Goal: Check status: Check status

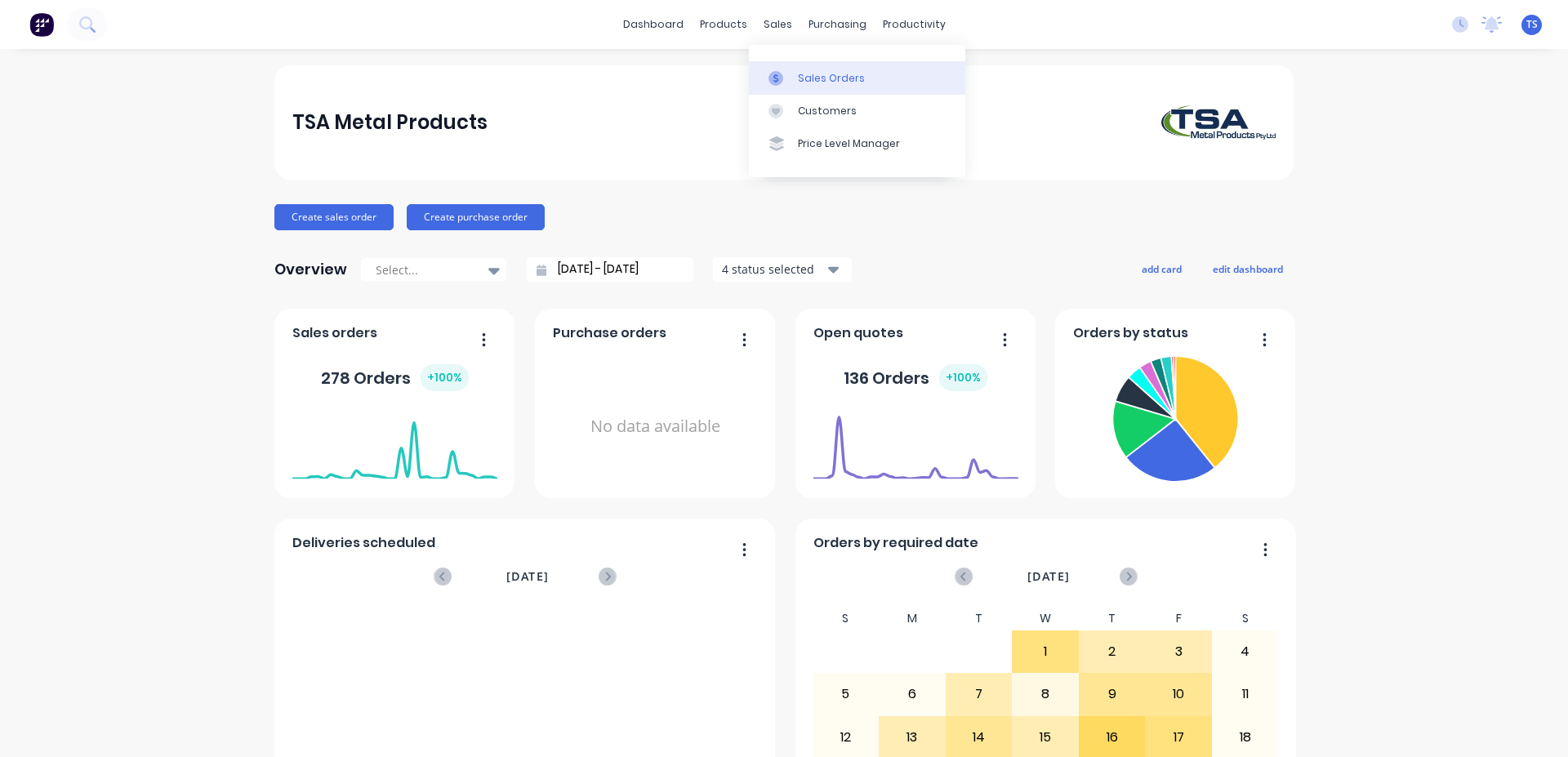
click at [809, 89] on link "Sales Orders" at bounding box center [857, 77] width 217 height 32
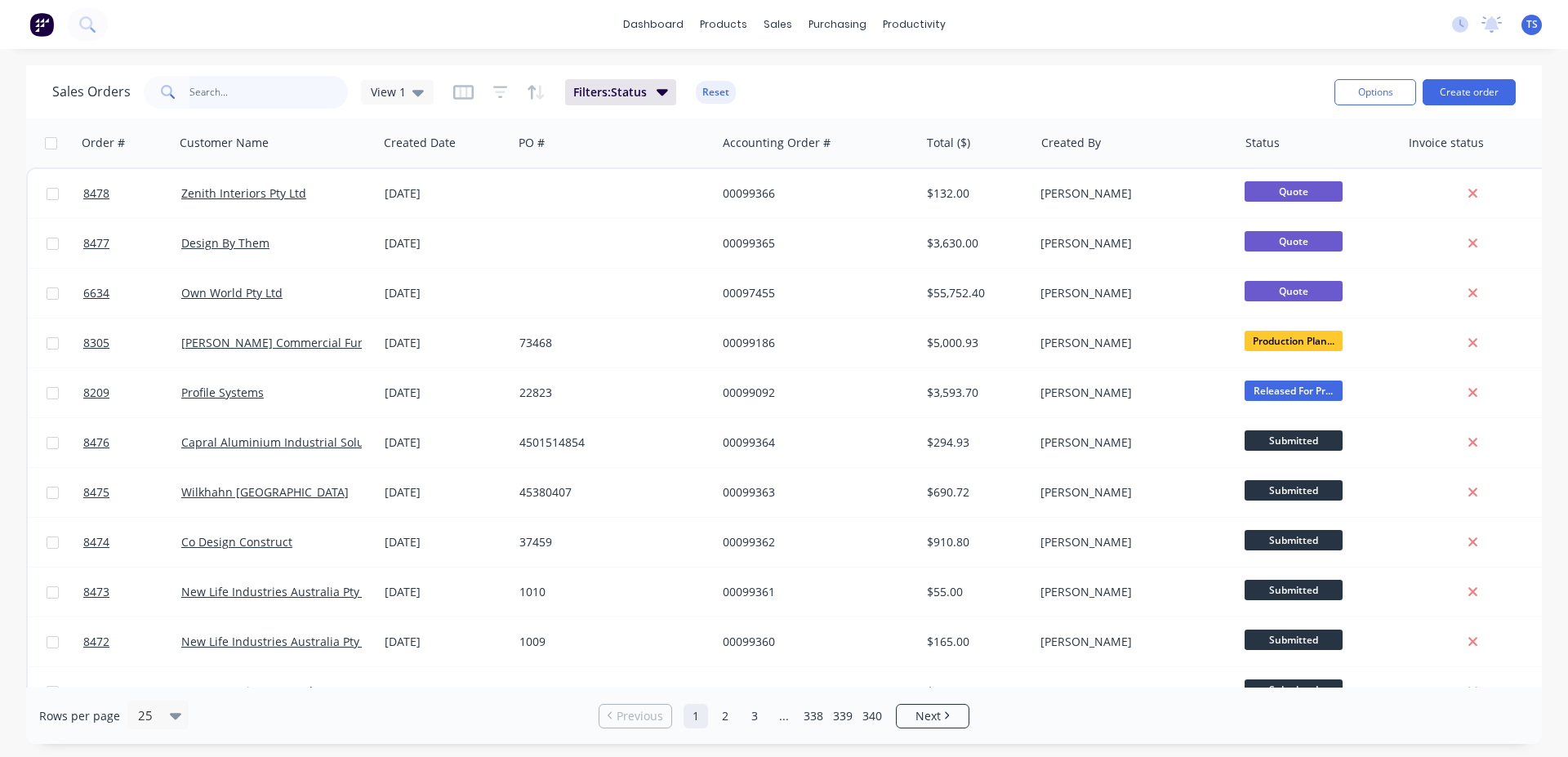
click at [271, 103] on input "text" at bounding box center [269, 92] width 159 height 32
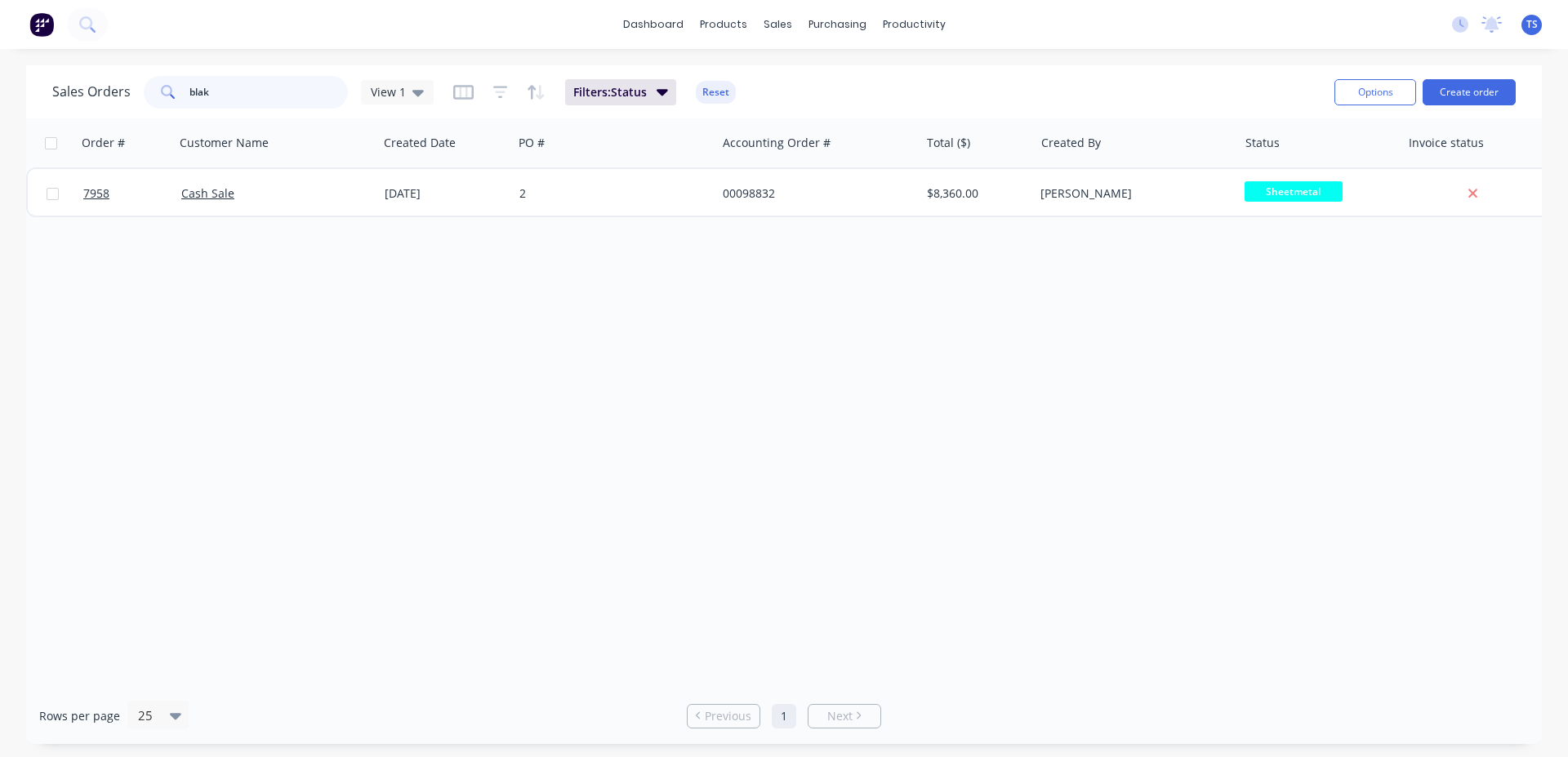
type input "blak"
click at [286, 65] on div "dashboard products sales purchasing productivity dashboard products Product Cat…" at bounding box center [784, 378] width 1568 height 757
click at [282, 91] on input "blak" at bounding box center [269, 92] width 159 height 32
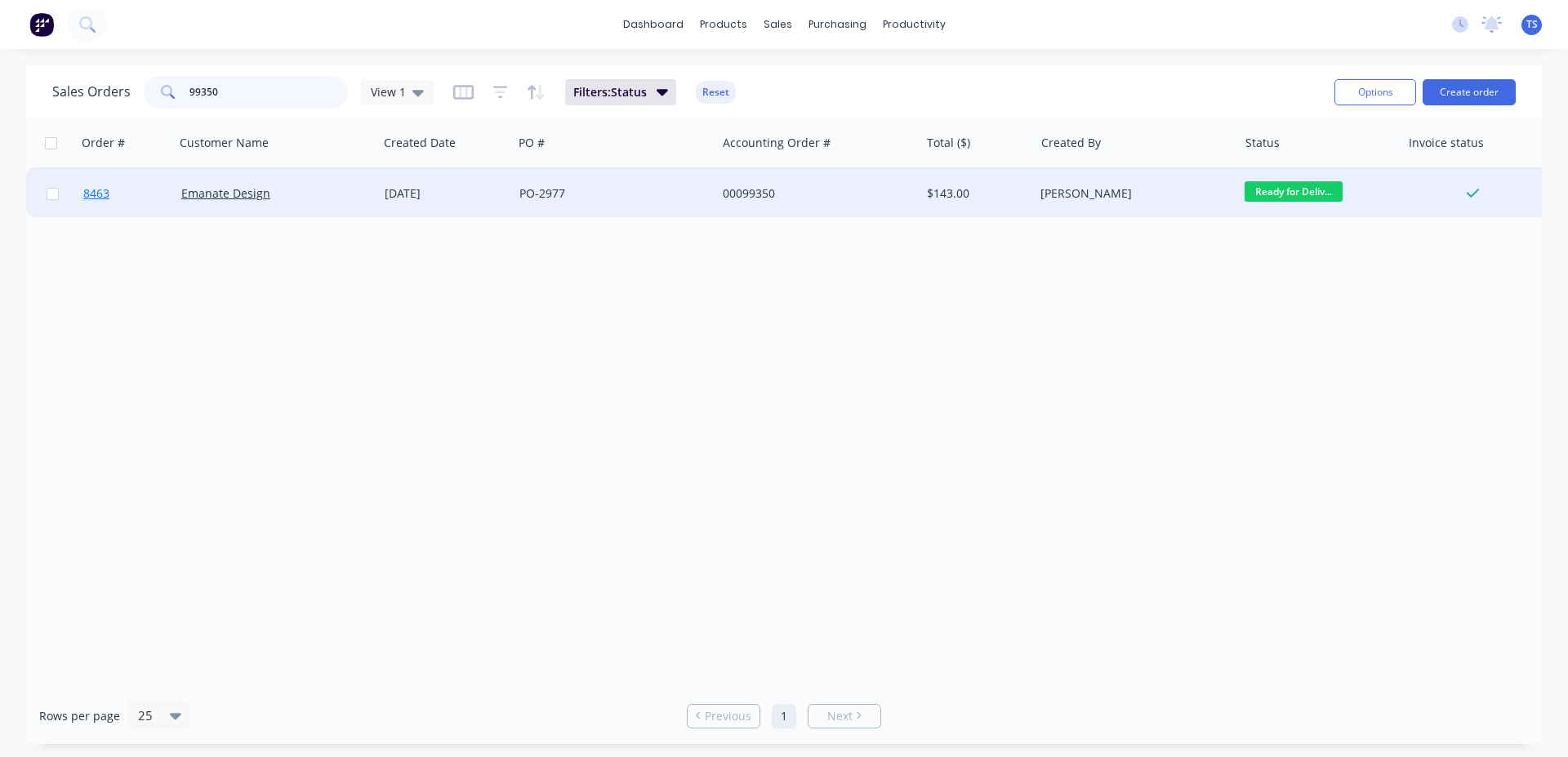
type input "99350"
click at [150, 196] on link "8463" at bounding box center [132, 194] width 98 height 49
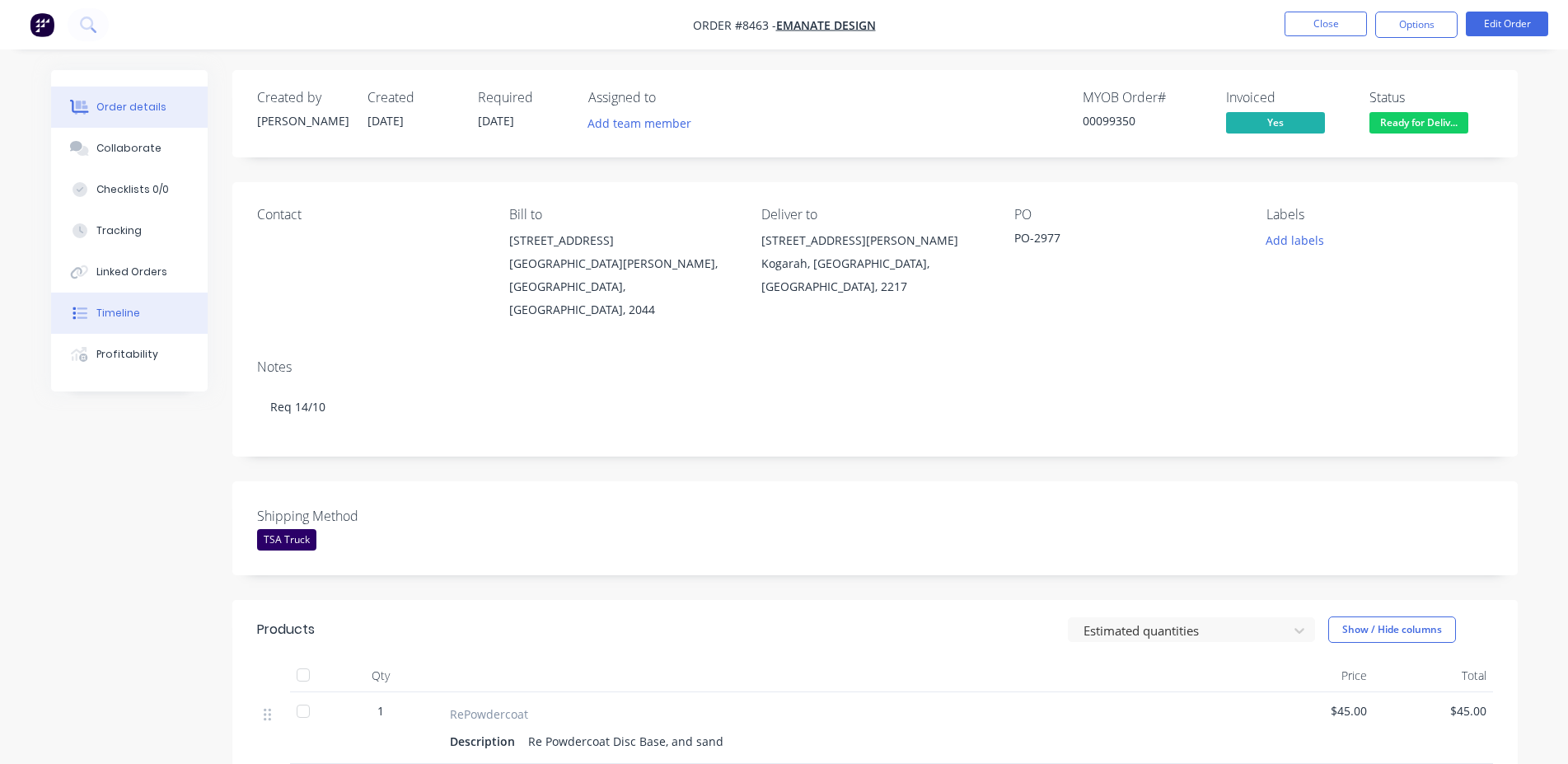
click at [146, 322] on button "Timeline" at bounding box center [130, 313] width 157 height 41
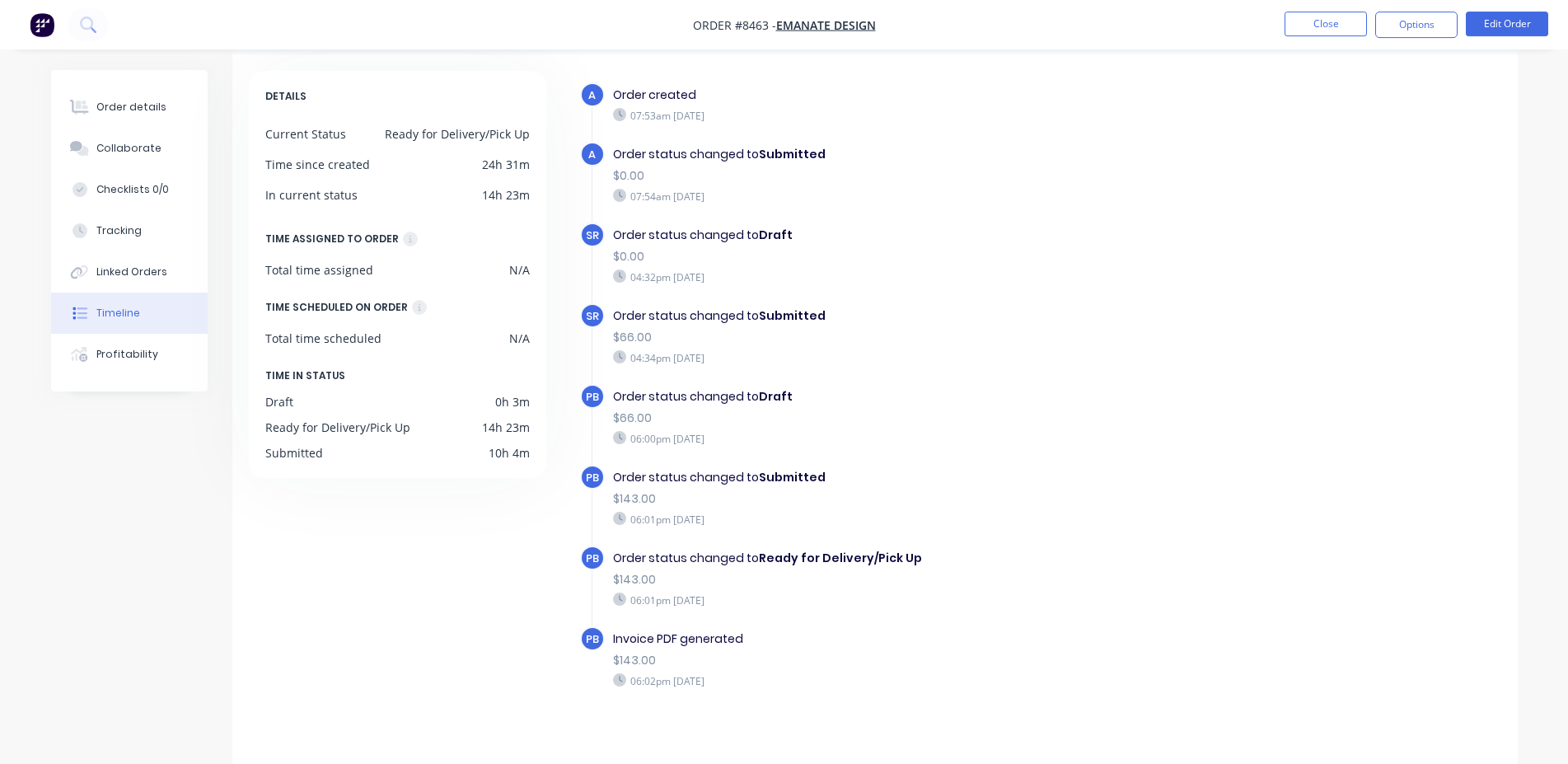
scroll to position [90, 0]
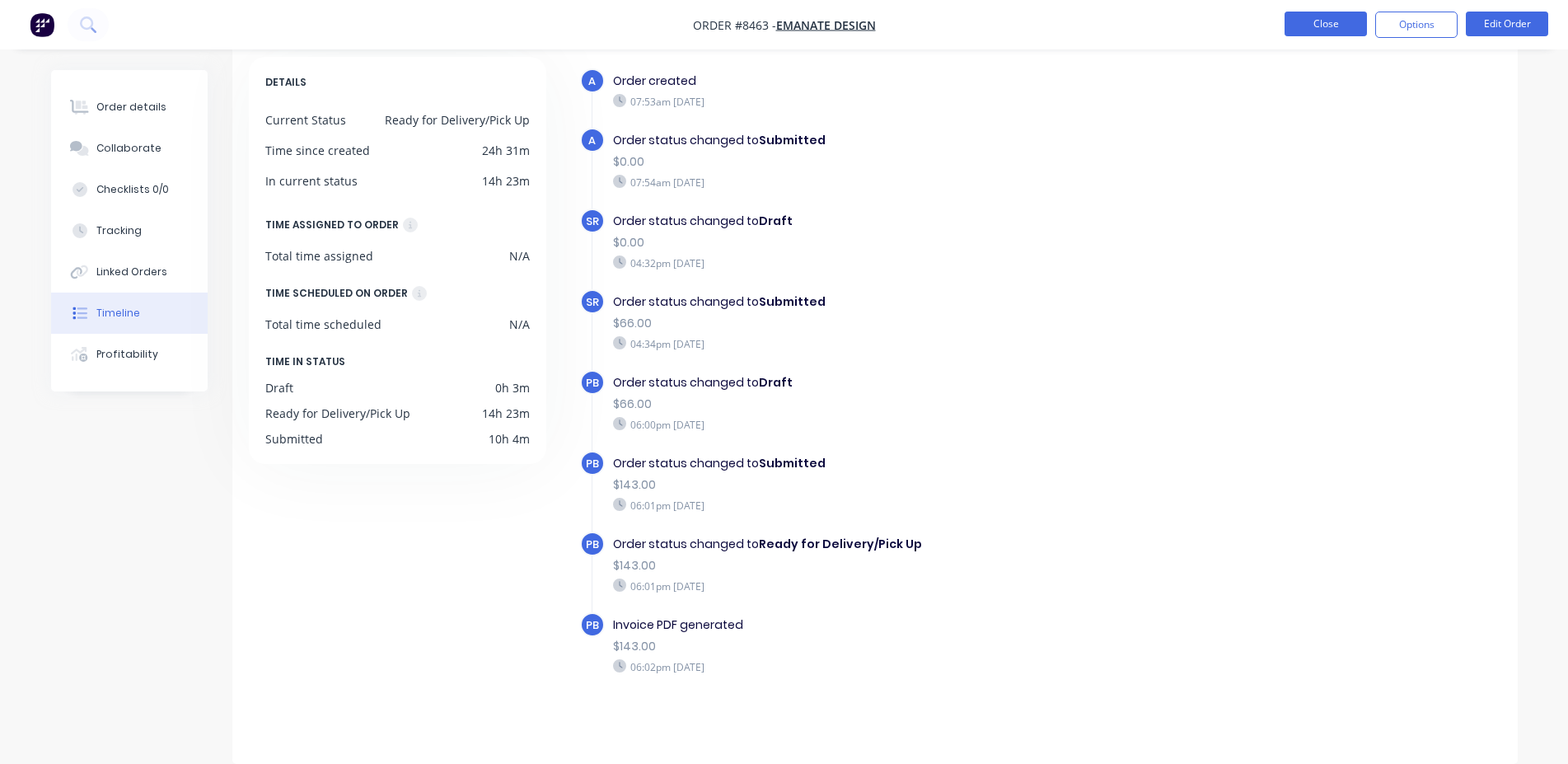
click at [1336, 21] on button "Close" at bounding box center [1326, 24] width 82 height 25
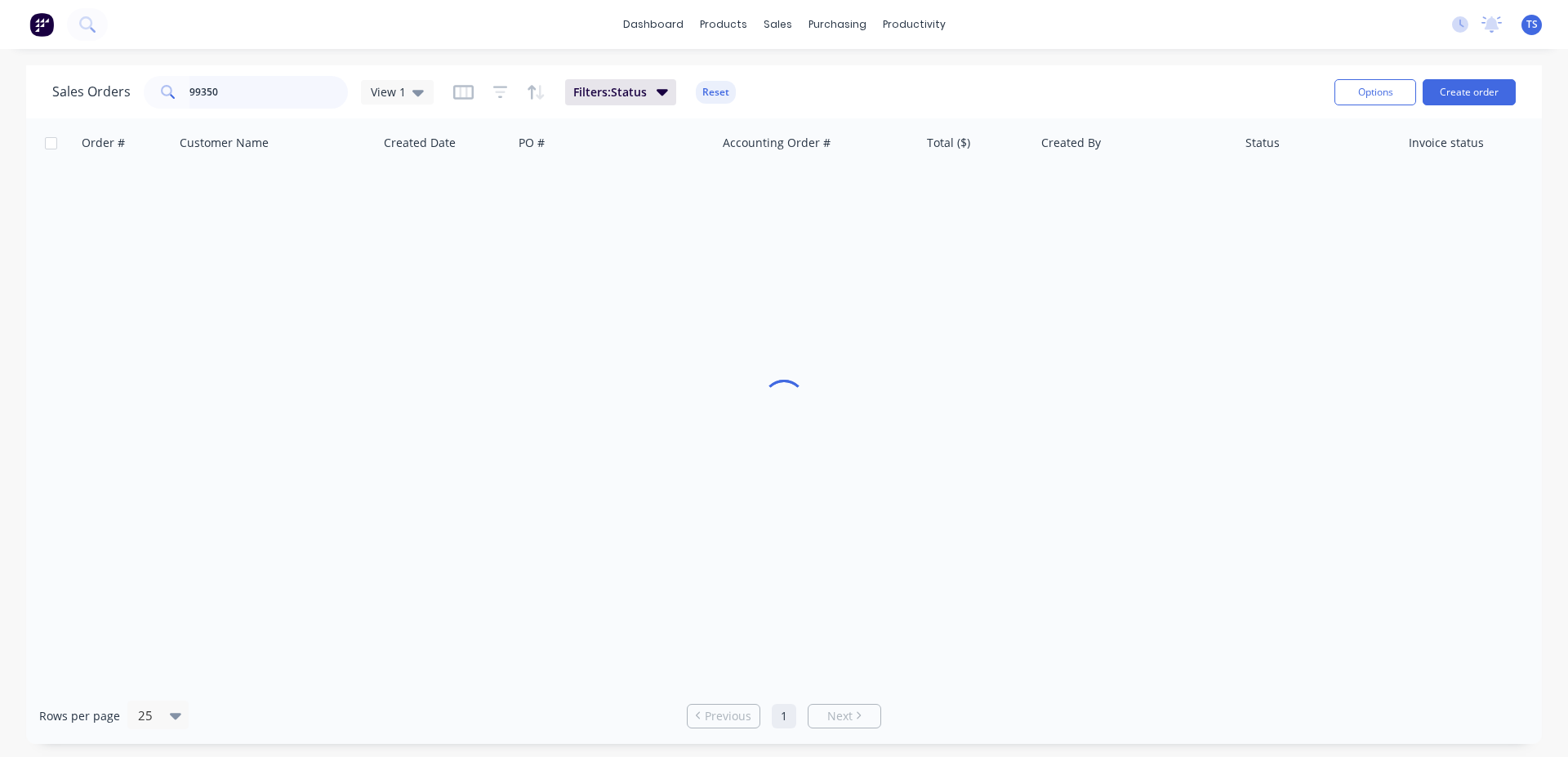
click at [257, 95] on input "99350" at bounding box center [269, 92] width 159 height 32
click at [257, 94] on input "99350" at bounding box center [269, 92] width 159 height 32
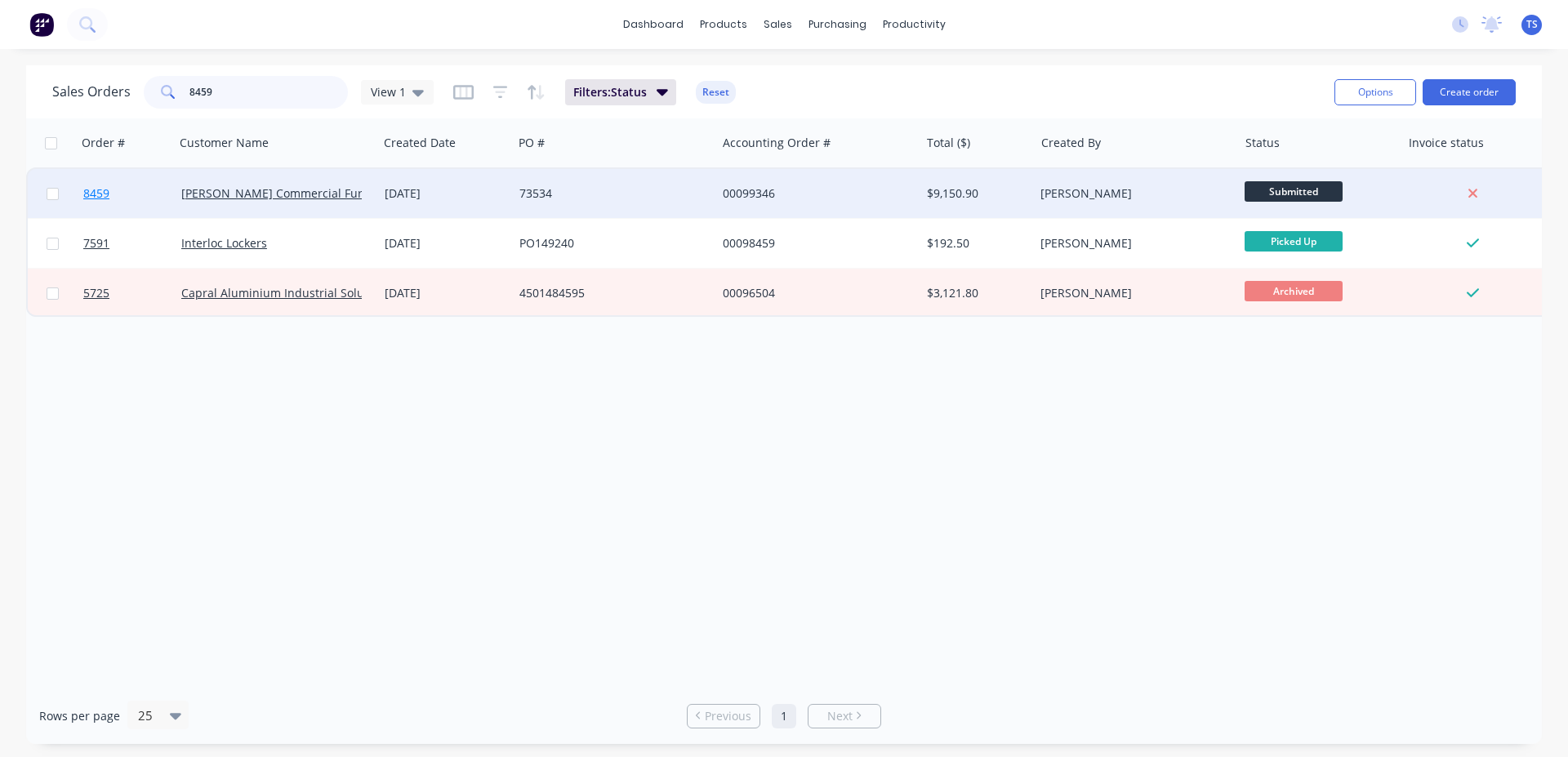
type input "8459"
click at [133, 204] on link "8459" at bounding box center [132, 194] width 98 height 49
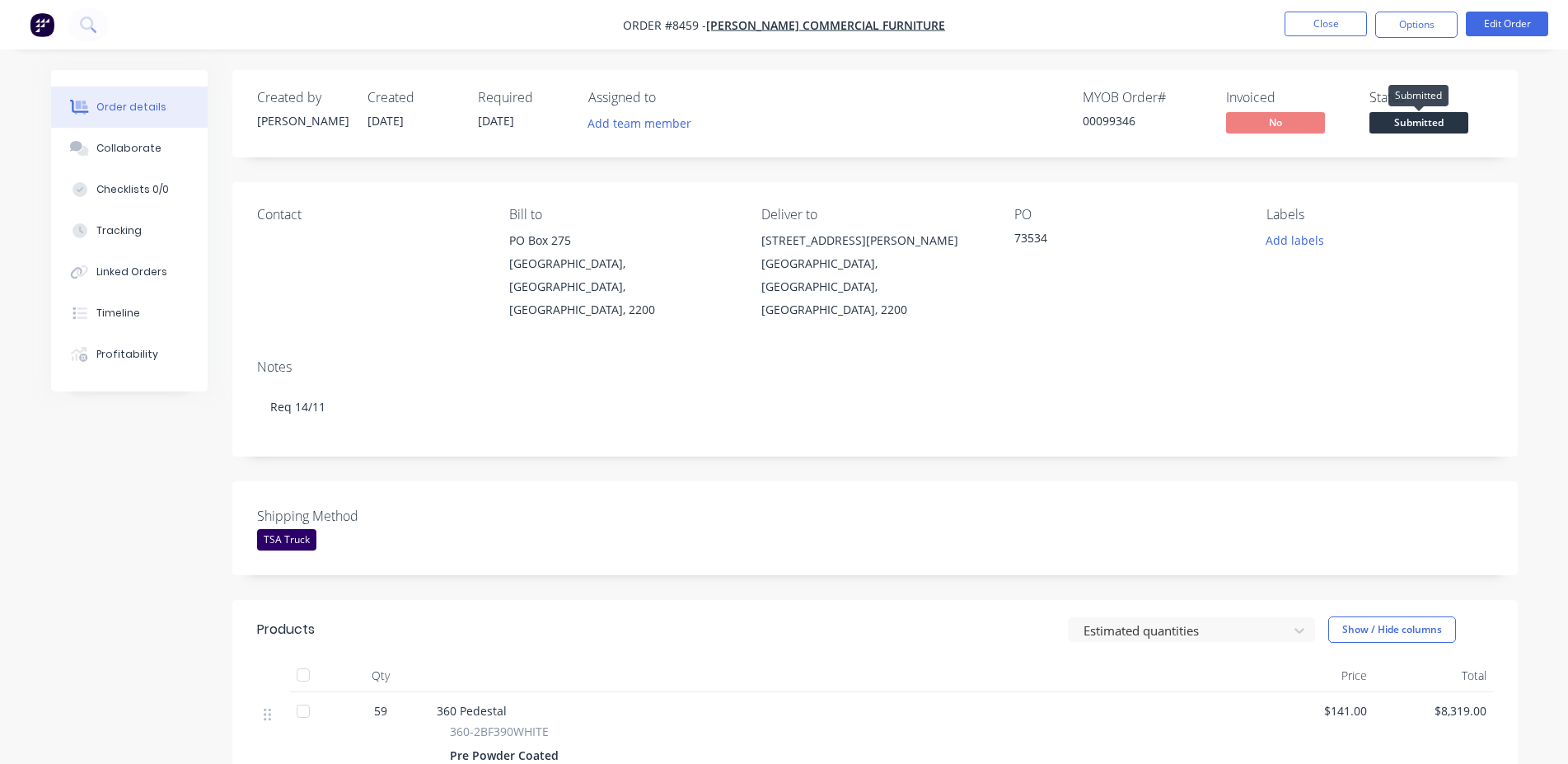
click at [1411, 127] on span "Submitted" at bounding box center [1419, 122] width 99 height 20
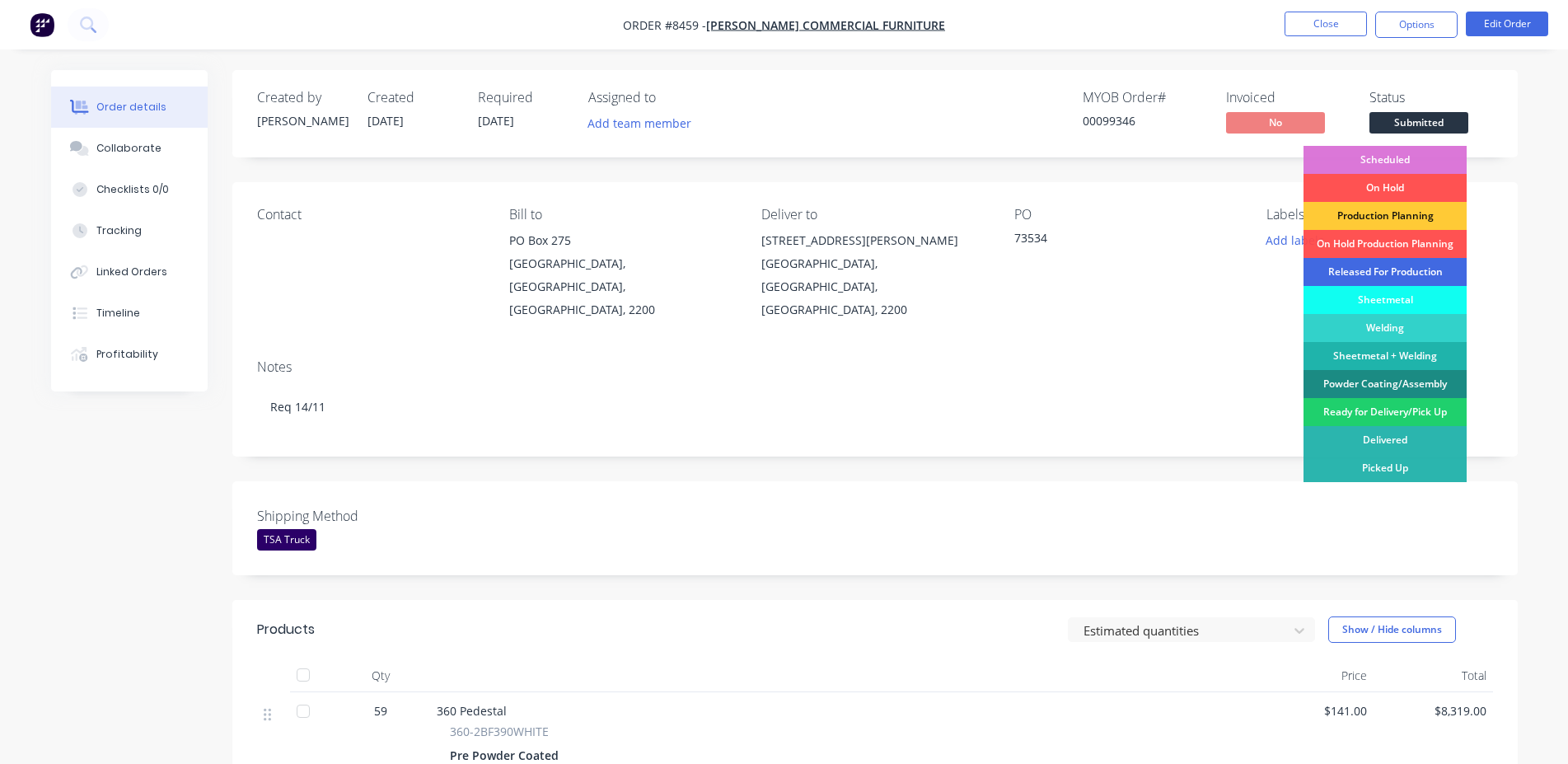
click at [1386, 271] on div "Released For Production" at bounding box center [1385, 272] width 163 height 28
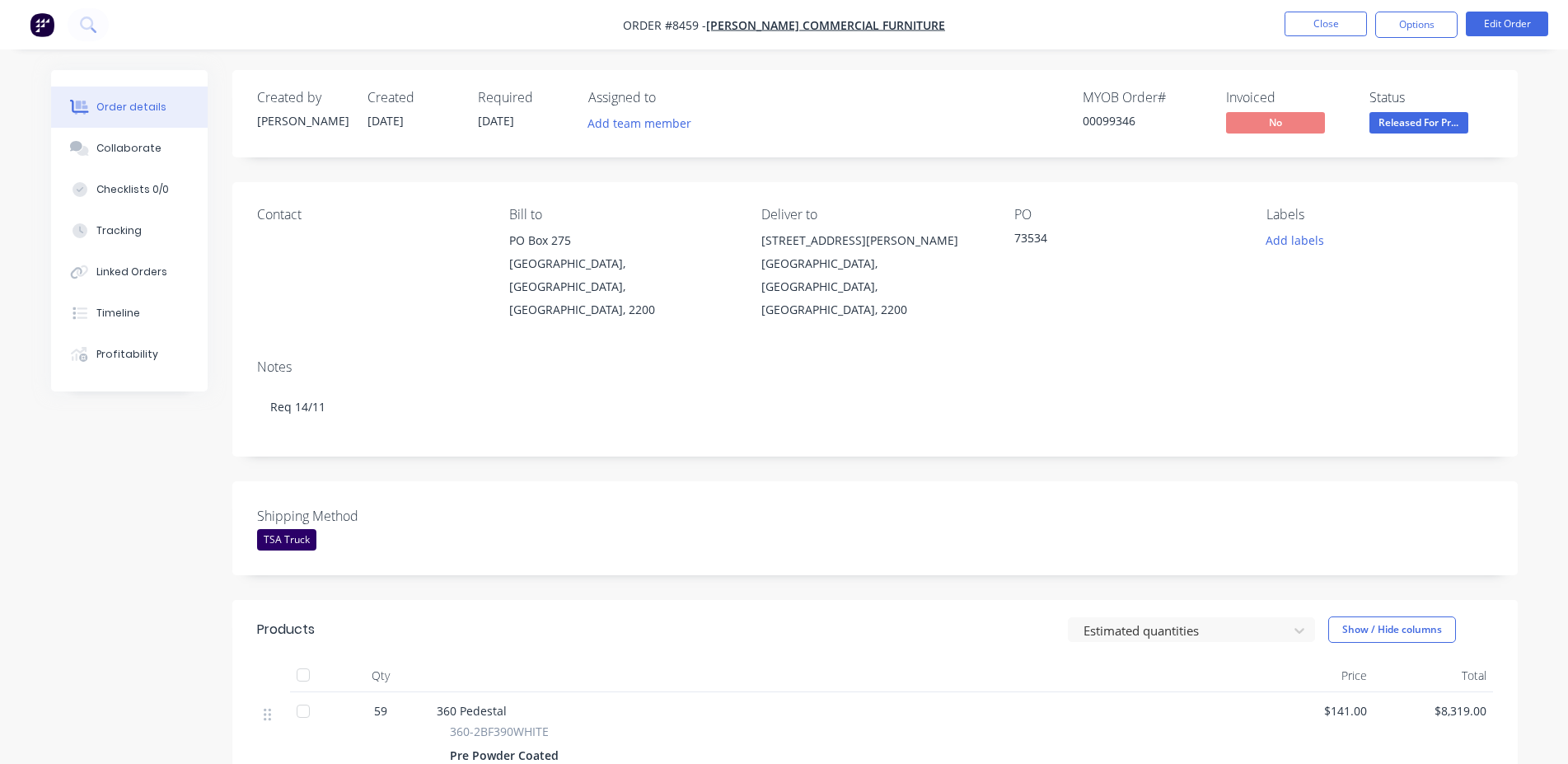
click at [1104, 130] on div "00099346" at bounding box center [1144, 121] width 123 height 18
click at [1109, 114] on div "00099346" at bounding box center [1144, 121] width 123 height 18
copy div "00099346"
click at [1345, 18] on button "Close" at bounding box center [1326, 24] width 82 height 25
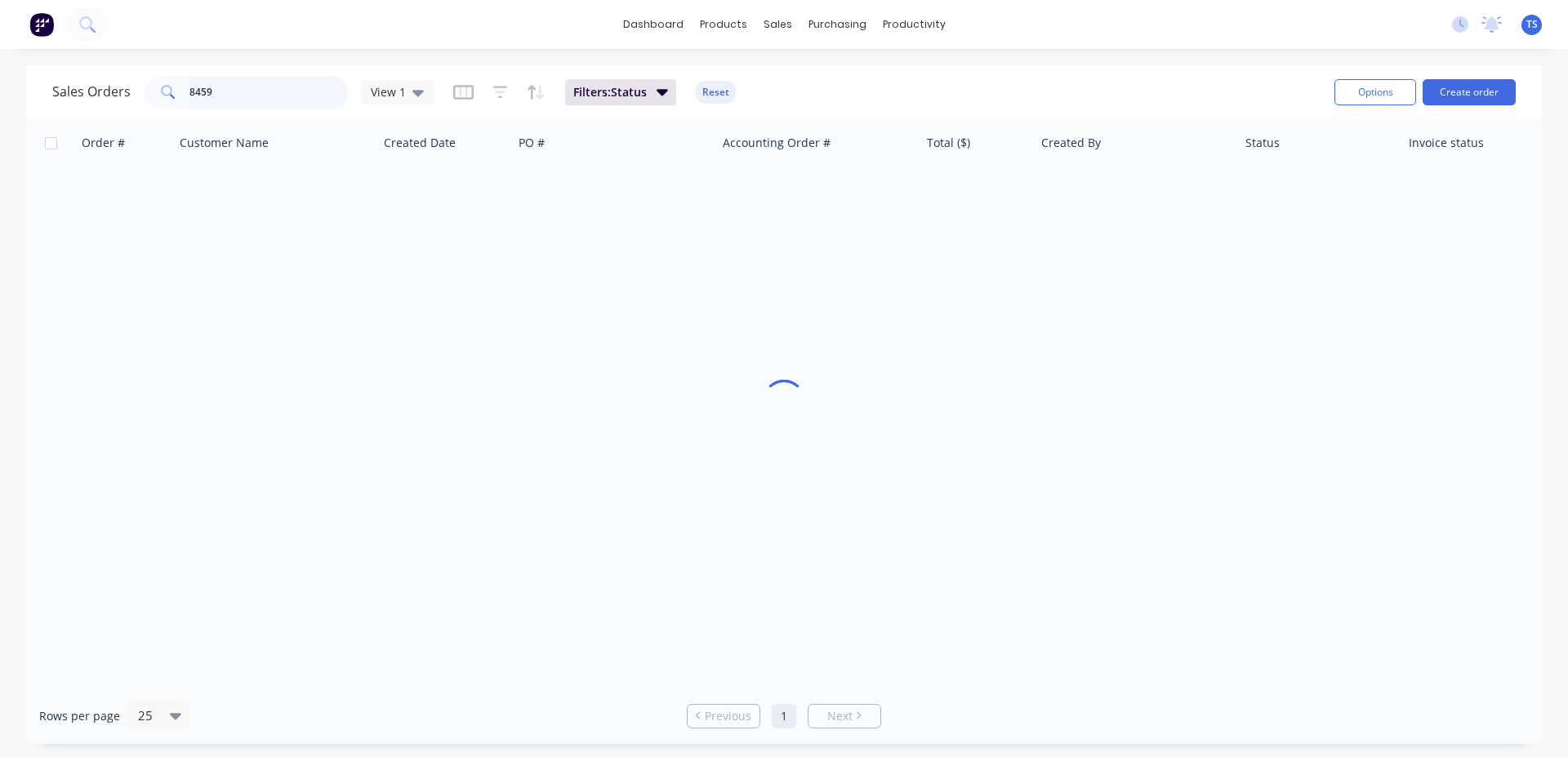
click at [280, 104] on input "8459" at bounding box center [269, 92] width 159 height 32
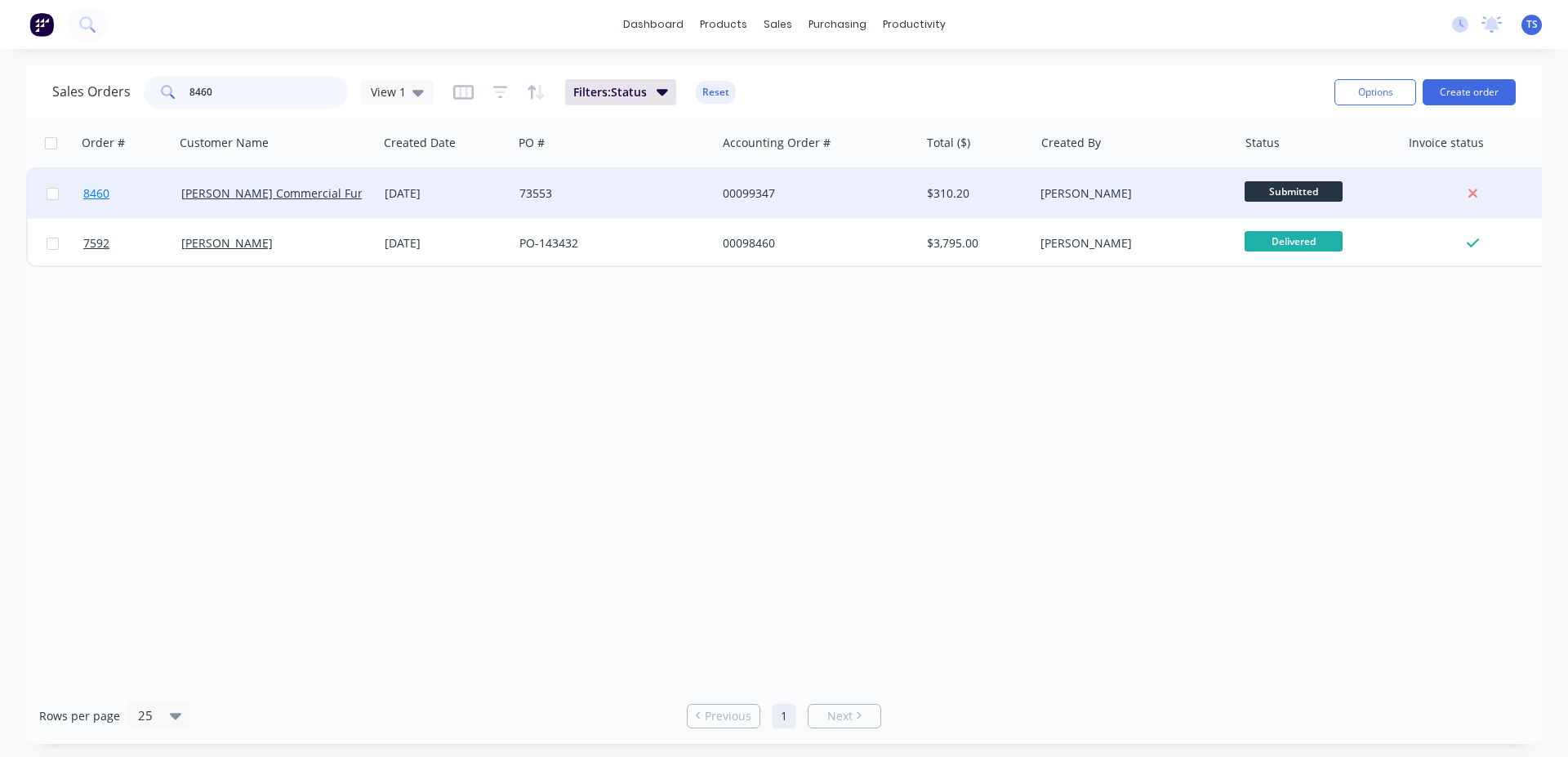
type input "8460"
click at [110, 215] on link "8460" at bounding box center [132, 194] width 98 height 49
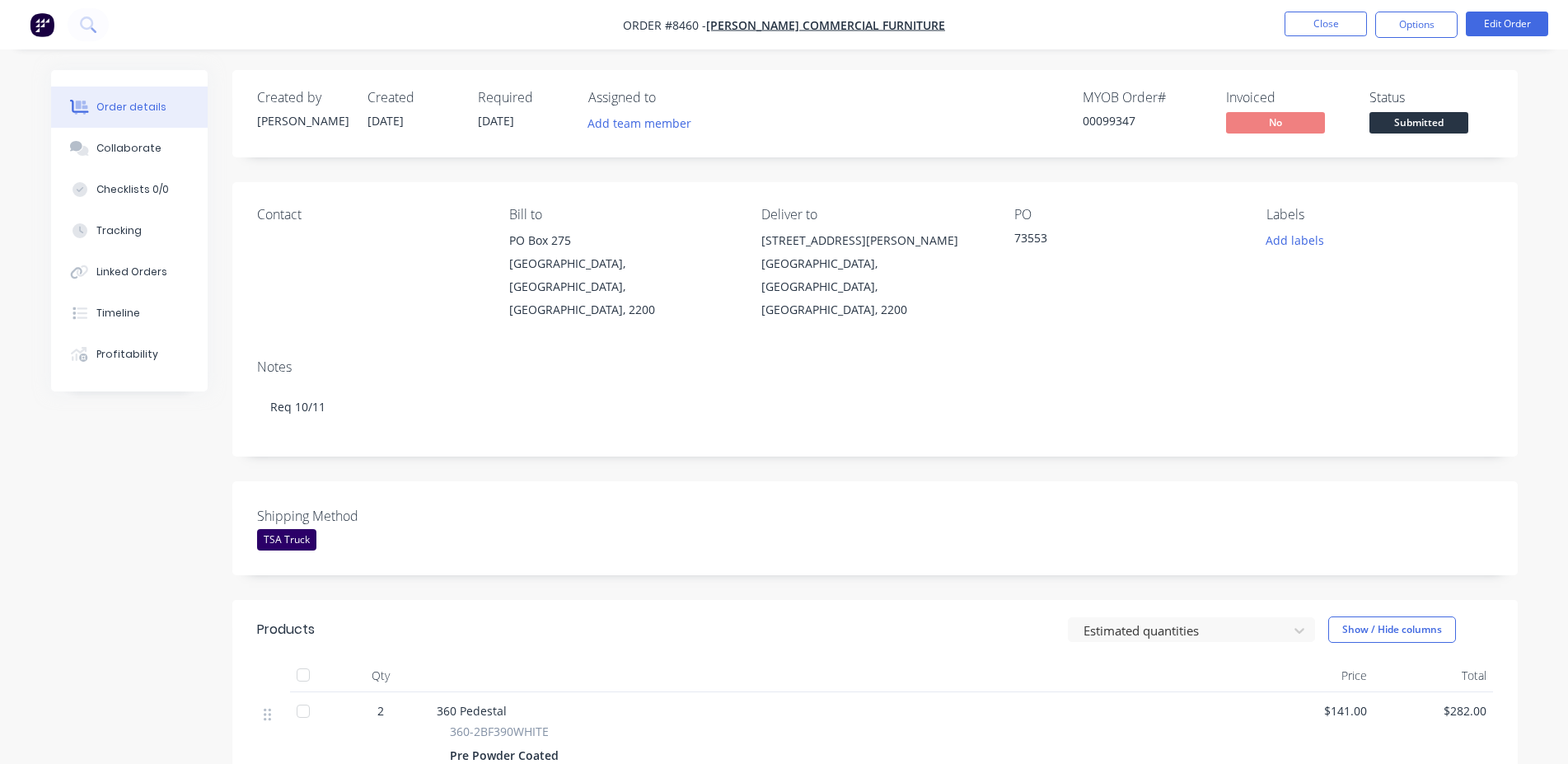
click at [1424, 129] on span "Submitted" at bounding box center [1419, 122] width 99 height 20
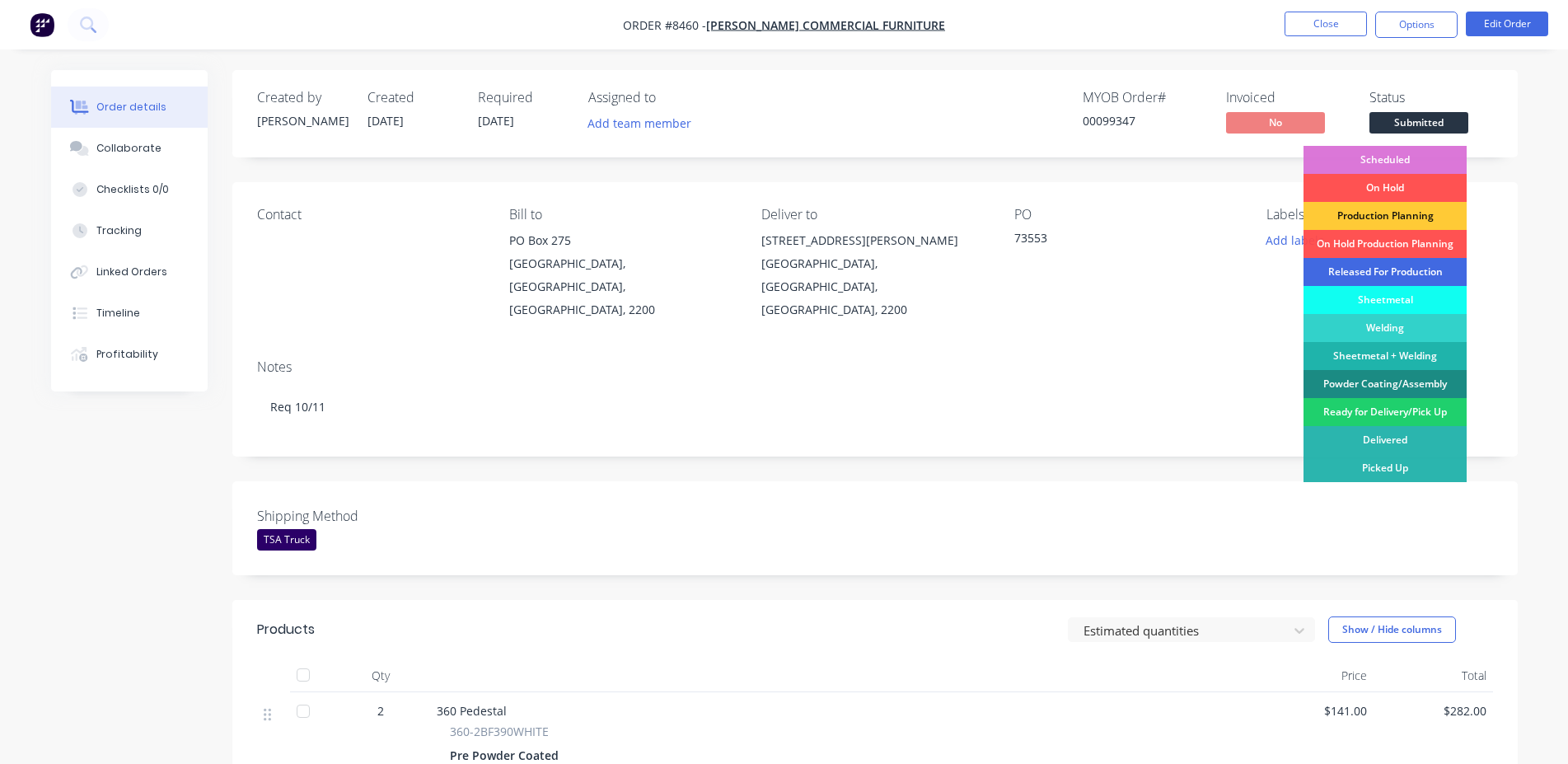
click at [1423, 268] on div "Released For Production" at bounding box center [1385, 272] width 163 height 28
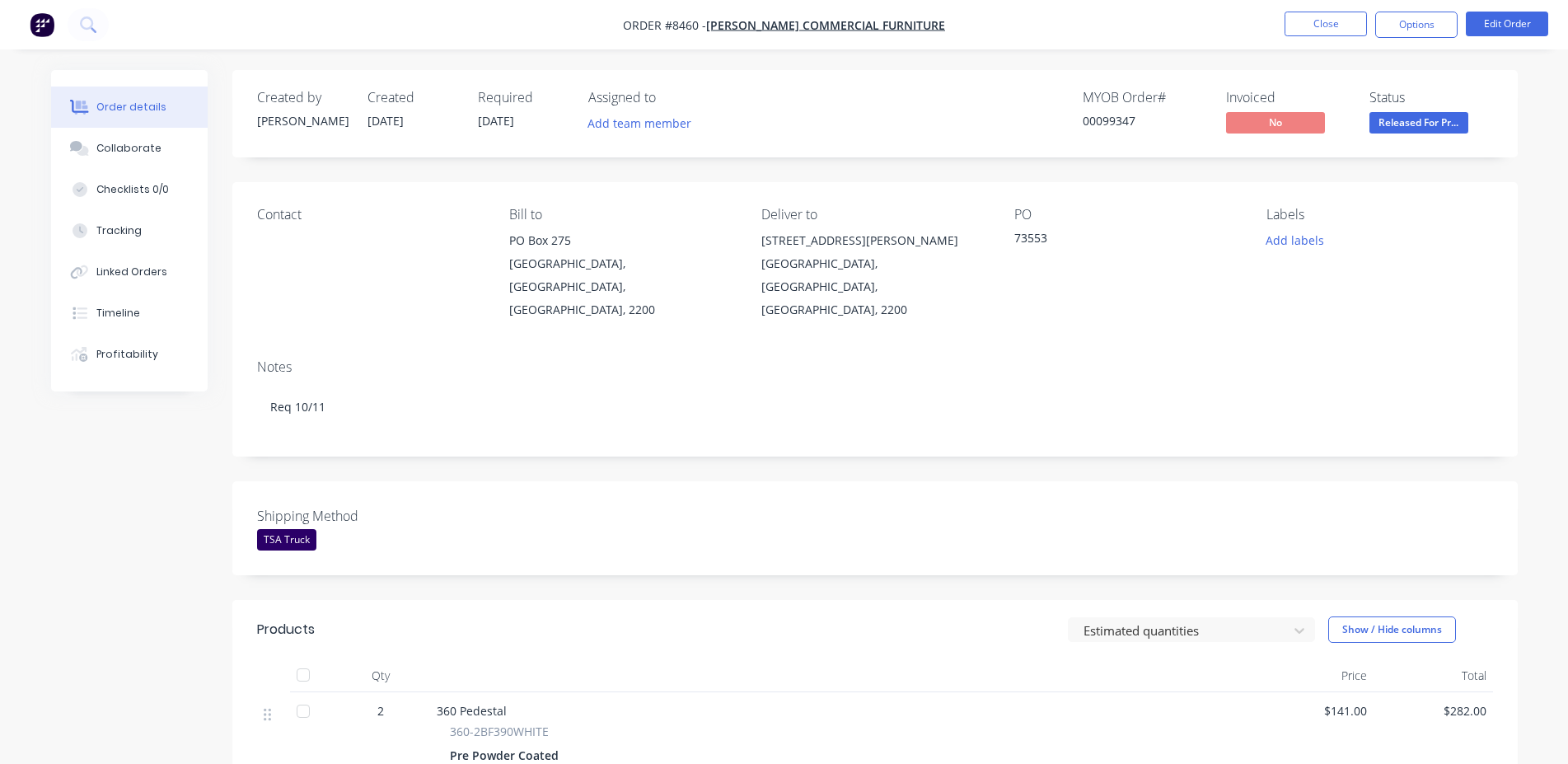
click at [1089, 115] on div "00099347" at bounding box center [1144, 121] width 123 height 18
copy div "00099347"
click at [1297, 33] on button "Close" at bounding box center [1326, 24] width 82 height 25
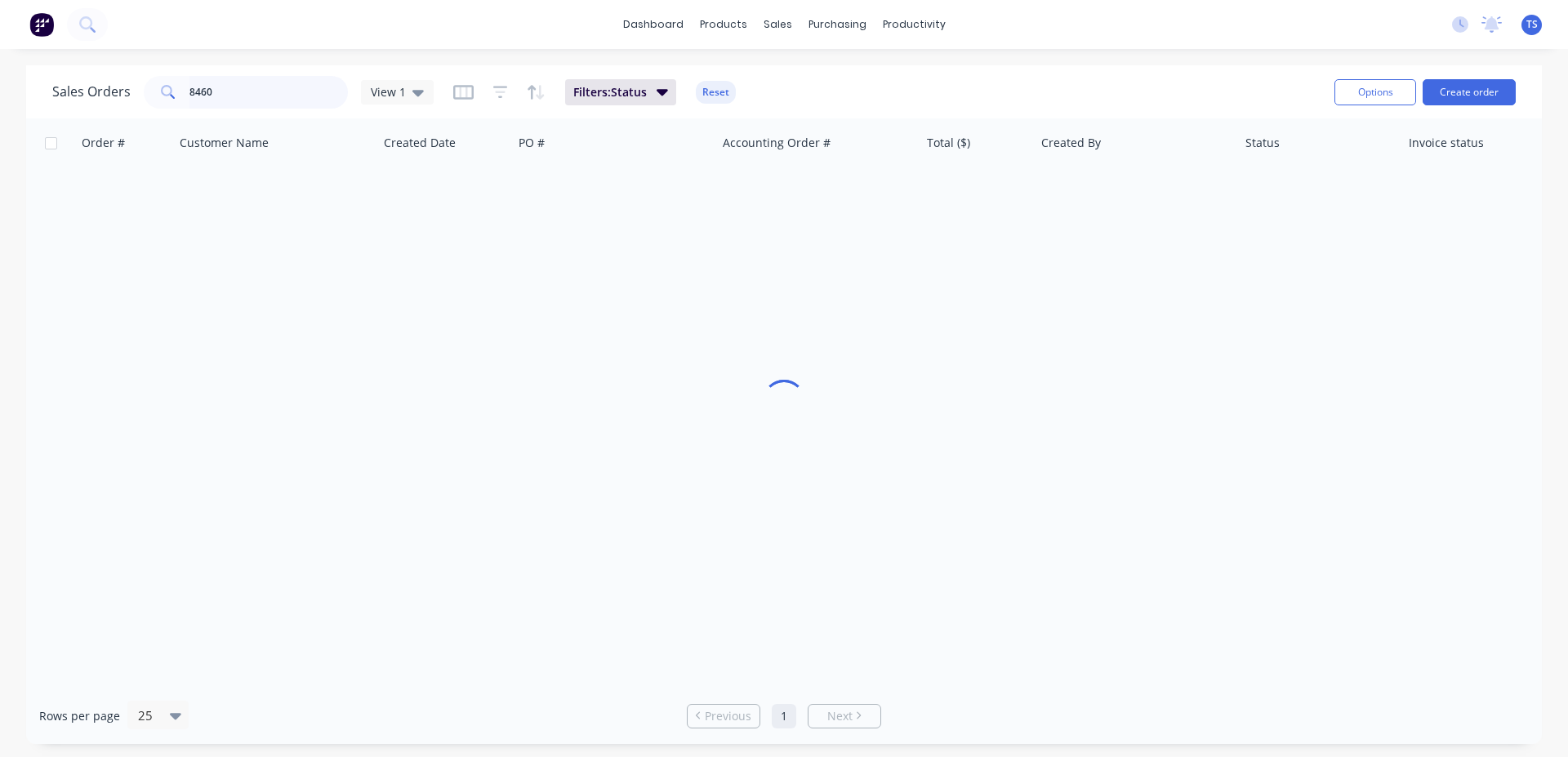
click at [279, 86] on input "8460" at bounding box center [269, 92] width 159 height 32
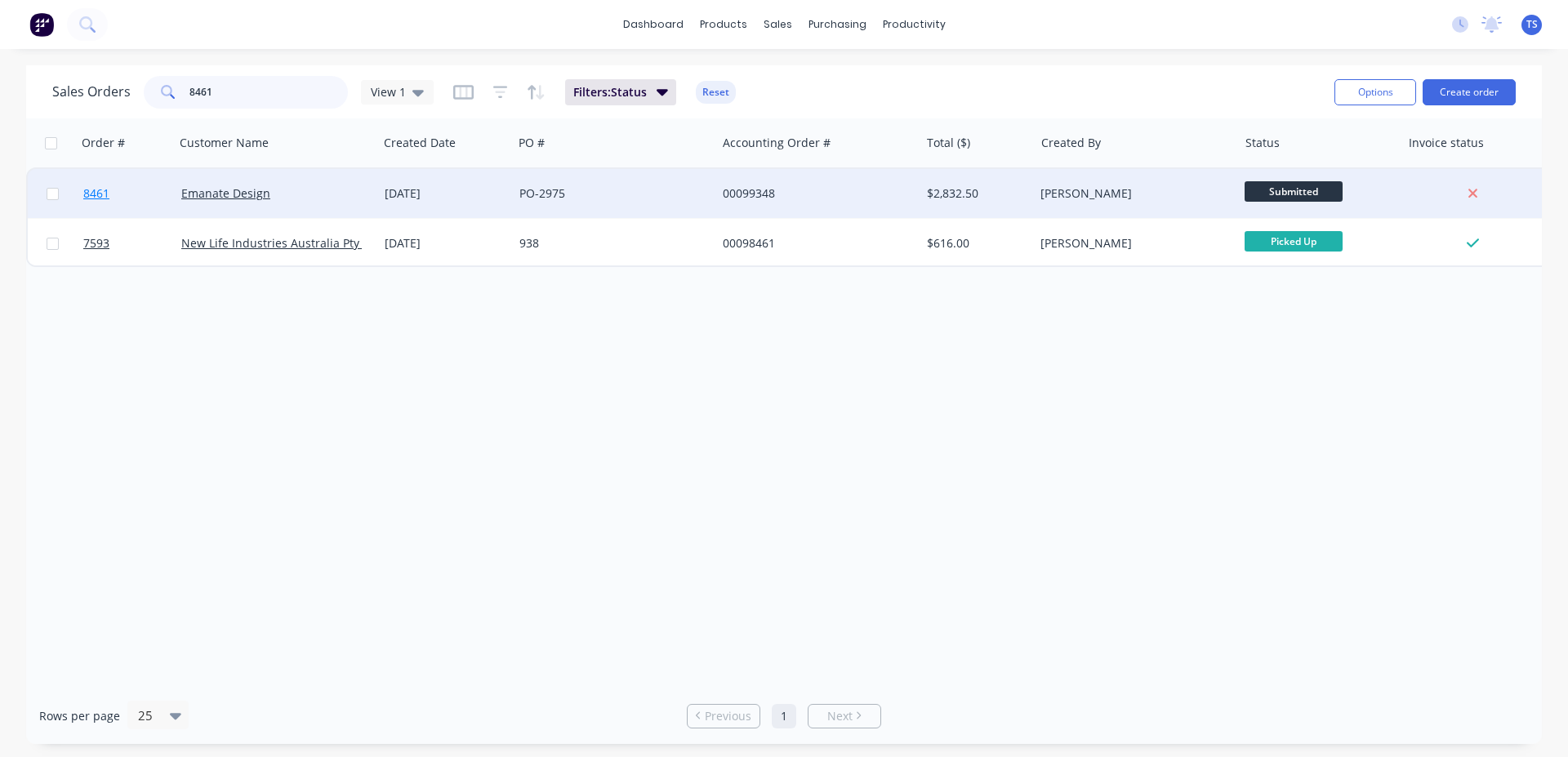
type input "8461"
click at [143, 191] on link "8461" at bounding box center [132, 194] width 98 height 49
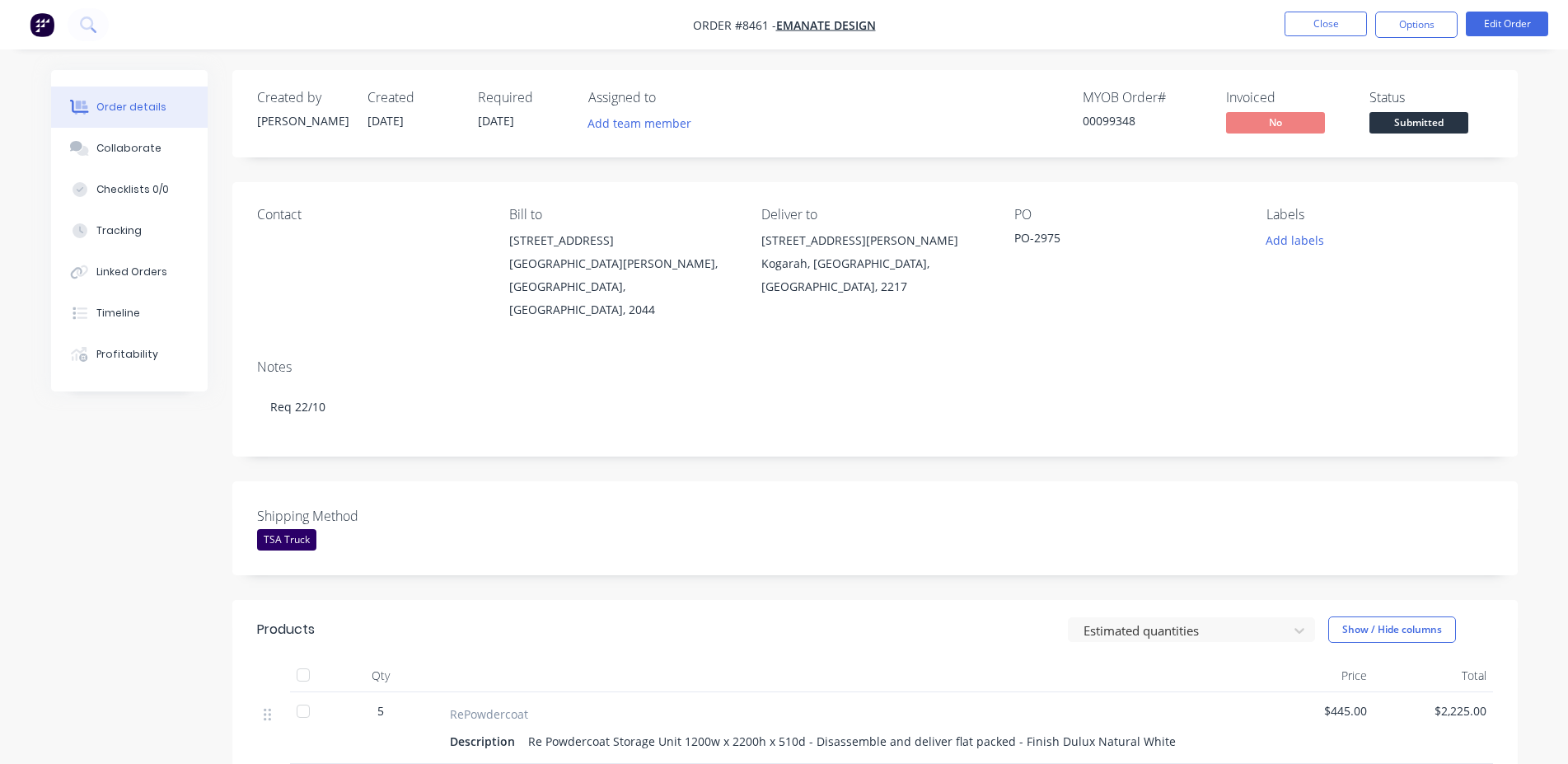
drag, startPoint x: 1130, startPoint y: 445, endPoint x: 1120, endPoint y: 445, distance: 10.0
click at [1127, 445] on div "Created by [PERSON_NAME] Created [DATE] Required [DATE] Assigned to Add team me…" at bounding box center [875, 710] width 1285 height 1282
click at [1398, 117] on span "Submitted" at bounding box center [1419, 122] width 99 height 20
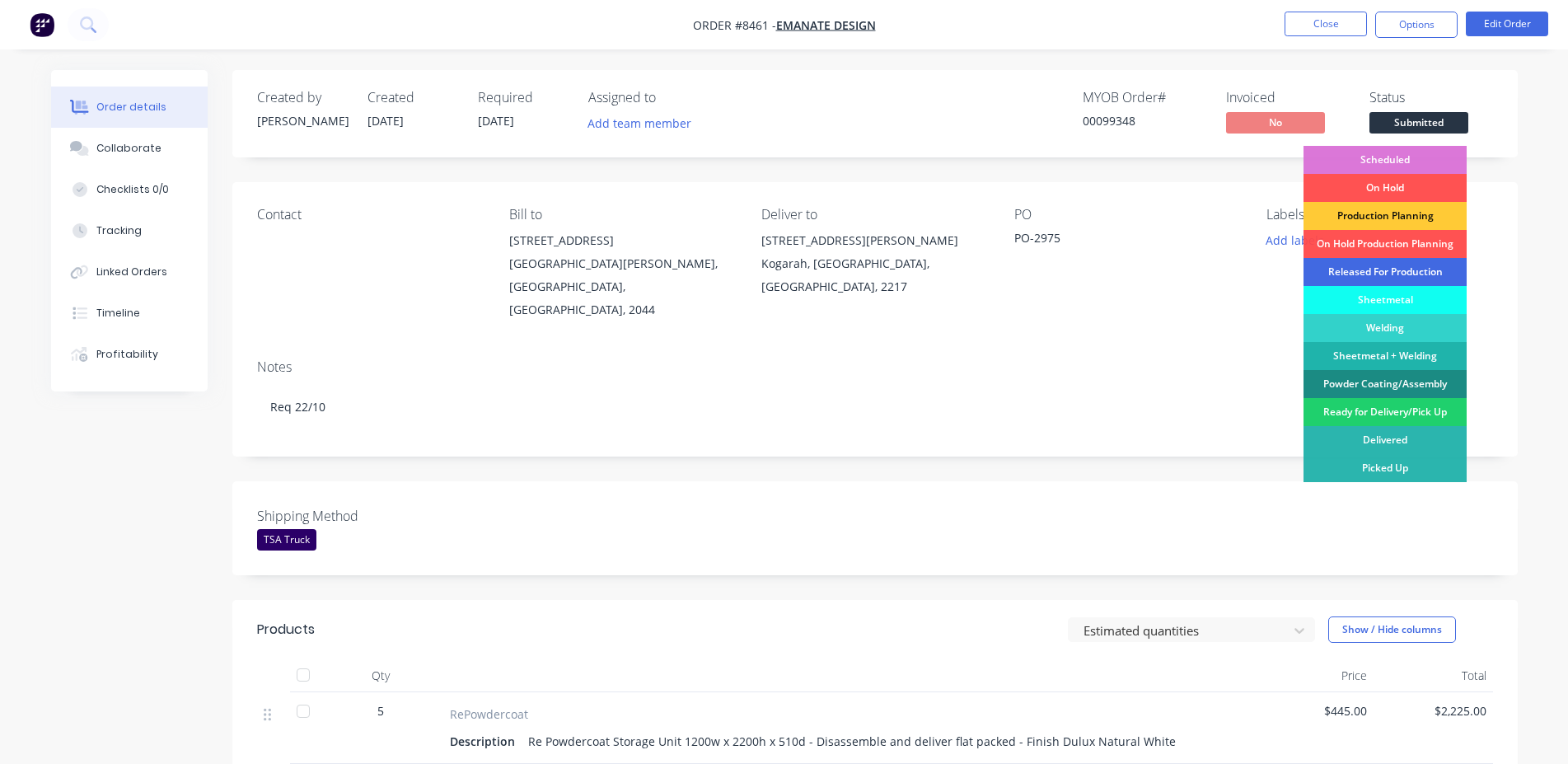
click at [1382, 273] on div "Released For Production" at bounding box center [1385, 272] width 163 height 28
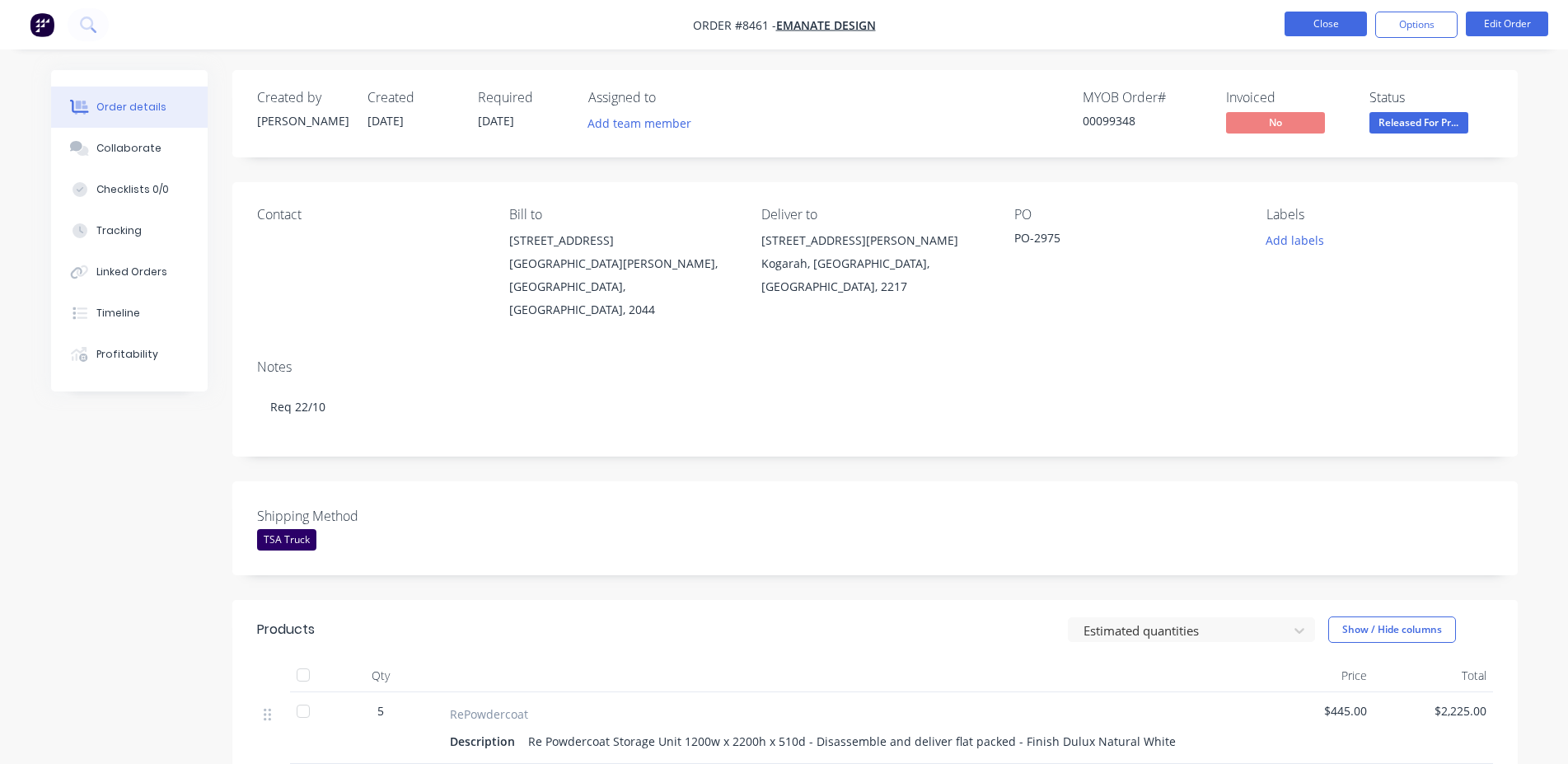
click at [1339, 19] on button "Close" at bounding box center [1326, 24] width 82 height 25
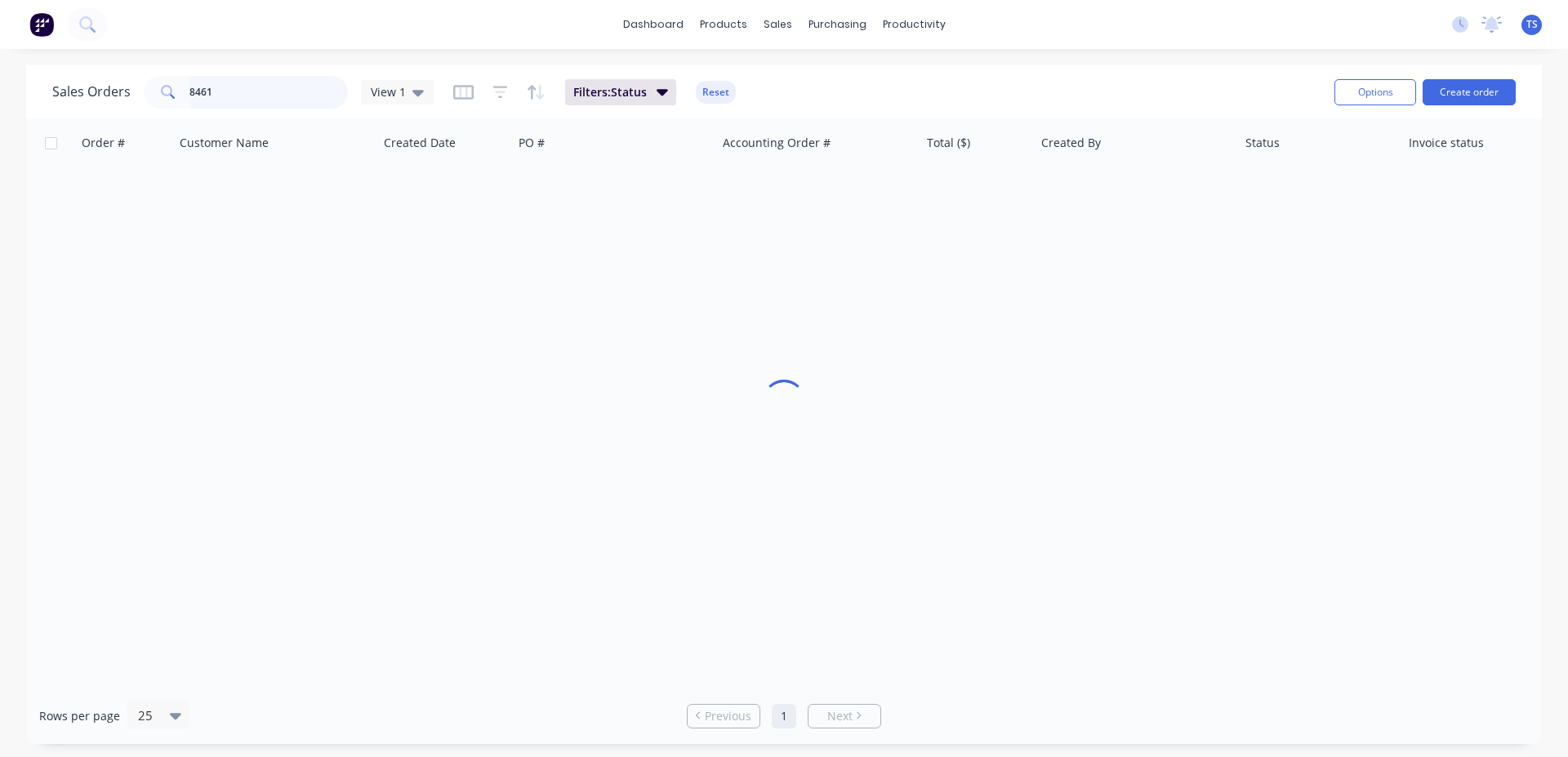
click at [249, 107] on input "8461" at bounding box center [269, 92] width 159 height 32
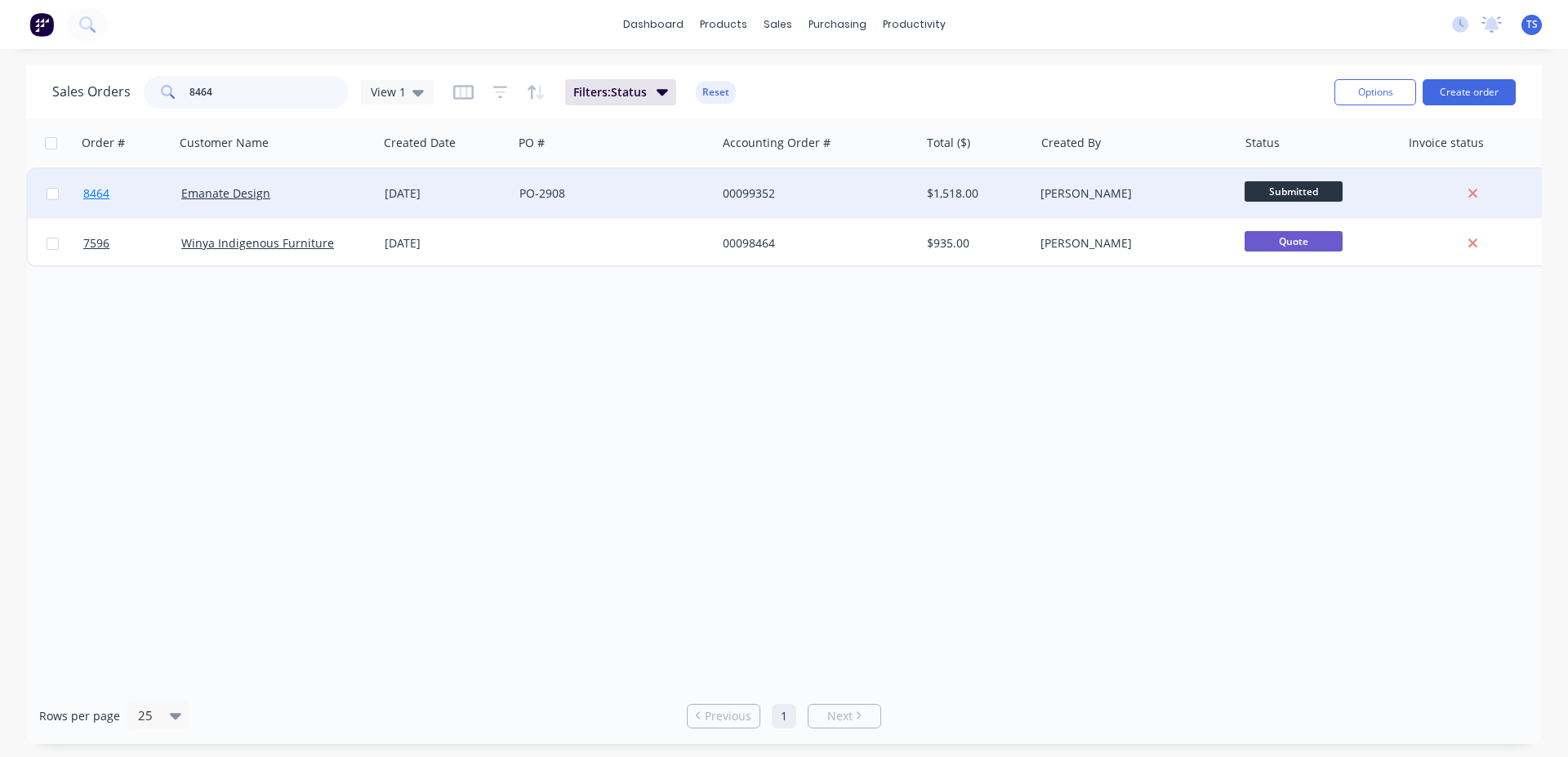
type input "8464"
click at [95, 209] on link "8464" at bounding box center [132, 194] width 98 height 49
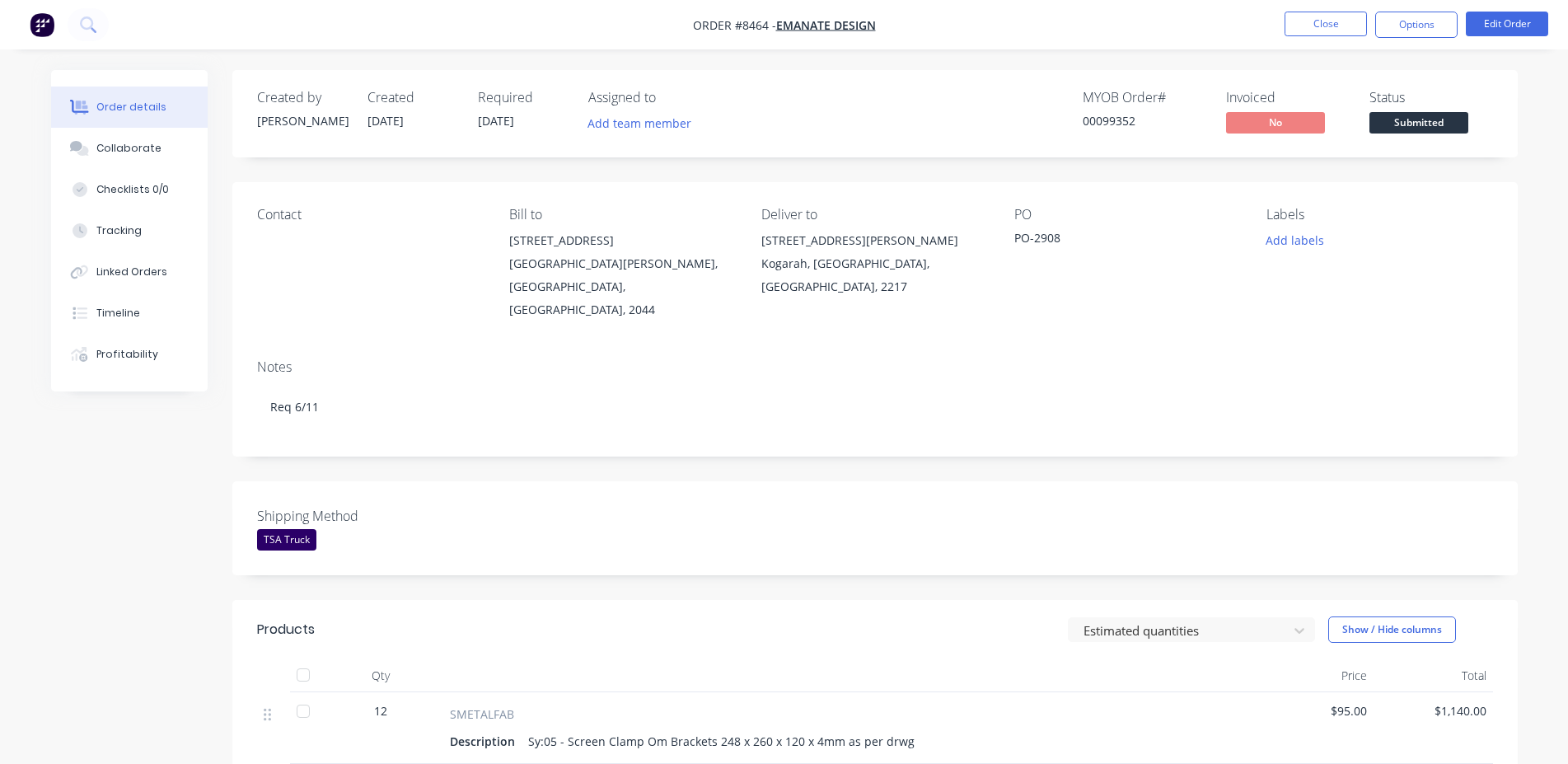
click at [1432, 136] on button "Submitted" at bounding box center [1419, 124] width 99 height 25
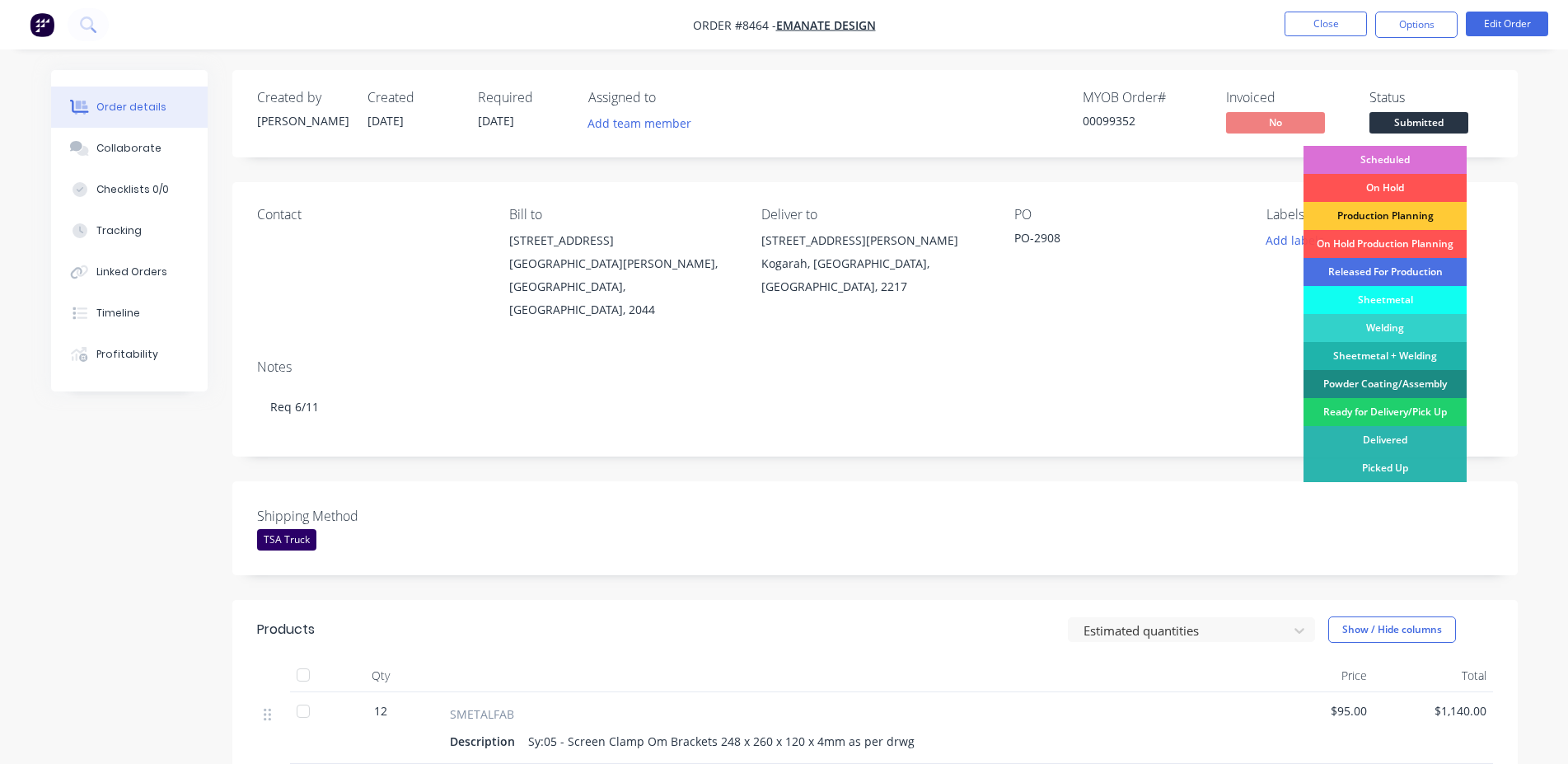
click at [1429, 153] on div "Scheduled" at bounding box center [1385, 159] width 163 height 28
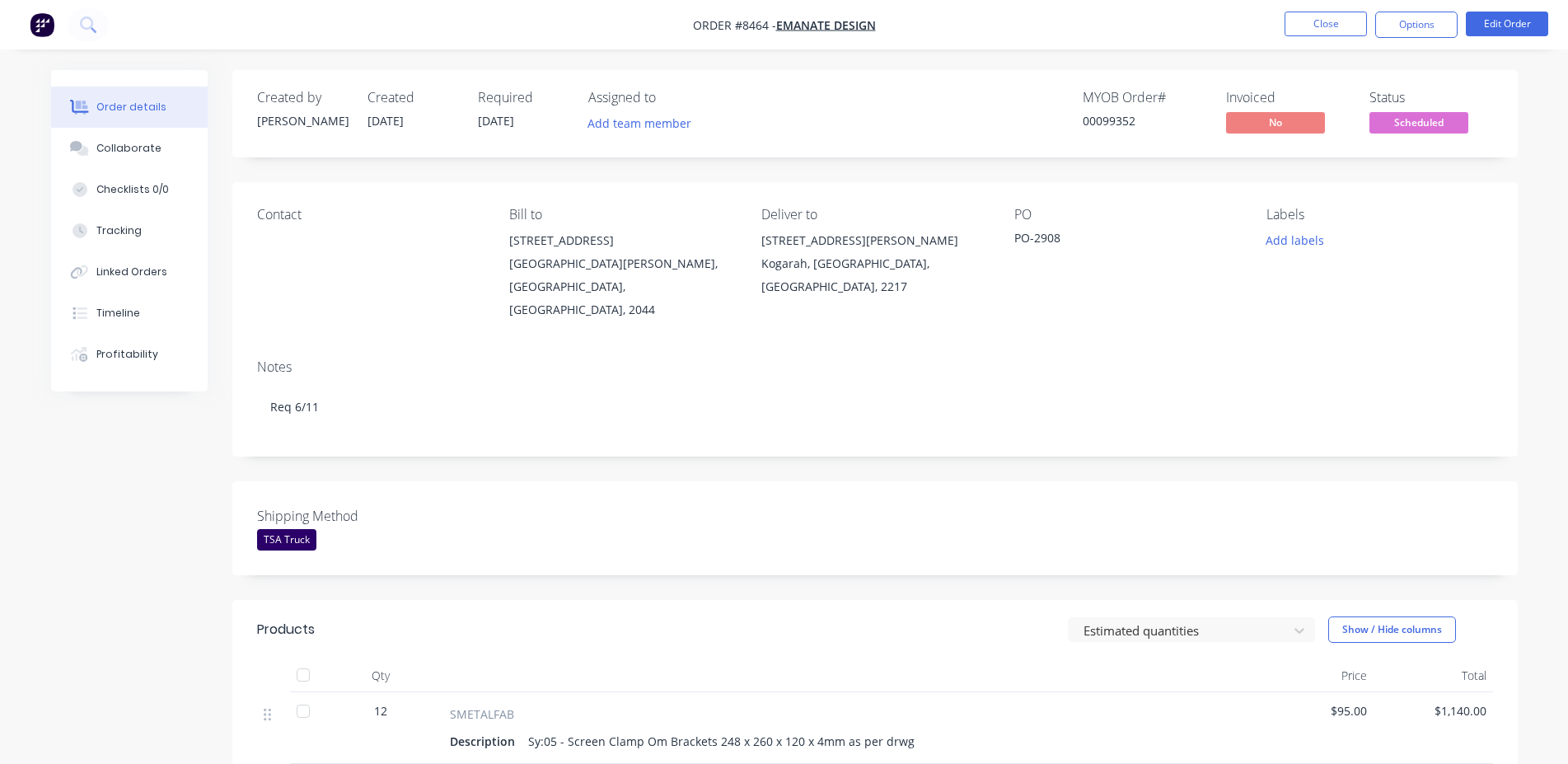
click at [1123, 128] on div "00099352" at bounding box center [1144, 121] width 123 height 18
copy div "00099352"
click at [1334, 18] on button "Close" at bounding box center [1326, 24] width 82 height 25
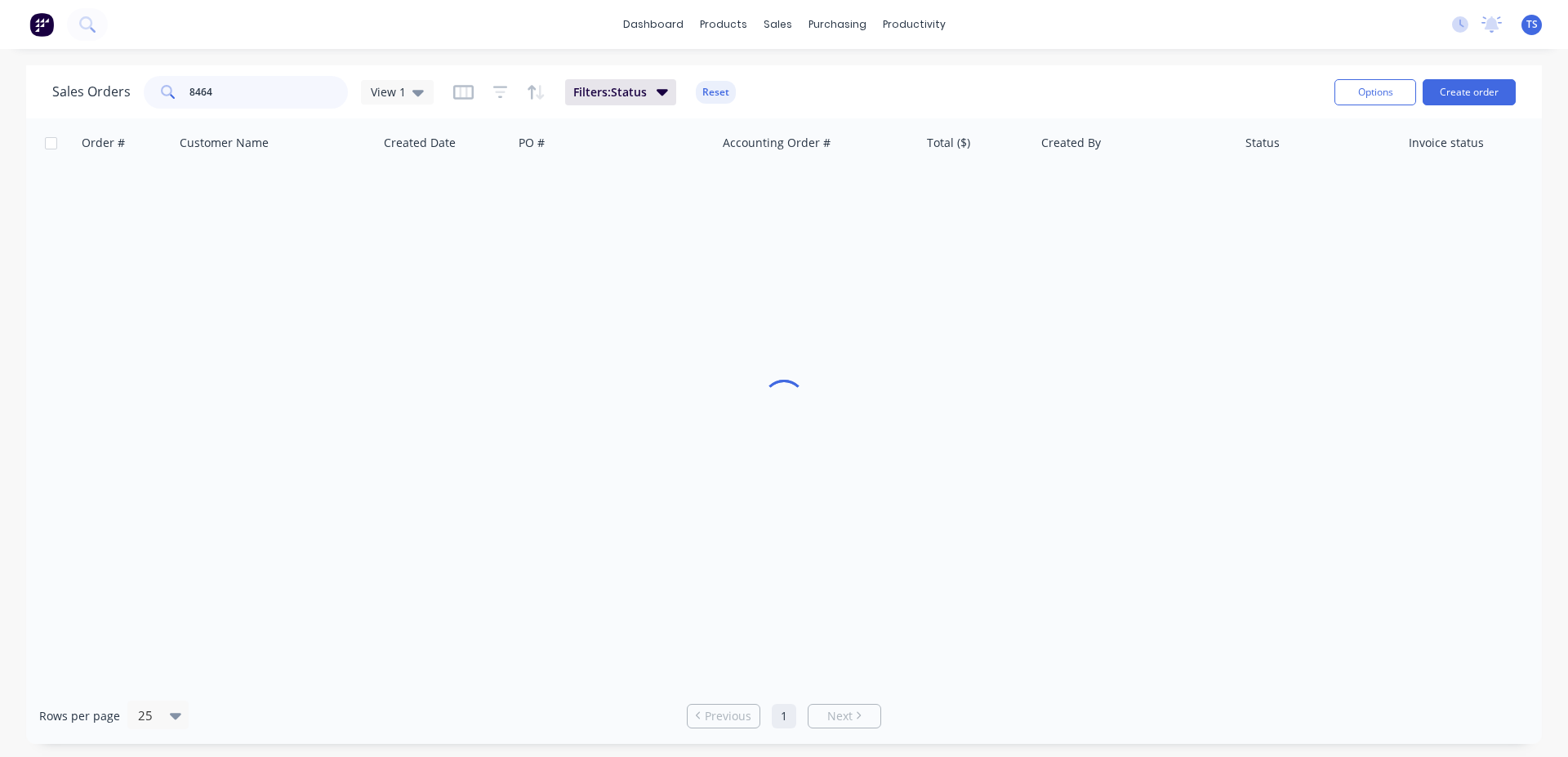
click at [238, 103] on input "8464" at bounding box center [269, 92] width 159 height 32
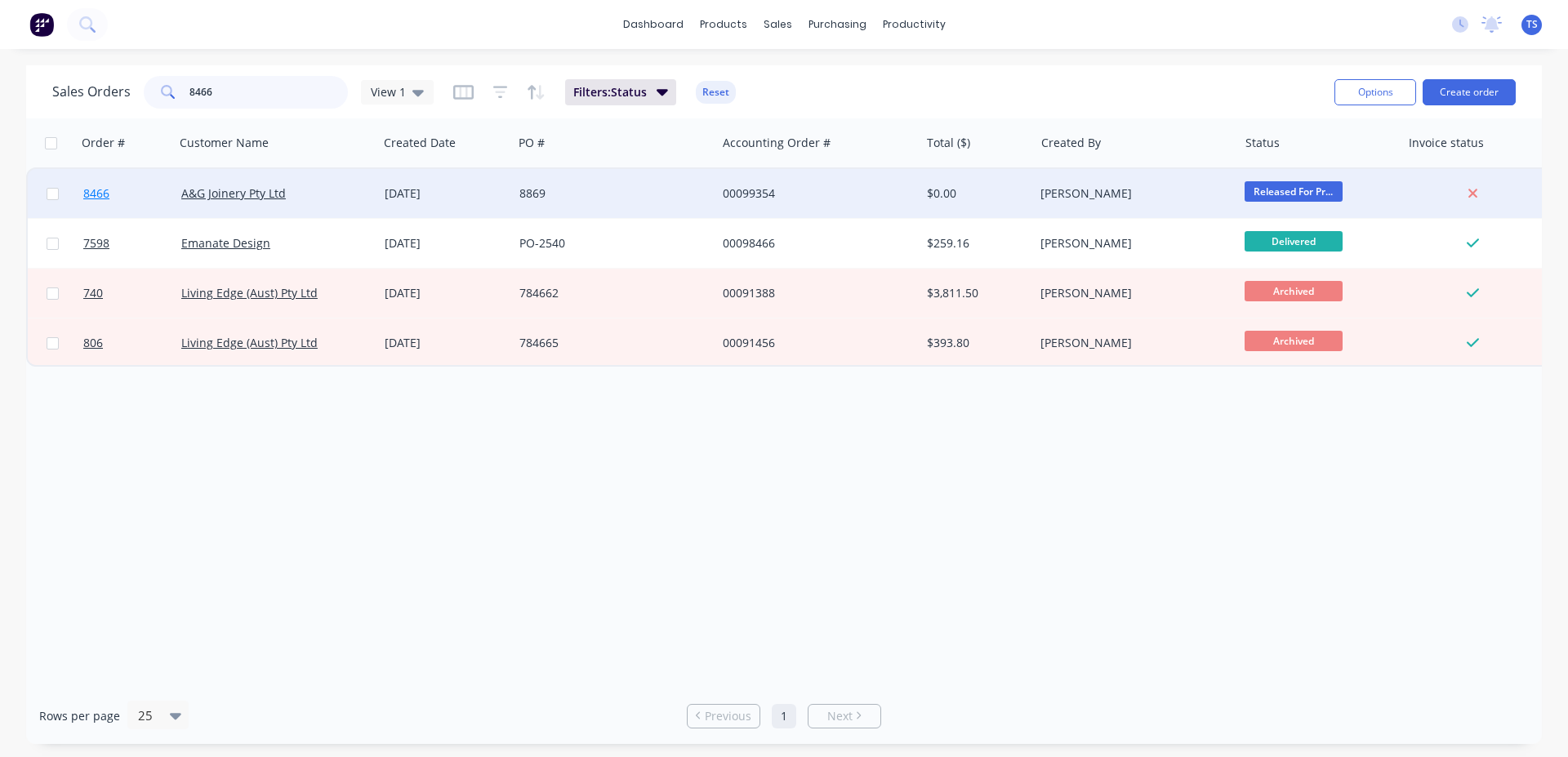
type input "8466"
click at [121, 196] on link "8466" at bounding box center [132, 194] width 98 height 49
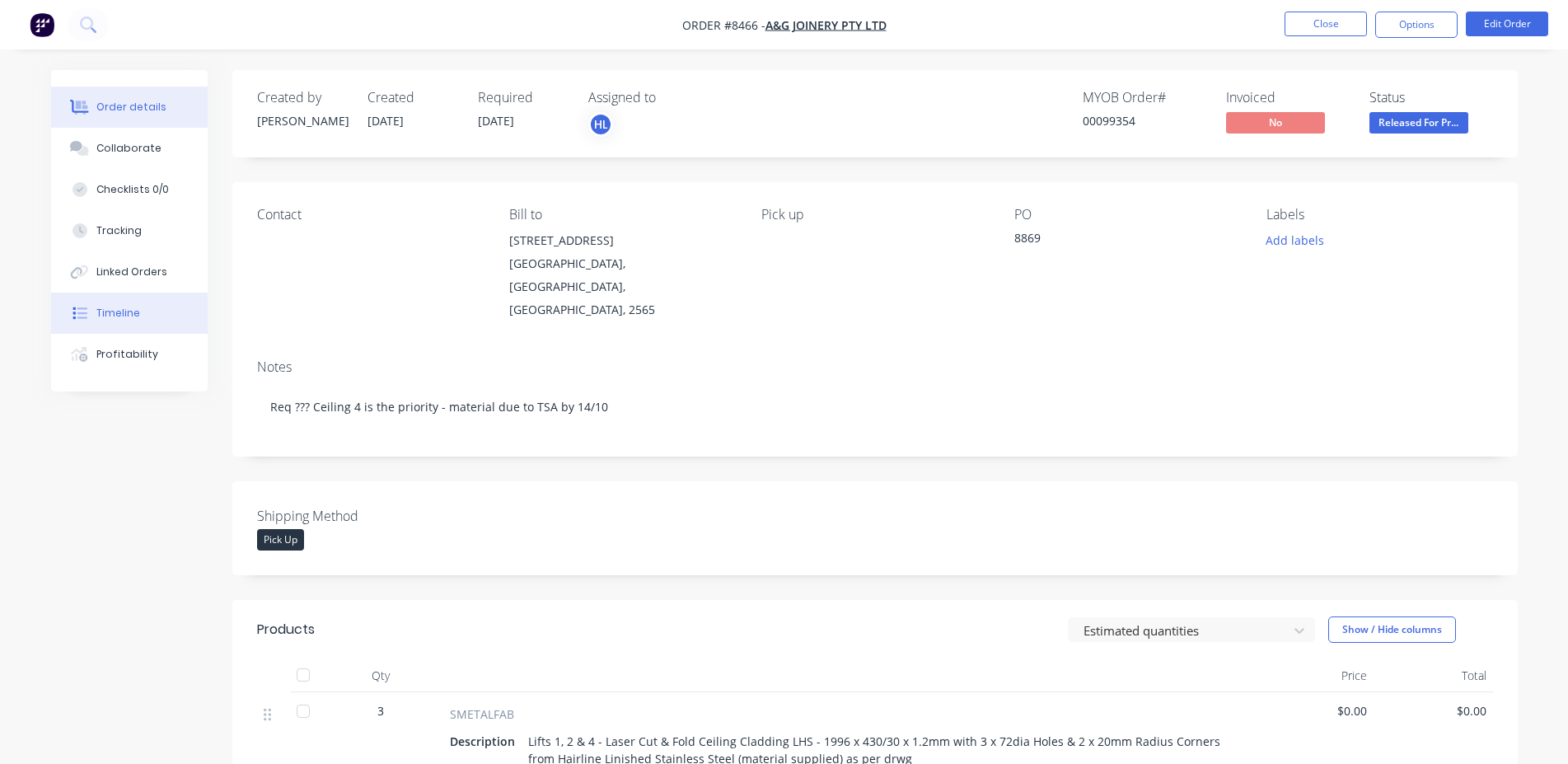
click at [161, 304] on button "Timeline" at bounding box center [130, 313] width 157 height 41
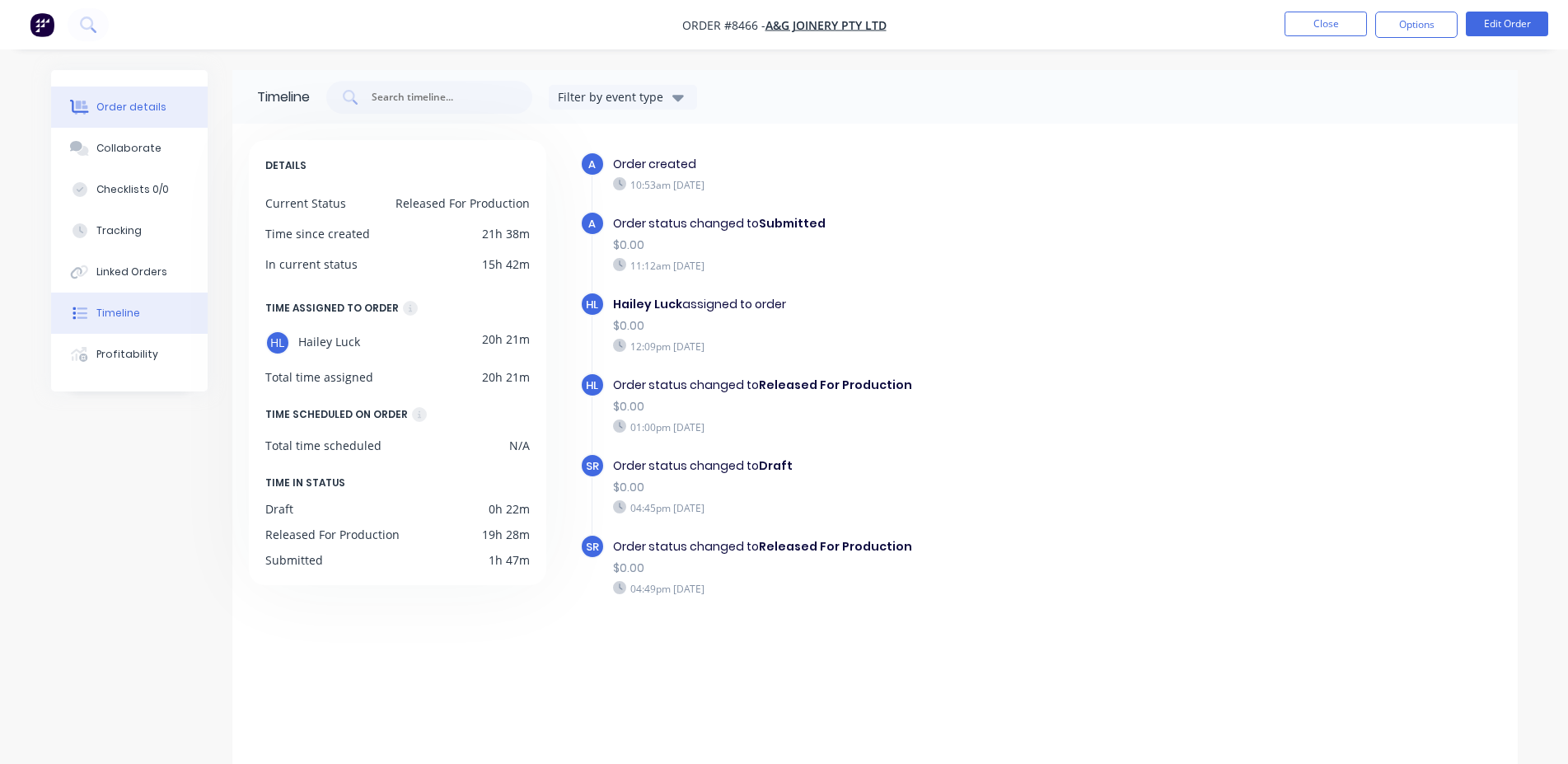
click at [78, 116] on button "Order details" at bounding box center [130, 107] width 157 height 41
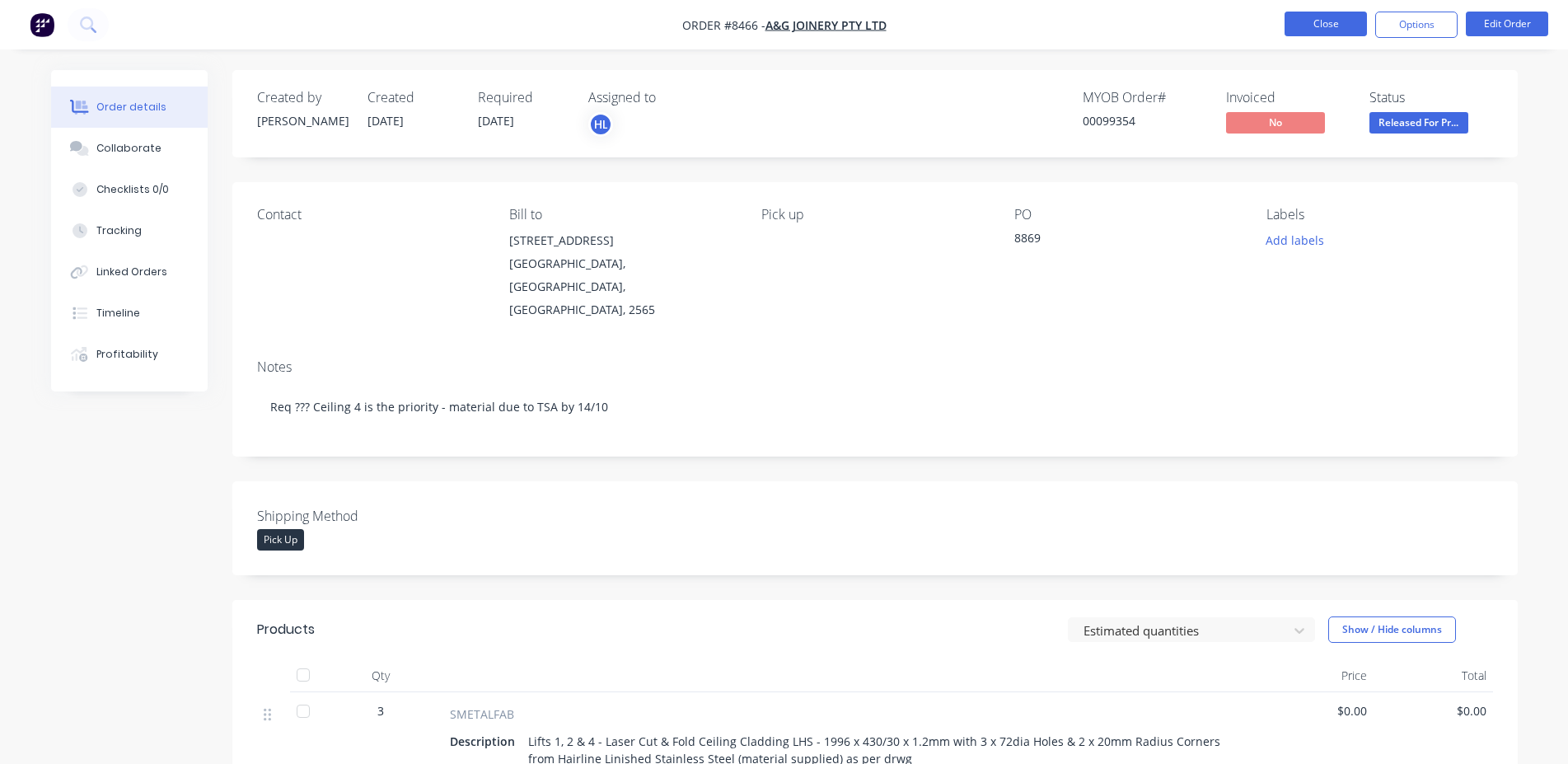
click at [1325, 16] on button "Close" at bounding box center [1326, 24] width 82 height 25
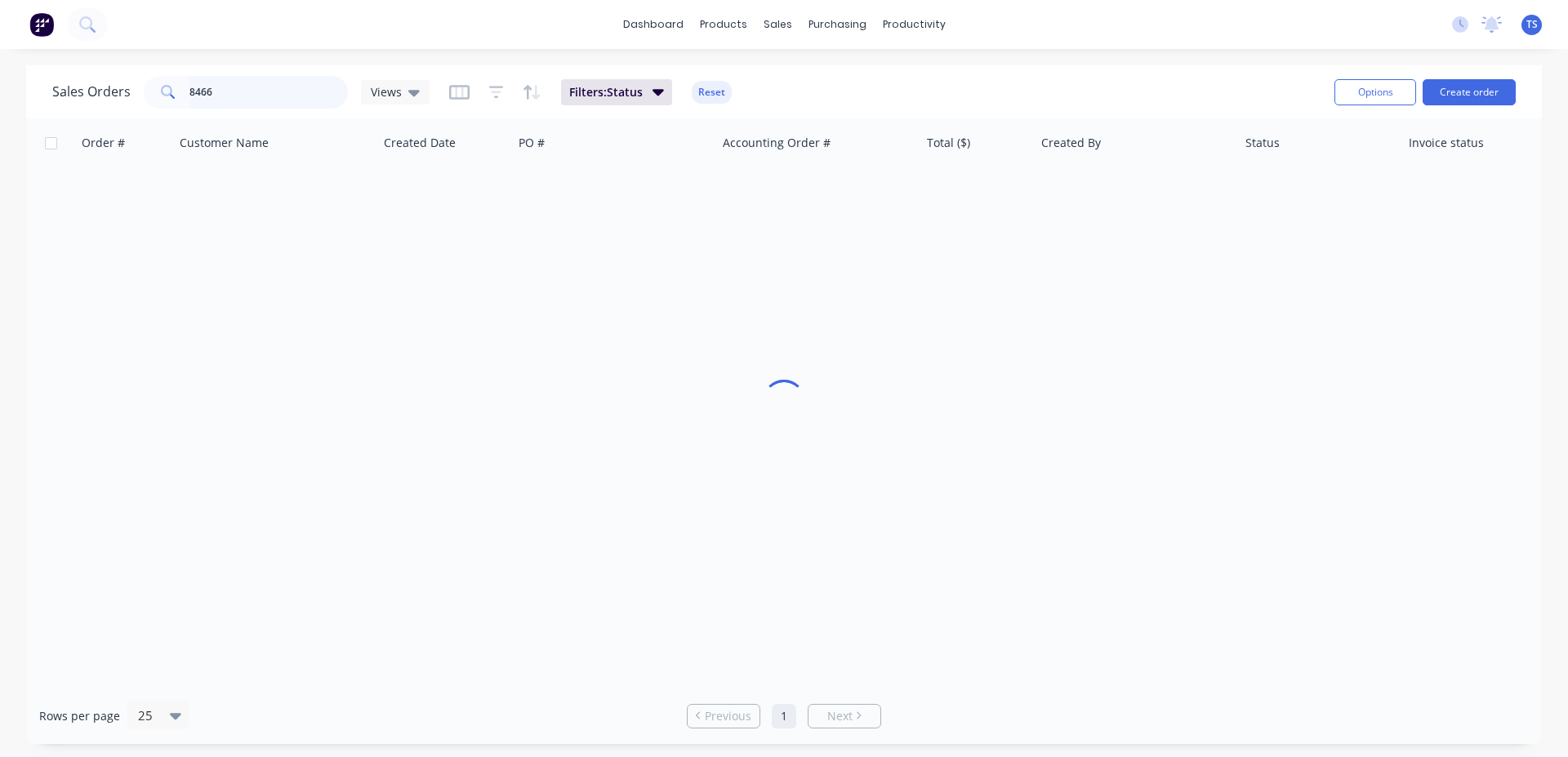
click at [245, 102] on input "8466" at bounding box center [269, 92] width 159 height 32
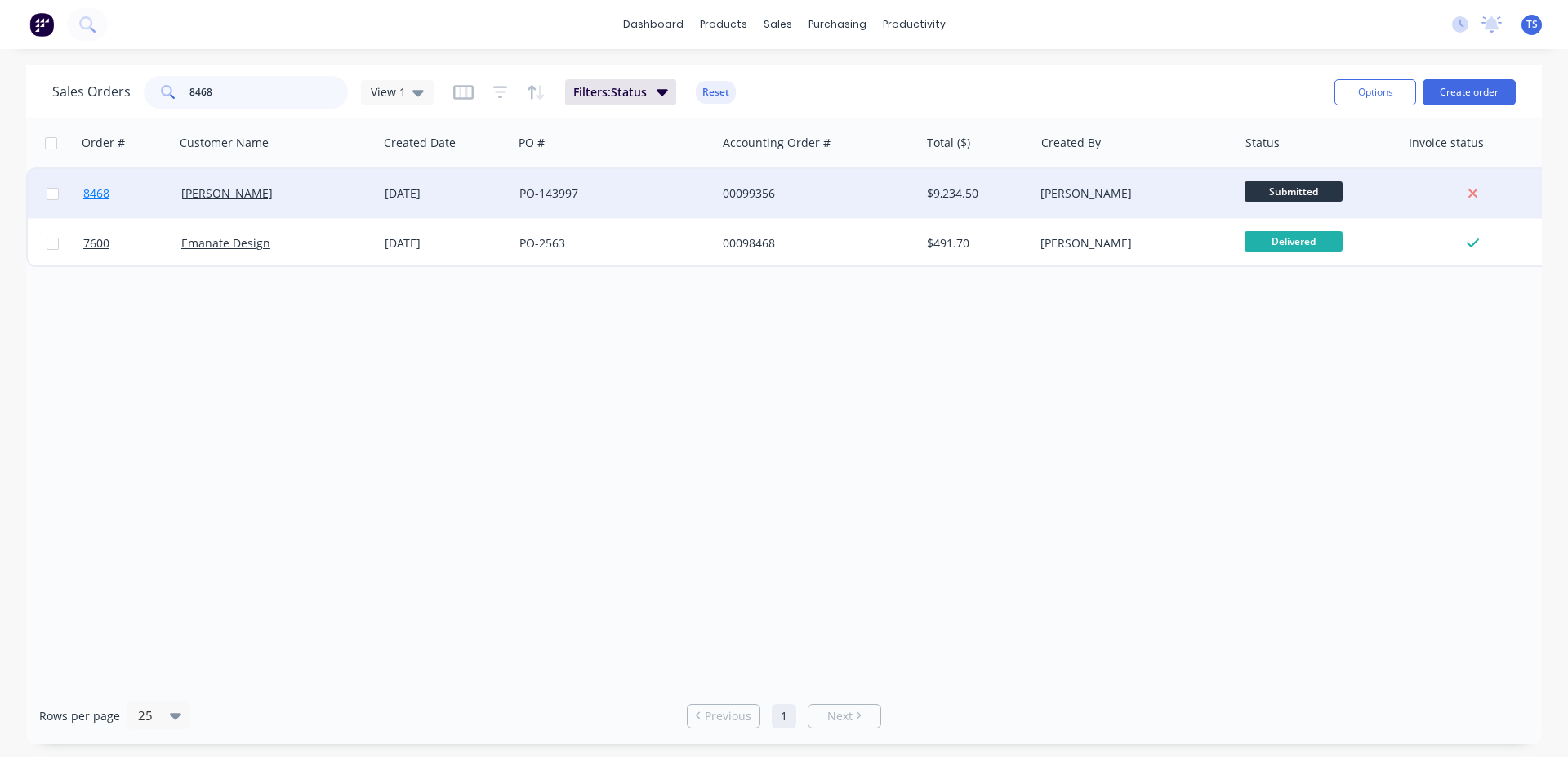
type input "8468"
click at [133, 200] on link "8468" at bounding box center [132, 194] width 98 height 49
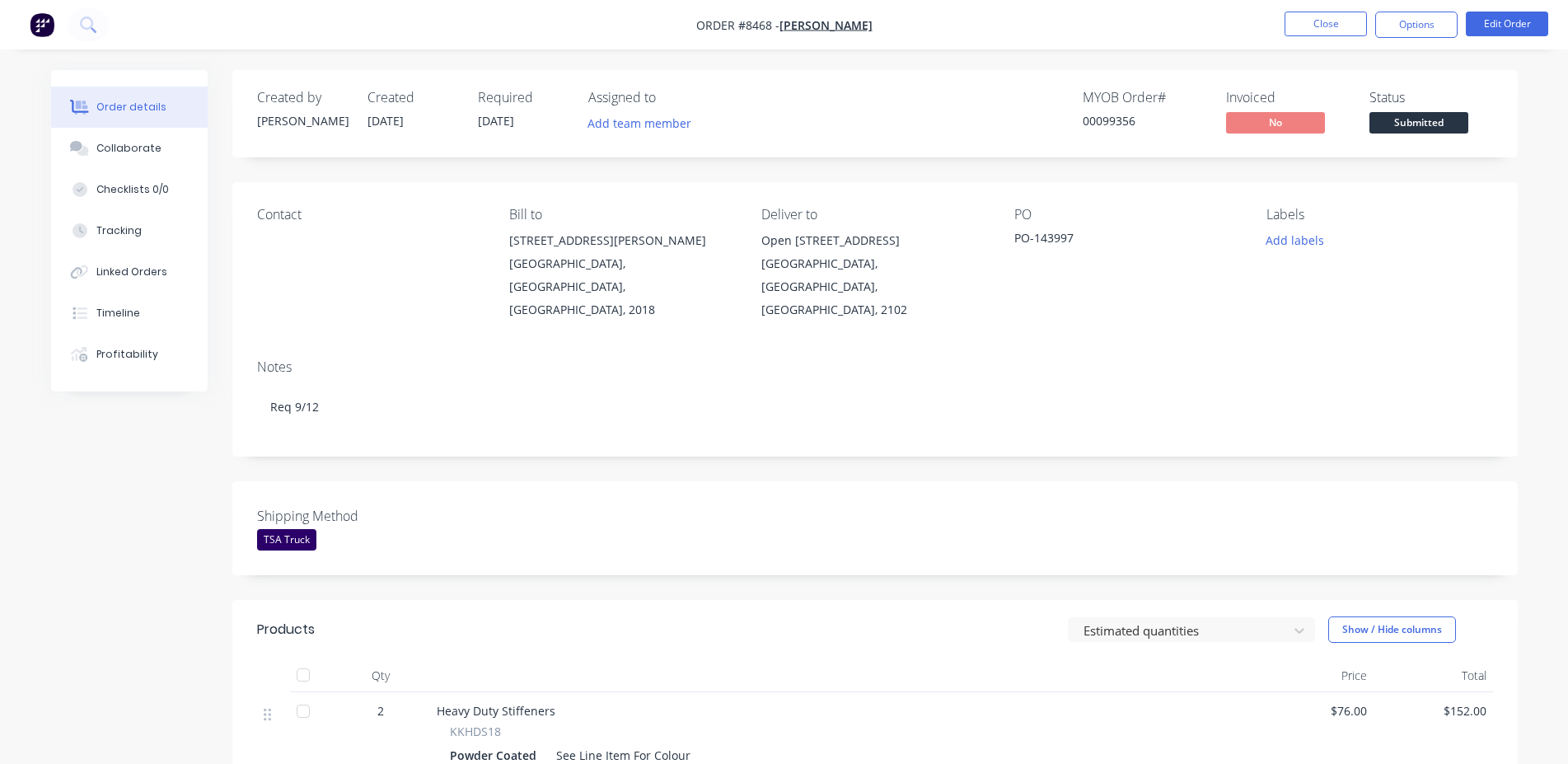
click at [1424, 117] on span "Submitted" at bounding box center [1419, 122] width 99 height 20
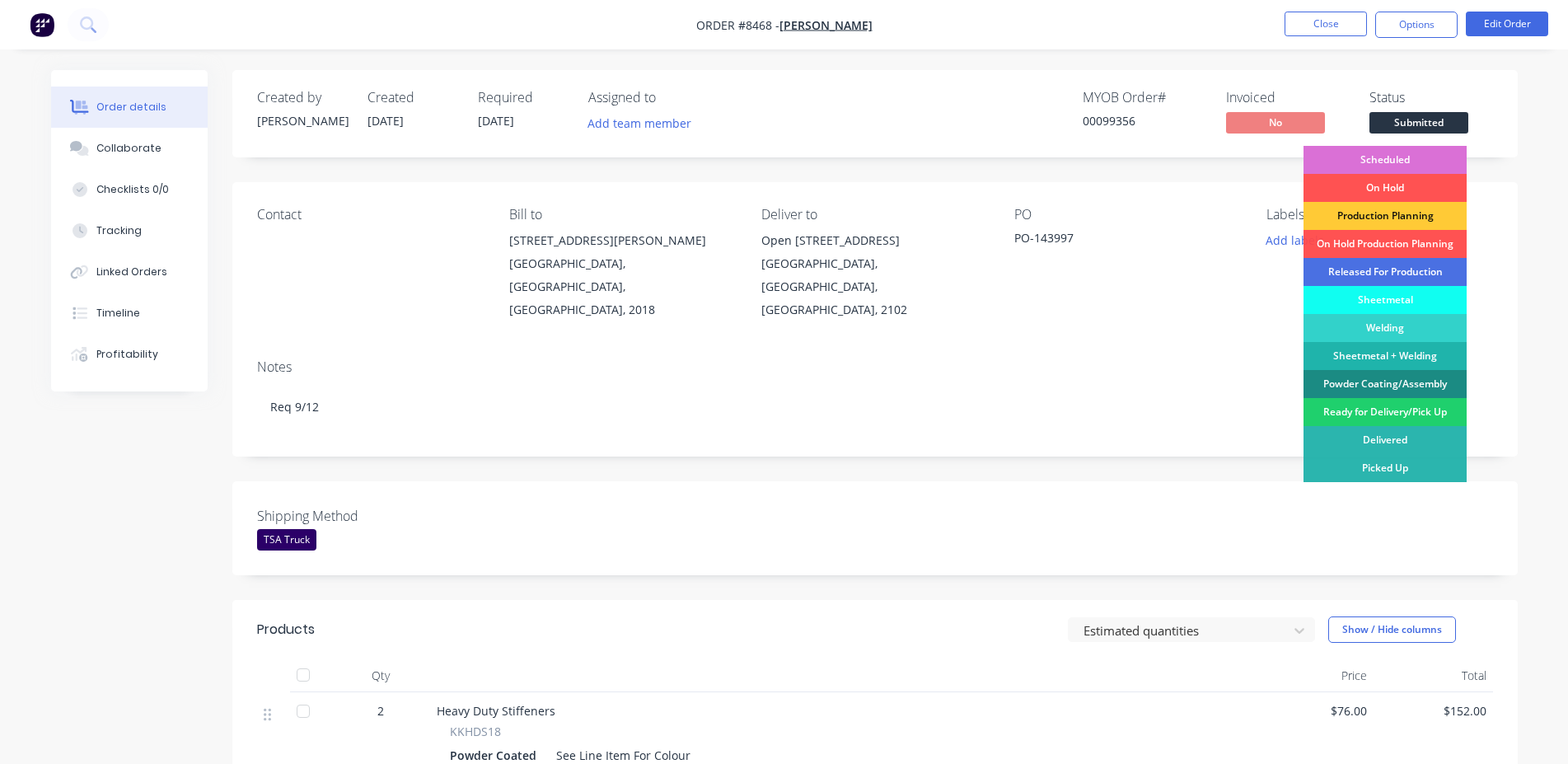
click at [1379, 152] on div "Scheduled" at bounding box center [1385, 159] width 163 height 28
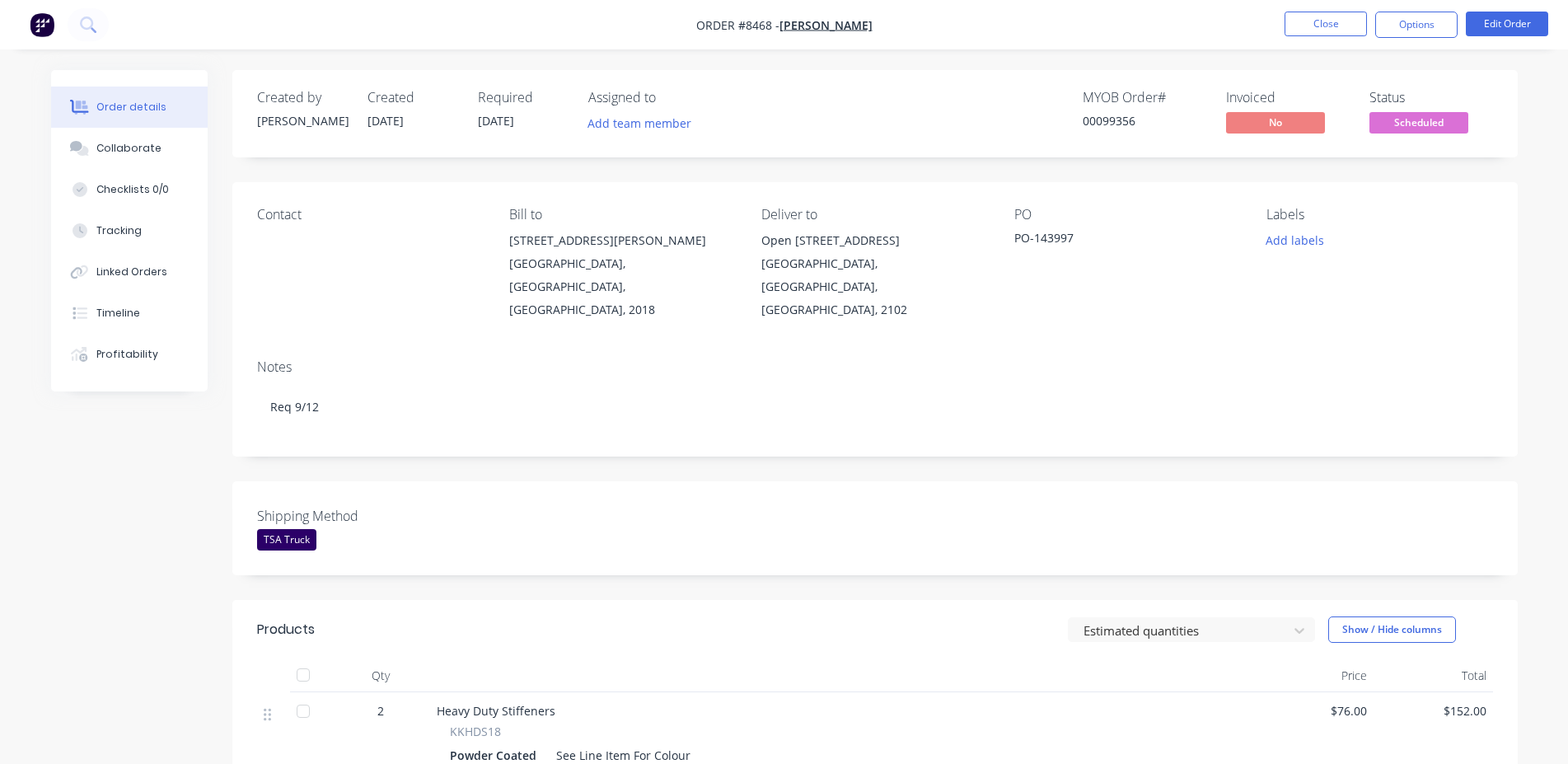
click at [1124, 117] on div "00099356" at bounding box center [1144, 121] width 123 height 18
copy div "00099356"
click at [1296, 29] on button "Close" at bounding box center [1326, 24] width 82 height 25
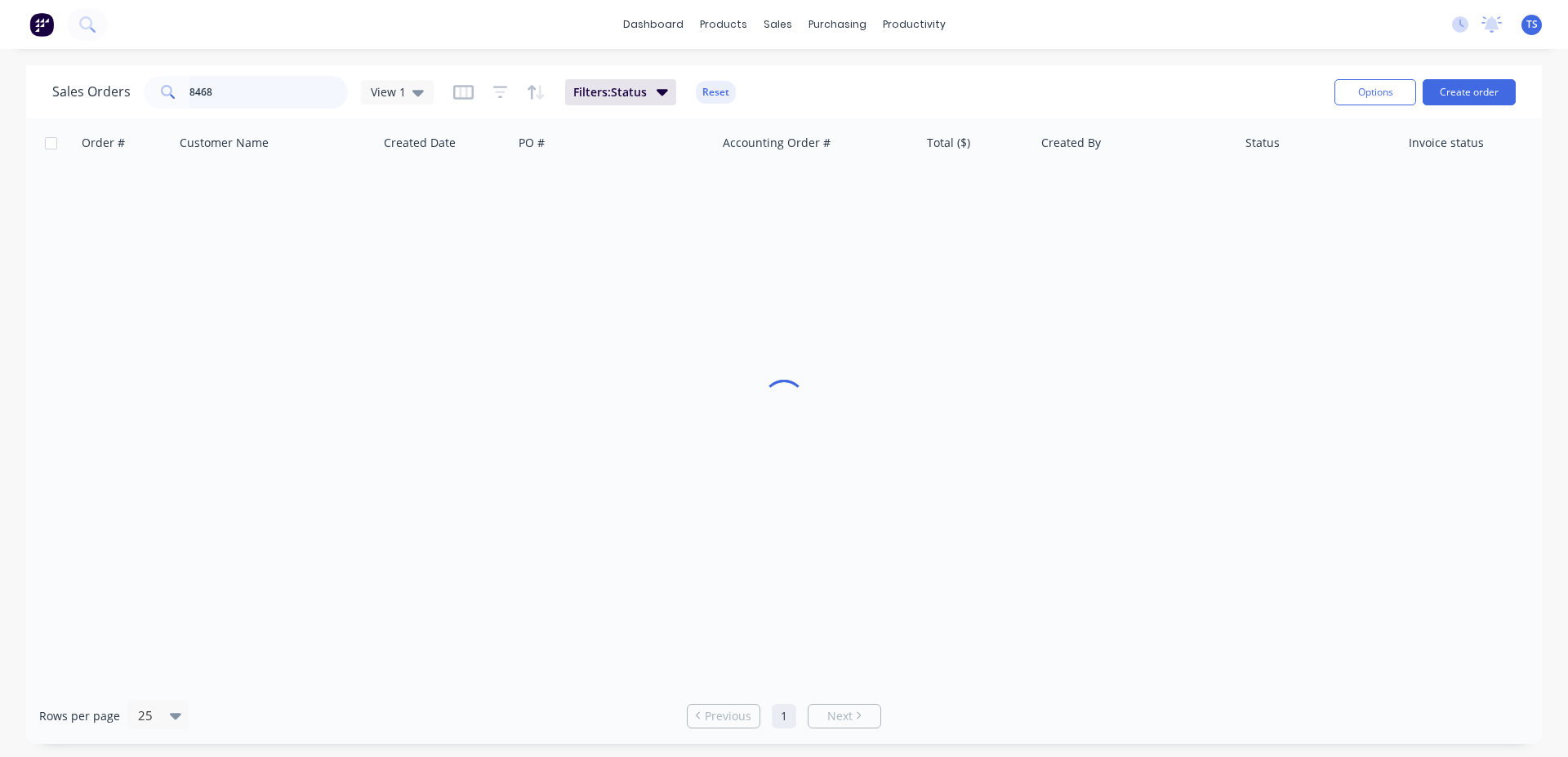
click at [305, 95] on input "8468" at bounding box center [269, 92] width 159 height 32
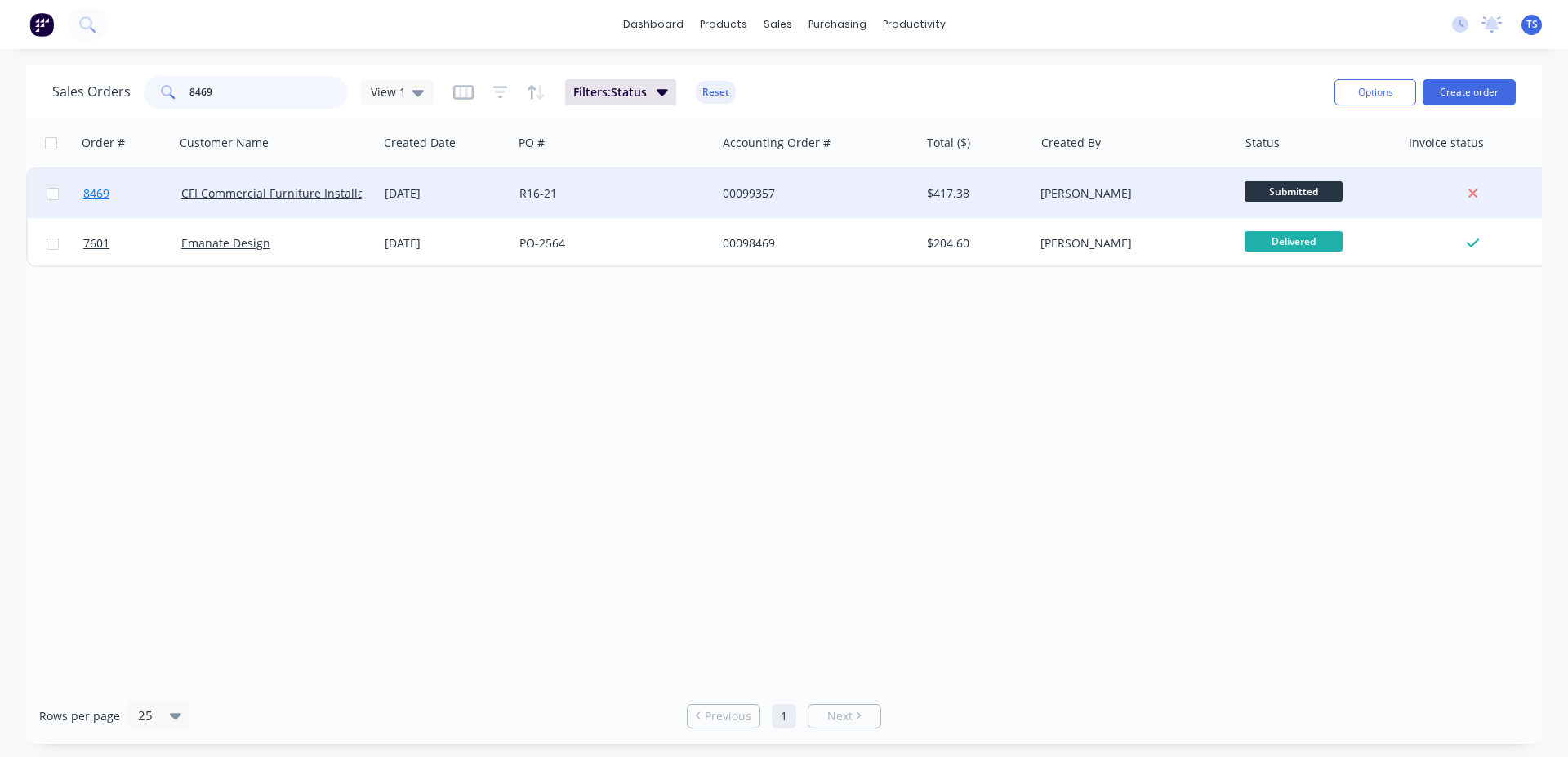
type input "8469"
click at [147, 182] on link "8469" at bounding box center [132, 194] width 98 height 49
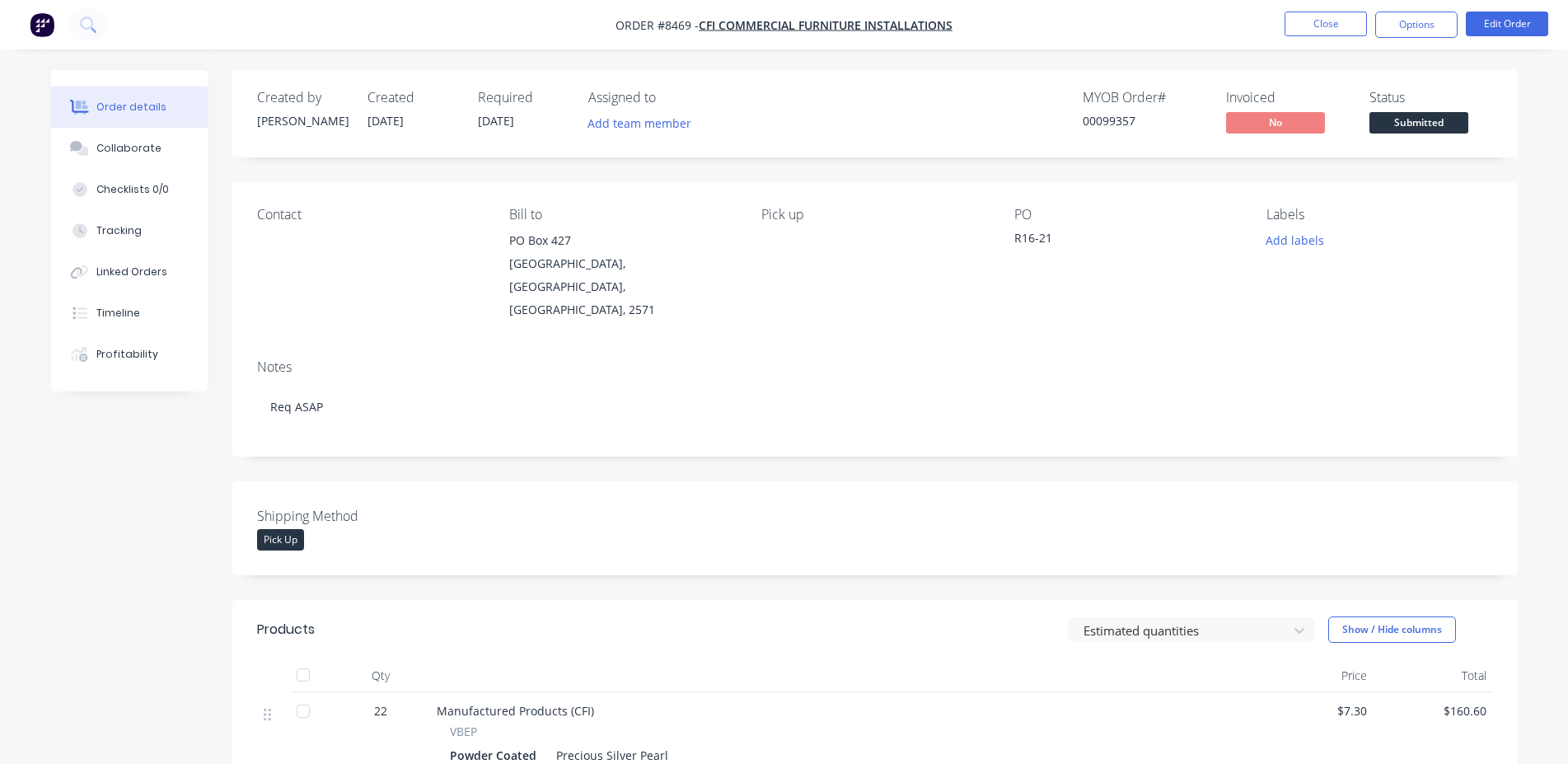
click at [1378, 123] on span "Submitted" at bounding box center [1419, 122] width 99 height 20
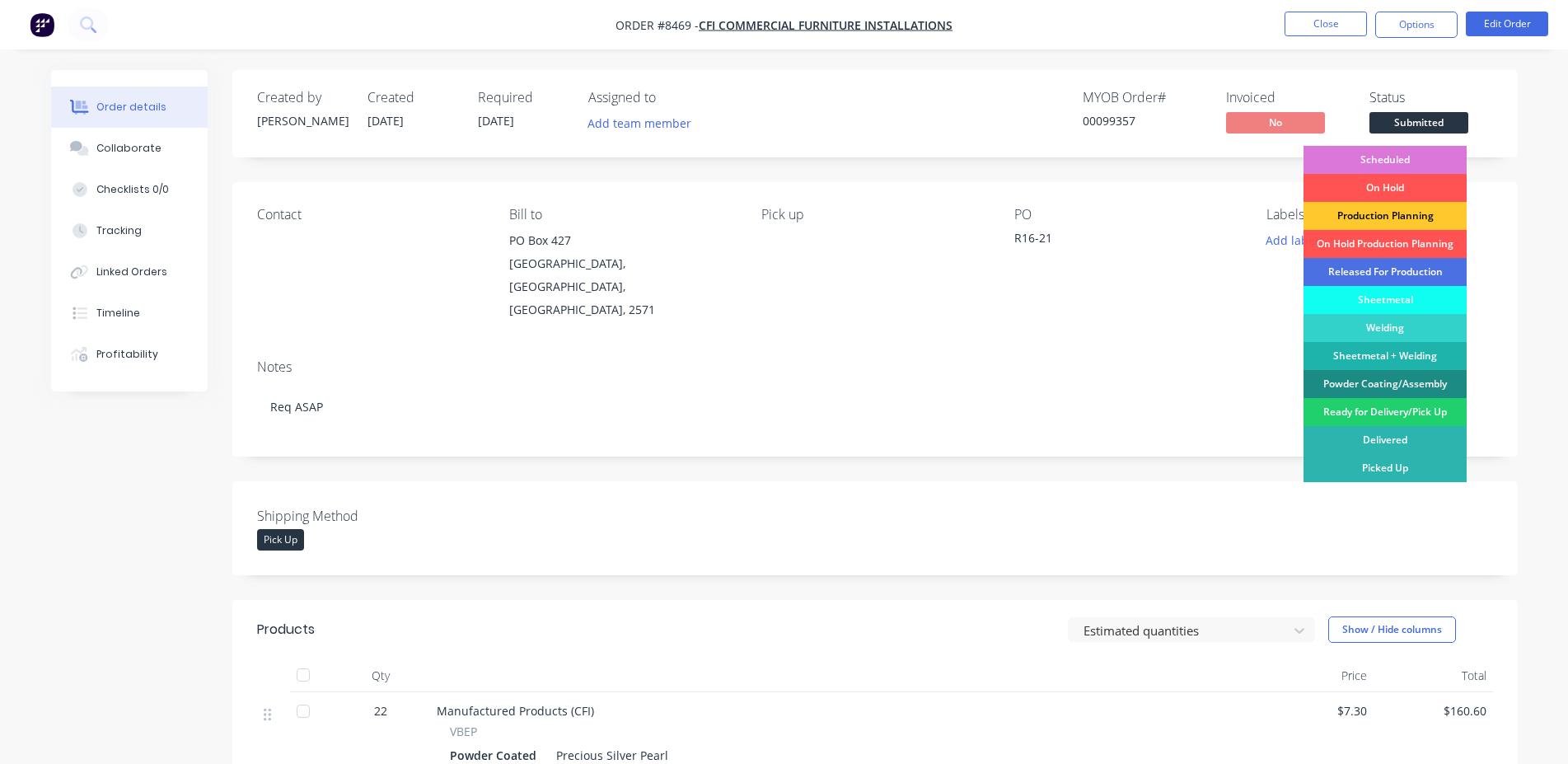
click at [1411, 215] on div "Production Planning" at bounding box center [1385, 216] width 163 height 28
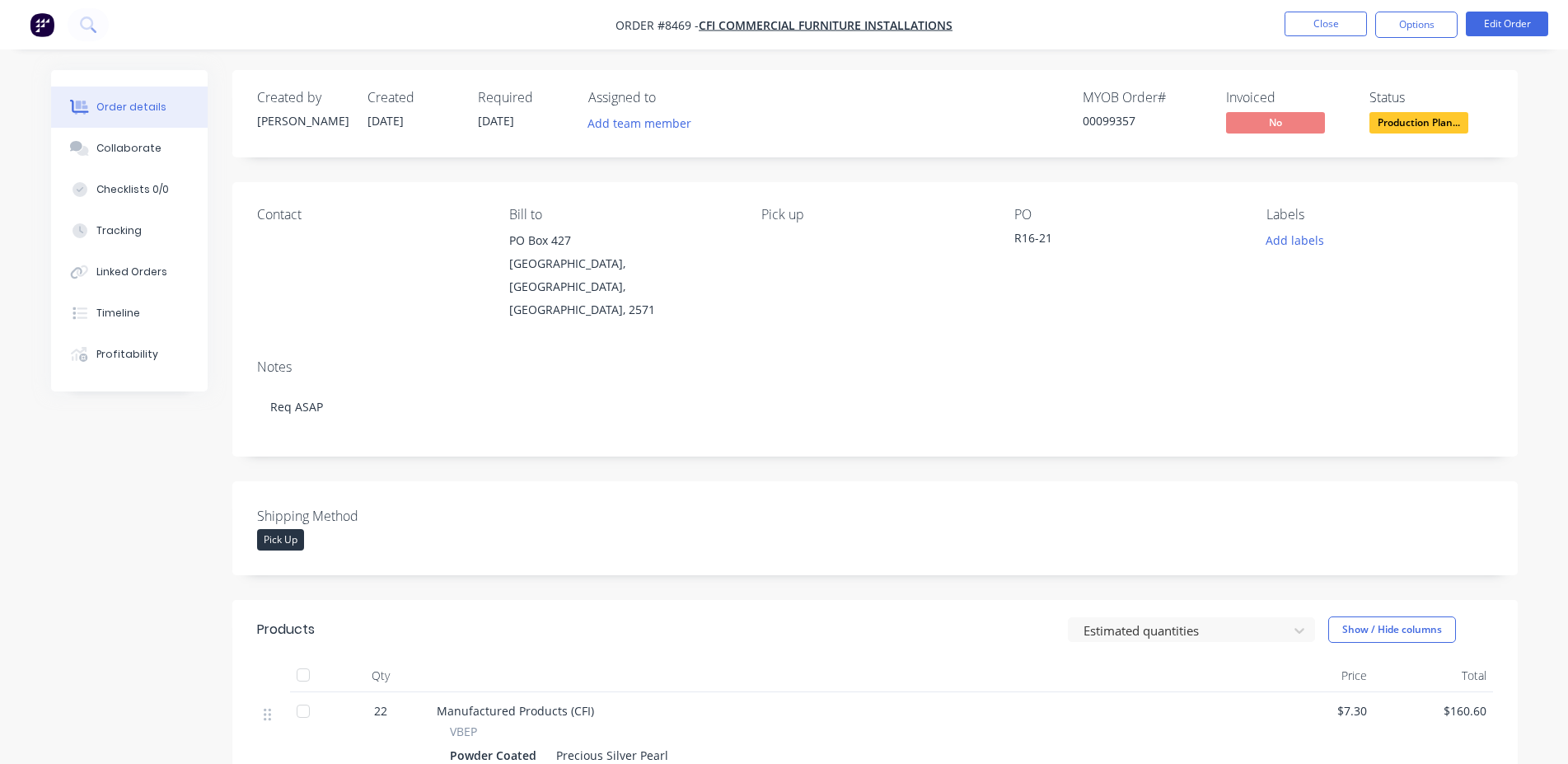
click at [1116, 121] on div "00099357" at bounding box center [1144, 121] width 123 height 18
copy div "00099357"
drag, startPoint x: 1275, startPoint y: 21, endPoint x: 1303, endPoint y: 24, distance: 28.2
click at [1281, 21] on ul "Close Options Edit Order" at bounding box center [1416, 25] width 303 height 26
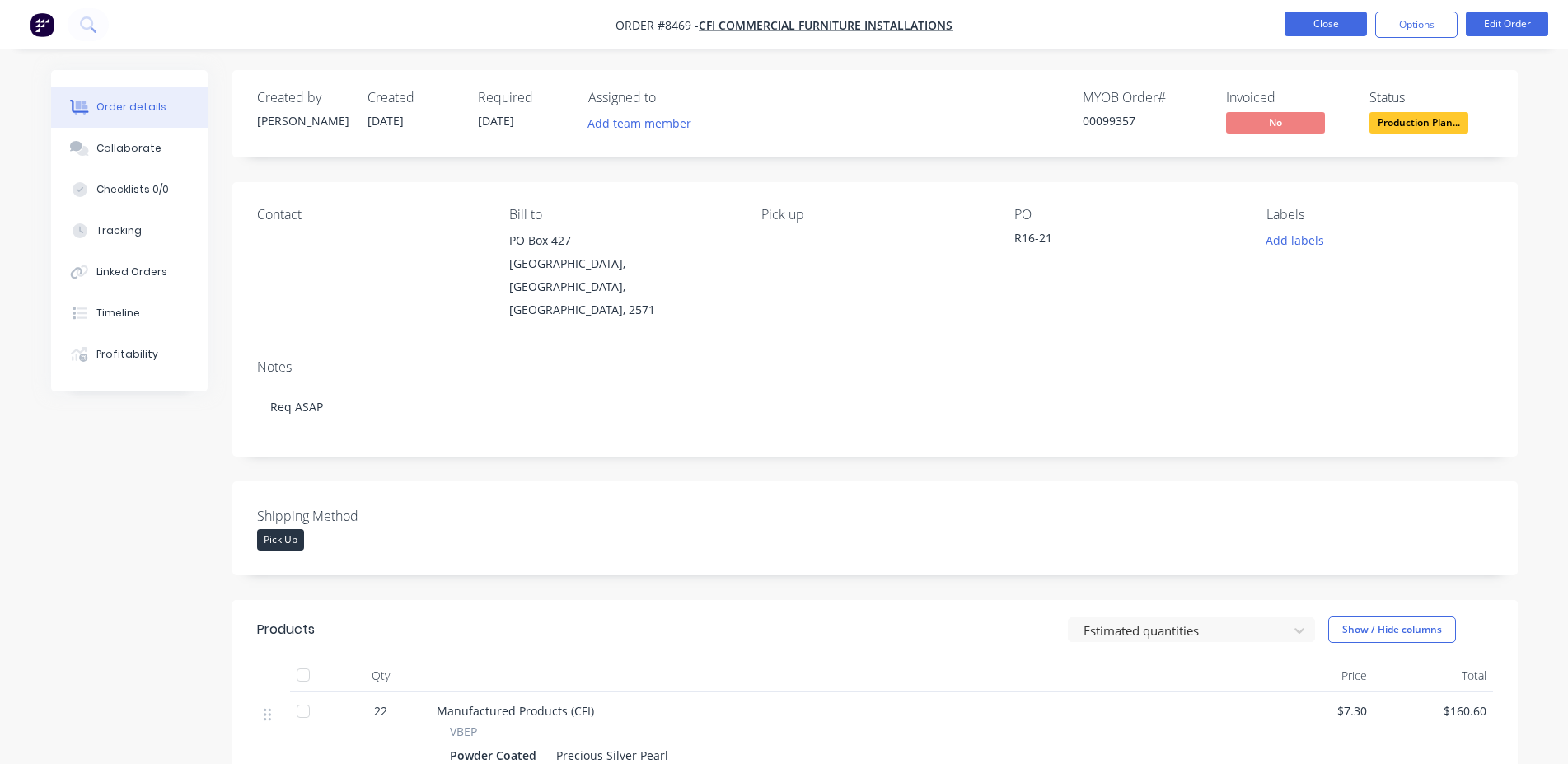
click at [1304, 24] on button "Close" at bounding box center [1326, 24] width 82 height 25
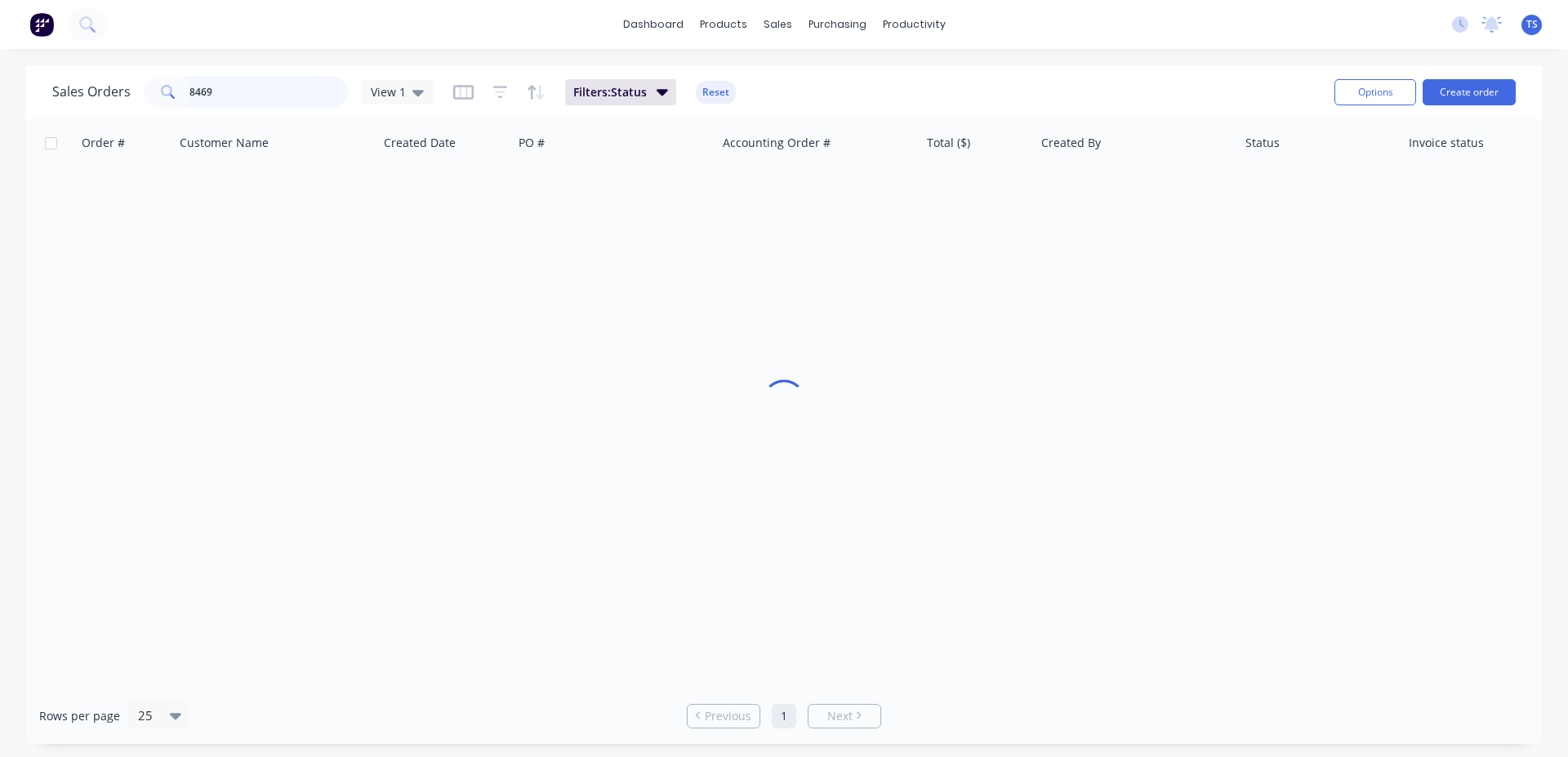
click at [282, 90] on input "8469" at bounding box center [269, 92] width 159 height 32
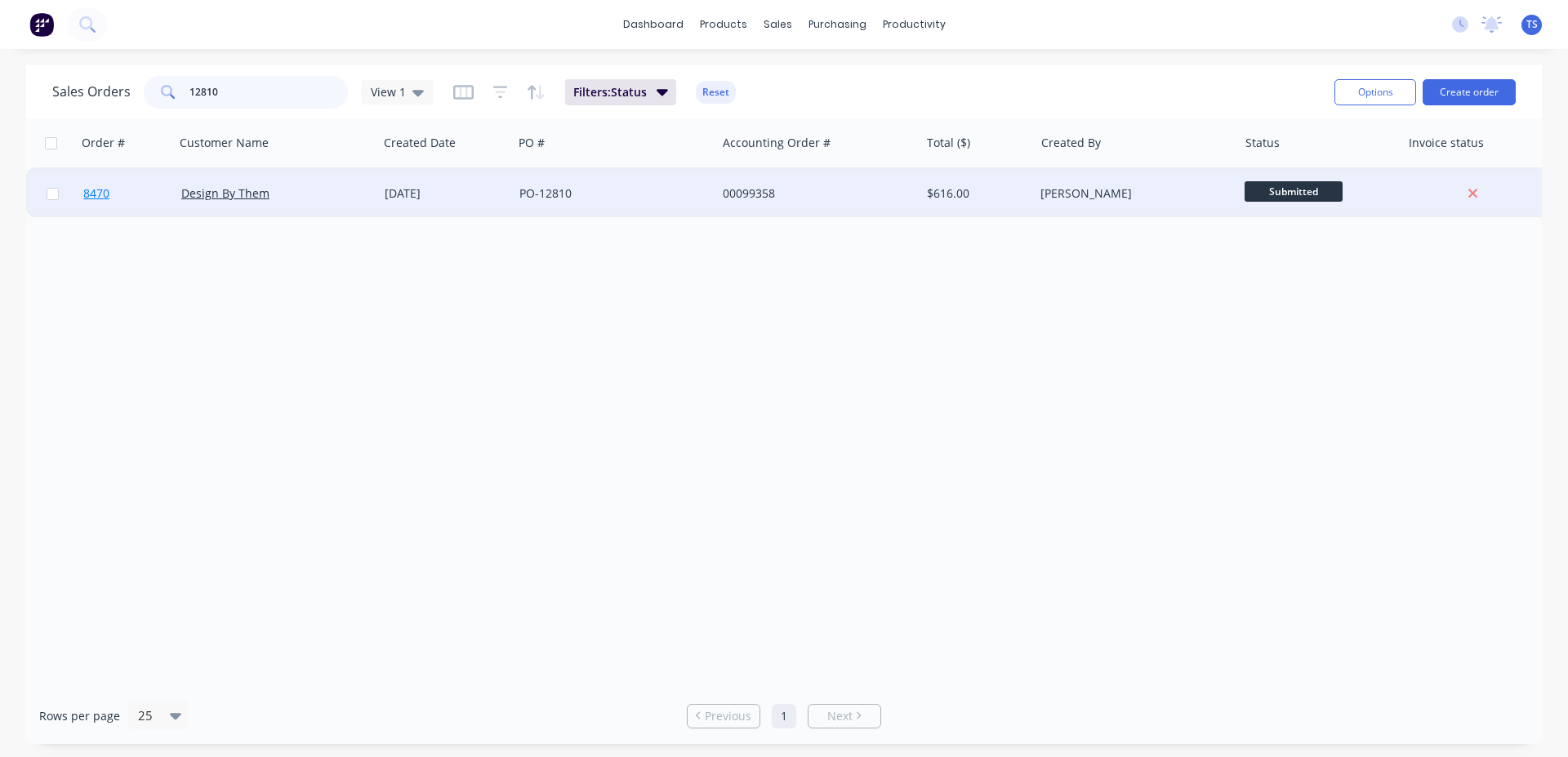
type input "12810"
click at [146, 201] on link "8470" at bounding box center [132, 194] width 98 height 49
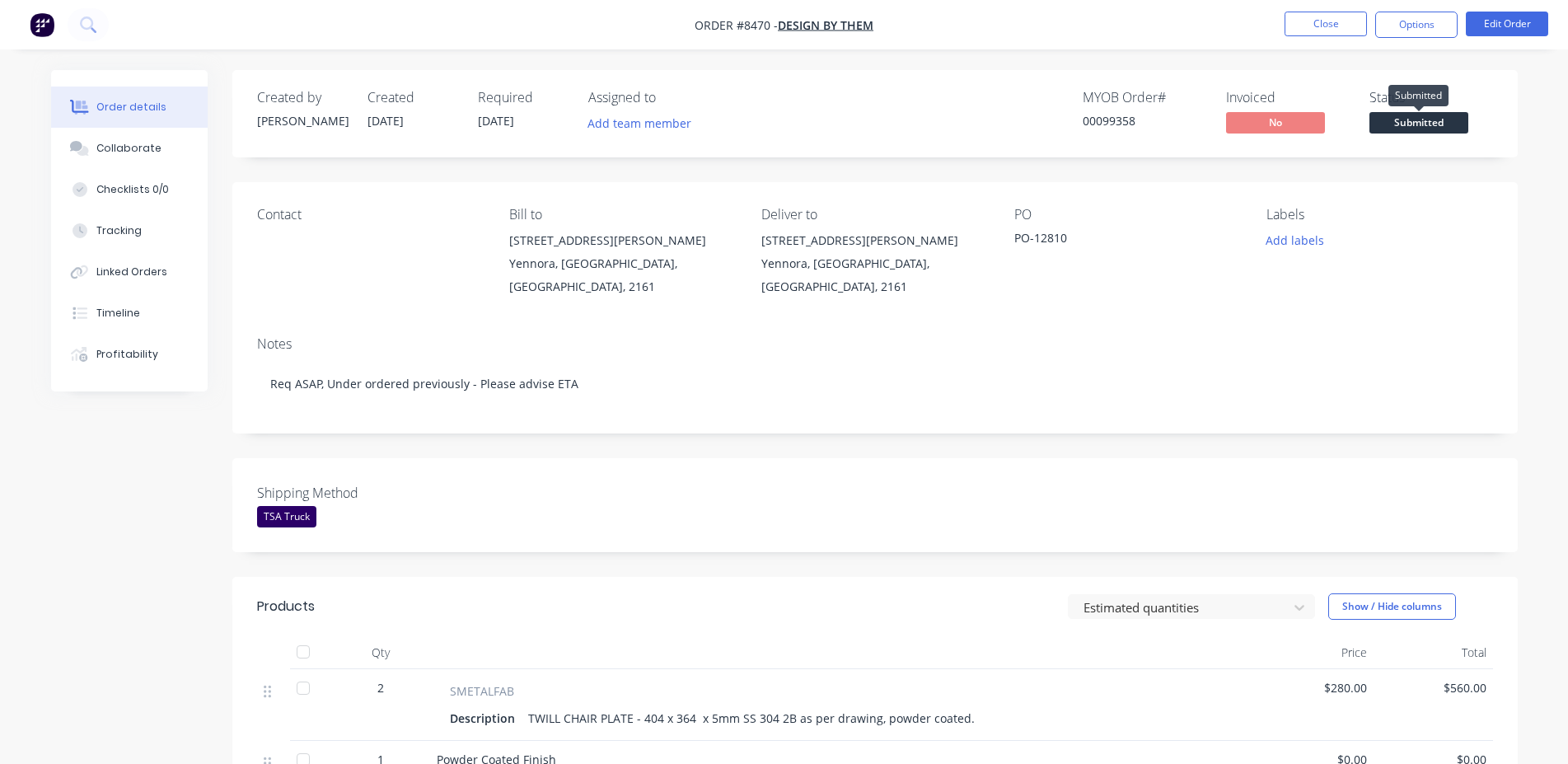
click at [1434, 120] on span "Submitted" at bounding box center [1419, 122] width 99 height 20
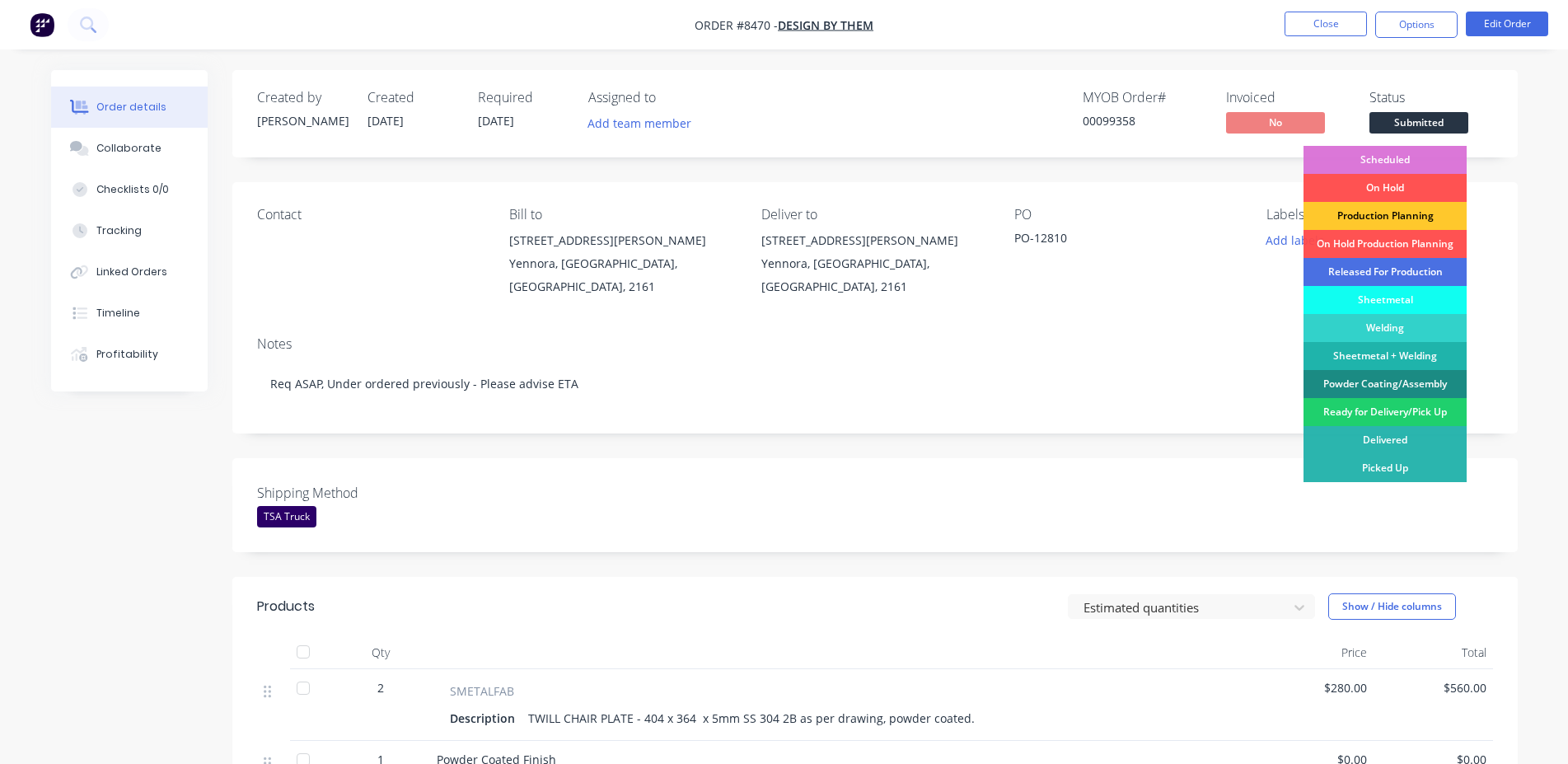
click at [1397, 218] on div "Production Planning" at bounding box center [1385, 216] width 163 height 28
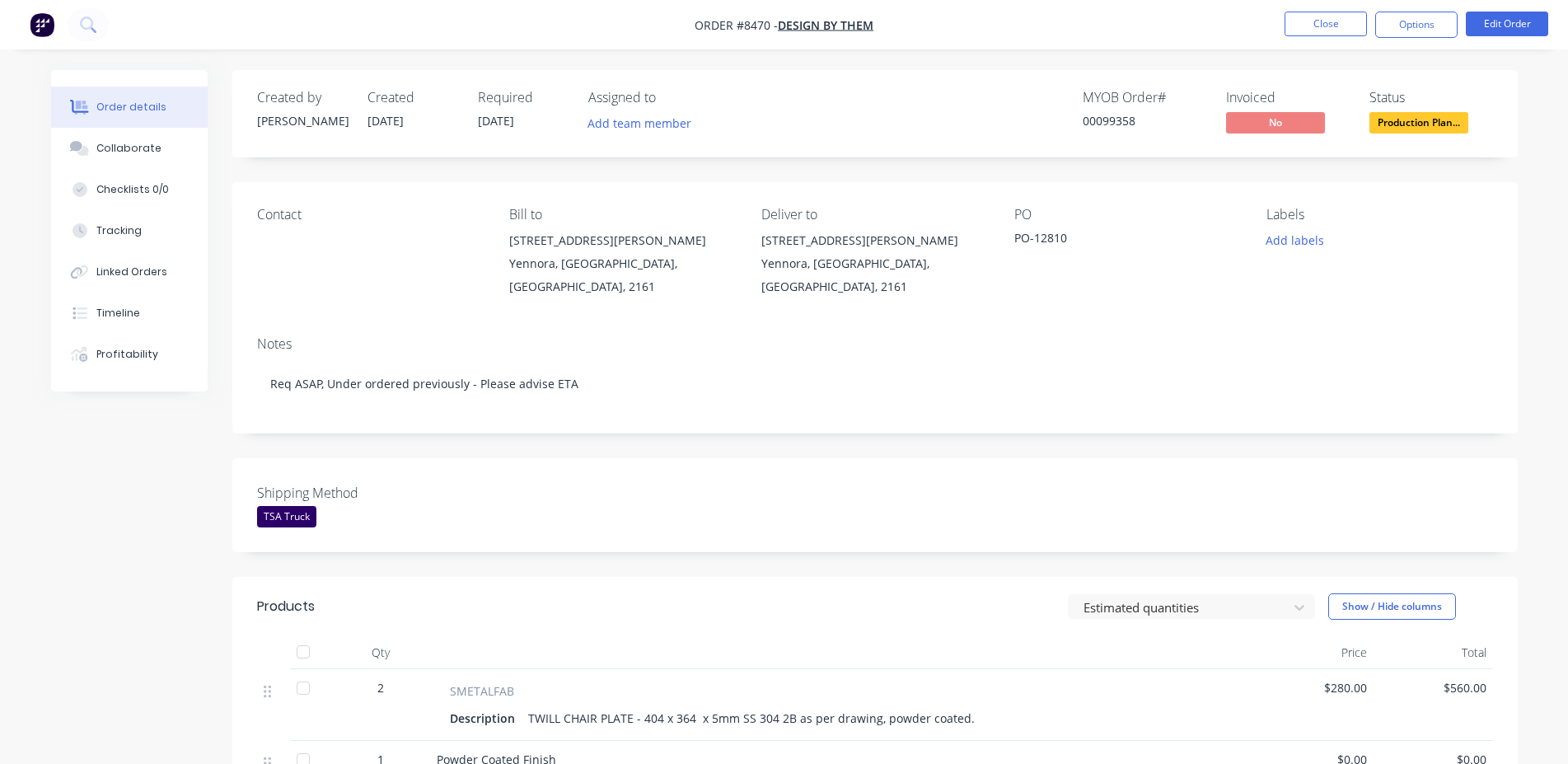
click at [1118, 127] on div "00099358" at bounding box center [1144, 121] width 123 height 18
copy div "00099358"
click at [130, 142] on div "Collaborate" at bounding box center [129, 148] width 65 height 15
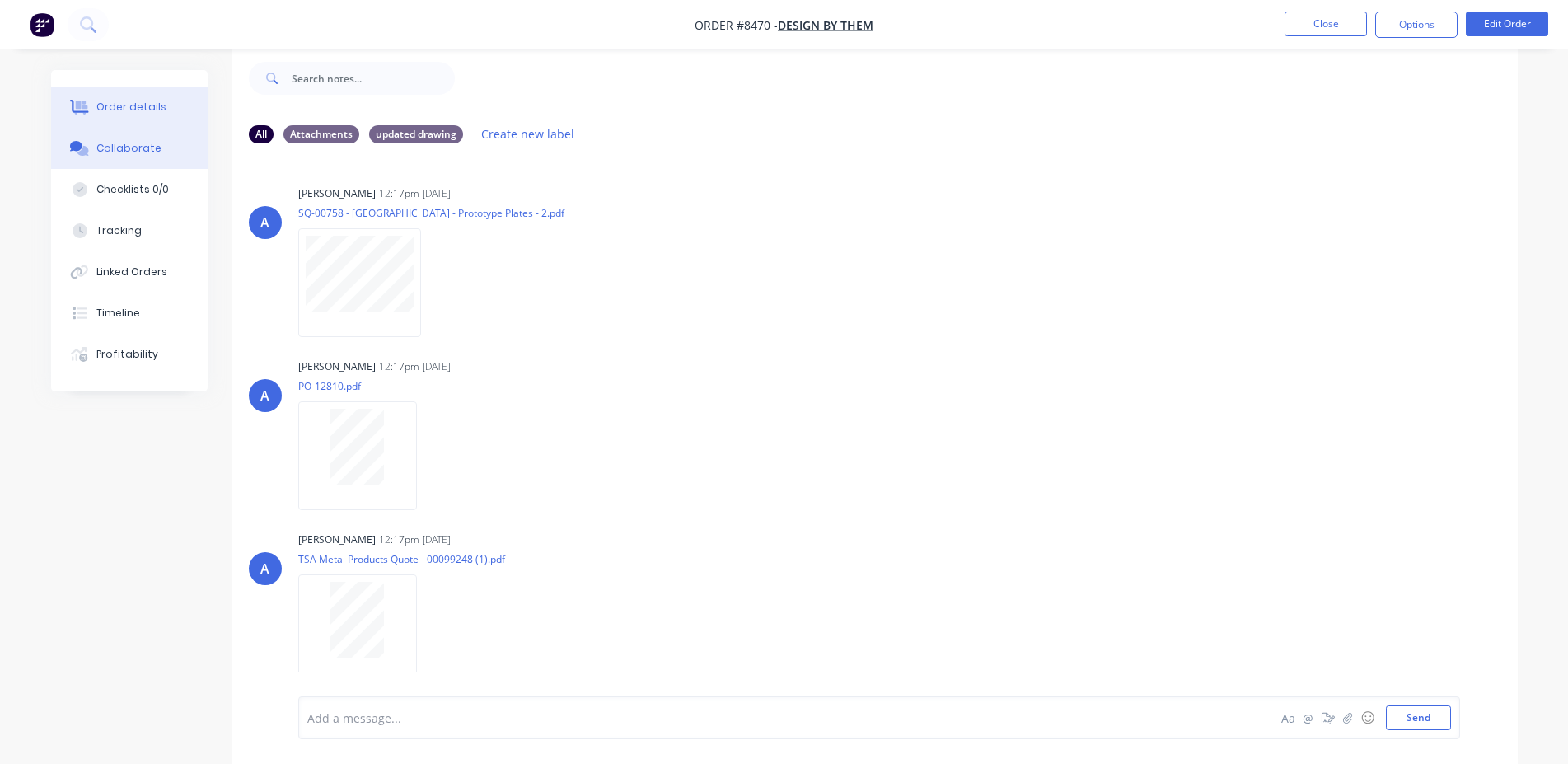
click at [146, 105] on div "Order details" at bounding box center [130, 107] width 70 height 15
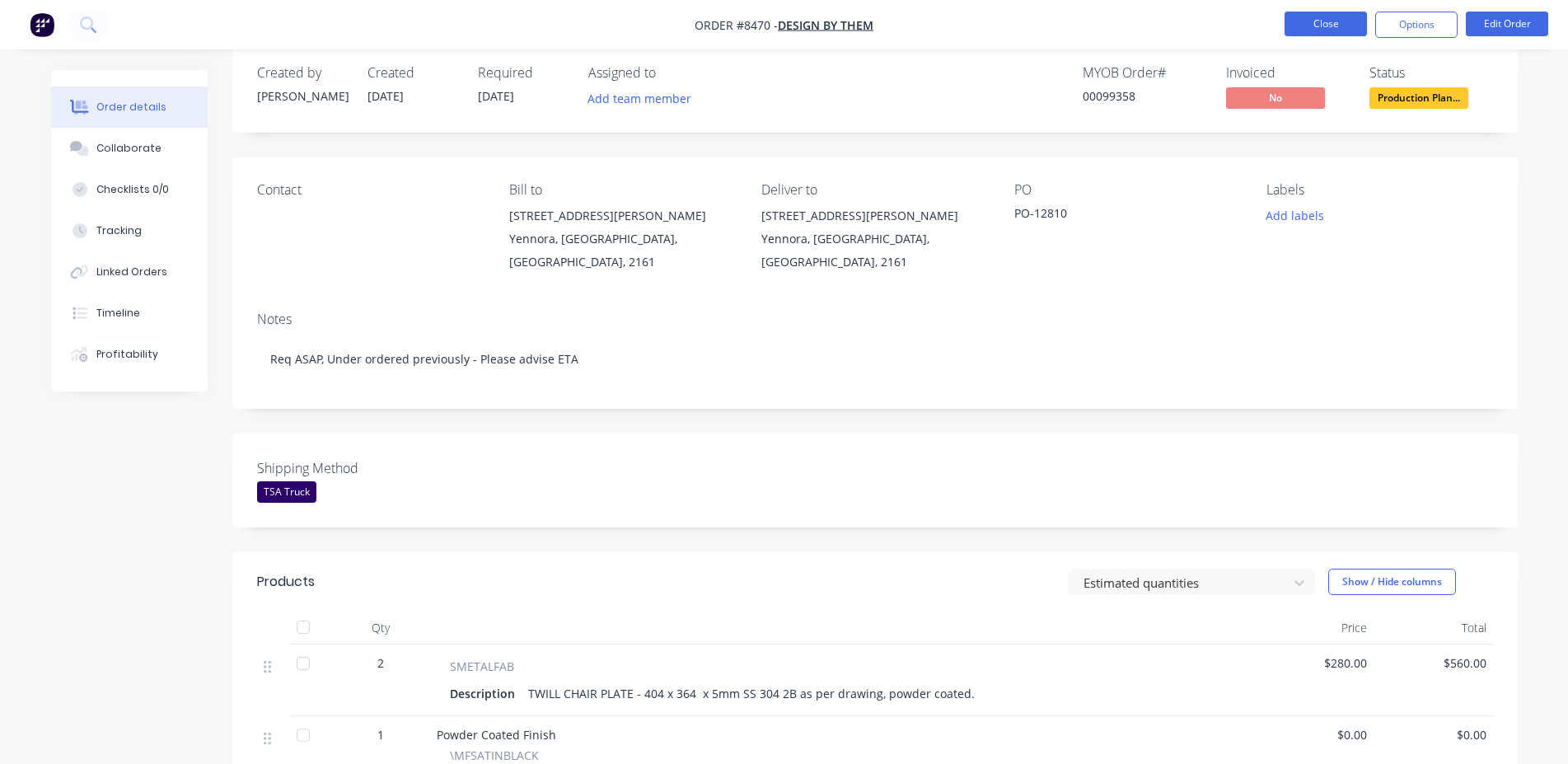
click at [1329, 33] on button "Close" at bounding box center [1326, 24] width 82 height 25
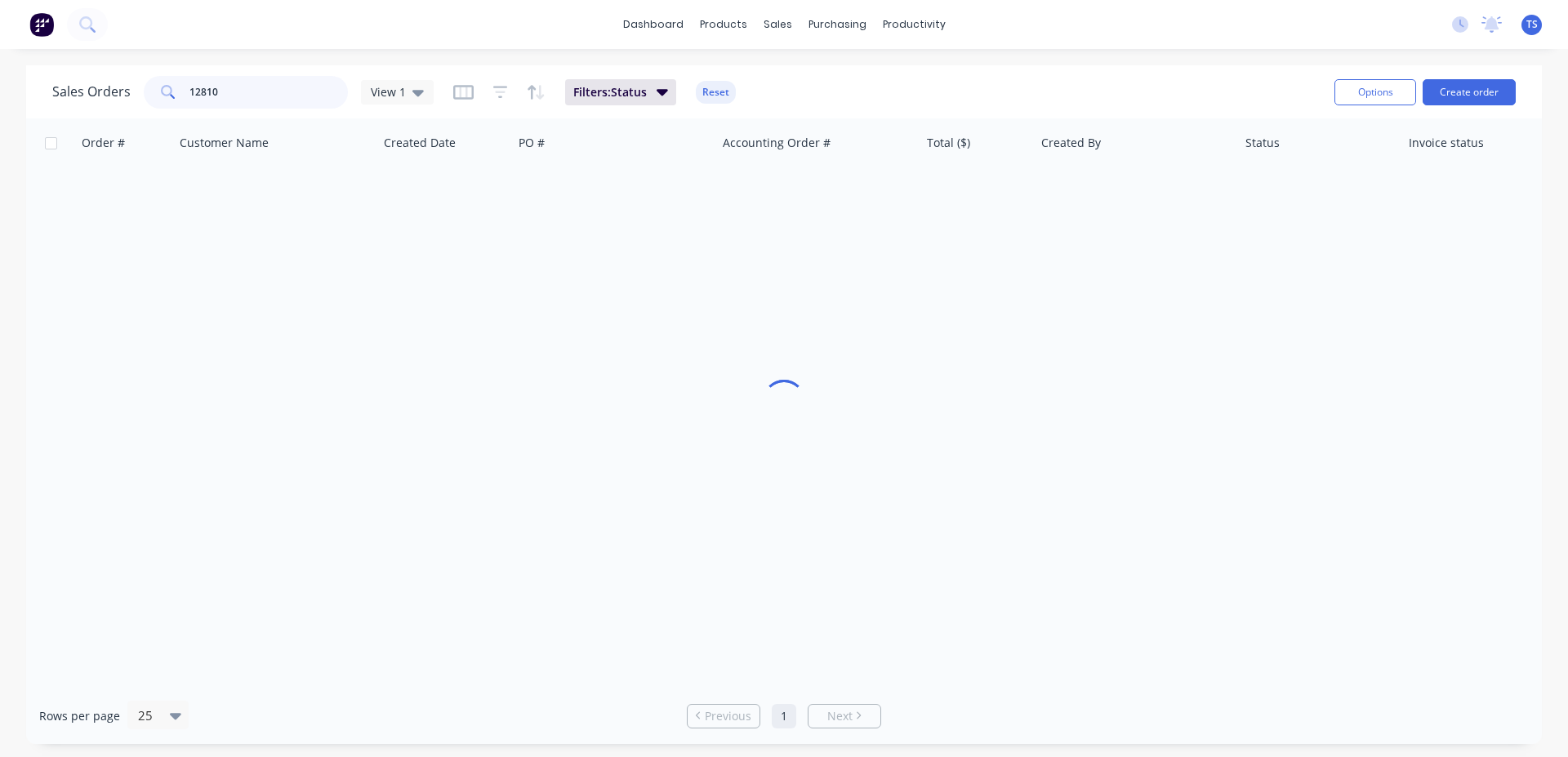
click at [258, 90] on input "12810" at bounding box center [269, 92] width 159 height 32
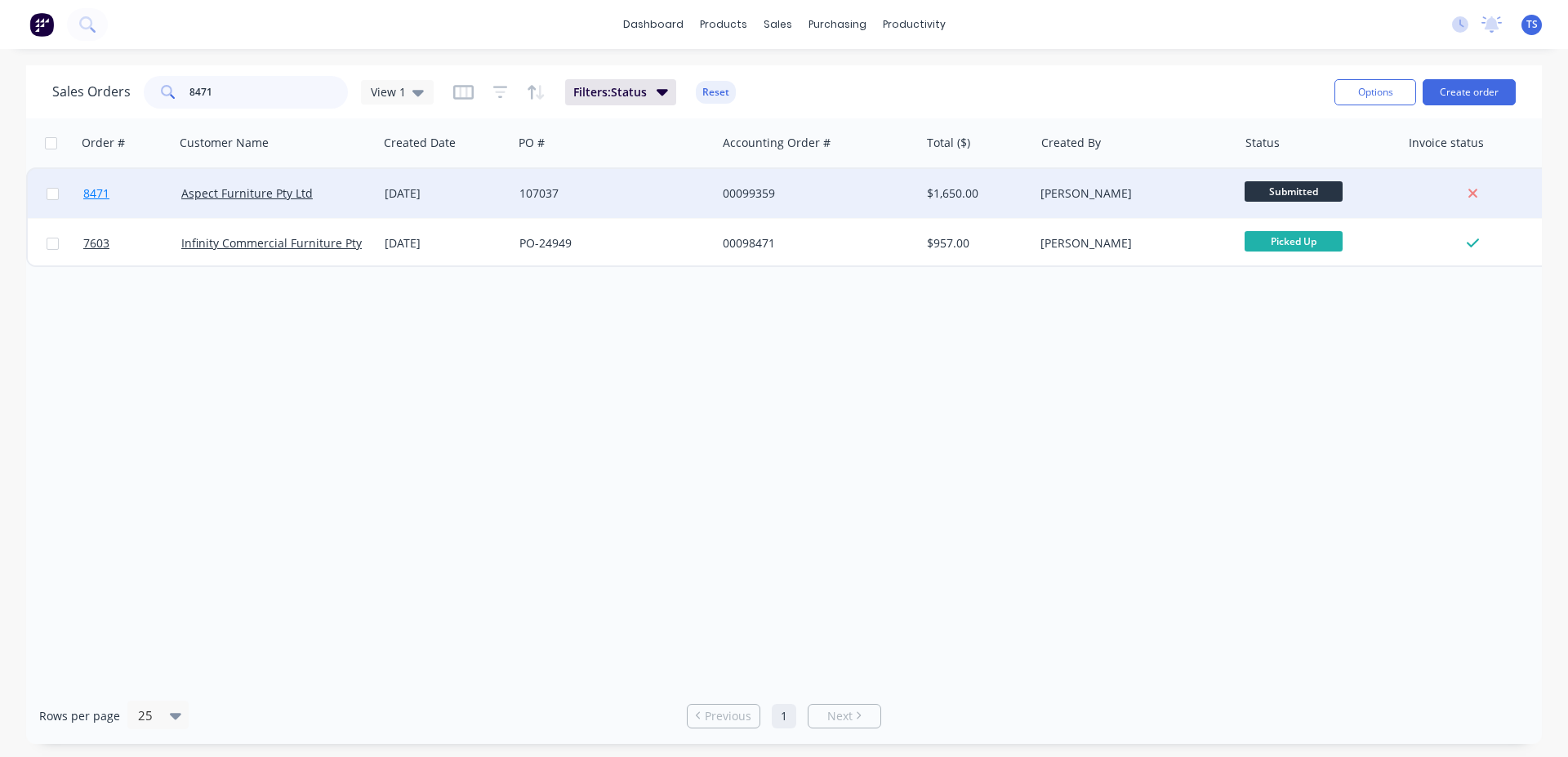
type input "8471"
click at [107, 193] on span "8471" at bounding box center [96, 193] width 26 height 17
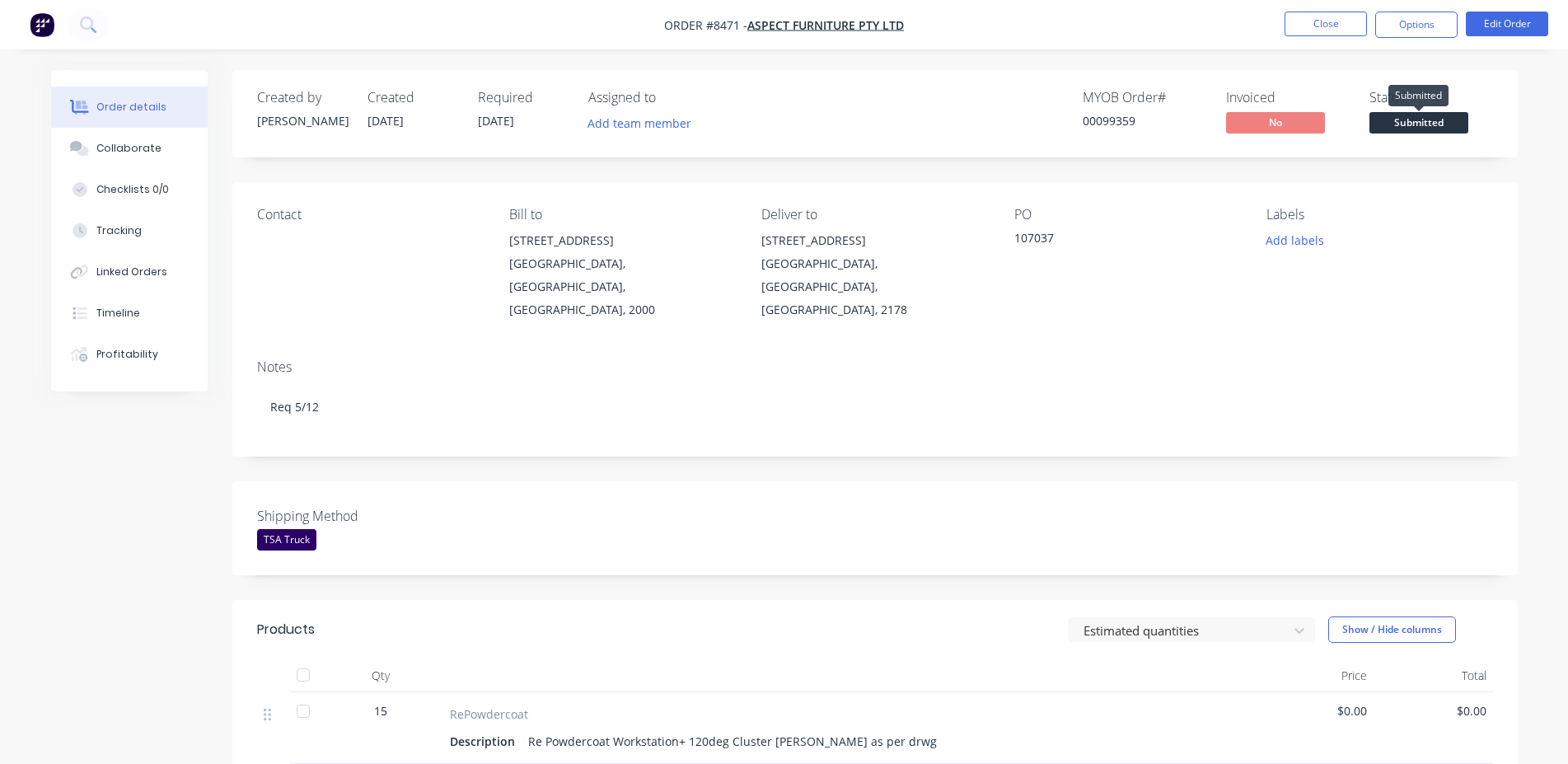
click at [1424, 118] on span "Submitted" at bounding box center [1419, 122] width 99 height 20
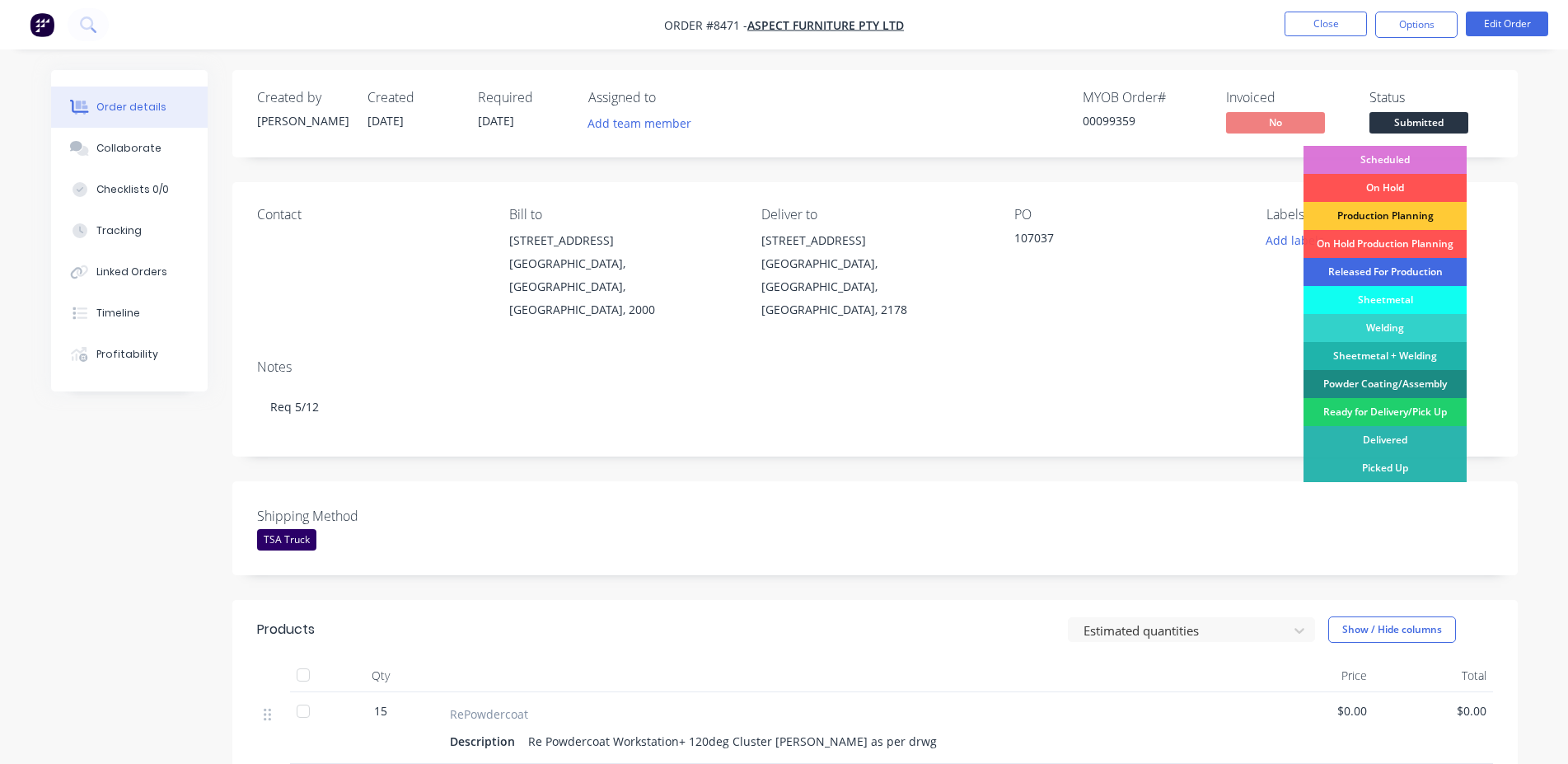
click at [1408, 271] on div "Released For Production" at bounding box center [1385, 272] width 163 height 28
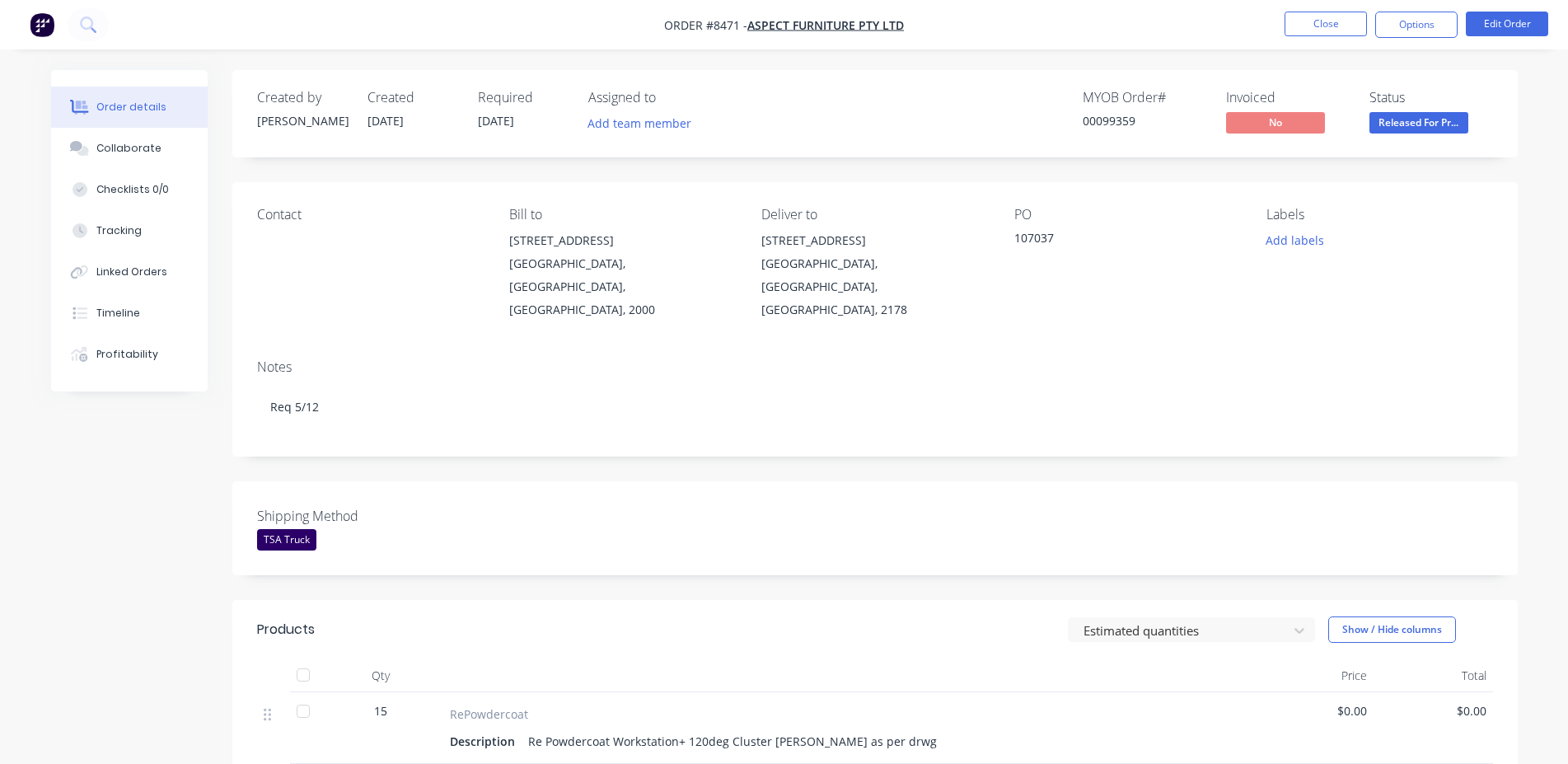
click at [1102, 111] on div "MYOB Order # 00099359" at bounding box center [1144, 114] width 123 height 48
click at [1111, 121] on div "00099359" at bounding box center [1144, 121] width 123 height 18
click at [1118, 122] on div "00099359" at bounding box center [1144, 121] width 123 height 18
click at [1118, 122] on div "00099359" at bounding box center [1144, 121] width 123 height 18
copy div "00099359"
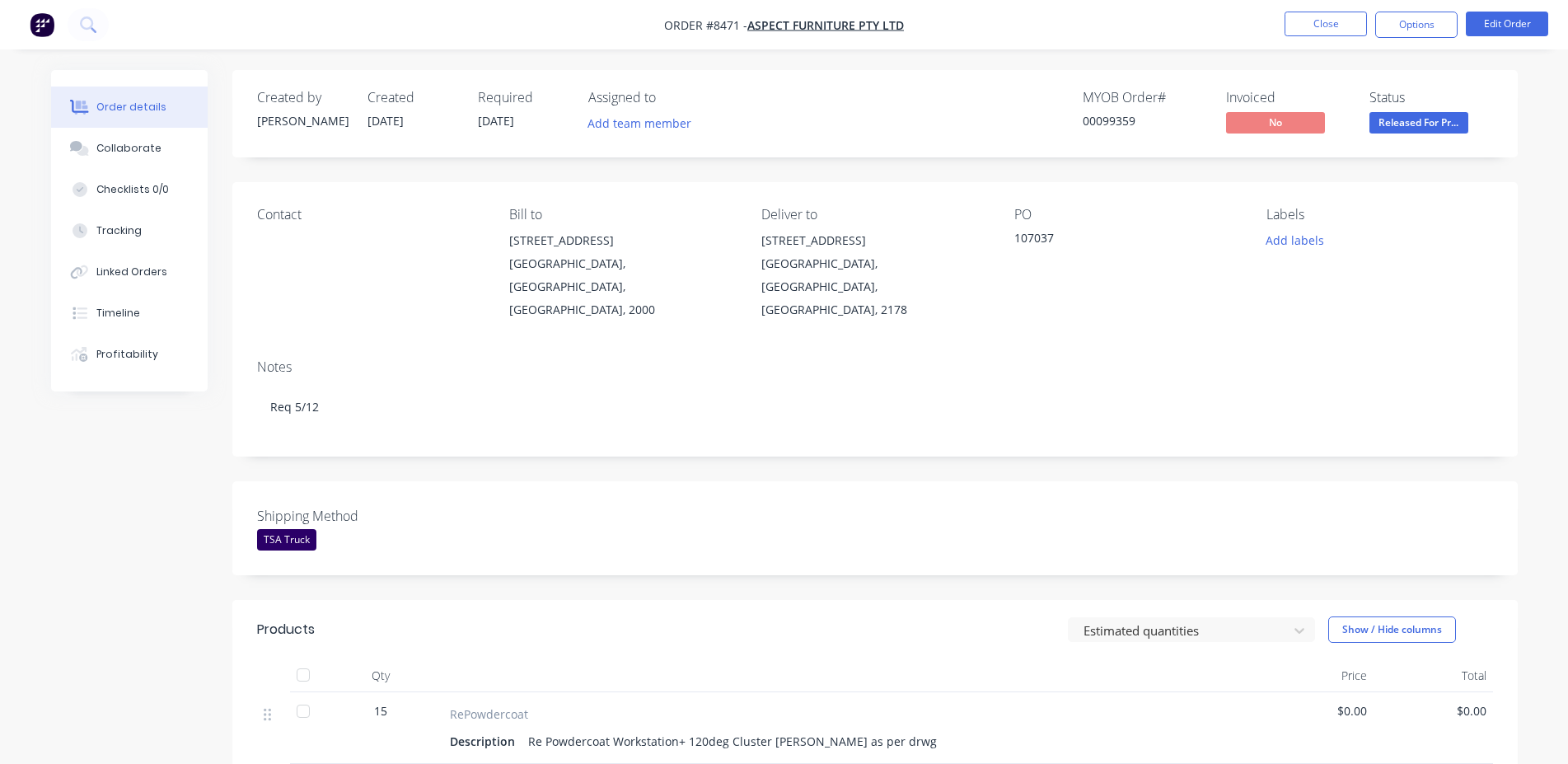
click at [1326, 1] on nav "Order #8471 - Aspect Furniture Pty Ltd Close Options Edit Order" at bounding box center [784, 25] width 1568 height 49
click at [1331, 14] on button "Close" at bounding box center [1326, 24] width 82 height 25
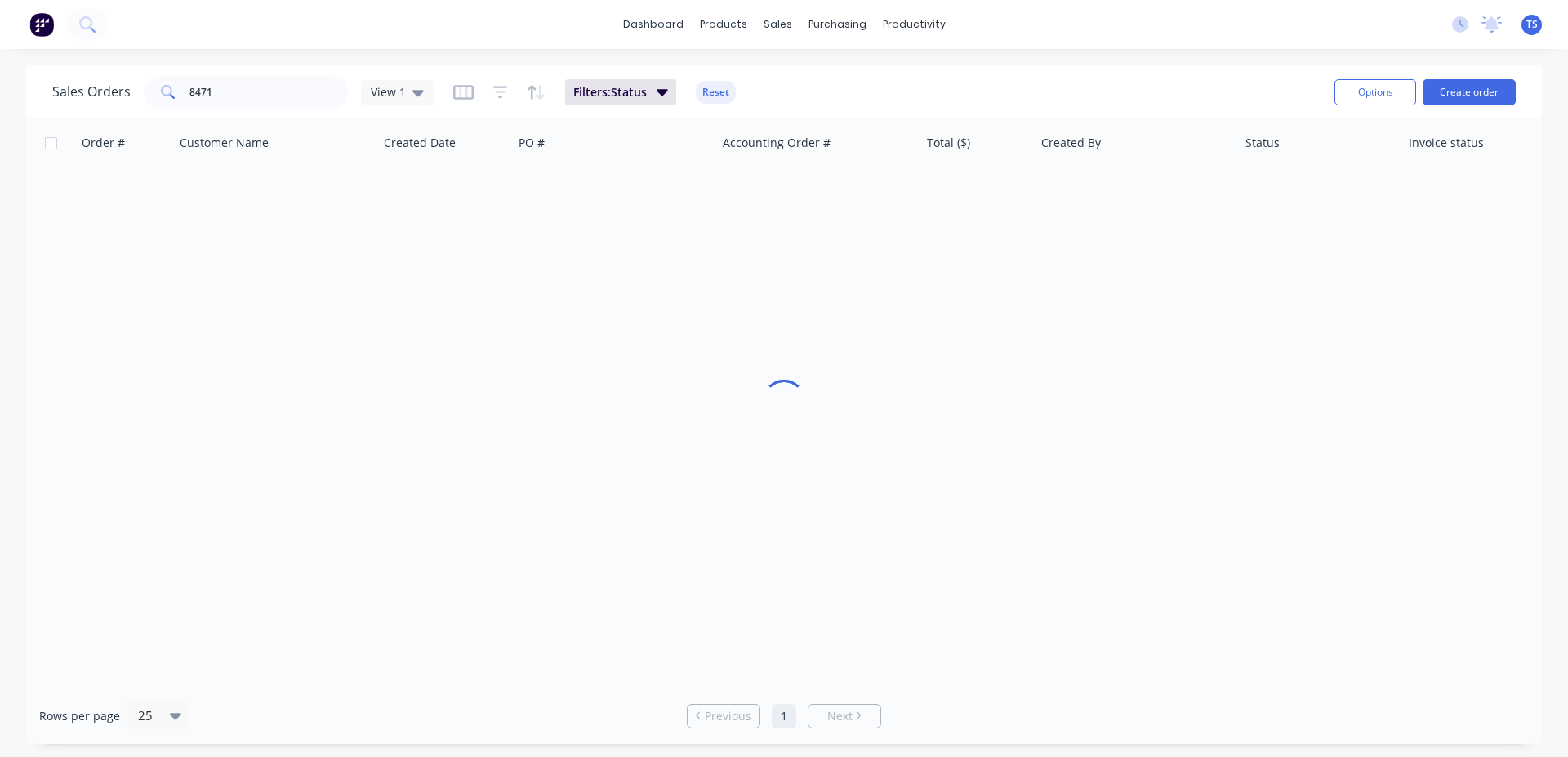
click at [268, 69] on div "Sales Orders 8471 View 1 Filters: Status Reset Options Create order" at bounding box center [784, 92] width 1516 height 53
click at [276, 83] on input "8471" at bounding box center [269, 92] width 159 height 32
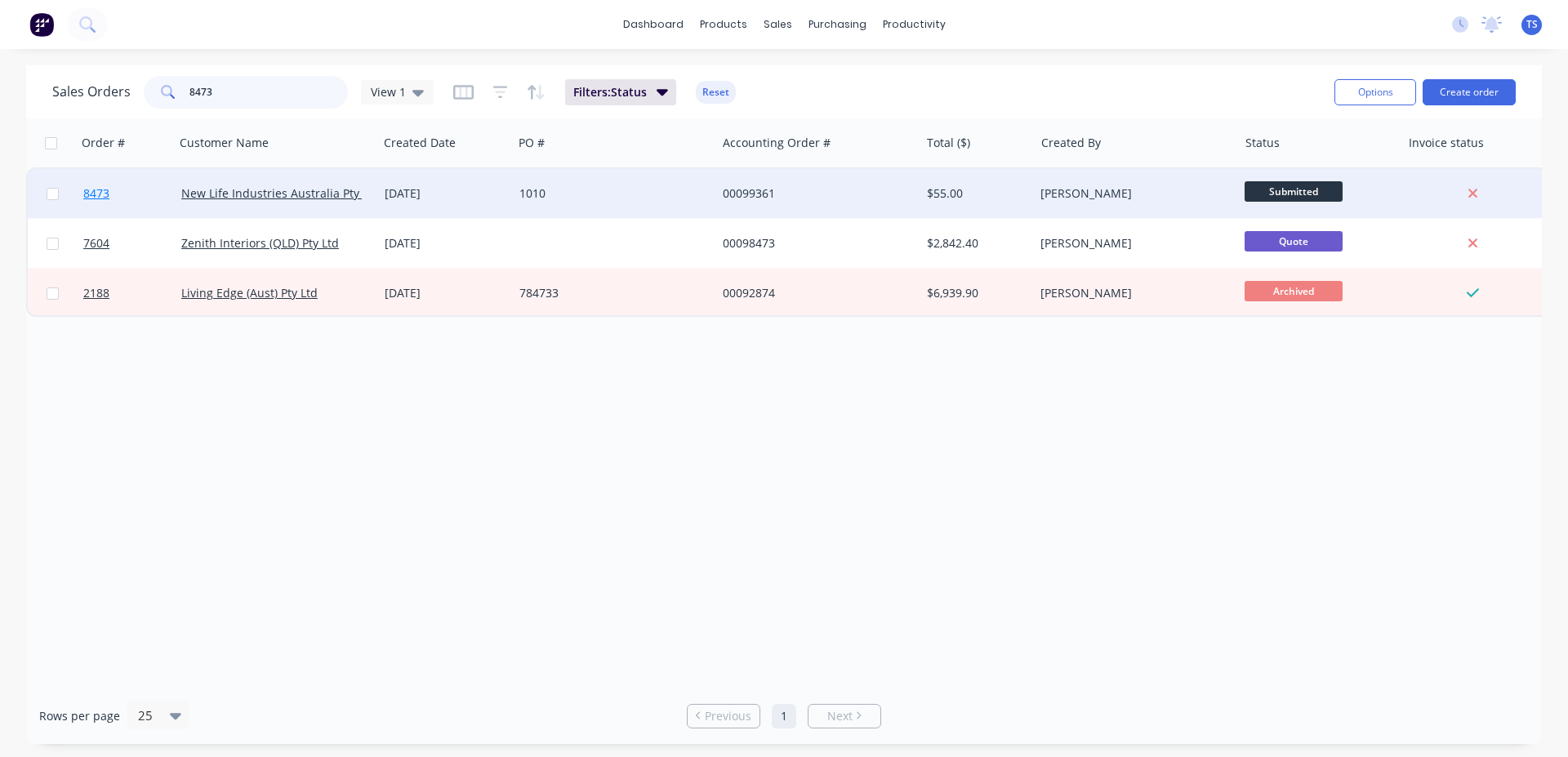
type input "8473"
click at [114, 207] on link "8473" at bounding box center [132, 194] width 98 height 49
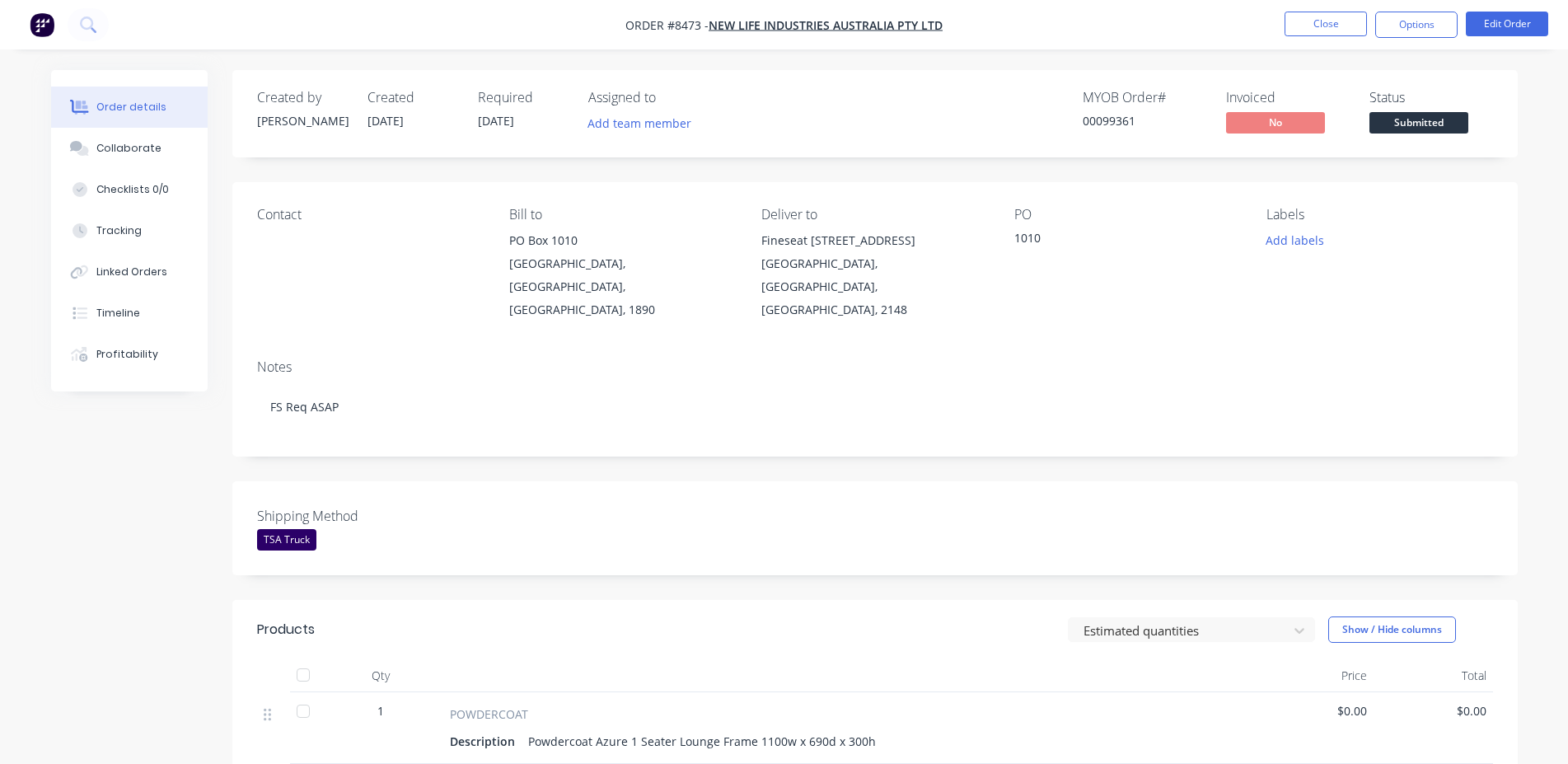
click at [1431, 138] on div "Created by [PERSON_NAME] Created [DATE] Required [DATE] Assigned to Add team me…" at bounding box center [875, 113] width 1285 height 87
click at [1426, 126] on span "Submitted" at bounding box center [1419, 122] width 99 height 20
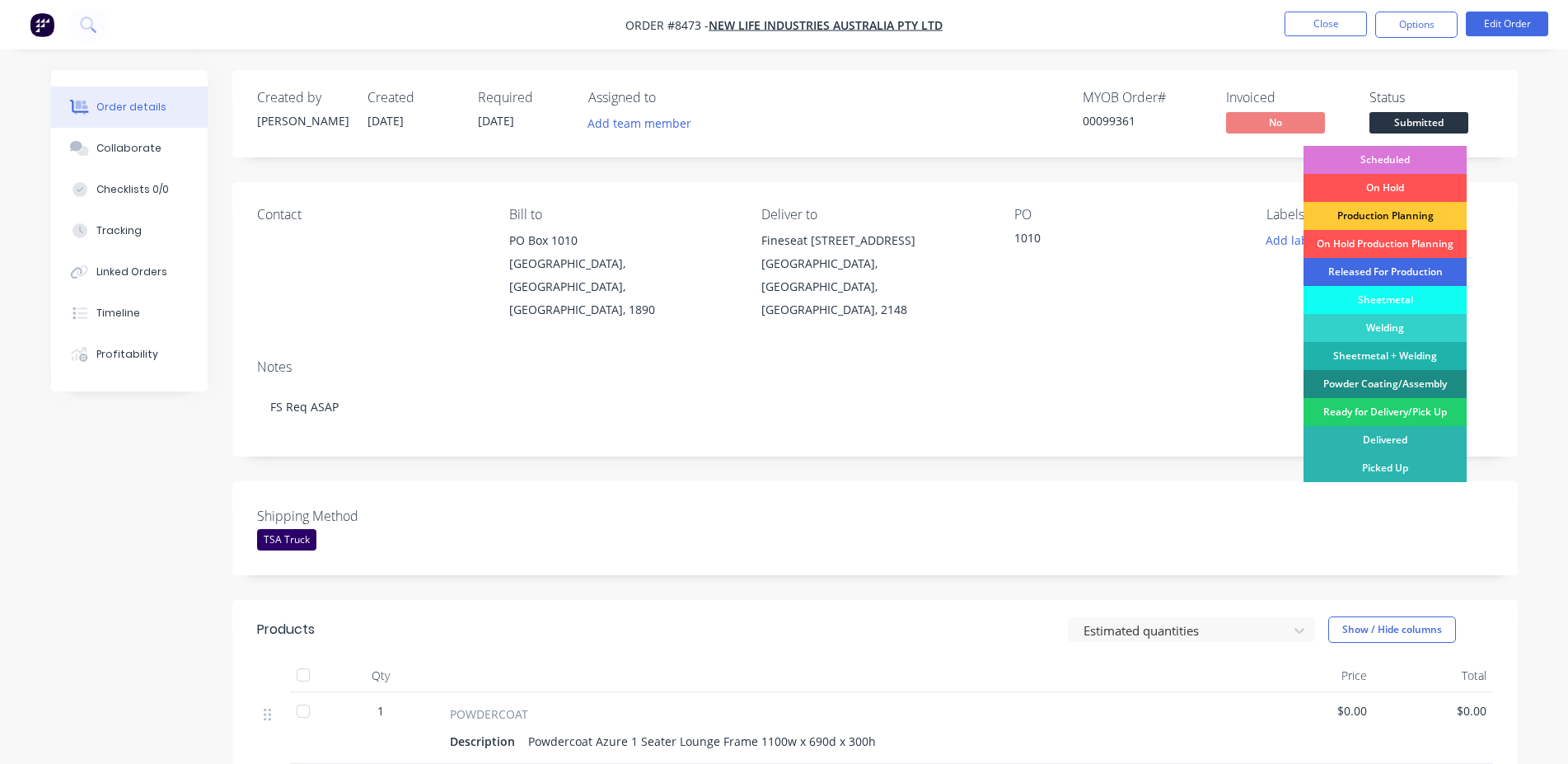
click at [1402, 267] on div "Released For Production" at bounding box center [1385, 272] width 163 height 28
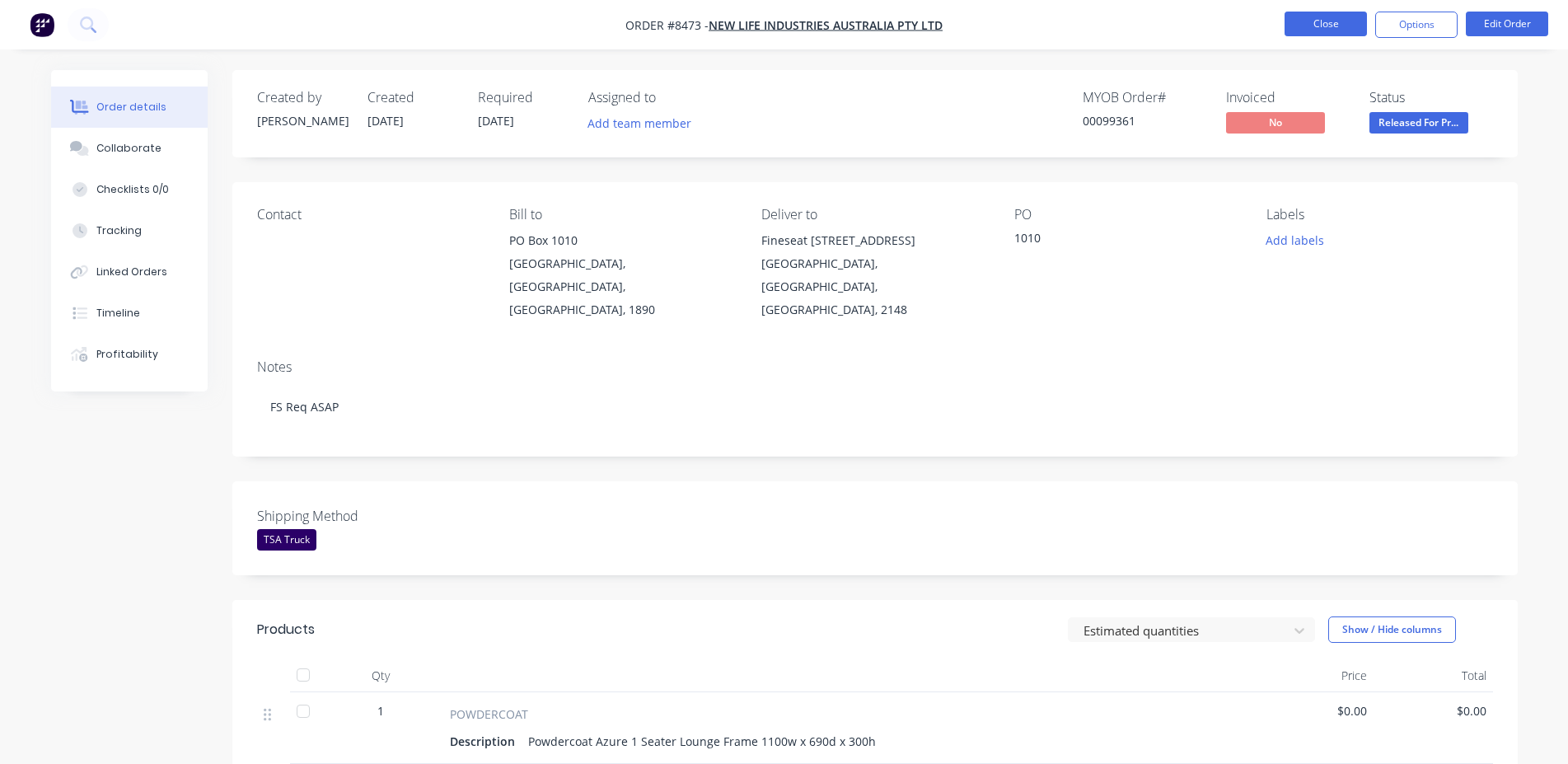
click at [1343, 30] on button "Close" at bounding box center [1326, 24] width 82 height 25
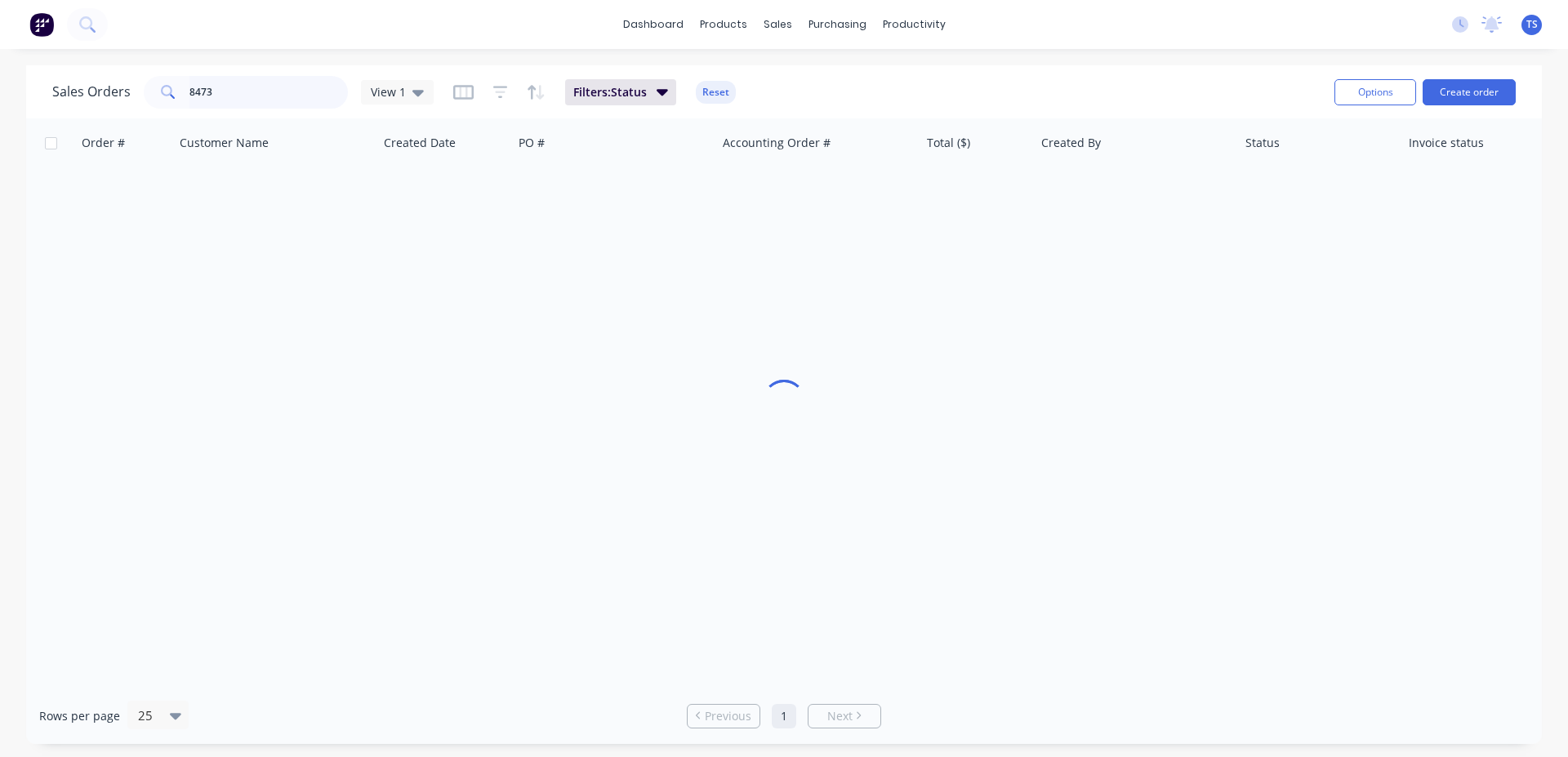
click at [284, 89] on input "8473" at bounding box center [269, 92] width 159 height 32
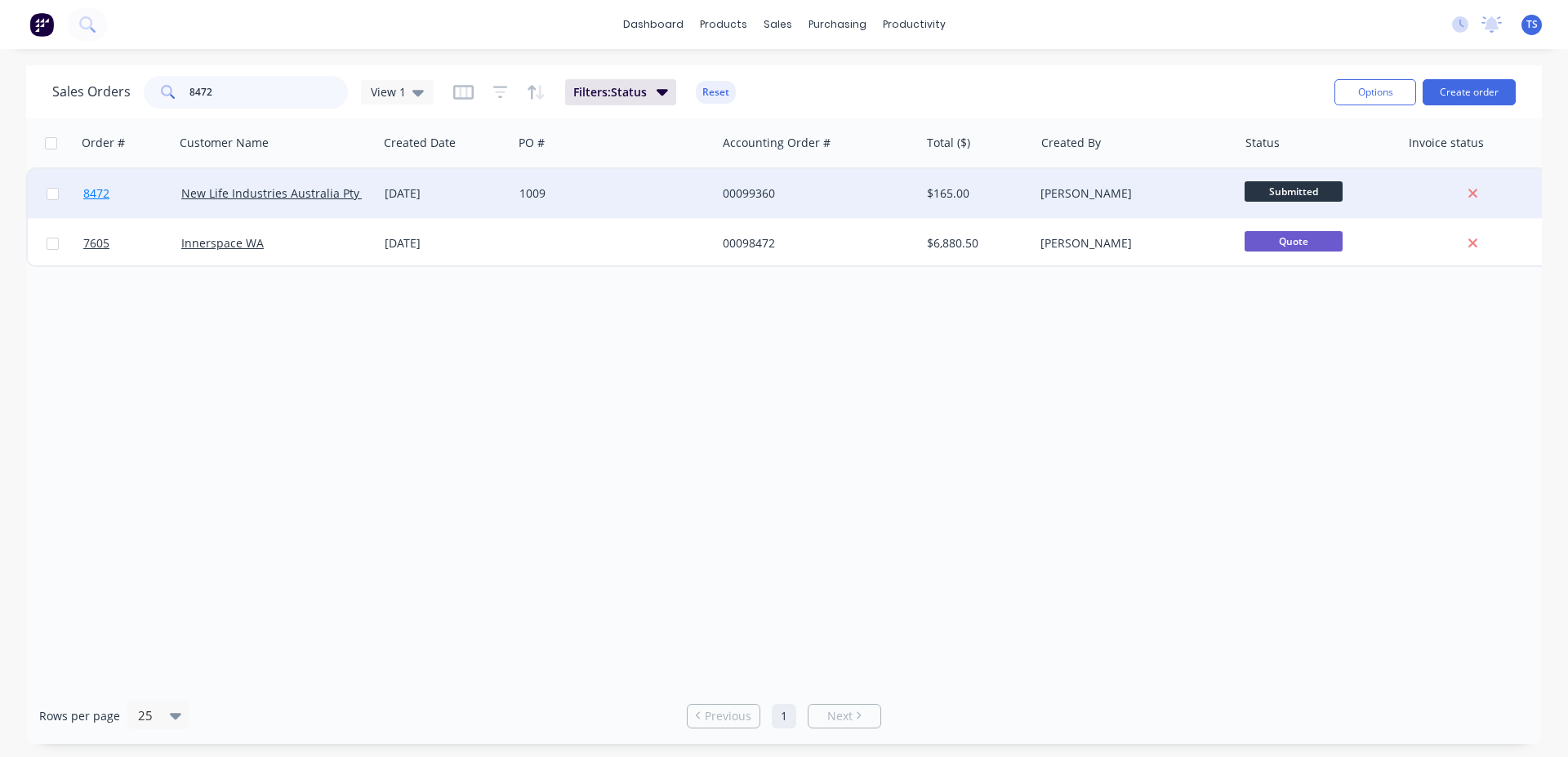
type input "8472"
click at [160, 202] on link "8472" at bounding box center [132, 194] width 98 height 49
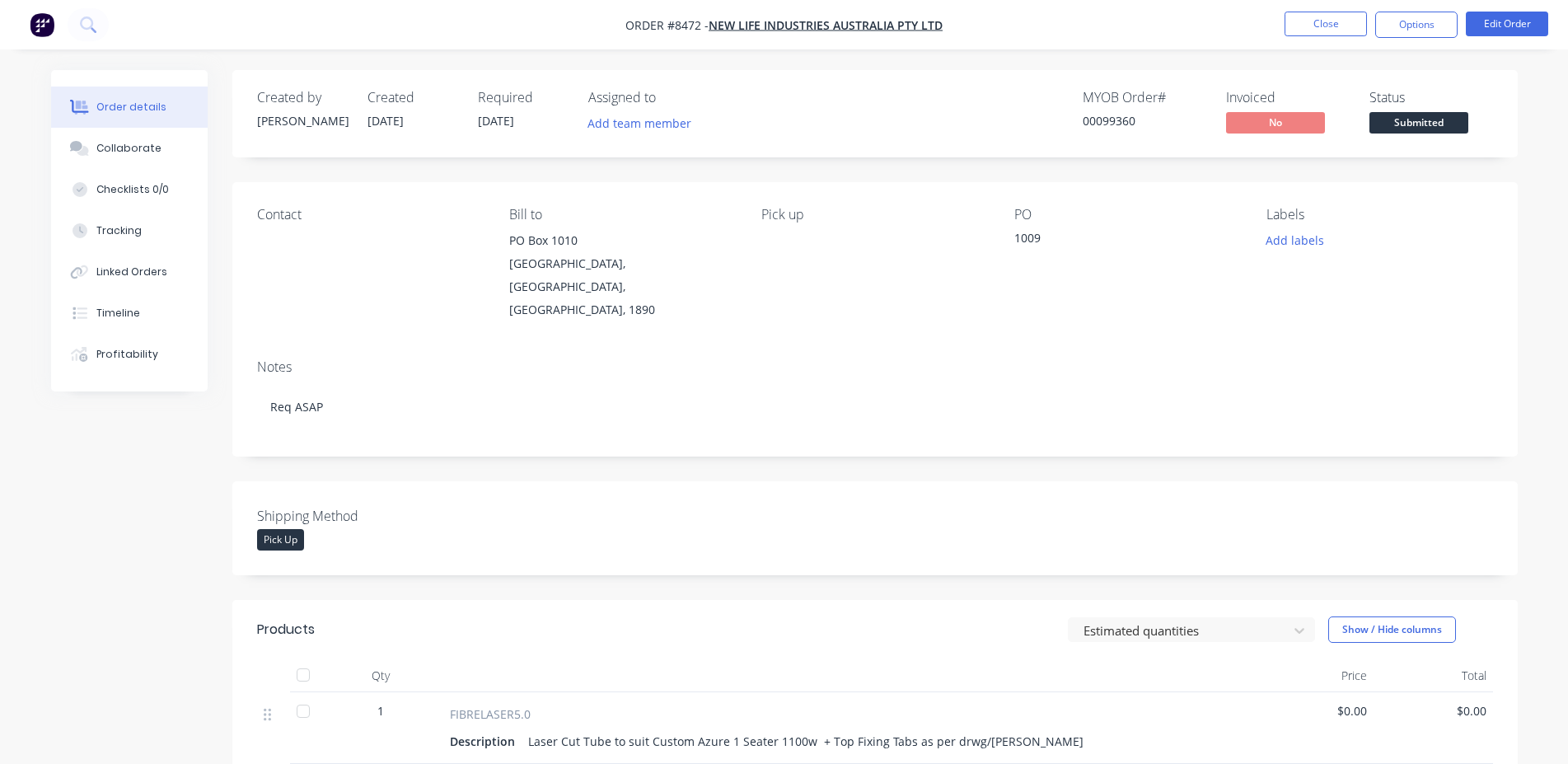
click at [1446, 105] on div "Status" at bounding box center [1431, 98] width 123 height 16
click at [1443, 112] on div "Status Submitted" at bounding box center [1431, 114] width 123 height 48
click at [1440, 127] on span "Submitted" at bounding box center [1419, 122] width 99 height 20
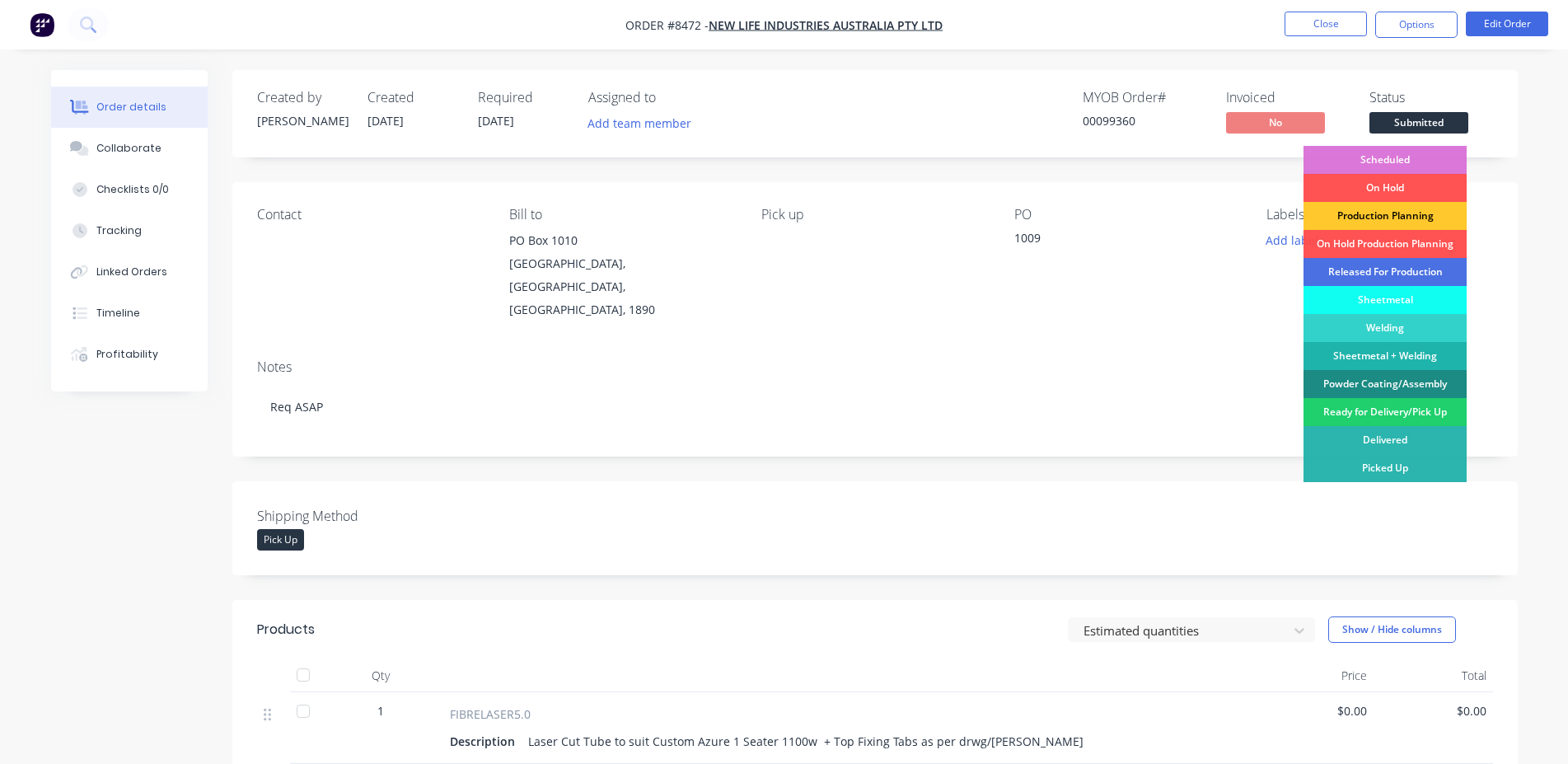
click at [1386, 214] on div "Production Planning" at bounding box center [1385, 216] width 163 height 28
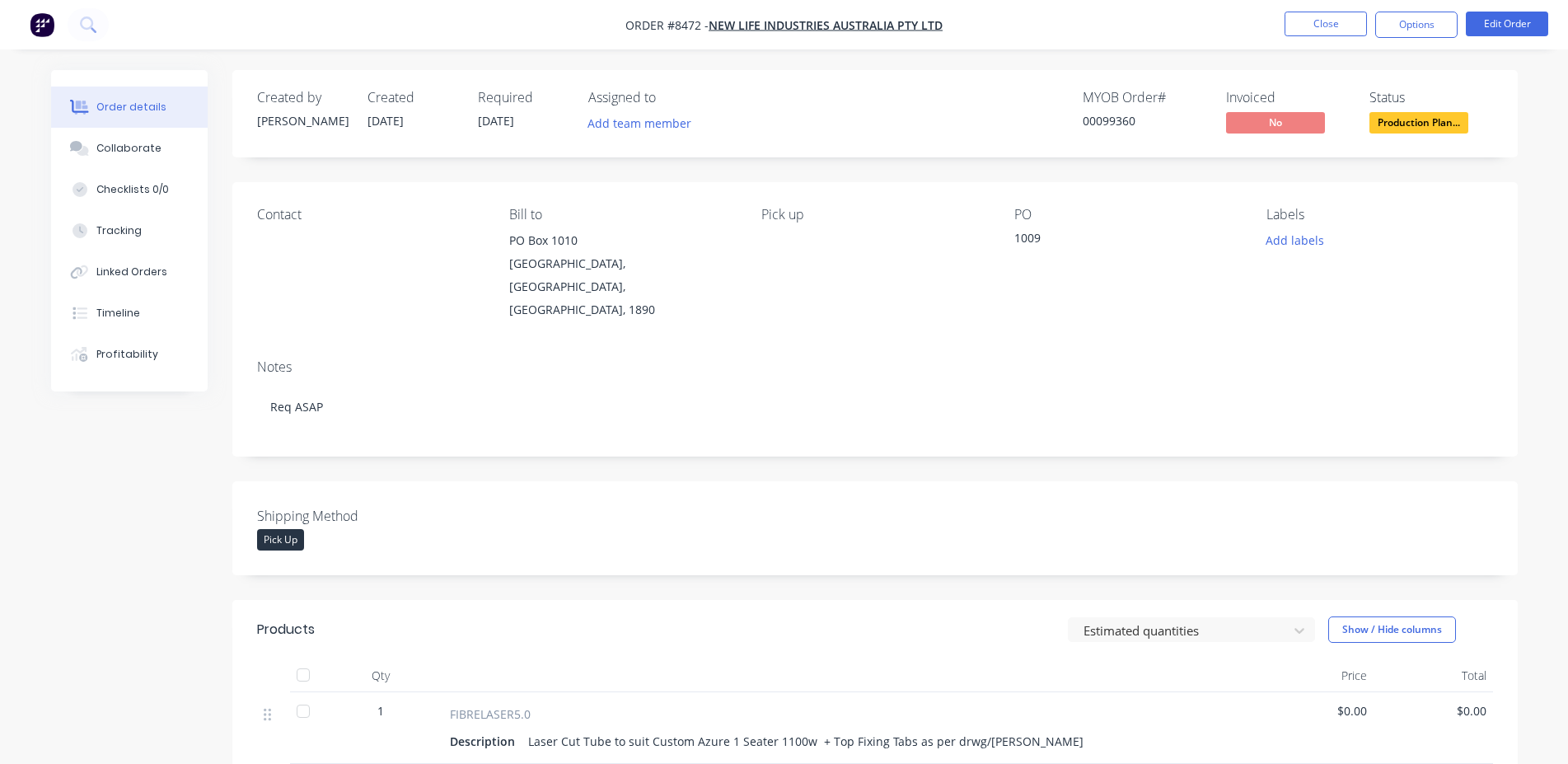
click at [1120, 119] on div "00099360" at bounding box center [1144, 121] width 123 height 18
copy div "00099360"
click at [174, 134] on button "Collaborate" at bounding box center [130, 148] width 157 height 41
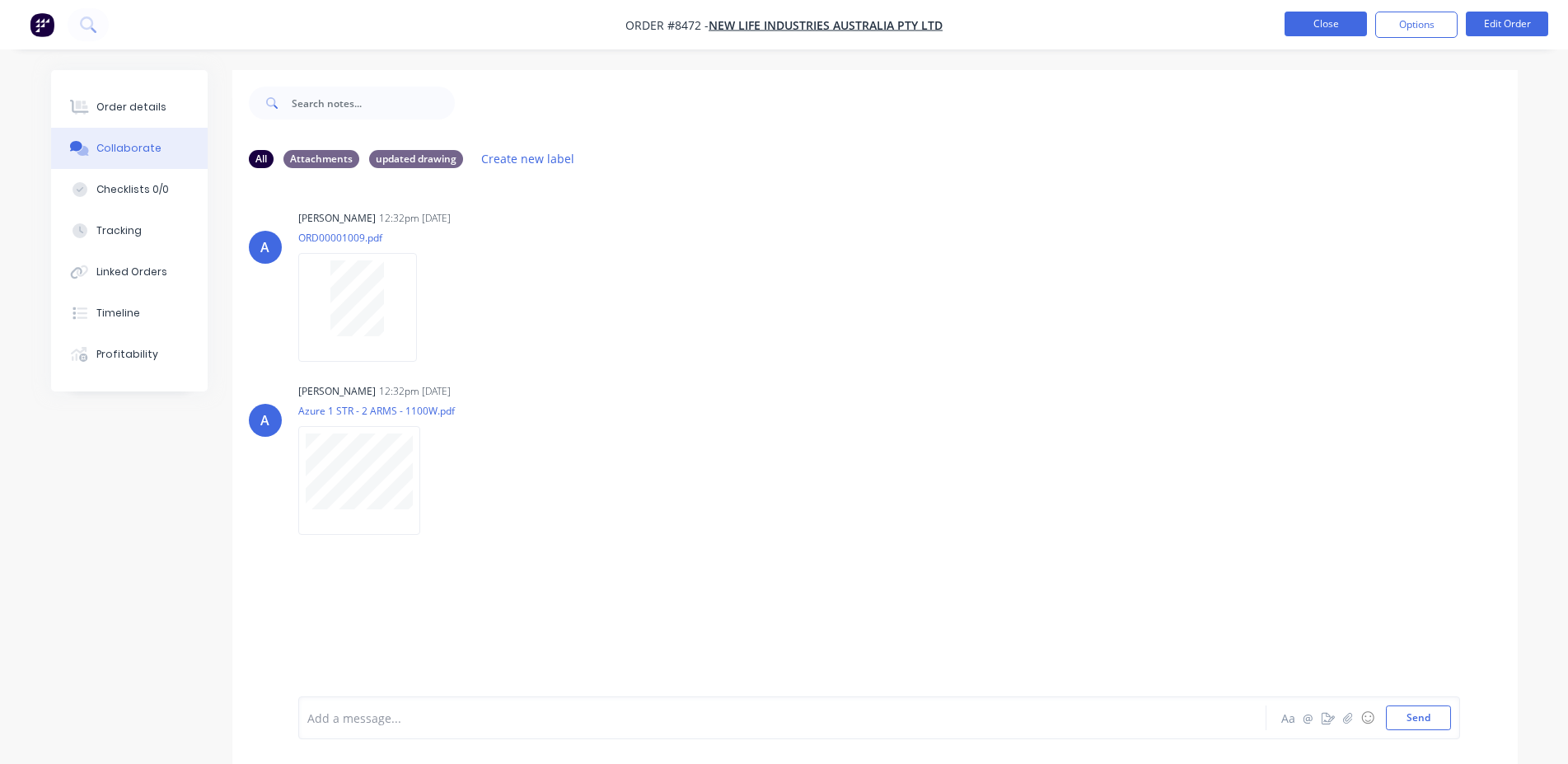
click at [1337, 19] on button "Close" at bounding box center [1326, 24] width 82 height 25
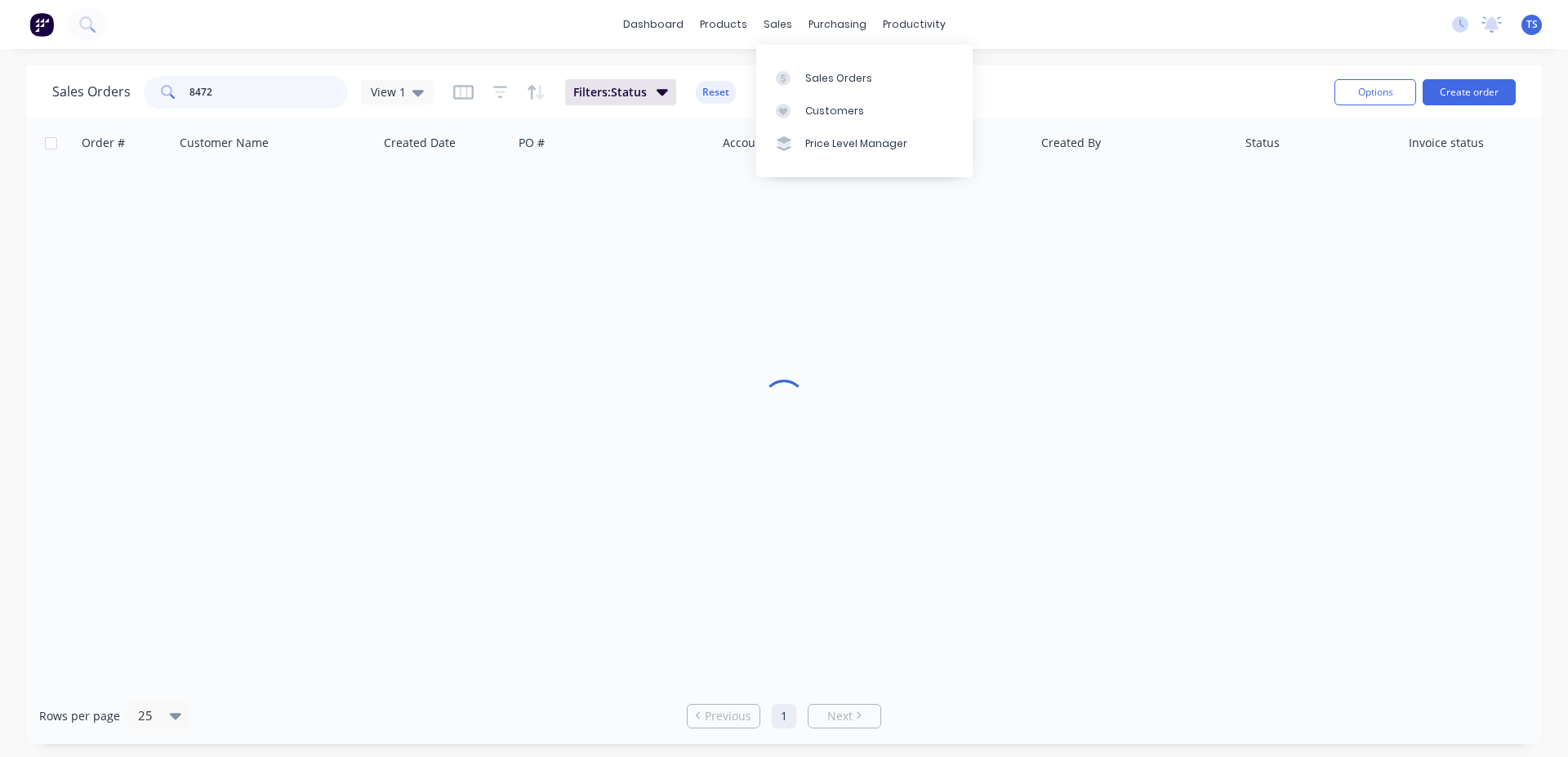
click at [308, 90] on input "8472" at bounding box center [269, 92] width 159 height 32
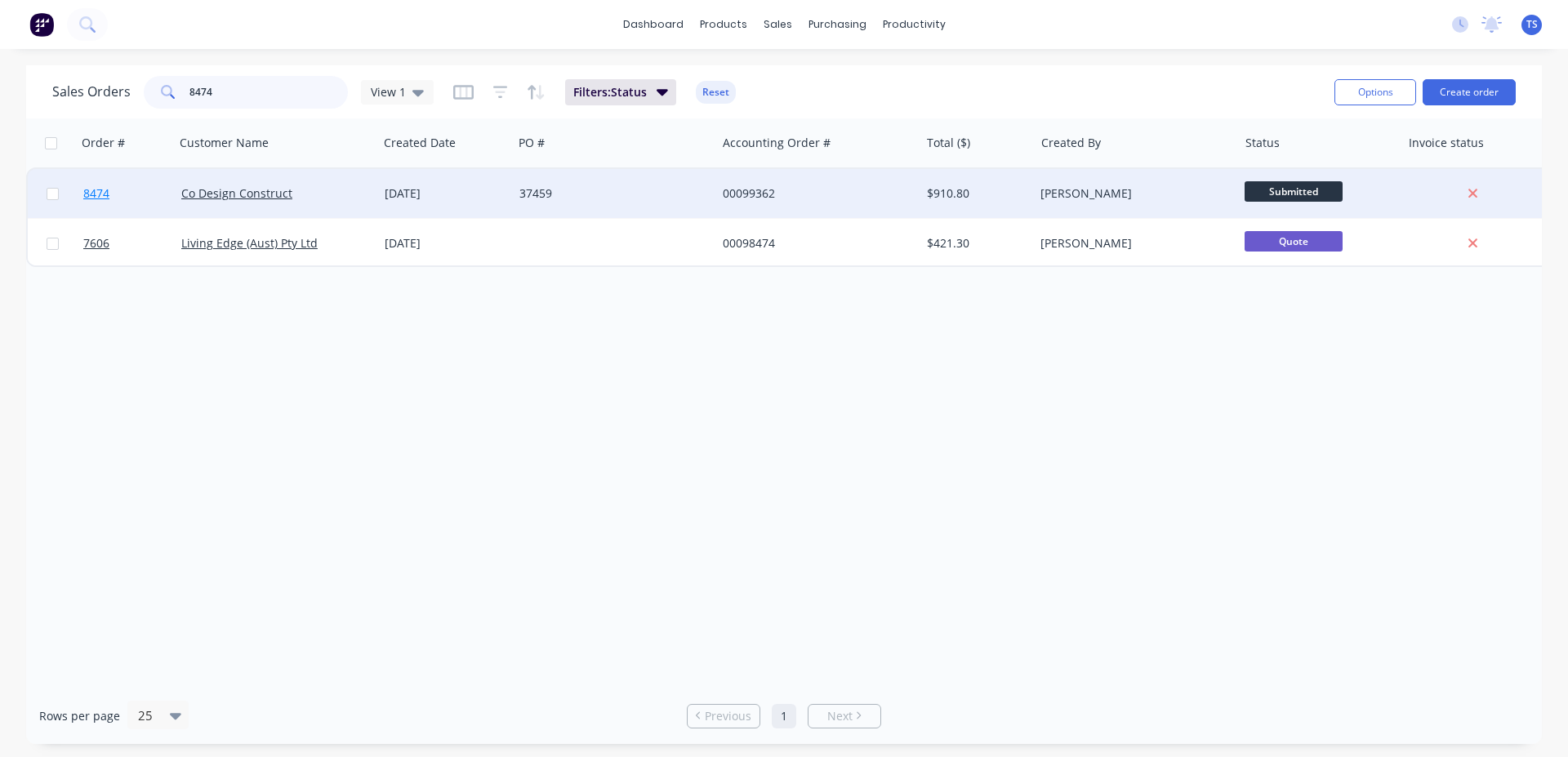
type input "8474"
click at [104, 188] on span "8474" at bounding box center [96, 193] width 26 height 17
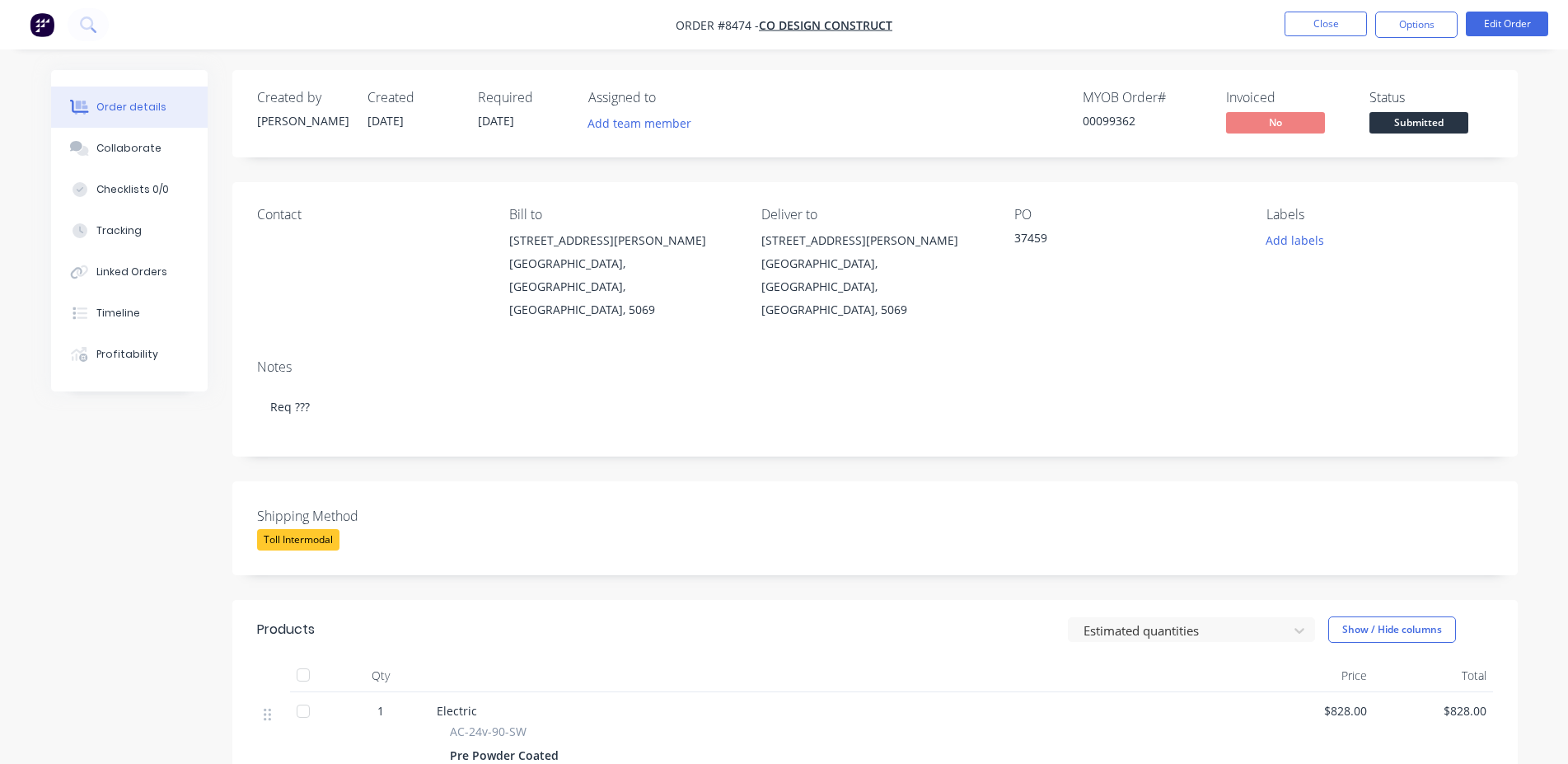
click at [1416, 129] on span "Submitted" at bounding box center [1419, 122] width 99 height 20
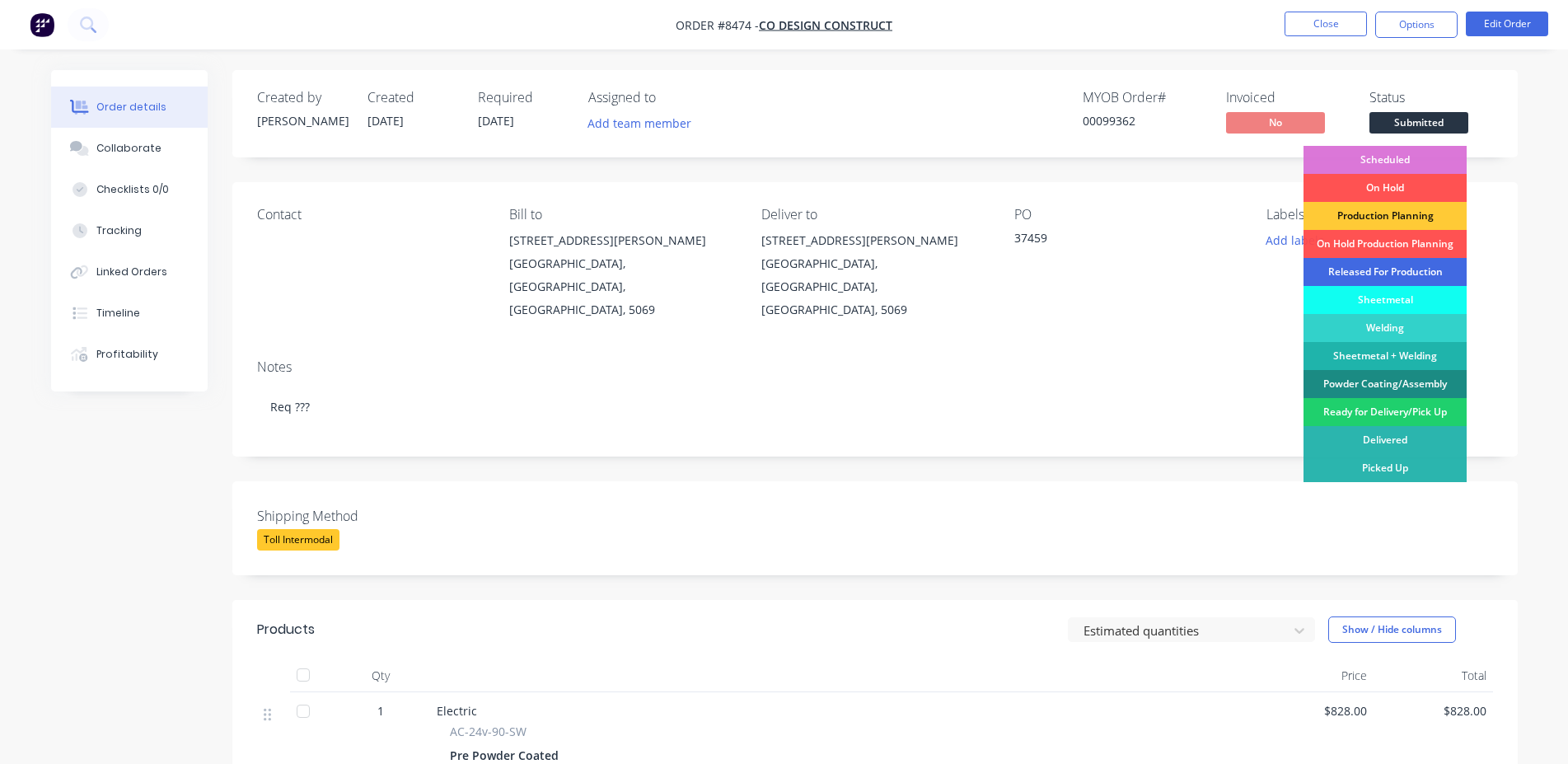
click at [1387, 272] on div "Released For Production" at bounding box center [1385, 272] width 163 height 28
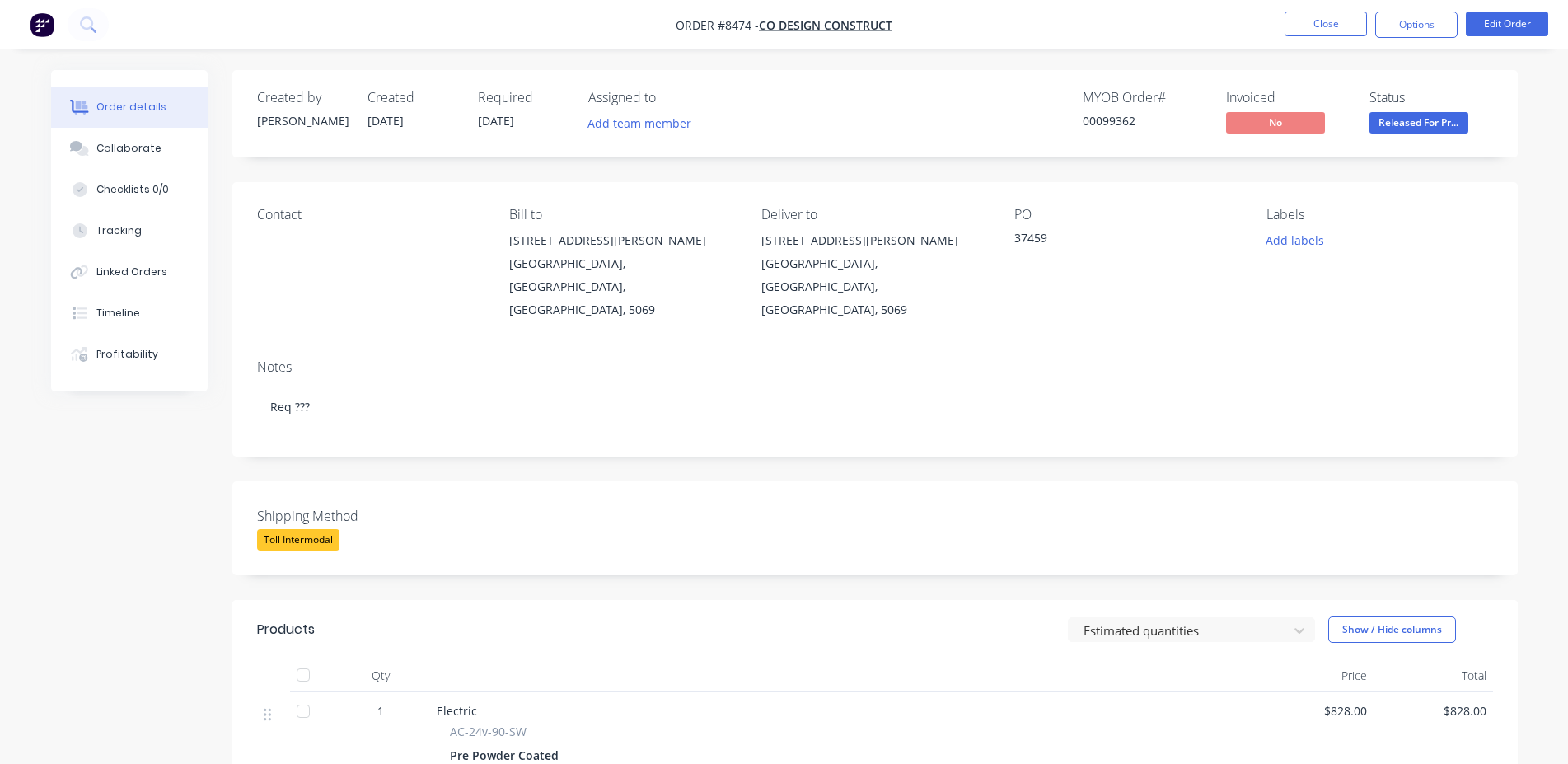
click at [1106, 120] on div "00099362" at bounding box center [1144, 121] width 123 height 18
copy div "00099362"
click at [1316, 27] on button "Close" at bounding box center [1326, 24] width 82 height 25
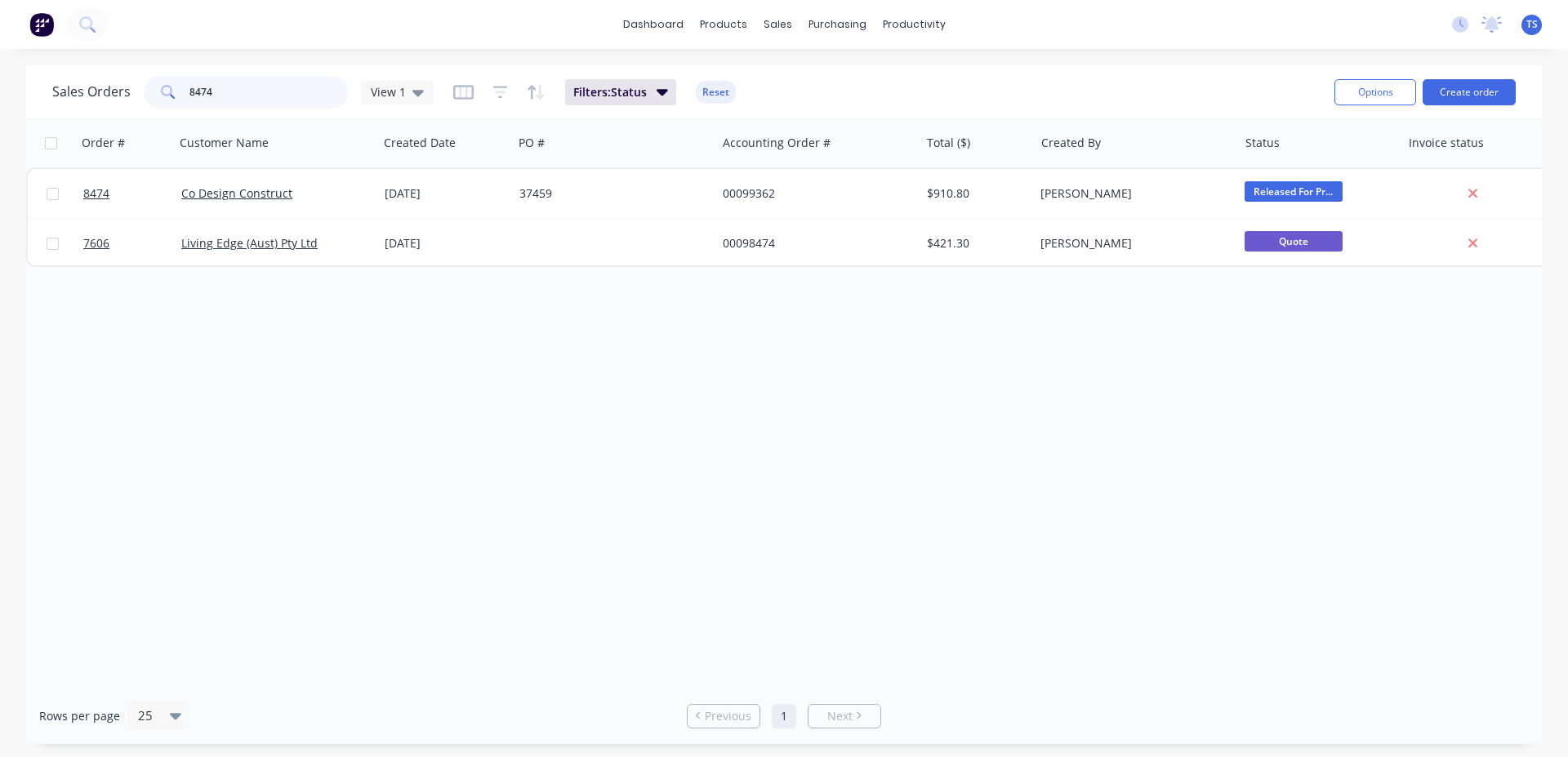
click at [294, 88] on input "8474" at bounding box center [269, 92] width 159 height 32
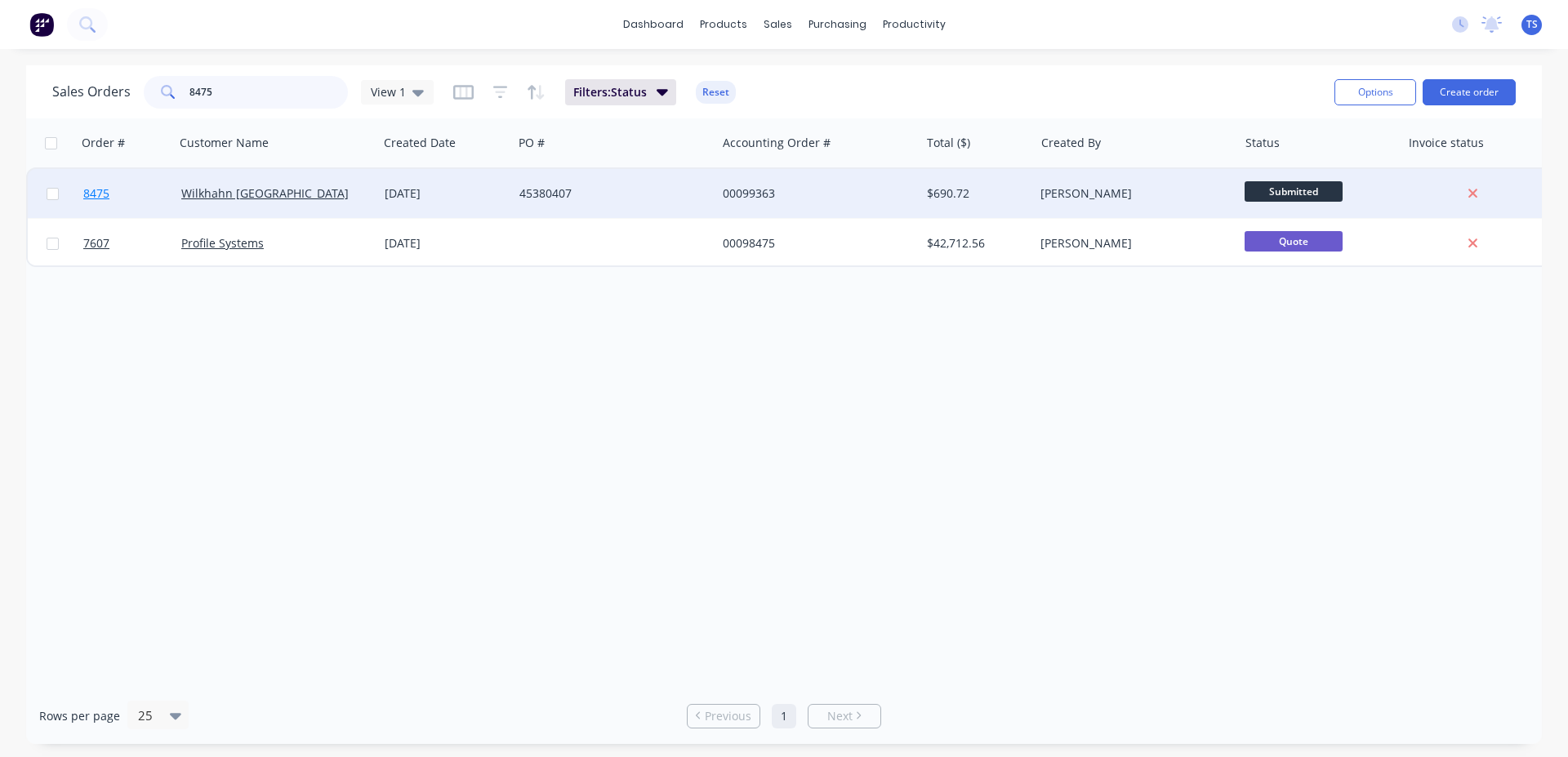
type input "8475"
click at [120, 200] on link "8475" at bounding box center [132, 194] width 98 height 49
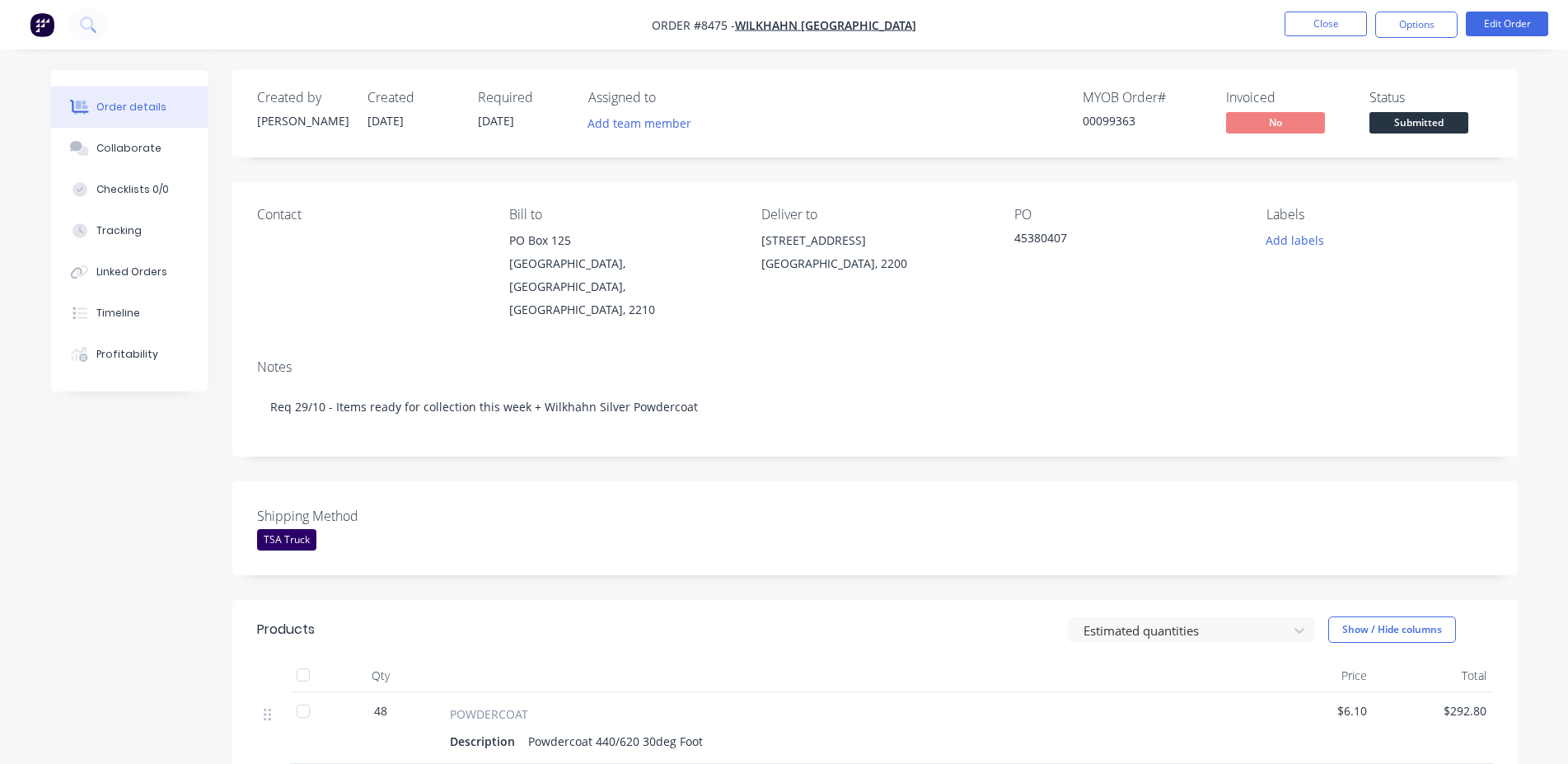
click at [1425, 132] on span "Submitted" at bounding box center [1419, 122] width 99 height 20
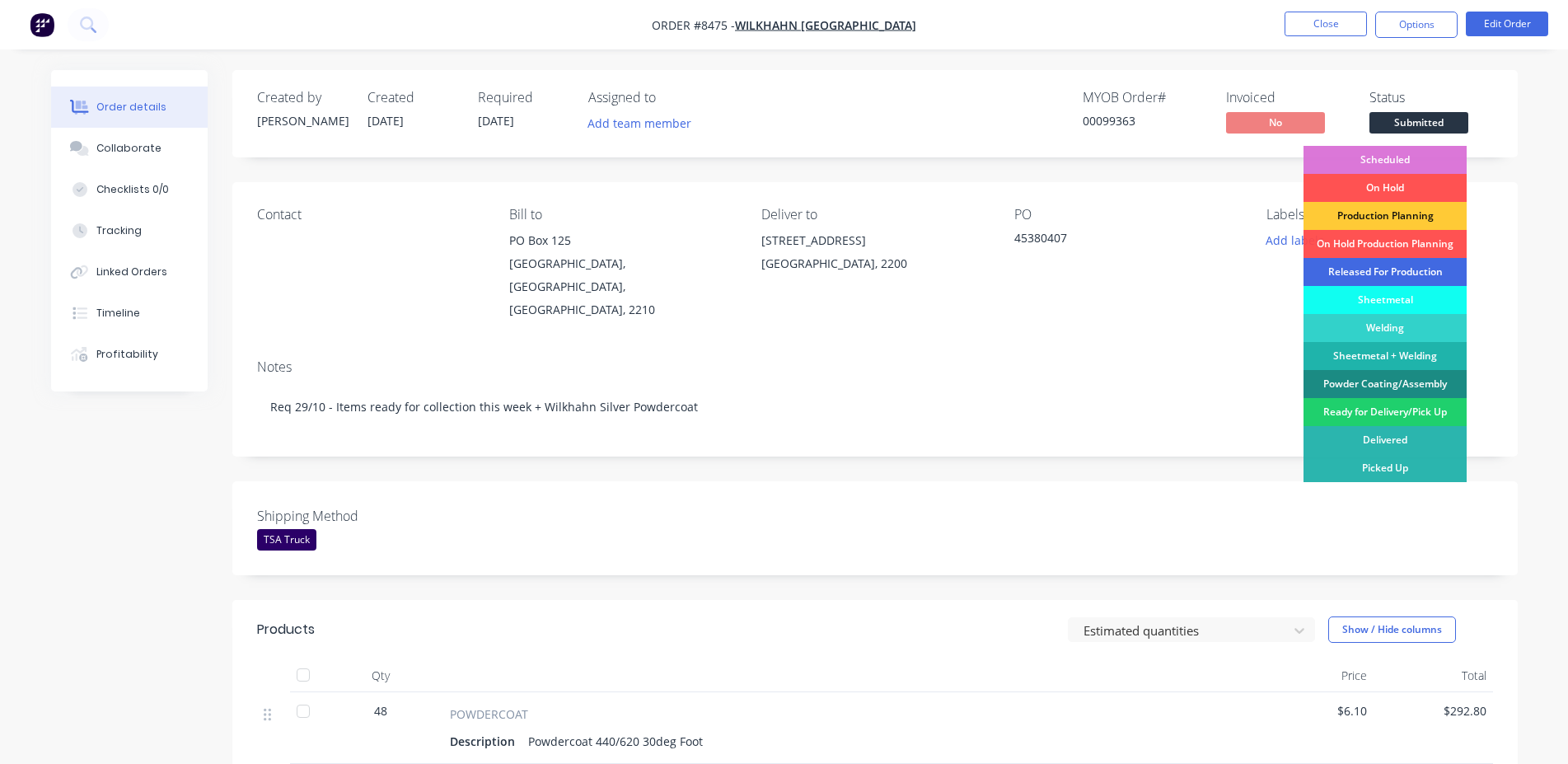
click at [1379, 276] on div "Released For Production" at bounding box center [1385, 272] width 163 height 28
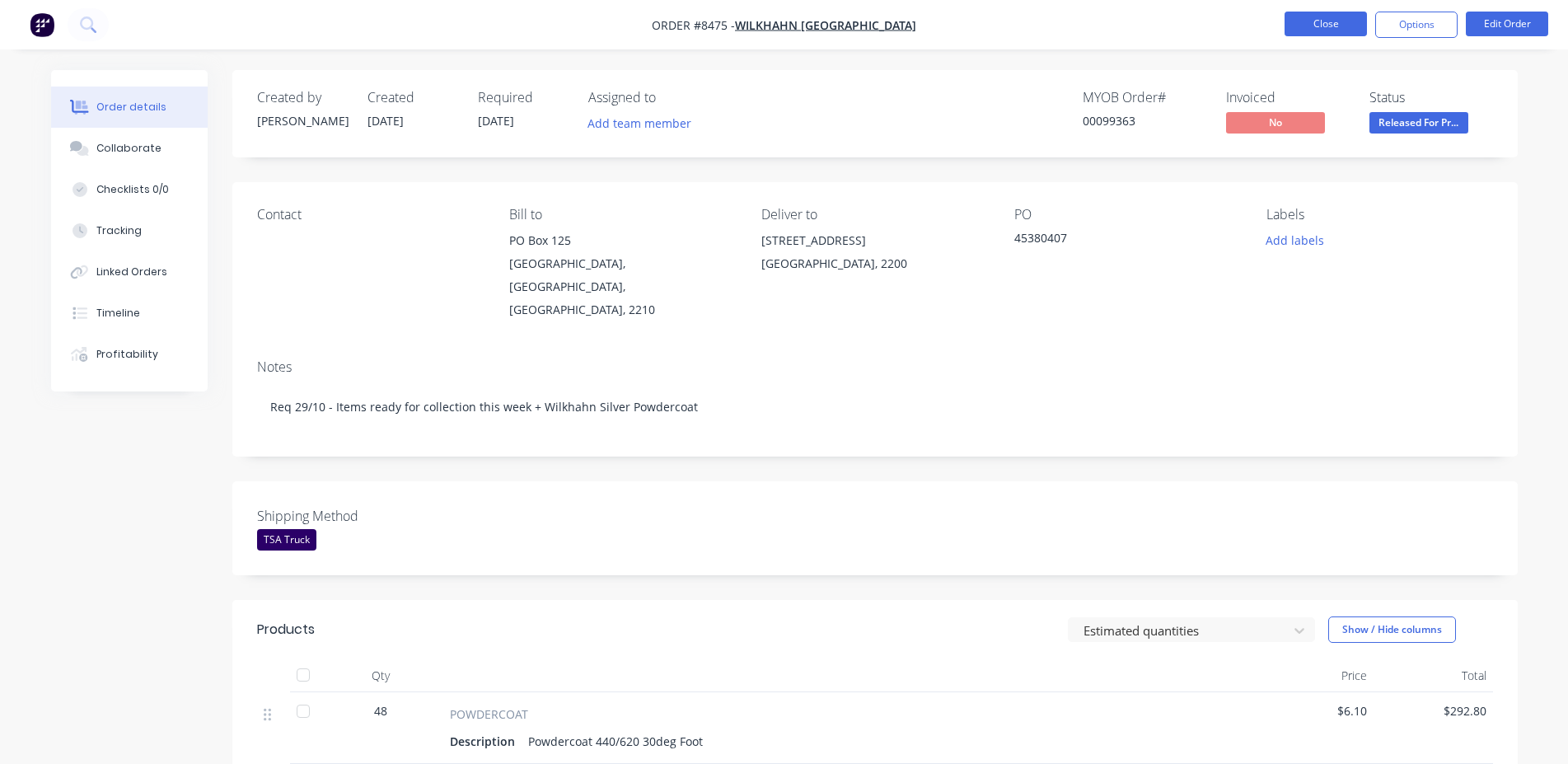
click at [1351, 20] on button "Close" at bounding box center [1326, 24] width 82 height 25
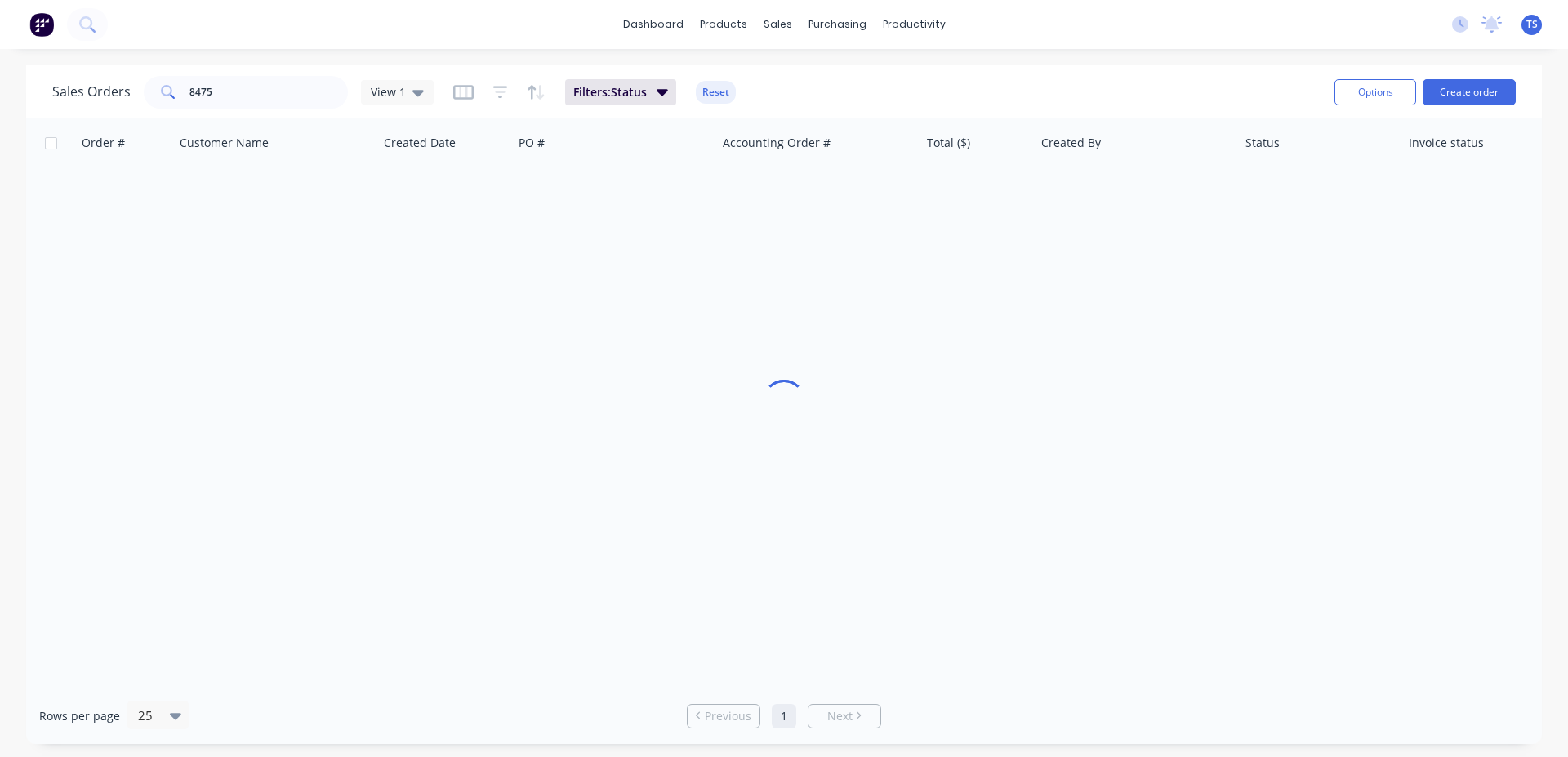
click at [273, 109] on div "Sales Orders 8475 View 1 Filters: Status Reset" at bounding box center [687, 92] width 1269 height 40
click at [263, 98] on input "8475" at bounding box center [269, 92] width 159 height 32
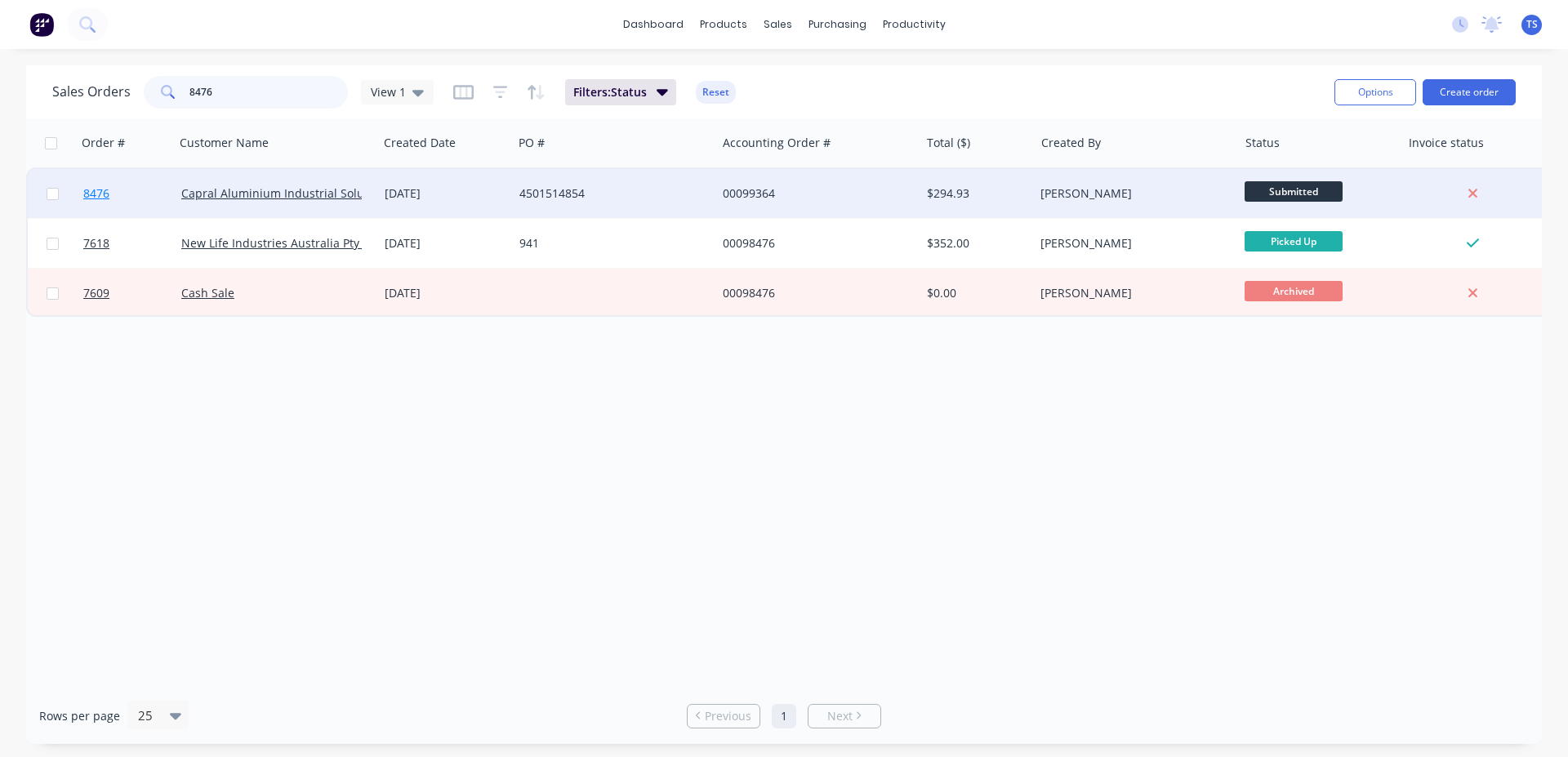
type input "8476"
click at [122, 210] on link "8476" at bounding box center [132, 194] width 98 height 49
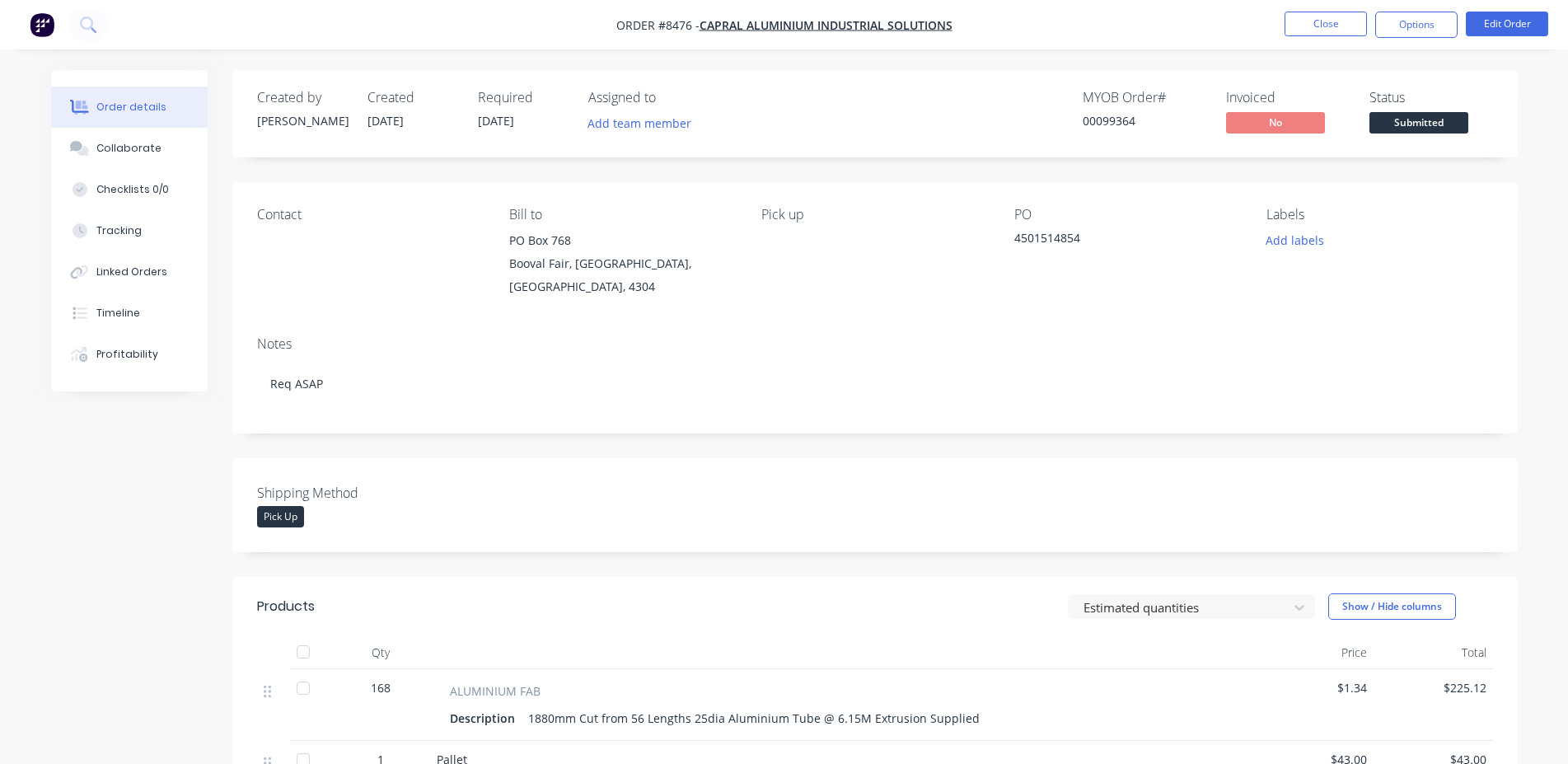
click at [1414, 118] on span "Submitted" at bounding box center [1419, 122] width 99 height 20
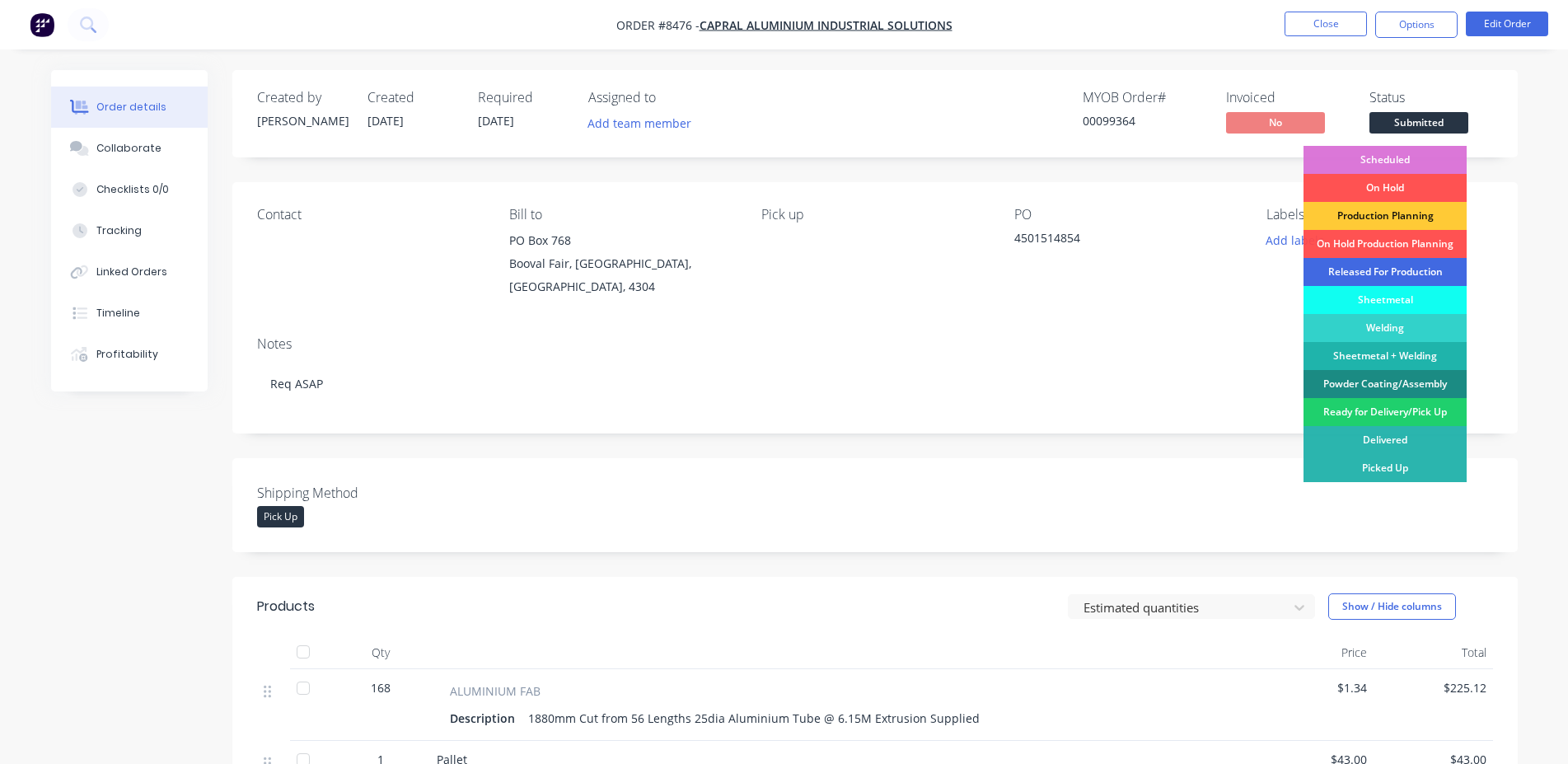
click at [1397, 277] on div "Released For Production" at bounding box center [1385, 272] width 163 height 28
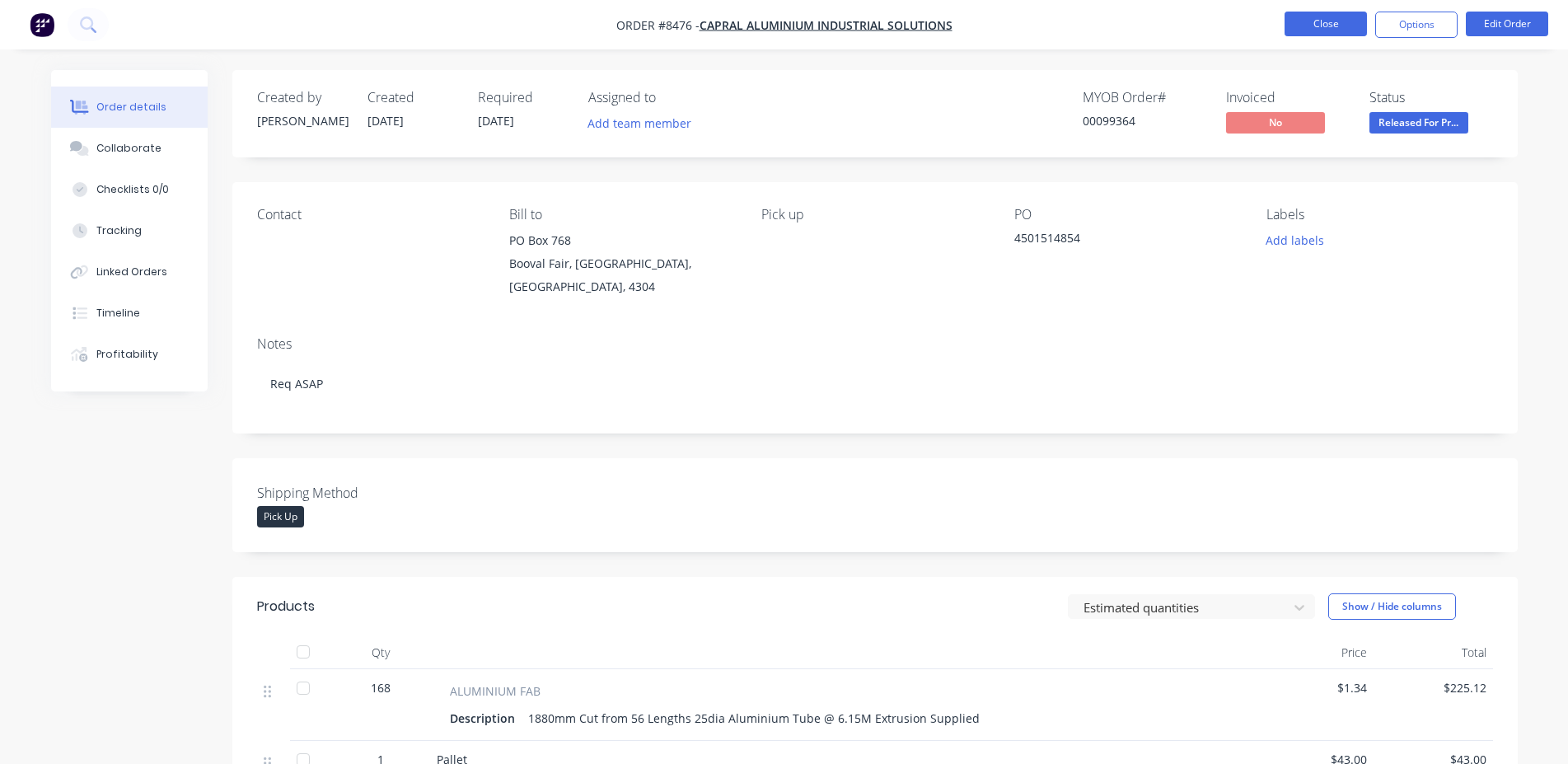
click at [1327, 21] on button "Close" at bounding box center [1326, 24] width 82 height 25
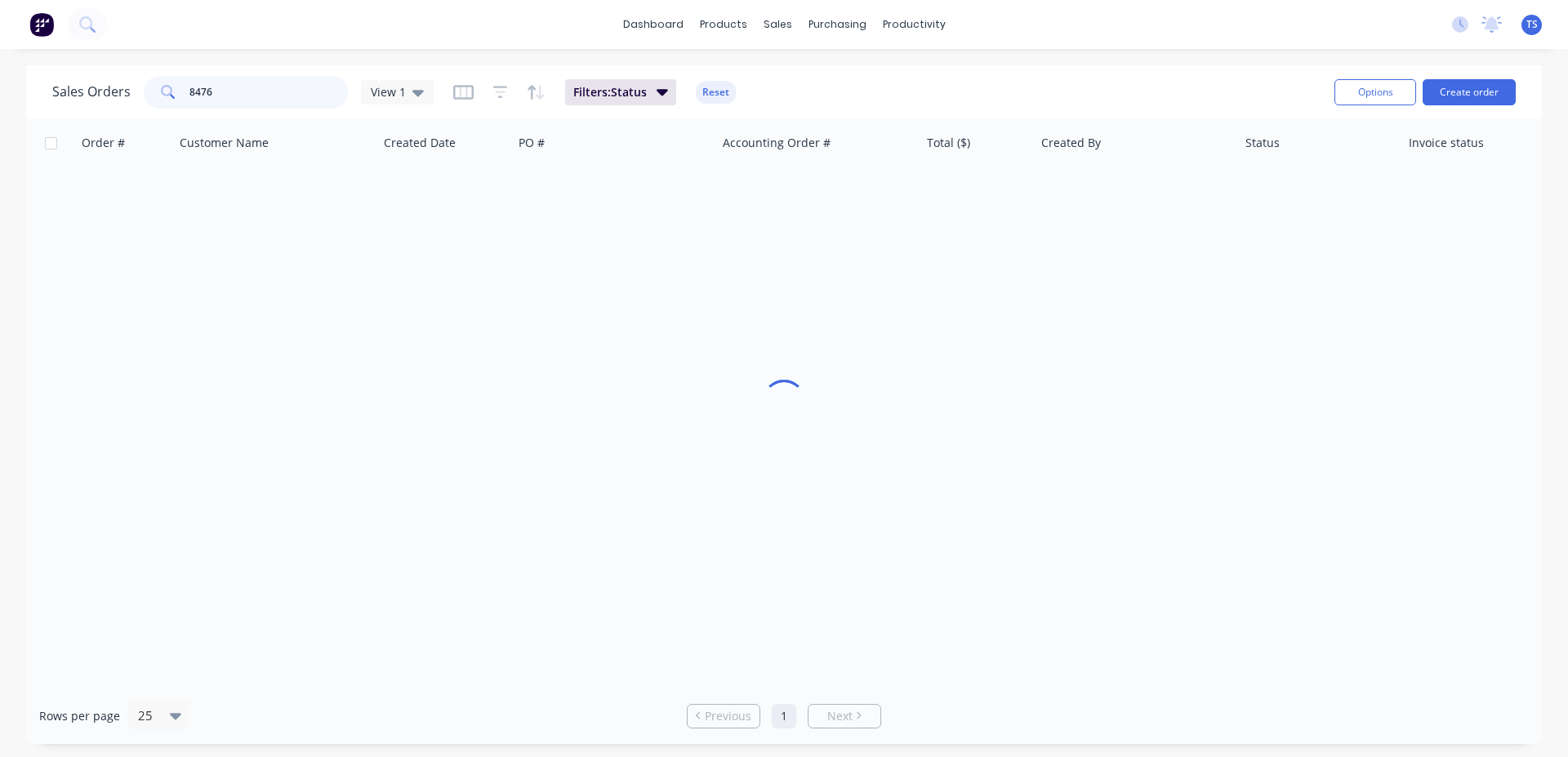
click at [320, 78] on input "8476" at bounding box center [269, 92] width 159 height 32
click at [316, 80] on input "8476" at bounding box center [269, 92] width 159 height 32
click at [256, 97] on input "8476" at bounding box center [269, 92] width 159 height 32
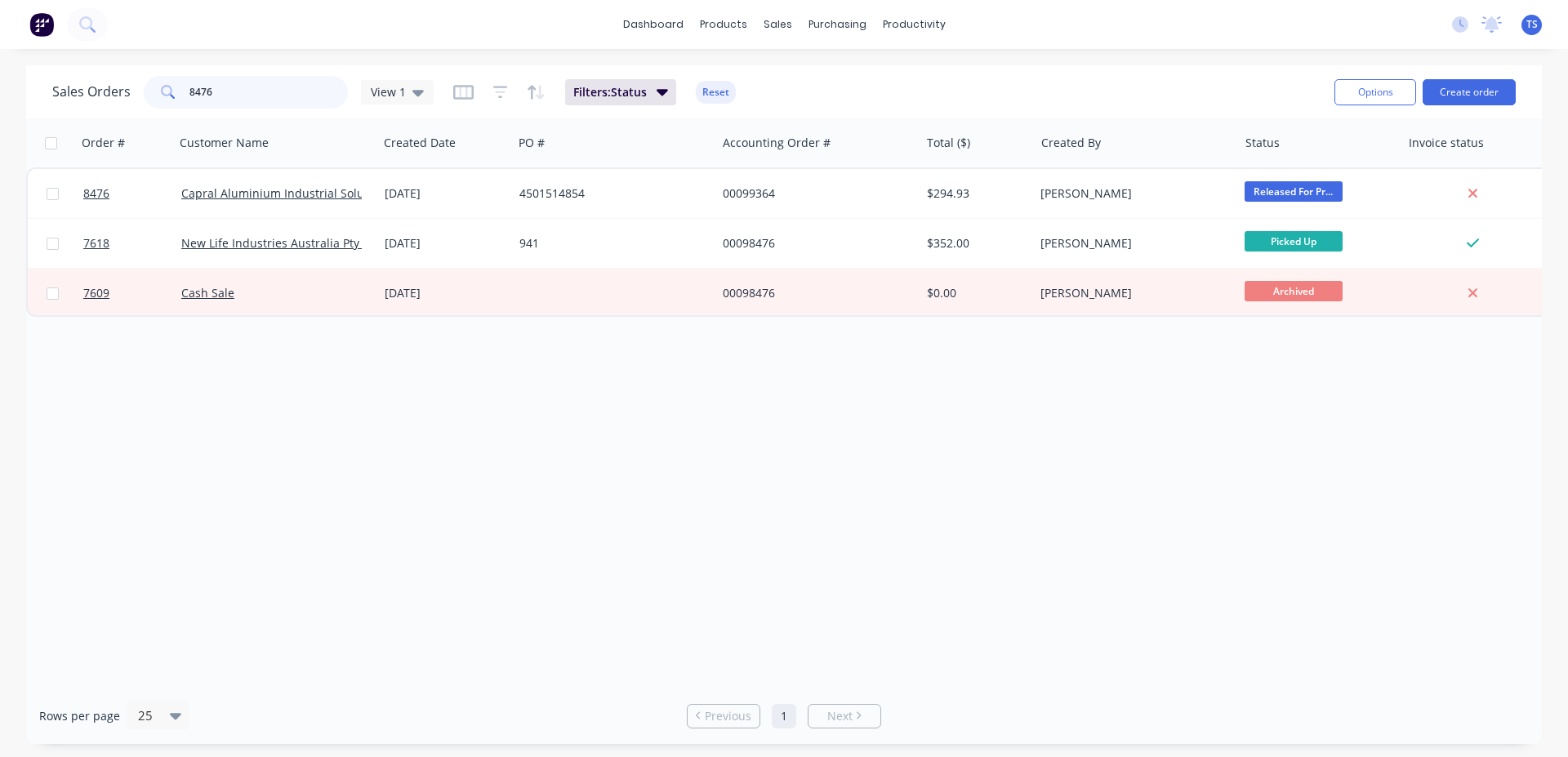
paste input "574769"
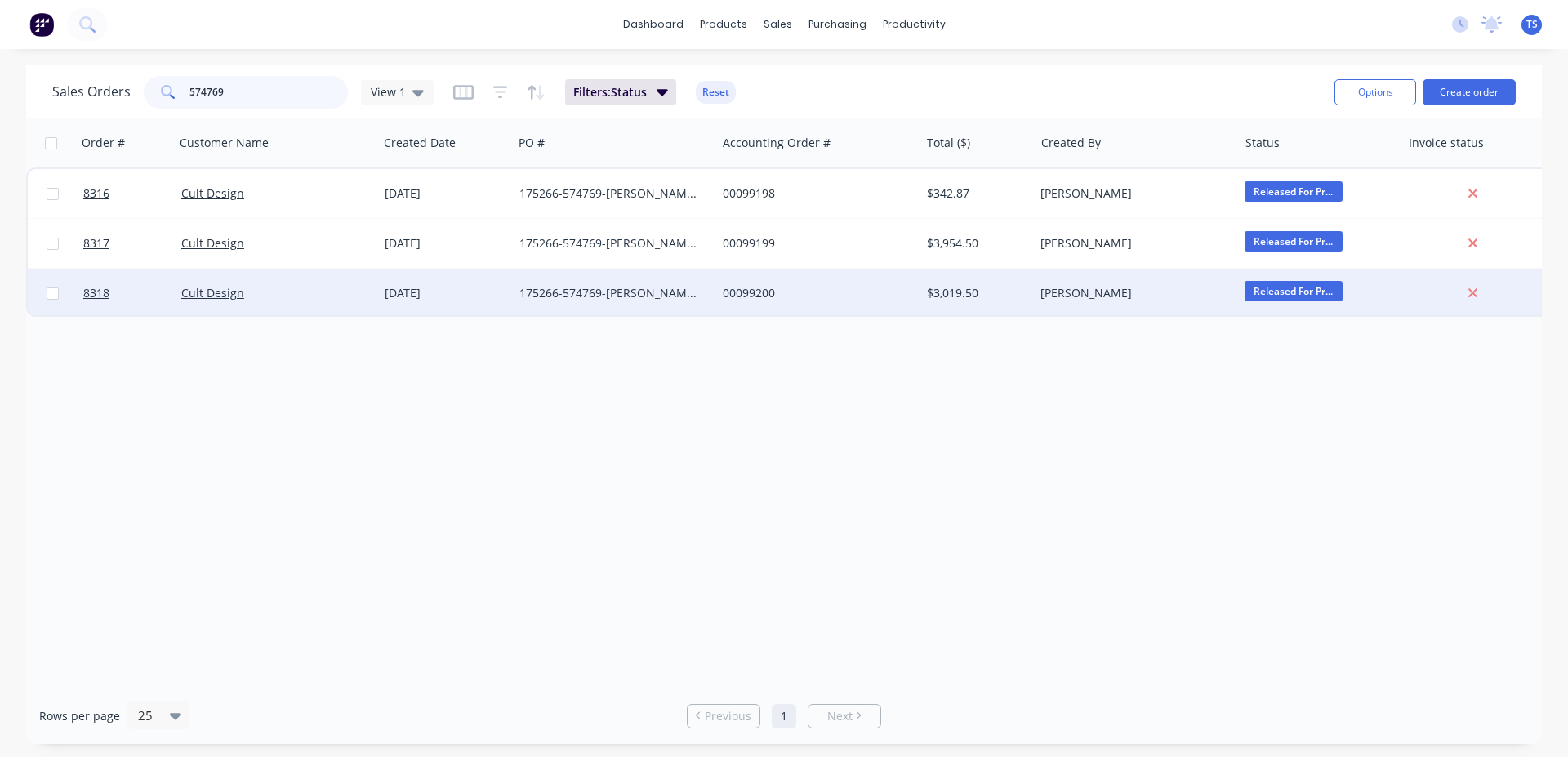
type input "574769"
click at [318, 306] on div "Cult Design" at bounding box center [276, 293] width 204 height 49
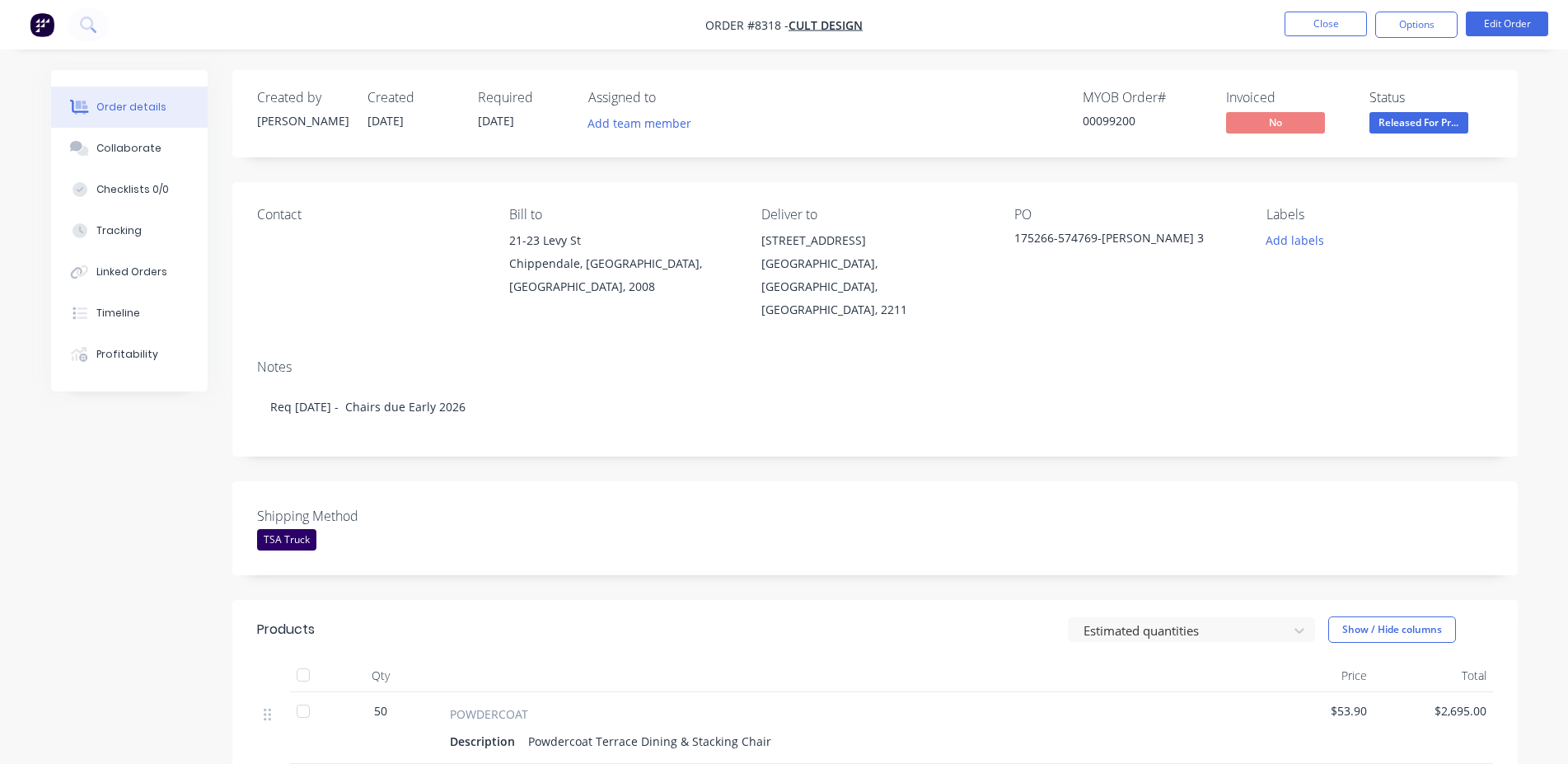
click at [1125, 124] on div "00099200" at bounding box center [1144, 121] width 123 height 18
copy div "00099200"
click at [1323, 27] on button "Close" at bounding box center [1326, 24] width 82 height 25
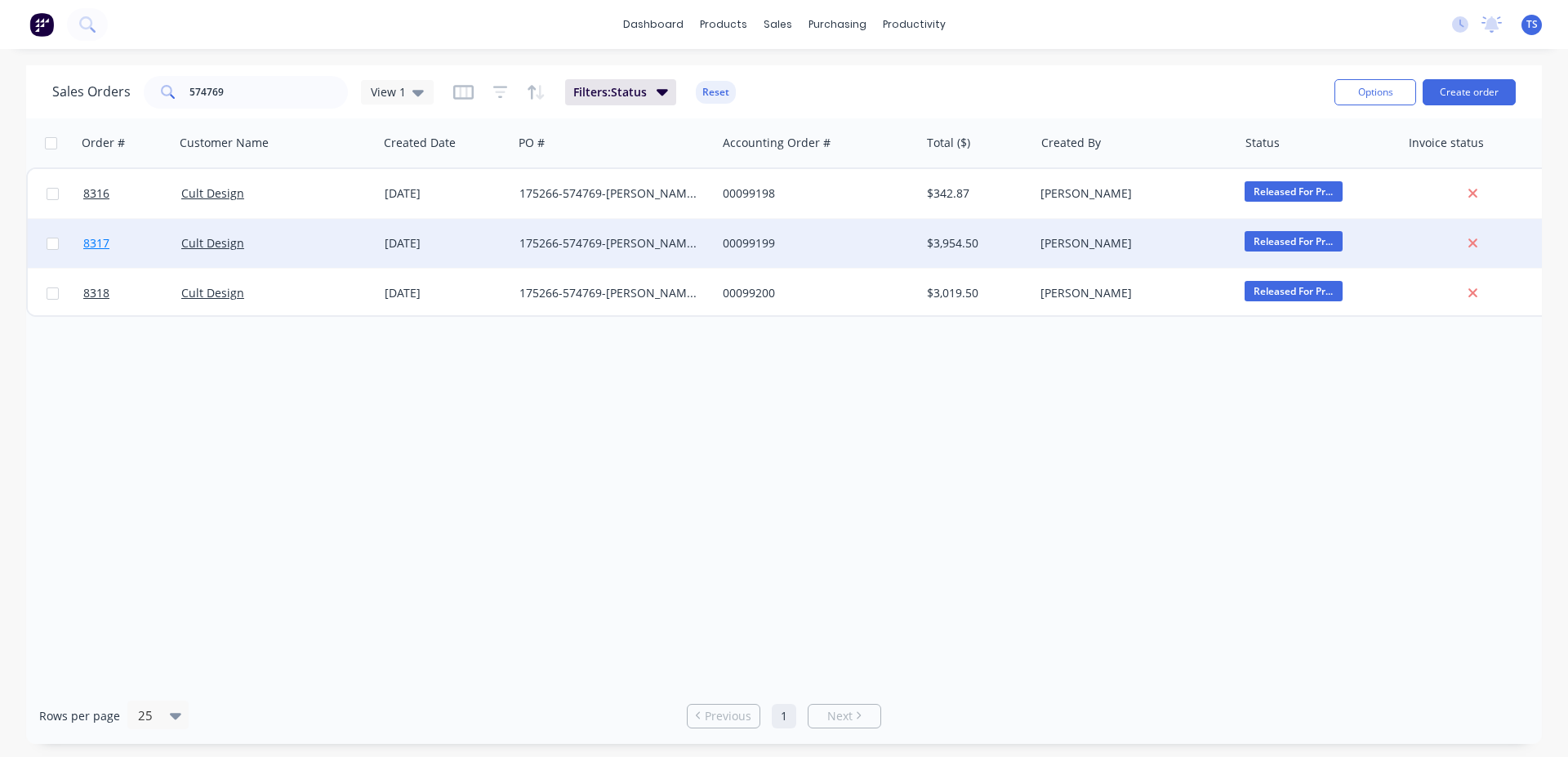
click at [159, 237] on link "8317" at bounding box center [132, 244] width 98 height 49
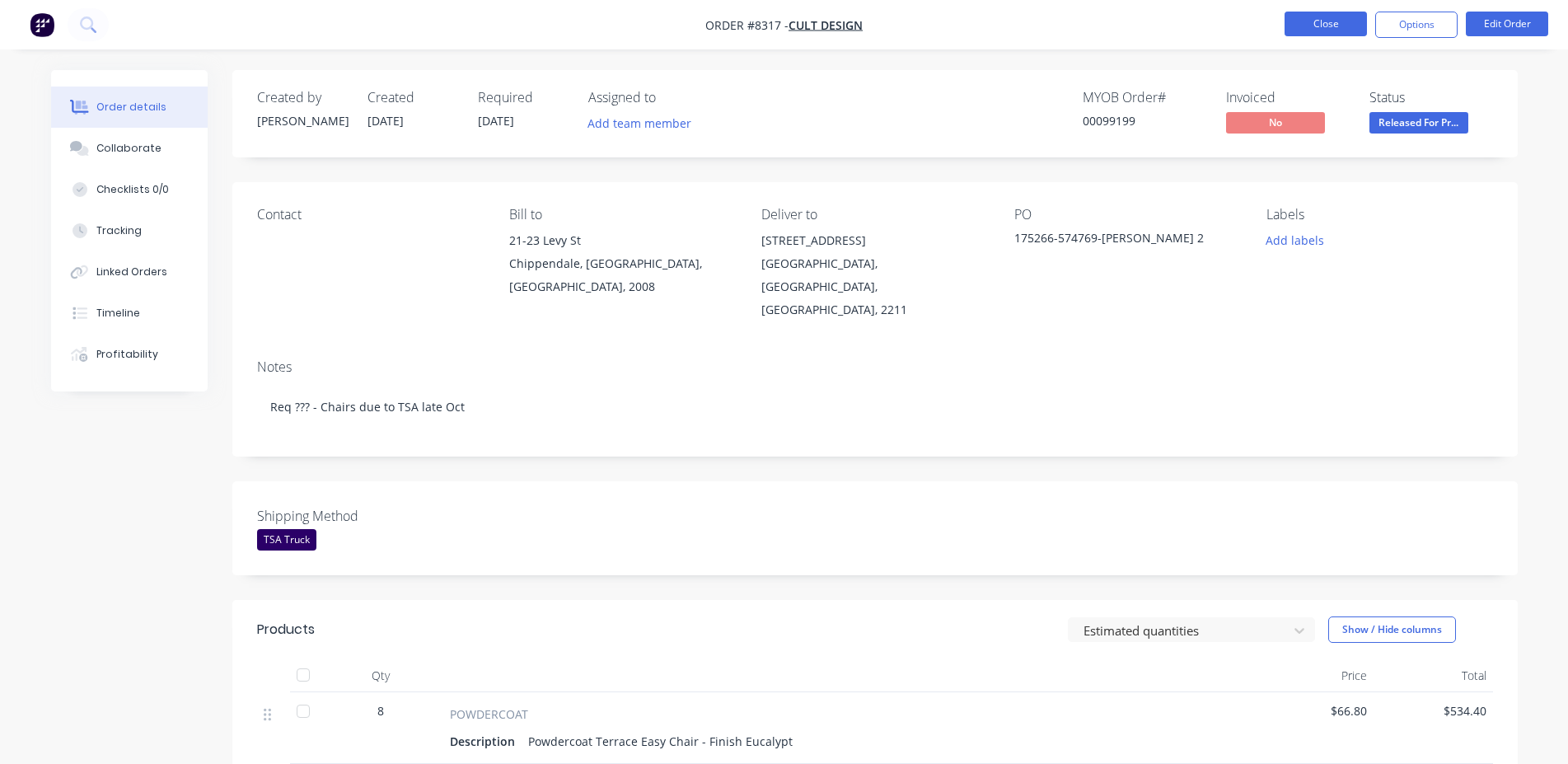
click at [1322, 27] on button "Close" at bounding box center [1326, 24] width 82 height 25
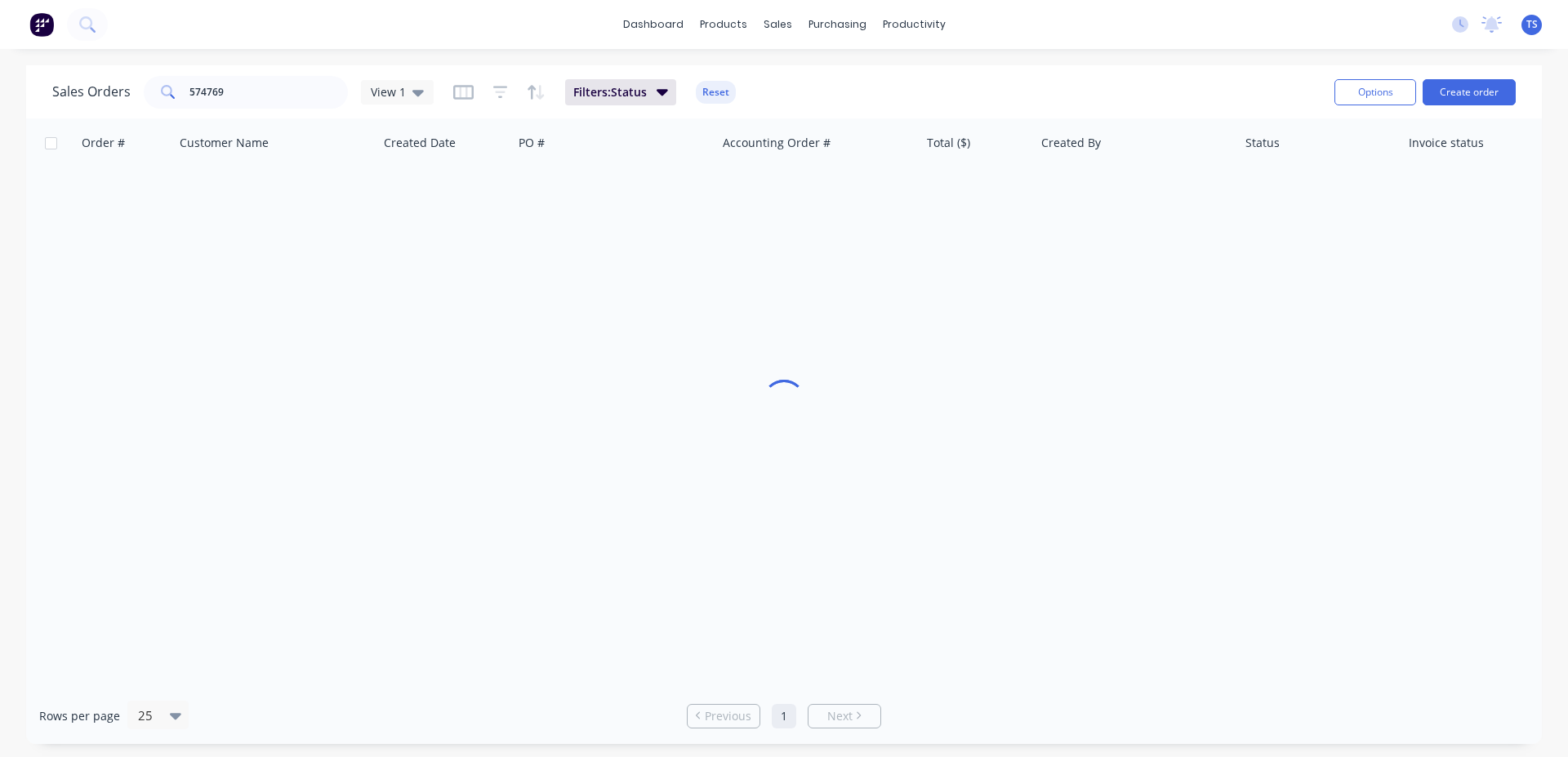
click at [260, 109] on div "Sales Orders 574769 View 1 Filters: Status Reset" at bounding box center [687, 92] width 1269 height 40
click at [257, 94] on input "574769" at bounding box center [269, 92] width 159 height 32
type input "99082"
click at [271, 85] on input "99082" at bounding box center [269, 92] width 159 height 32
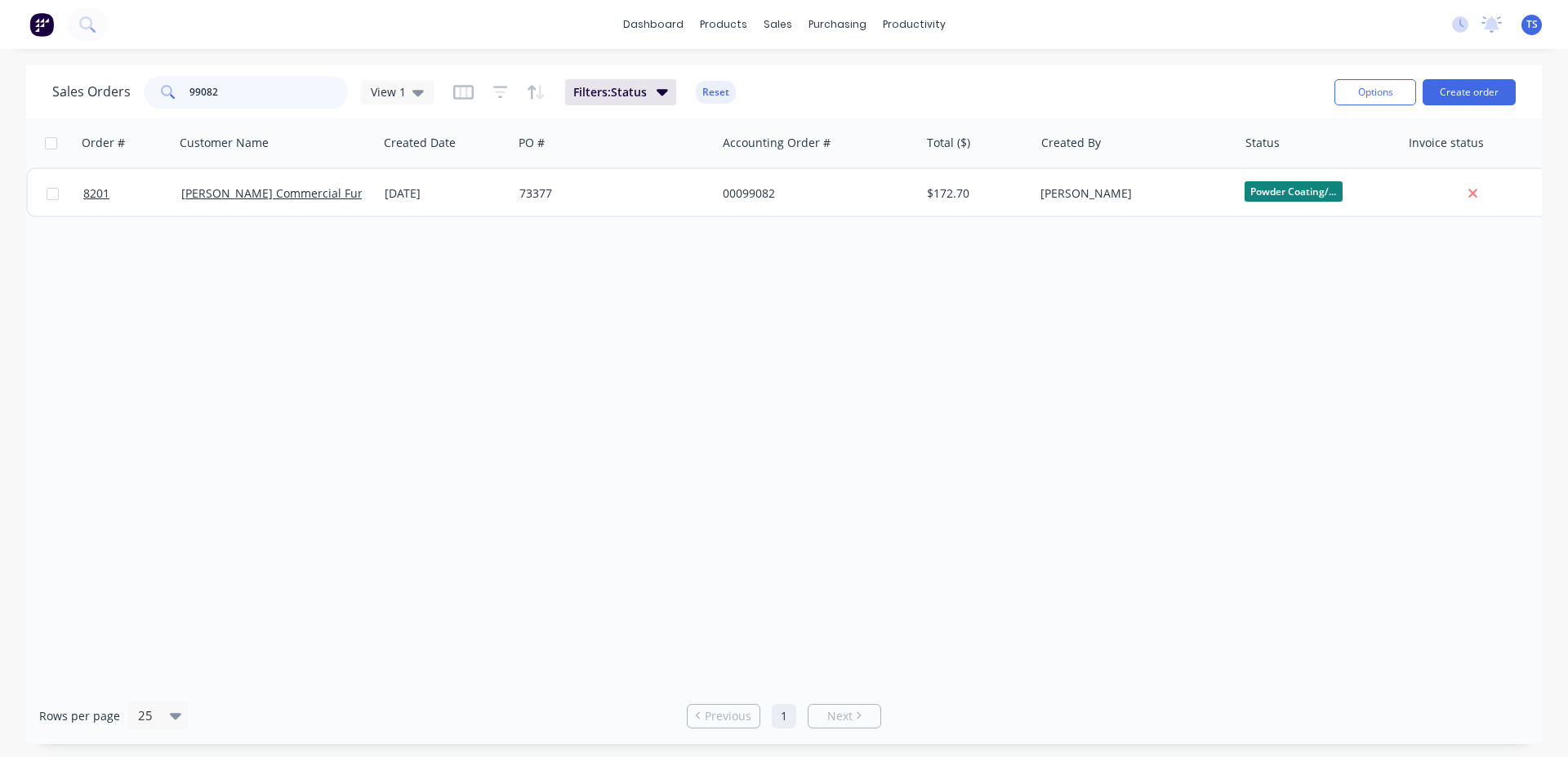
click at [271, 85] on input "99082" at bounding box center [269, 92] width 159 height 32
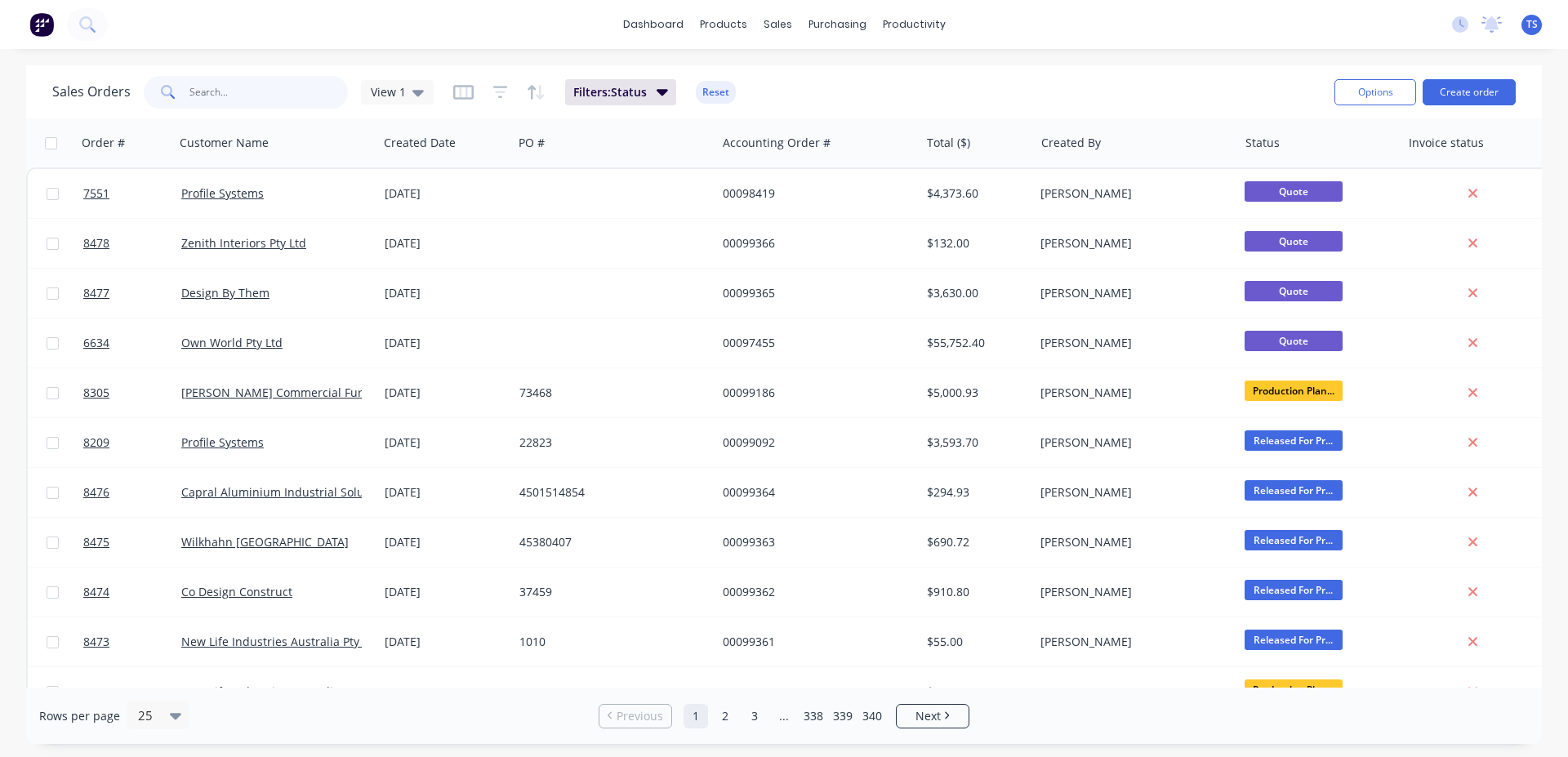
click at [260, 90] on input "text" at bounding box center [269, 92] width 159 height 32
click at [306, 50] on div "dashboard products sales purchasing productivity dashboard products Product Cat…" at bounding box center [784, 378] width 1568 height 757
click at [874, 90] on div "Sales Orders View 1 Filters: Status Reset" at bounding box center [687, 92] width 1269 height 40
click at [226, 103] on input "text" at bounding box center [269, 92] width 159 height 32
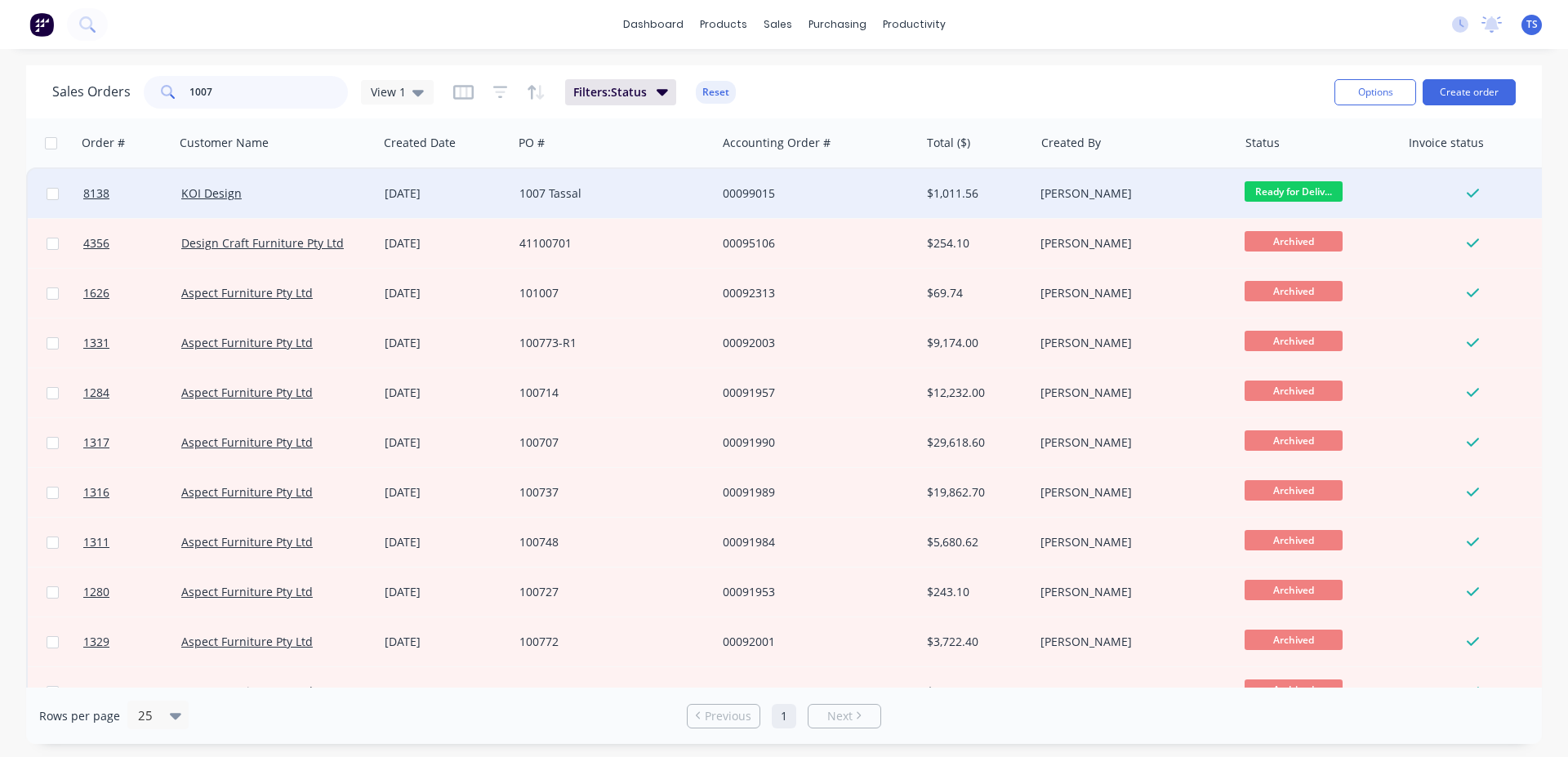
type input "1007"
click at [379, 201] on div "[DATE]" at bounding box center [446, 194] width 135 height 49
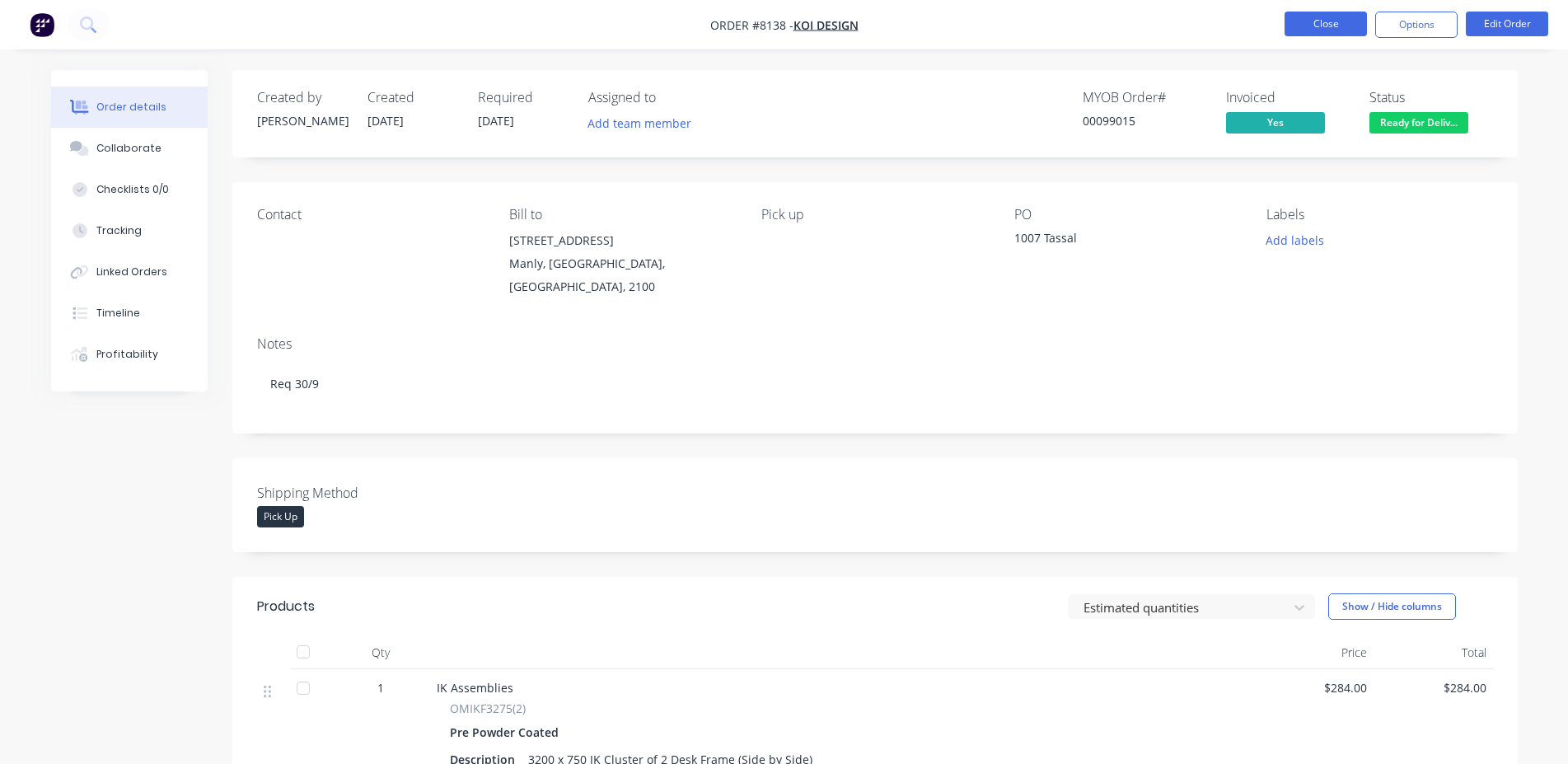
click at [1327, 23] on button "Close" at bounding box center [1326, 24] width 82 height 25
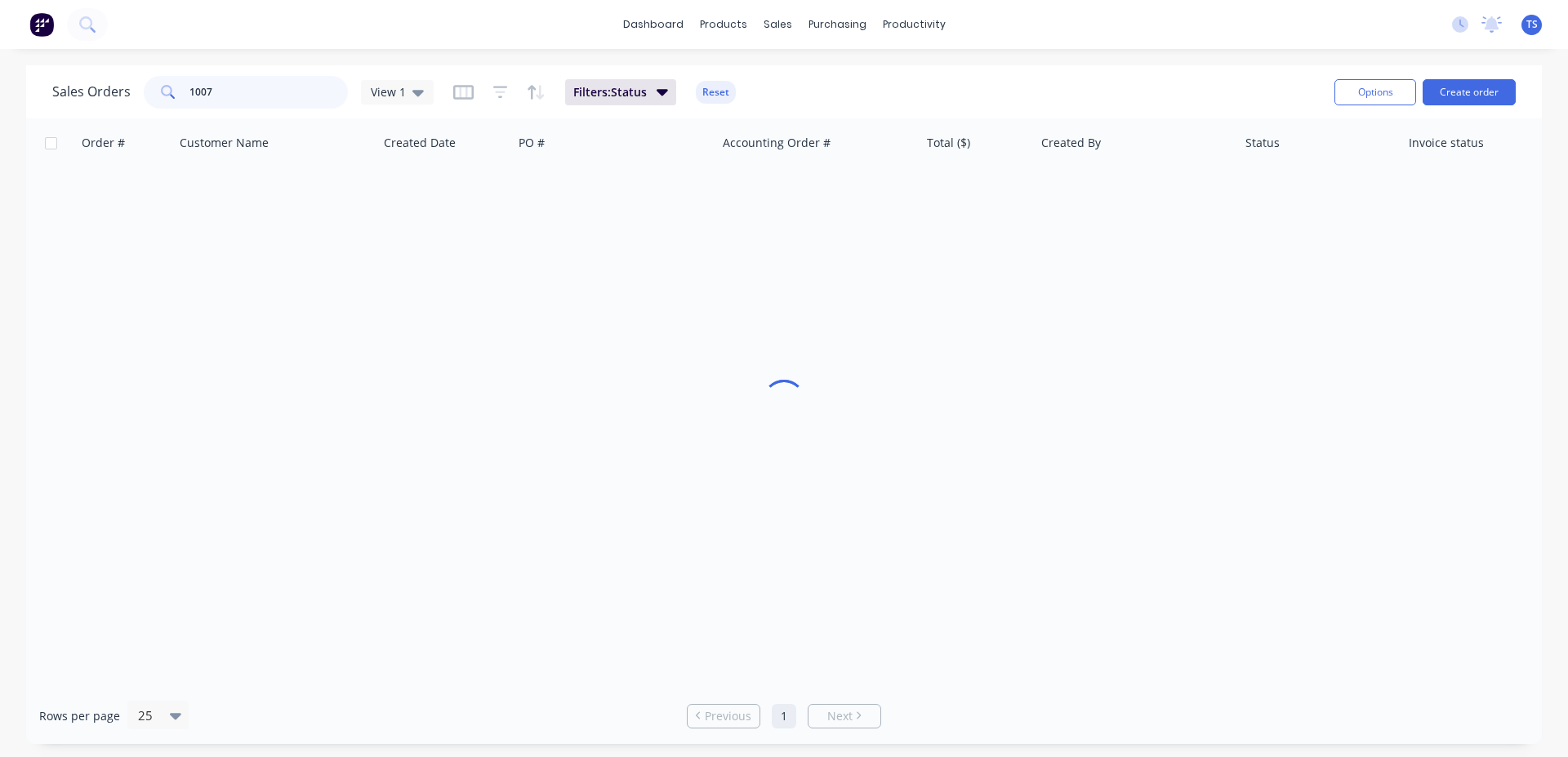
click at [282, 88] on input "1007" at bounding box center [269, 92] width 159 height 32
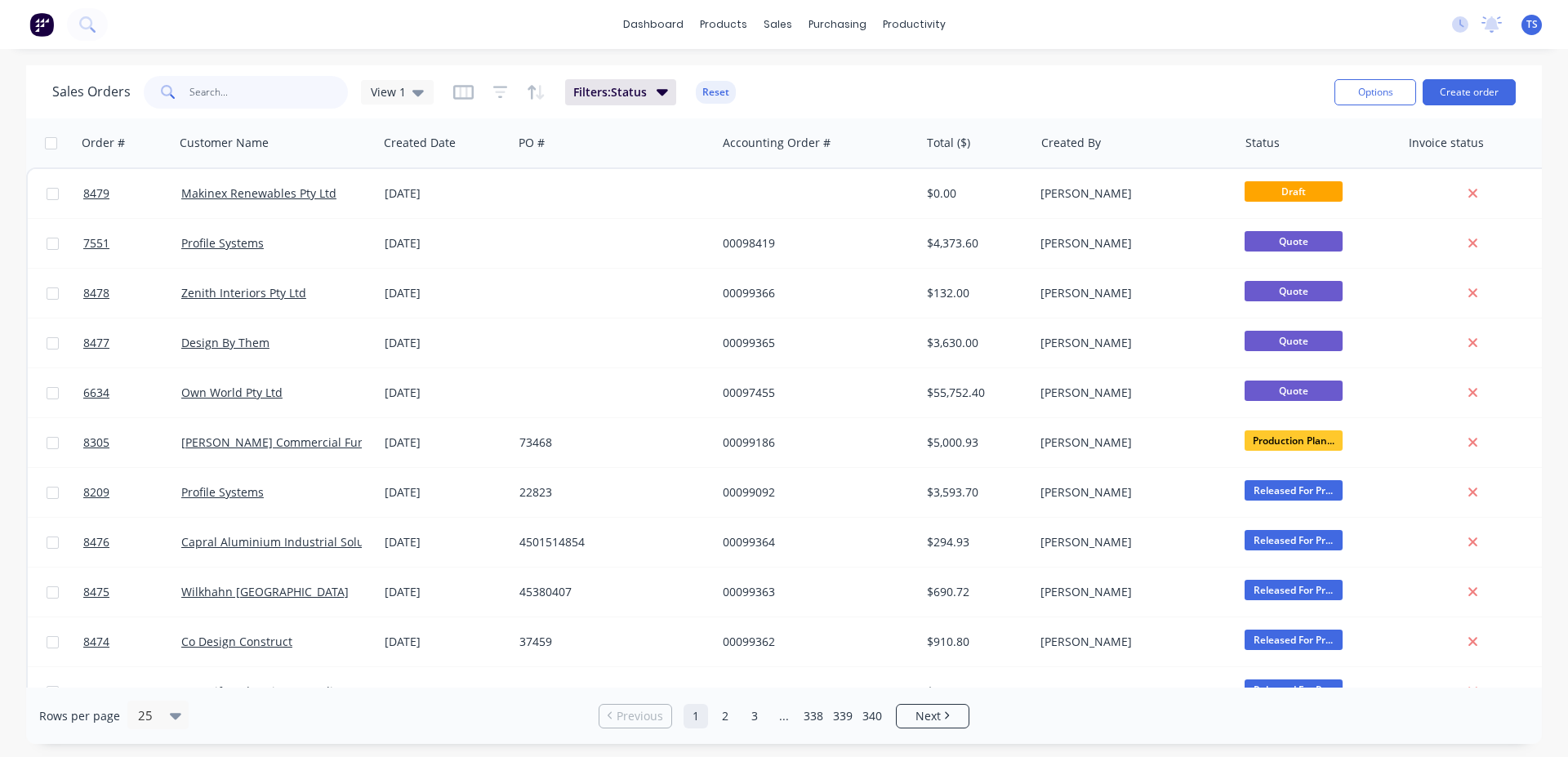
click at [282, 99] on input "text" at bounding box center [269, 92] width 159 height 32
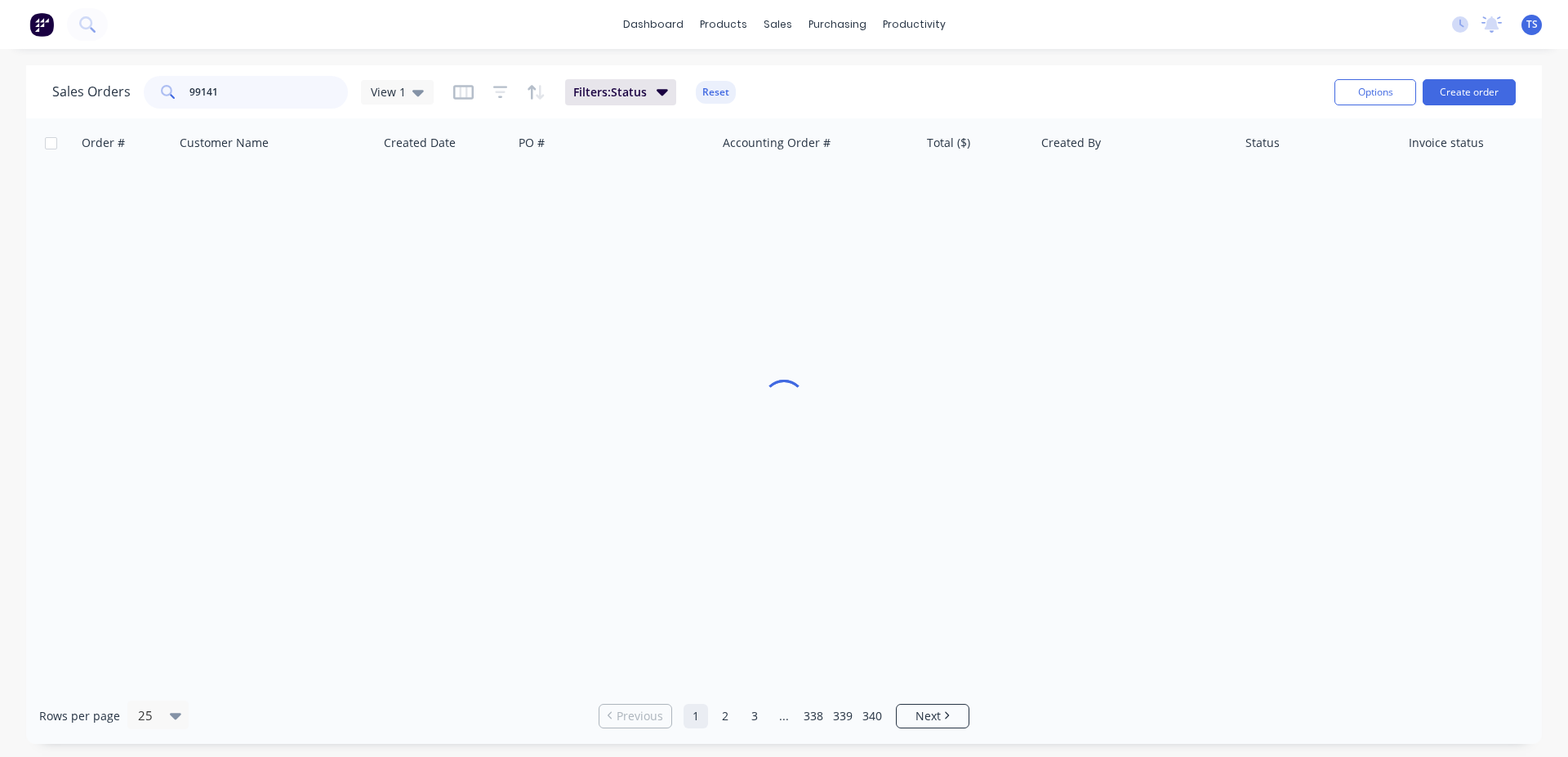
type input "99141"
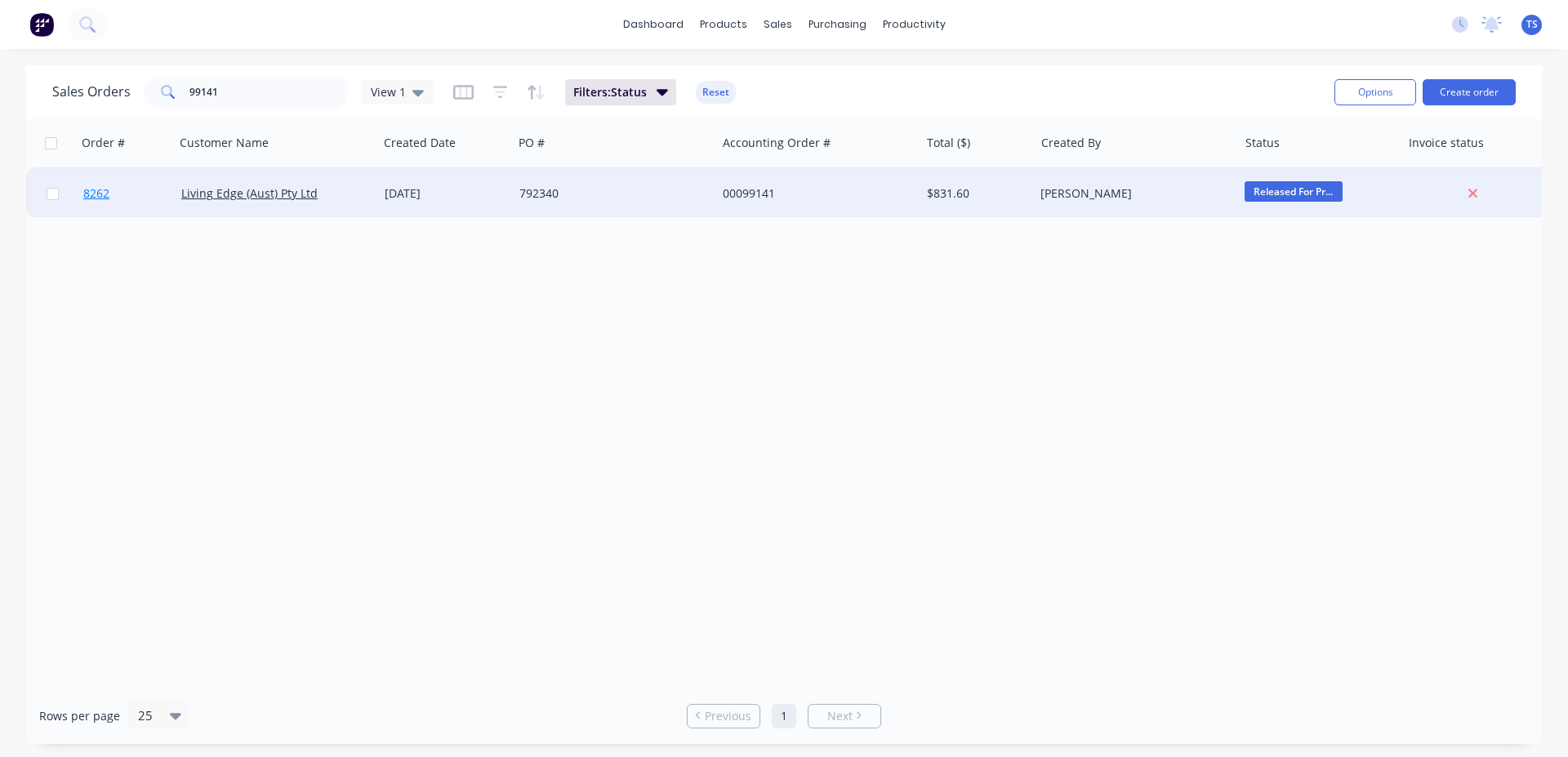
click at [168, 184] on link "8262" at bounding box center [132, 194] width 98 height 49
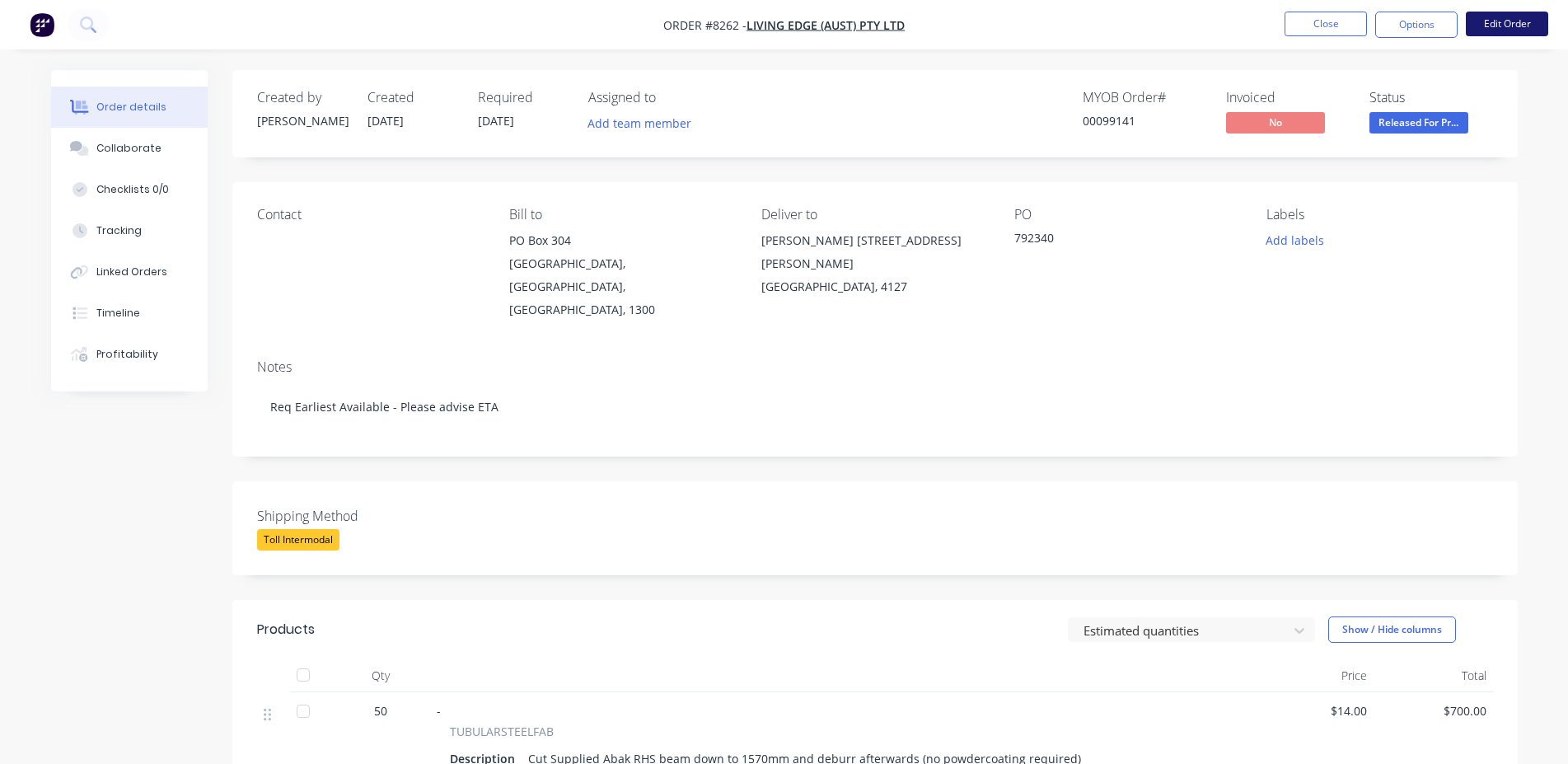
click at [1522, 19] on button "Edit Order" at bounding box center [1506, 24] width 82 height 25
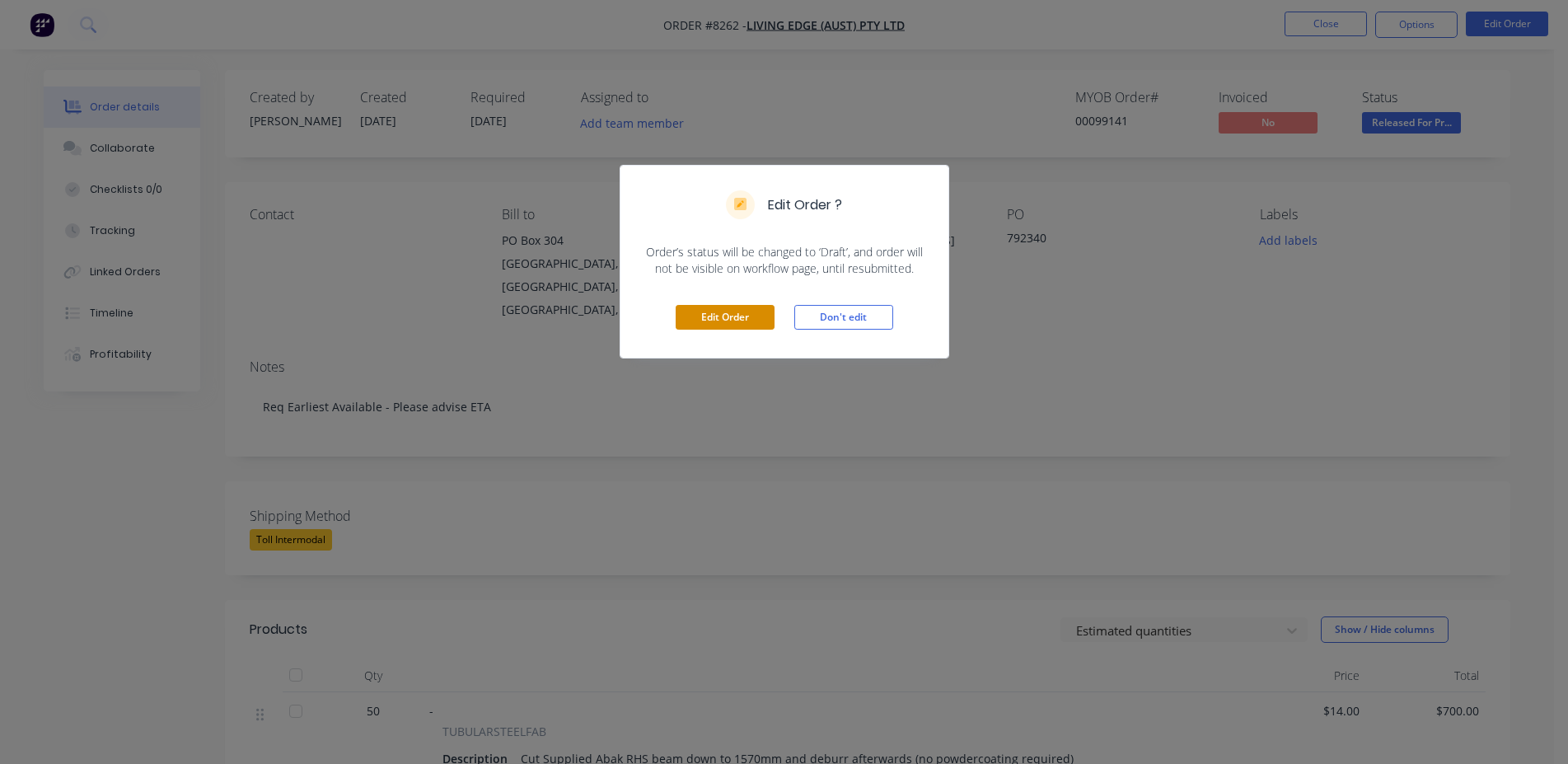
click at [732, 310] on button "Edit Order" at bounding box center [725, 317] width 99 height 25
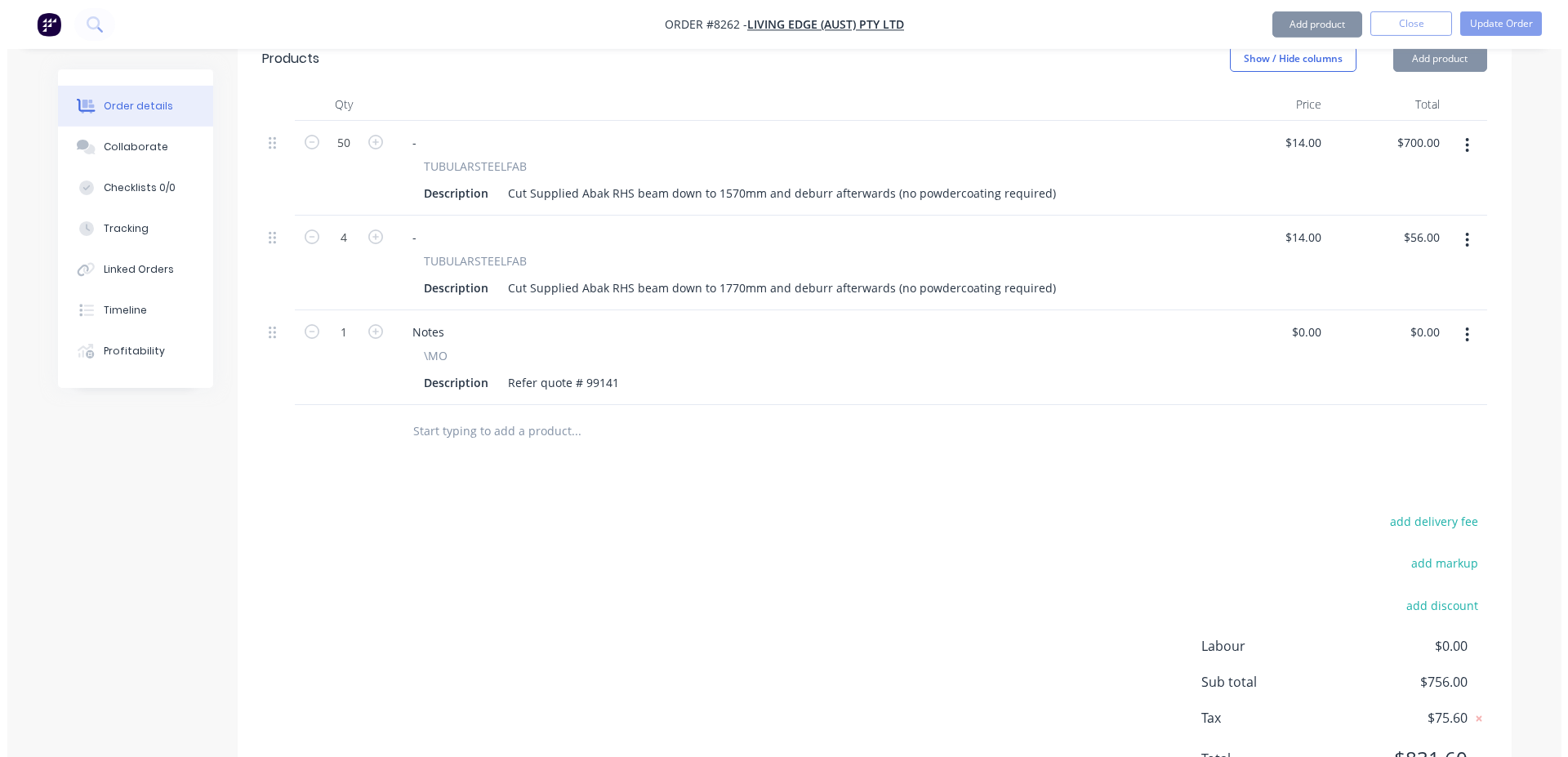
scroll to position [627, 0]
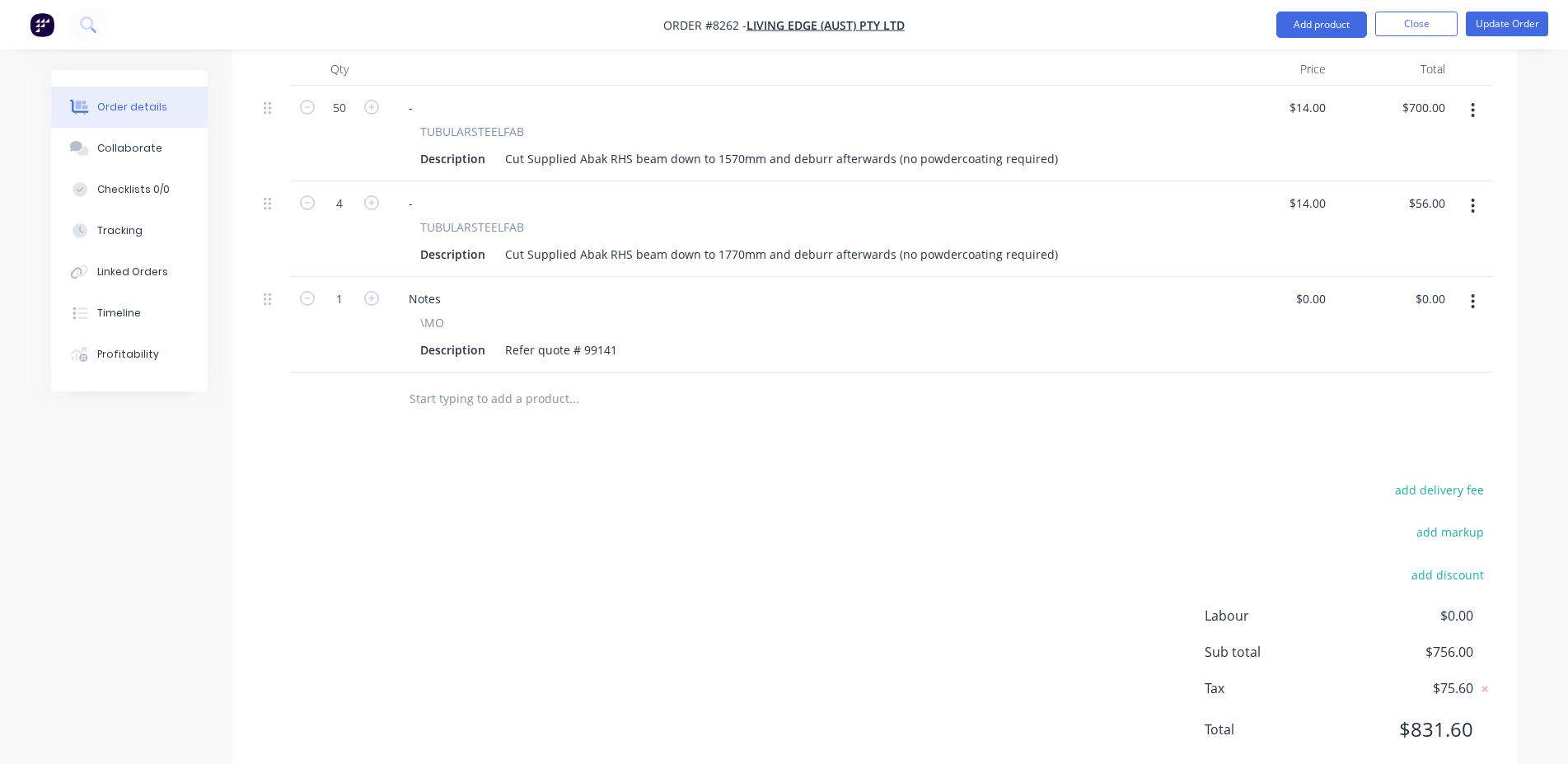
click at [516, 382] on input "text" at bounding box center [574, 398] width 330 height 33
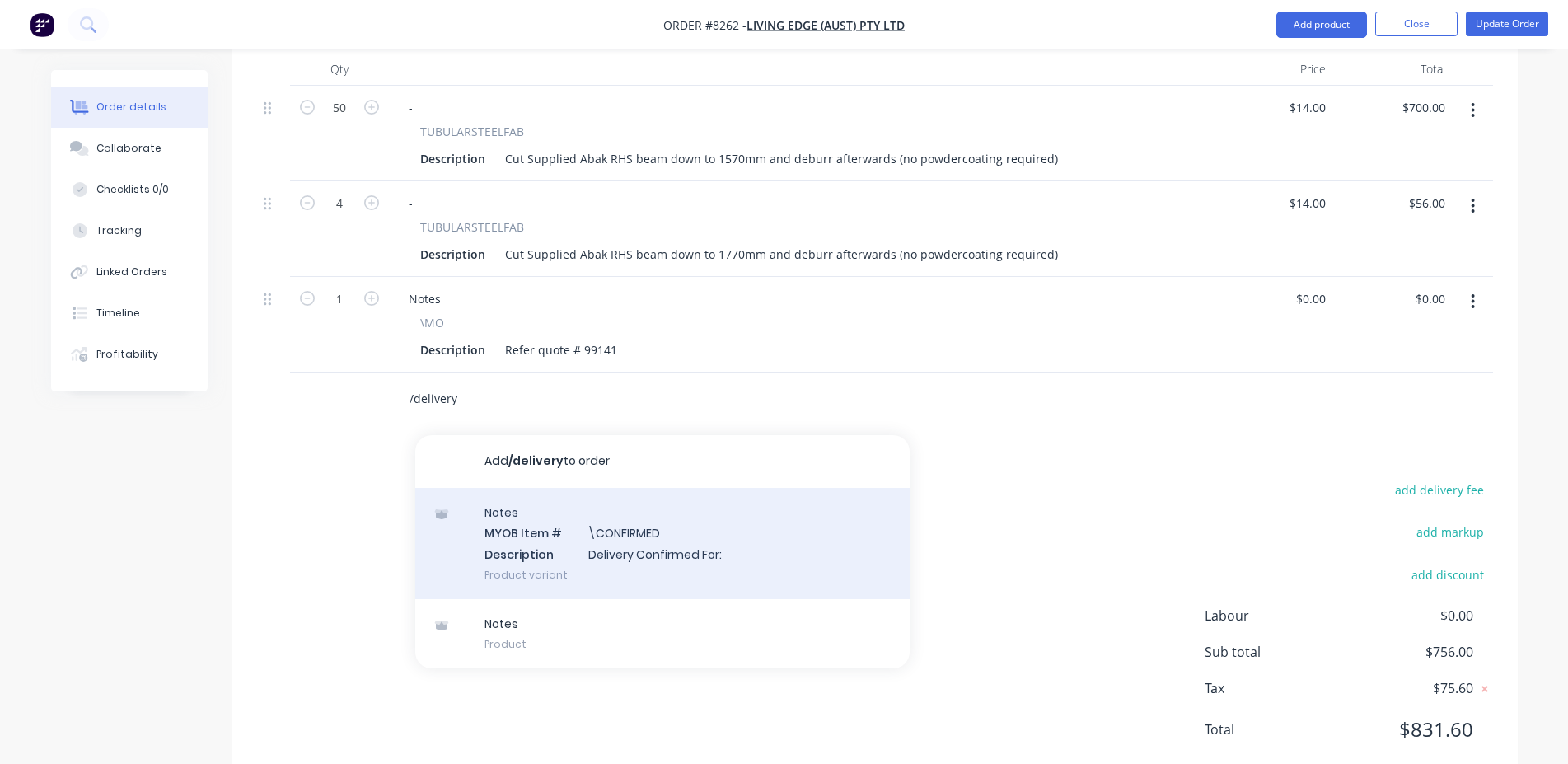
type input "/delivery"
click at [667, 498] on div "Notes MYOB Item # \CONFIRMED Description Delivery Confirmed For: Product variant" at bounding box center [662, 543] width 494 height 111
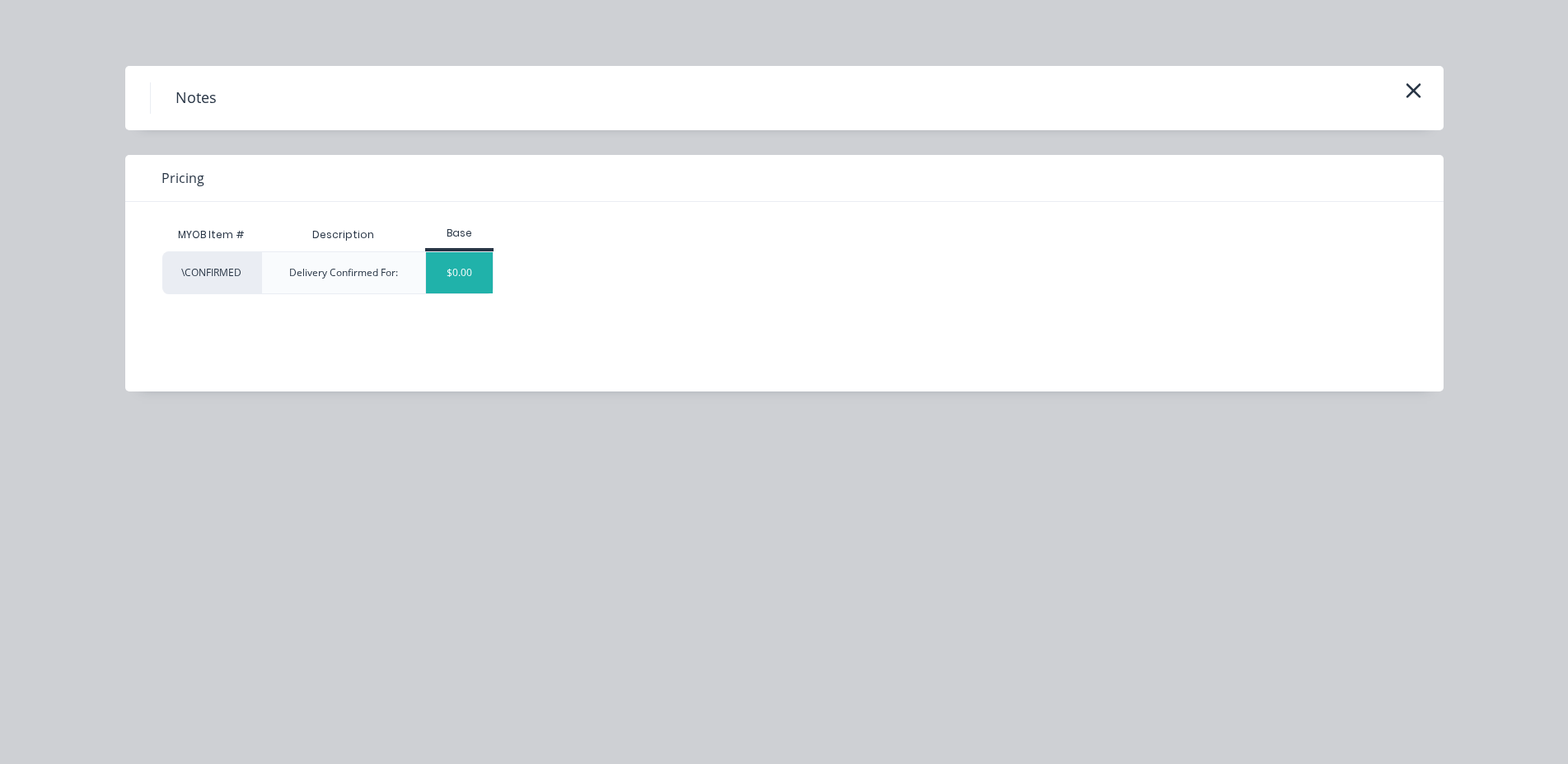
click at [463, 266] on div "$0.00" at bounding box center [459, 272] width 67 height 41
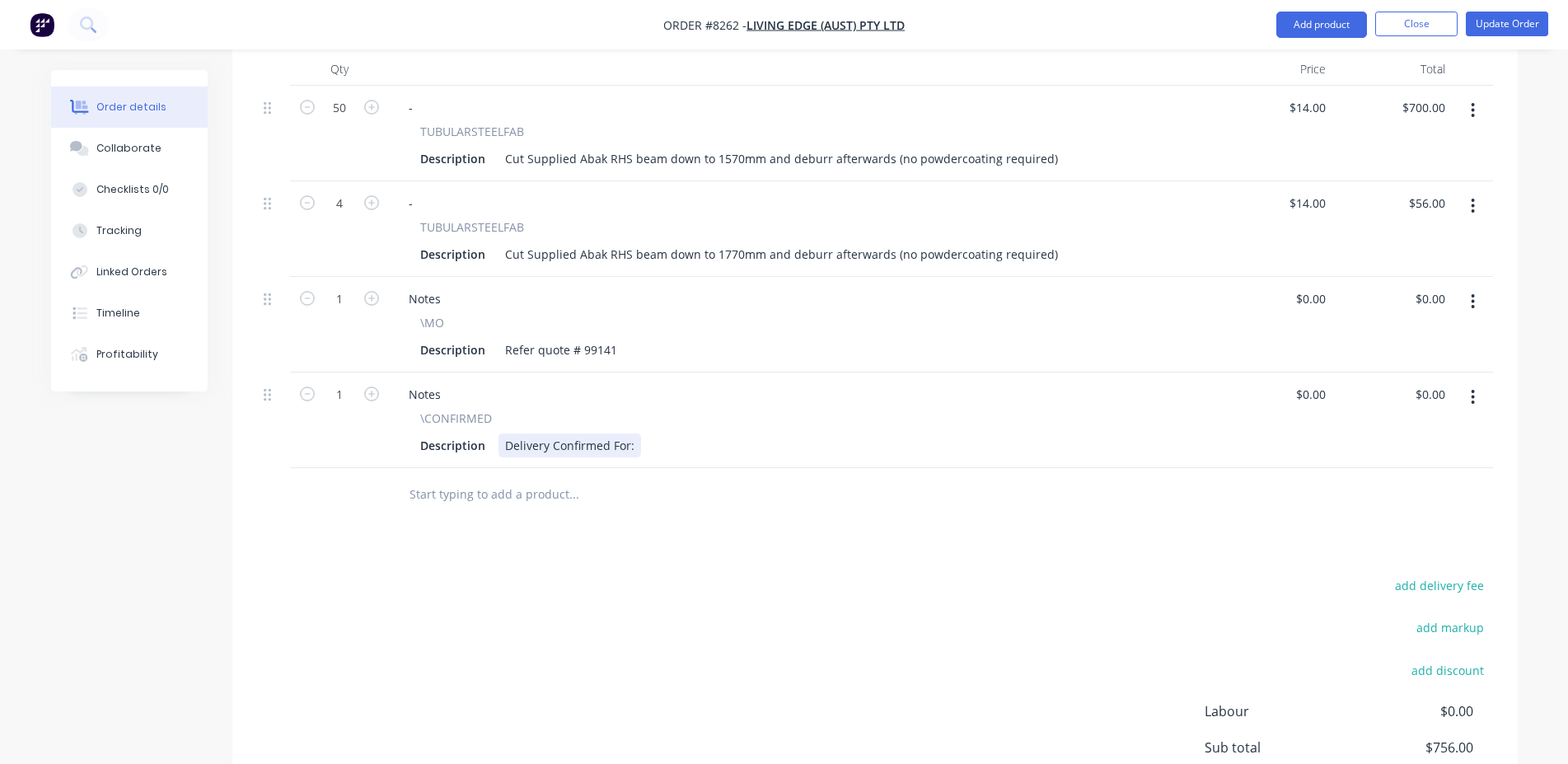
click at [630, 434] on div "Delivery Confirmed For:" at bounding box center [570, 445] width 143 height 24
click at [1513, 25] on button "Update Order" at bounding box center [1506, 24] width 82 height 25
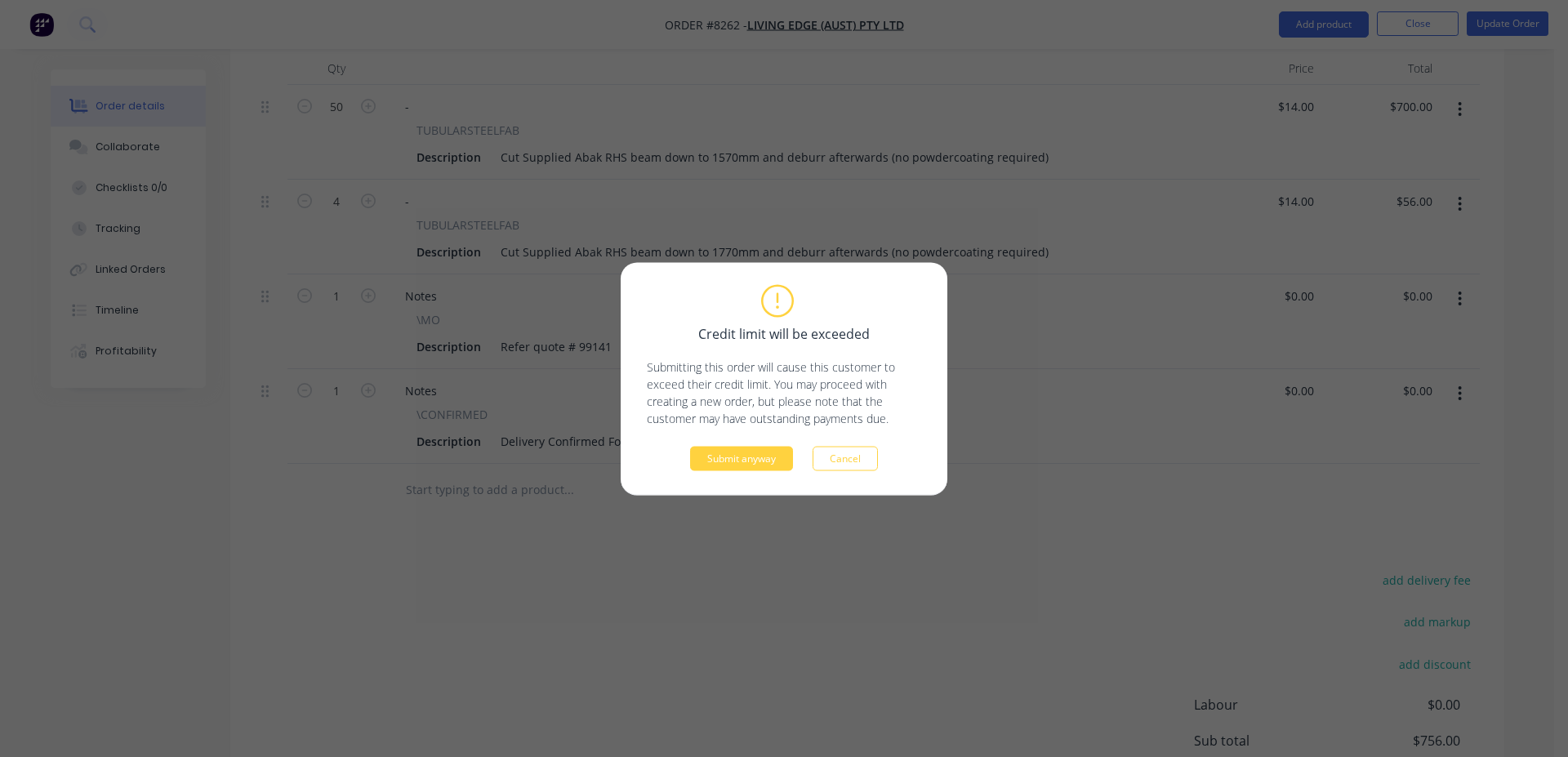
click at [760, 471] on div "Credit limit will be exceeded Submitting this order will cause this customer to…" at bounding box center [784, 378] width 327 height 232
click at [766, 465] on button "Submit anyway" at bounding box center [742, 458] width 103 height 24
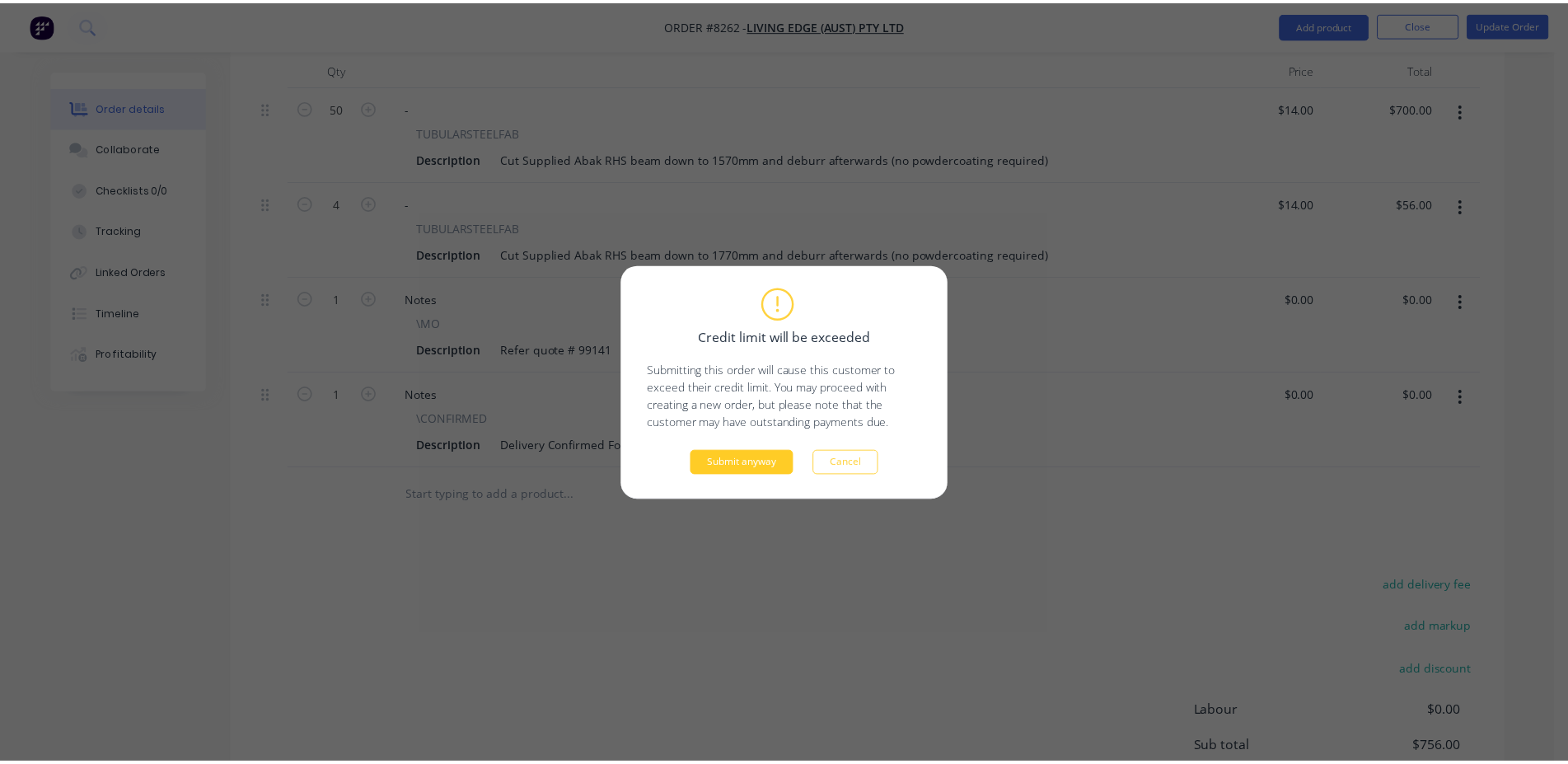
scroll to position [521, 0]
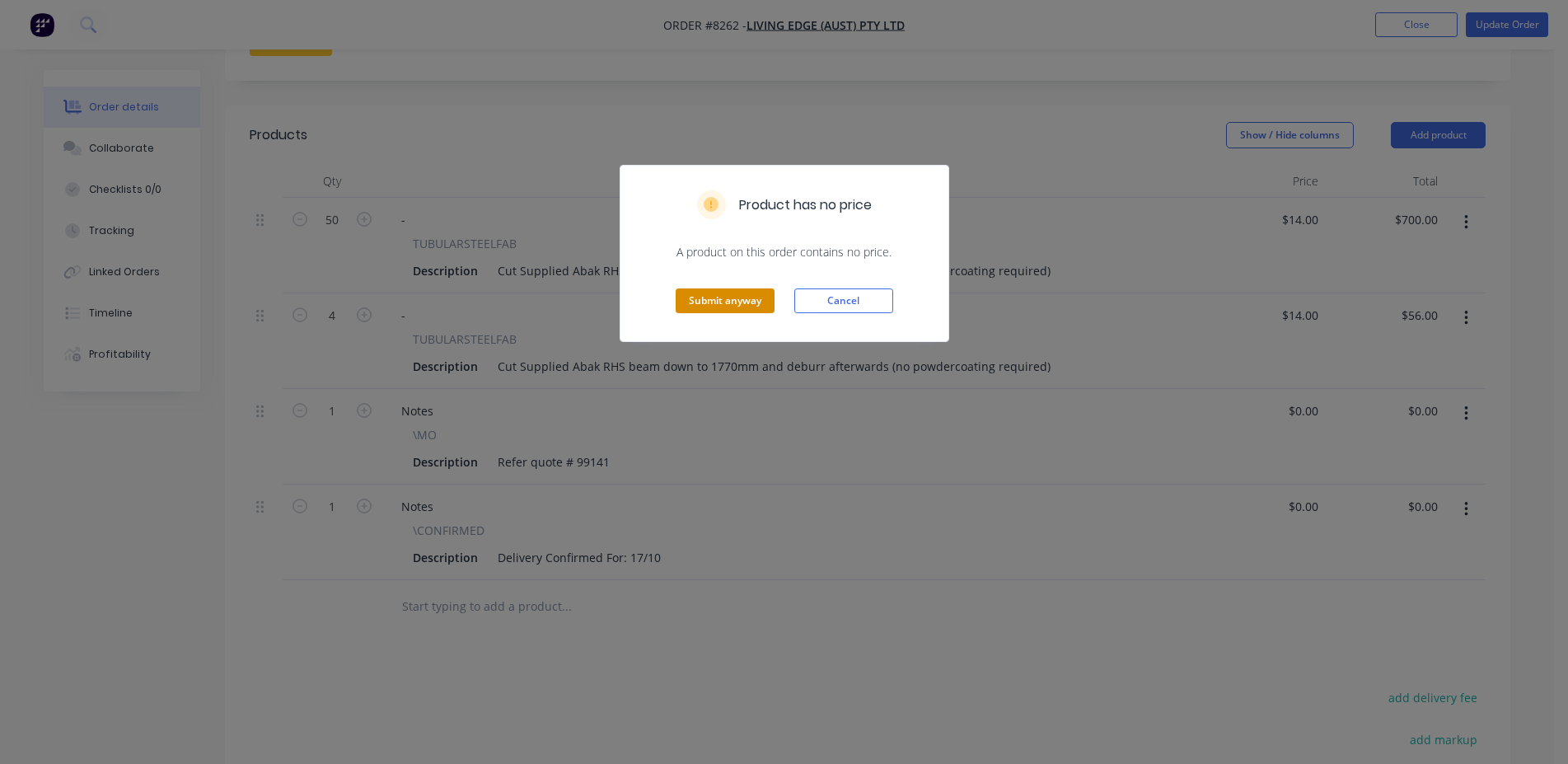
click at [753, 307] on button "Submit anyway" at bounding box center [725, 300] width 99 height 25
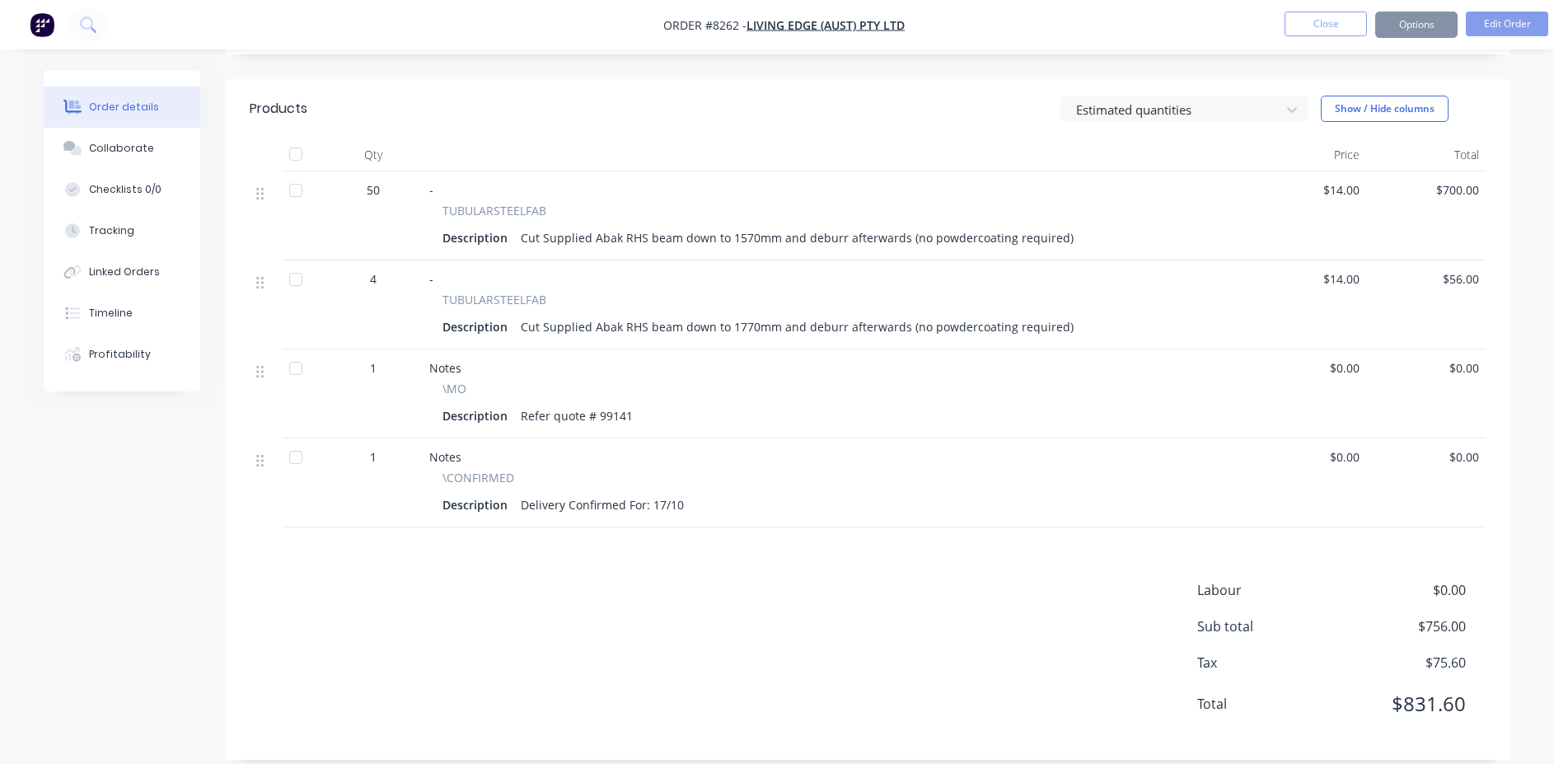
scroll to position [518, 0]
click at [1312, 31] on button "Close" at bounding box center [1326, 24] width 82 height 25
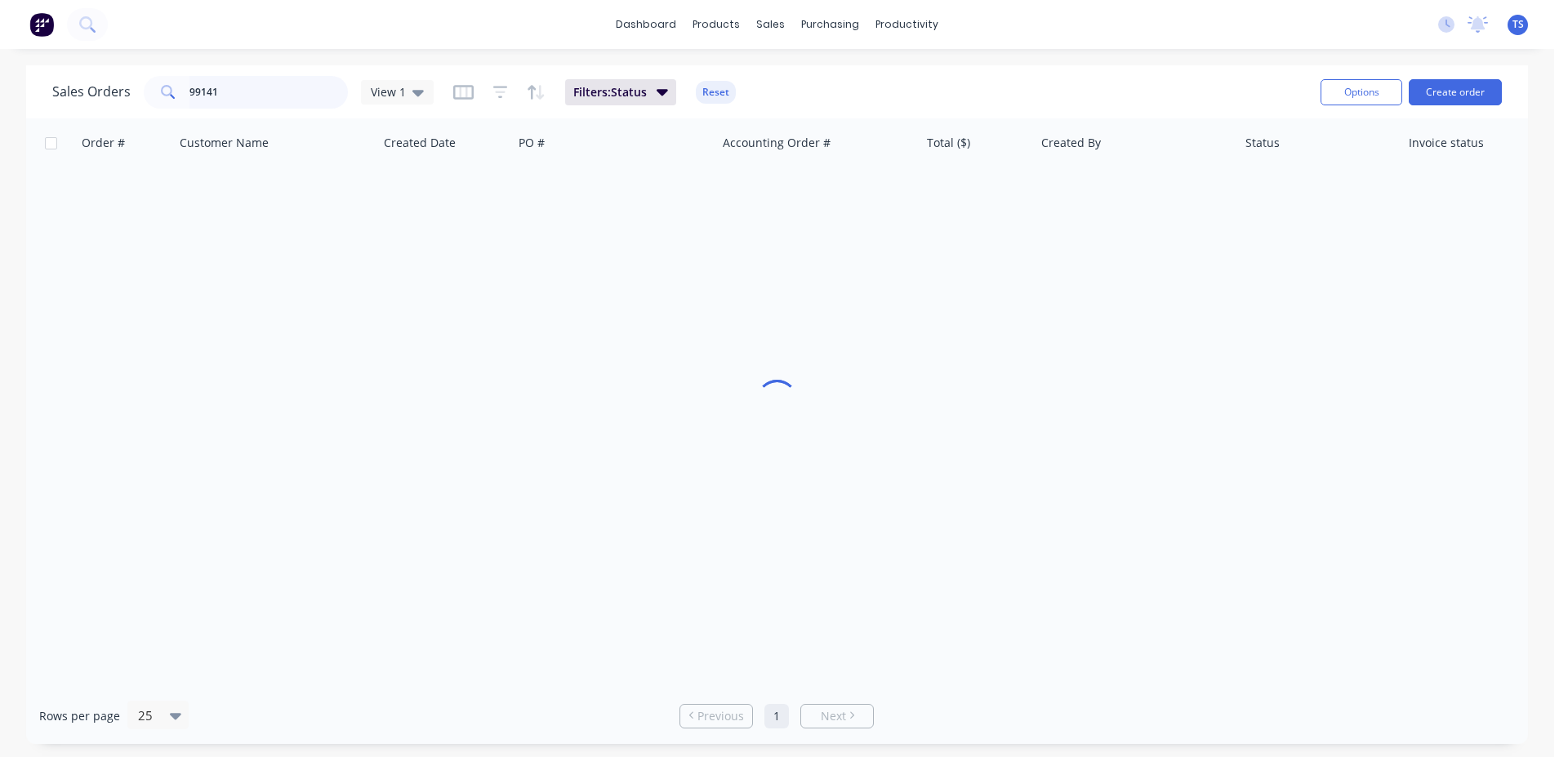
click at [290, 79] on input "99141" at bounding box center [269, 92] width 159 height 32
type input "98690"
click at [146, 210] on link "7819" at bounding box center [132, 194] width 98 height 49
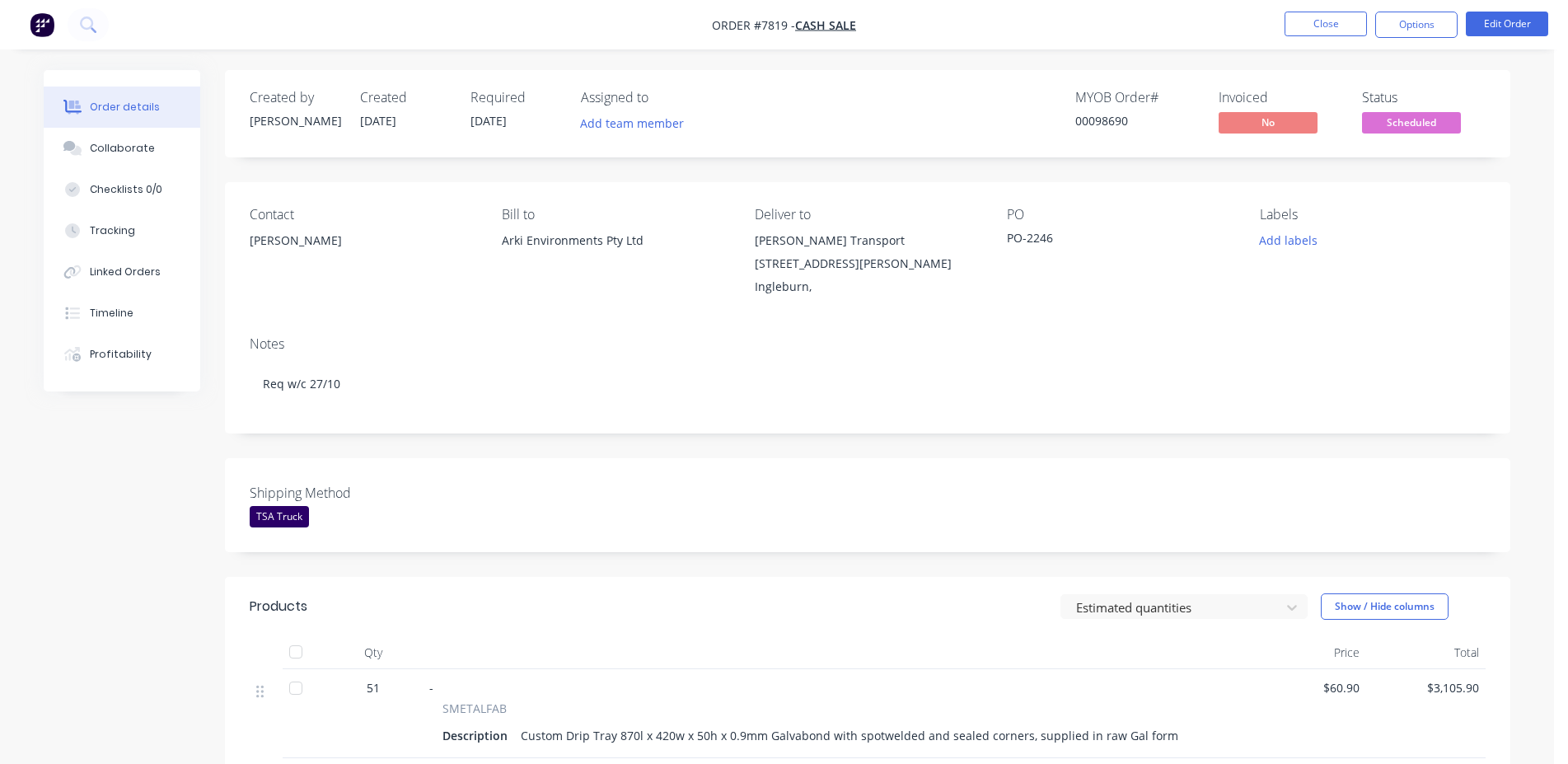
click at [1488, 11] on nav "Order #7819 - Cash Sale Close Options Edit Order" at bounding box center [784, 25] width 1568 height 49
click at [1532, 21] on button "Edit Order" at bounding box center [1506, 24] width 82 height 25
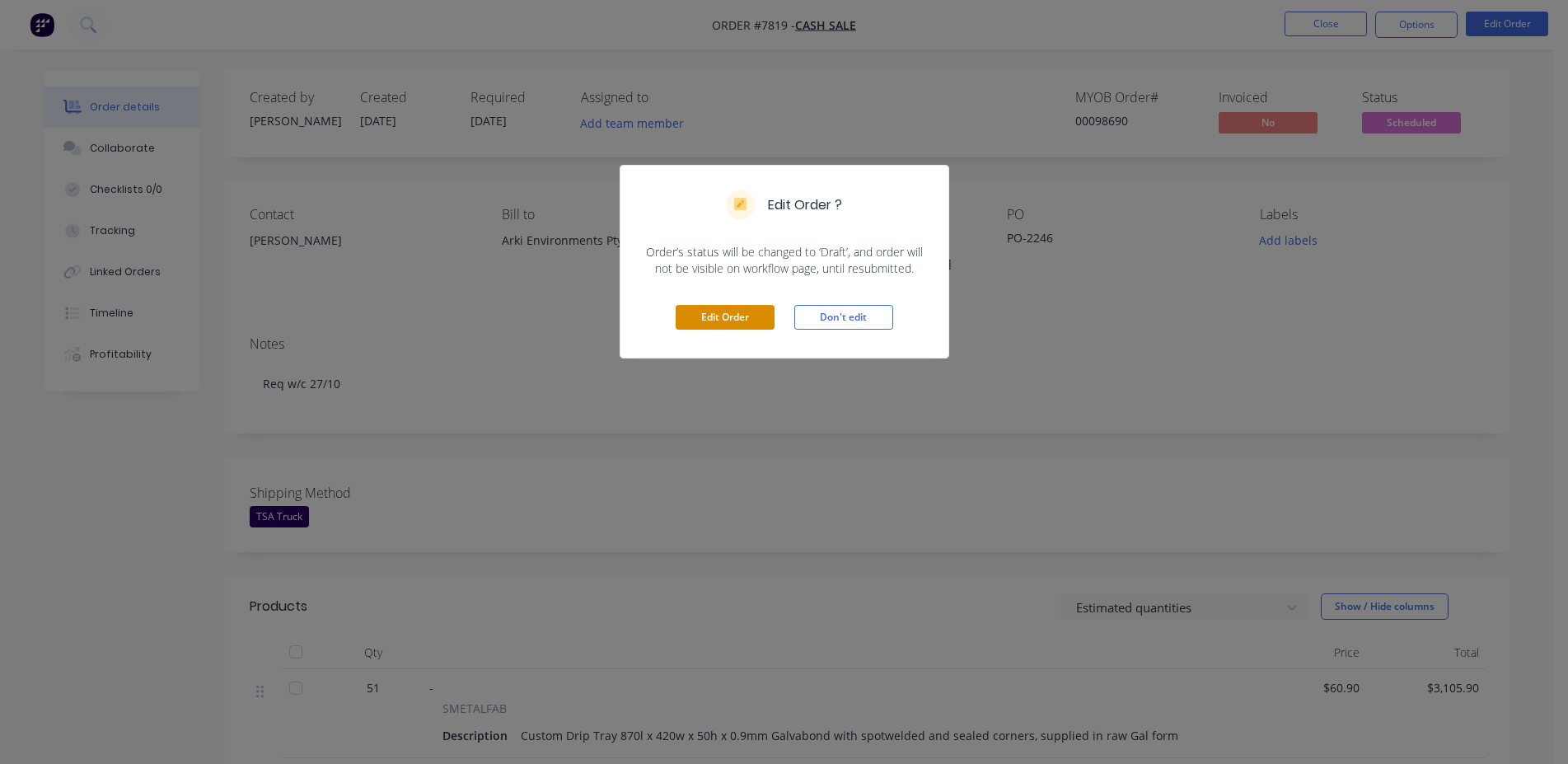
click at [723, 321] on button "Edit Order" at bounding box center [725, 317] width 99 height 25
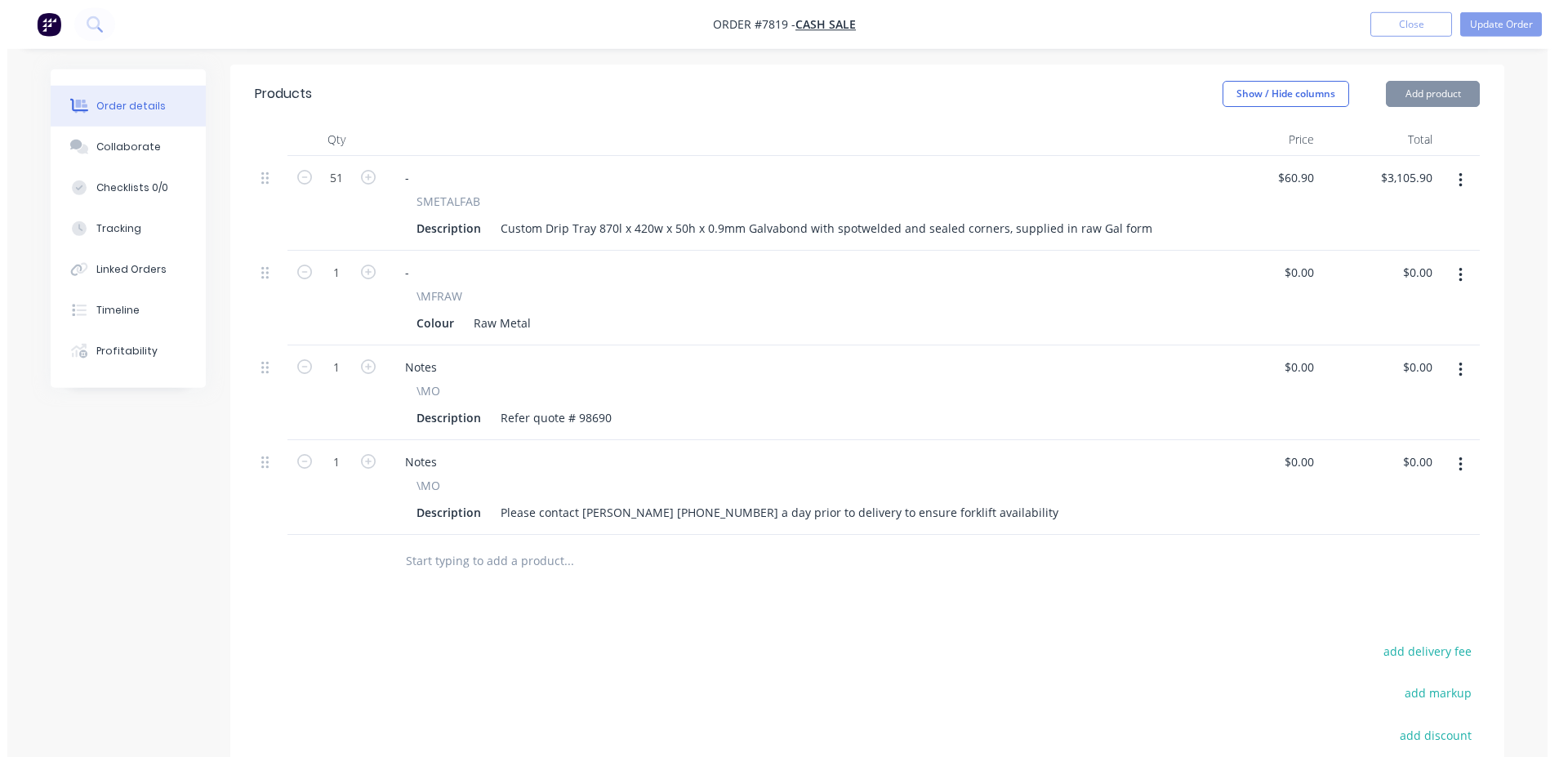
scroll to position [666, 0]
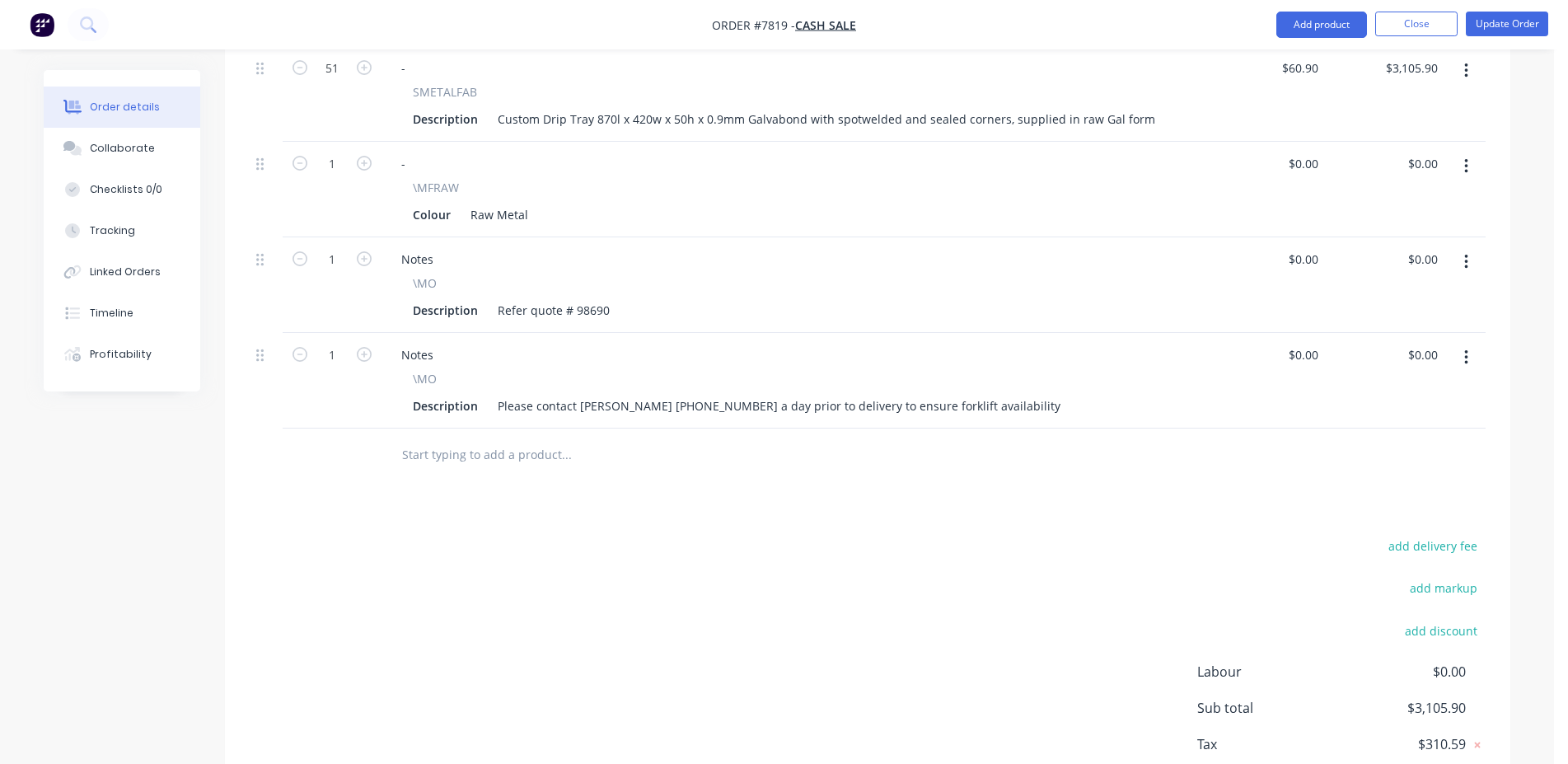
click at [502, 438] on input "text" at bounding box center [566, 454] width 330 height 33
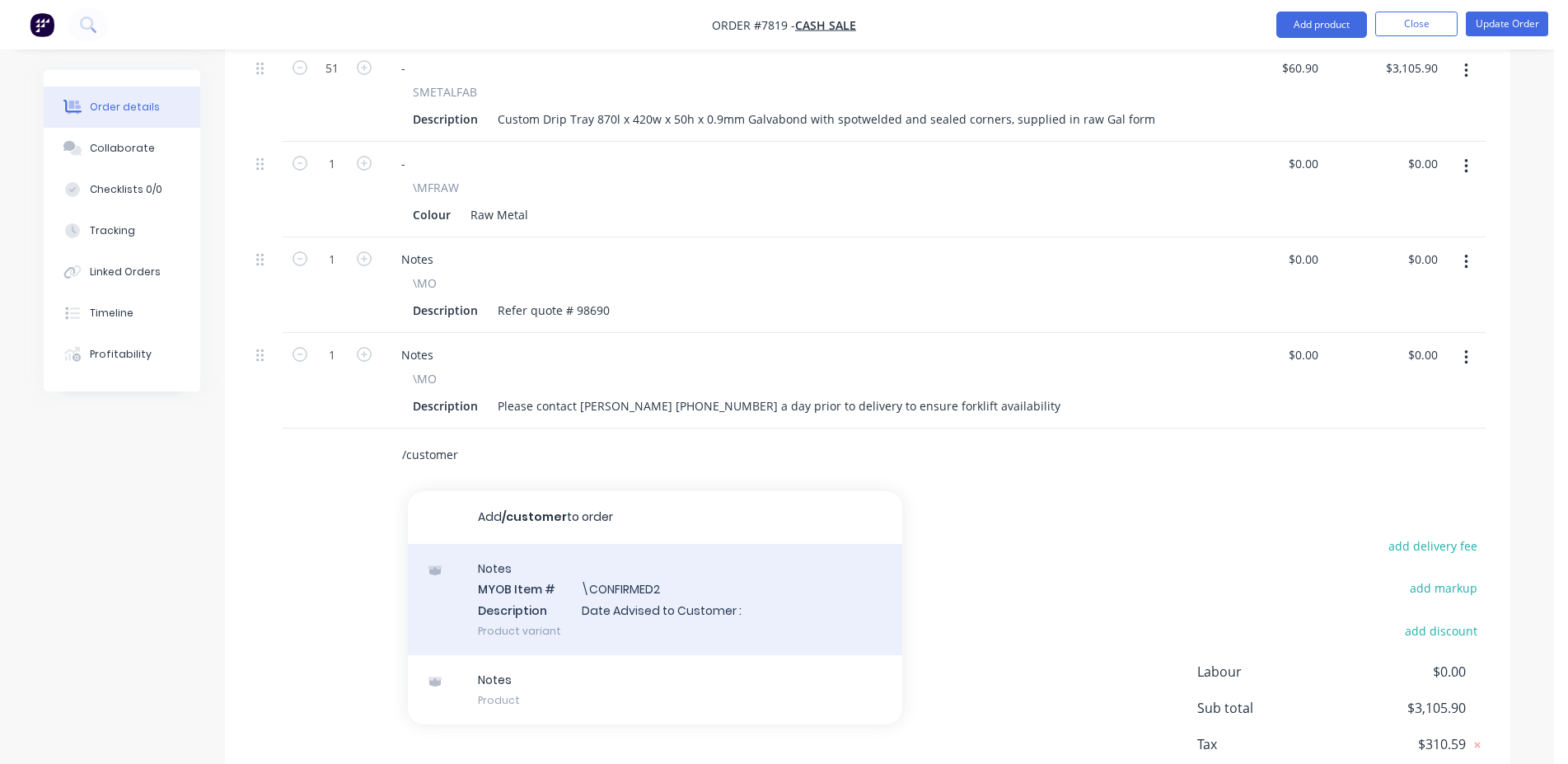
type input "/customer"
click at [618, 544] on div "Notes MYOB Item # \CONFIRMED2 Description Date Advised to Customer : Product va…" at bounding box center [655, 599] width 494 height 111
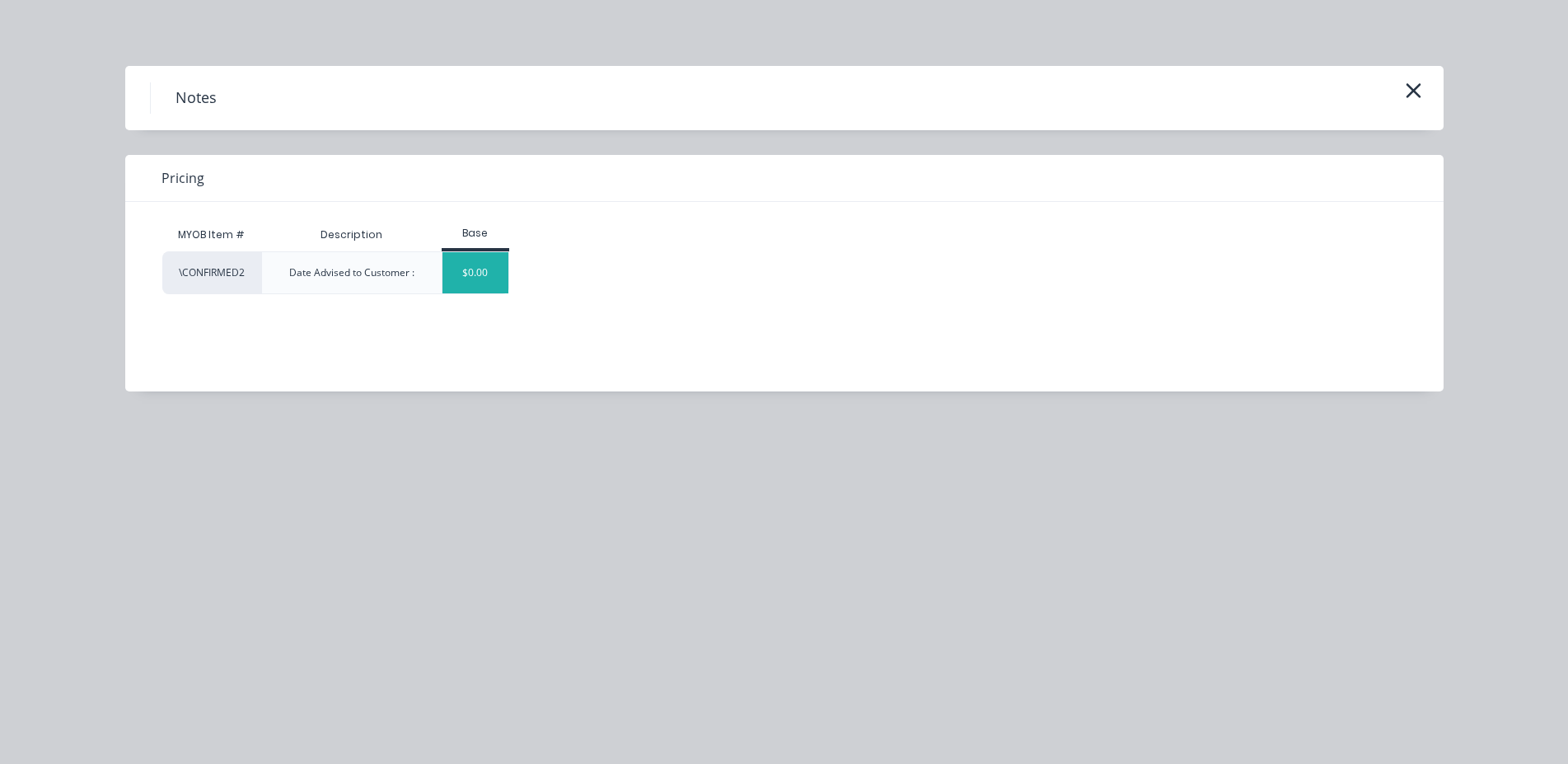
click at [461, 283] on div "$0.00" at bounding box center [476, 272] width 67 height 41
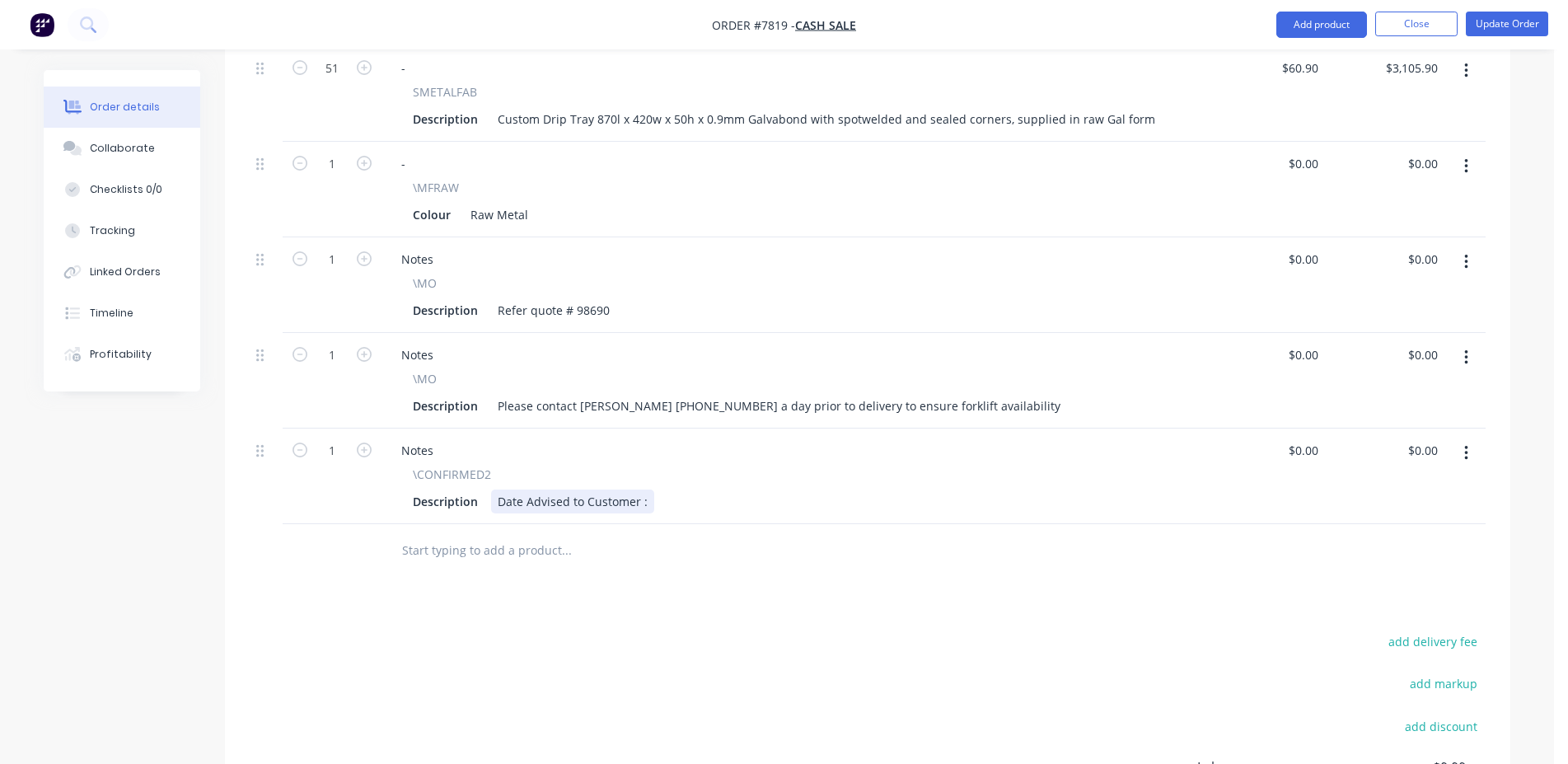
click at [643, 489] on div "Date Advised to Customer :" at bounding box center [572, 501] width 163 height 24
click at [1530, 19] on button "Update Order" at bounding box center [1506, 24] width 82 height 25
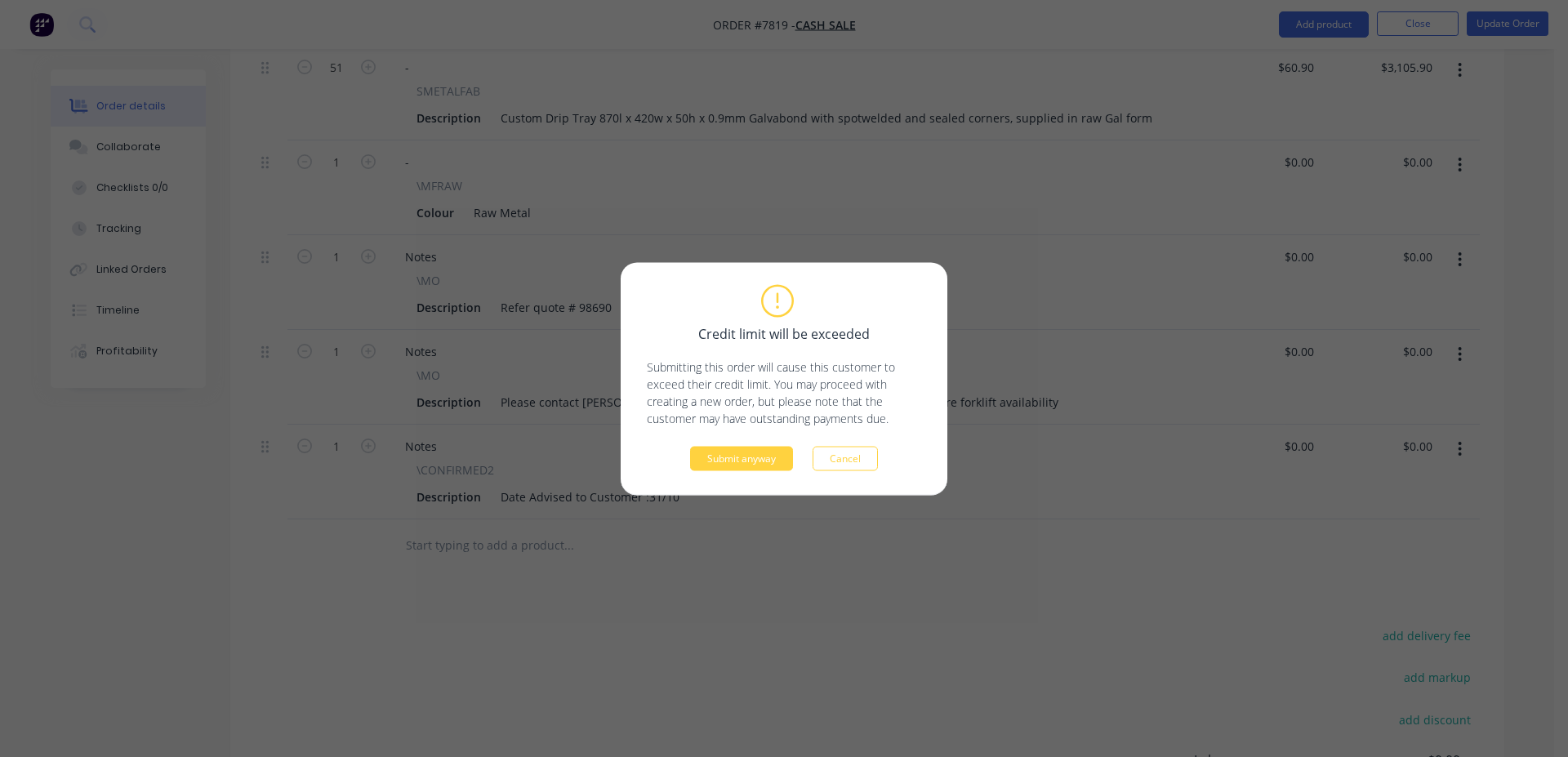
click at [732, 491] on div "Credit limit will be exceeded Submitting this order will cause this customer to…" at bounding box center [784, 378] width 327 height 232
click at [773, 451] on button "Submit anyway" at bounding box center [742, 458] width 103 height 24
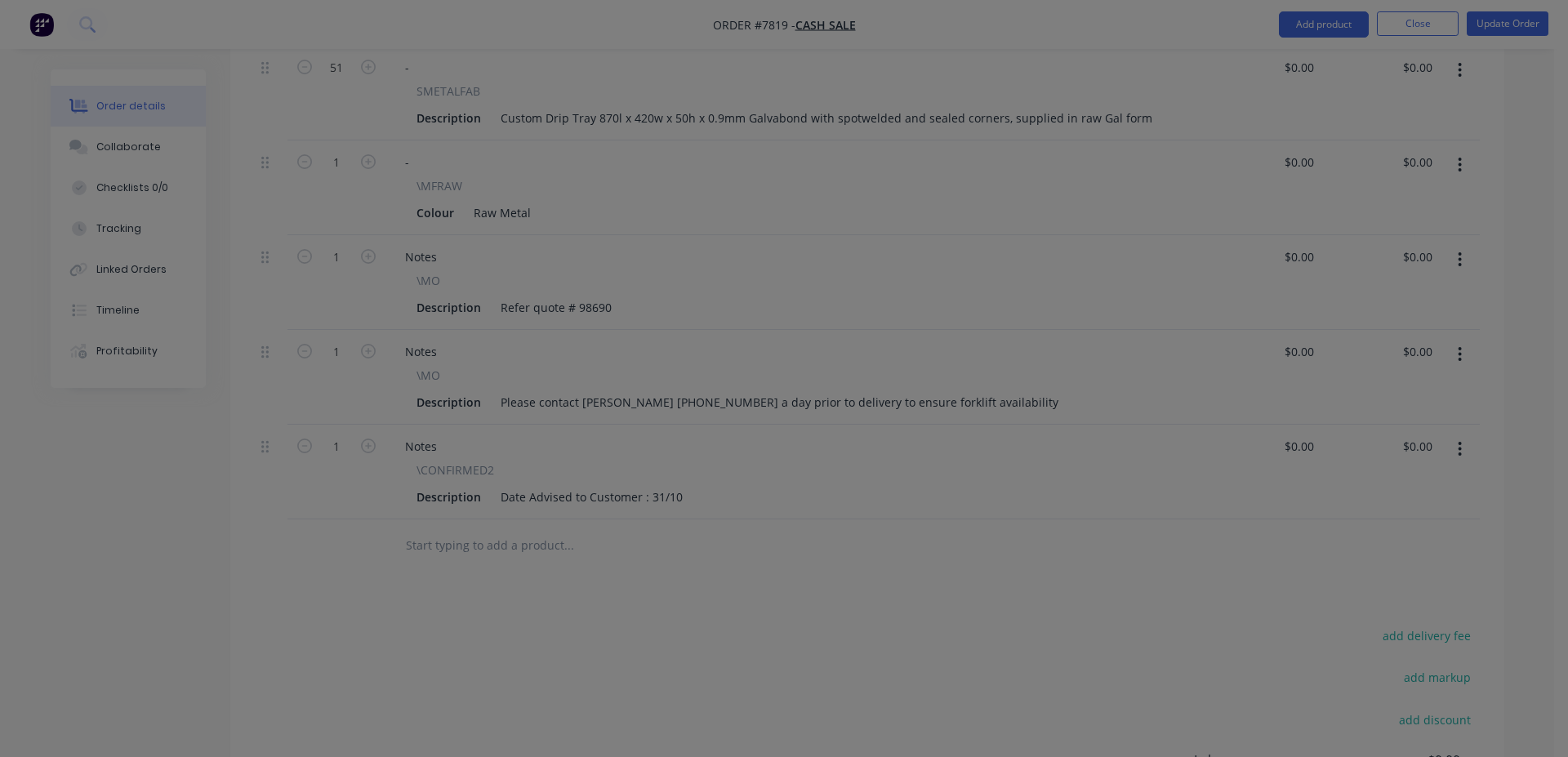
type input "$60.90"
type input "$3,105.90"
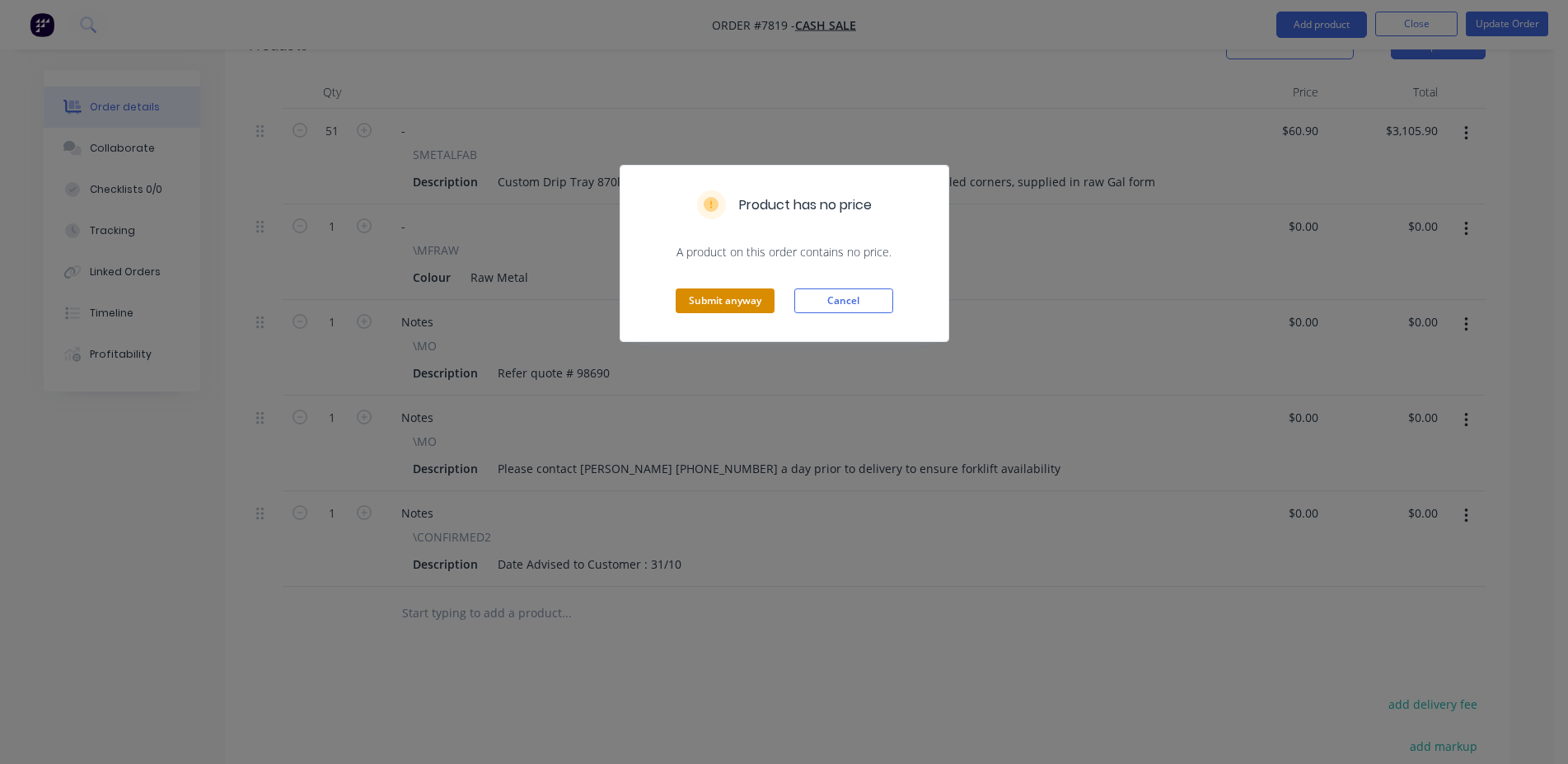
click at [718, 308] on button "Submit anyway" at bounding box center [725, 300] width 99 height 25
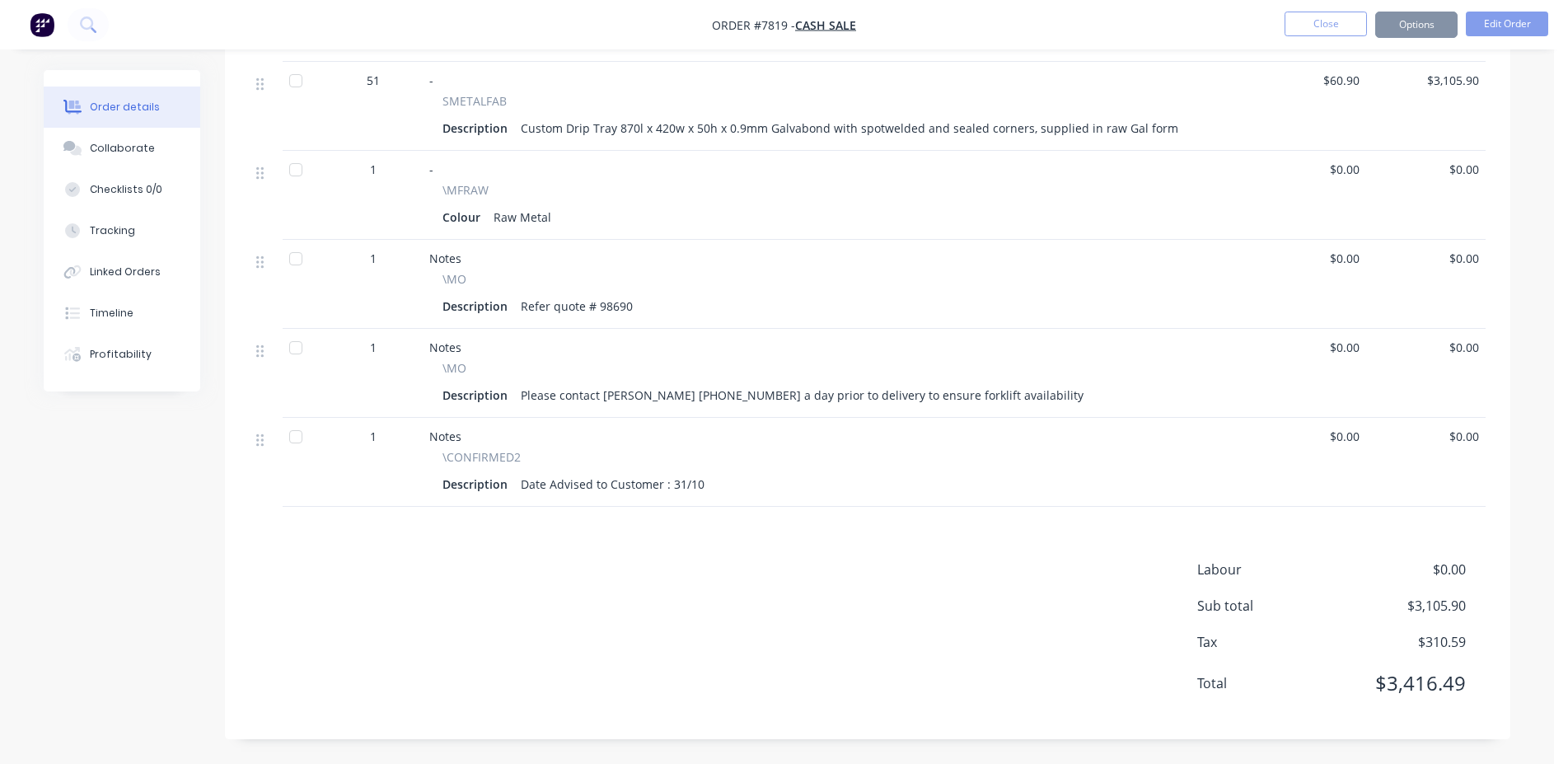
scroll to position [590, 0]
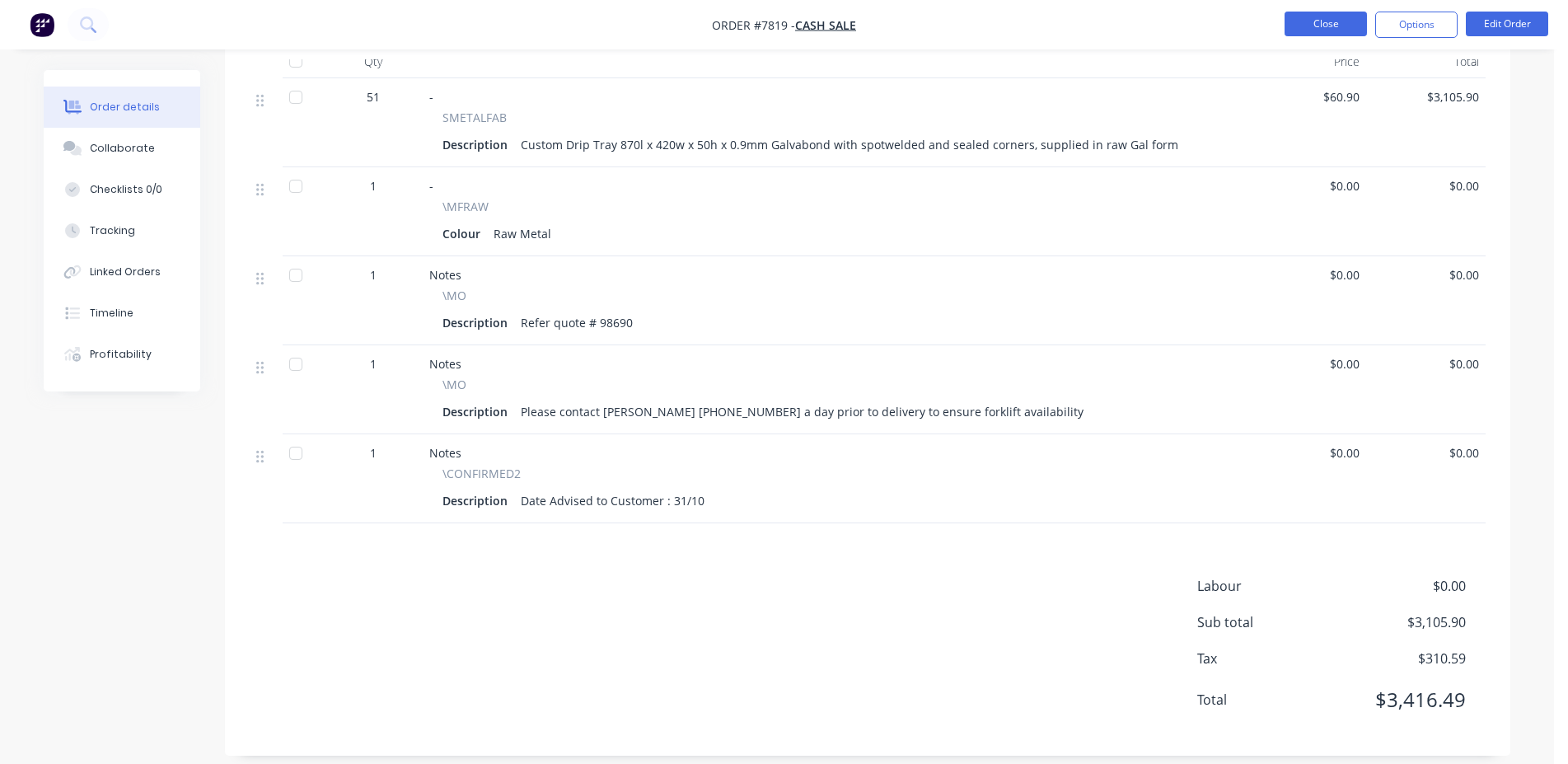
click at [1338, 24] on button "Close" at bounding box center [1326, 24] width 82 height 25
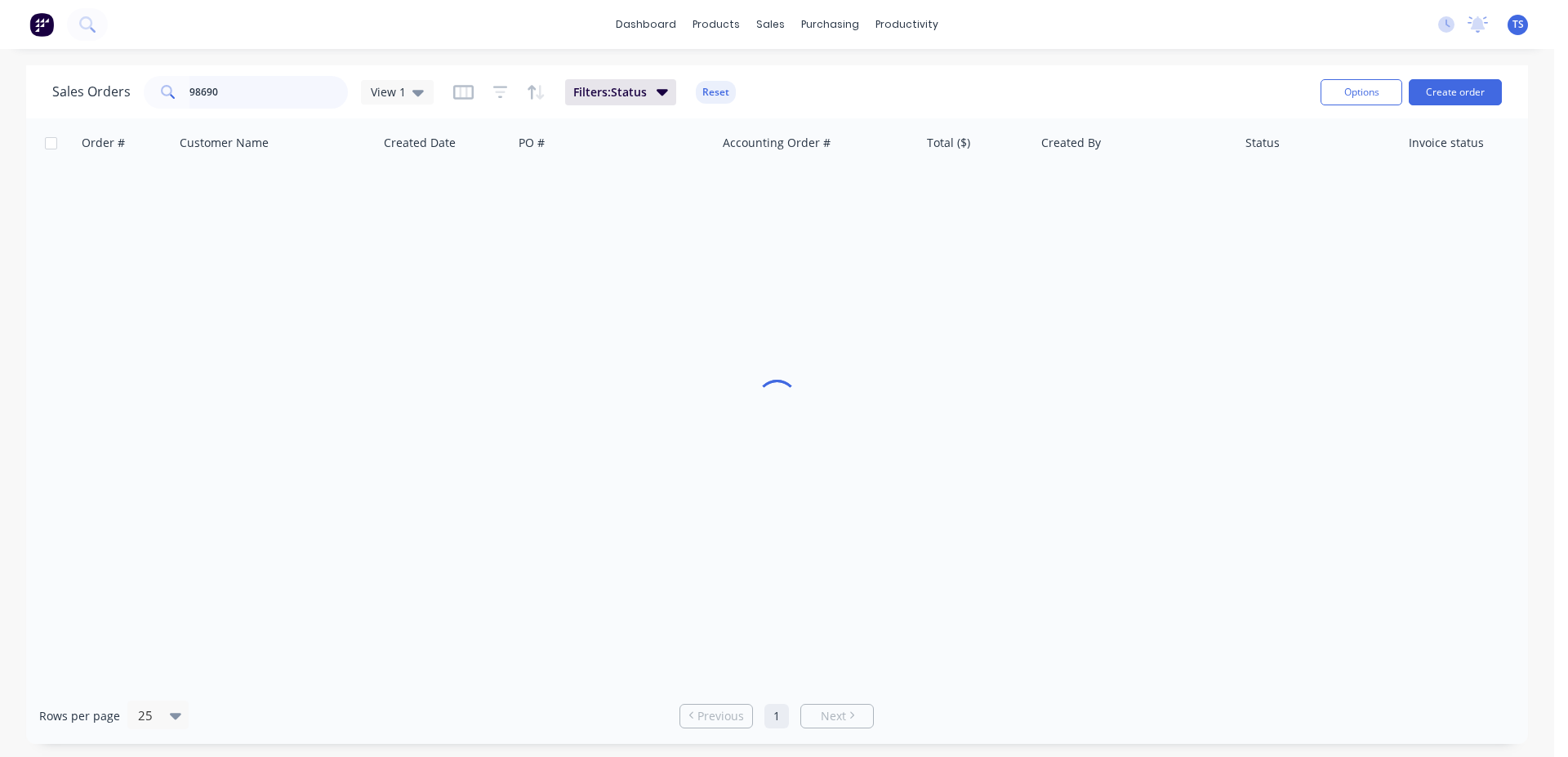
click at [249, 89] on input "98690" at bounding box center [269, 92] width 159 height 32
click at [250, 89] on input "98690" at bounding box center [269, 92] width 159 height 32
type input "99331"
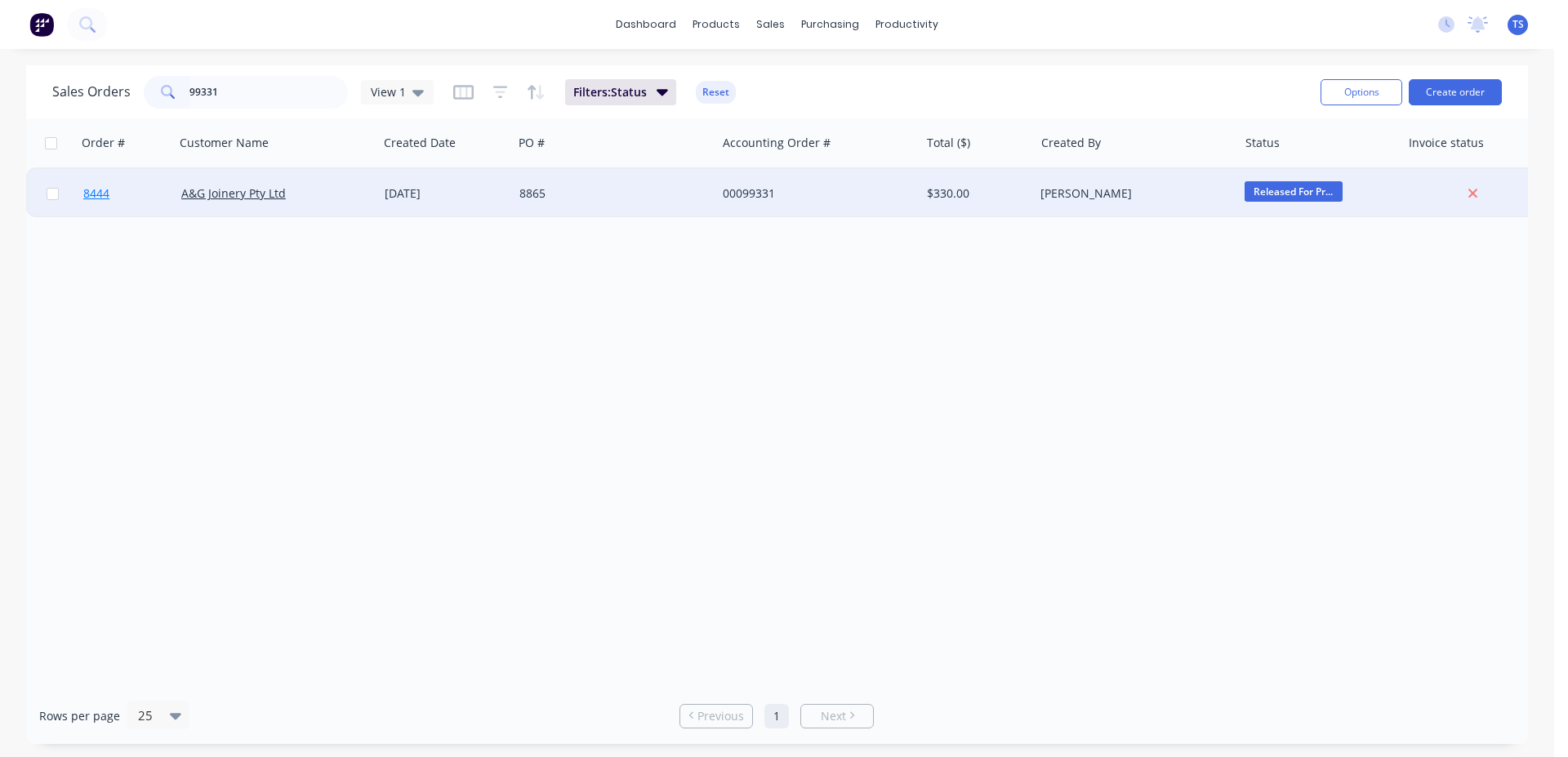
click at [125, 210] on link "8444" at bounding box center [132, 194] width 98 height 49
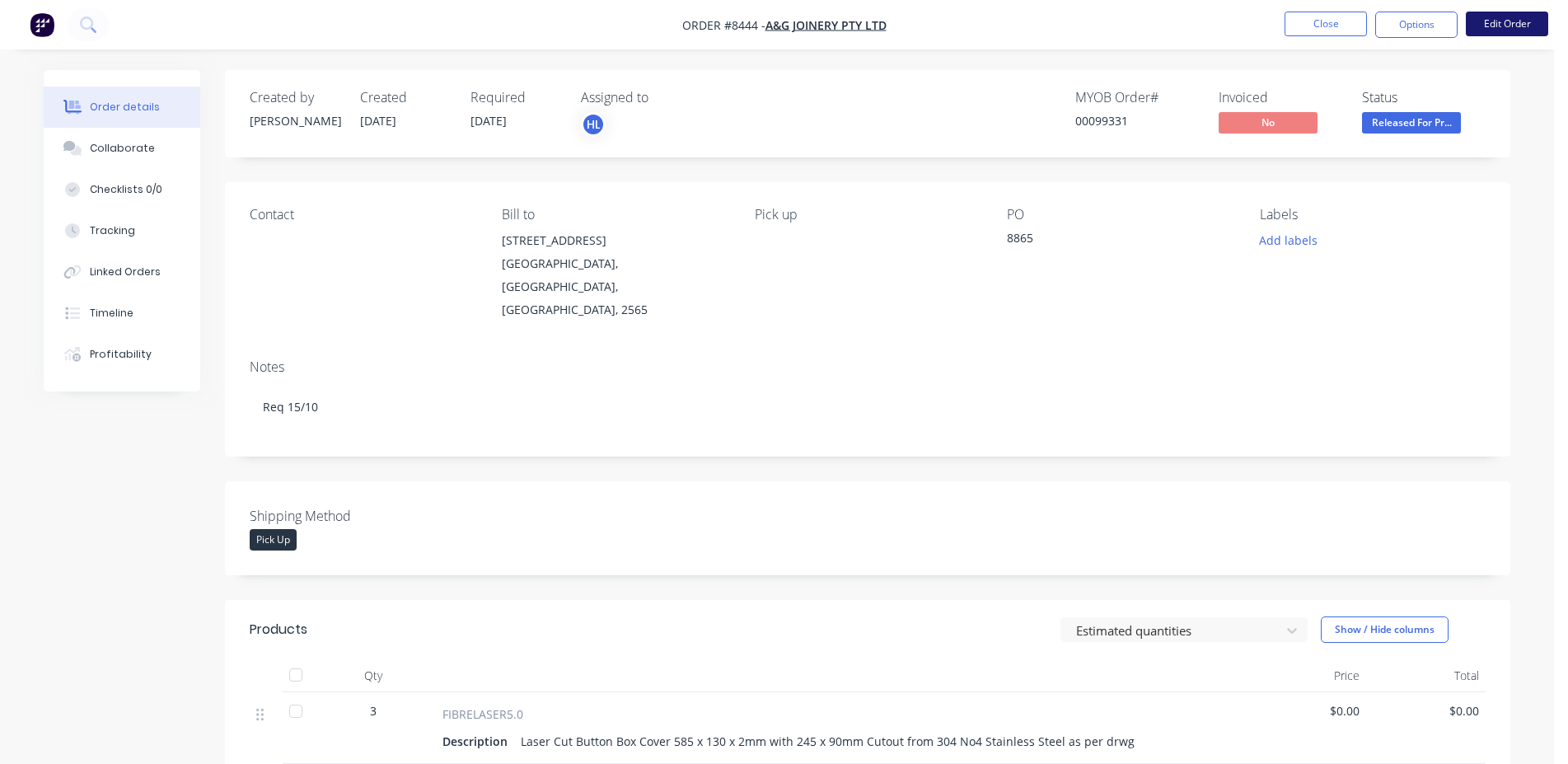
click at [1476, 33] on button "Edit Order" at bounding box center [1506, 24] width 82 height 25
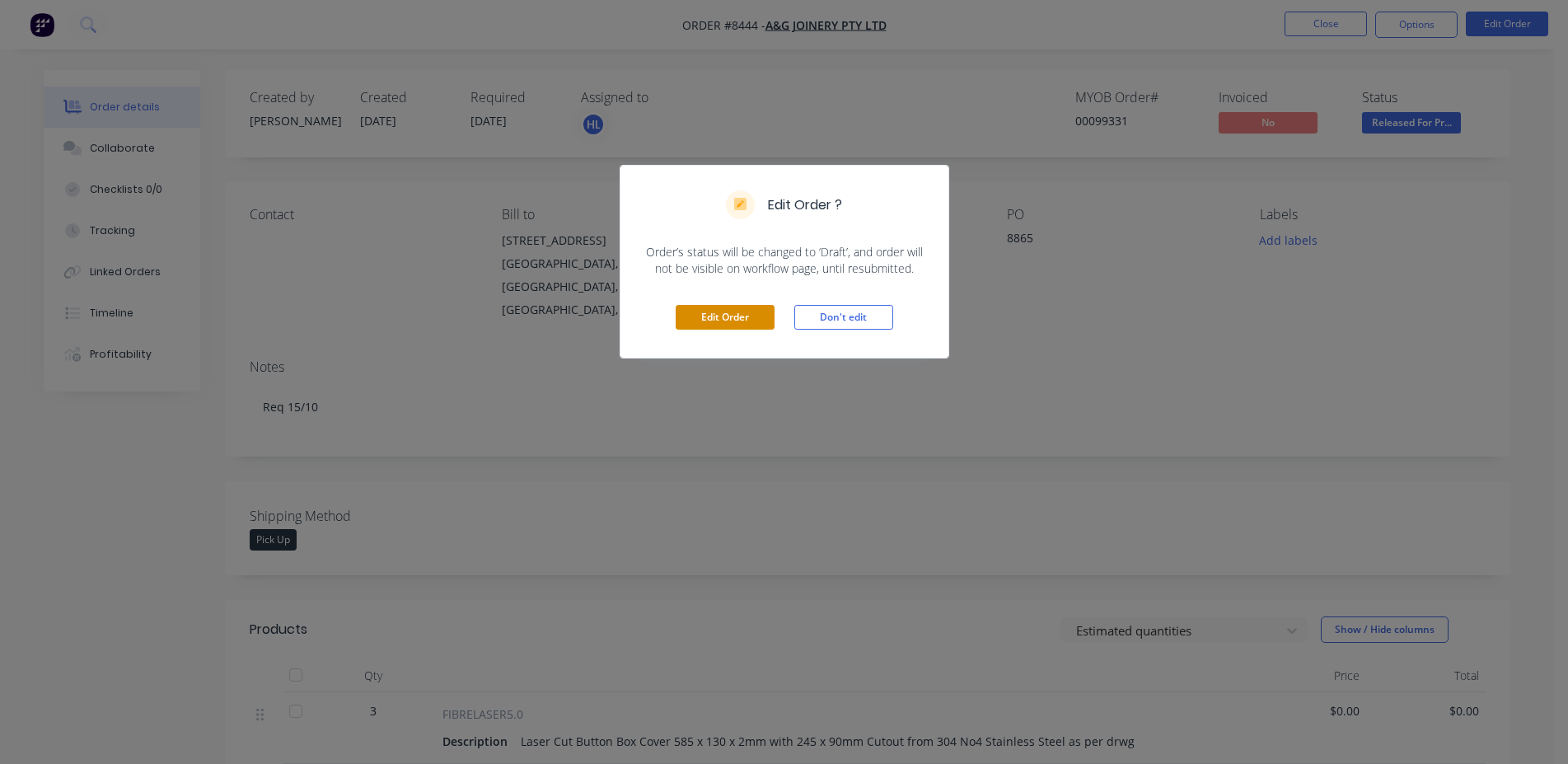
click at [740, 314] on button "Edit Order" at bounding box center [725, 317] width 99 height 25
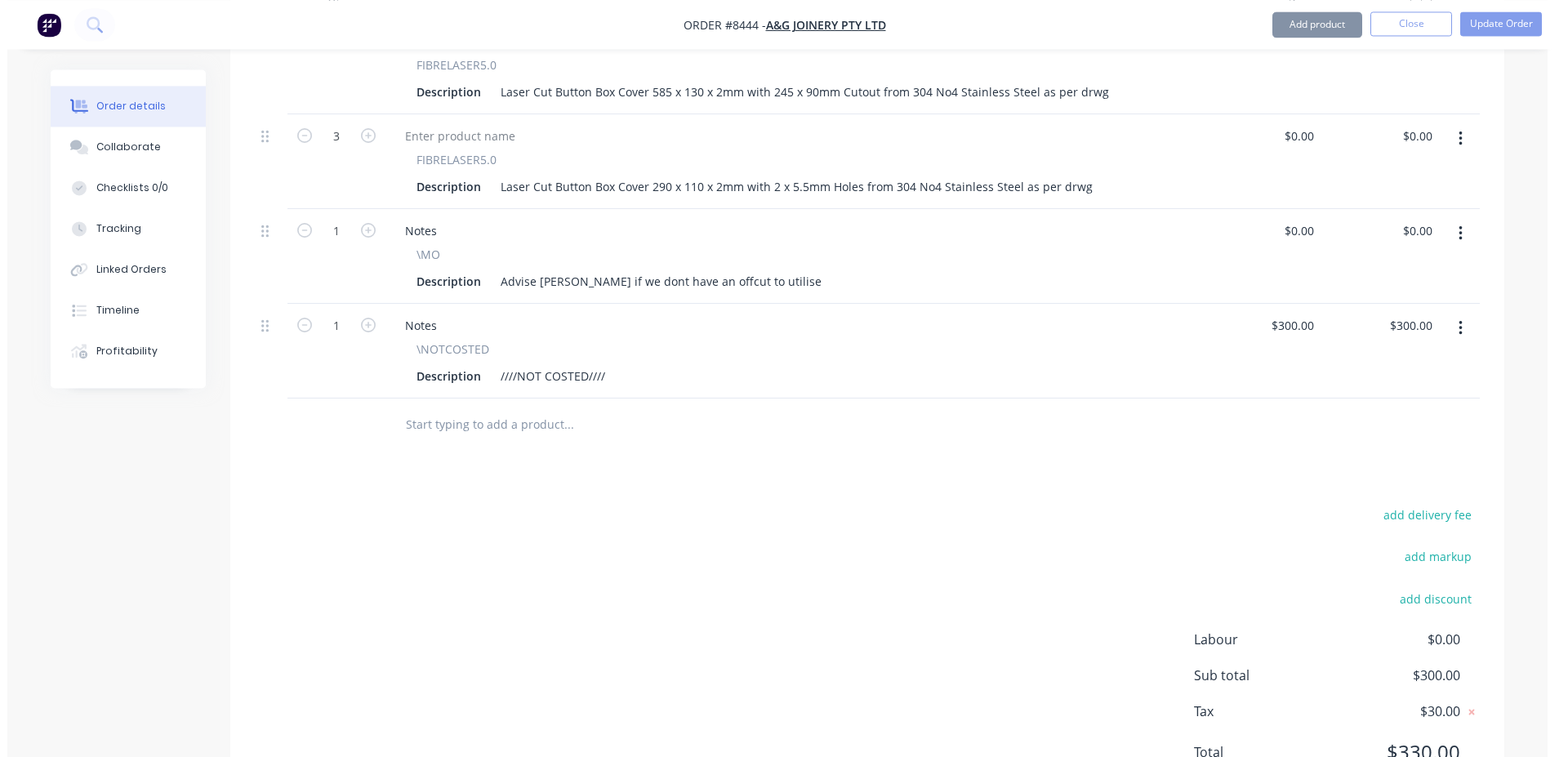
scroll to position [721, 0]
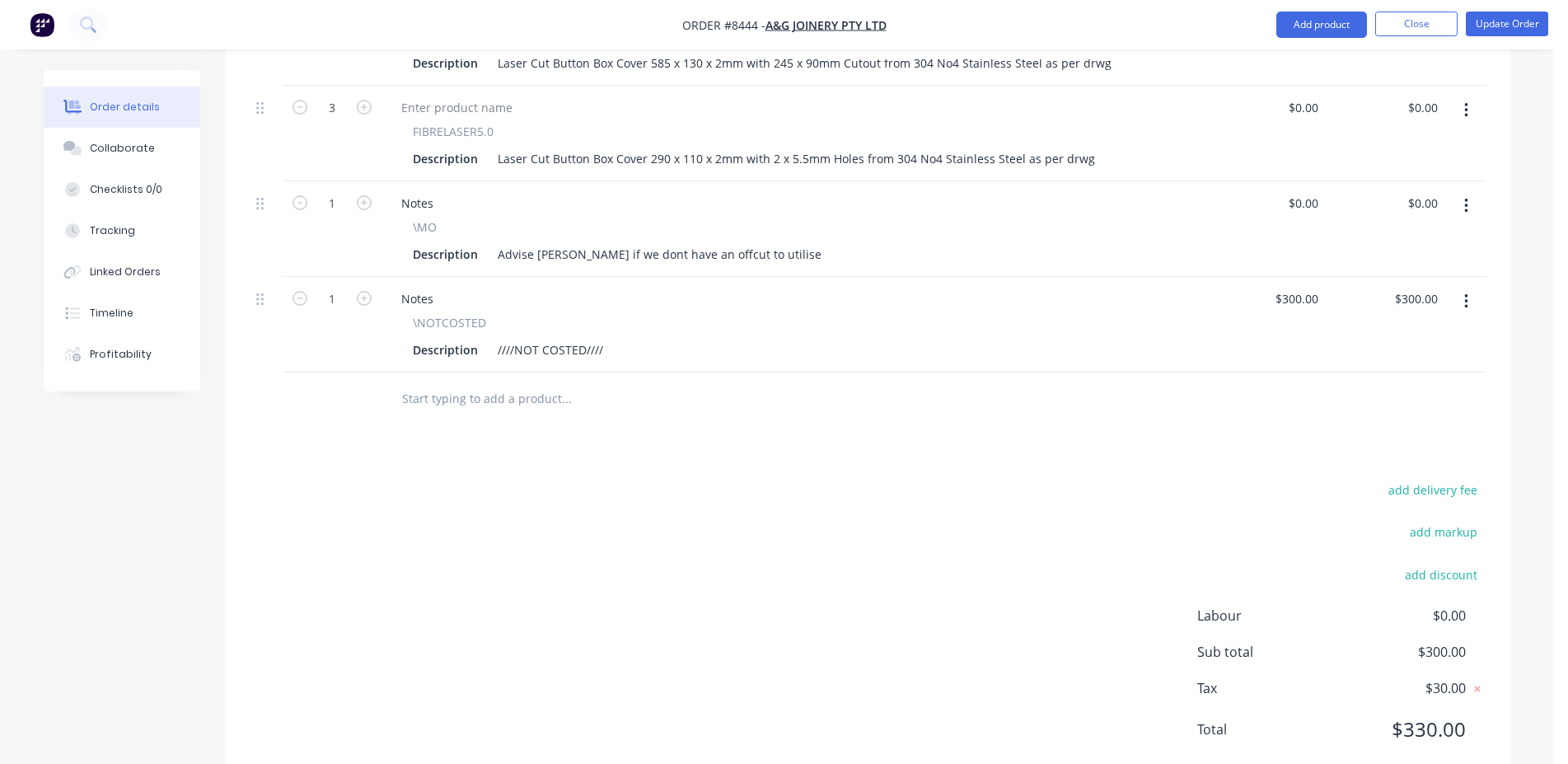
click at [470, 382] on input "text" at bounding box center [566, 398] width 330 height 33
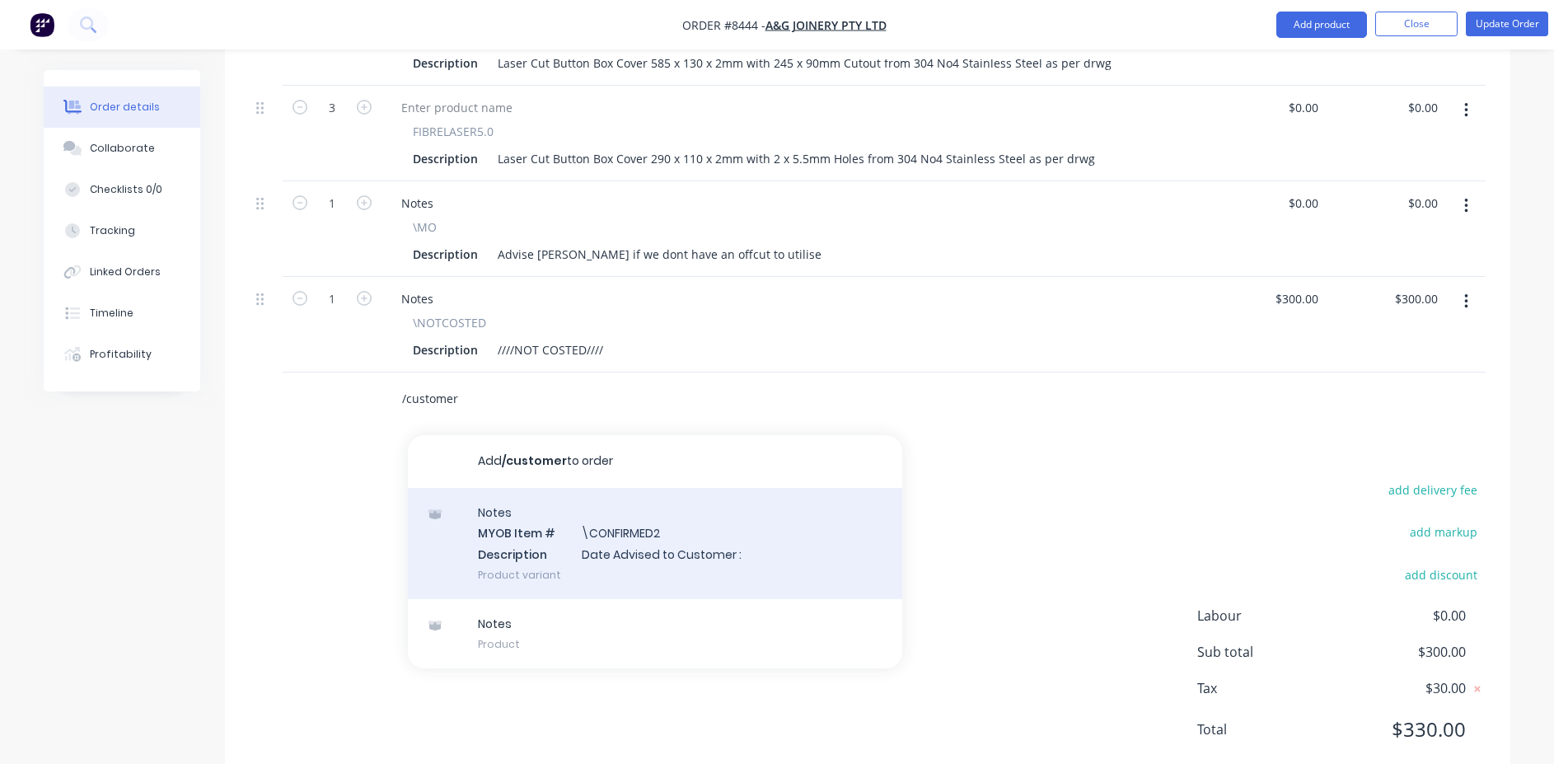
type input "/customer"
click at [686, 510] on div "Notes MYOB Item # \CONFIRMED2 Description Date Advised to Customer : Product va…" at bounding box center [655, 543] width 494 height 111
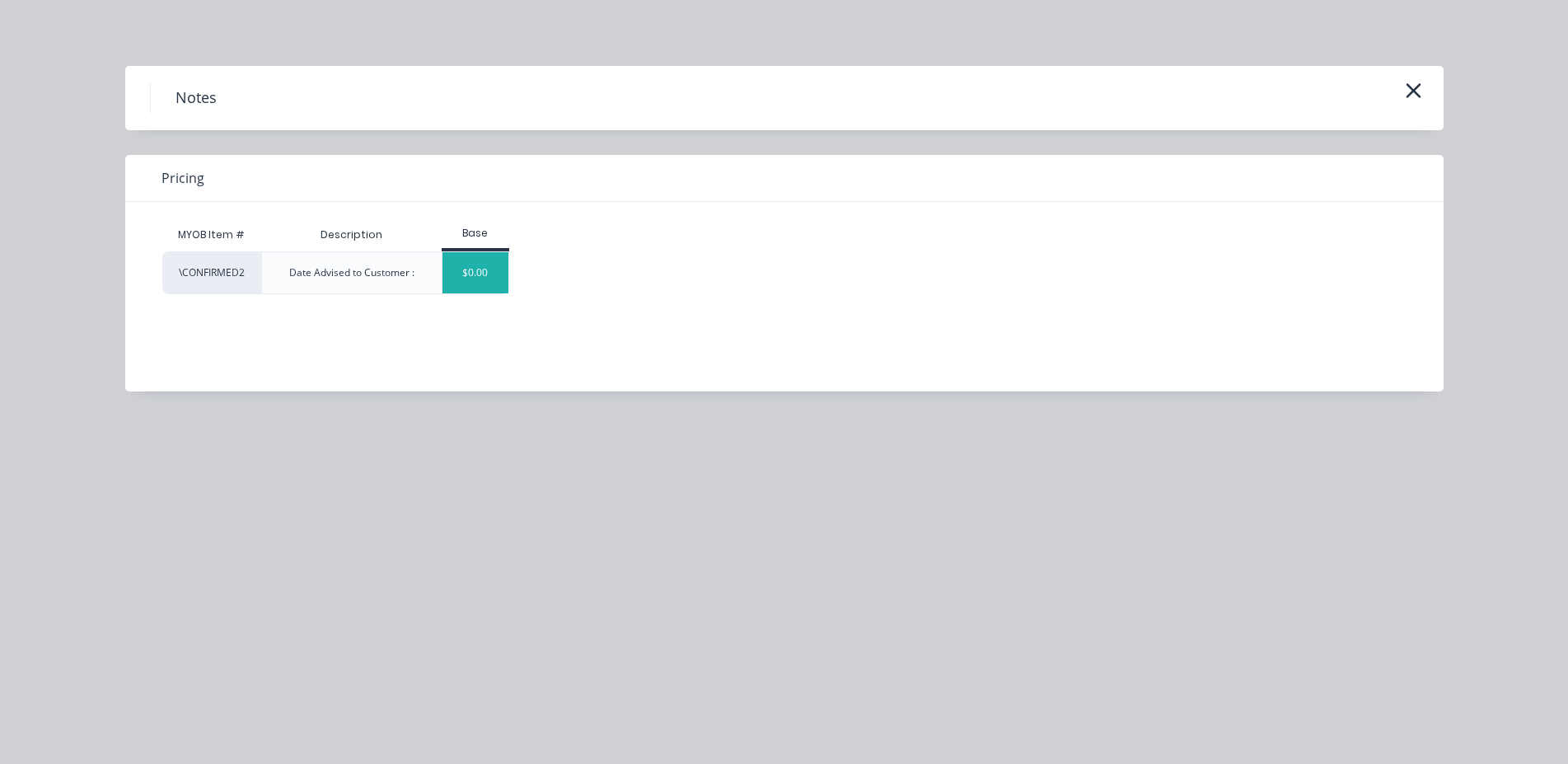
click at [491, 264] on div "$0.00" at bounding box center [476, 272] width 67 height 41
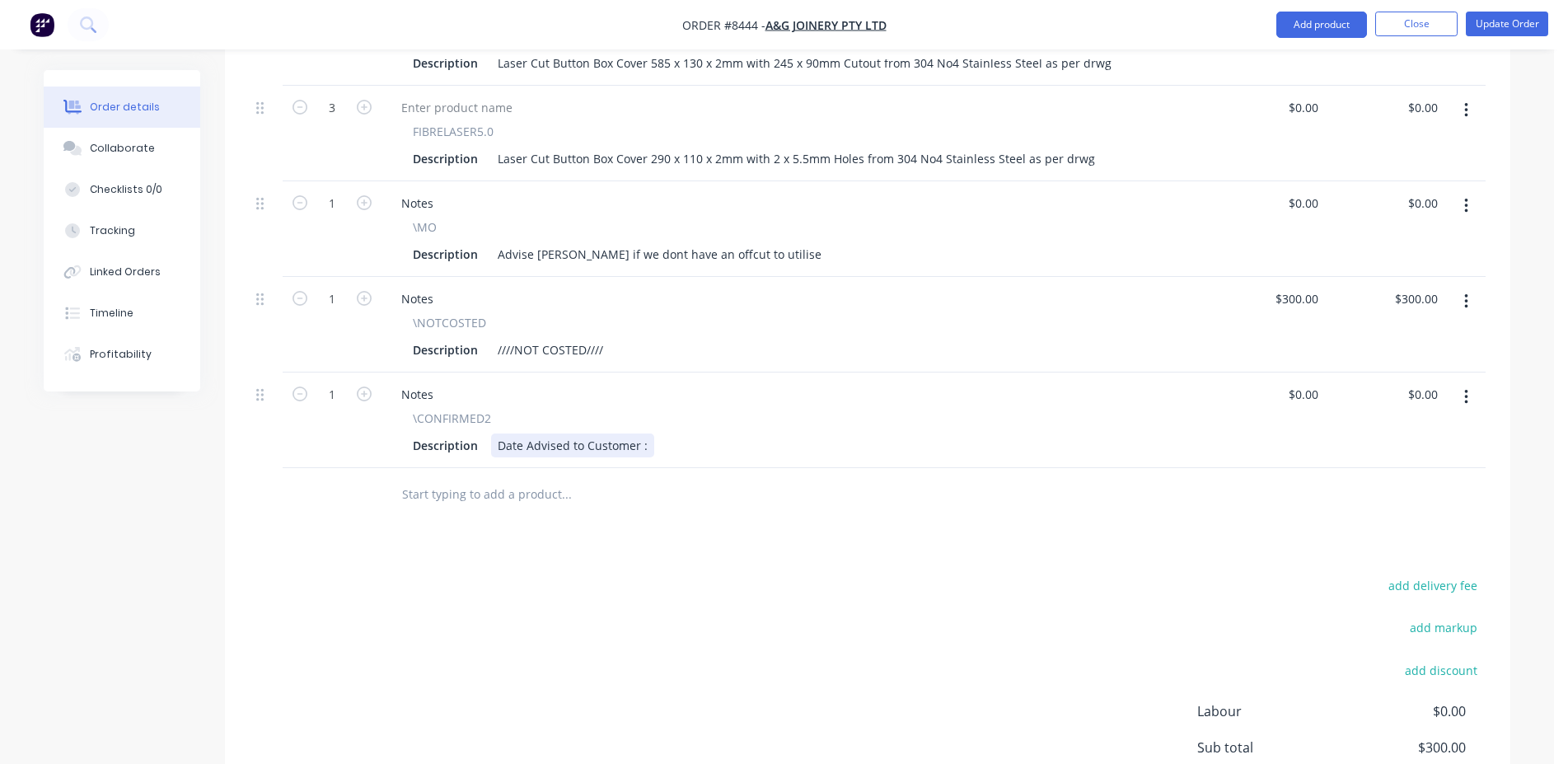
click at [643, 434] on div "Date Advised to Customer :" at bounding box center [572, 445] width 163 height 24
click at [648, 434] on div "Date Advised to Customer :" at bounding box center [572, 445] width 163 height 24
click at [1506, 26] on button "Update Order" at bounding box center [1506, 24] width 82 height 25
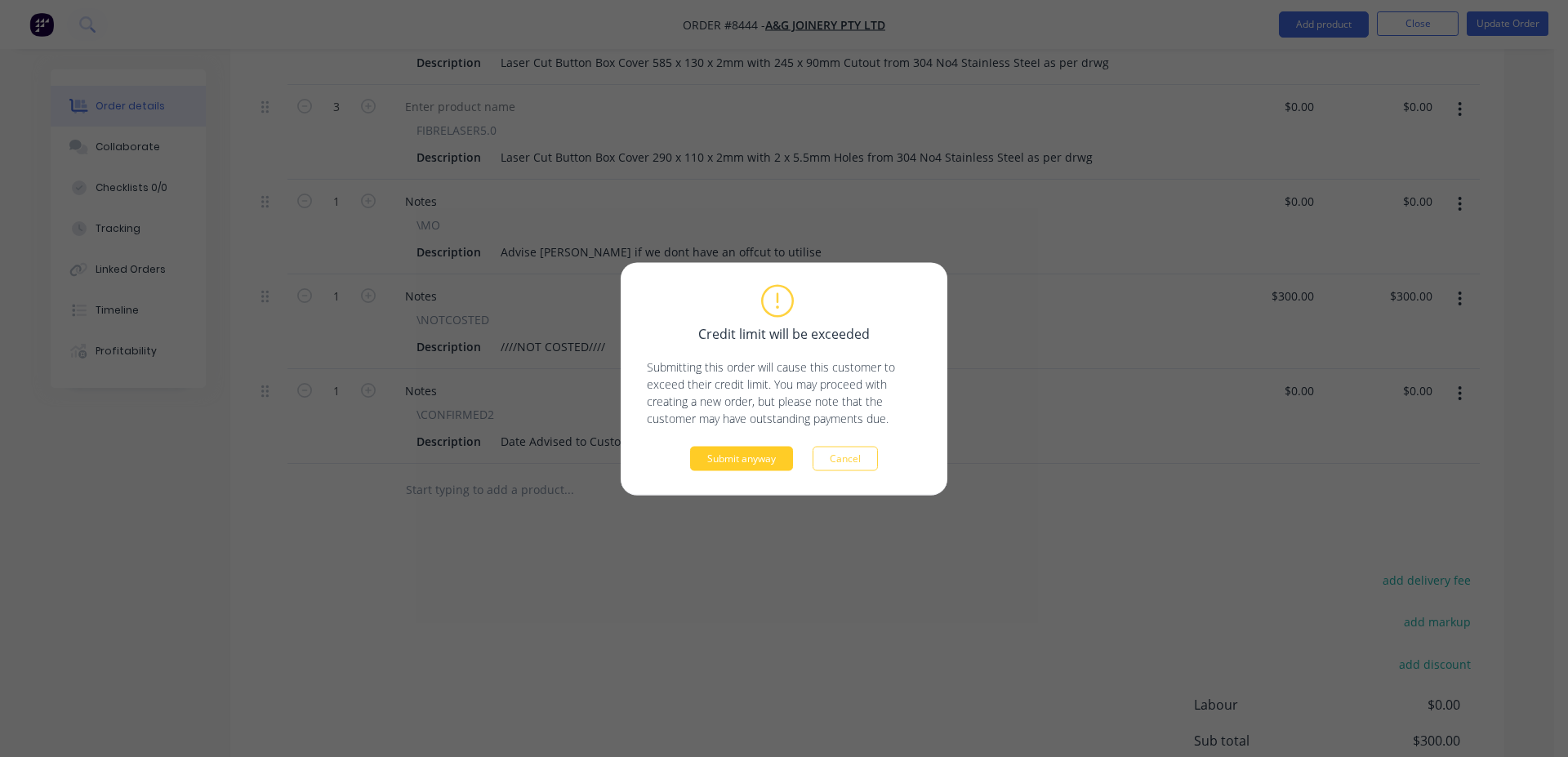
click at [750, 465] on button "Submit anyway" at bounding box center [742, 458] width 103 height 24
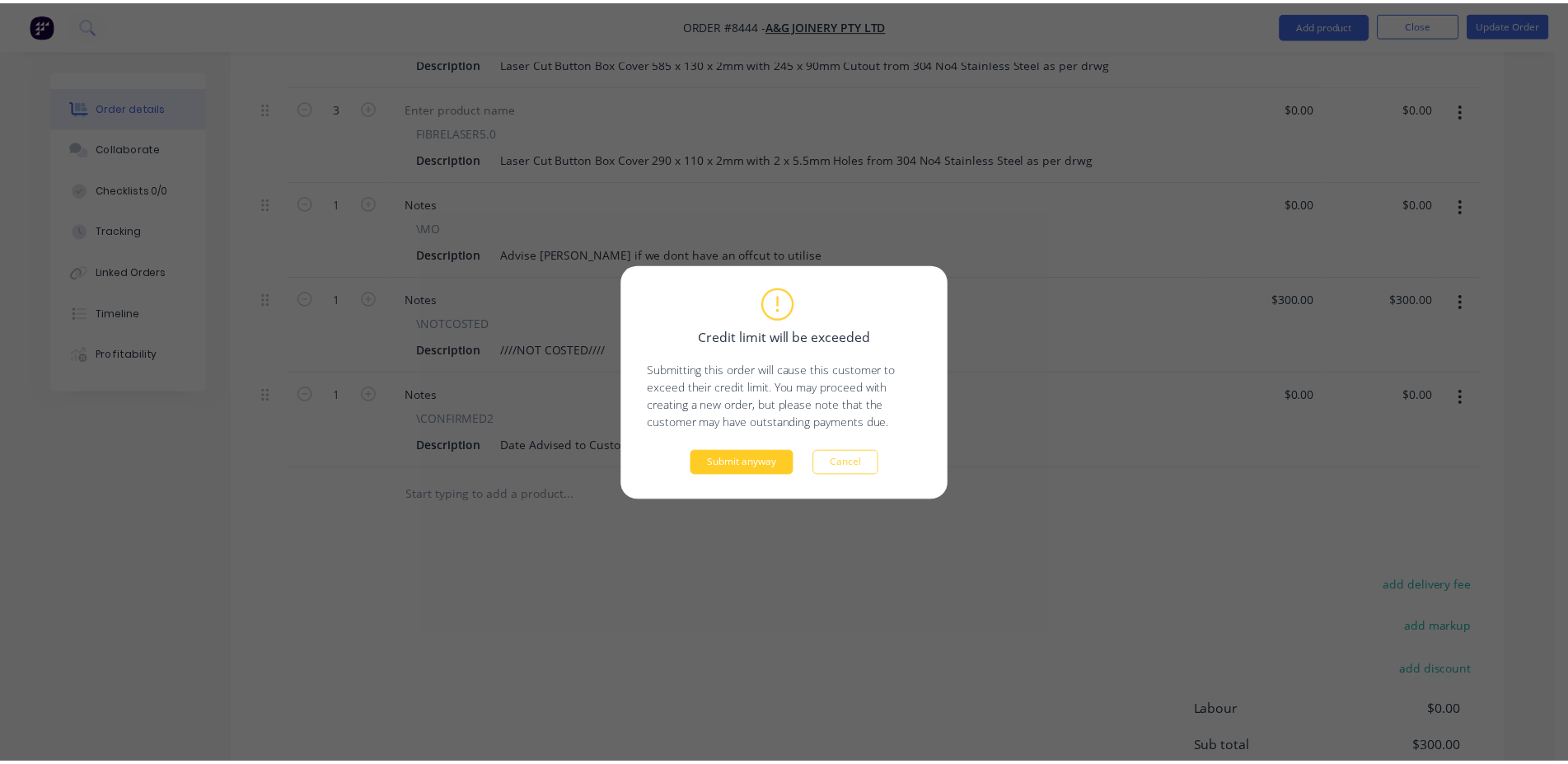
scroll to position [575, 0]
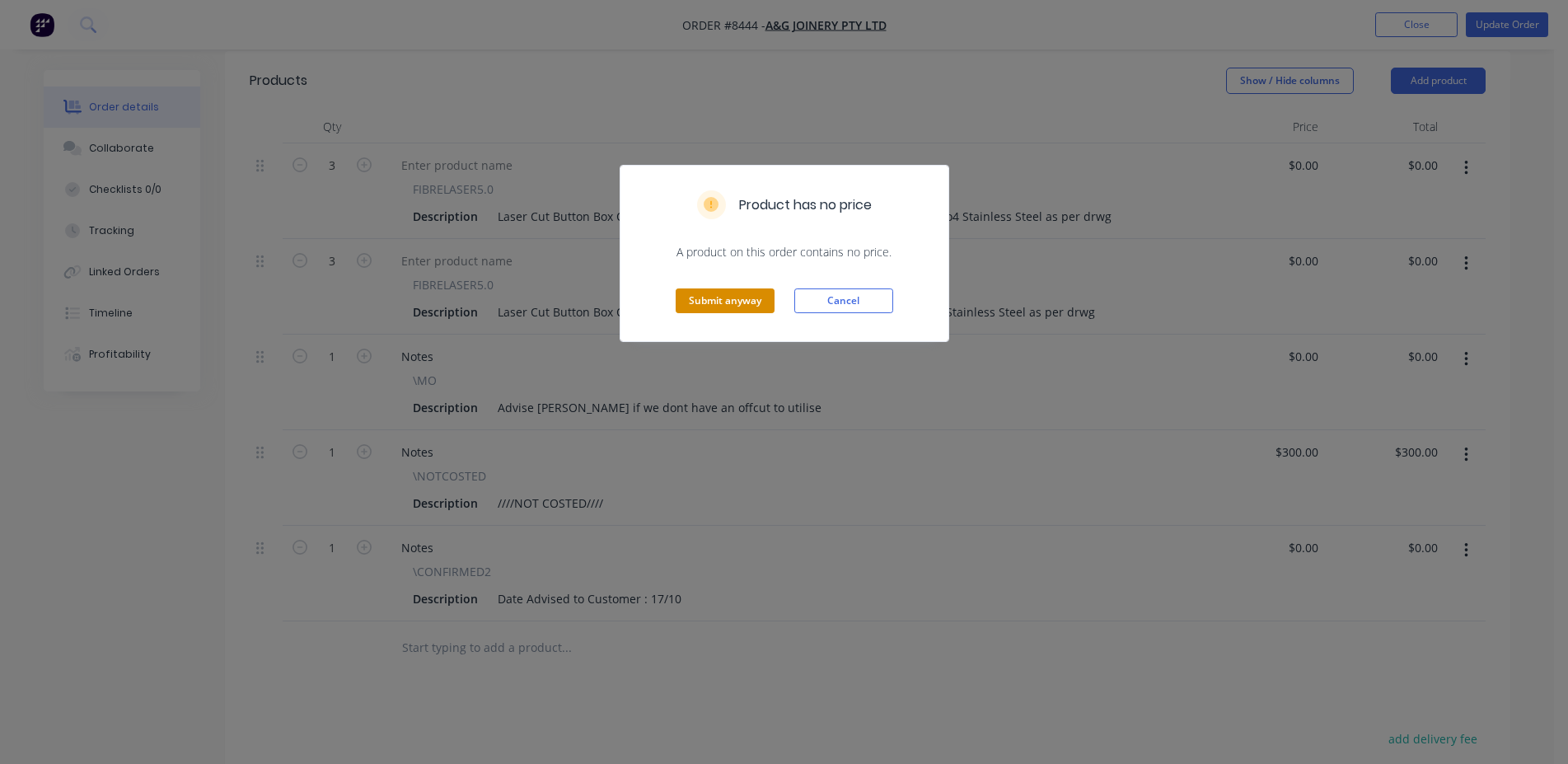
click at [740, 300] on button "Submit anyway" at bounding box center [725, 300] width 99 height 25
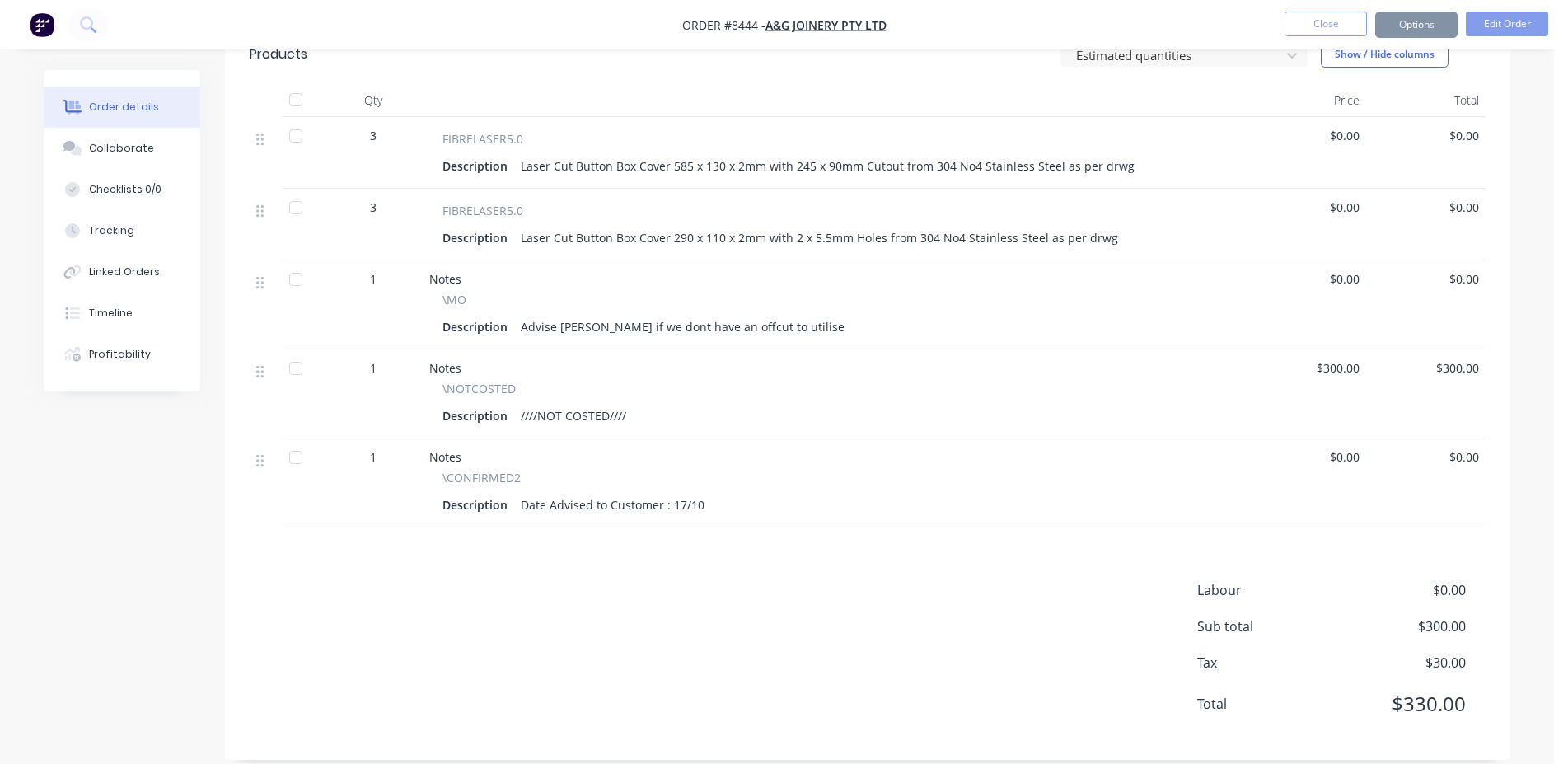
scroll to position [573, 0]
click at [1324, 26] on button "Close" at bounding box center [1326, 24] width 82 height 25
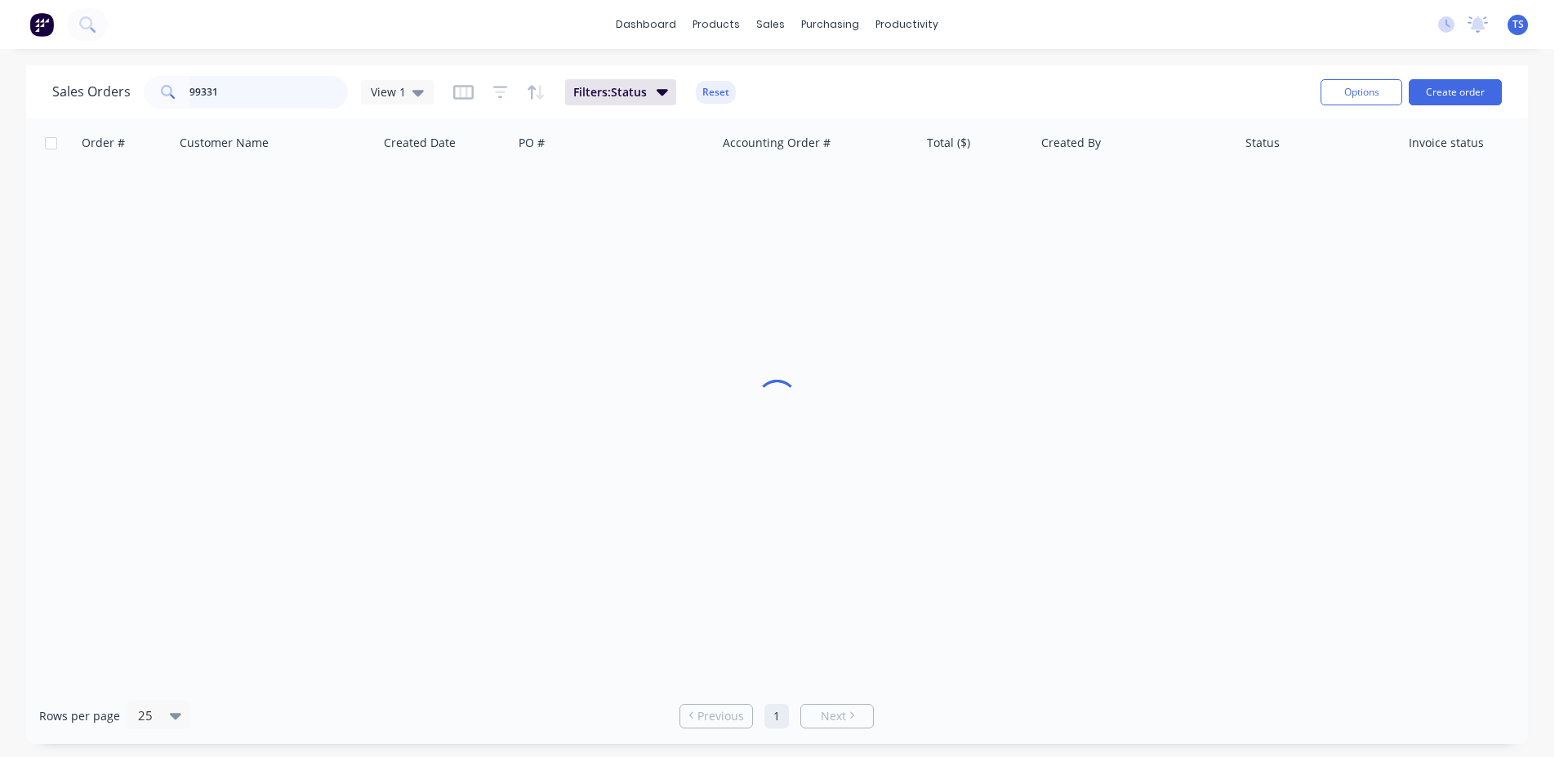
click at [267, 88] on input "99331" at bounding box center [269, 92] width 159 height 32
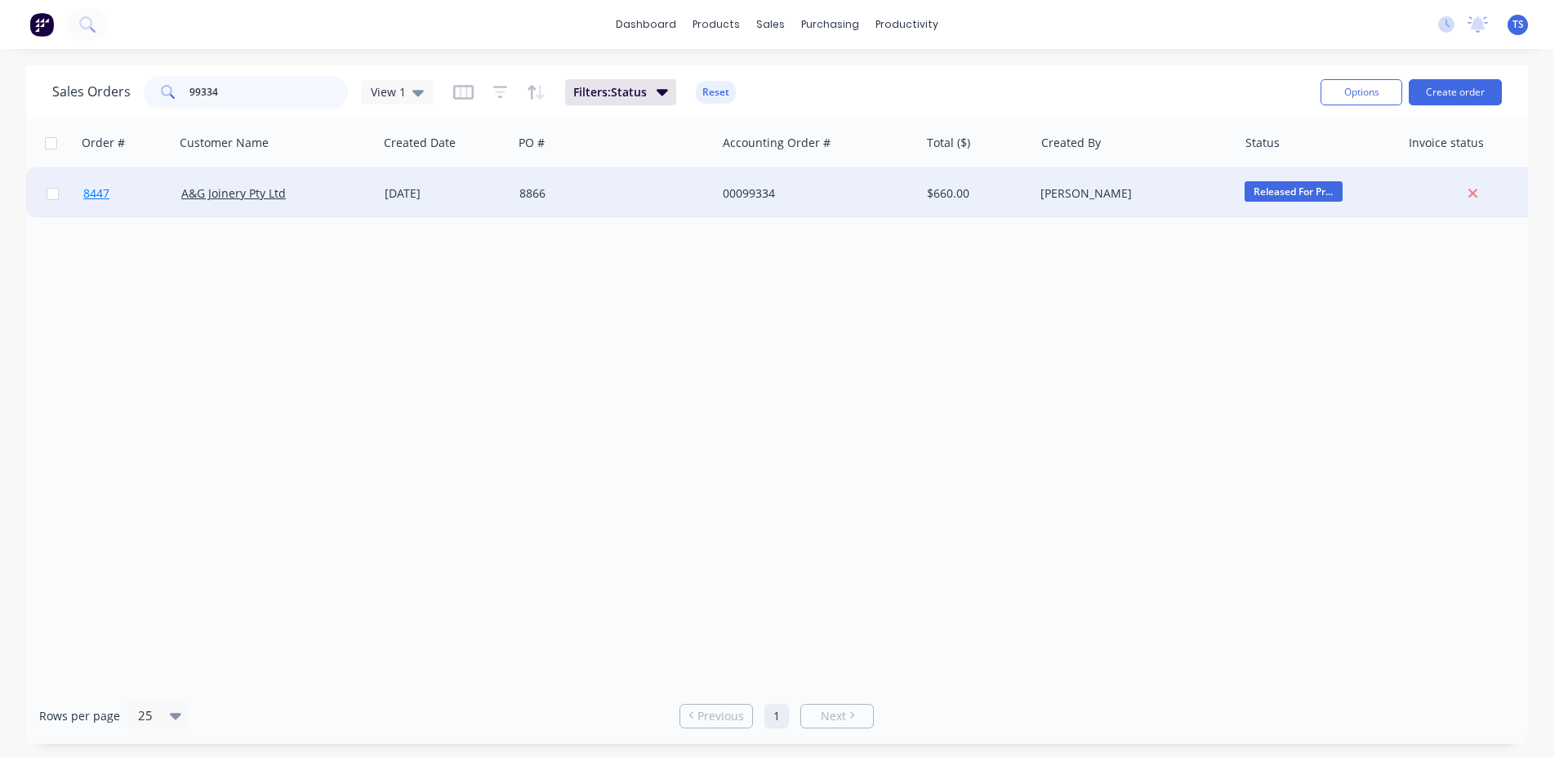
type input "99334"
click at [134, 189] on link "8447" at bounding box center [132, 194] width 98 height 49
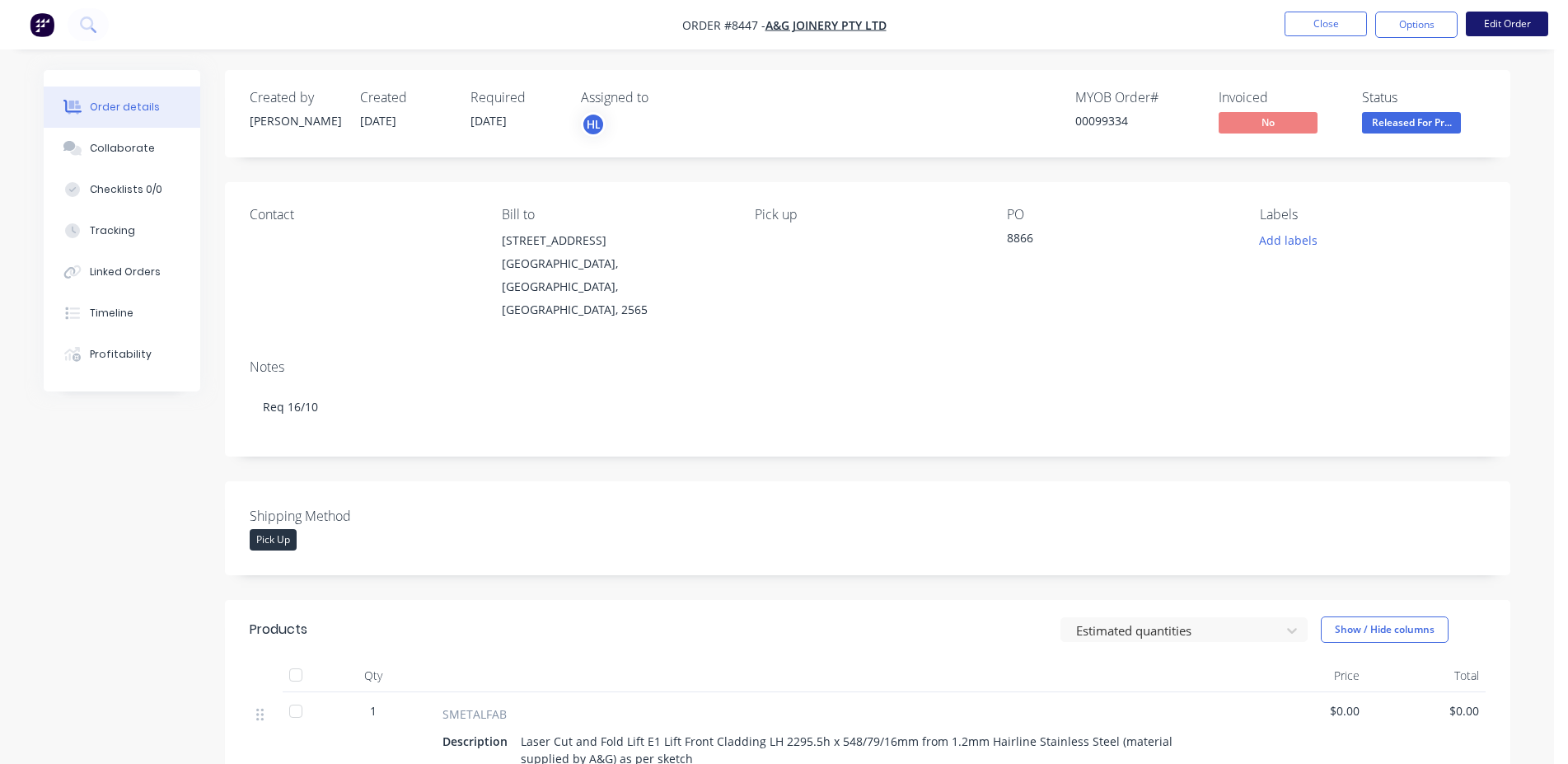
click at [1512, 19] on button "Edit Order" at bounding box center [1506, 24] width 82 height 25
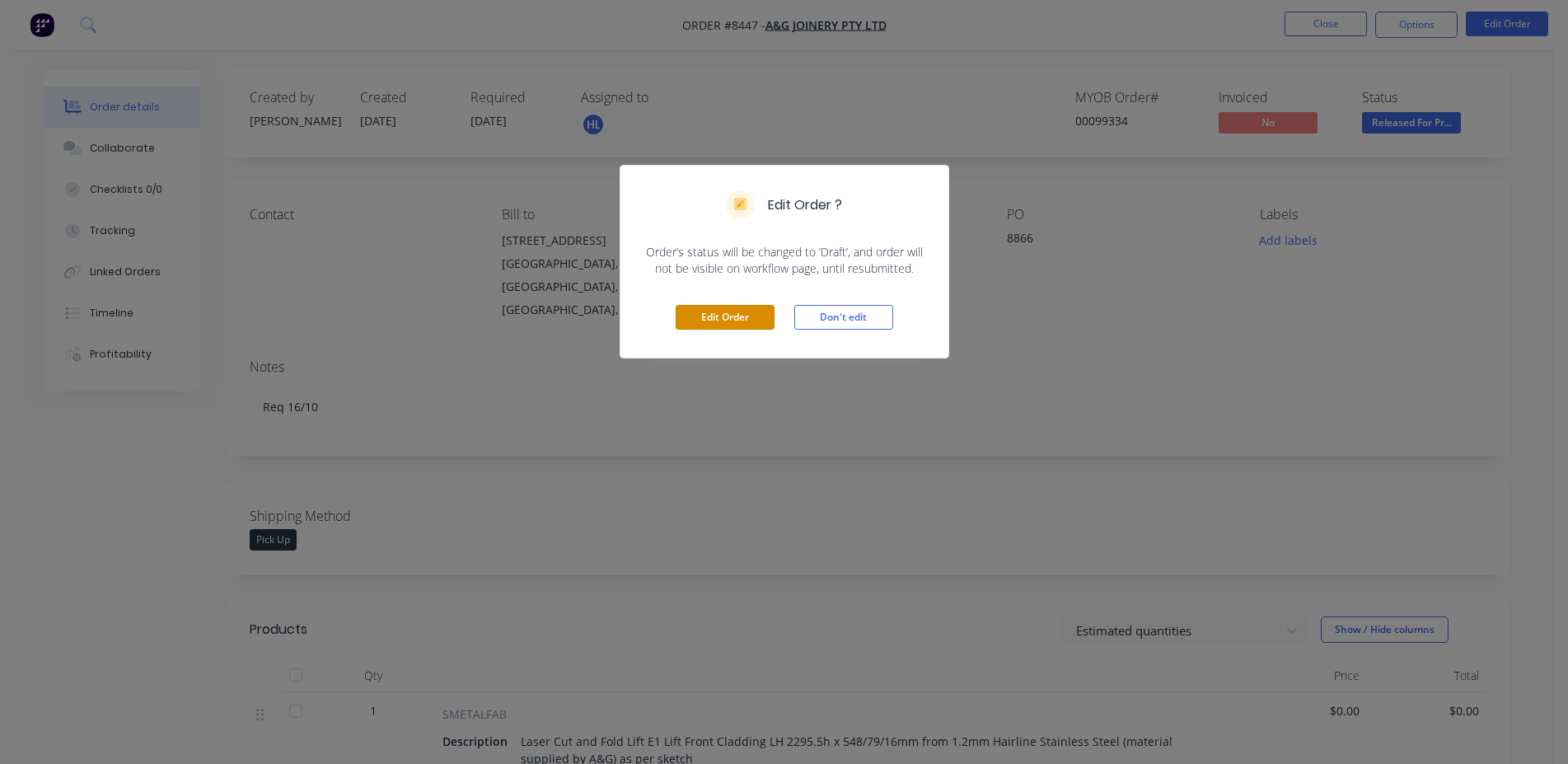
click at [704, 323] on button "Edit Order" at bounding box center [725, 317] width 99 height 25
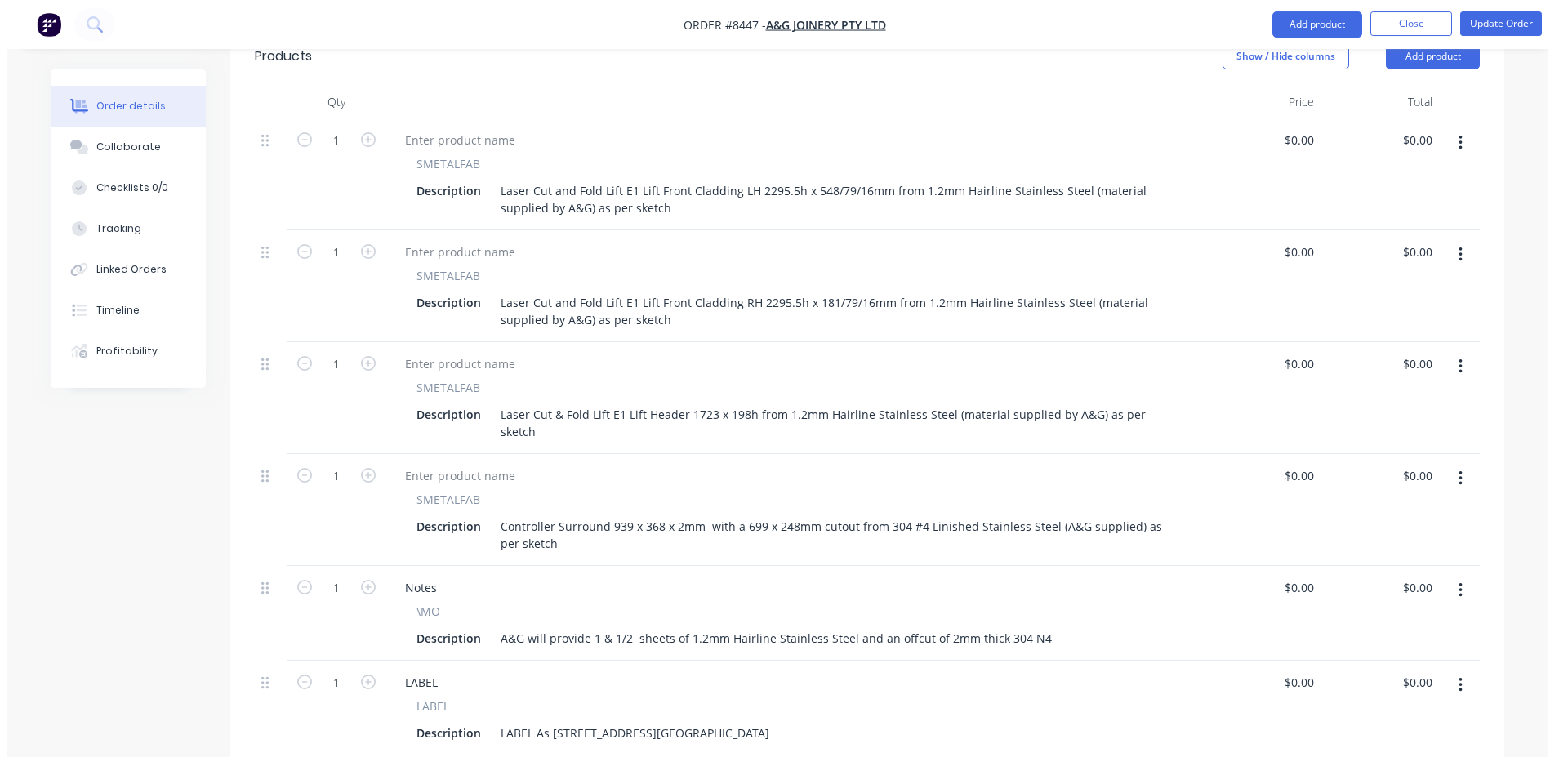
scroll to position [916, 0]
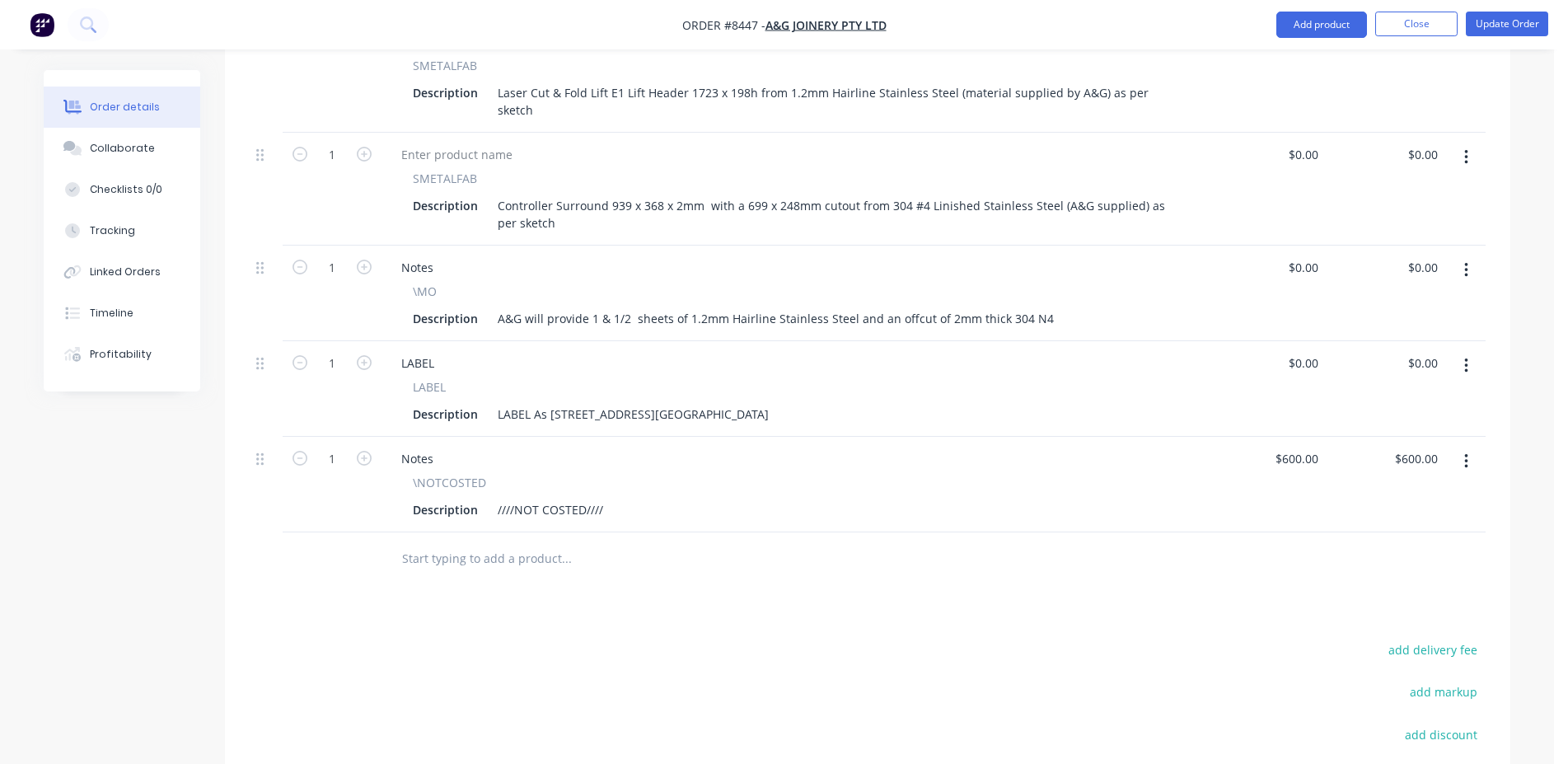
click at [504, 469] on div "Qty Price Total 1 SMETALFAB Description Laser Cut and Fold Lift E1 Lift Front C…" at bounding box center [867, 174] width 1285 height 825
click at [509, 542] on input "text" at bounding box center [566, 558] width 330 height 33
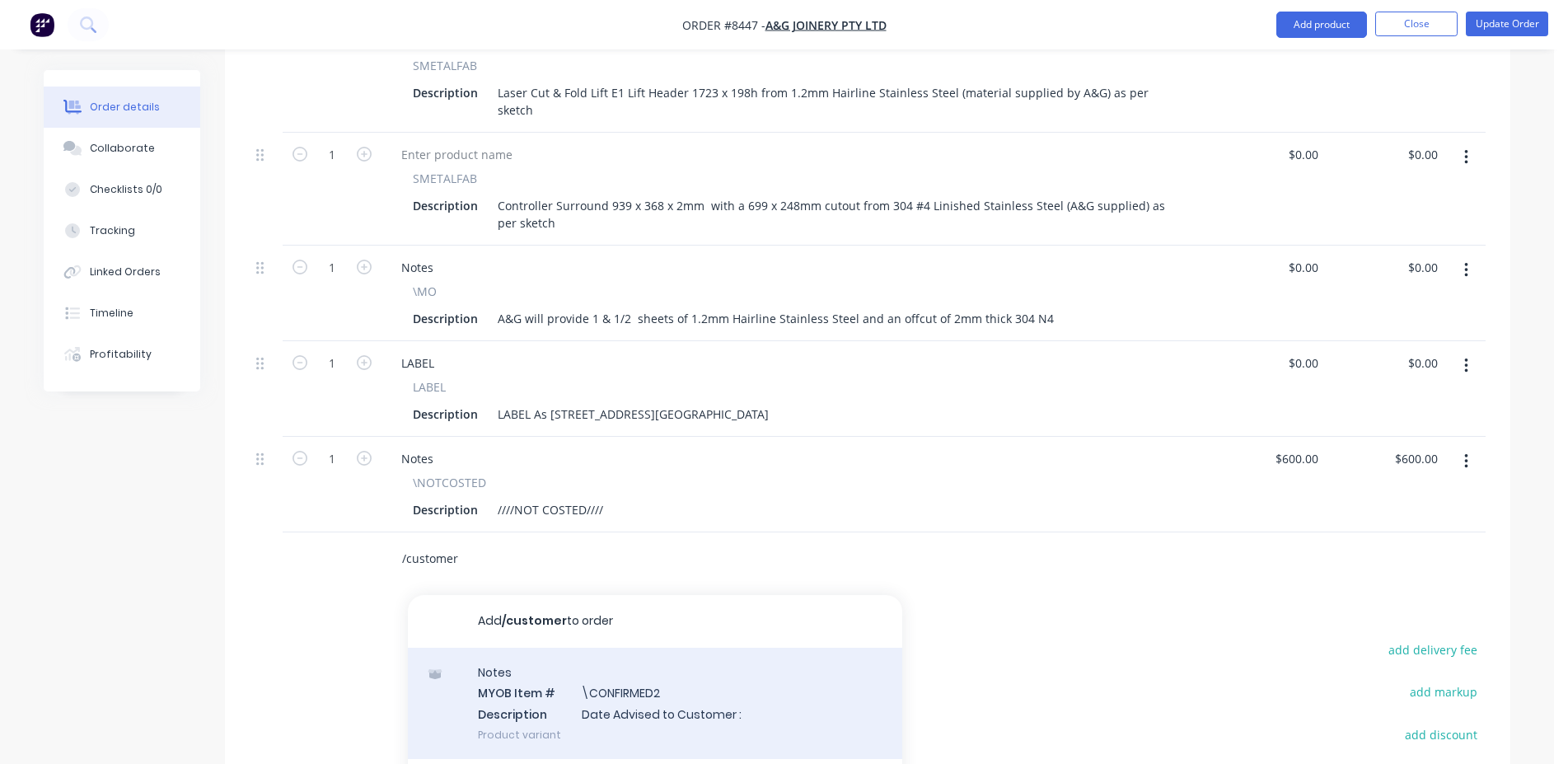
type input "/customer"
click at [663, 648] on div "Notes MYOB Item # \CONFIRMED2 Description Date Advised to Customer : Product va…" at bounding box center [655, 703] width 494 height 111
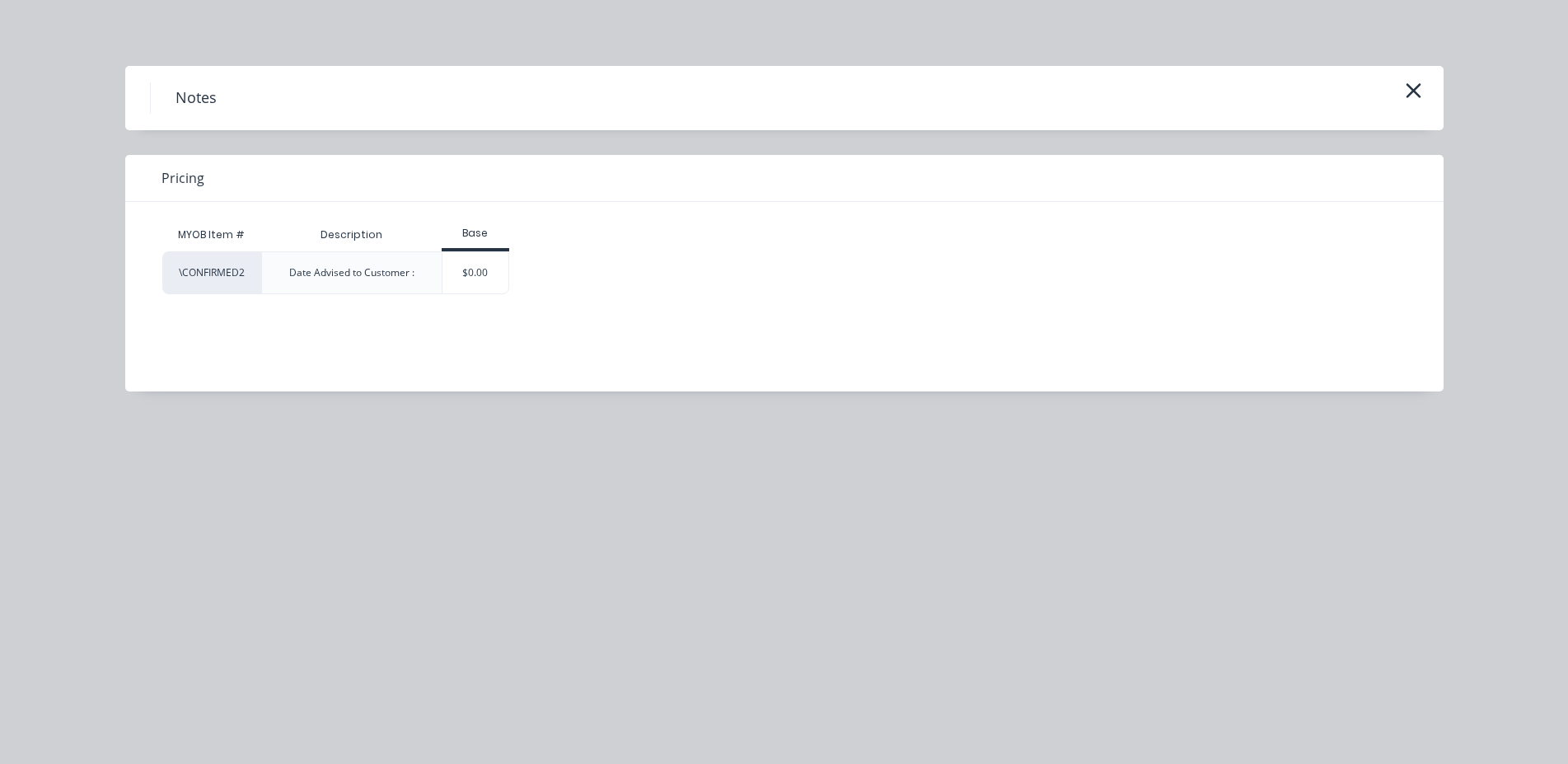
click at [412, 270] on div "Date Advised to Customer :" at bounding box center [352, 272] width 125 height 15
click at [485, 269] on div "$0.00" at bounding box center [476, 272] width 67 height 41
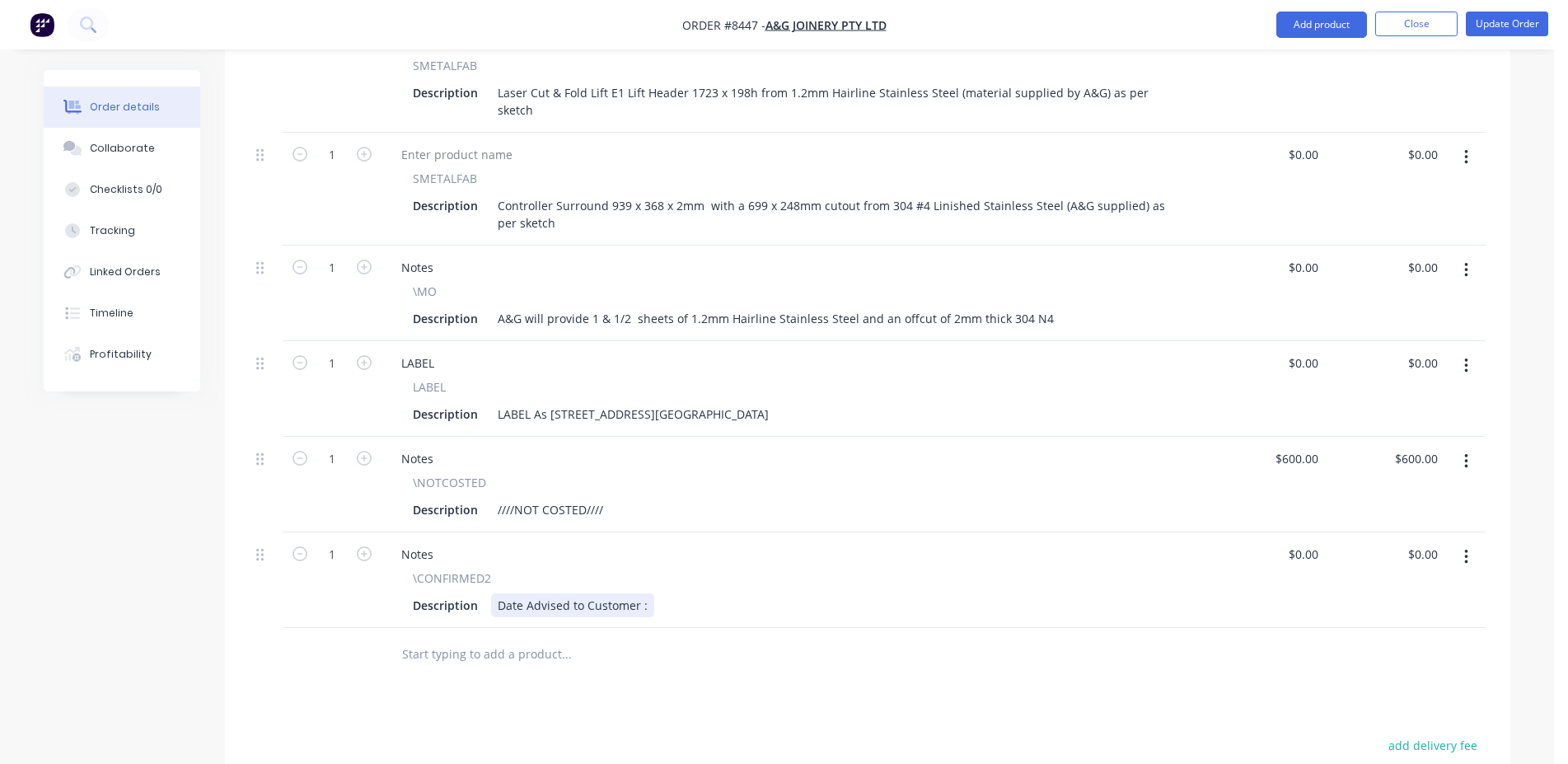
click at [648, 593] on div "Date Advised to Customer :" at bounding box center [572, 605] width 163 height 24
click at [1497, 27] on button "Update Order" at bounding box center [1506, 24] width 82 height 25
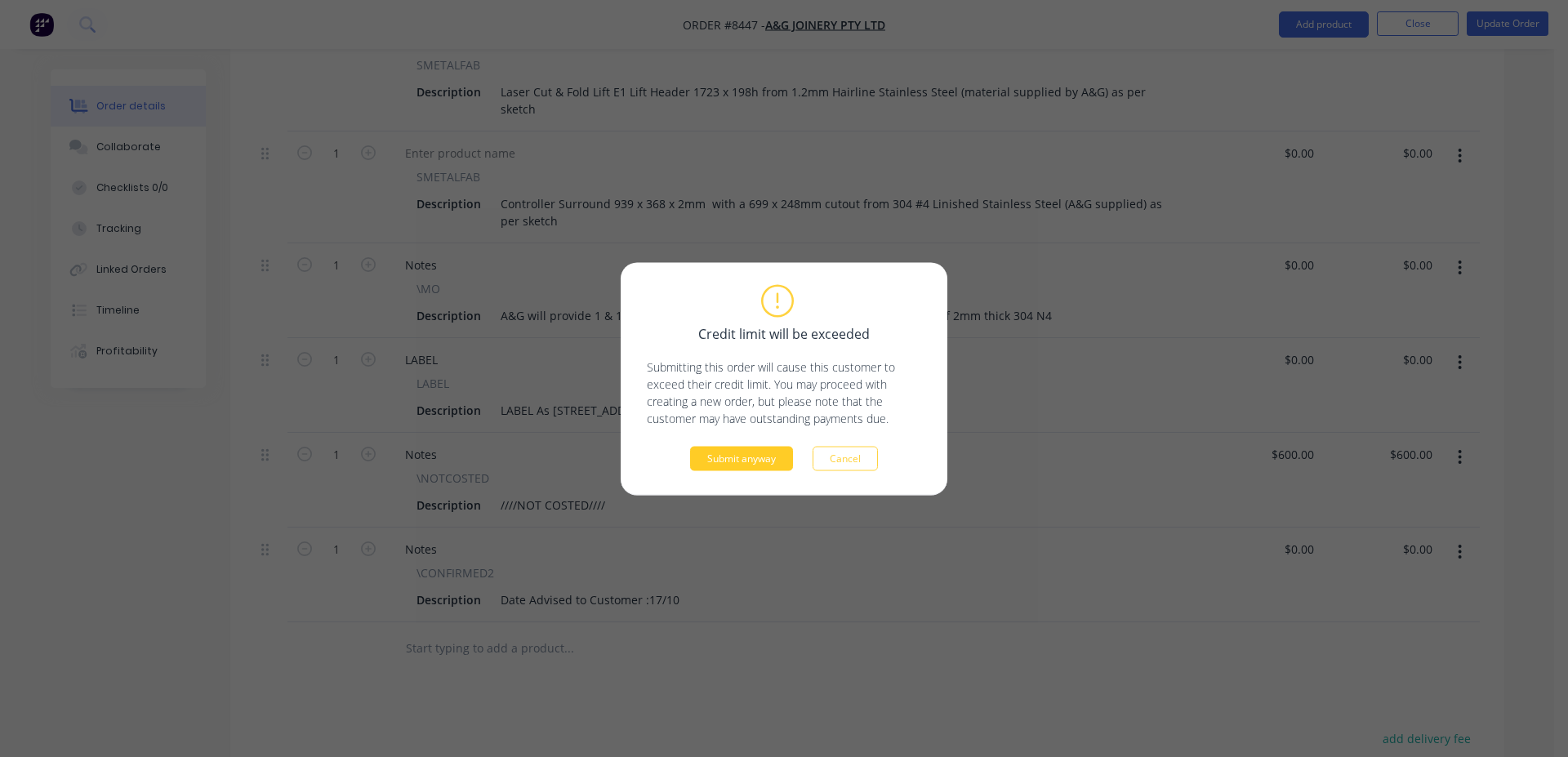
click at [756, 469] on button "Submit anyway" at bounding box center [742, 458] width 103 height 24
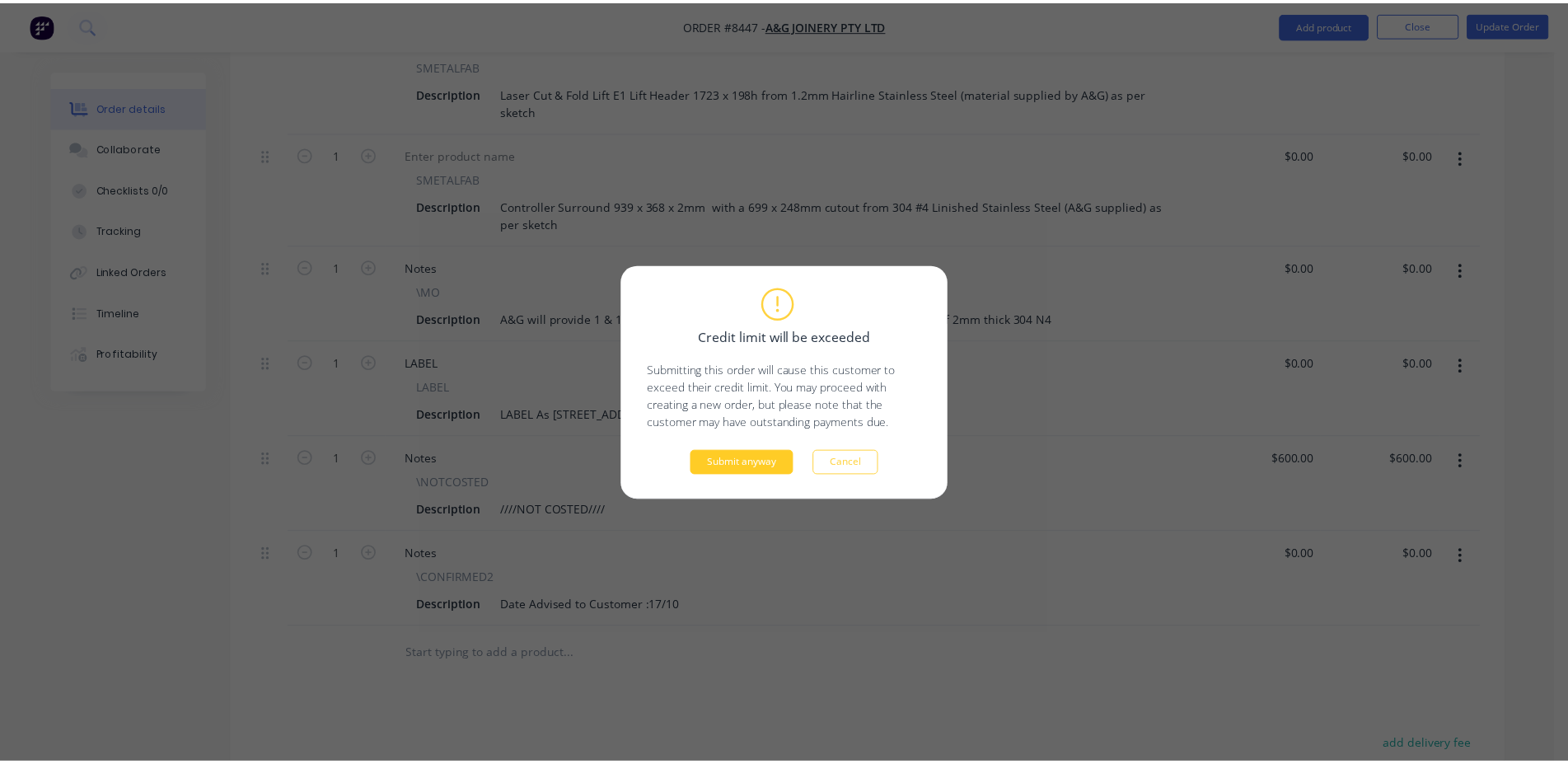
scroll to position [859, 0]
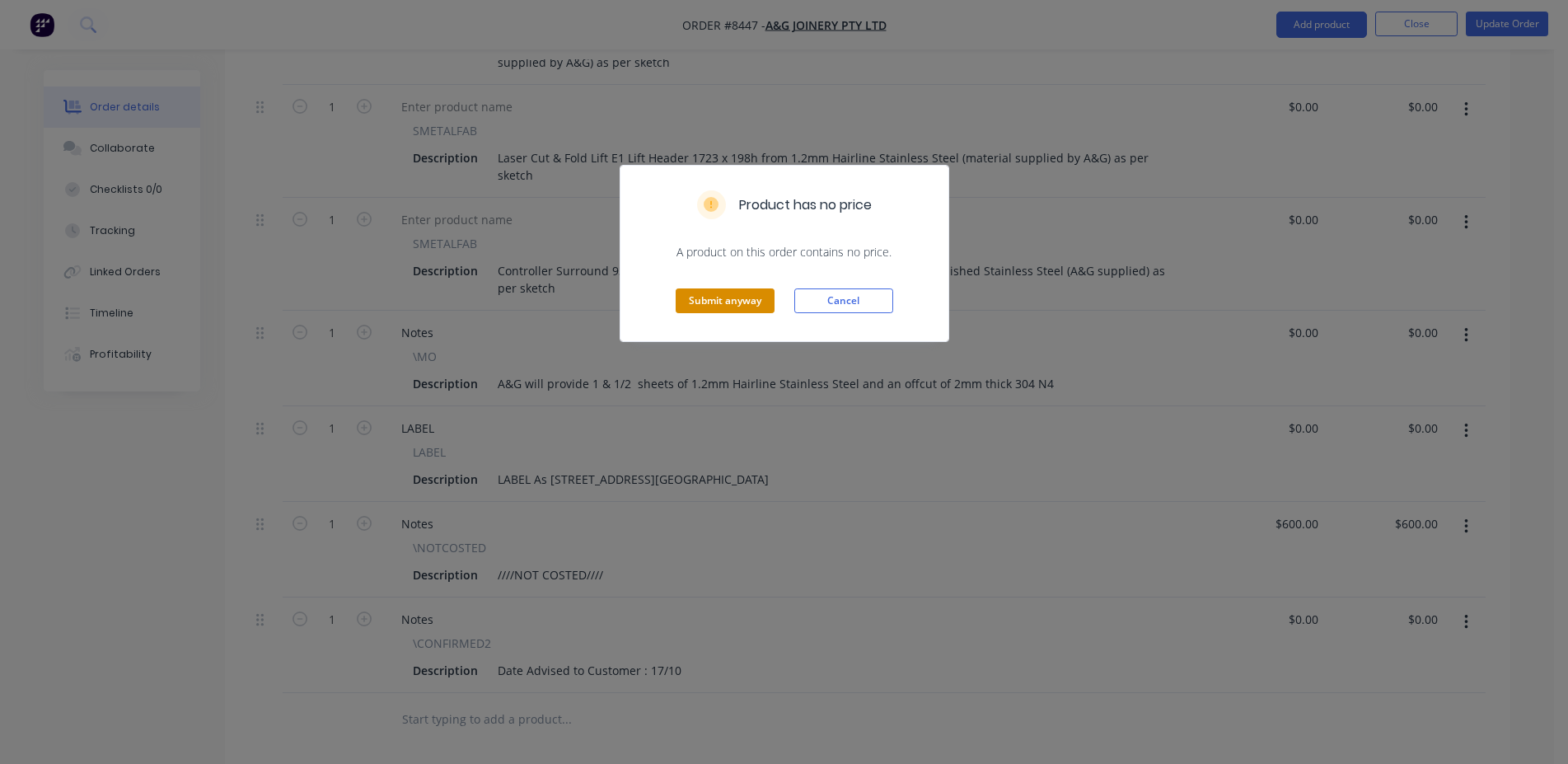
click at [709, 301] on button "Submit anyway" at bounding box center [725, 300] width 99 height 25
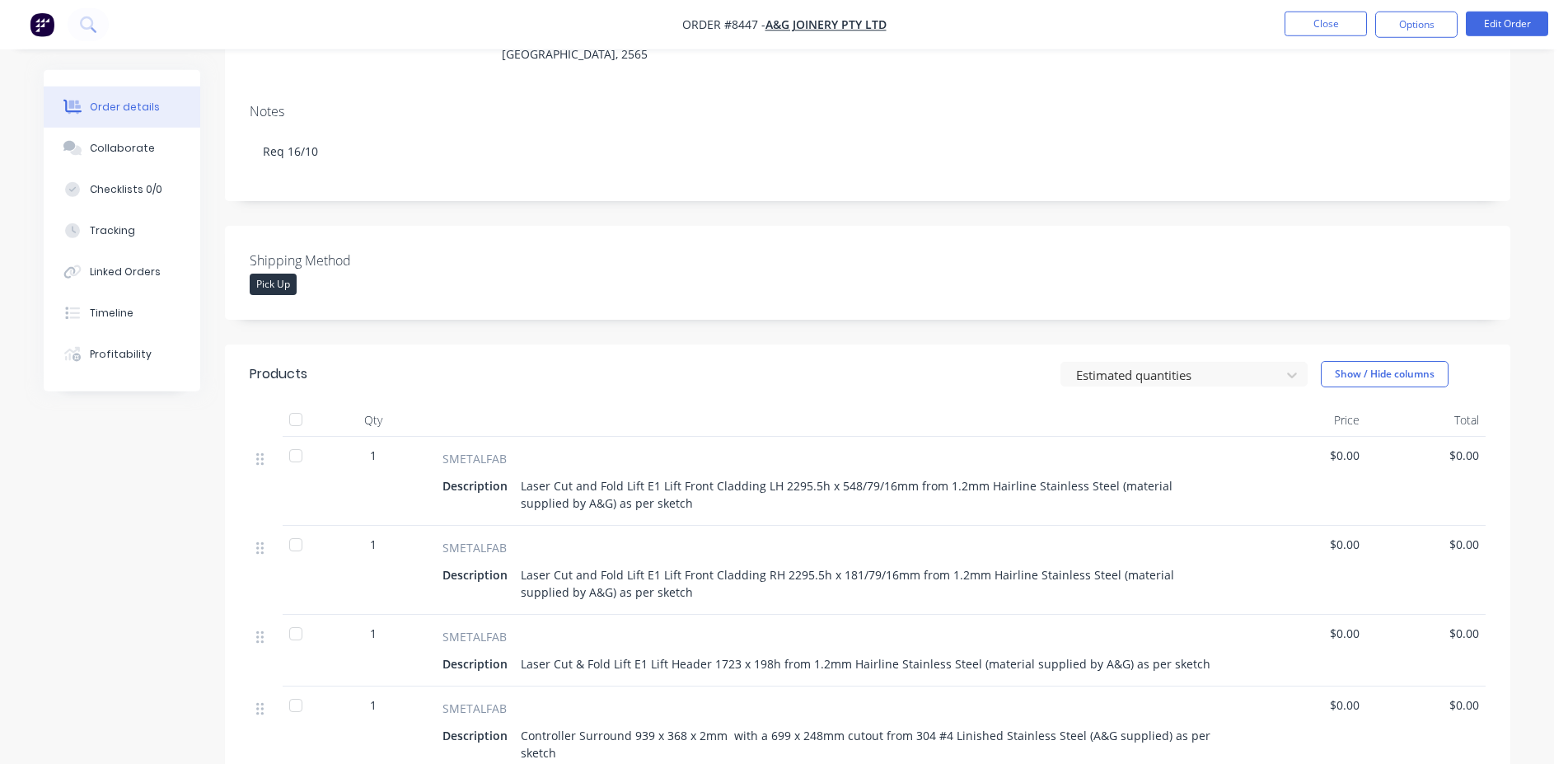
scroll to position [100, 0]
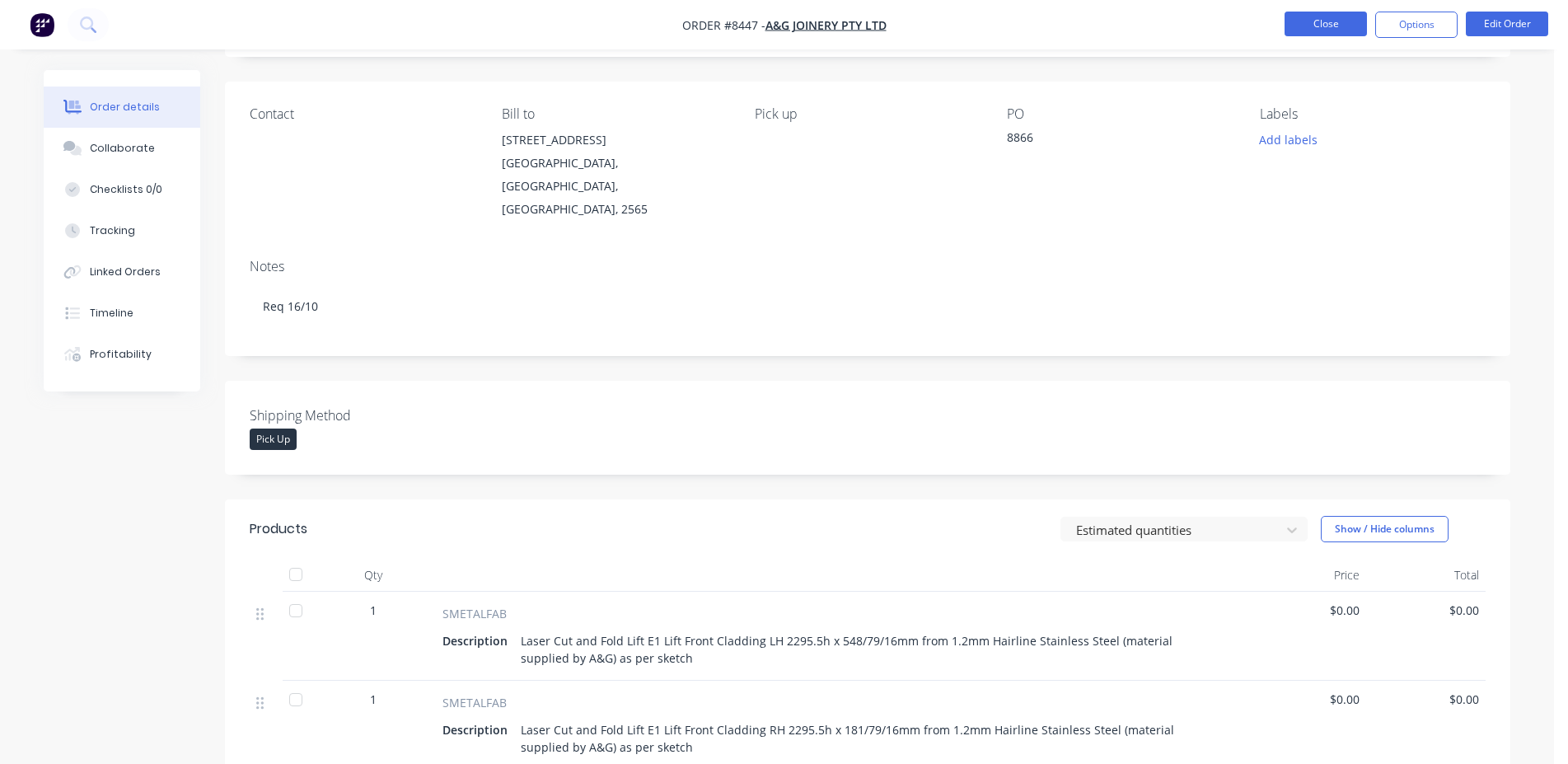
click at [1306, 23] on button "Close" at bounding box center [1326, 24] width 82 height 25
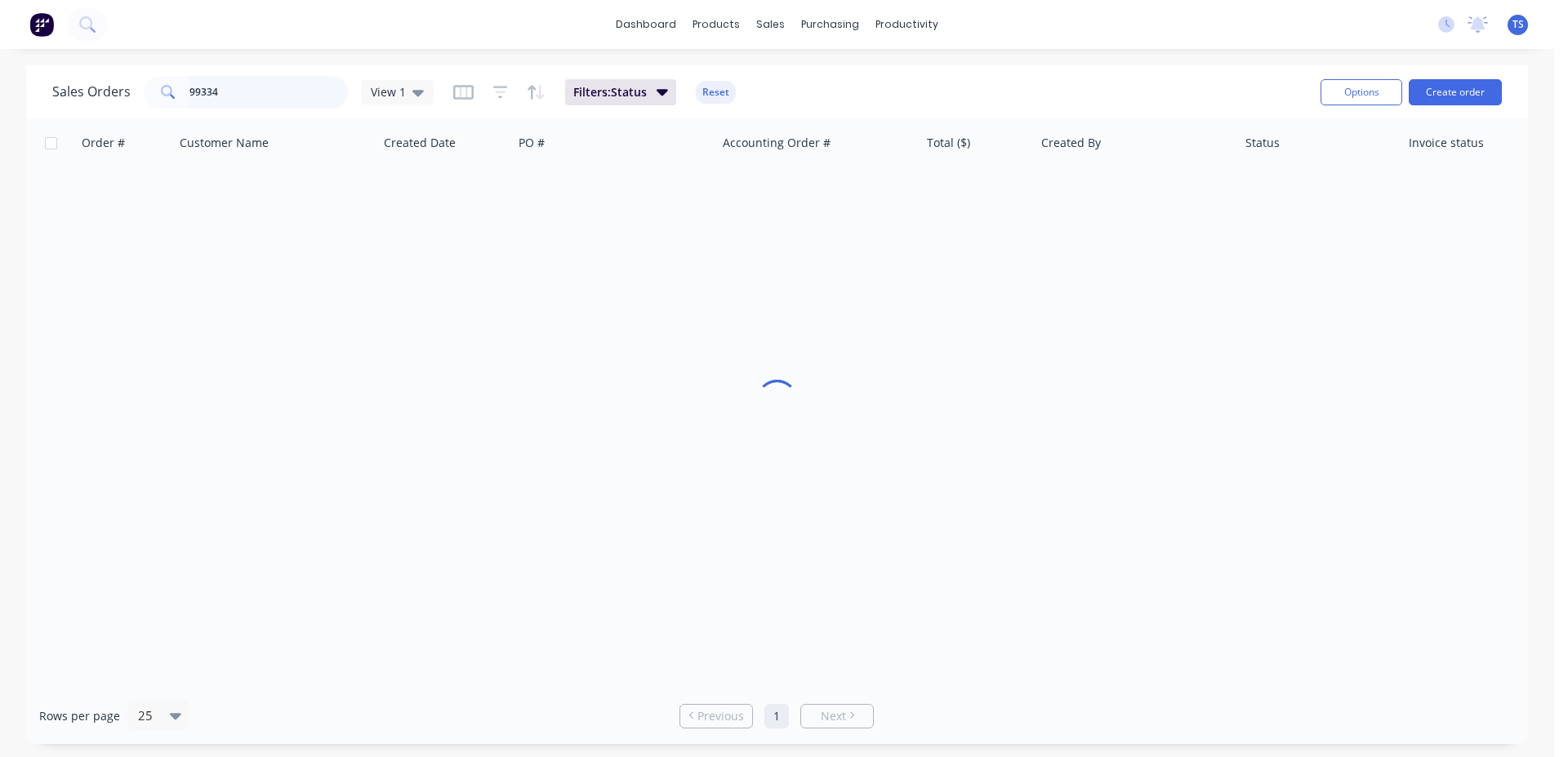
click at [279, 86] on input "99334" at bounding box center [269, 92] width 159 height 32
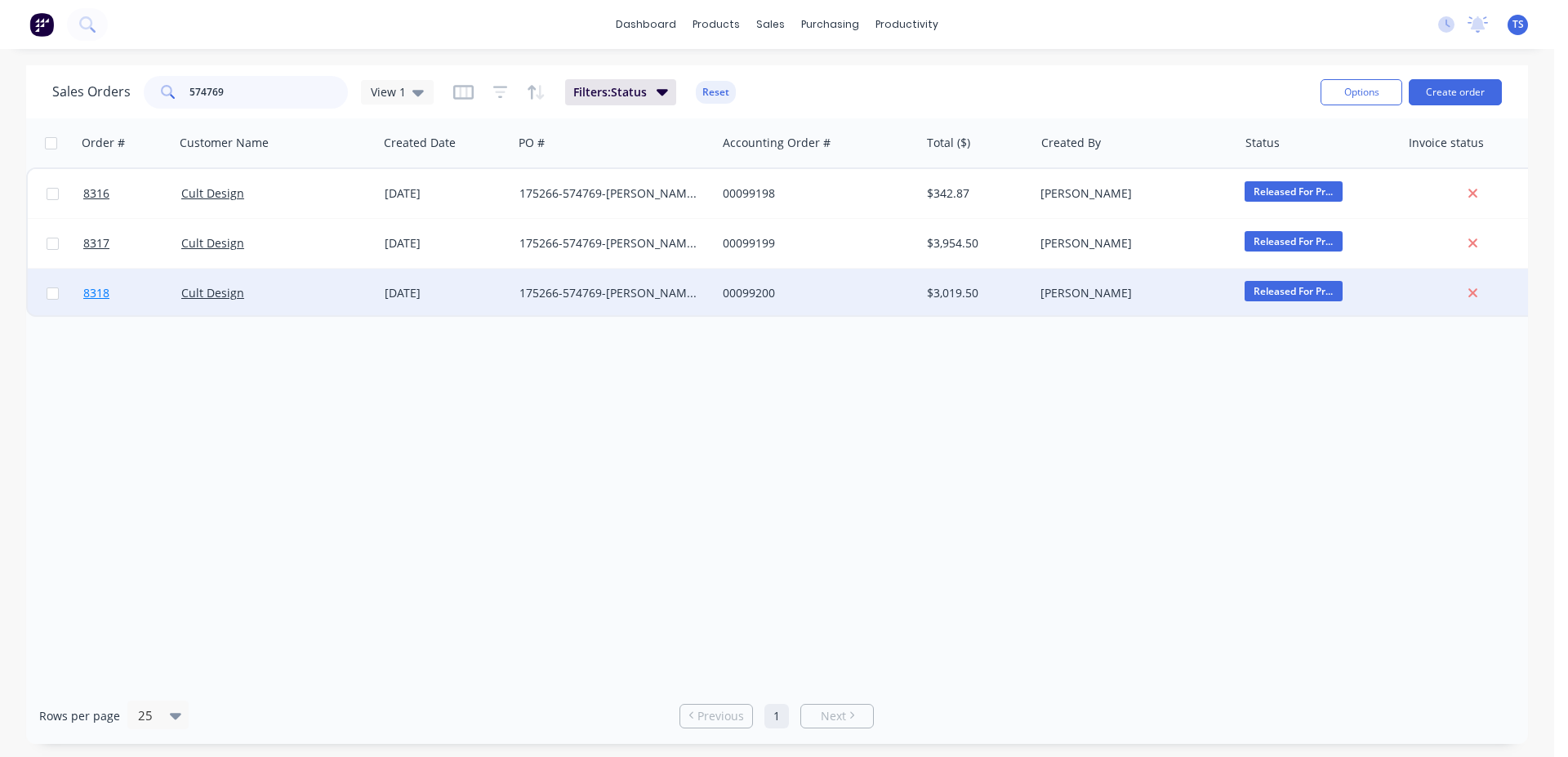
type input "574769"
click at [150, 282] on link "8318" at bounding box center [132, 293] width 98 height 49
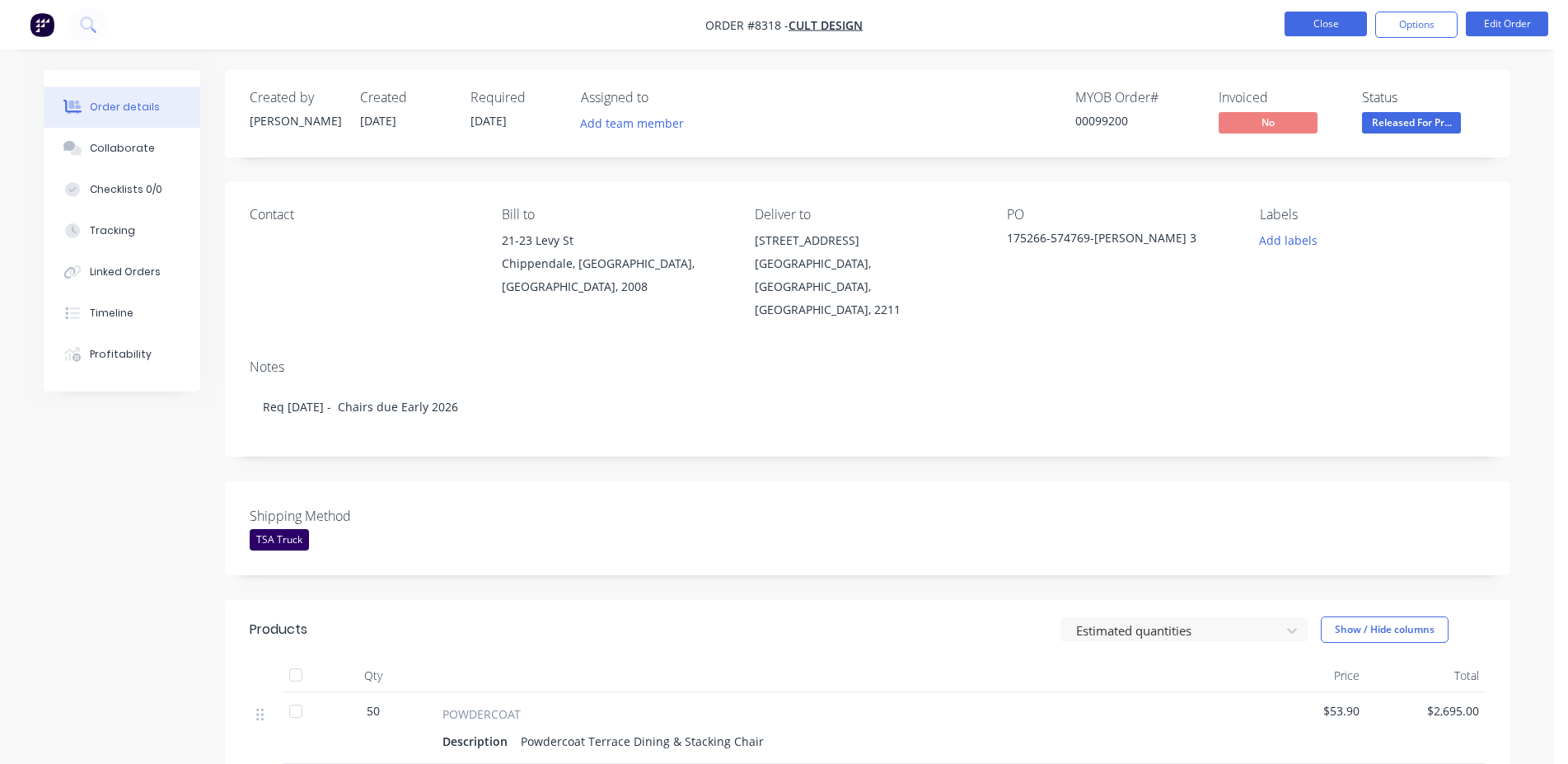
click at [1297, 32] on button "Close" at bounding box center [1326, 24] width 82 height 25
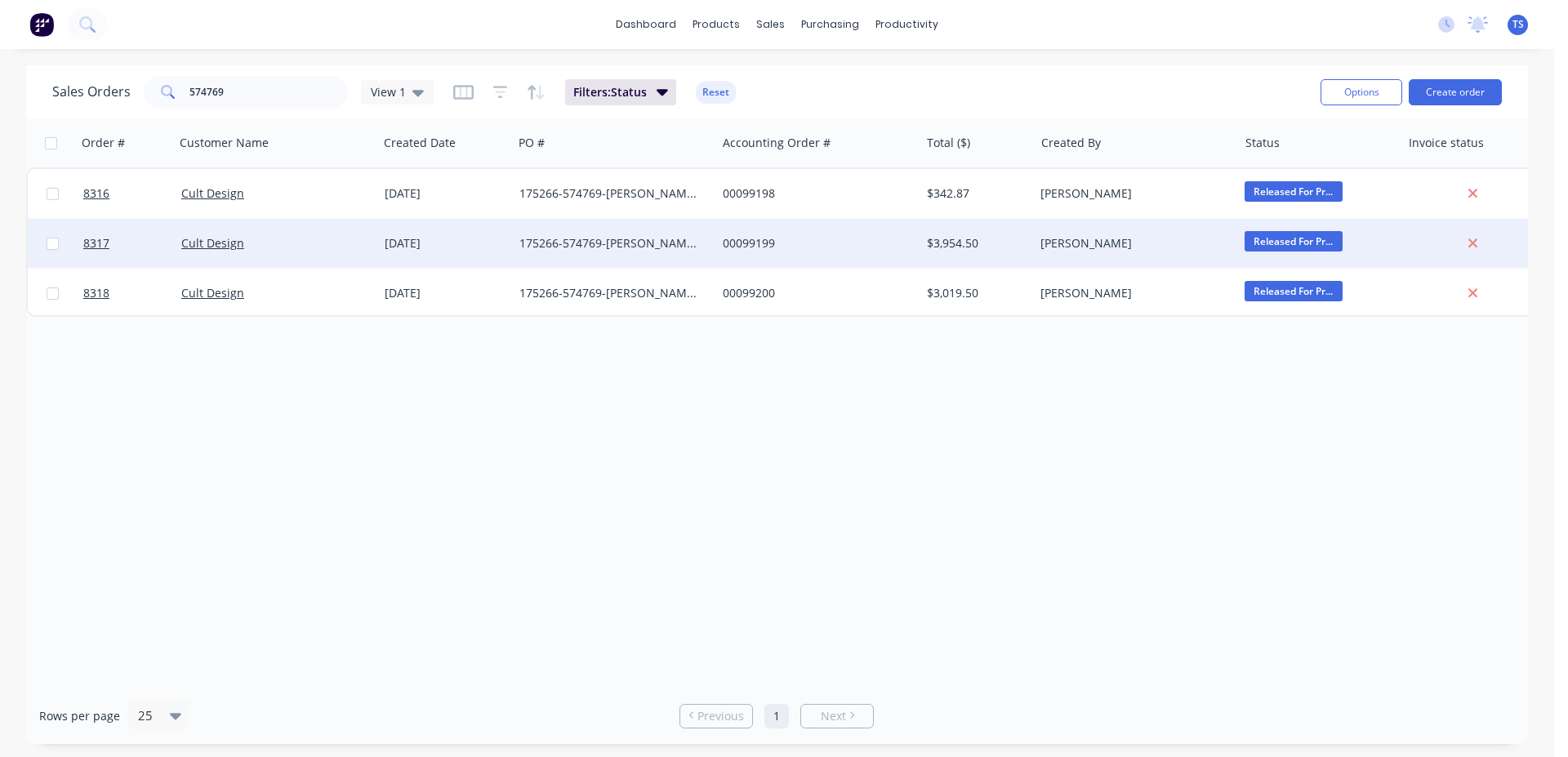
click at [646, 265] on div "175266-574769-[PERSON_NAME] 2" at bounding box center [614, 244] width 204 height 49
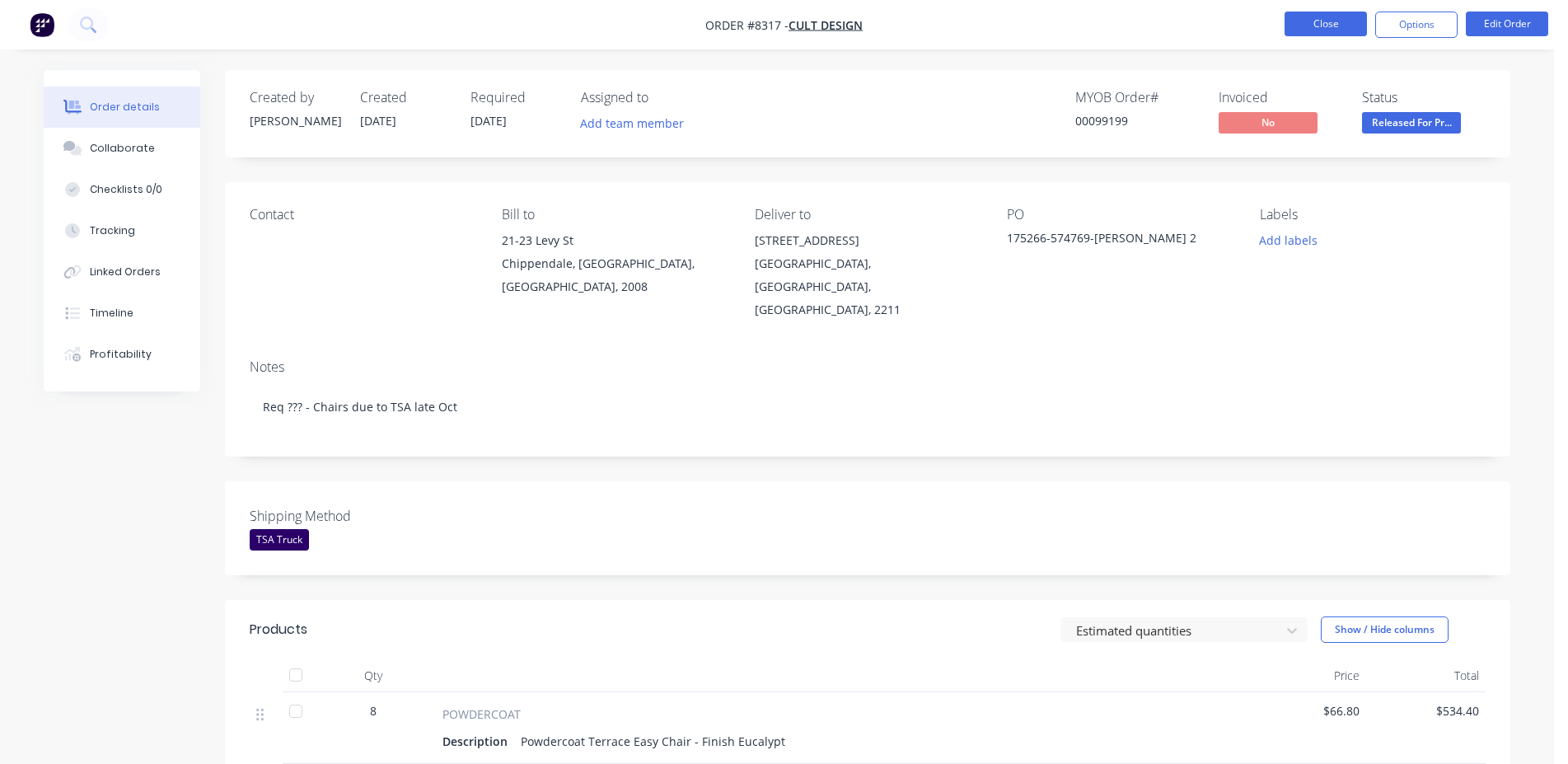
click at [1345, 27] on button "Close" at bounding box center [1326, 24] width 82 height 25
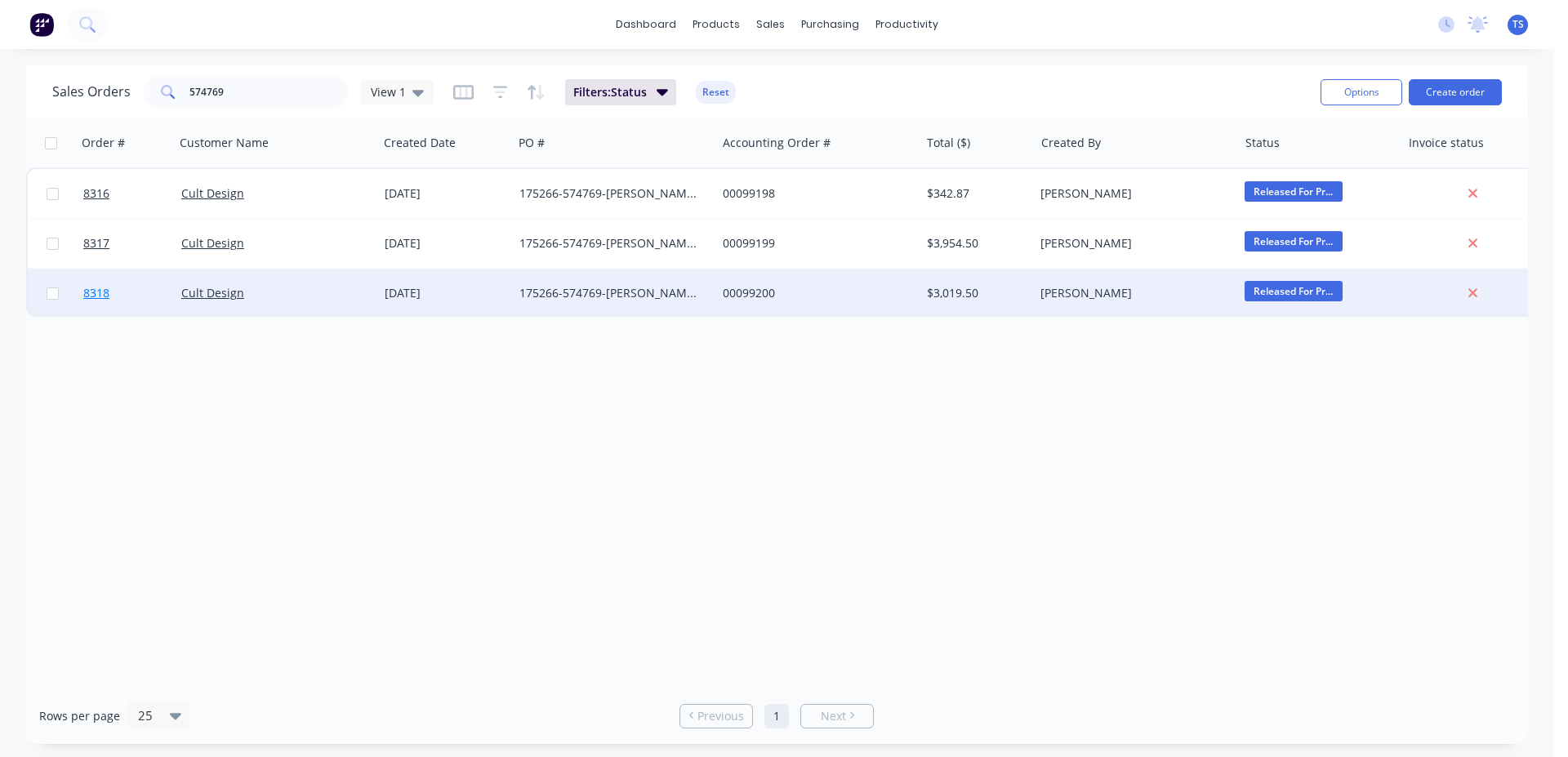
click at [118, 301] on link "8318" at bounding box center [132, 293] width 98 height 49
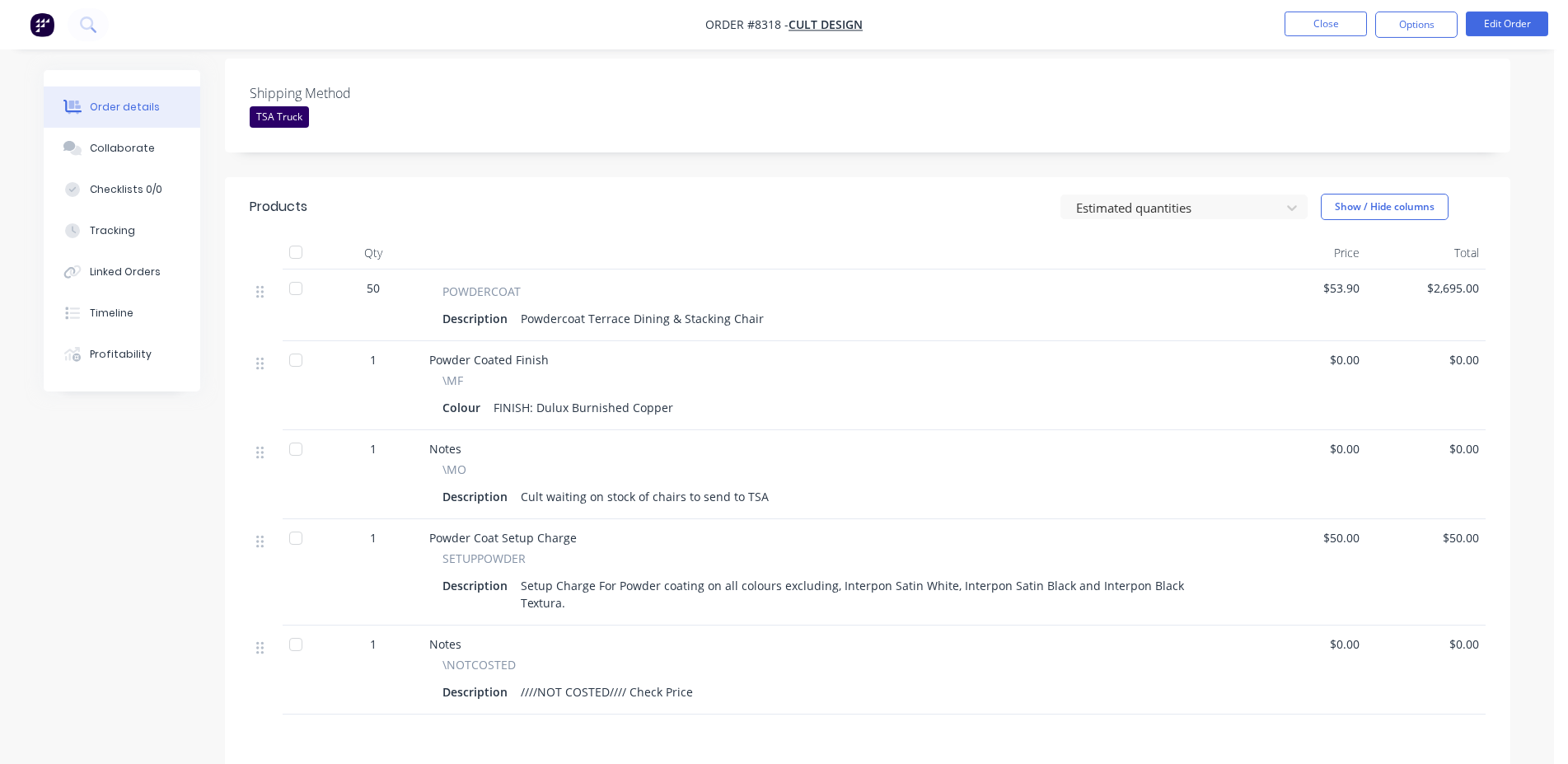
scroll to position [422, 0]
click at [1506, 32] on button "Edit Order" at bounding box center [1506, 24] width 82 height 25
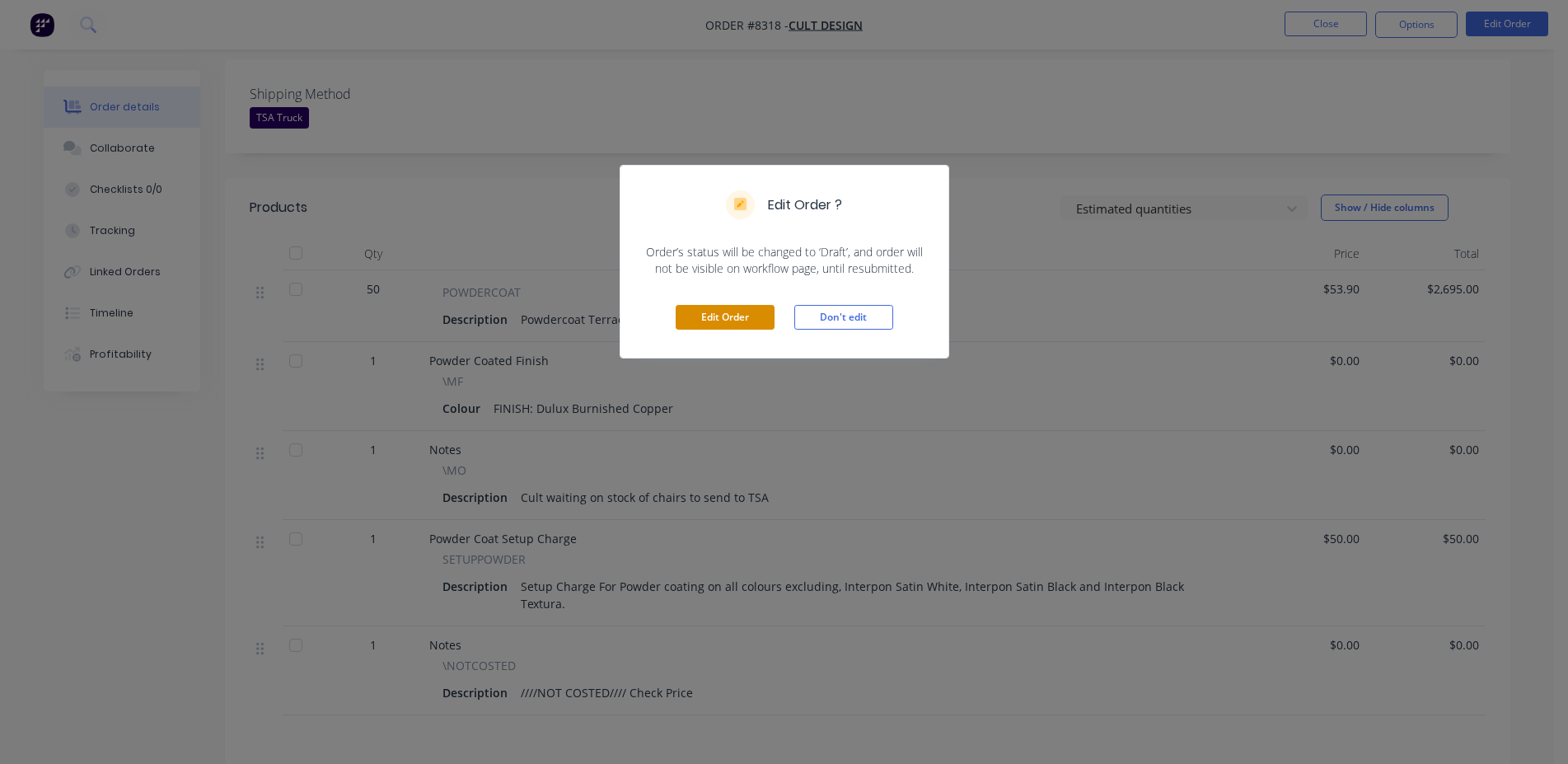
click at [728, 310] on button "Edit Order" at bounding box center [725, 317] width 99 height 25
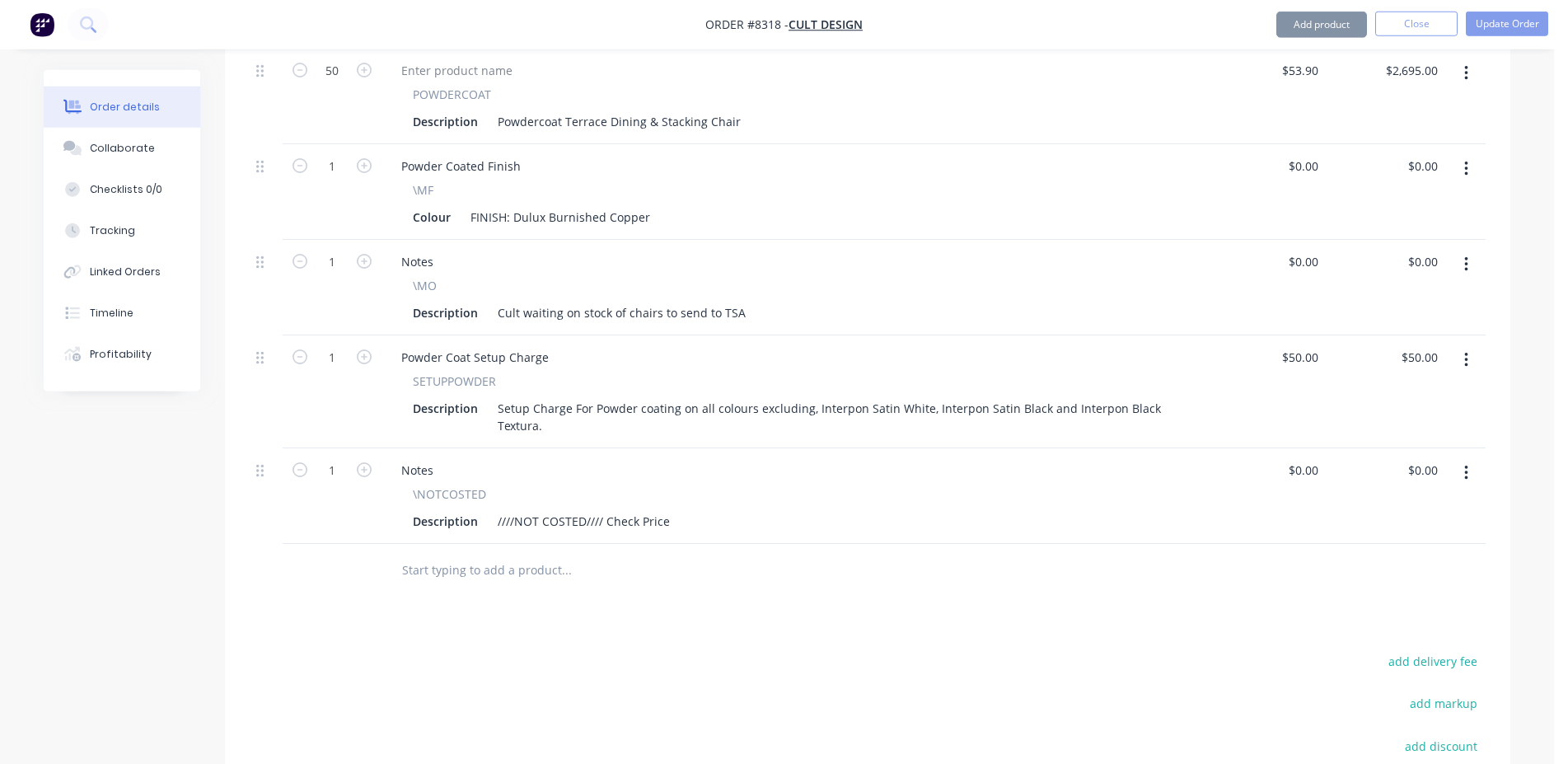
scroll to position [672, 0]
click at [481, 551] on input "text" at bounding box center [566, 567] width 330 height 33
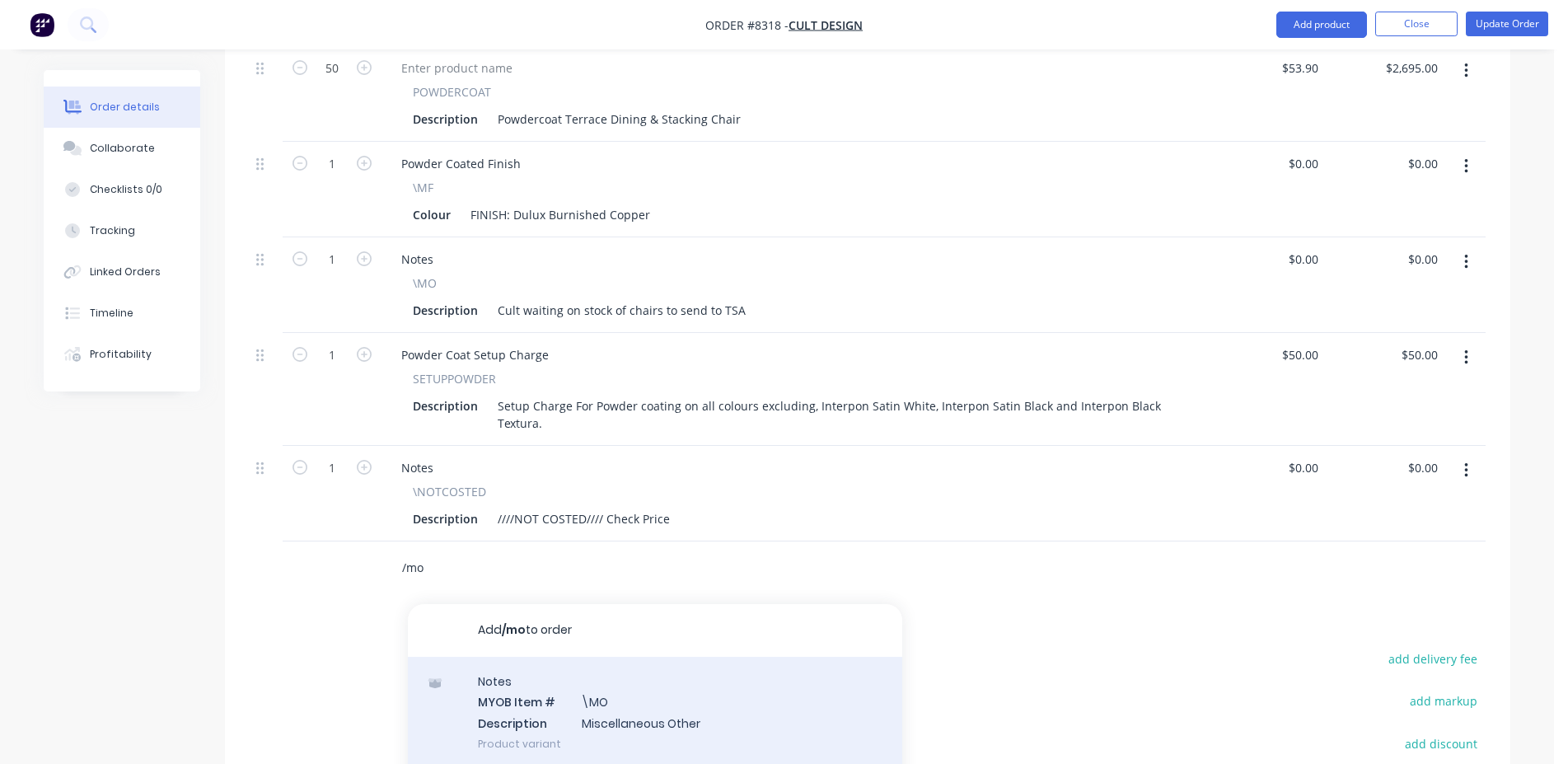
type input "/mo"
click at [594, 656] on div "Notes MYOB Item # \MO Description Miscellaneous Other Product variant" at bounding box center [655, 712] width 494 height 111
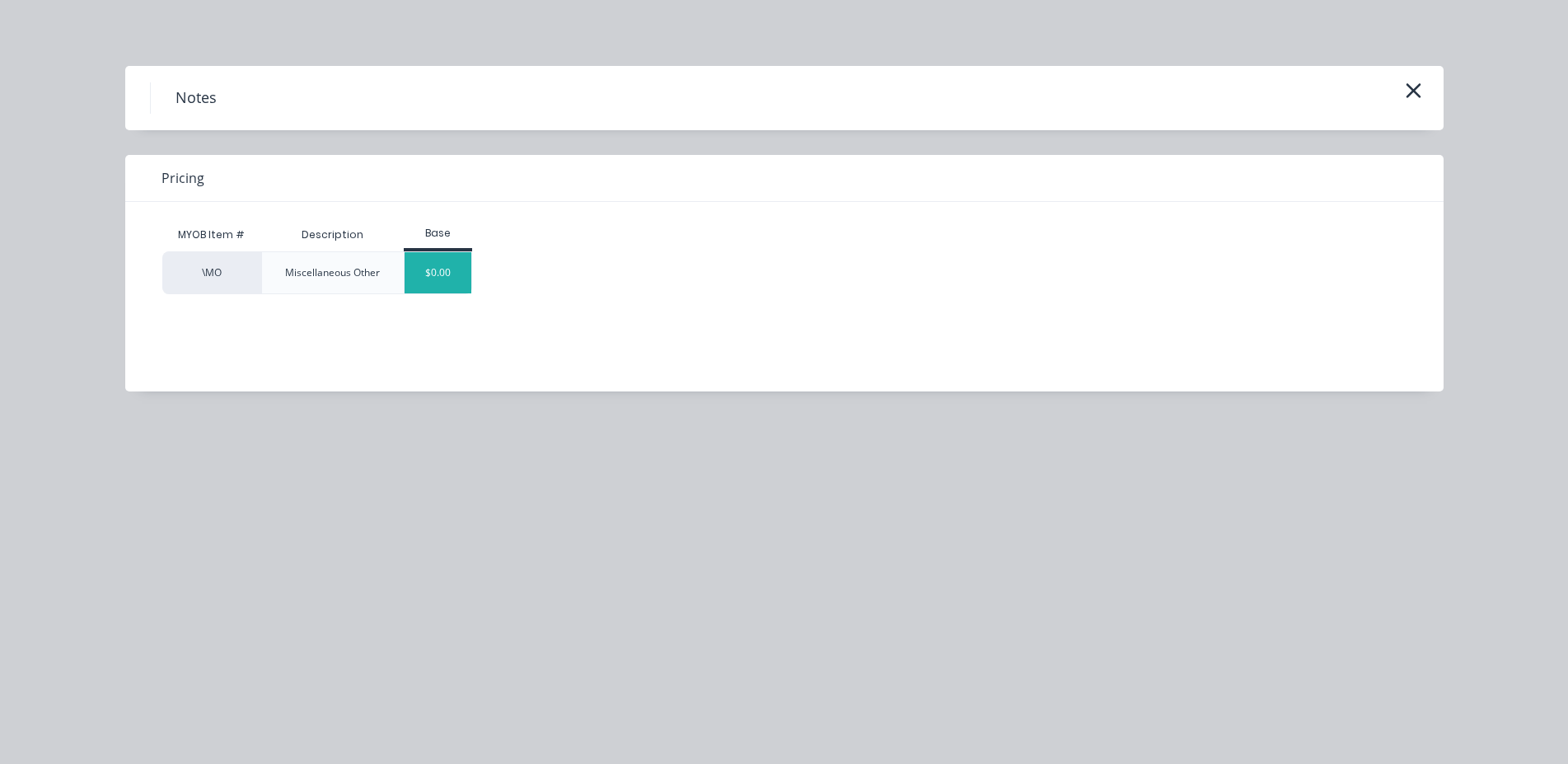
click at [432, 286] on div "$0.00" at bounding box center [438, 272] width 67 height 41
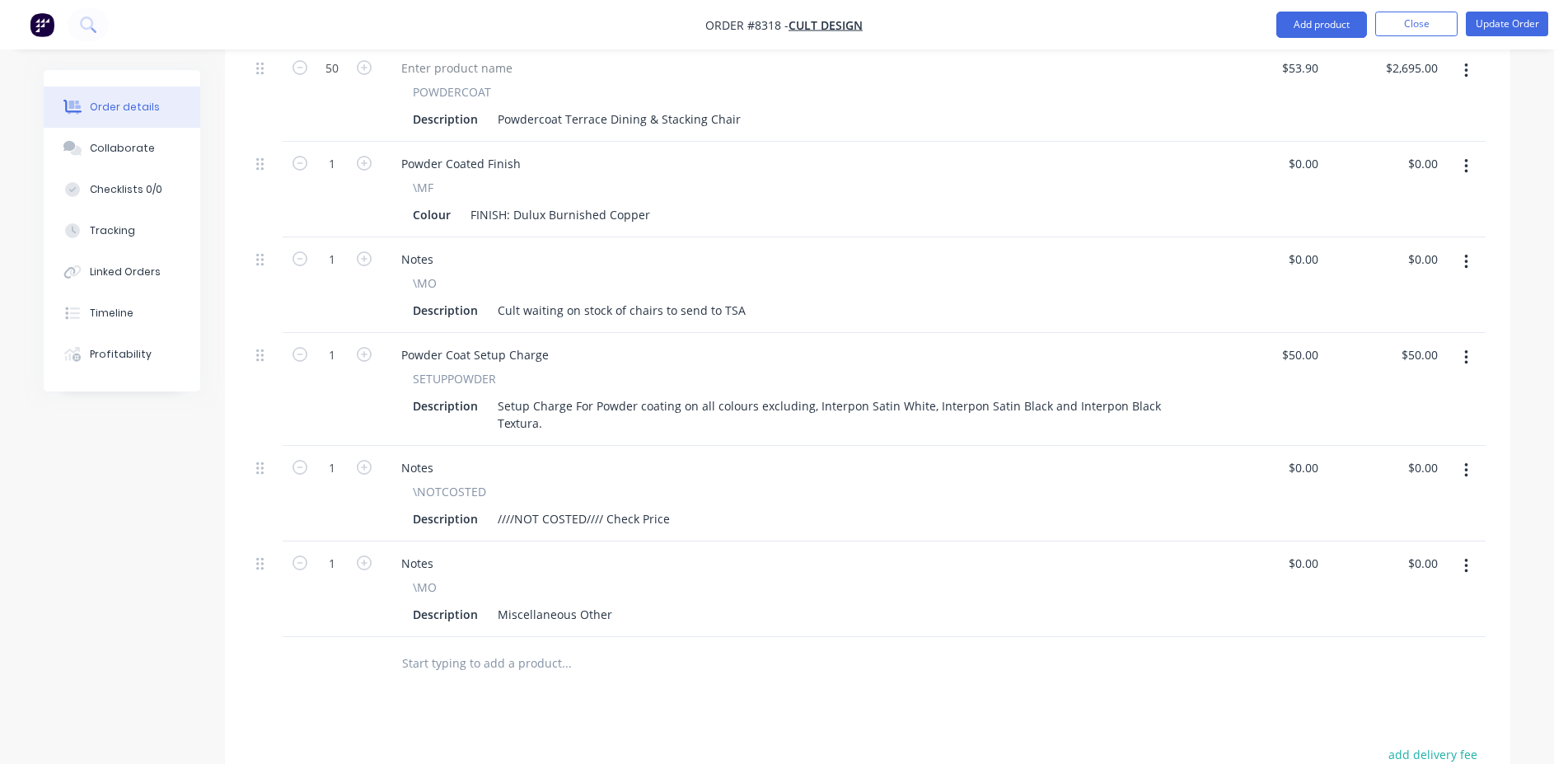
click at [561, 580] on div "Notes \MO Description Miscellaneous Other" at bounding box center [793, 589] width 824 height 95
click at [565, 602] on div "Miscellaneous Other" at bounding box center [554, 613] width 128 height 24
click at [566, 602] on div "Miscellaneous Other" at bounding box center [554, 613] width 128 height 24
click at [1467, 559] on icon "button" at bounding box center [1466, 566] width 4 height 15
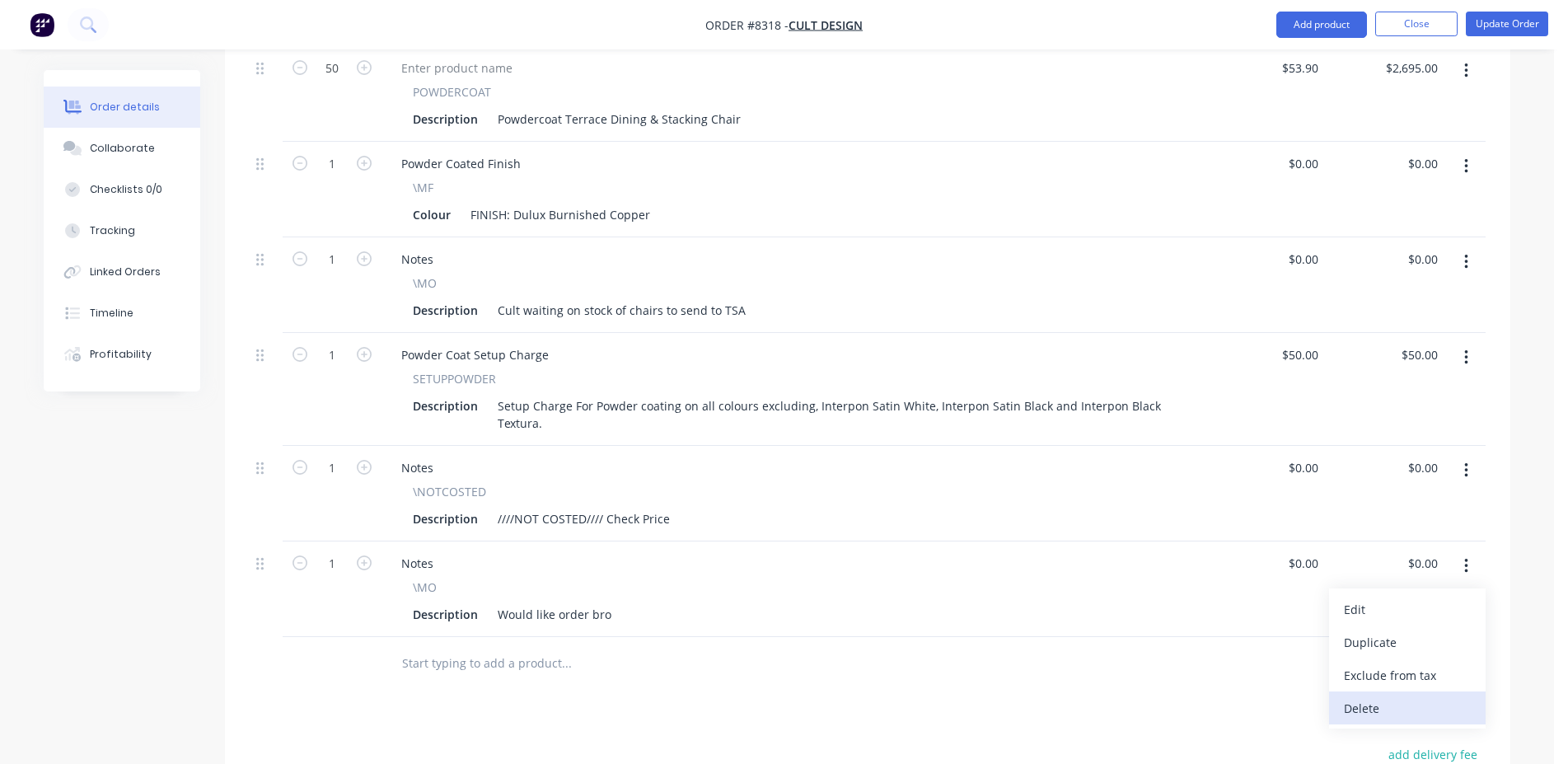
click at [1391, 696] on div "Delete" at bounding box center [1408, 708] width 127 height 24
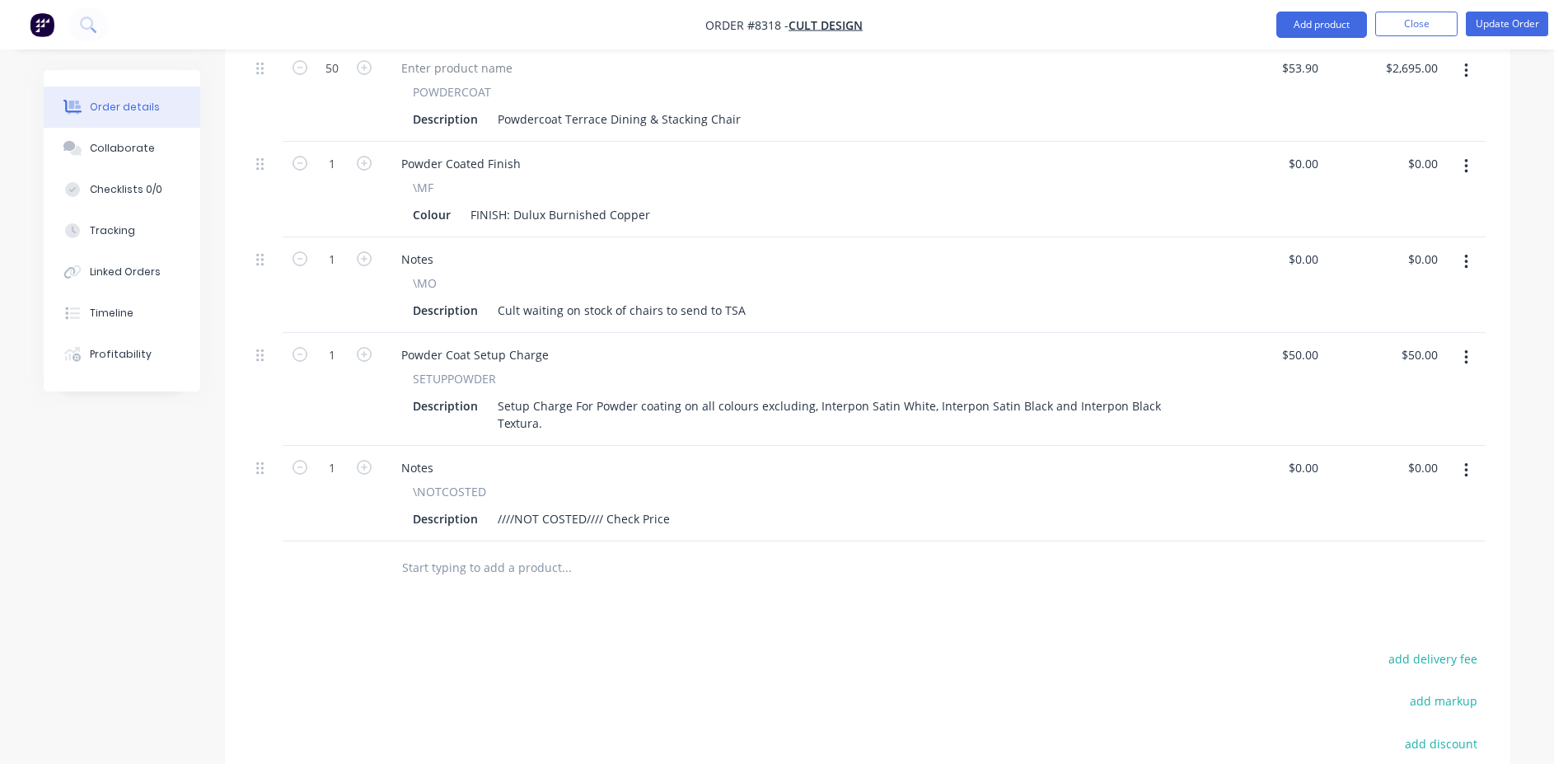
click at [749, 298] on div "Description Cult waiting on stock of chairs to send to [GEOGRAPHIC_DATA]" at bounding box center [790, 309] width 768 height 24
click at [739, 298] on div "Cult waiting on stock of chairs to send to TSA" at bounding box center [621, 309] width 261 height 24
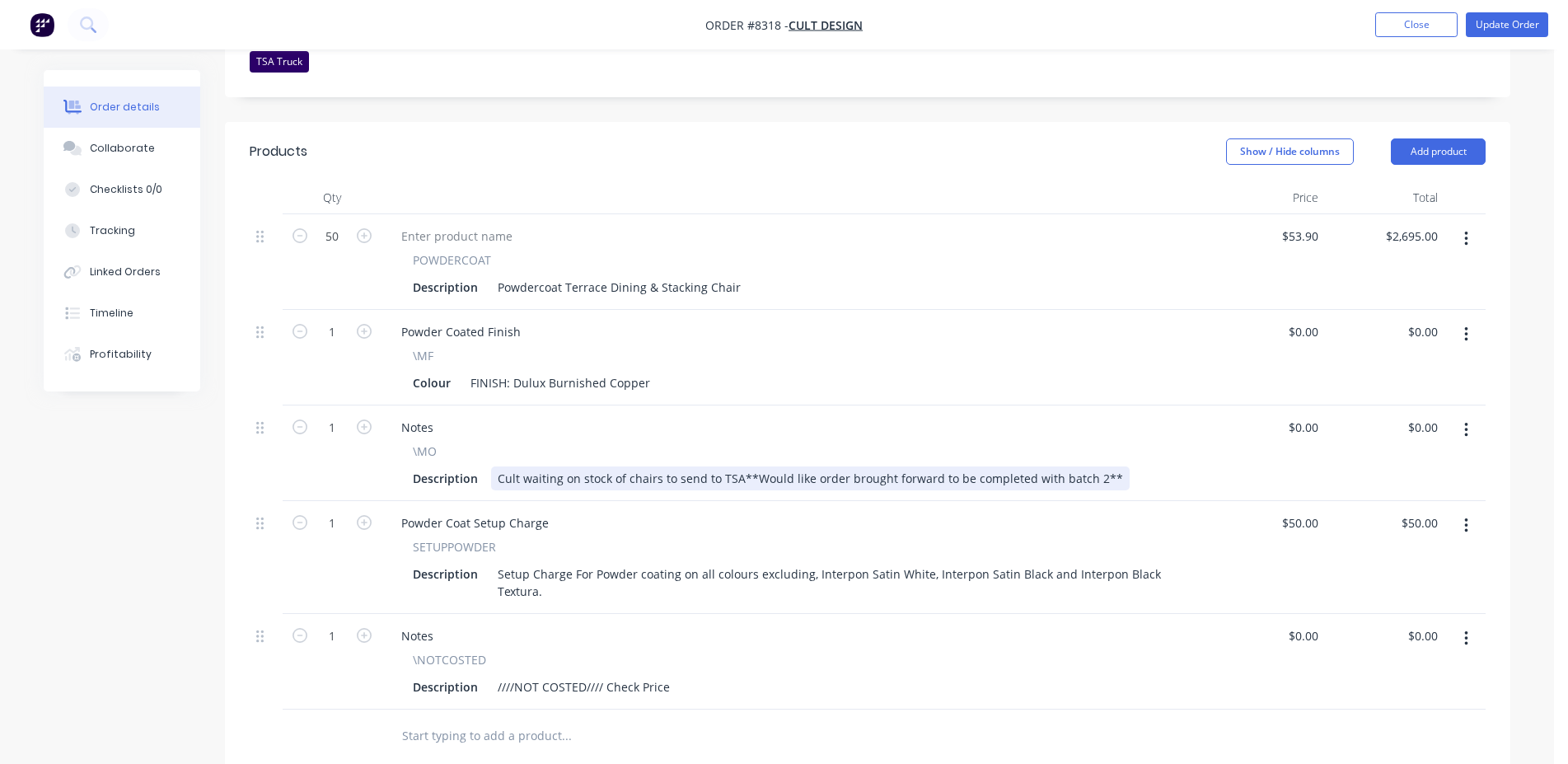
scroll to position [0, 0]
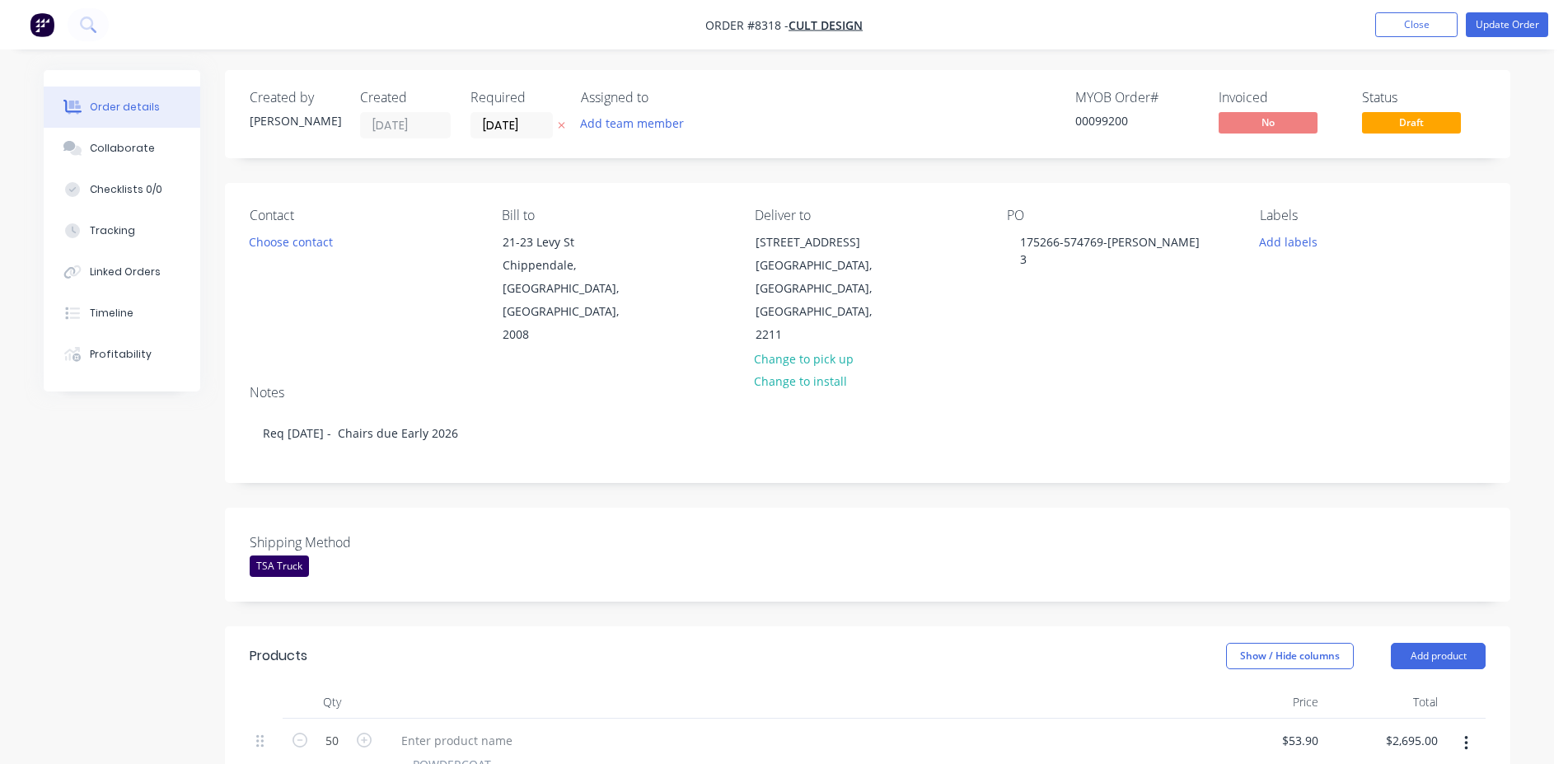
click at [1527, 41] on nav "Order #8318 - Cult Design Add product Close Update Order" at bounding box center [784, 25] width 1568 height 49
click at [1521, 27] on button "Update Order" at bounding box center [1506, 25] width 82 height 25
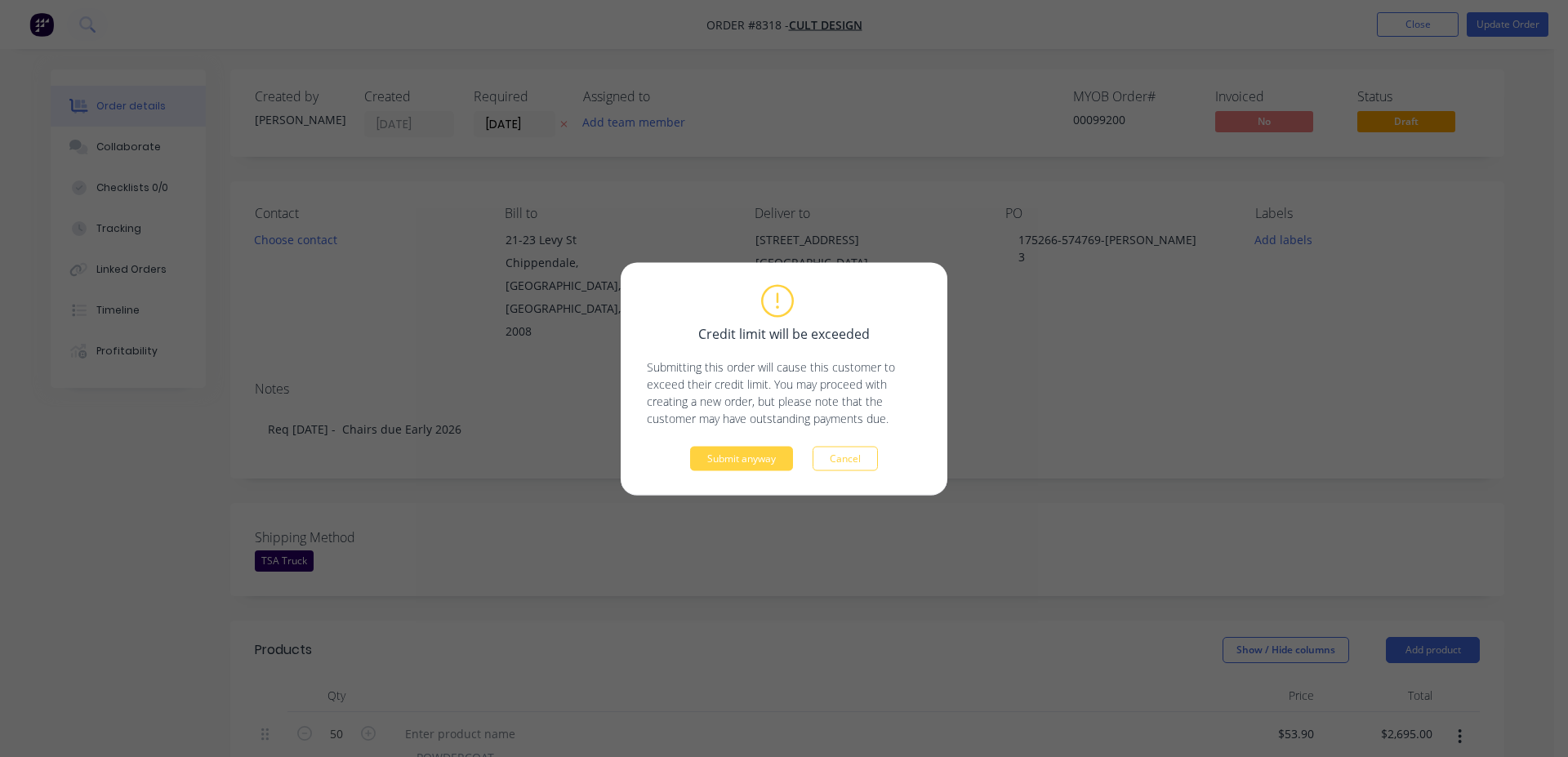
click at [722, 471] on div "Credit limit will be exceeded Submitting this order will cause this customer to…" at bounding box center [784, 378] width 327 height 232
click at [742, 458] on button "Submit anyway" at bounding box center [742, 458] width 103 height 24
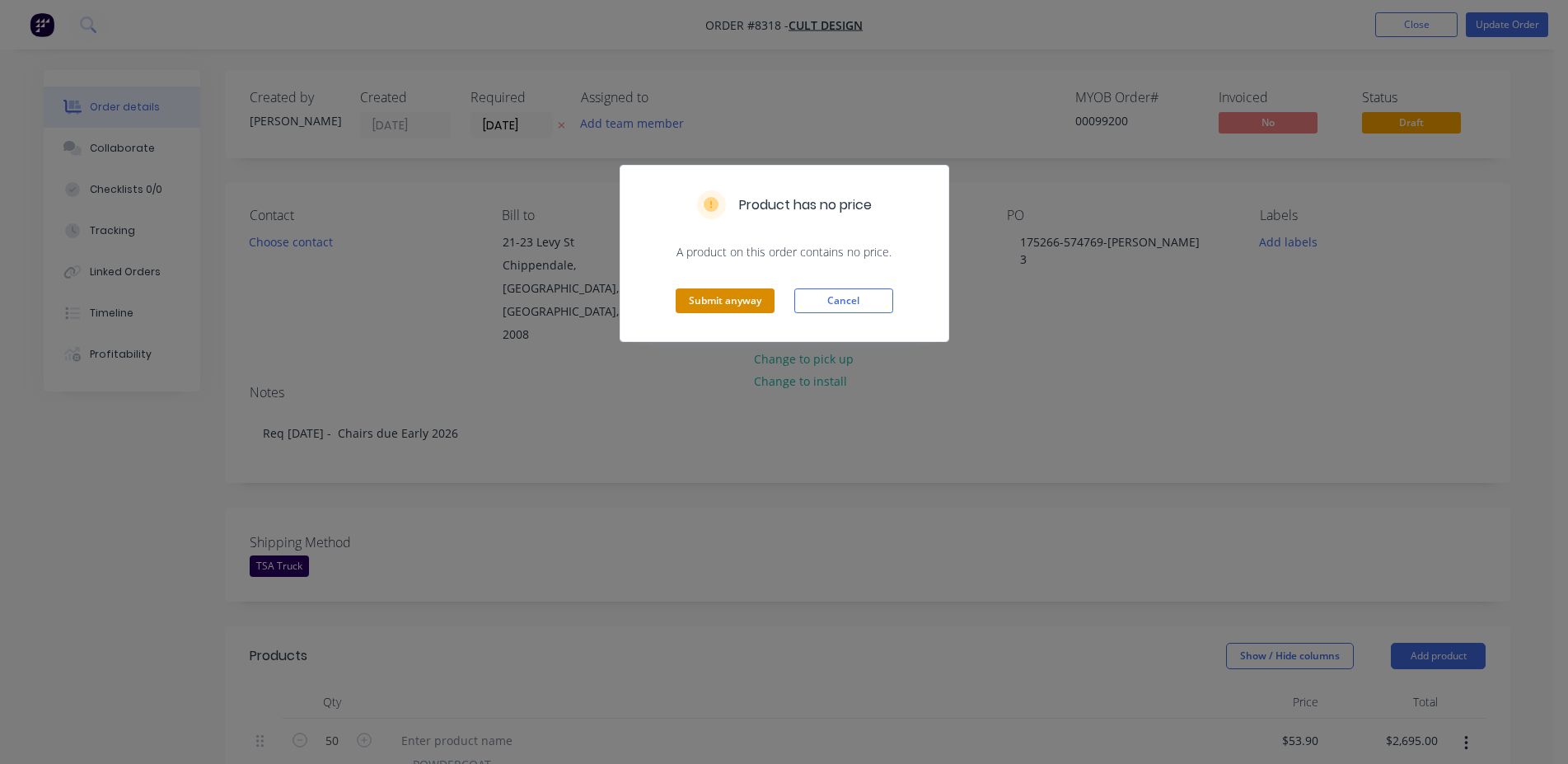
click at [739, 299] on button "Submit anyway" at bounding box center [725, 300] width 99 height 25
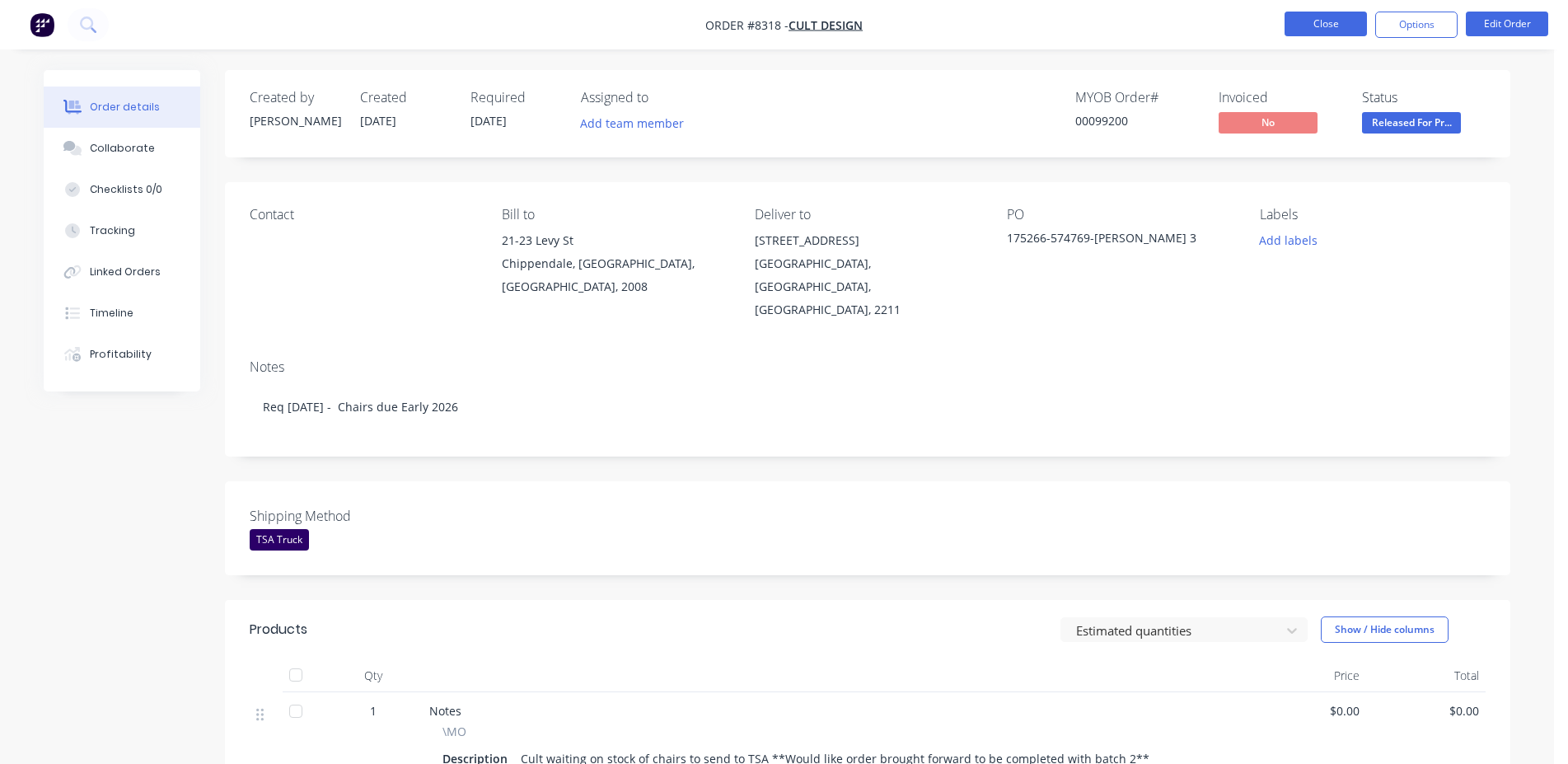
click at [1329, 22] on button "Close" at bounding box center [1326, 24] width 82 height 25
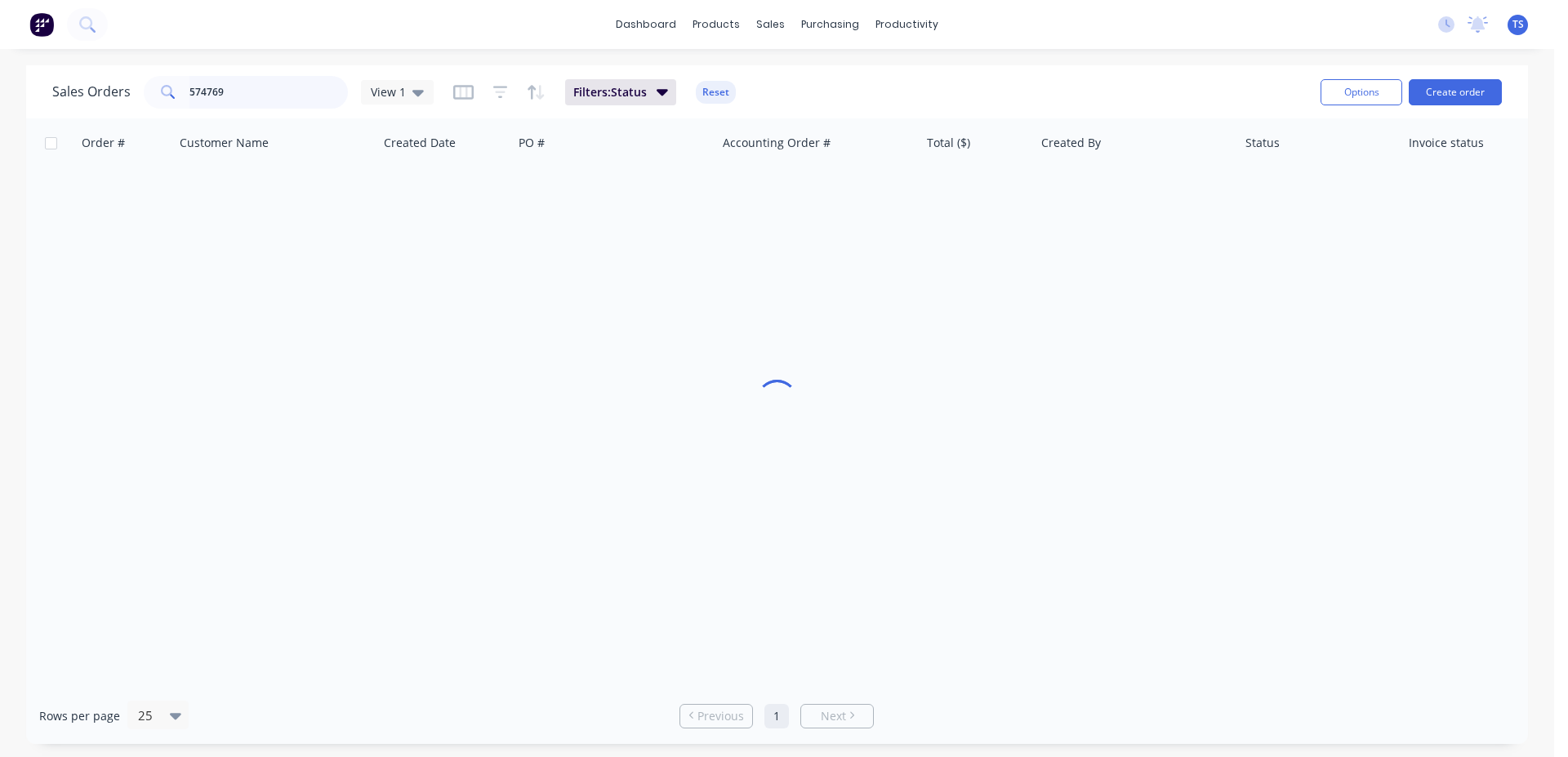
click at [302, 82] on input "574769" at bounding box center [269, 92] width 159 height 32
click at [225, 100] on input "78883" at bounding box center [269, 92] width 159 height 32
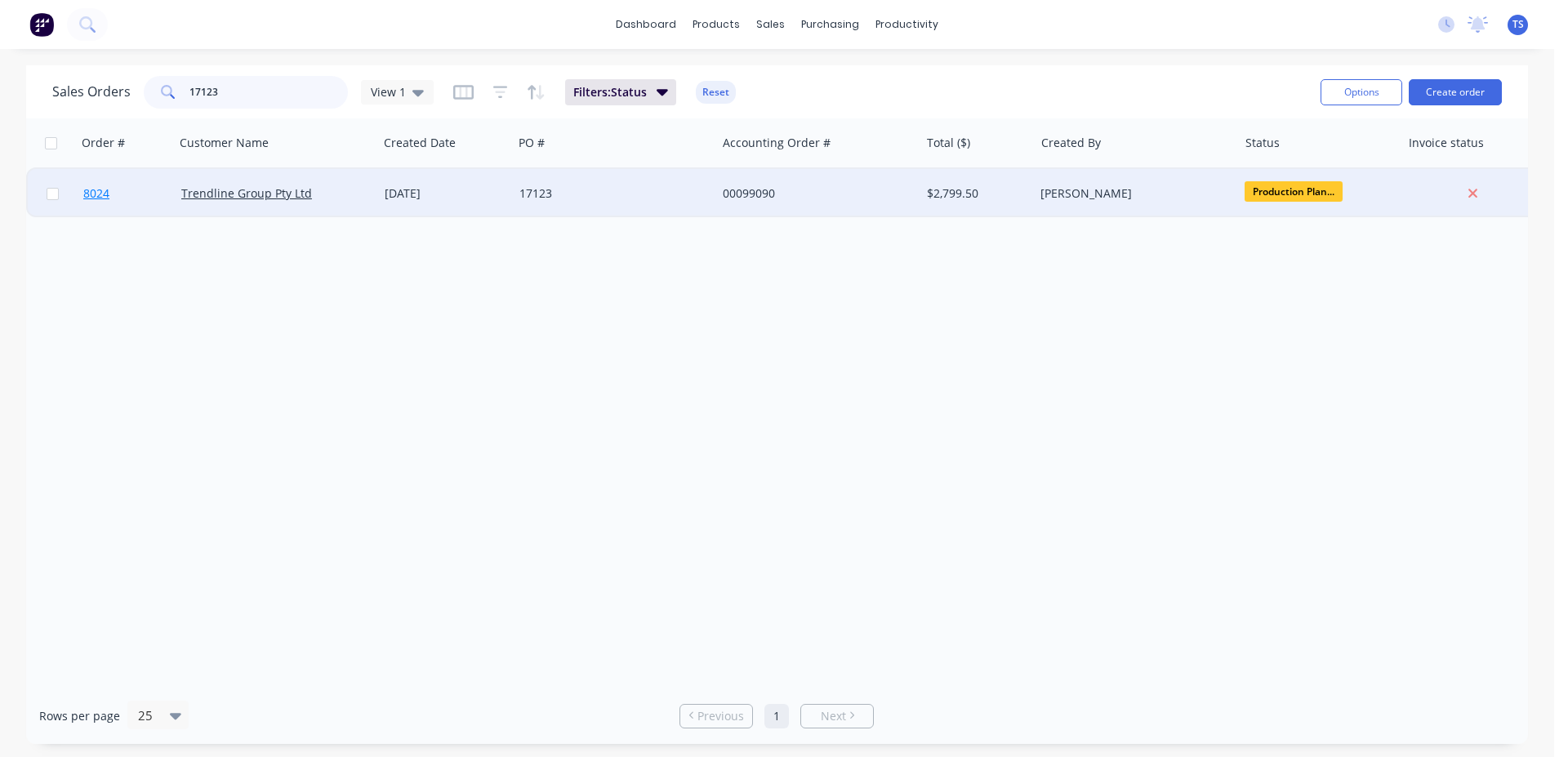
type input "17123"
click at [131, 213] on link "8024" at bounding box center [132, 194] width 98 height 49
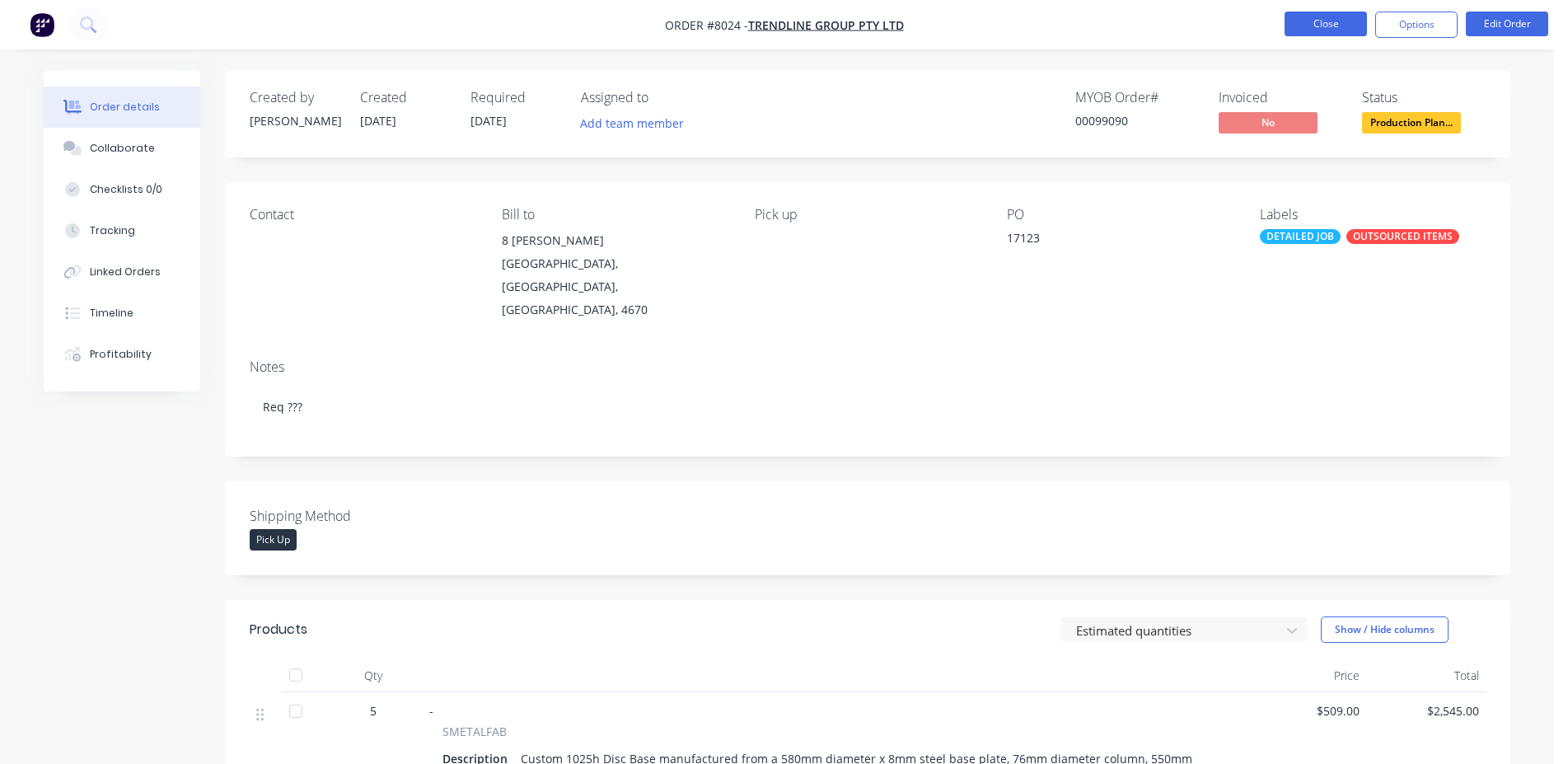
click at [1328, 26] on button "Close" at bounding box center [1326, 24] width 82 height 25
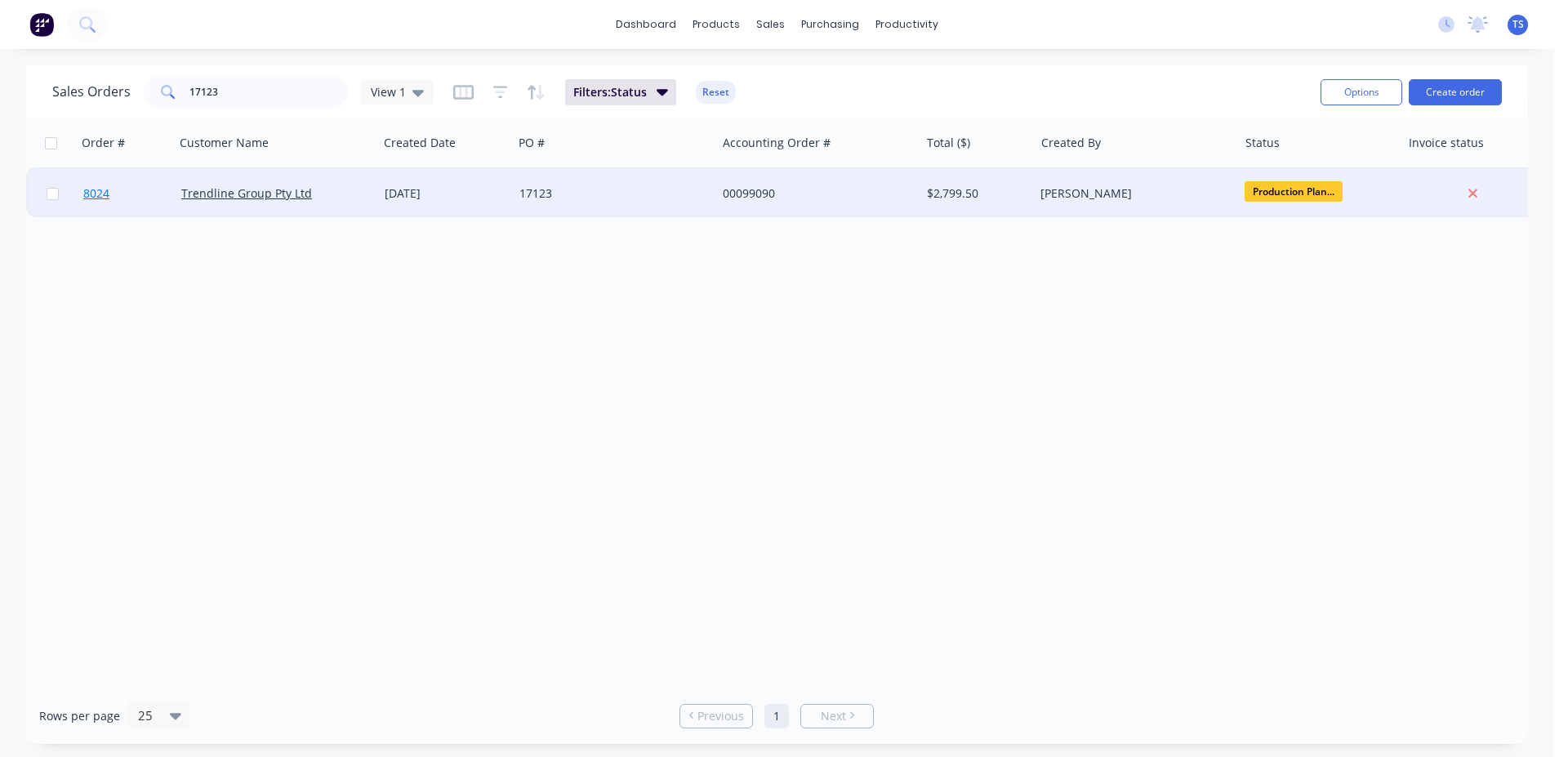
click at [126, 197] on link "8024" at bounding box center [132, 194] width 98 height 49
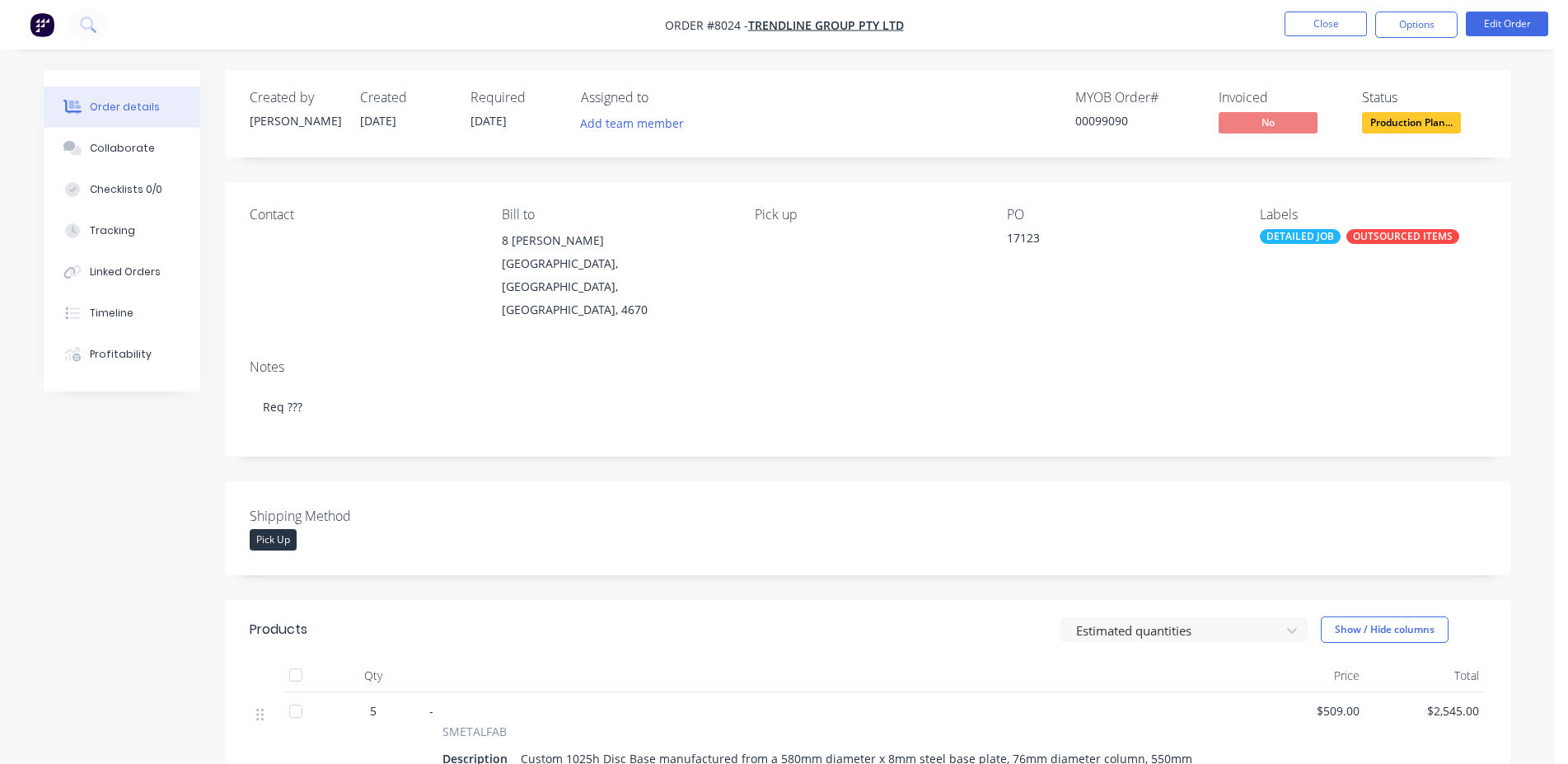
click at [1315, 39] on nav "Order #8024 - Trendline Group Pty Ltd Close Options Edit Order" at bounding box center [784, 25] width 1568 height 49
click at [1327, 27] on button "Close" at bounding box center [1326, 24] width 82 height 25
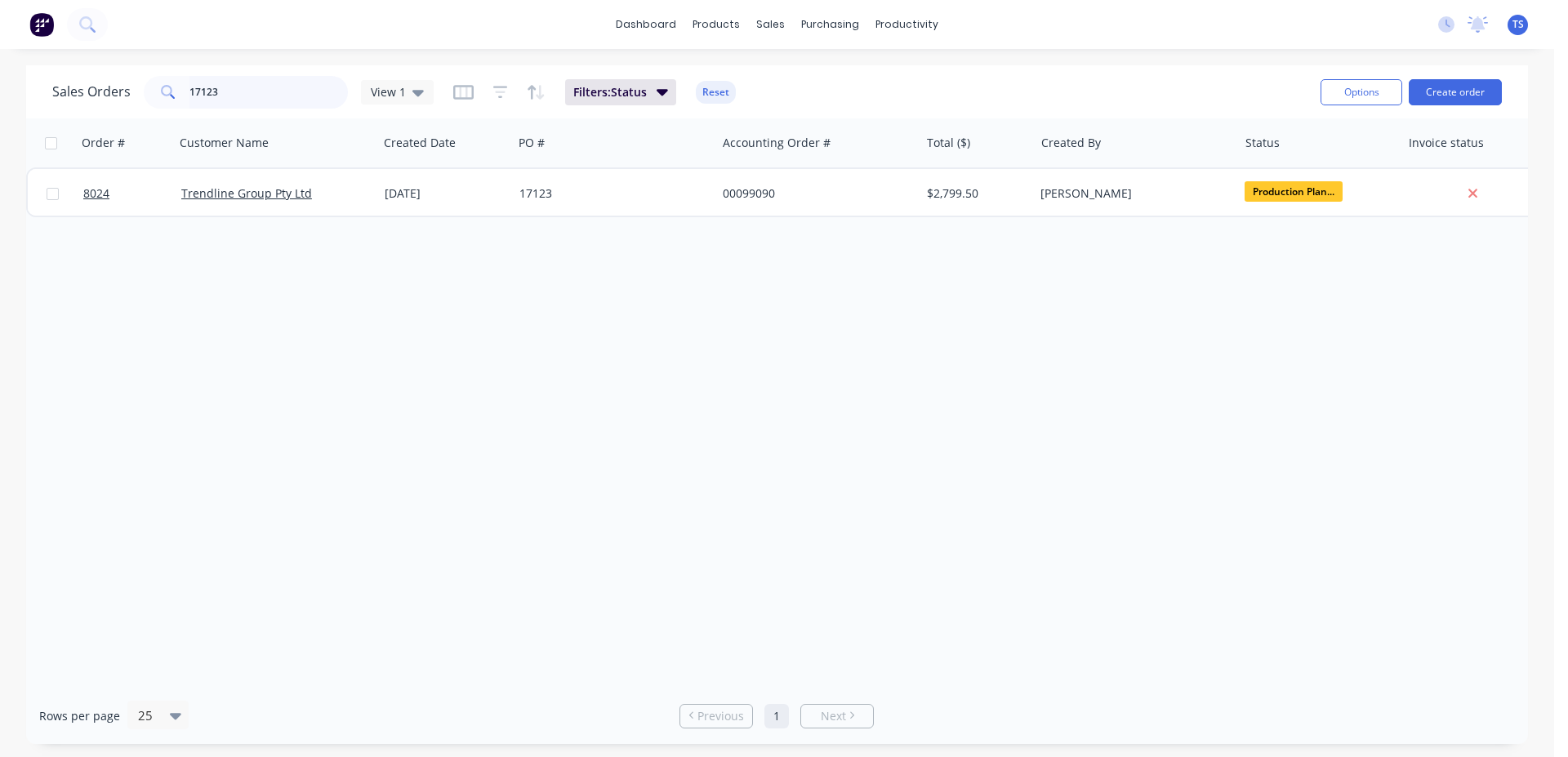
click at [282, 107] on input "17123" at bounding box center [269, 92] width 159 height 32
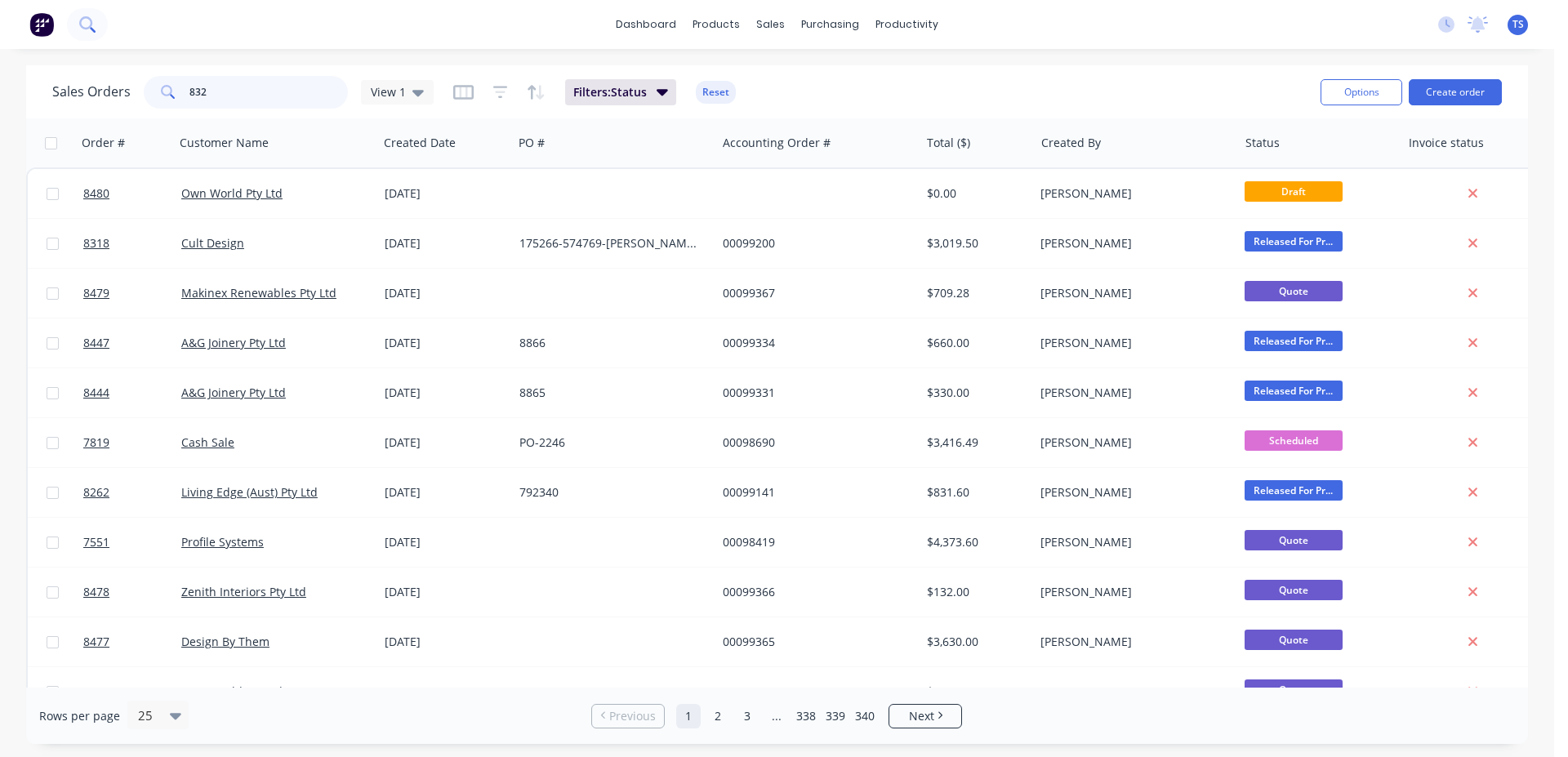
type input "8320"
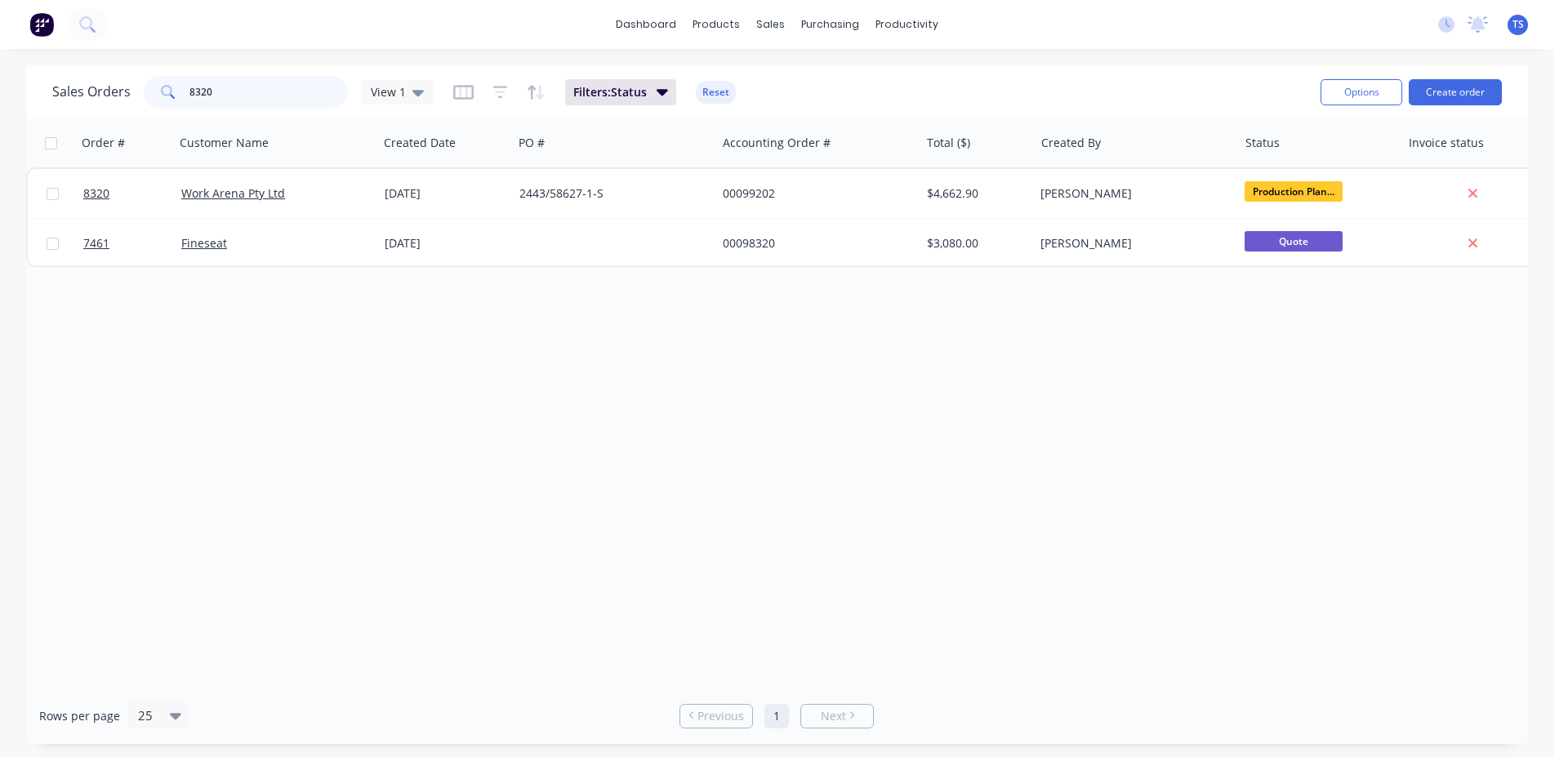
click at [240, 93] on input "8320" at bounding box center [269, 92] width 159 height 32
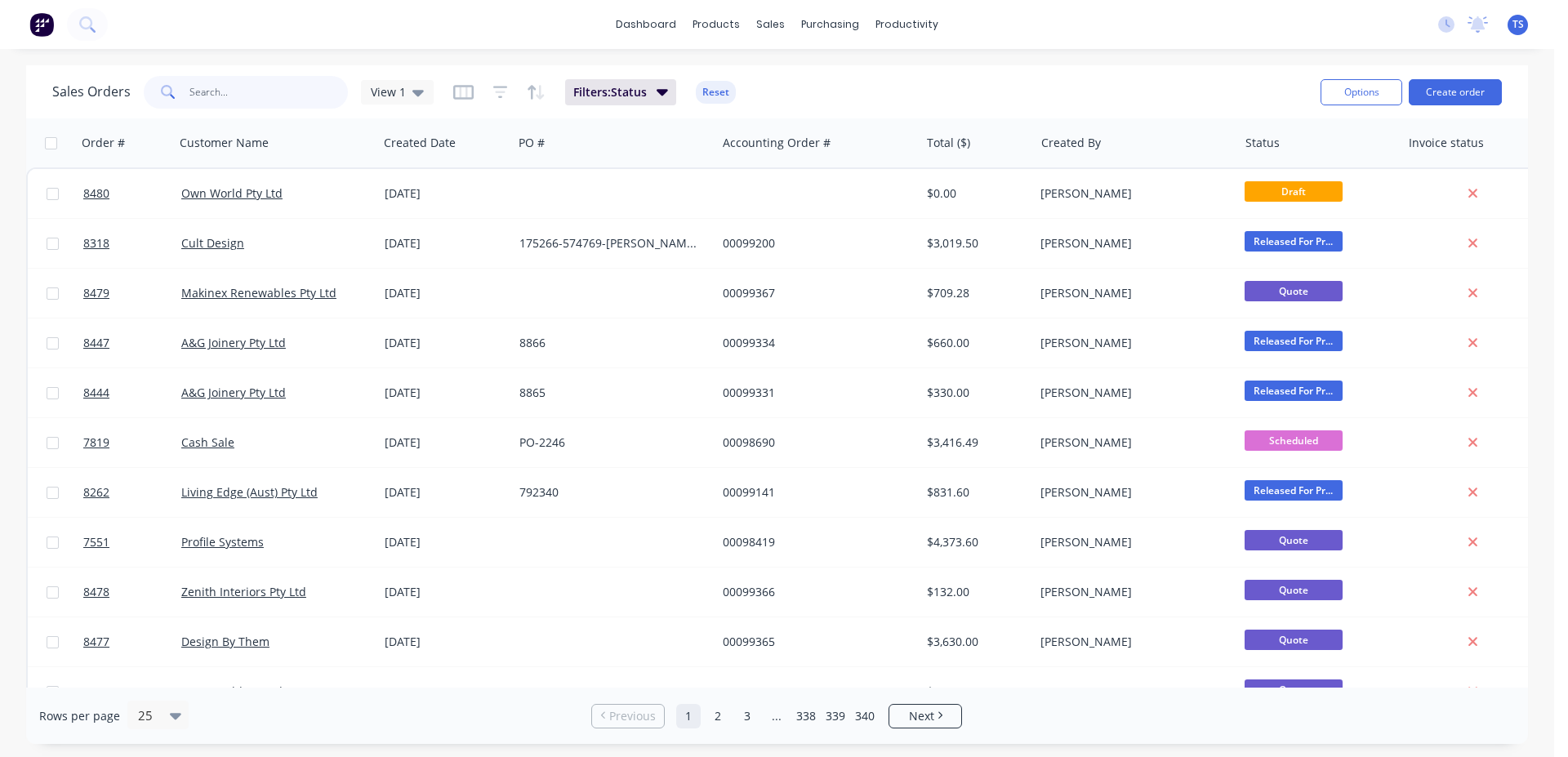
click at [238, 95] on input "text" at bounding box center [269, 92] width 159 height 32
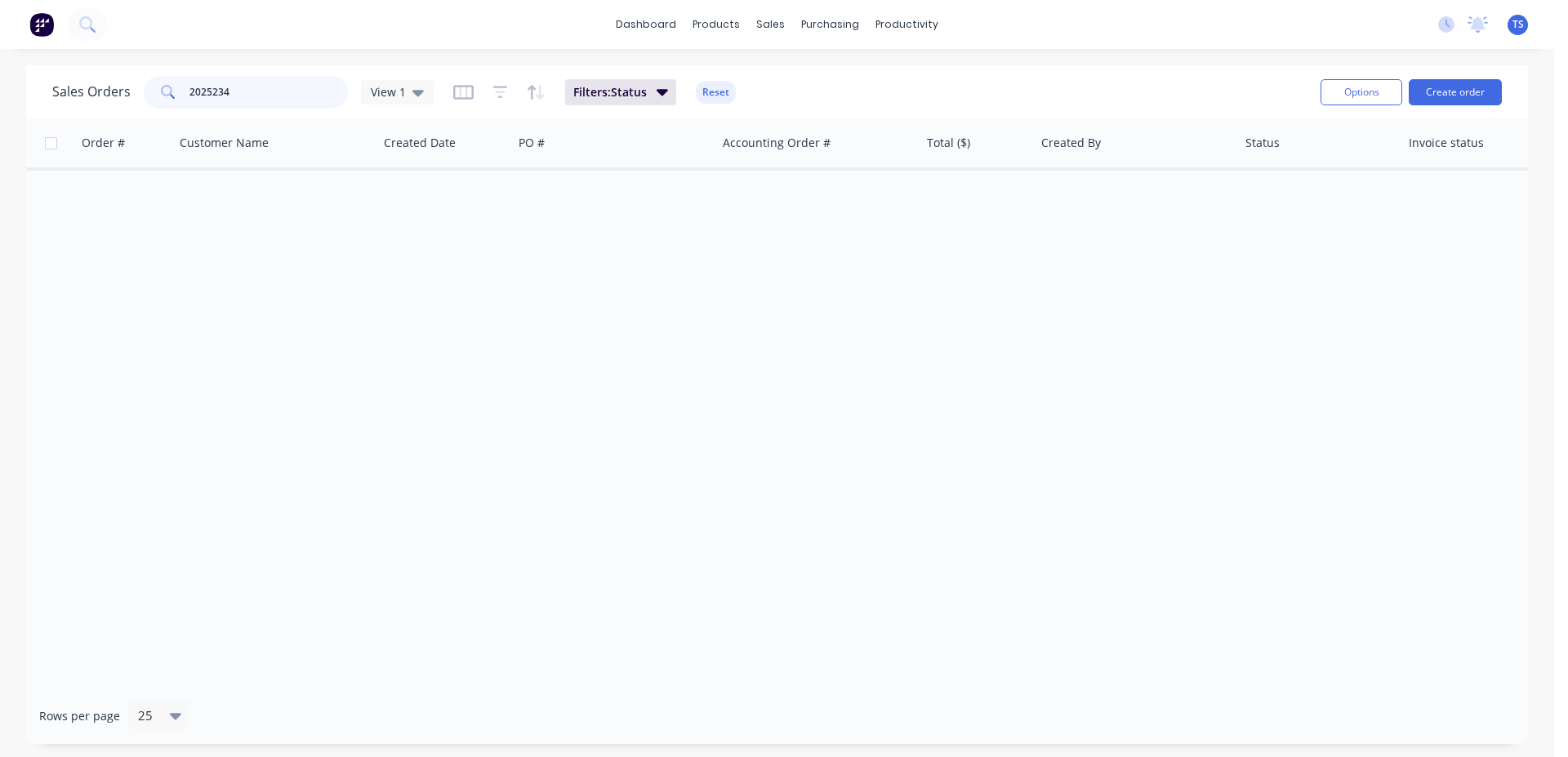
click at [306, 84] on input "2025234" at bounding box center [269, 92] width 159 height 32
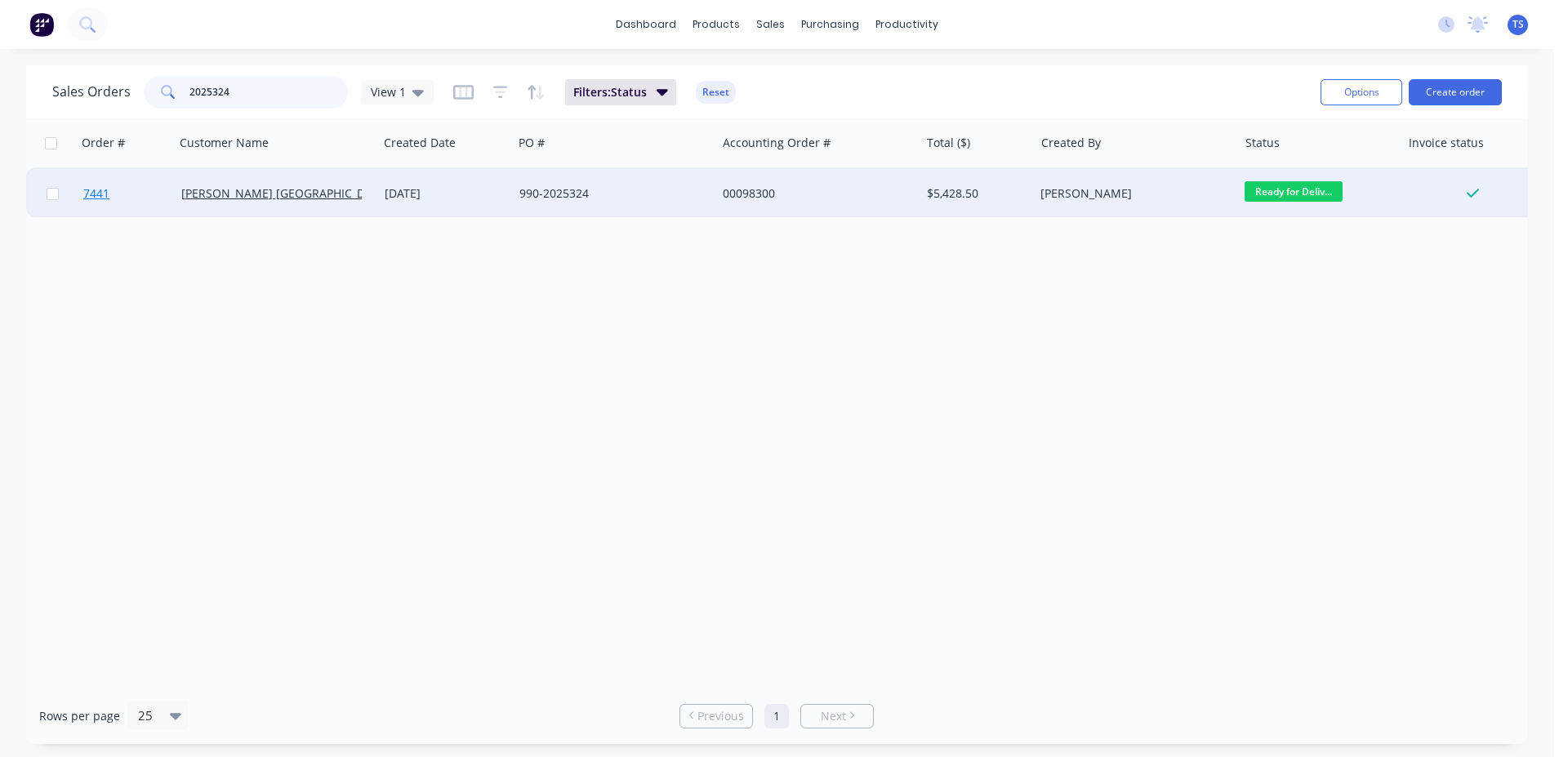
type input "2025324"
click at [162, 208] on link "7441" at bounding box center [132, 194] width 98 height 49
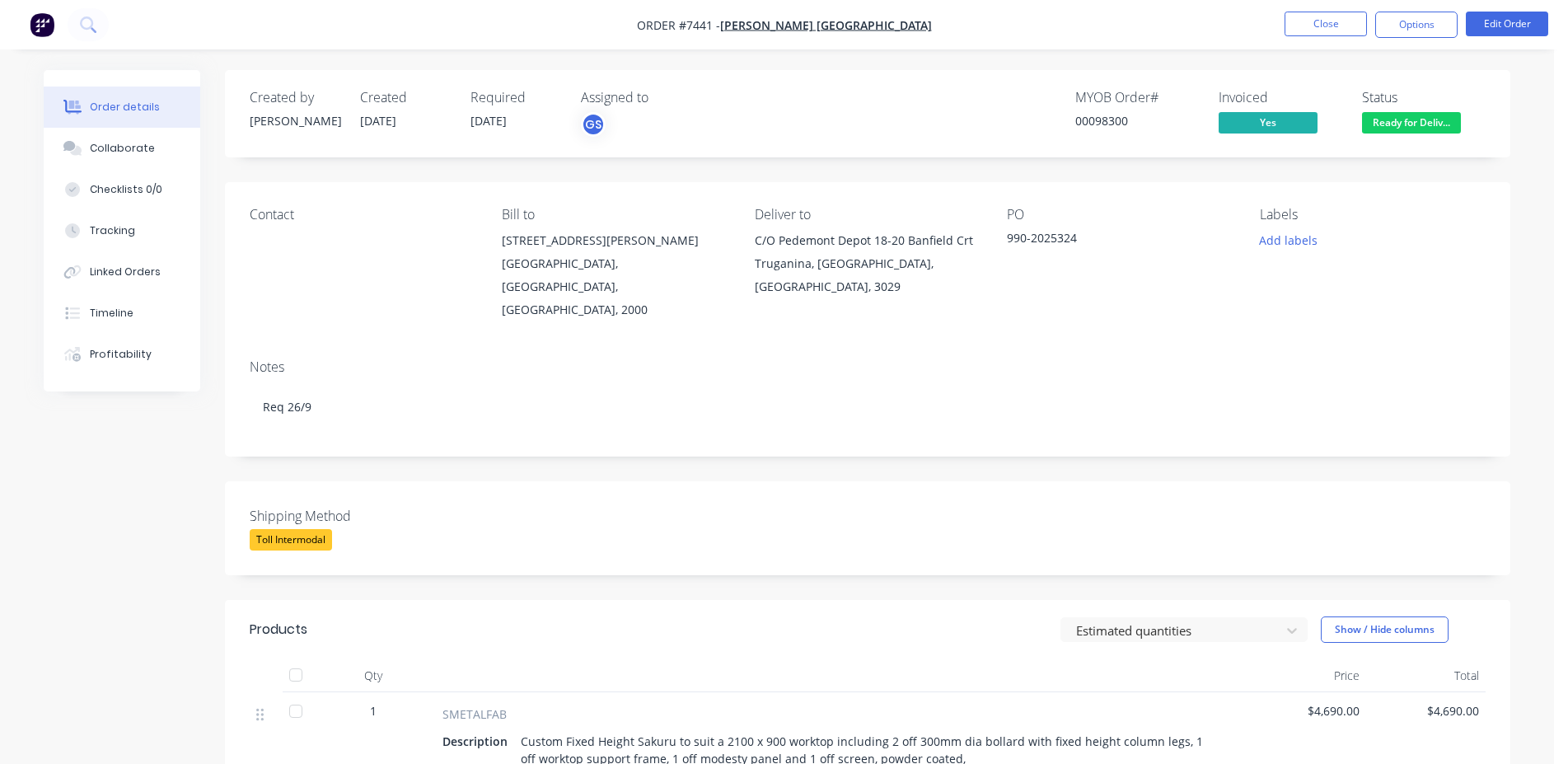
click at [1111, 122] on div "00098300" at bounding box center [1137, 121] width 123 height 18
click at [1332, 24] on button "Close" at bounding box center [1326, 24] width 82 height 25
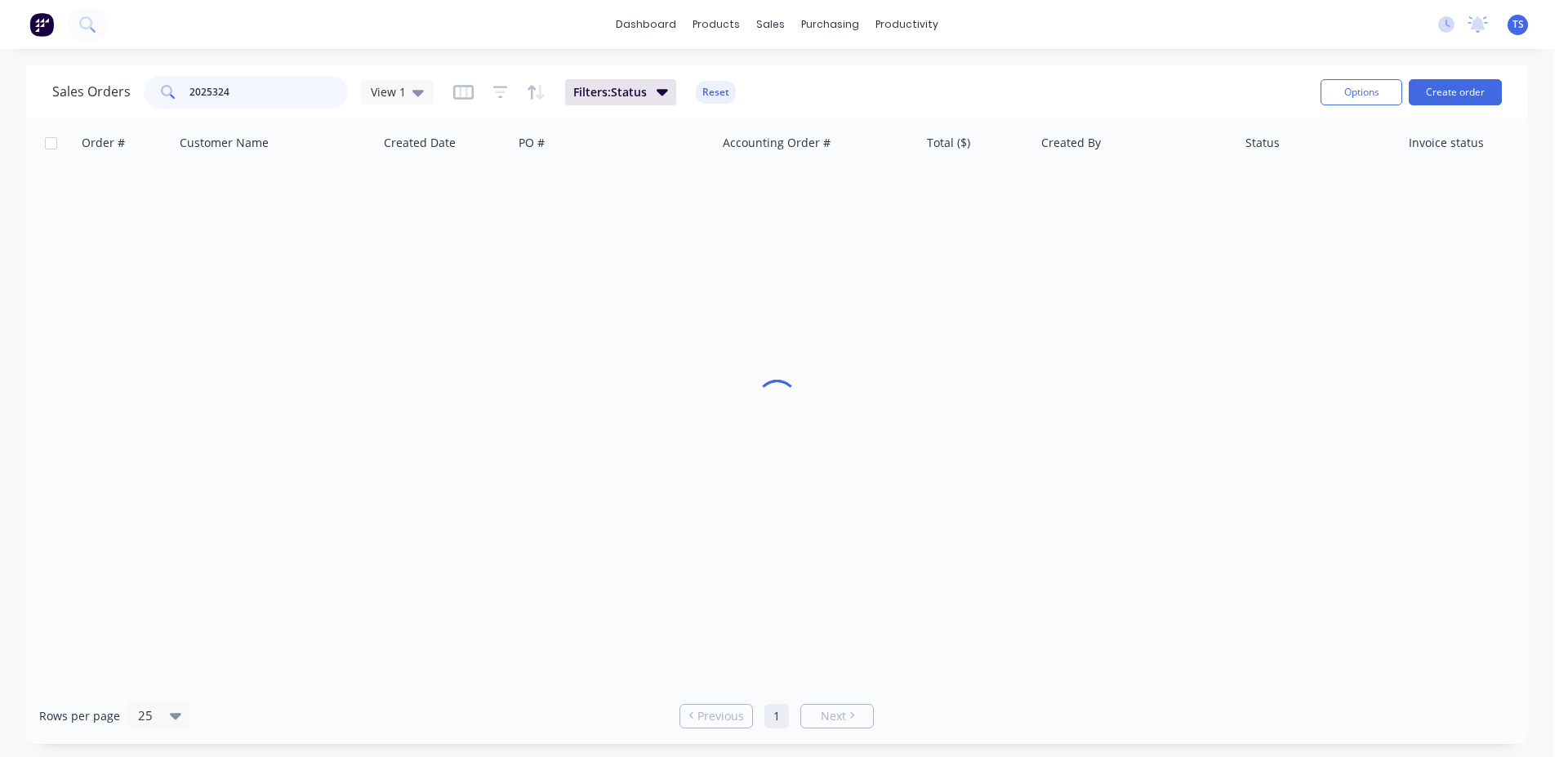
click at [246, 95] on input "2025324" at bounding box center [269, 92] width 159 height 32
click at [250, 99] on input "2025324" at bounding box center [269, 92] width 159 height 32
click at [250, 99] on input "20253249082" at bounding box center [269, 92] width 159 height 32
type input "99082"
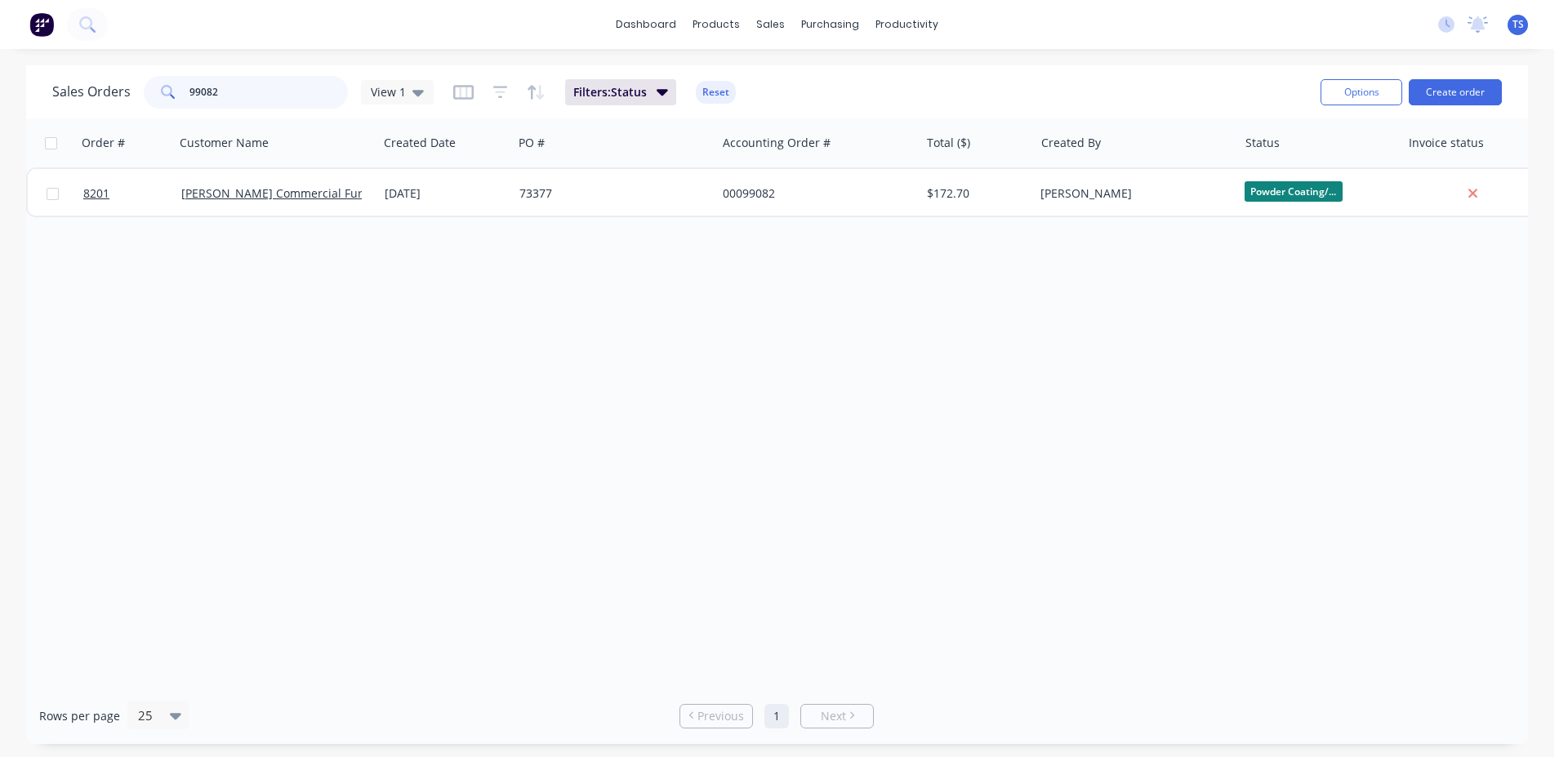
click at [266, 100] on input "99082" at bounding box center [269, 92] width 159 height 32
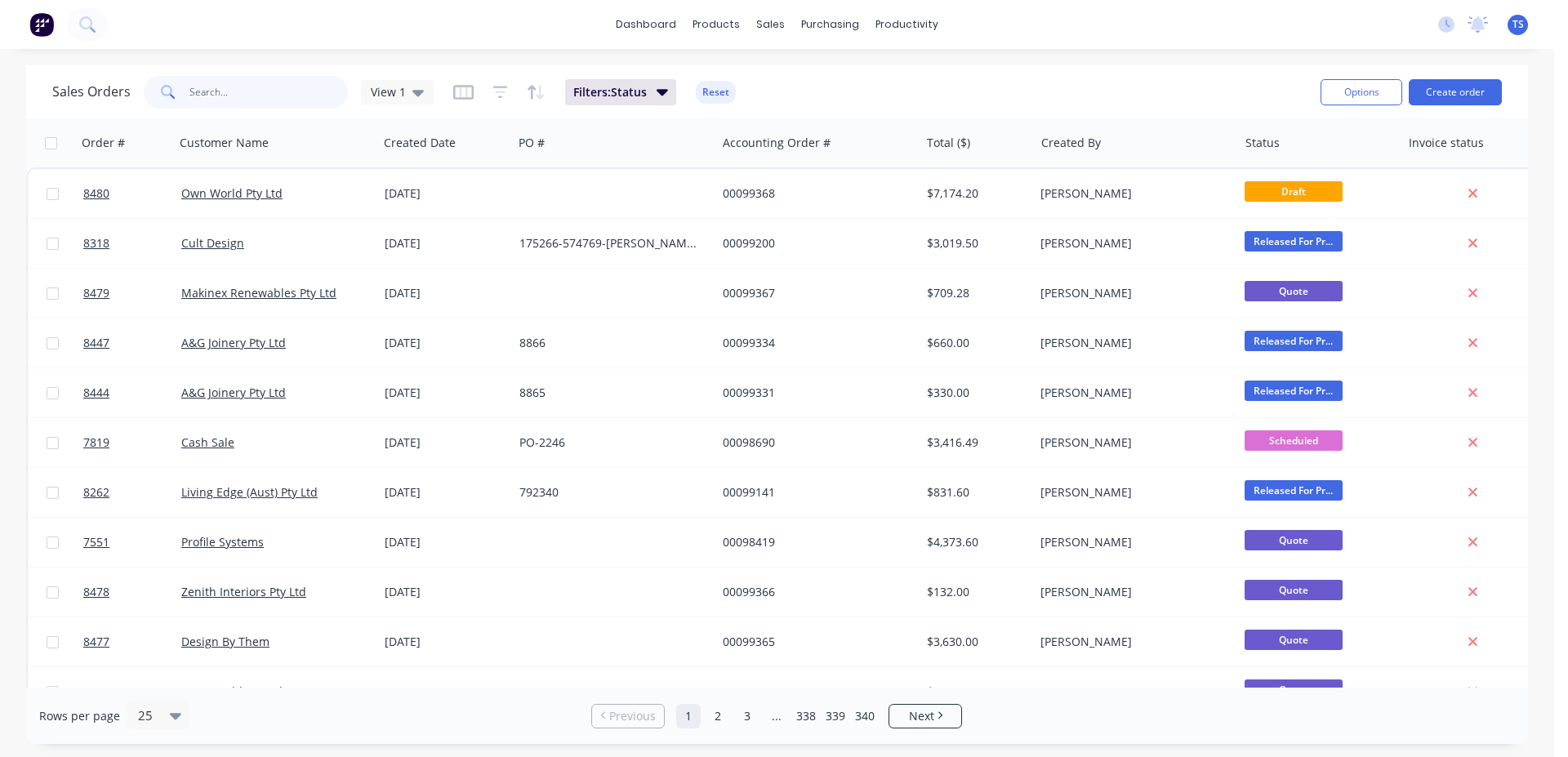
click at [275, 95] on input "text" at bounding box center [269, 92] width 159 height 32
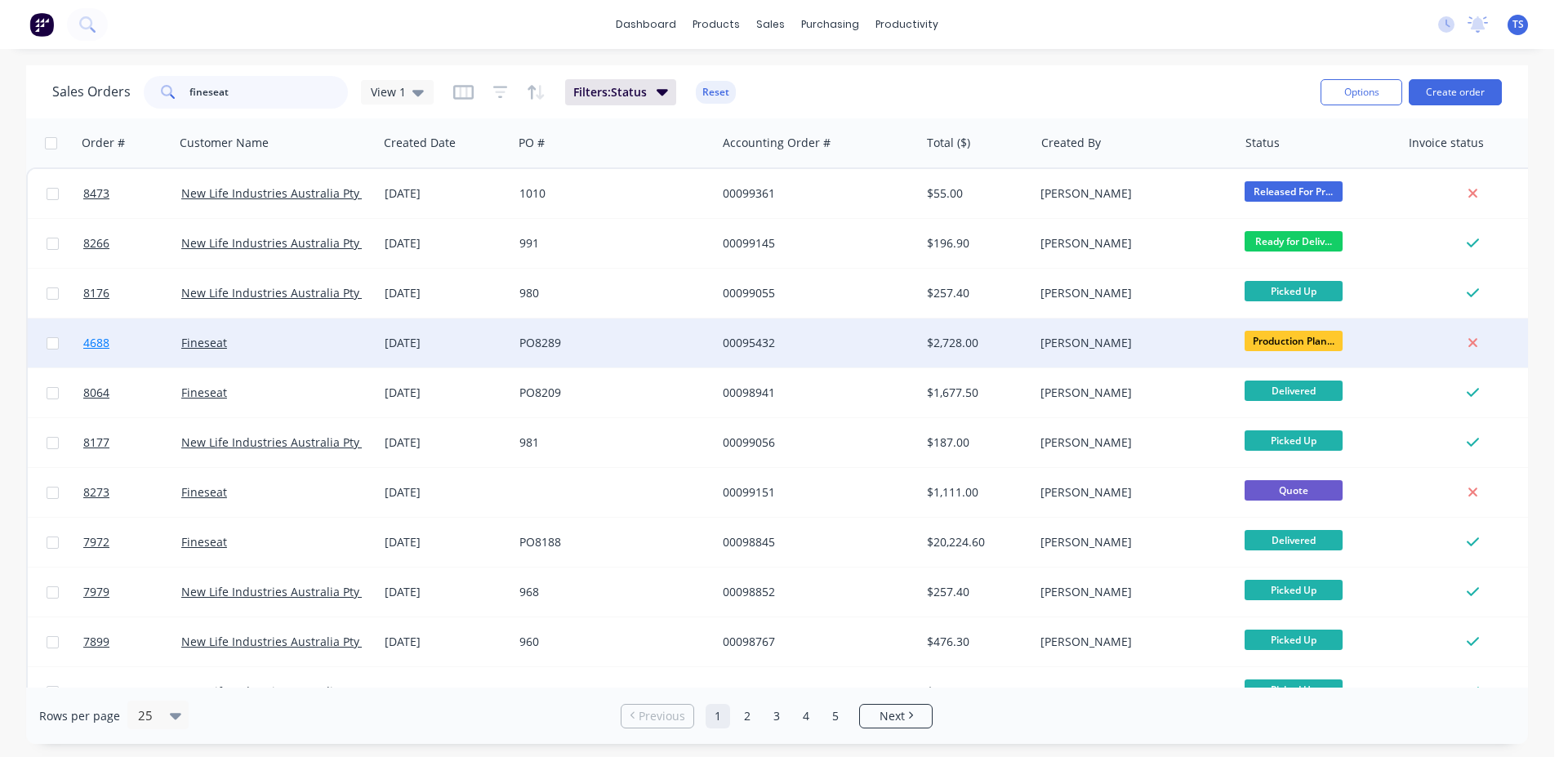
type input "fineseat"
click at [137, 361] on link "4688" at bounding box center [132, 343] width 98 height 49
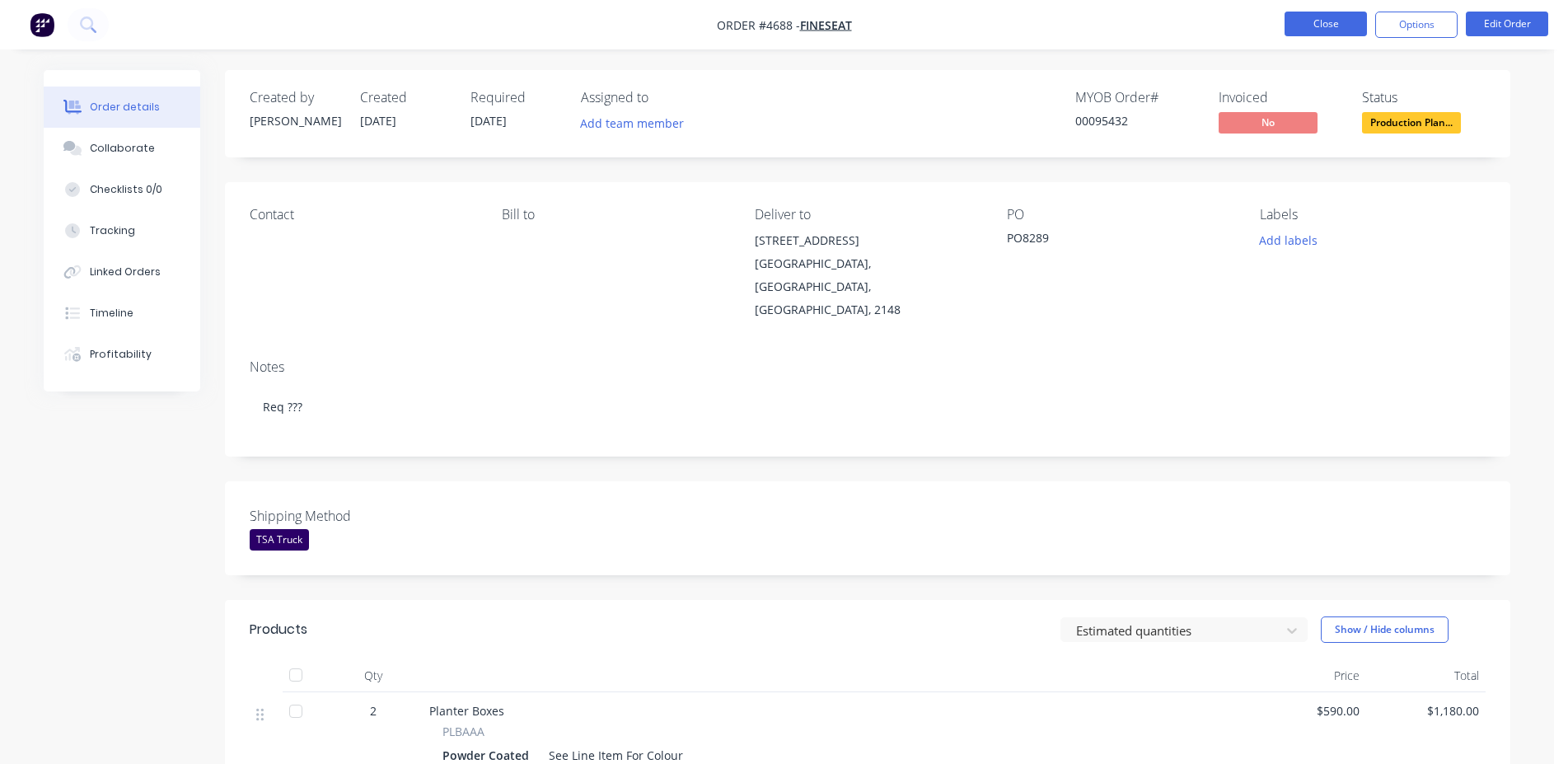
click at [1344, 27] on button "Close" at bounding box center [1326, 24] width 82 height 25
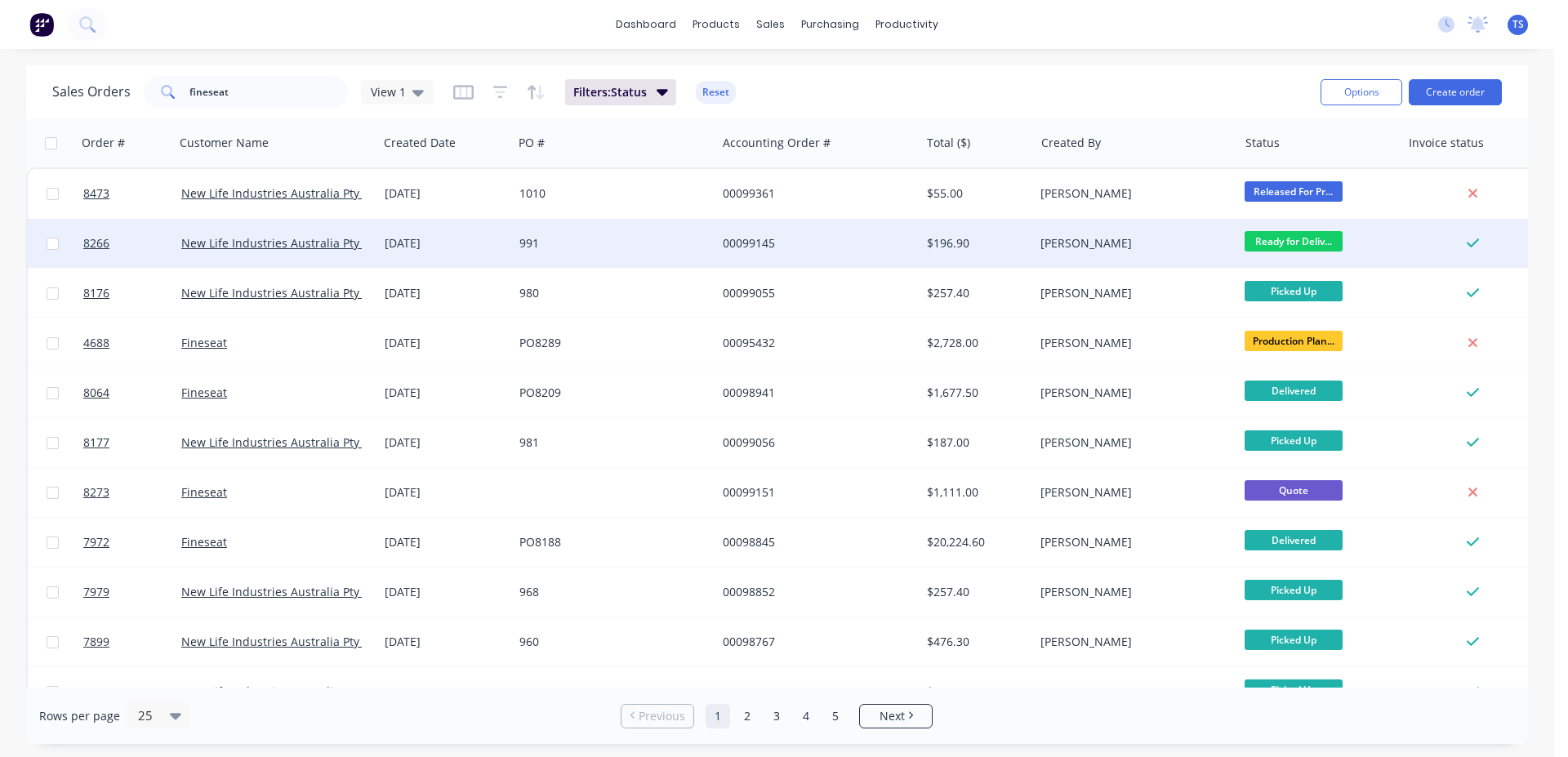
click at [448, 231] on div "[DATE]" at bounding box center [446, 244] width 135 height 49
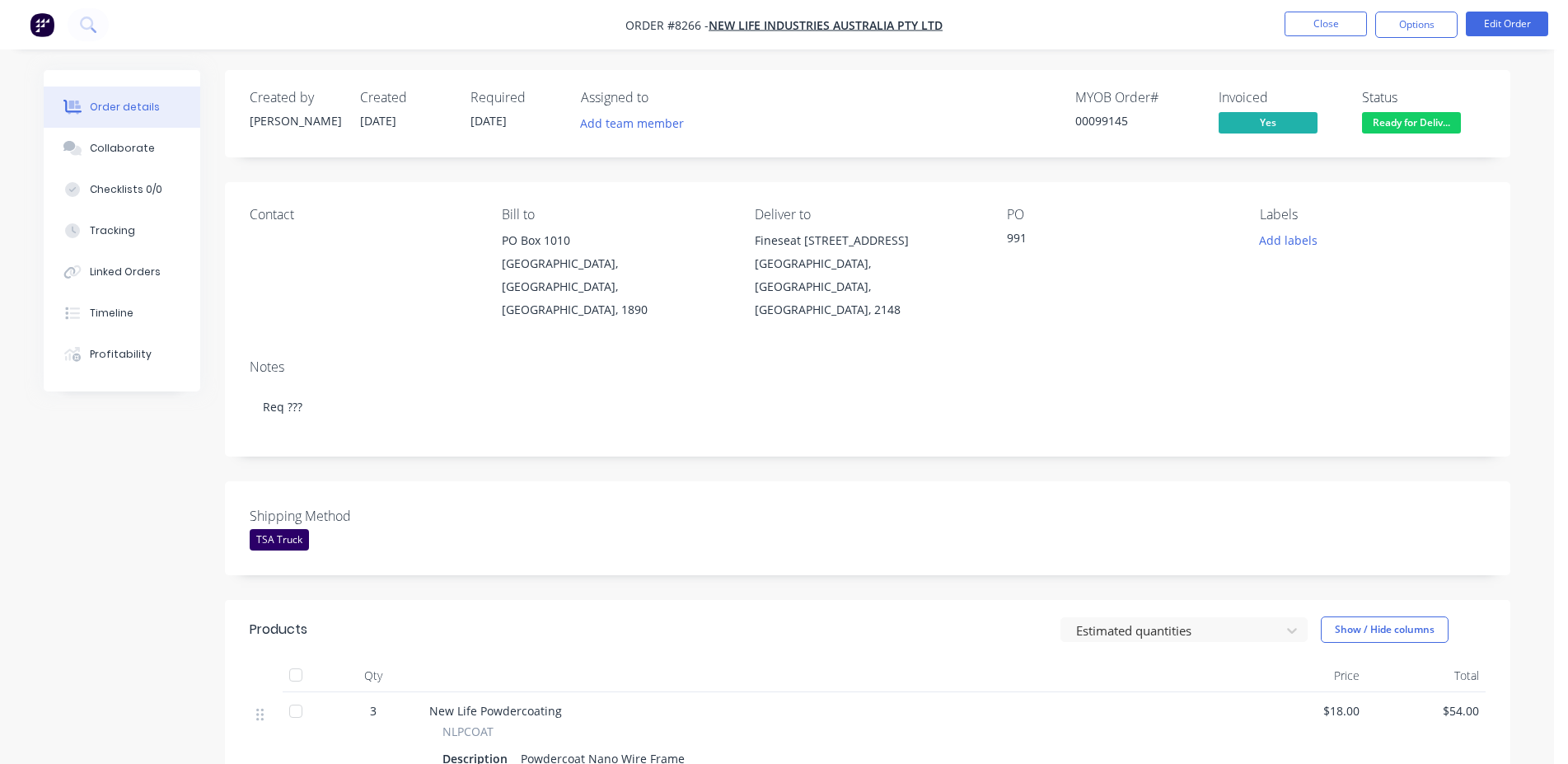
click at [1307, 39] on nav "Order #8266 - New Life Industries Australia Pty Ltd Close Options Edit Order" at bounding box center [784, 25] width 1568 height 49
click at [1313, 29] on button "Close" at bounding box center [1326, 24] width 82 height 25
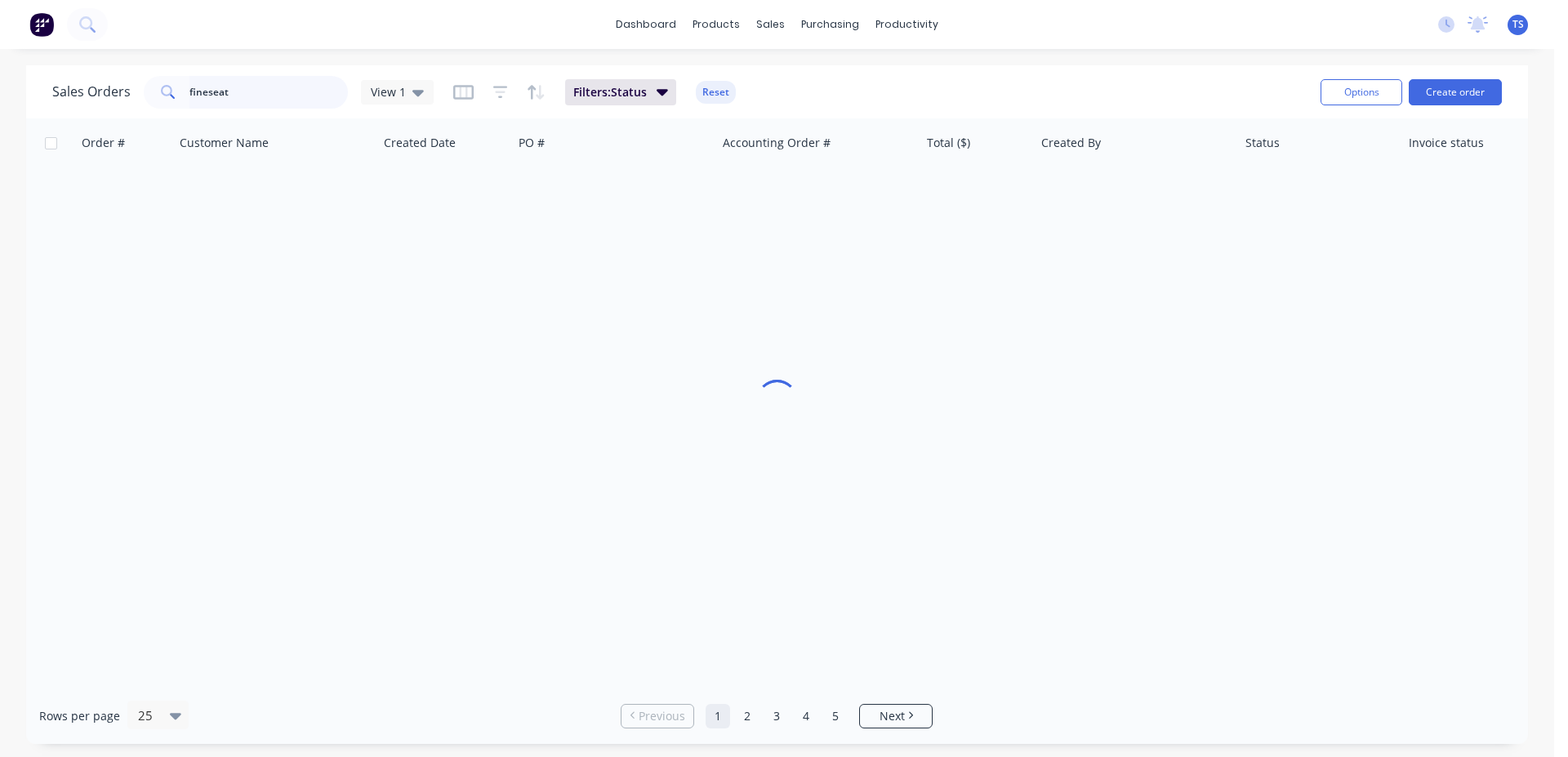
click at [280, 95] on input "fineseat" at bounding box center [269, 92] width 159 height 32
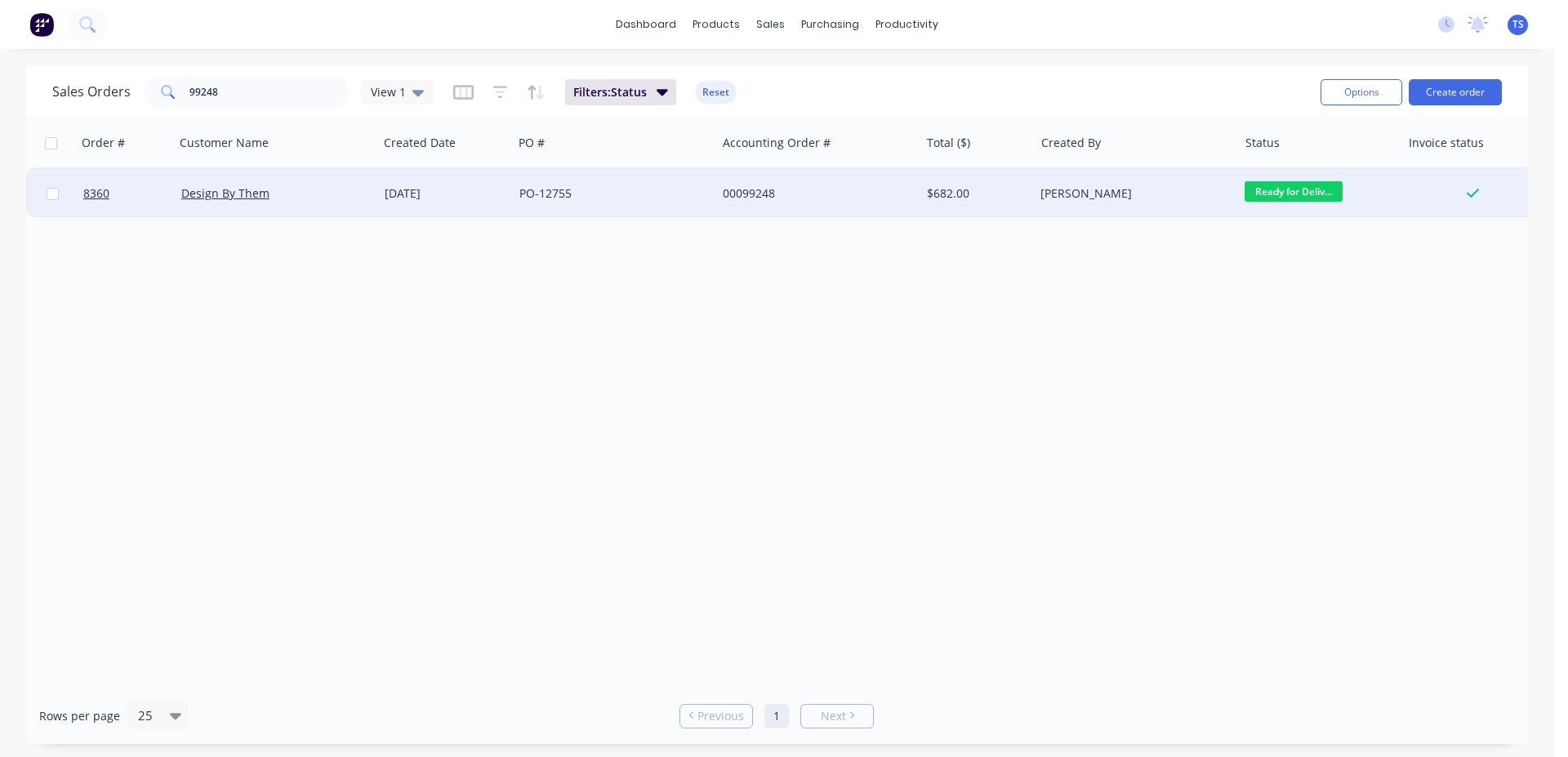
click at [1321, 195] on span "Ready for Deliv..." at bounding box center [1294, 191] width 98 height 20
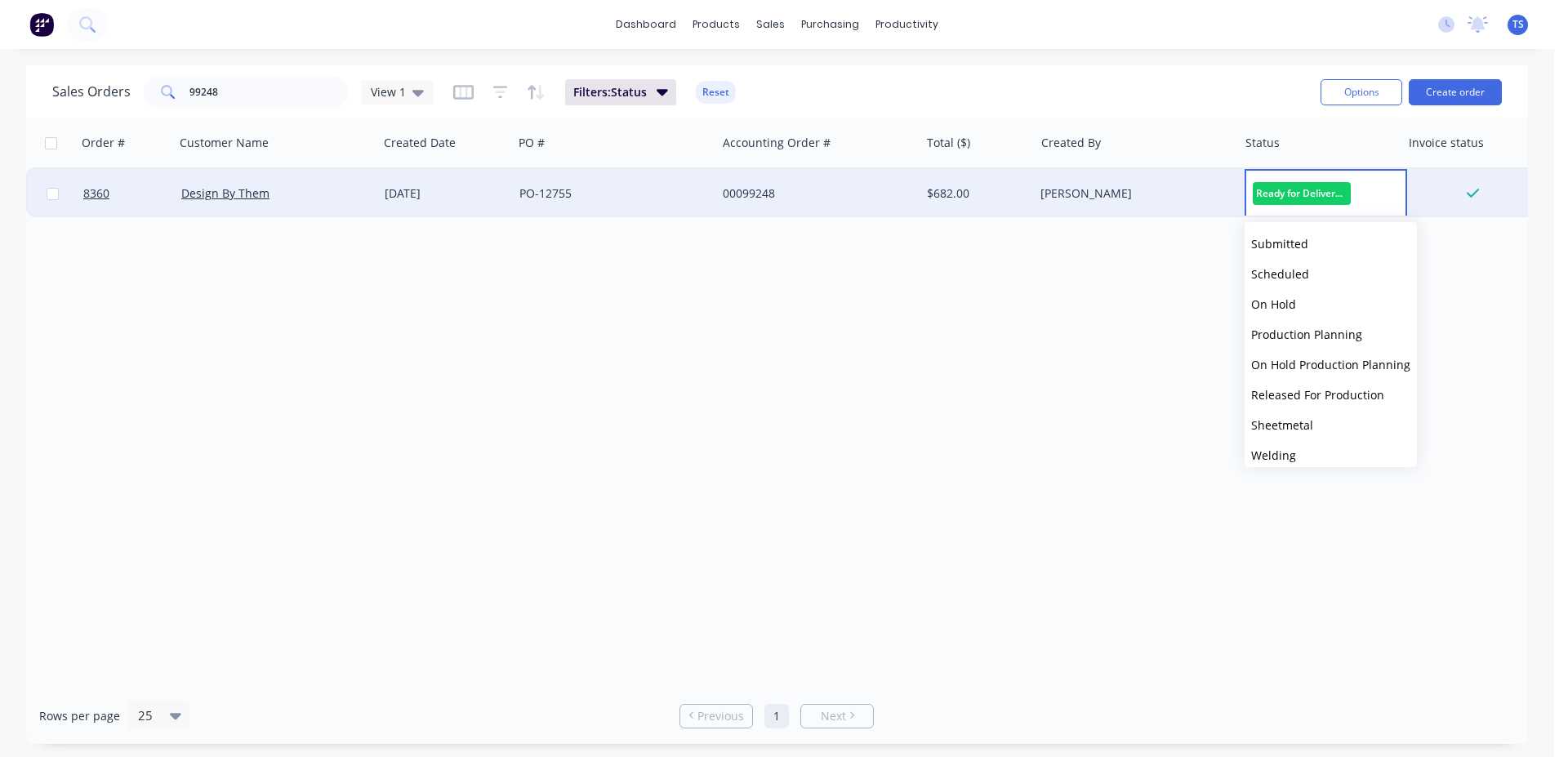
scroll to position [178, 0]
click at [1339, 426] on button "Delivered" at bounding box center [1330, 415] width 172 height 31
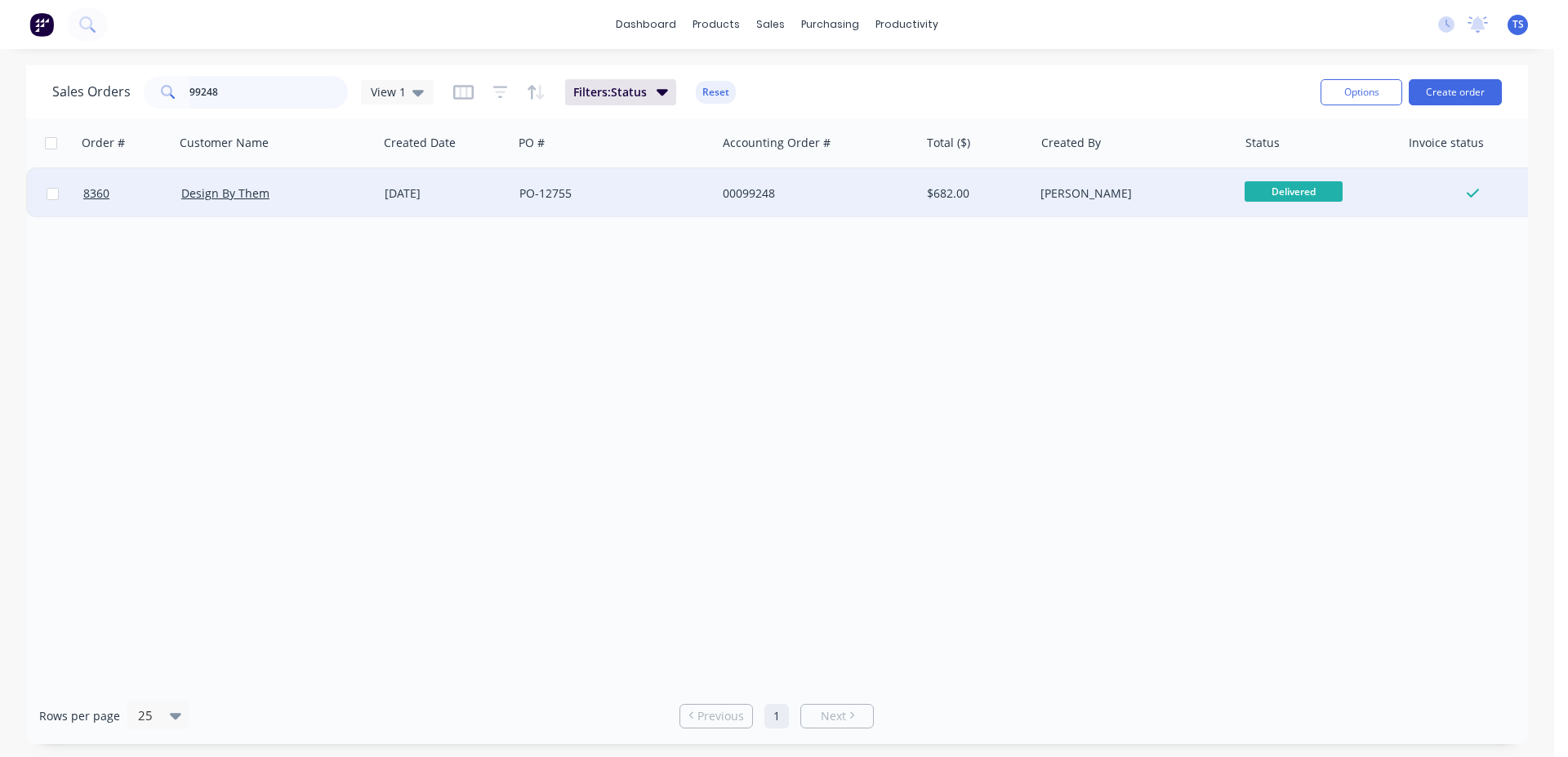
click at [307, 86] on input "99248" at bounding box center [269, 92] width 159 height 32
click at [1299, 198] on span "Ready for Deliv..." at bounding box center [1294, 191] width 98 height 20
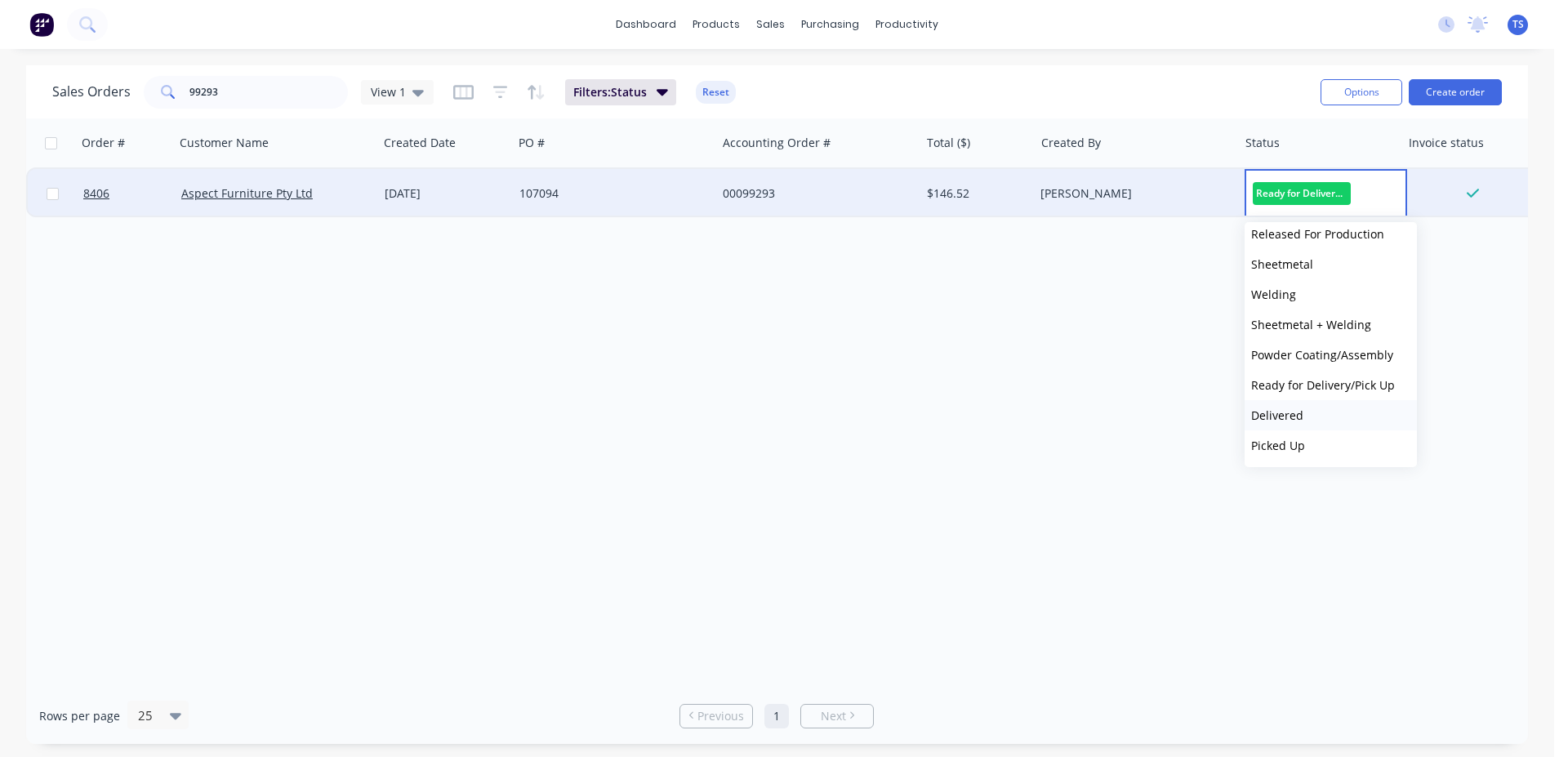
click at [1319, 414] on button "Delivered" at bounding box center [1330, 415] width 172 height 31
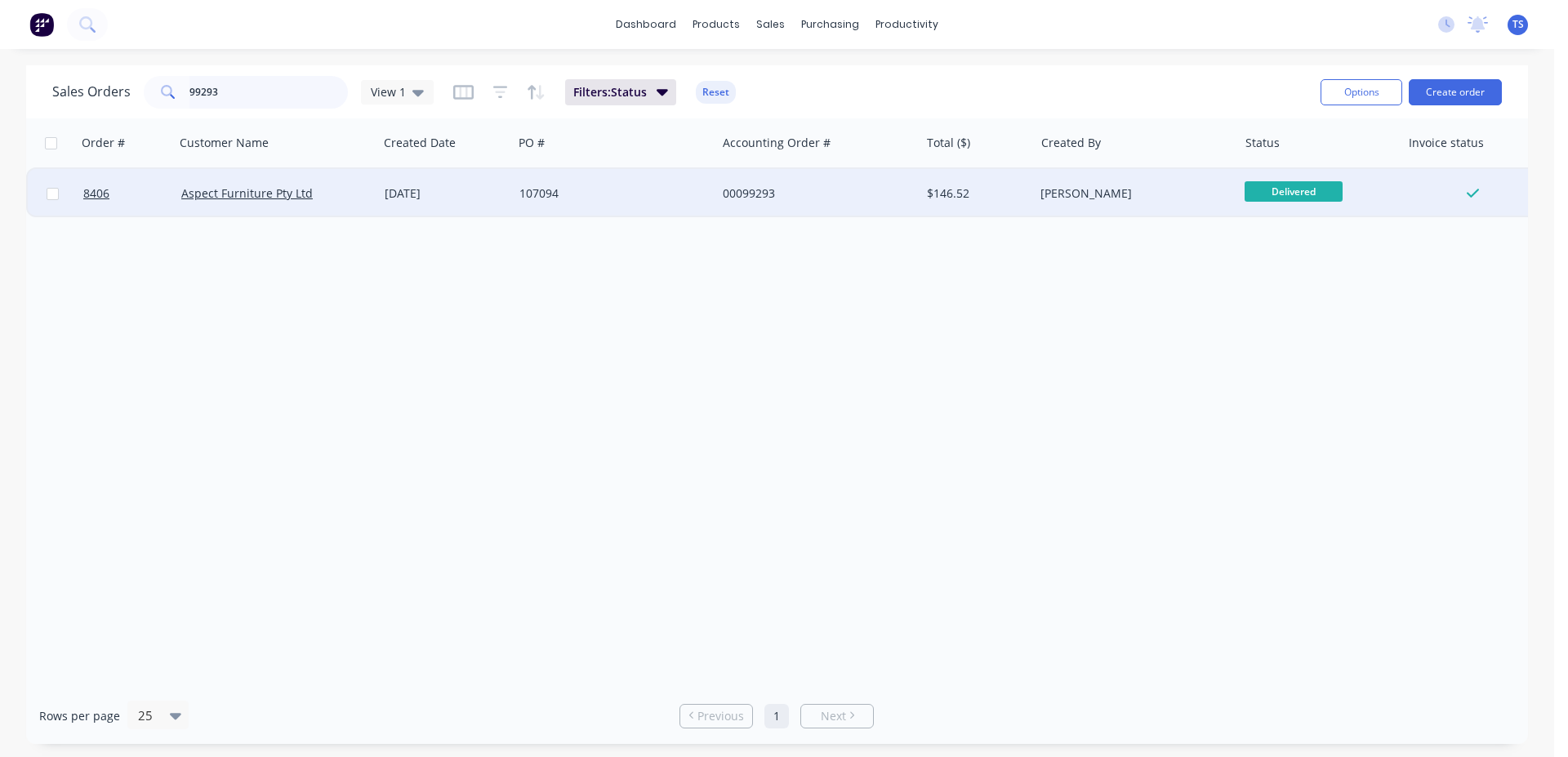
click at [260, 88] on input "99293" at bounding box center [269, 92] width 159 height 32
click at [1337, 193] on span "Ready for Deliv..." at bounding box center [1294, 191] width 98 height 20
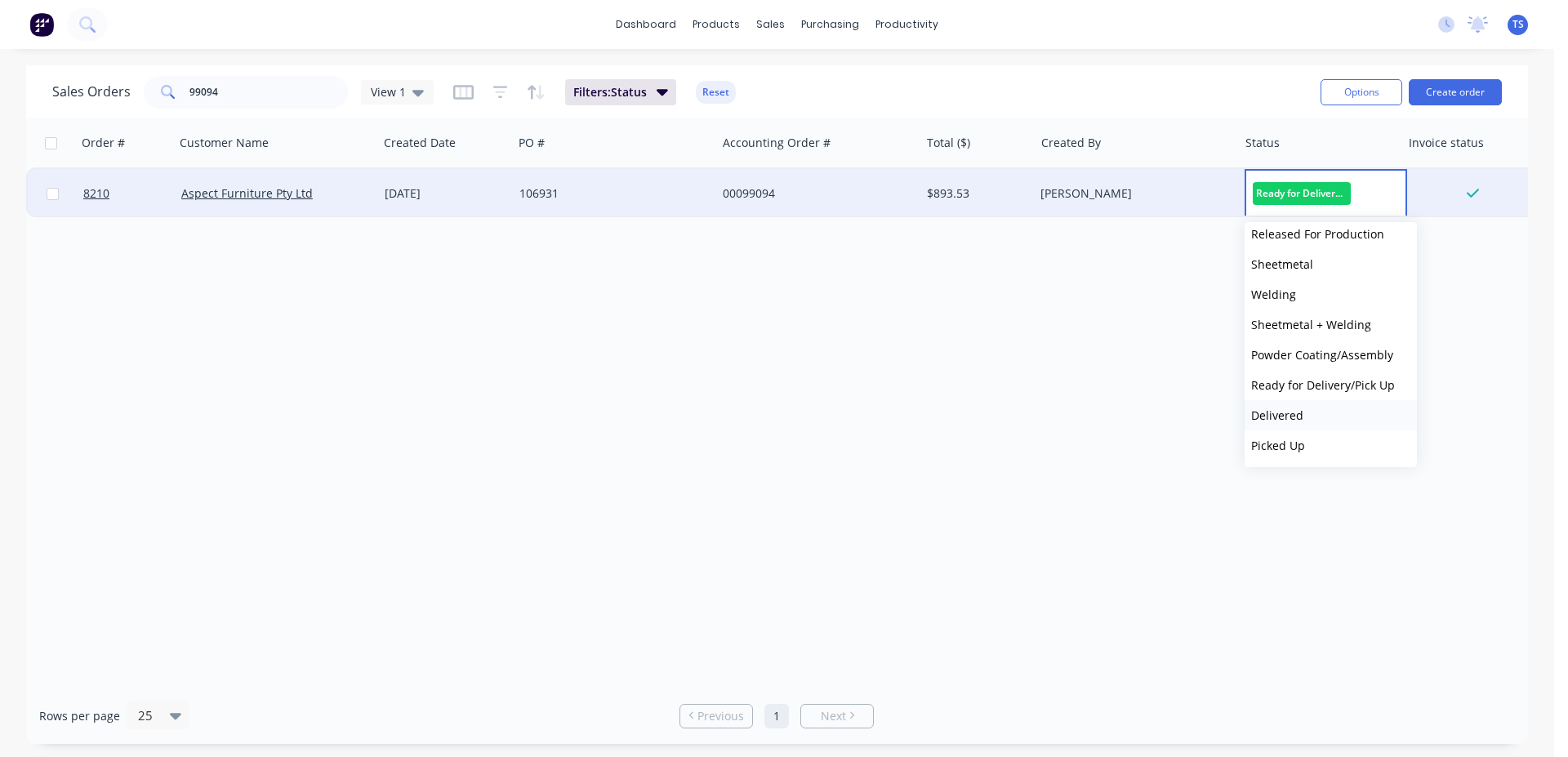
click at [1316, 413] on button "Delivered" at bounding box center [1330, 415] width 172 height 31
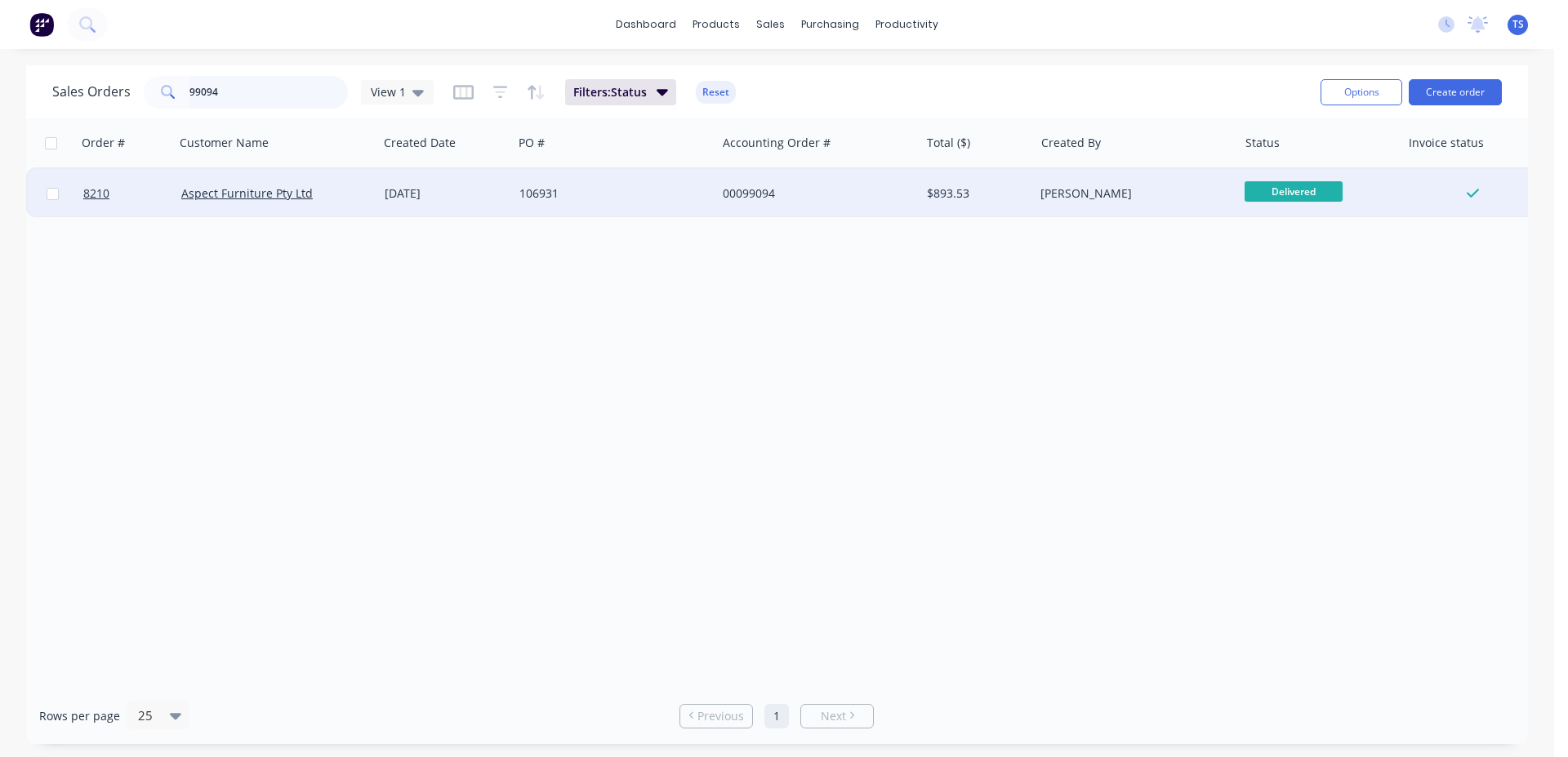
click at [231, 94] on input "99094" at bounding box center [269, 92] width 159 height 32
click at [1292, 191] on span "Ready for Deliv..." at bounding box center [1294, 191] width 98 height 20
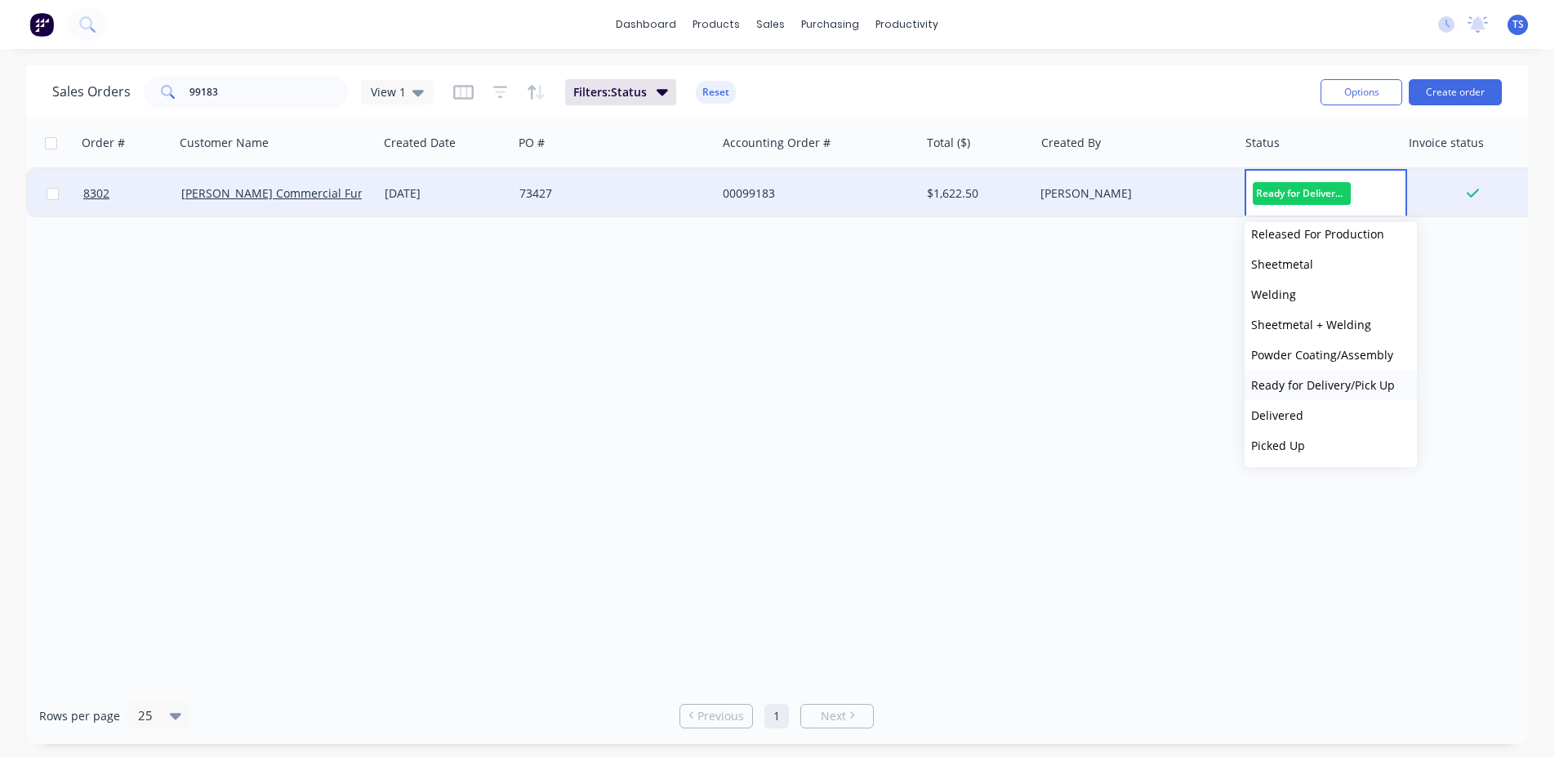
click at [1331, 399] on button "Ready for Delivery/Pick Up" at bounding box center [1330, 385] width 172 height 31
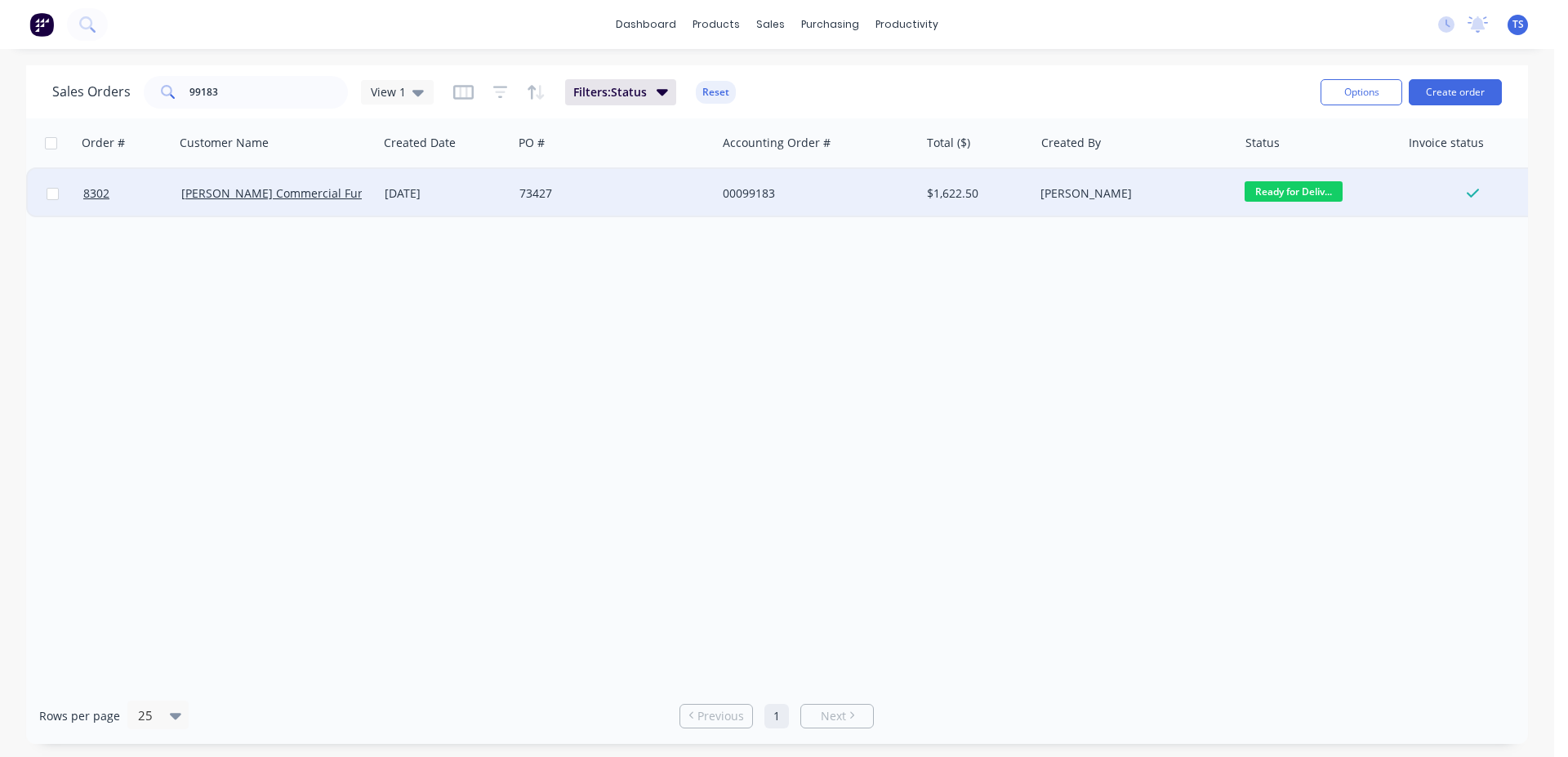
click at [1308, 193] on span "Ready for Deliv..." at bounding box center [1294, 191] width 98 height 20
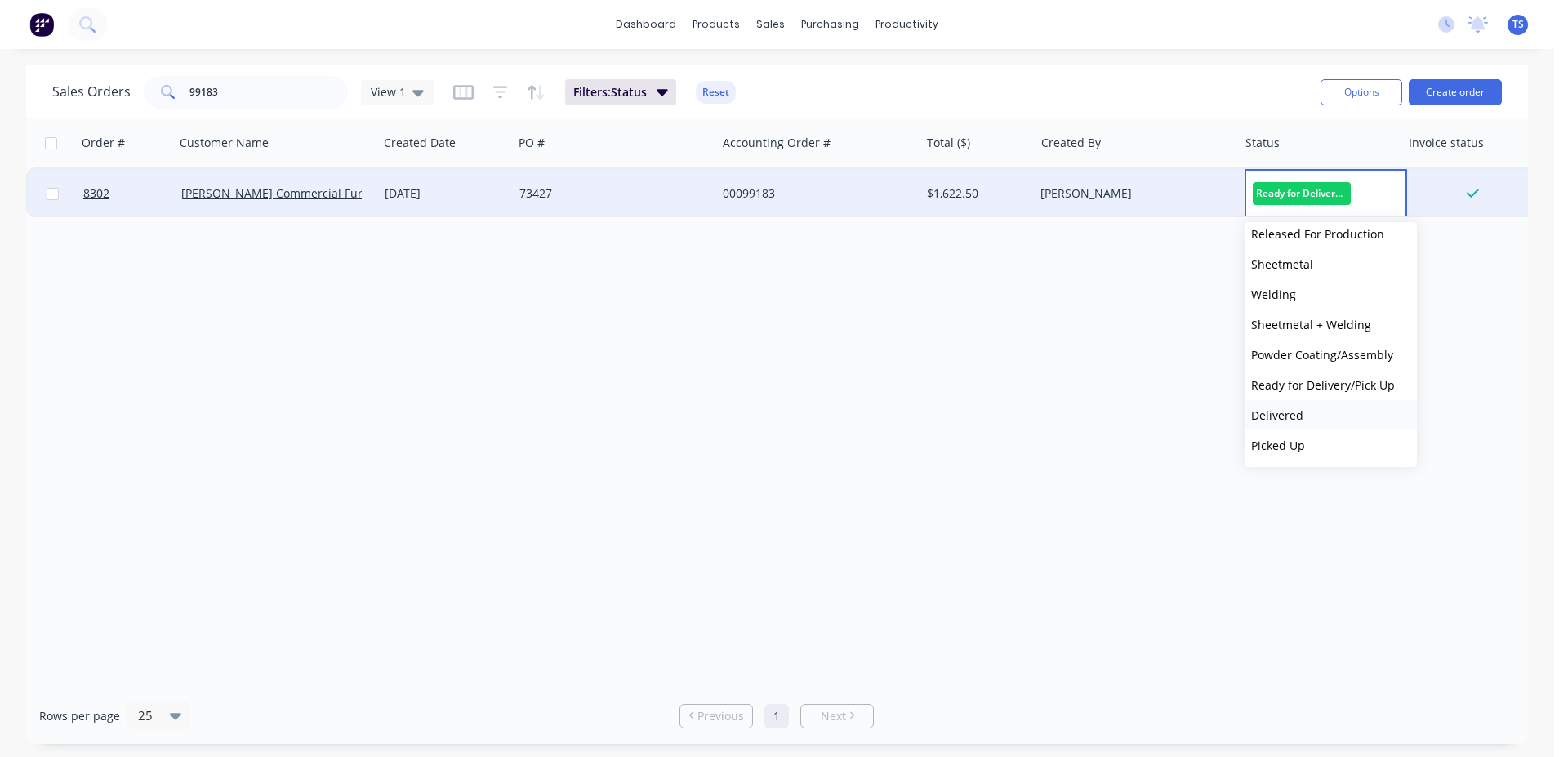
click at [1307, 424] on button "Delivered" at bounding box center [1330, 415] width 172 height 31
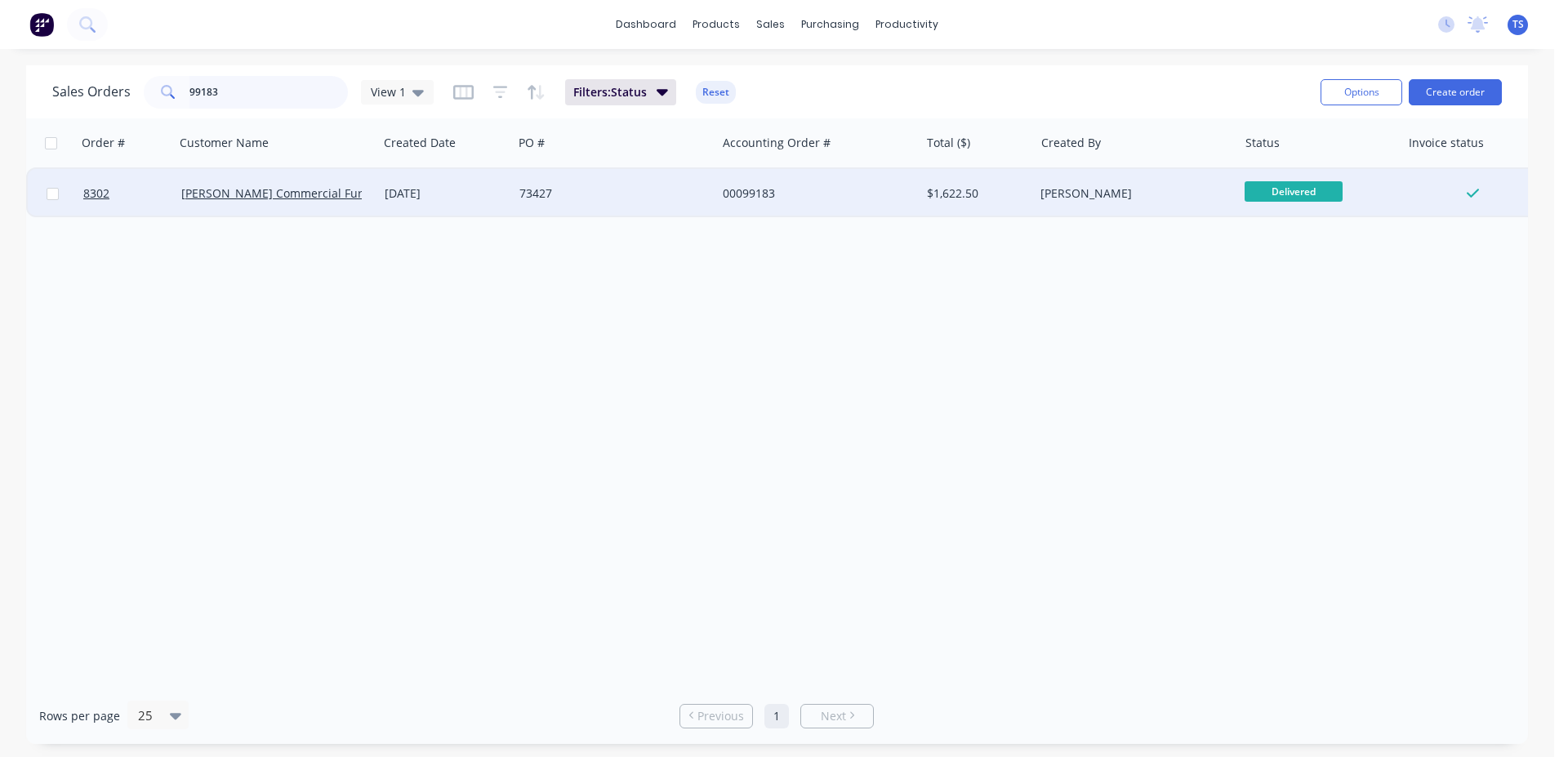
click at [259, 93] on input "99183" at bounding box center [269, 92] width 159 height 32
click at [1299, 196] on span "Ready for Deliv..." at bounding box center [1294, 191] width 98 height 20
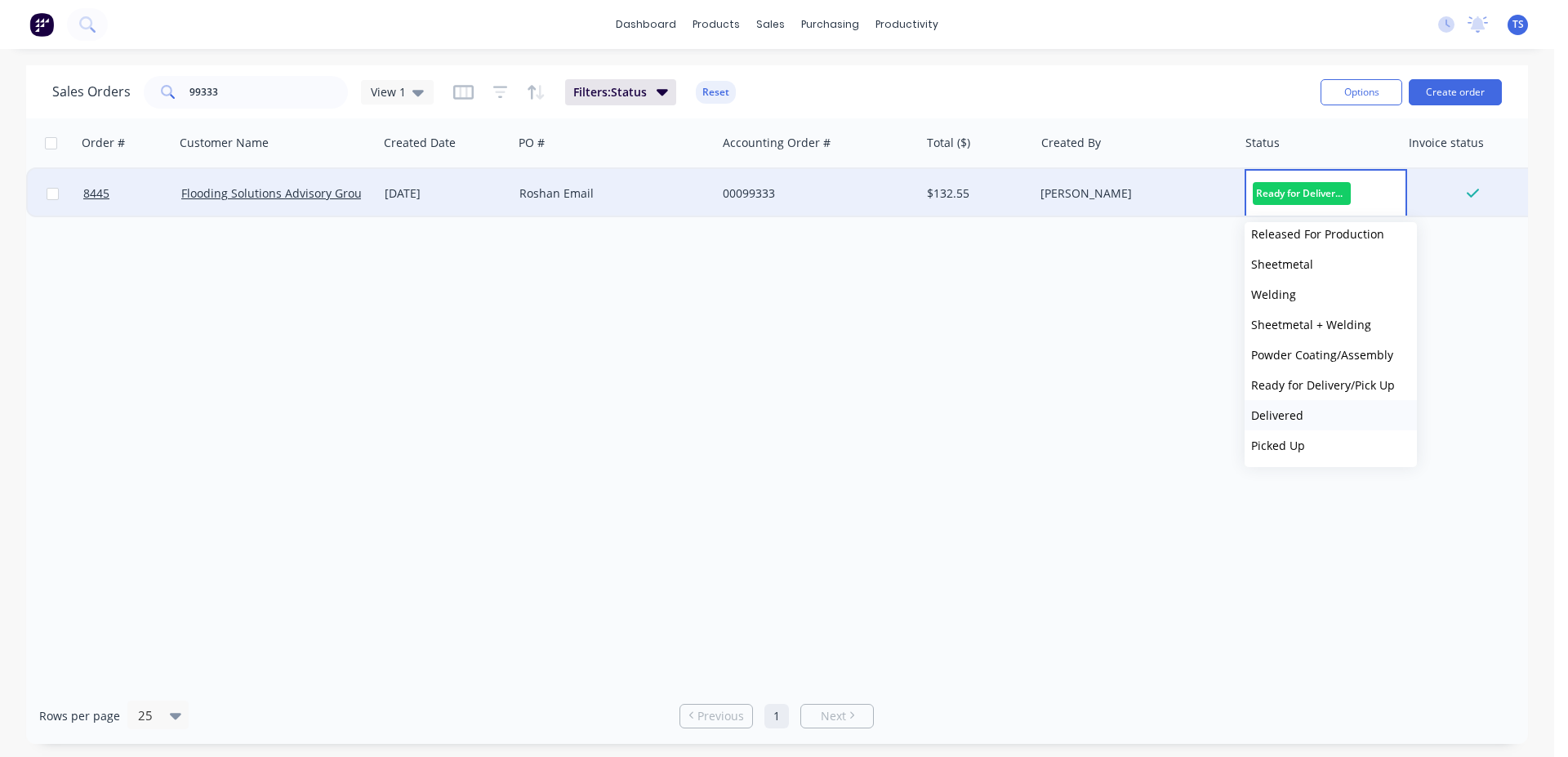
click at [1320, 416] on button "Delivered" at bounding box center [1330, 415] width 172 height 31
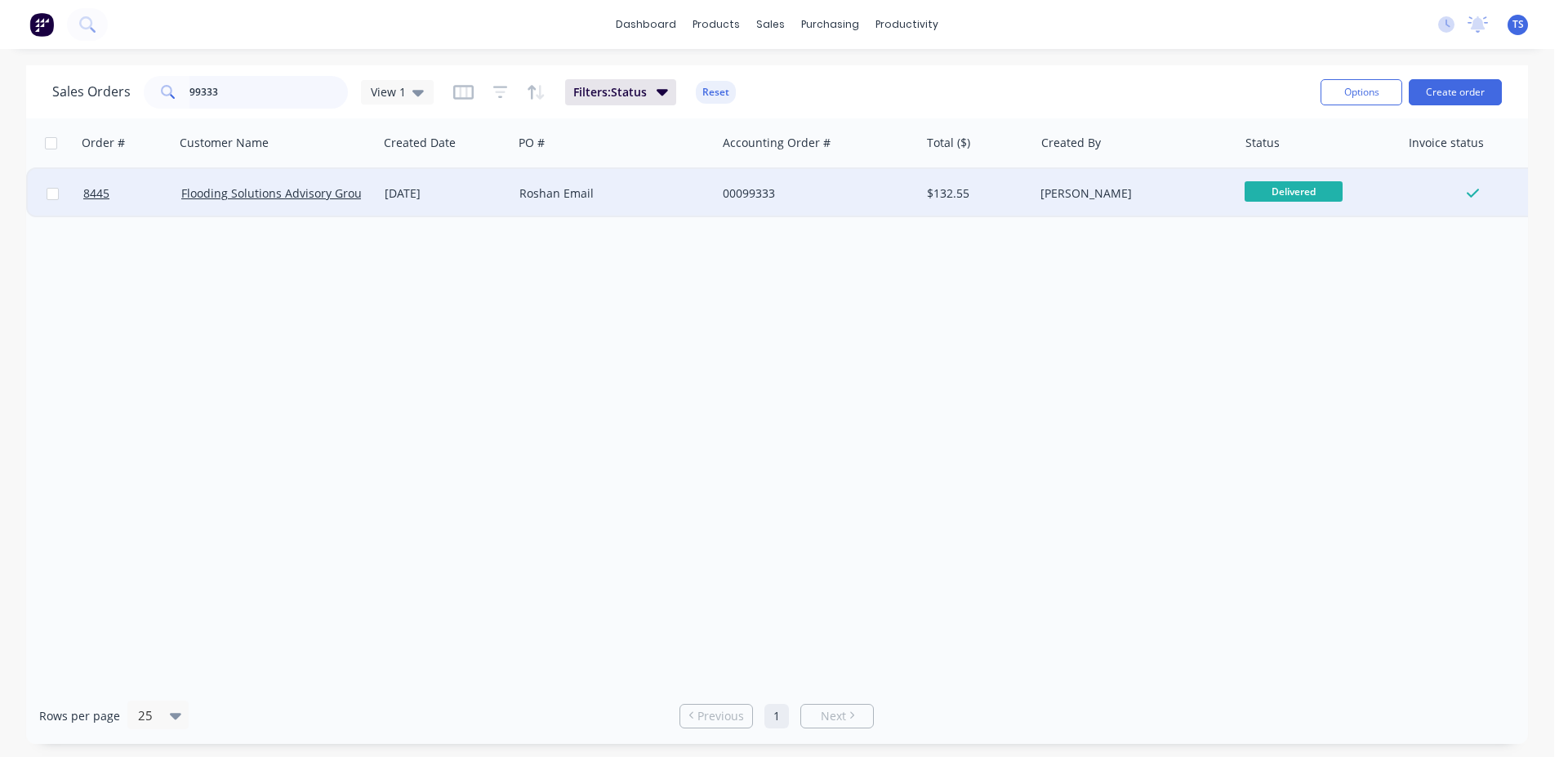
click at [296, 107] on input "99333" at bounding box center [269, 92] width 159 height 32
click at [294, 104] on input "99333" at bounding box center [269, 92] width 159 height 32
click at [293, 104] on input "99333" at bounding box center [269, 92] width 159 height 32
click at [292, 104] on input "99333" at bounding box center [269, 92] width 159 height 32
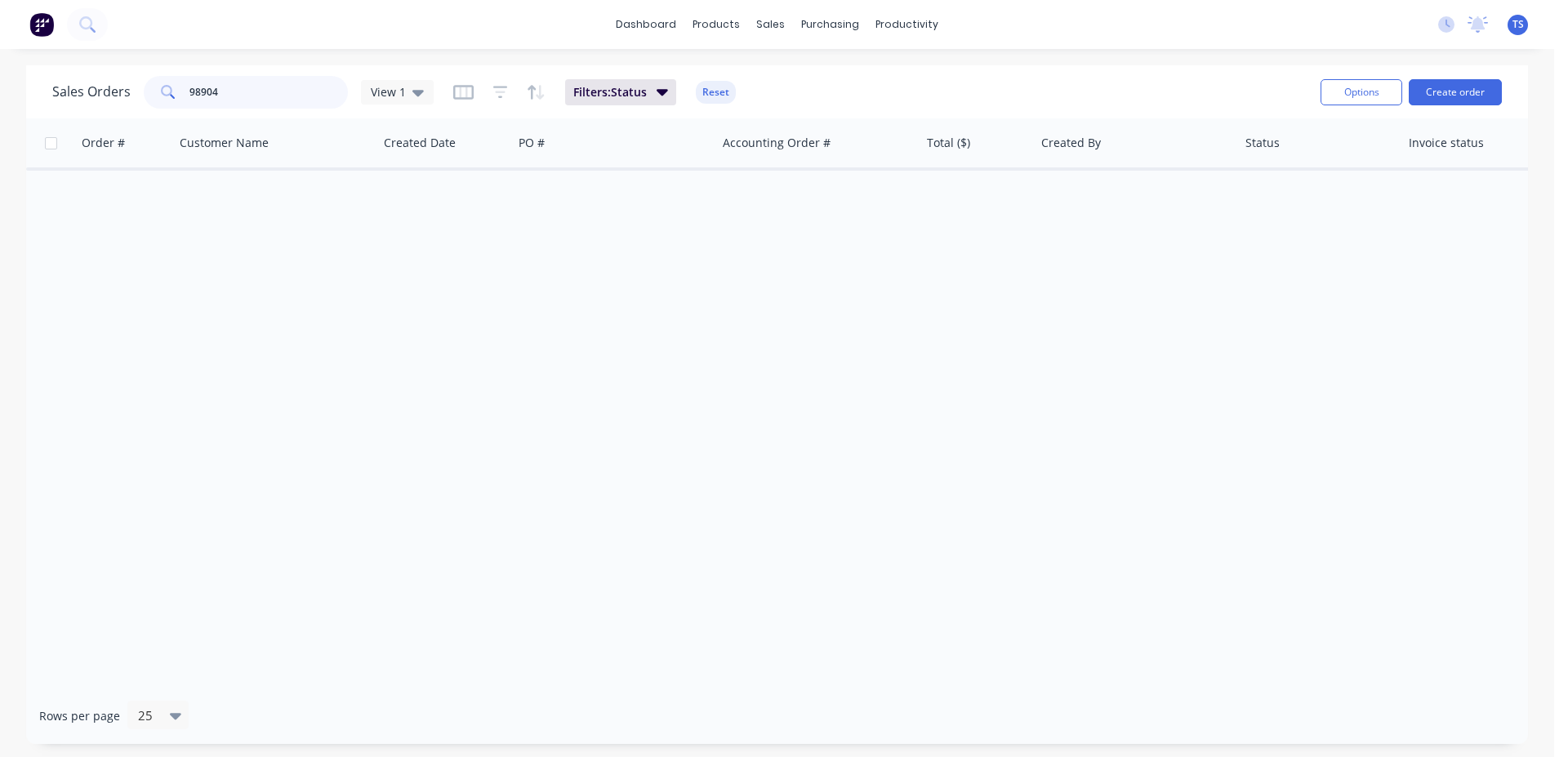
click at [271, 94] on input "98904" at bounding box center [269, 92] width 159 height 32
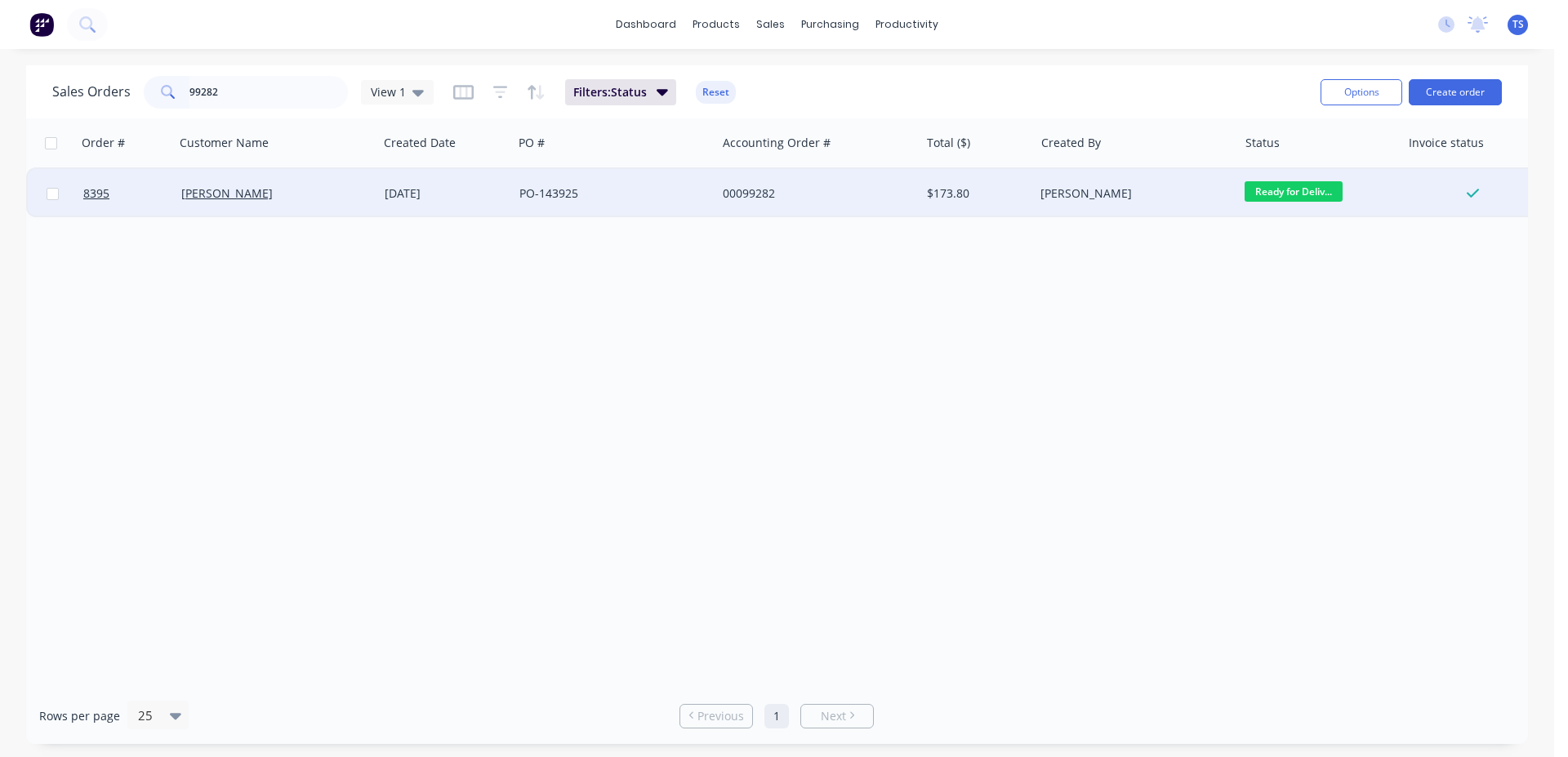
click at [1312, 187] on span "Ready for Deliv..." at bounding box center [1294, 191] width 98 height 20
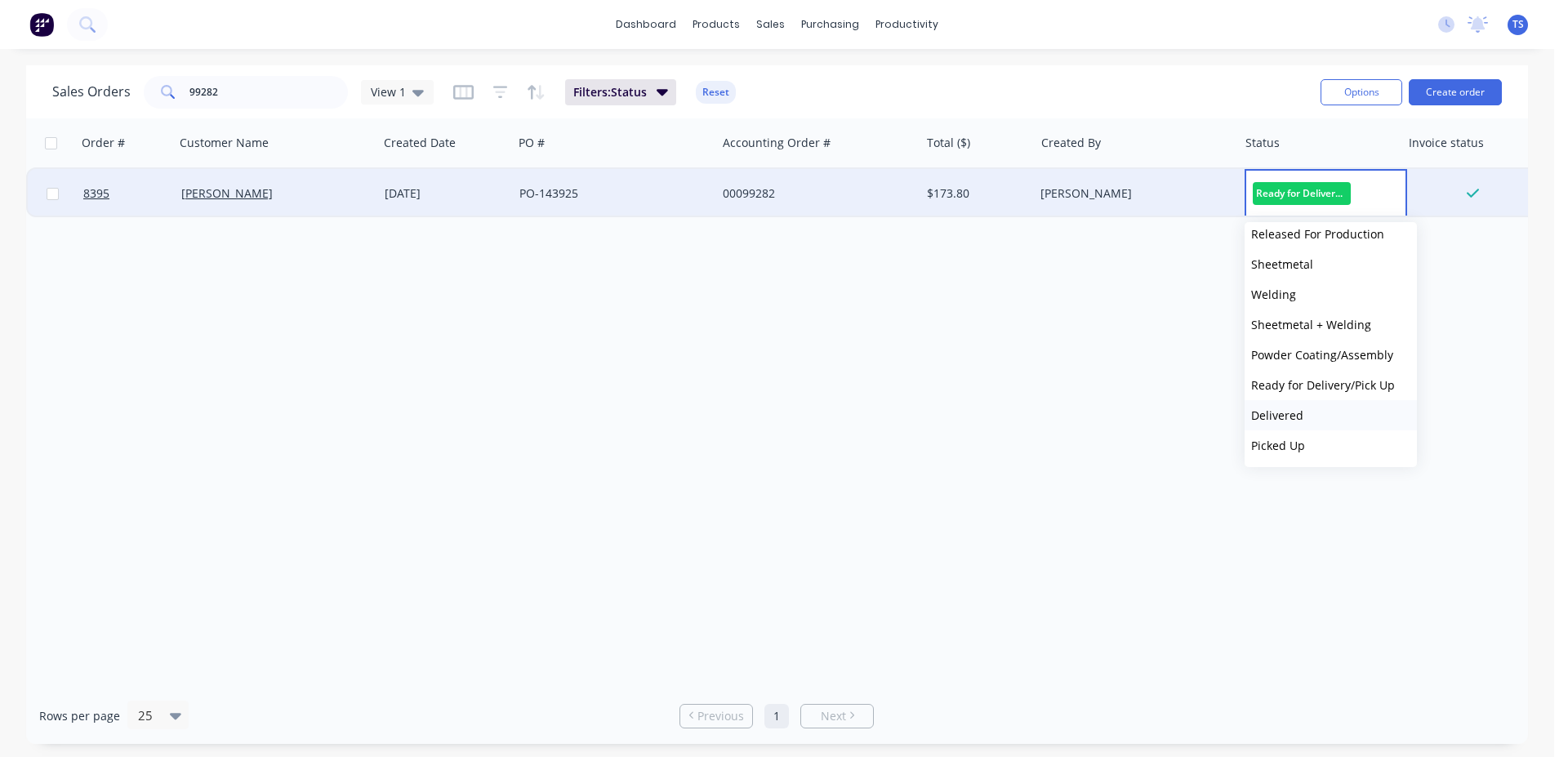
click at [1336, 415] on button "Delivered" at bounding box center [1330, 415] width 172 height 31
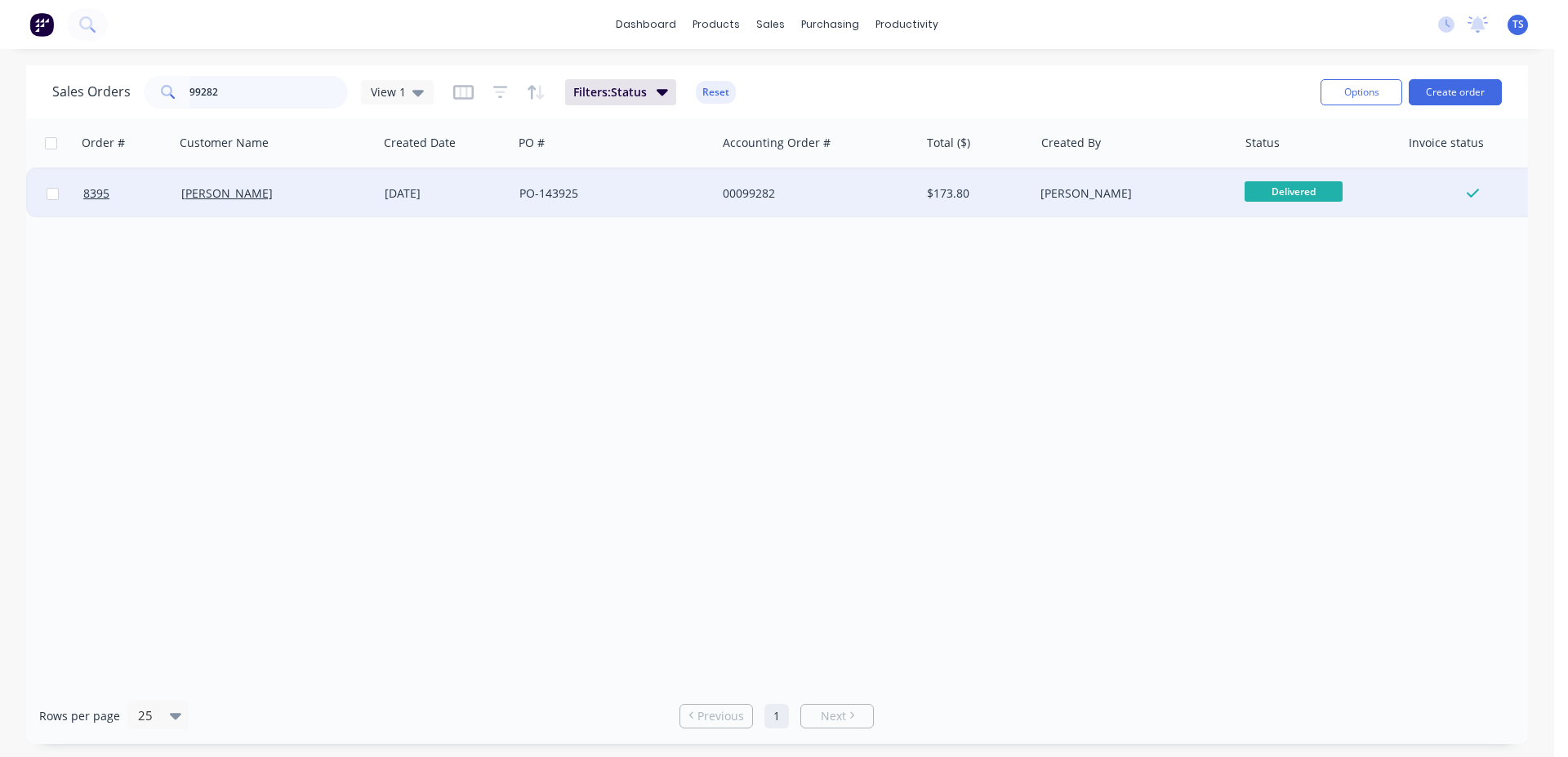
click at [231, 97] on input "99282" at bounding box center [269, 92] width 159 height 32
click at [1306, 196] on span "Ready for Deliv..." at bounding box center [1294, 191] width 98 height 20
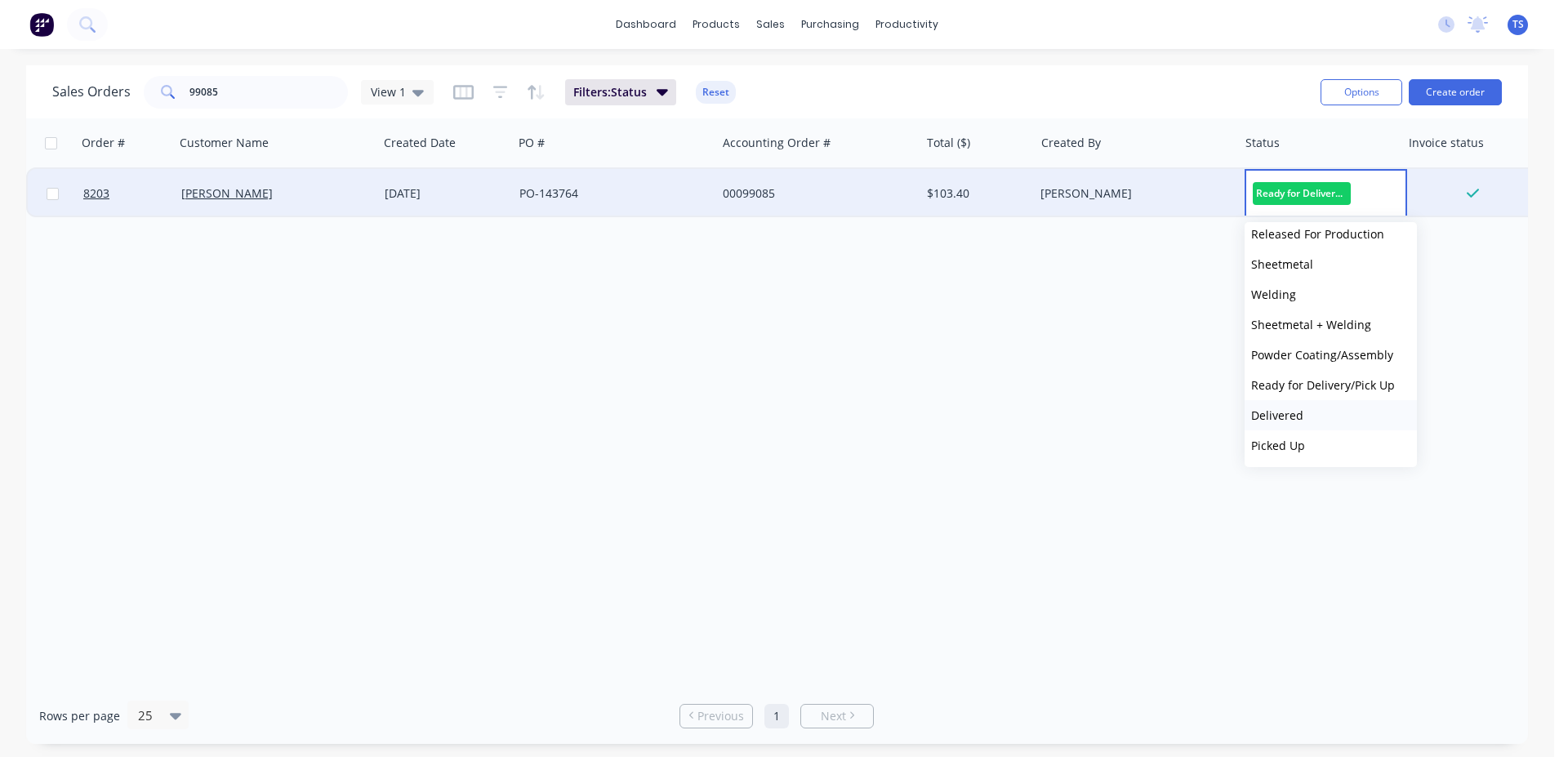
click at [1330, 418] on button "Delivered" at bounding box center [1330, 415] width 172 height 31
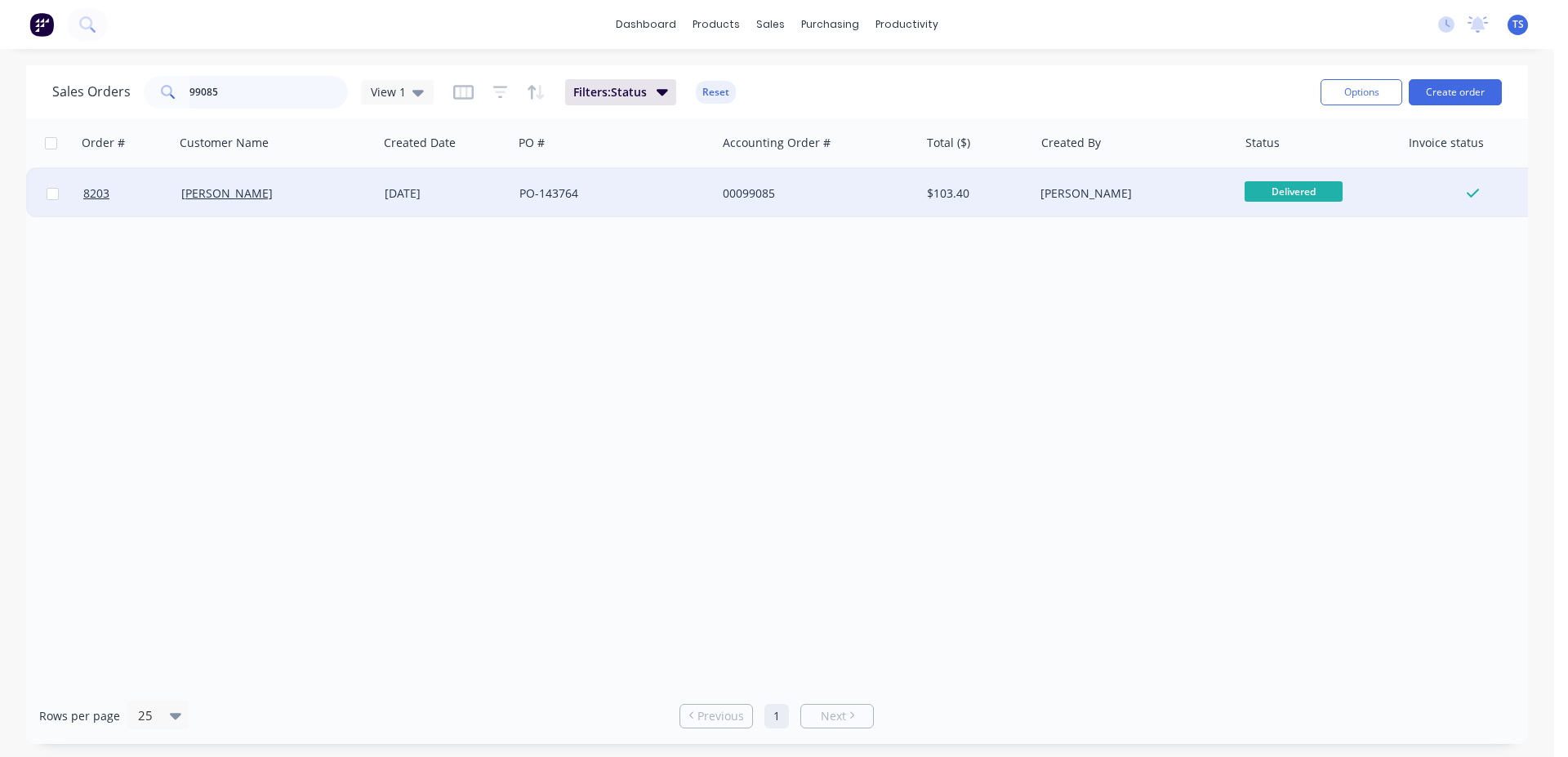
click at [242, 101] on input "99085" at bounding box center [269, 92] width 159 height 32
click at [1315, 191] on span "Ready for Deliv..." at bounding box center [1294, 191] width 98 height 20
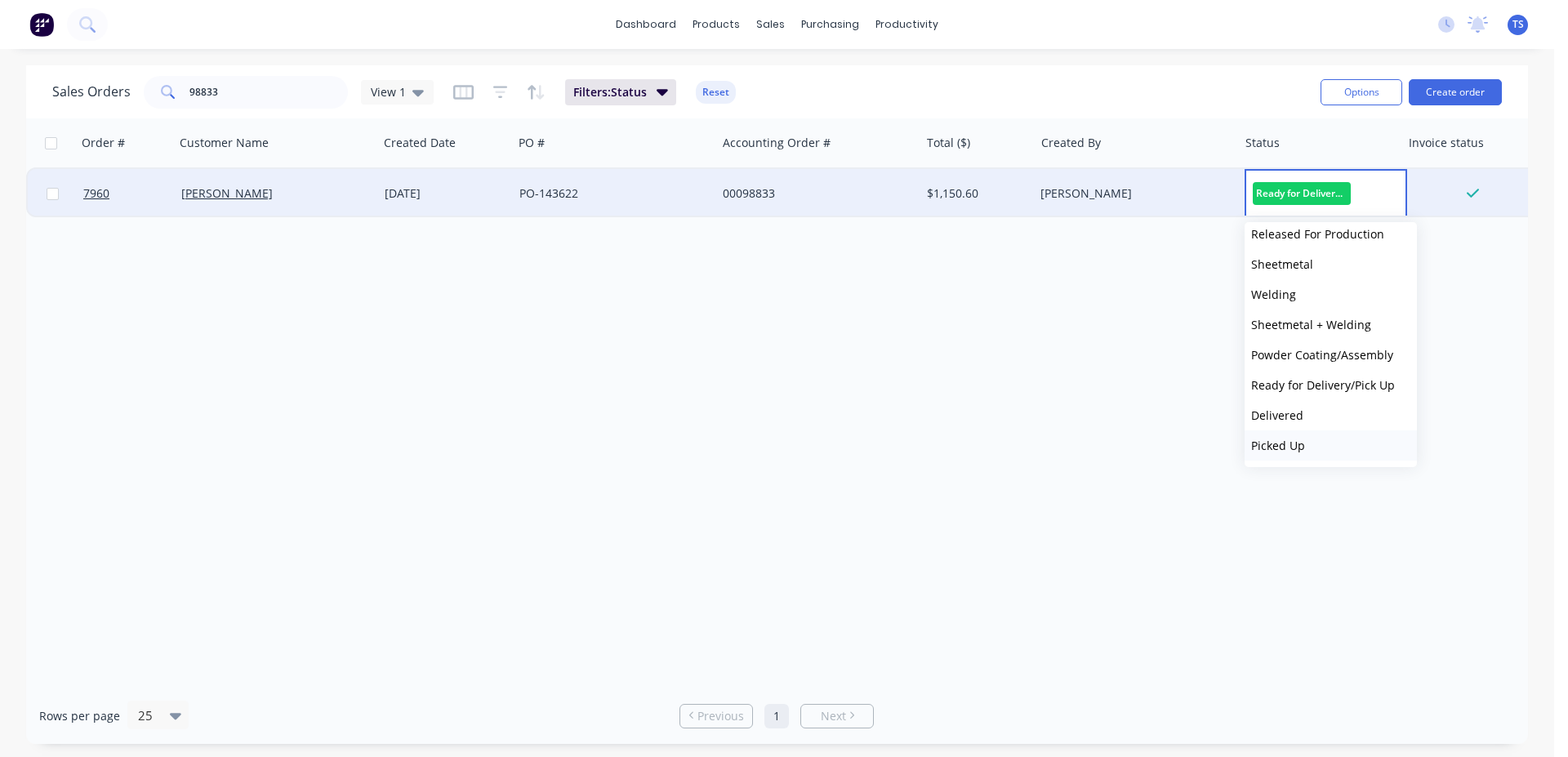
click at [1305, 448] on button "Picked Up" at bounding box center [1330, 445] width 172 height 31
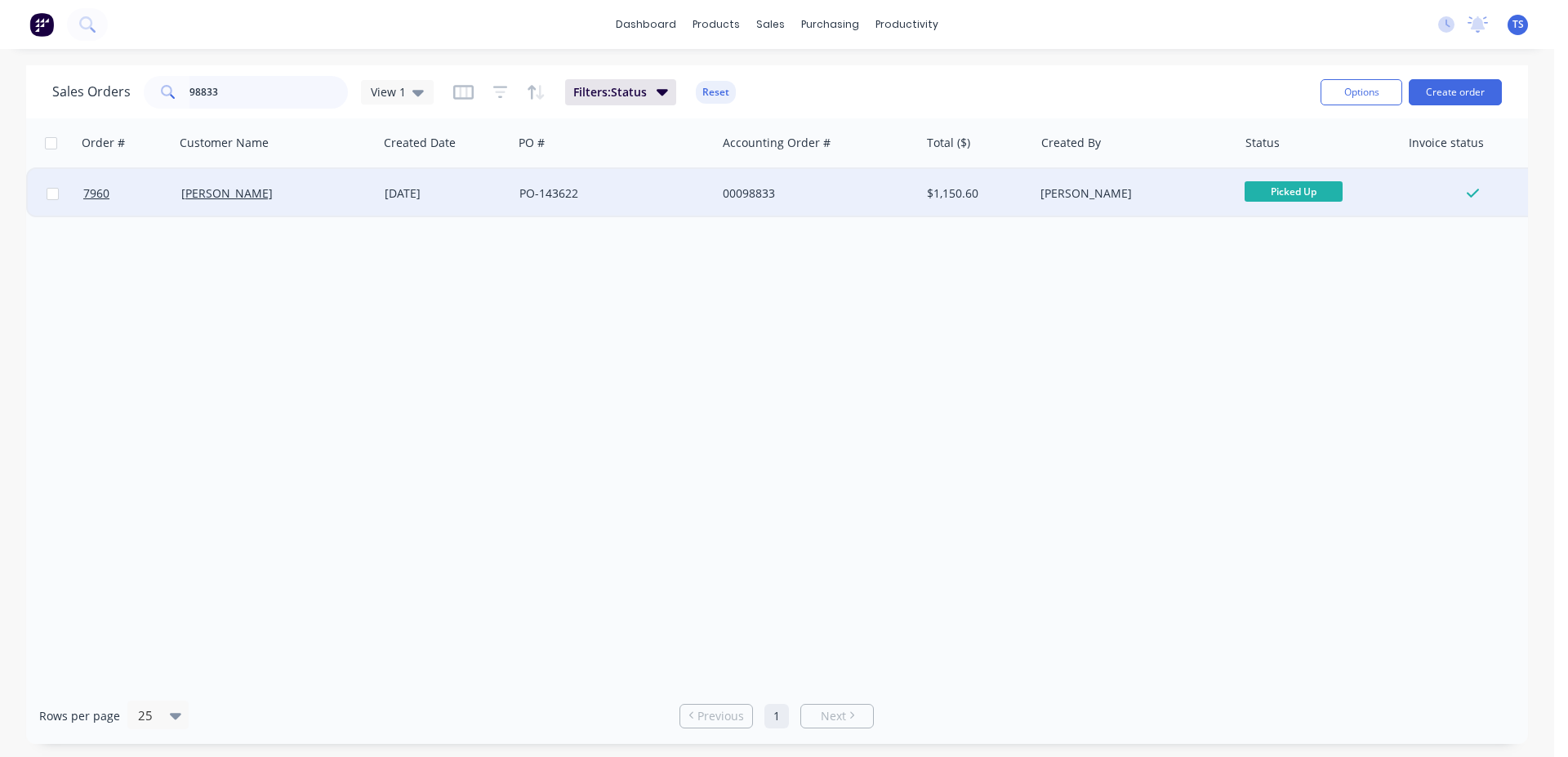
click at [285, 88] on input "98833" at bounding box center [269, 92] width 159 height 32
click at [1275, 191] on span "Ready for Deliv..." at bounding box center [1294, 191] width 98 height 20
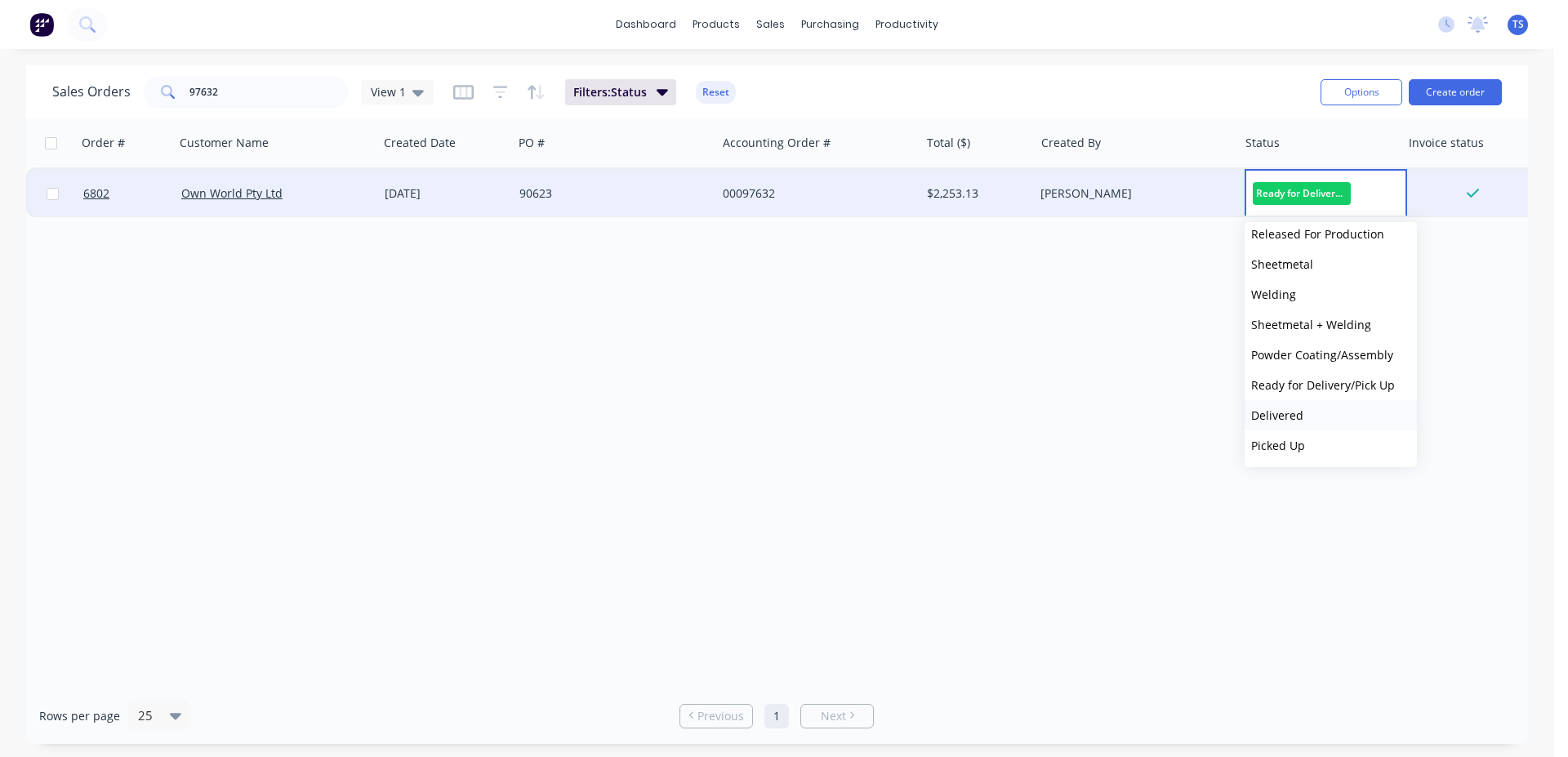
click at [1323, 422] on button "Delivered" at bounding box center [1330, 415] width 172 height 31
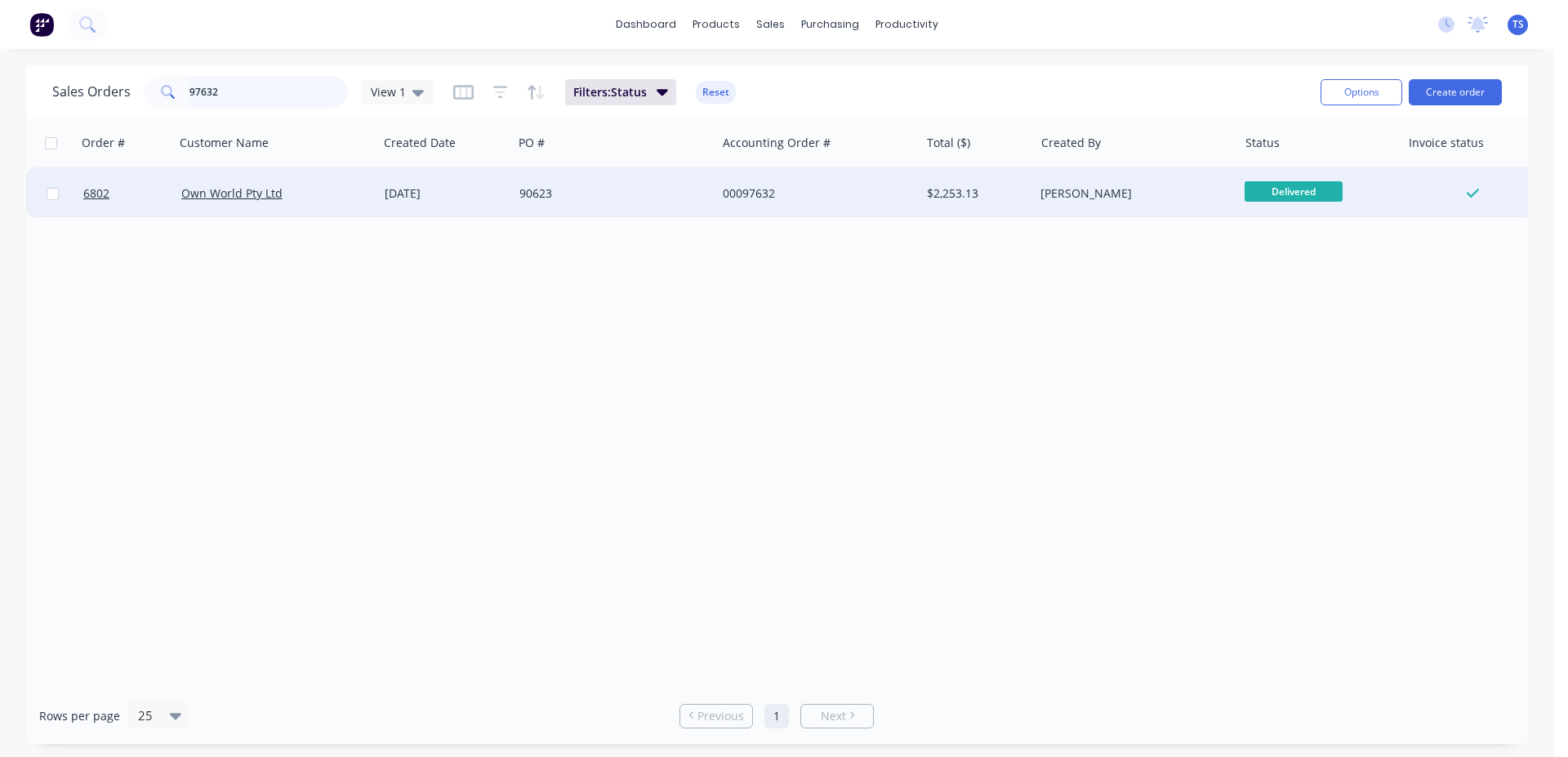
click at [260, 81] on input "97632" at bounding box center [269, 92] width 159 height 32
click at [1274, 185] on span "Ready for Deliv..." at bounding box center [1294, 191] width 98 height 20
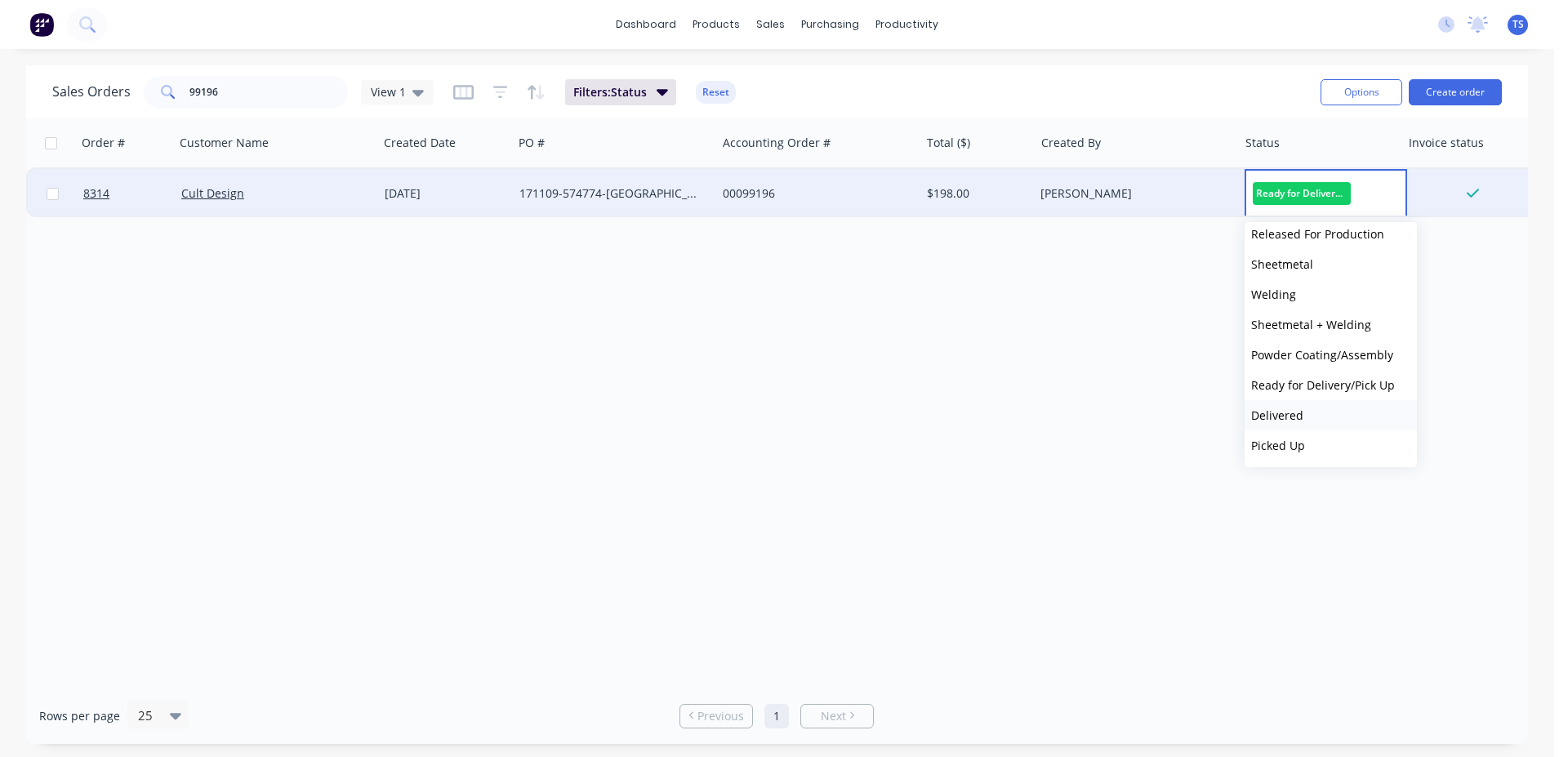
click at [1329, 408] on button "Delivered" at bounding box center [1330, 415] width 172 height 31
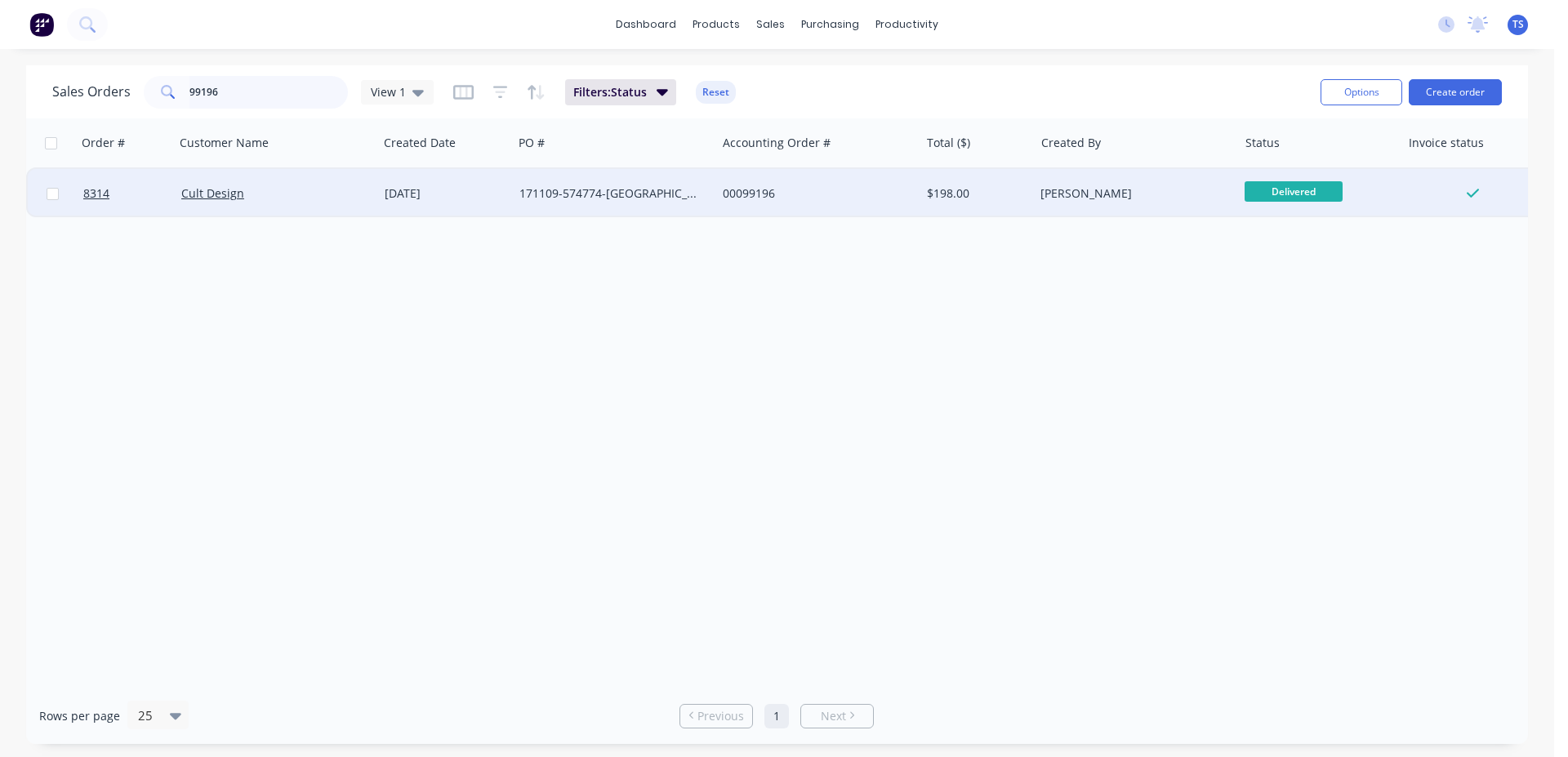
click at [280, 92] on input "99196" at bounding box center [269, 92] width 159 height 32
click at [1301, 190] on span "Ready for Deliv..." at bounding box center [1294, 191] width 98 height 20
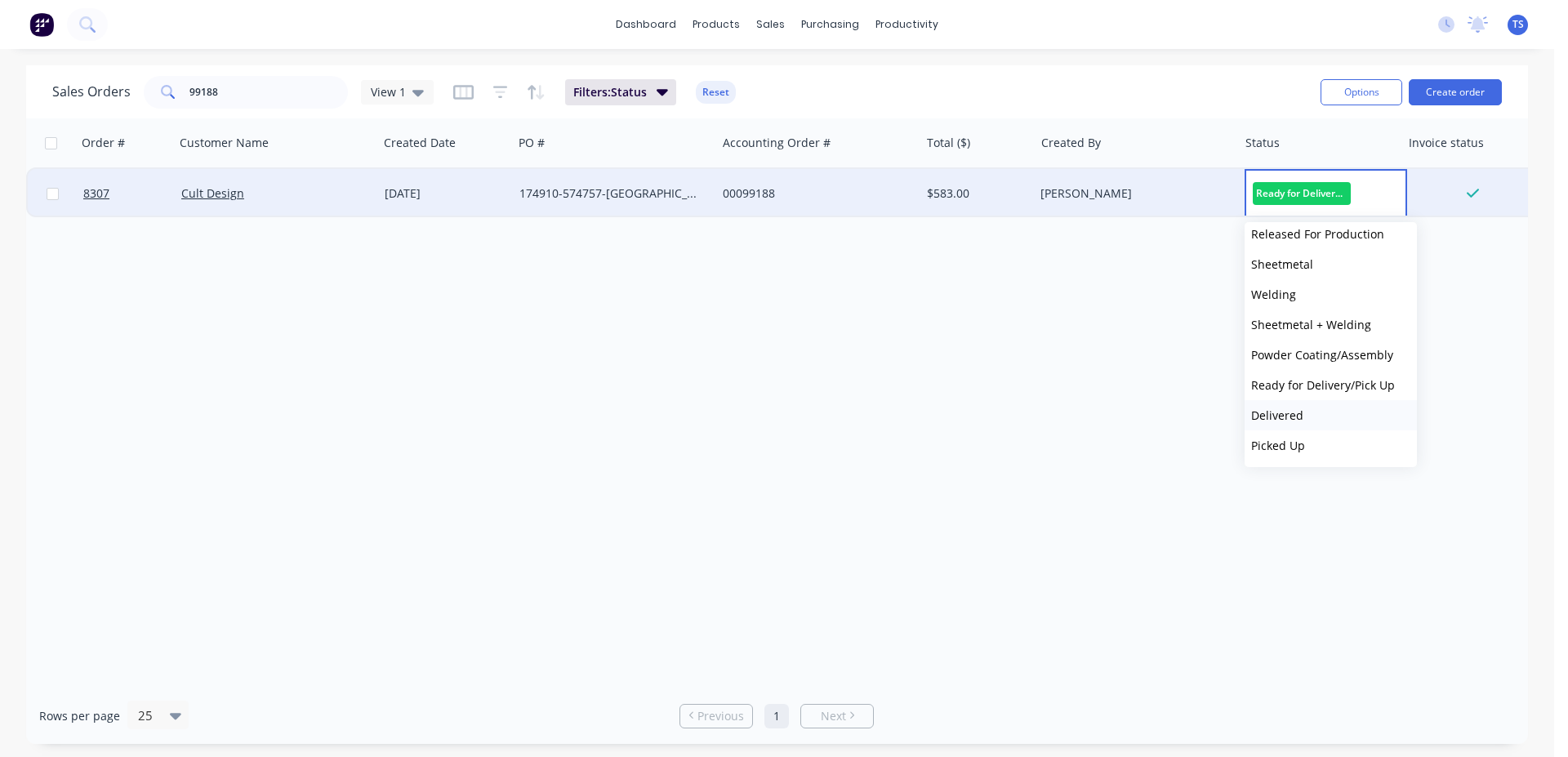
click at [1330, 429] on button "Delivered" at bounding box center [1330, 415] width 172 height 31
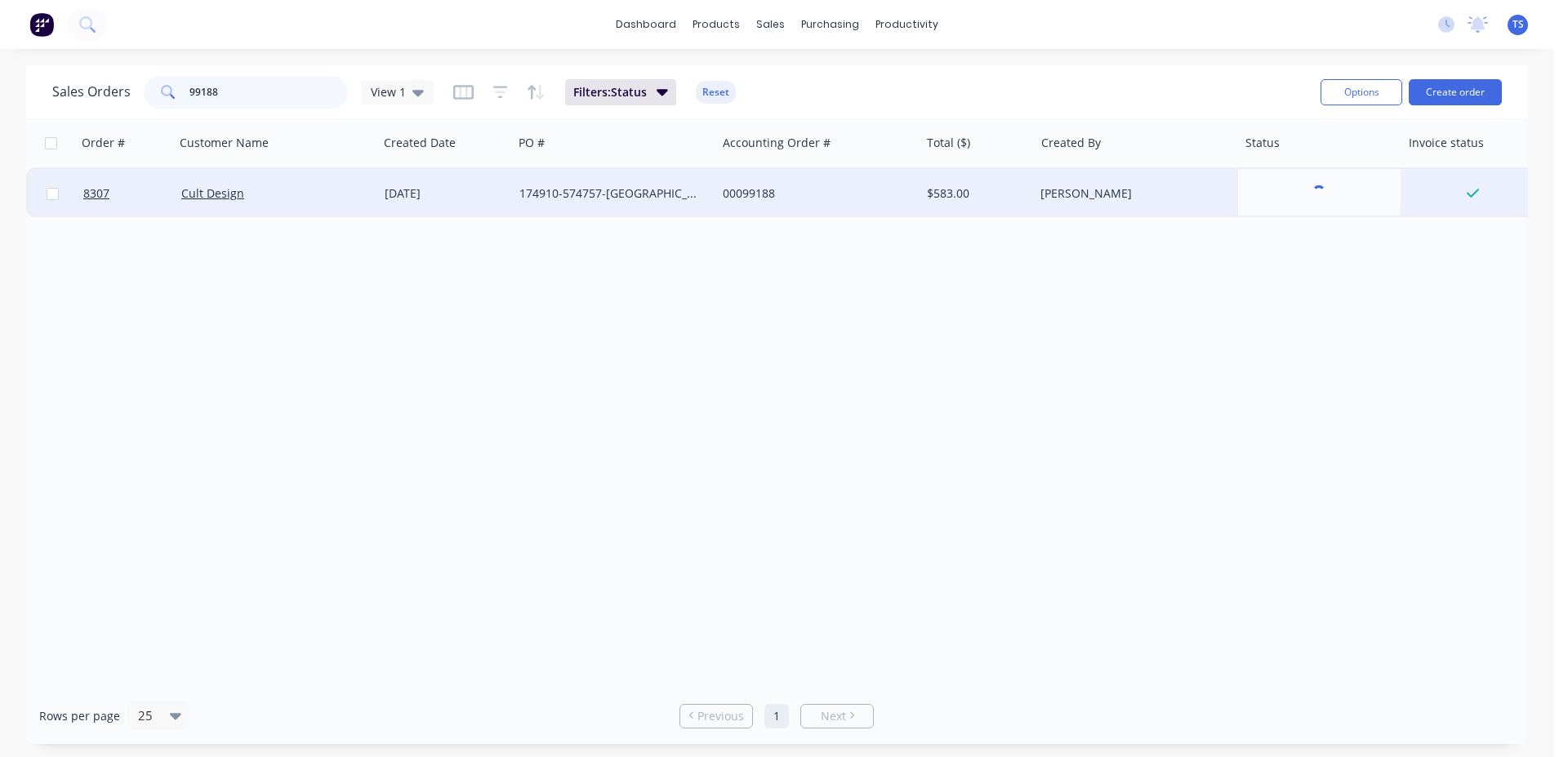
click at [248, 98] on input "99188" at bounding box center [269, 92] width 159 height 32
click at [1290, 195] on span "Ready for Deliv..." at bounding box center [1294, 191] width 98 height 20
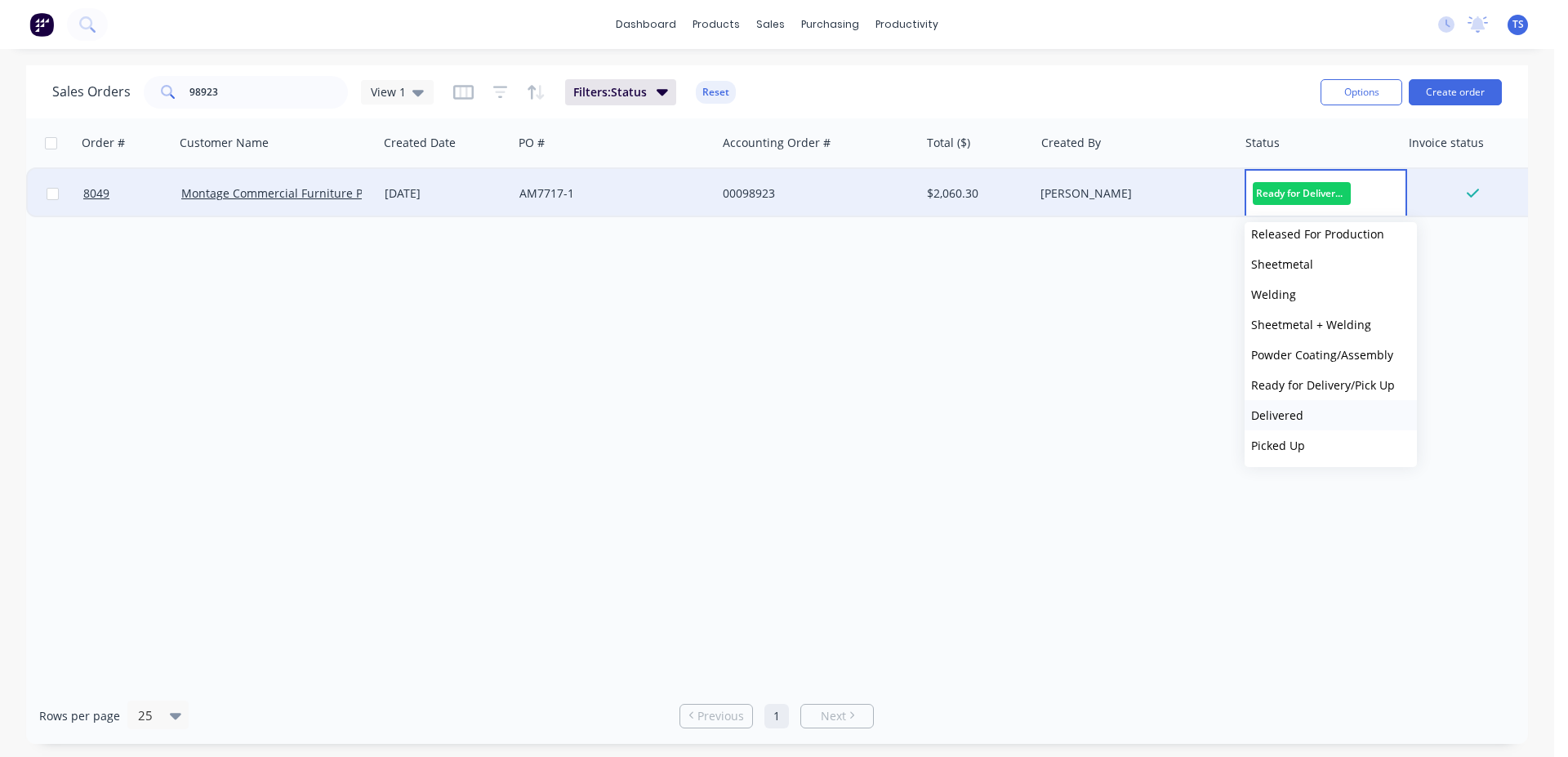
click at [1313, 419] on button "Delivered" at bounding box center [1330, 415] width 172 height 31
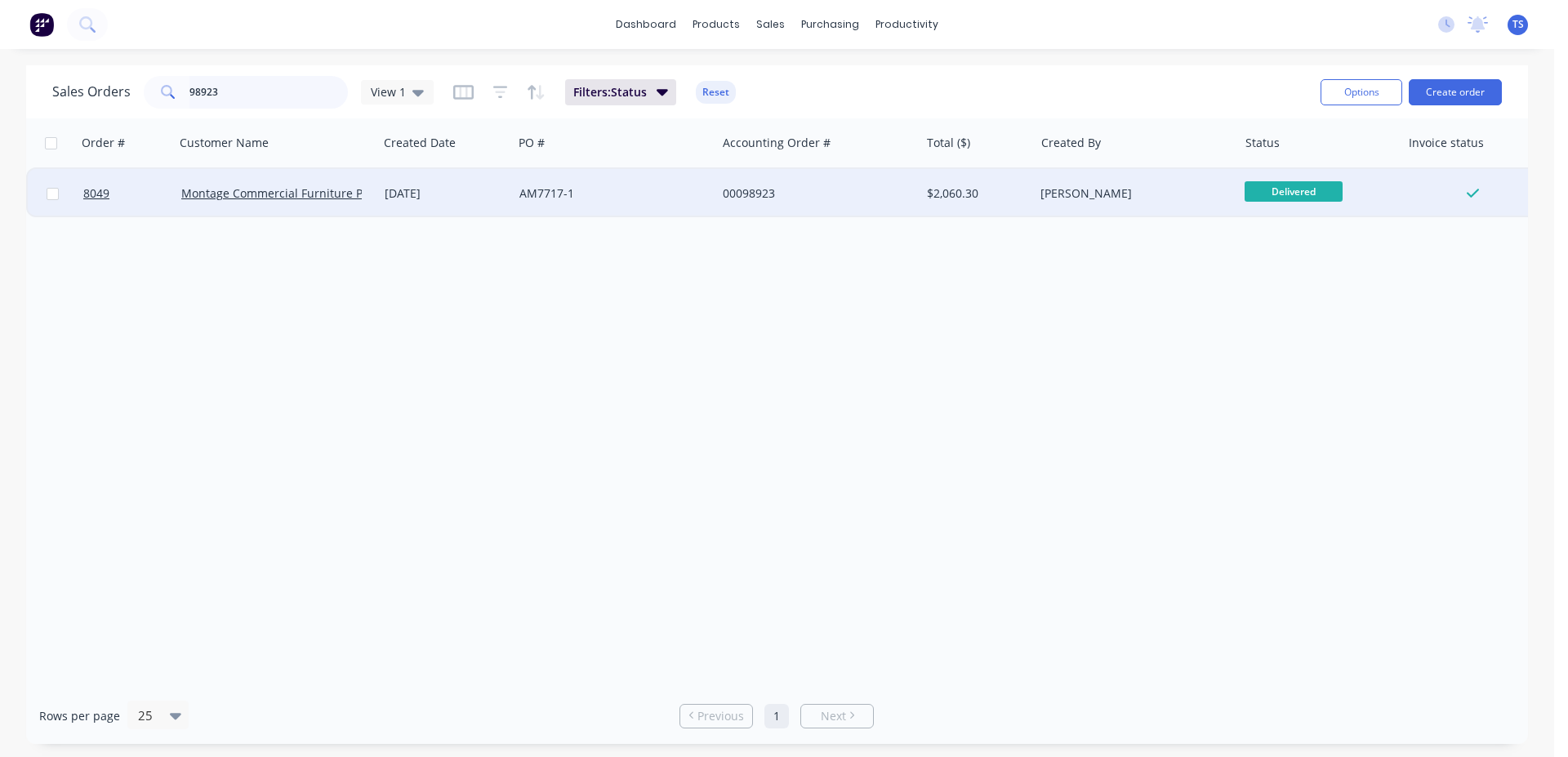
click at [240, 103] on input "98923" at bounding box center [269, 92] width 159 height 32
click at [1288, 182] on span "Ready for Deliv..." at bounding box center [1294, 191] width 98 height 20
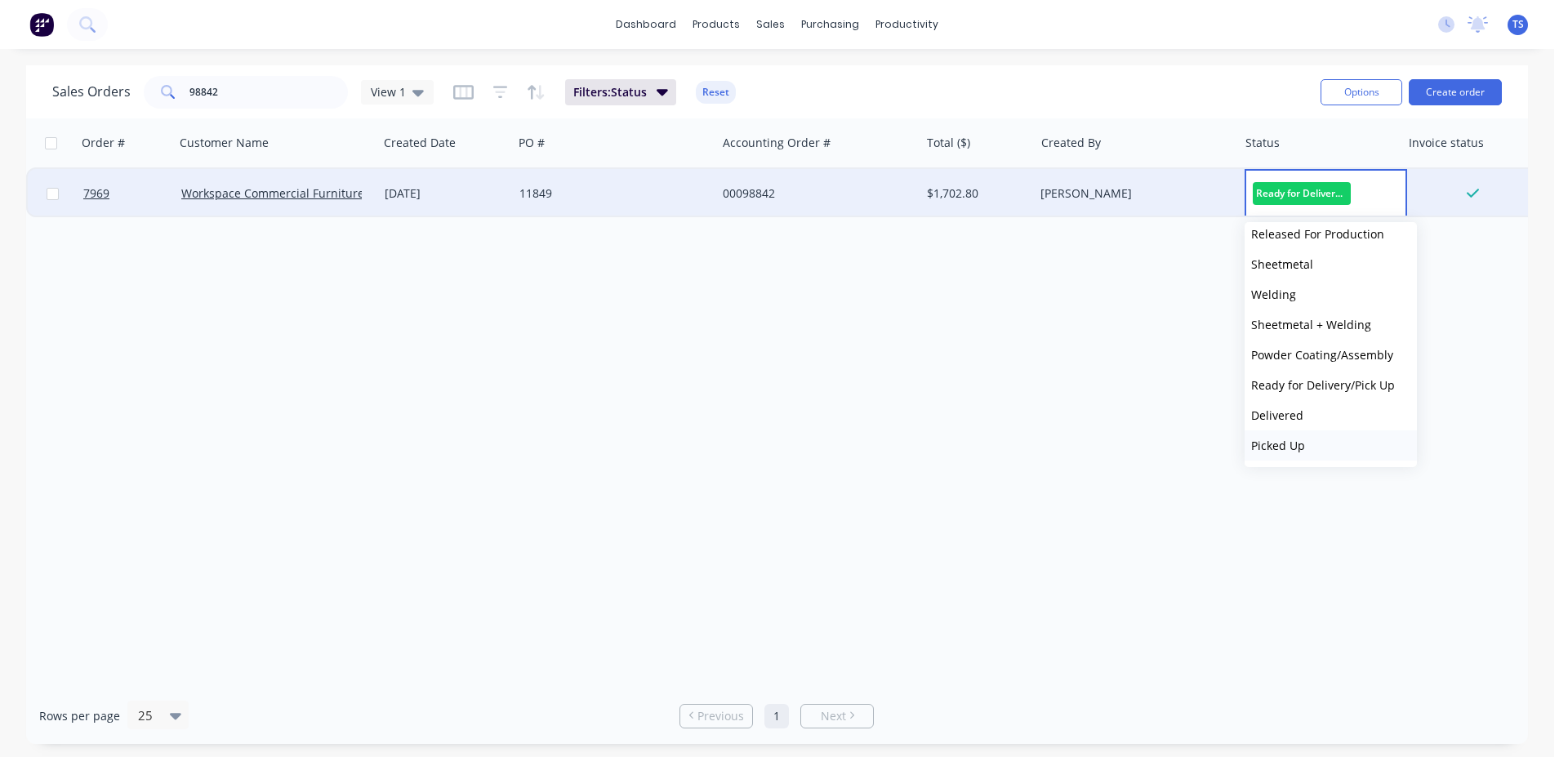
click at [1311, 446] on button "Picked Up" at bounding box center [1330, 445] width 172 height 31
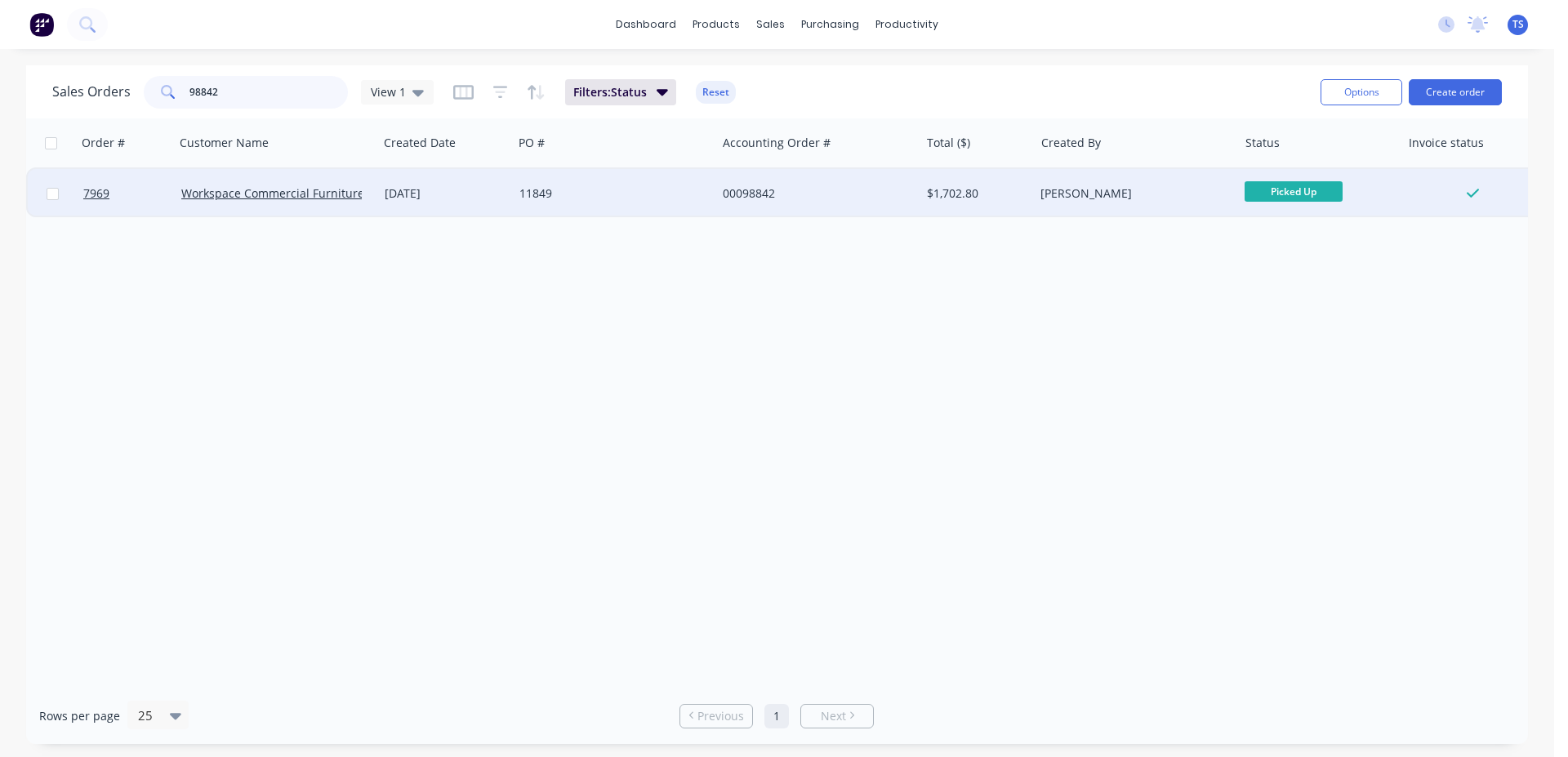
click at [252, 79] on input "98842" at bounding box center [269, 92] width 159 height 32
click at [252, 79] on input "98842" at bounding box center [269, 92] width 159 height 32
click at [304, 86] on input "98842" at bounding box center [269, 92] width 159 height 32
type input "99248"
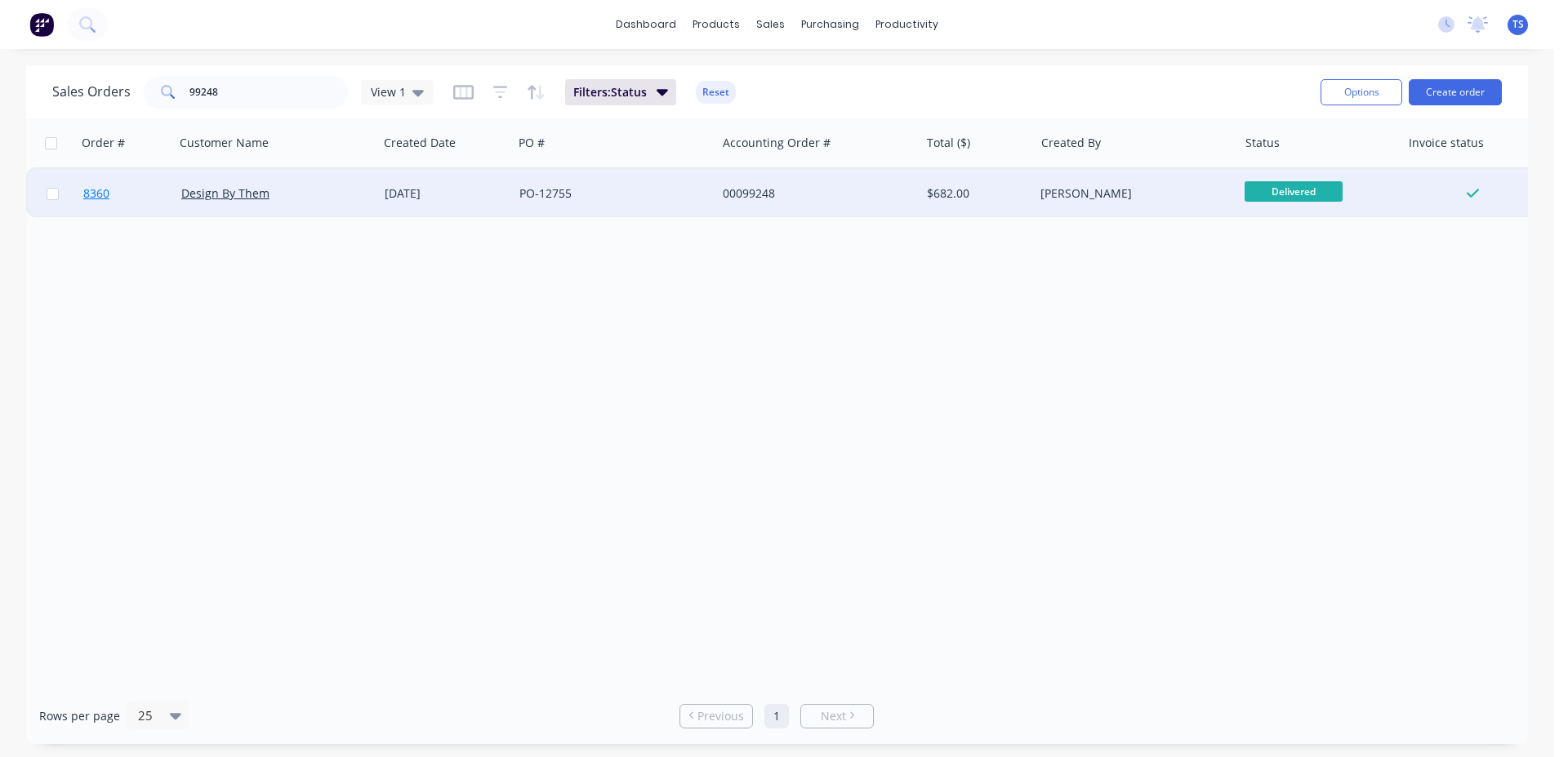
click at [131, 212] on link "8360" at bounding box center [132, 194] width 98 height 49
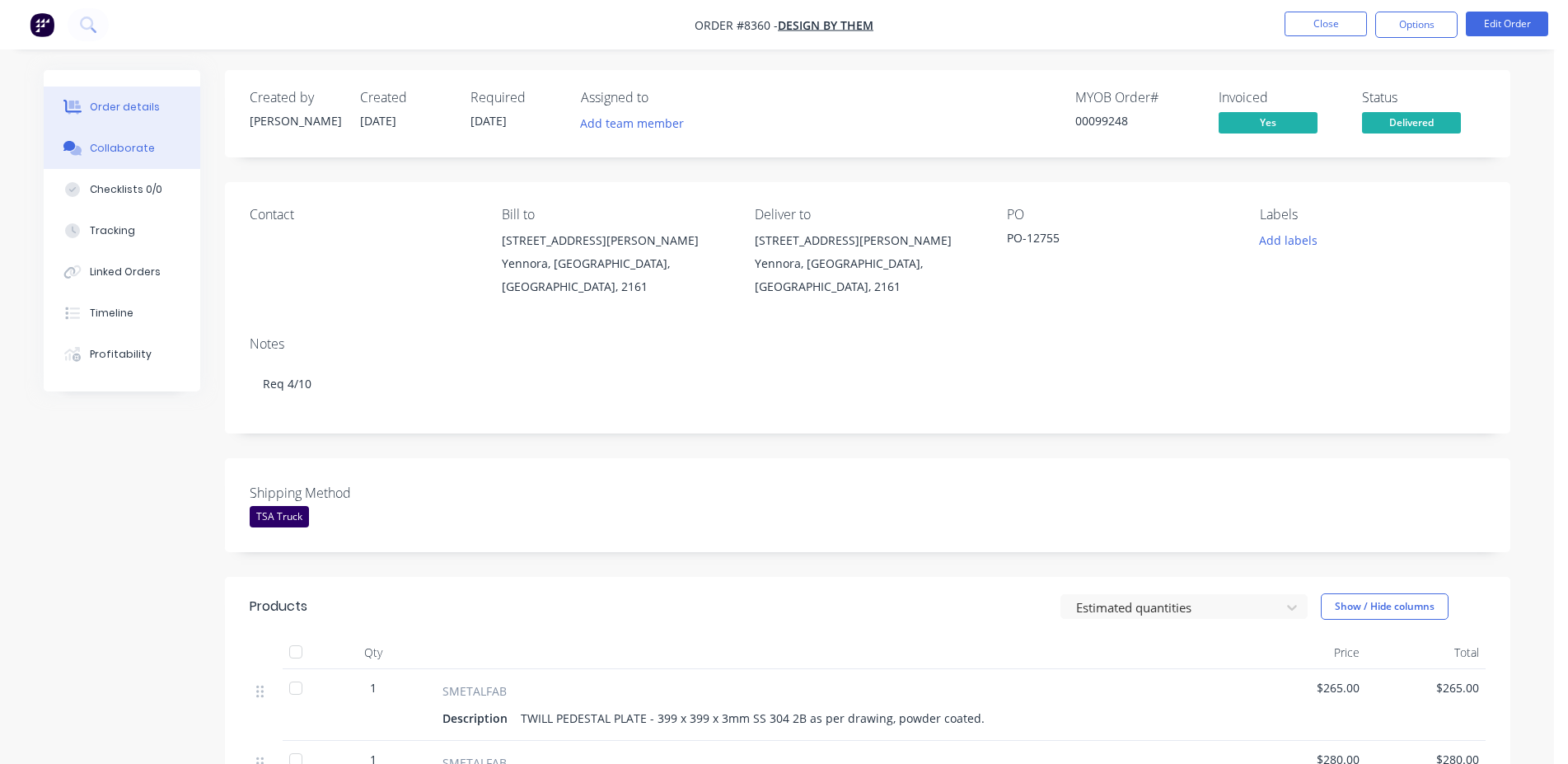
click at [93, 158] on button "Collaborate" at bounding box center [123, 148] width 157 height 41
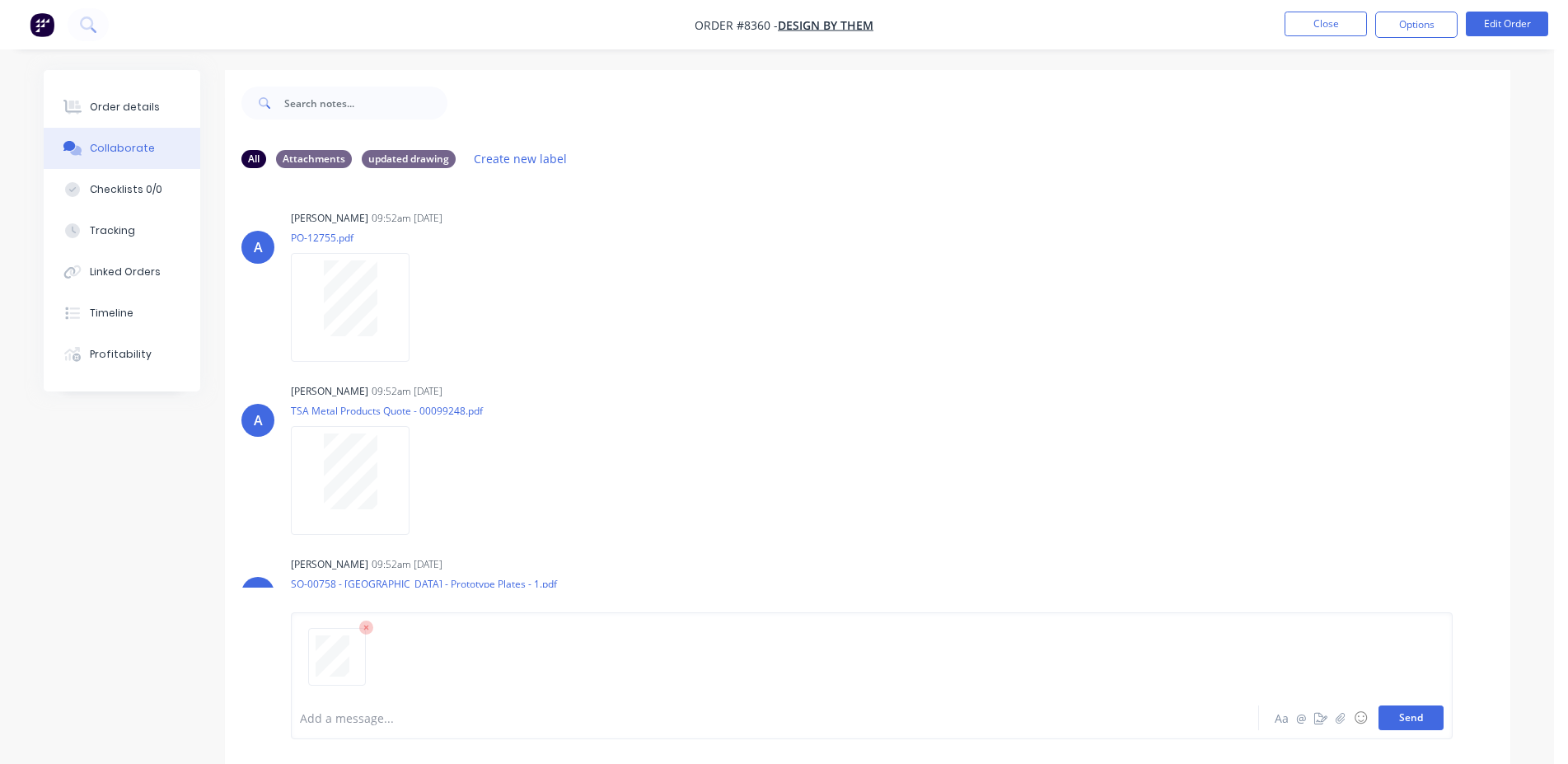
click at [1419, 718] on button "Send" at bounding box center [1411, 717] width 65 height 25
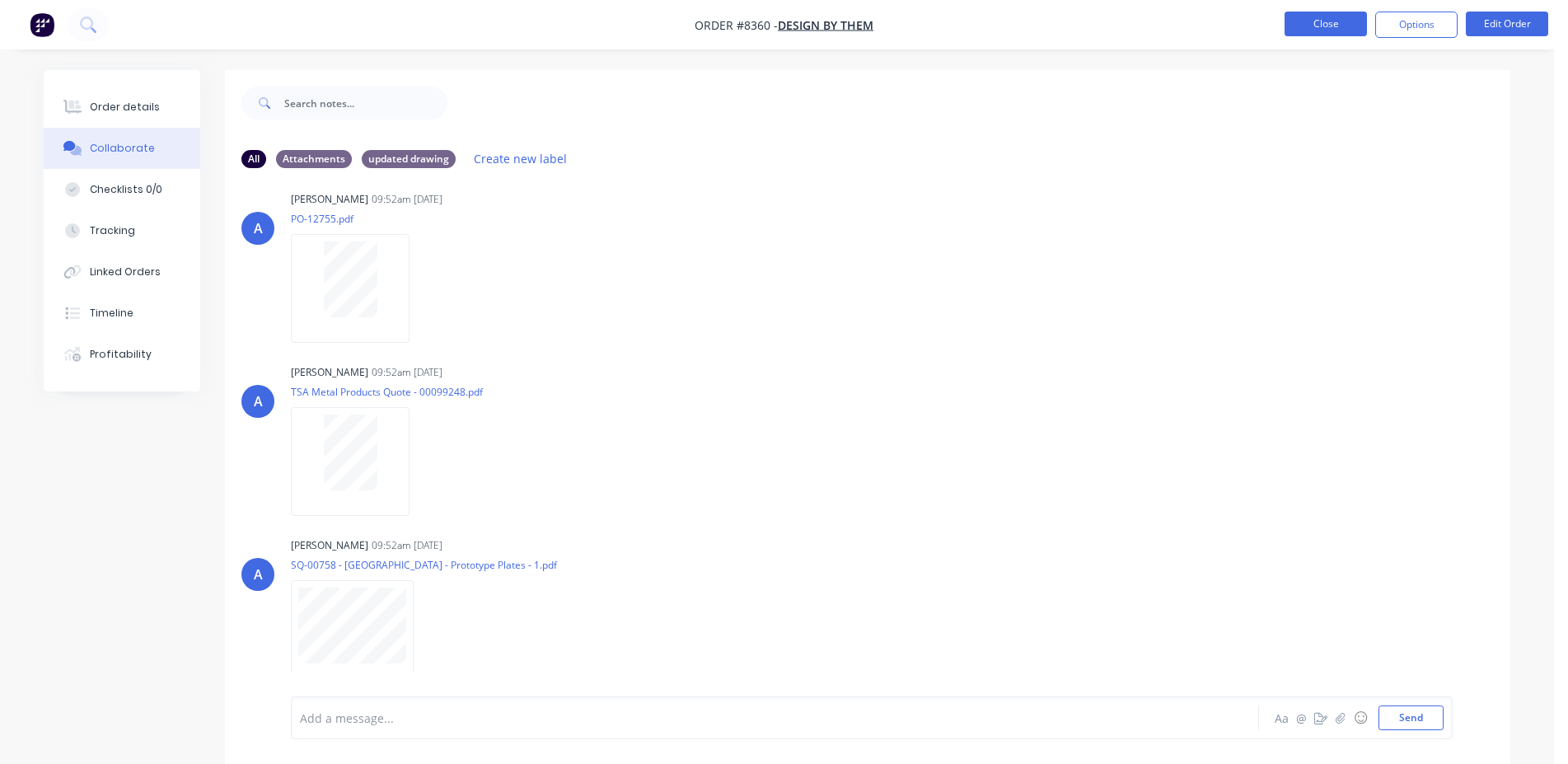
click at [1338, 19] on button "Close" at bounding box center [1326, 24] width 82 height 25
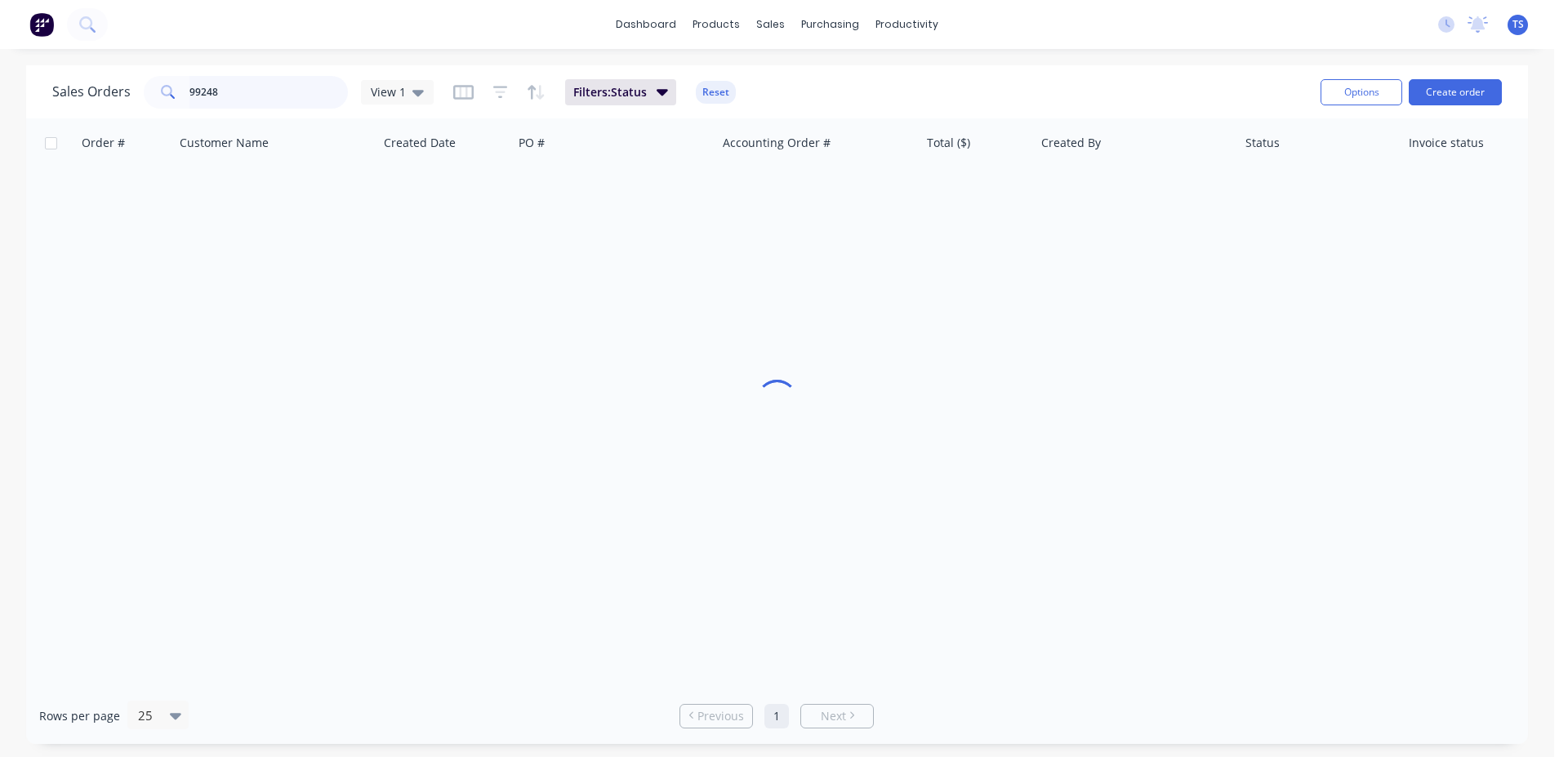
click at [270, 99] on input "99248" at bounding box center [269, 92] width 159 height 32
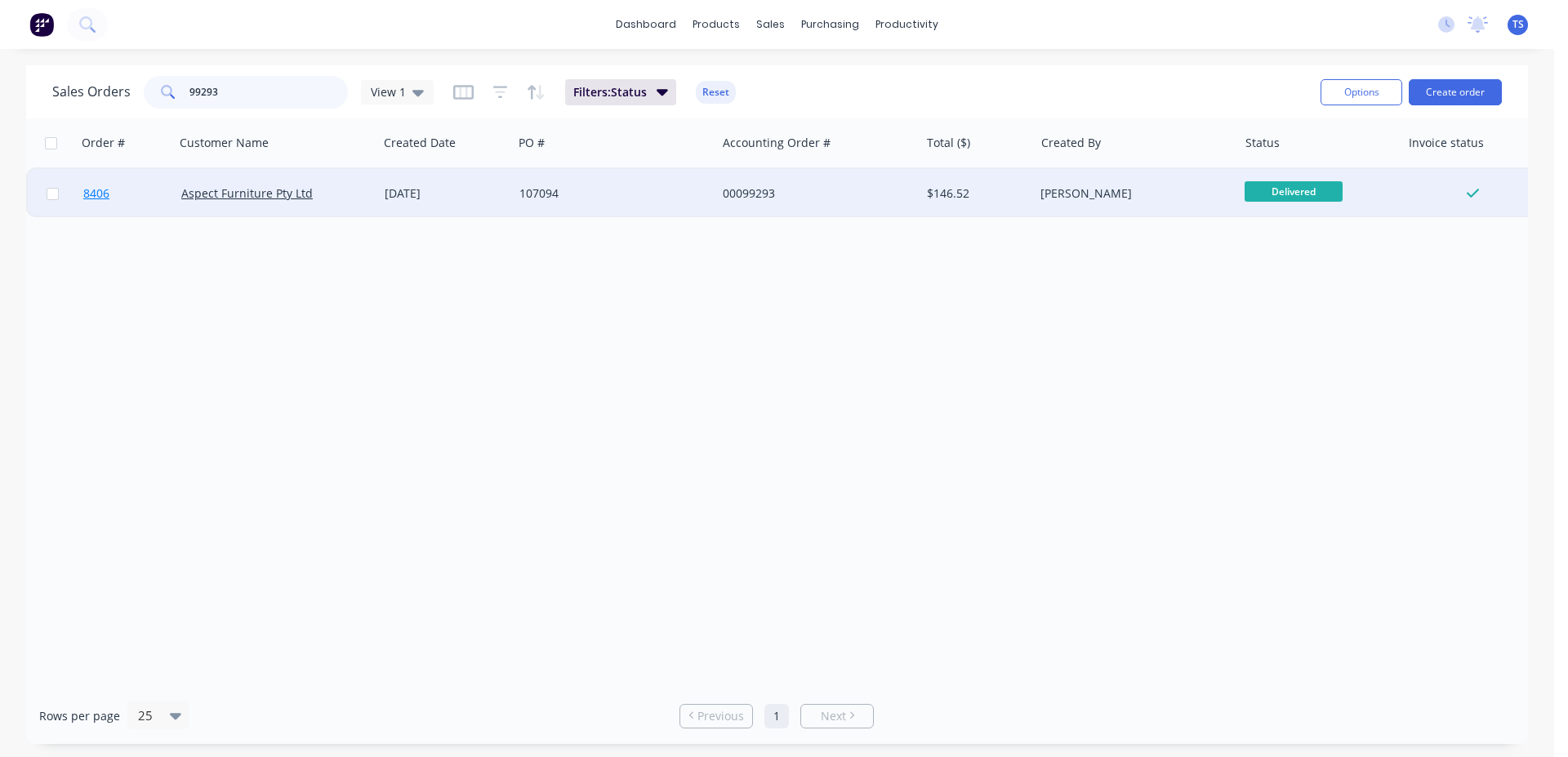
type input "99293"
click at [121, 190] on link "8406" at bounding box center [132, 194] width 98 height 49
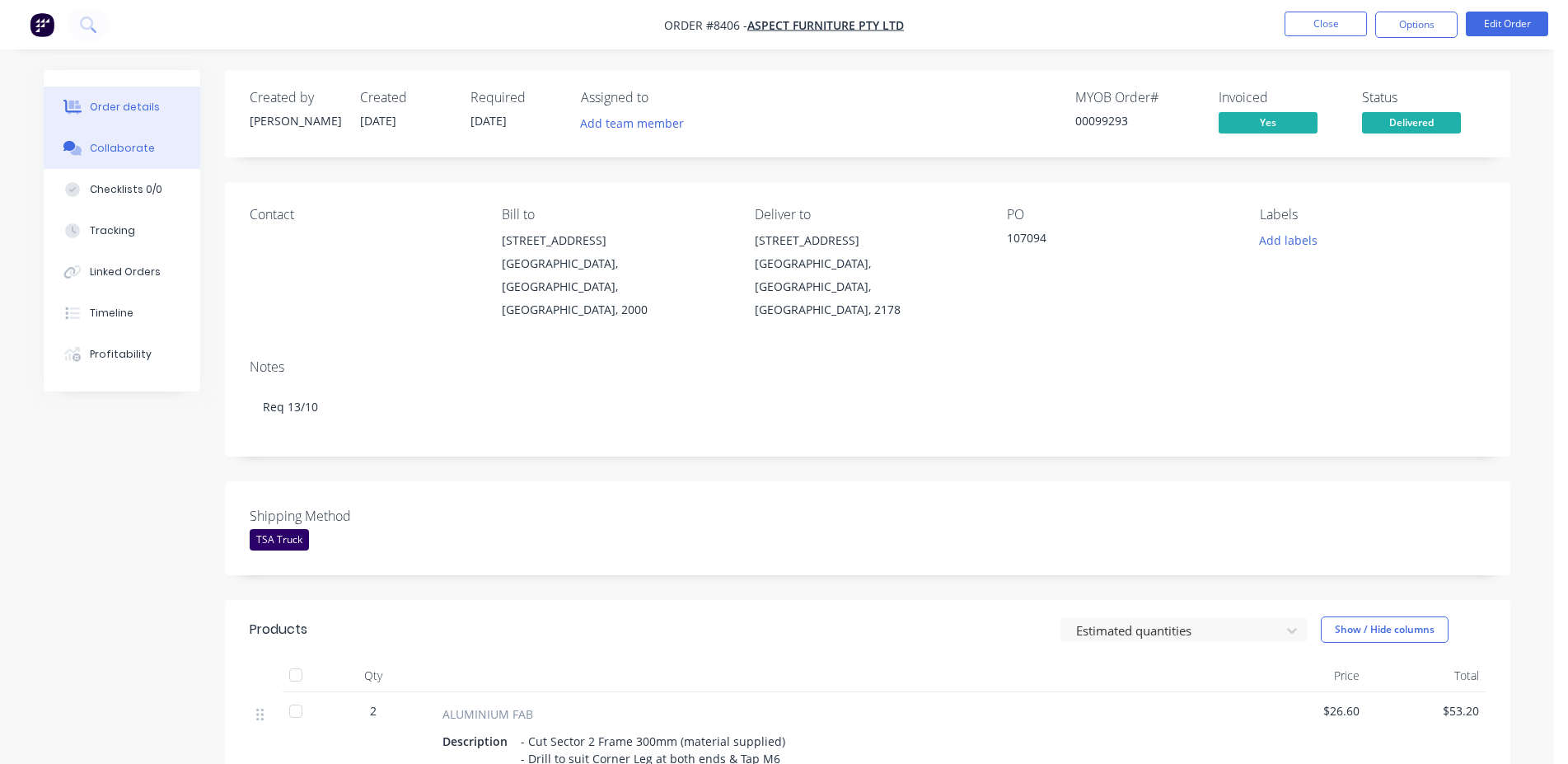
click at [139, 154] on div "Collaborate" at bounding box center [123, 148] width 65 height 15
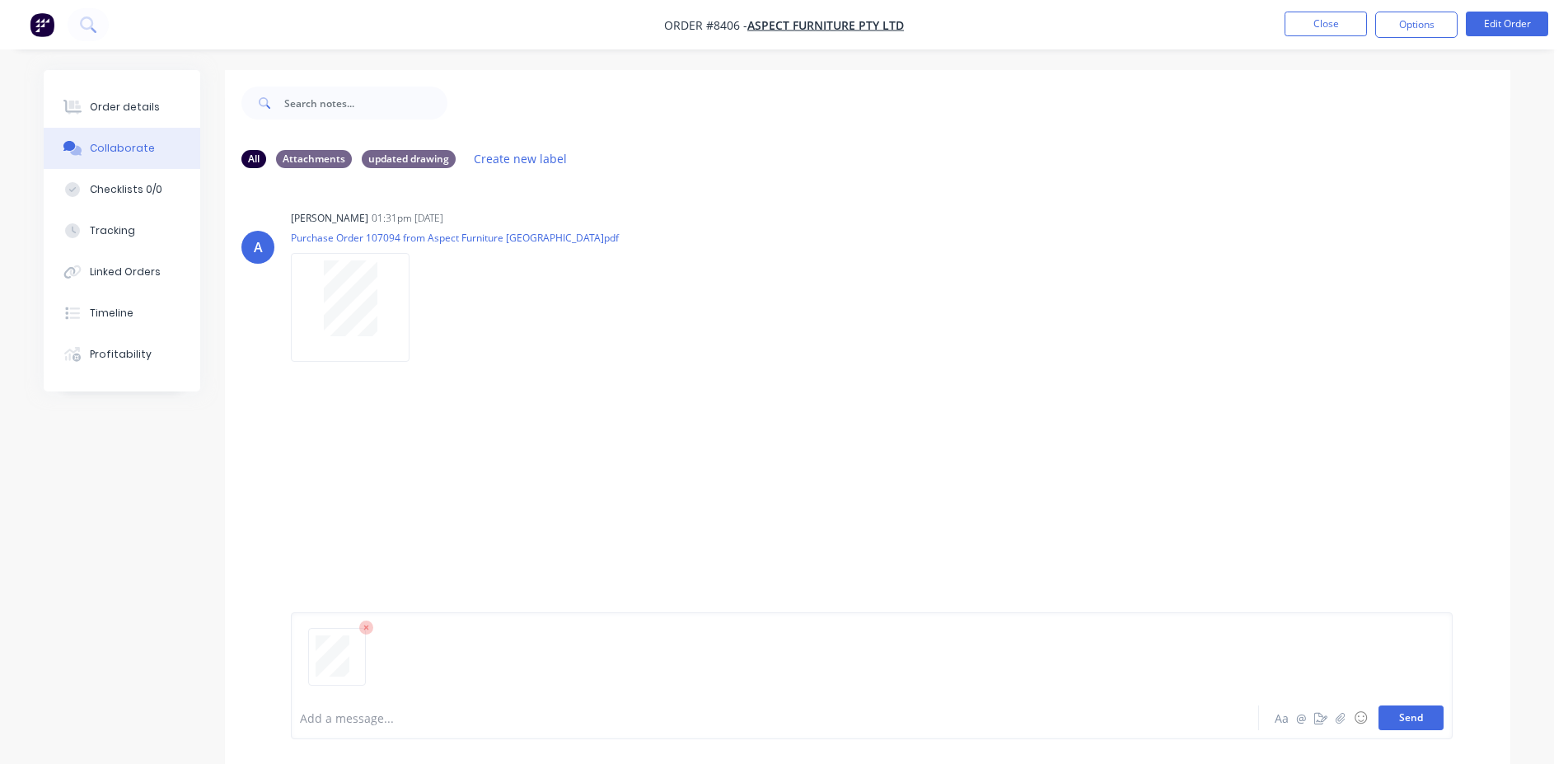
click at [1415, 718] on button "Send" at bounding box center [1411, 717] width 65 height 25
click at [1301, 15] on button "Close" at bounding box center [1326, 24] width 82 height 25
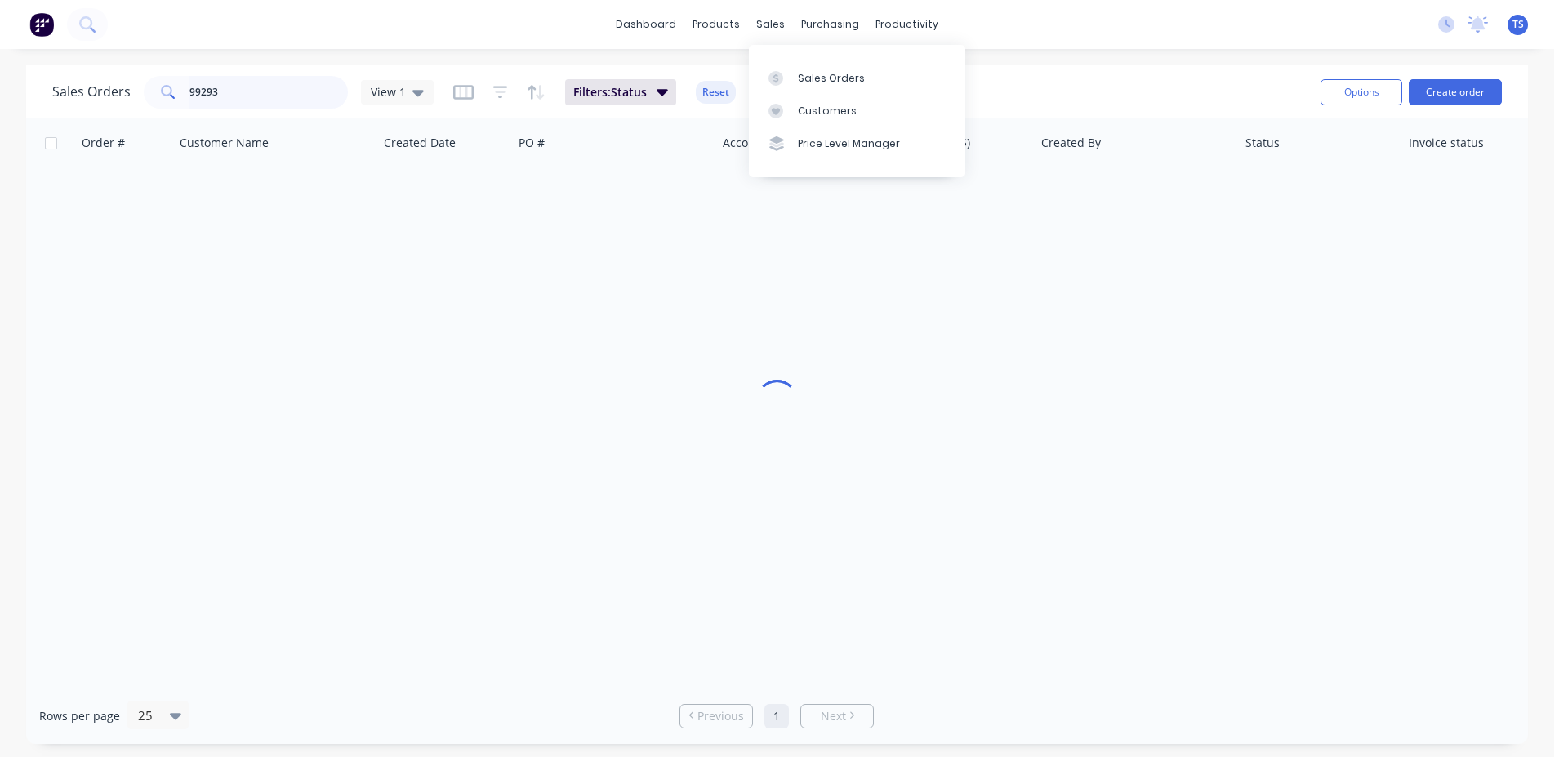
click at [259, 96] on input "99293" at bounding box center [269, 92] width 159 height 32
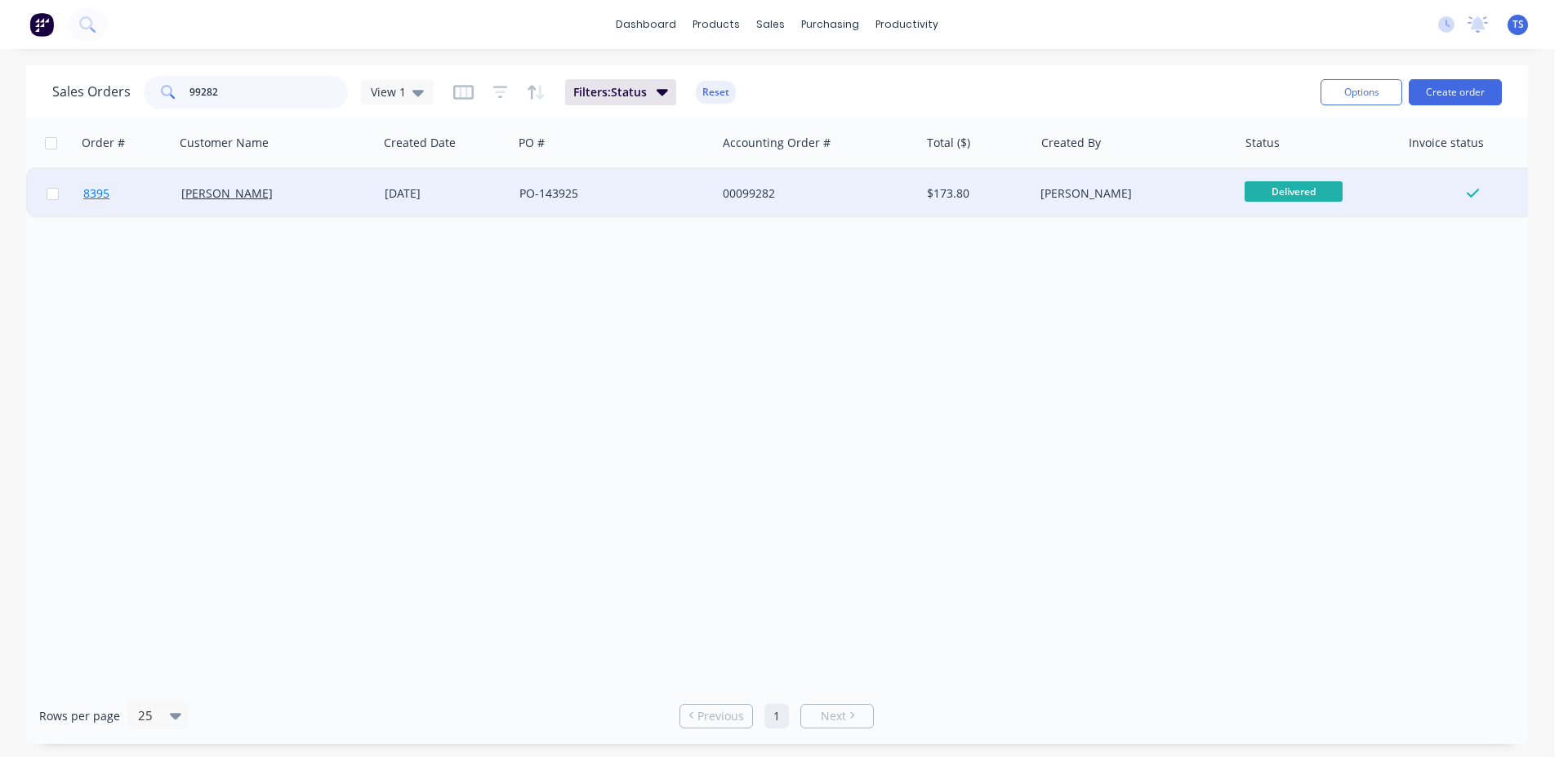
type input "99282"
click at [125, 202] on link "8395" at bounding box center [132, 194] width 98 height 49
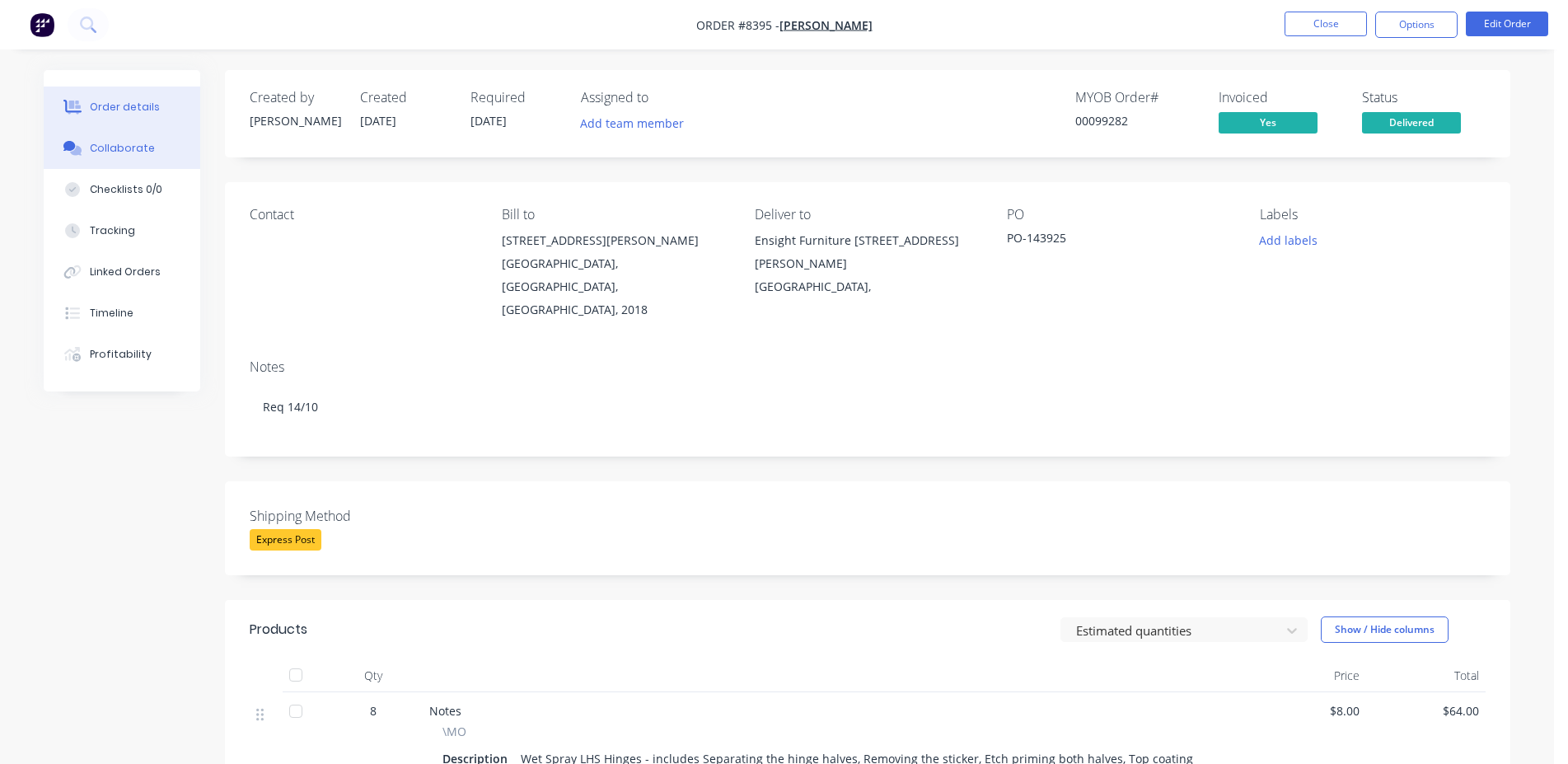
click at [159, 152] on button "Collaborate" at bounding box center [123, 148] width 157 height 41
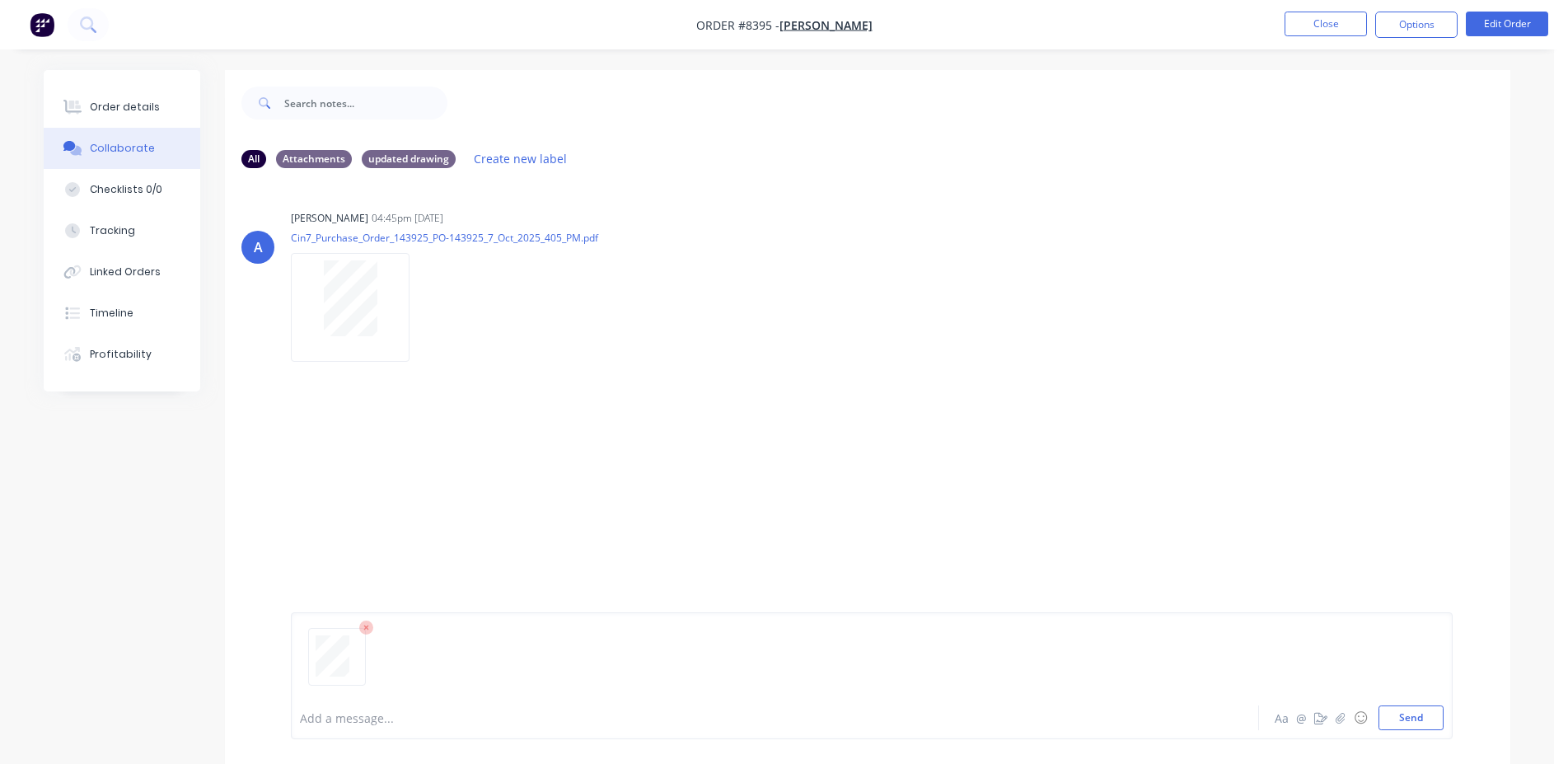
click at [1416, 730] on div "Add a message... Aa @ ☺ Send" at bounding box center [872, 676] width 1162 height 127
click at [1420, 715] on button "Send" at bounding box center [1411, 717] width 65 height 25
click at [1320, 24] on button "Close" at bounding box center [1326, 24] width 82 height 25
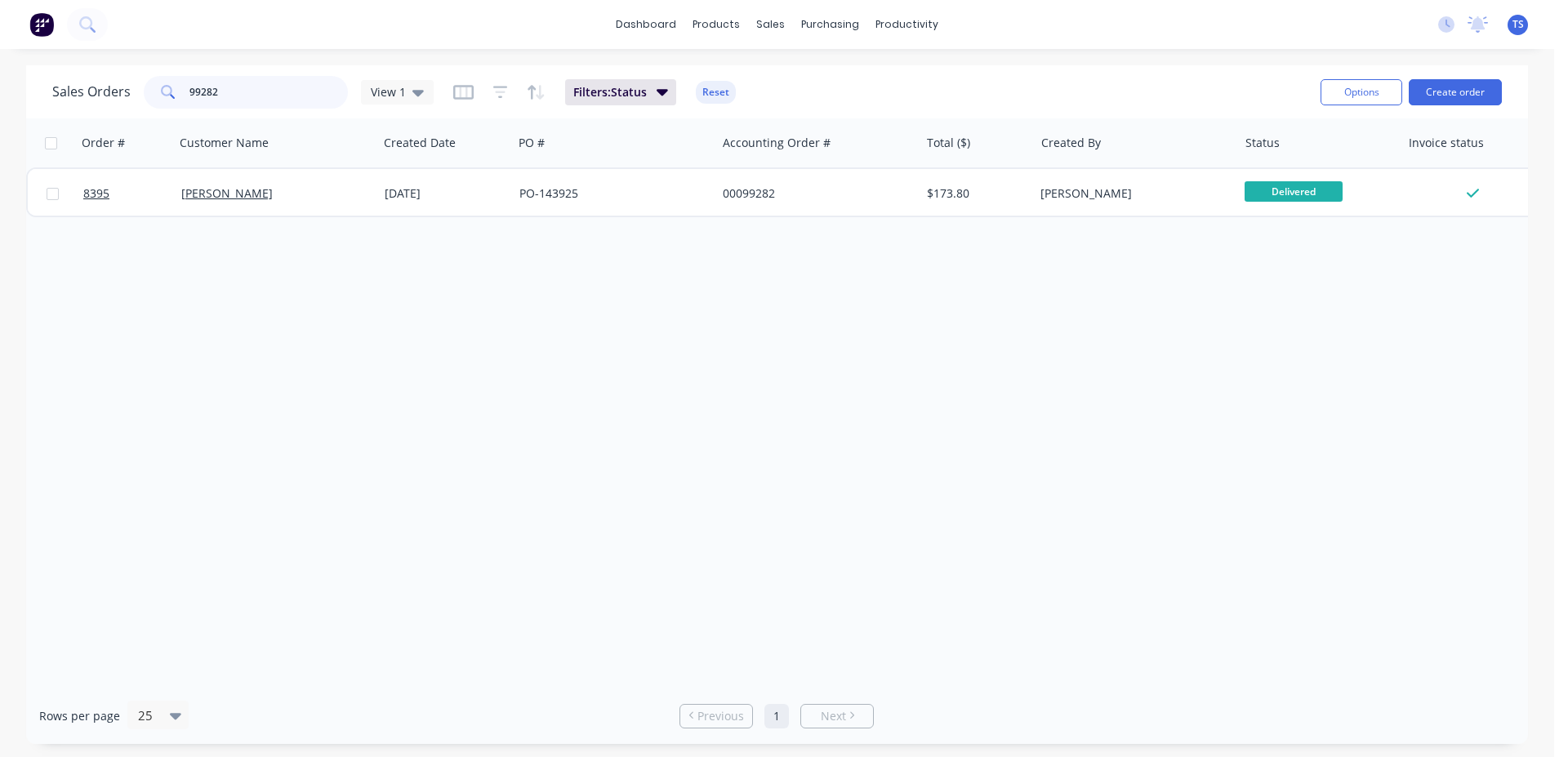
click at [285, 84] on input "99282" at bounding box center [269, 92] width 159 height 32
type input "99333"
click at [128, 217] on div "8445 Flooding Solutions Advisory Group [DATE] Roshan Email 00099333 $132.55 [PE…" at bounding box center [790, 192] width 1527 height 50
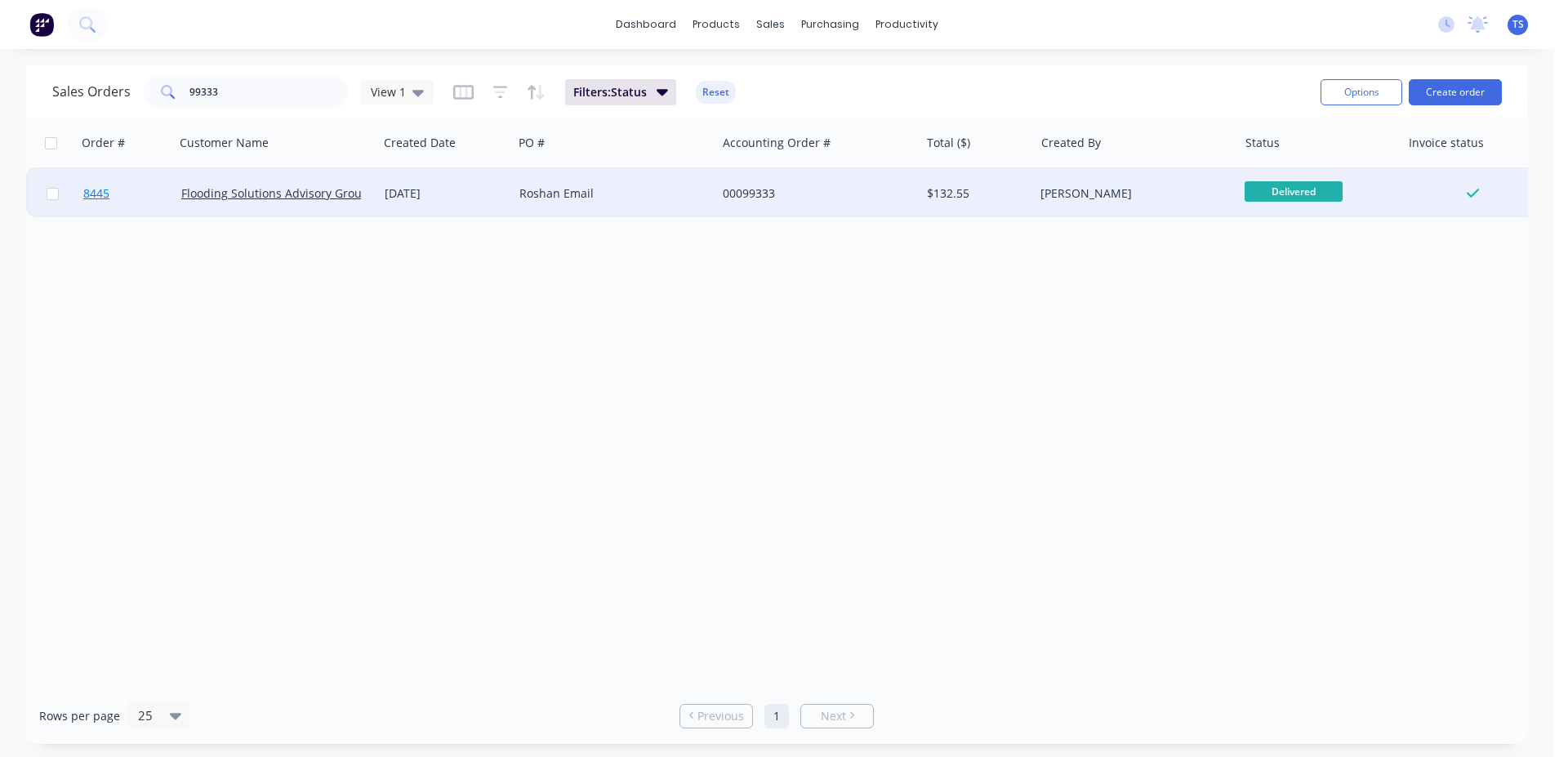
click at [126, 212] on link "8445" at bounding box center [132, 194] width 98 height 49
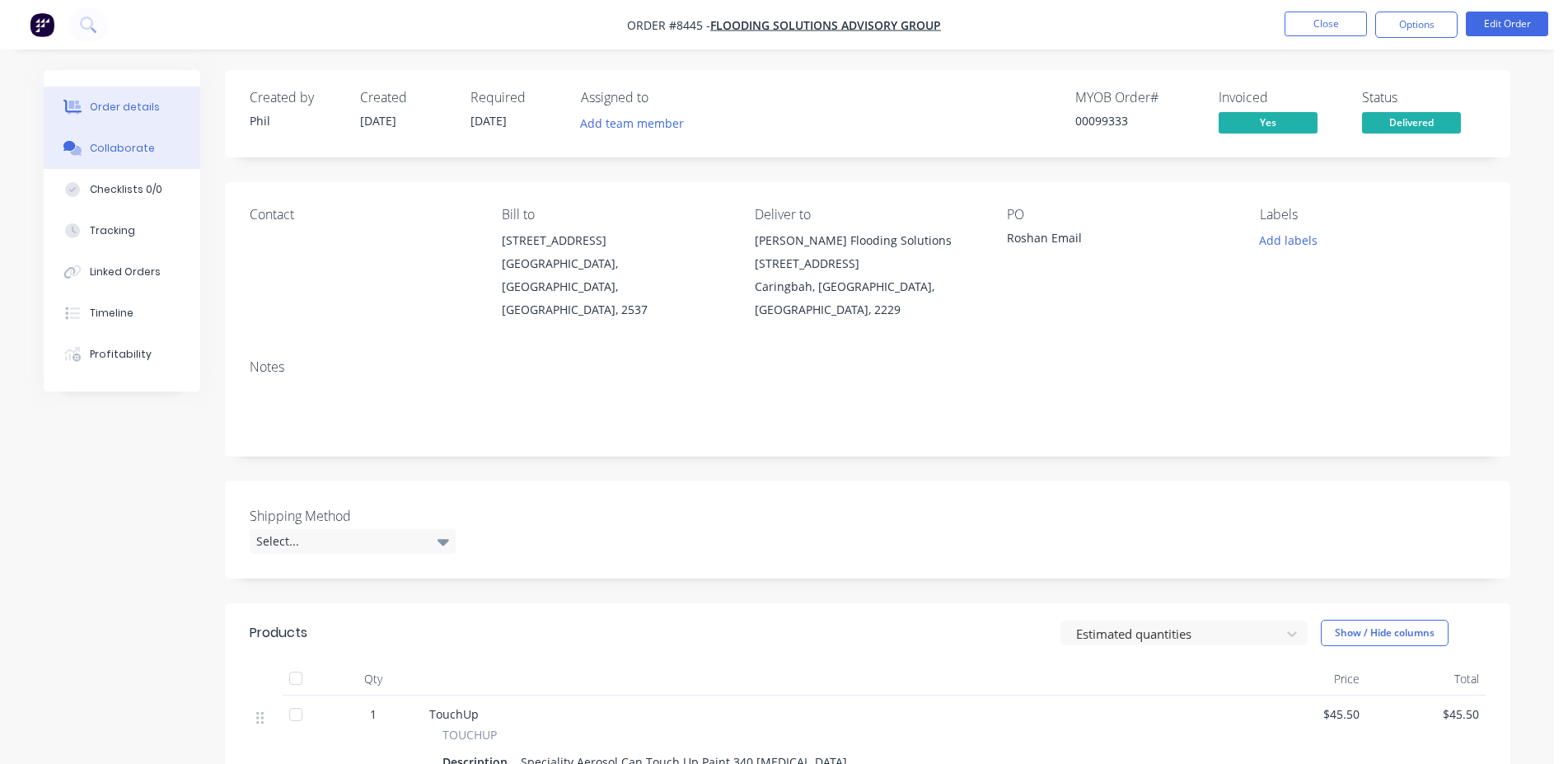
click at [153, 145] on button "Collaborate" at bounding box center [123, 148] width 157 height 41
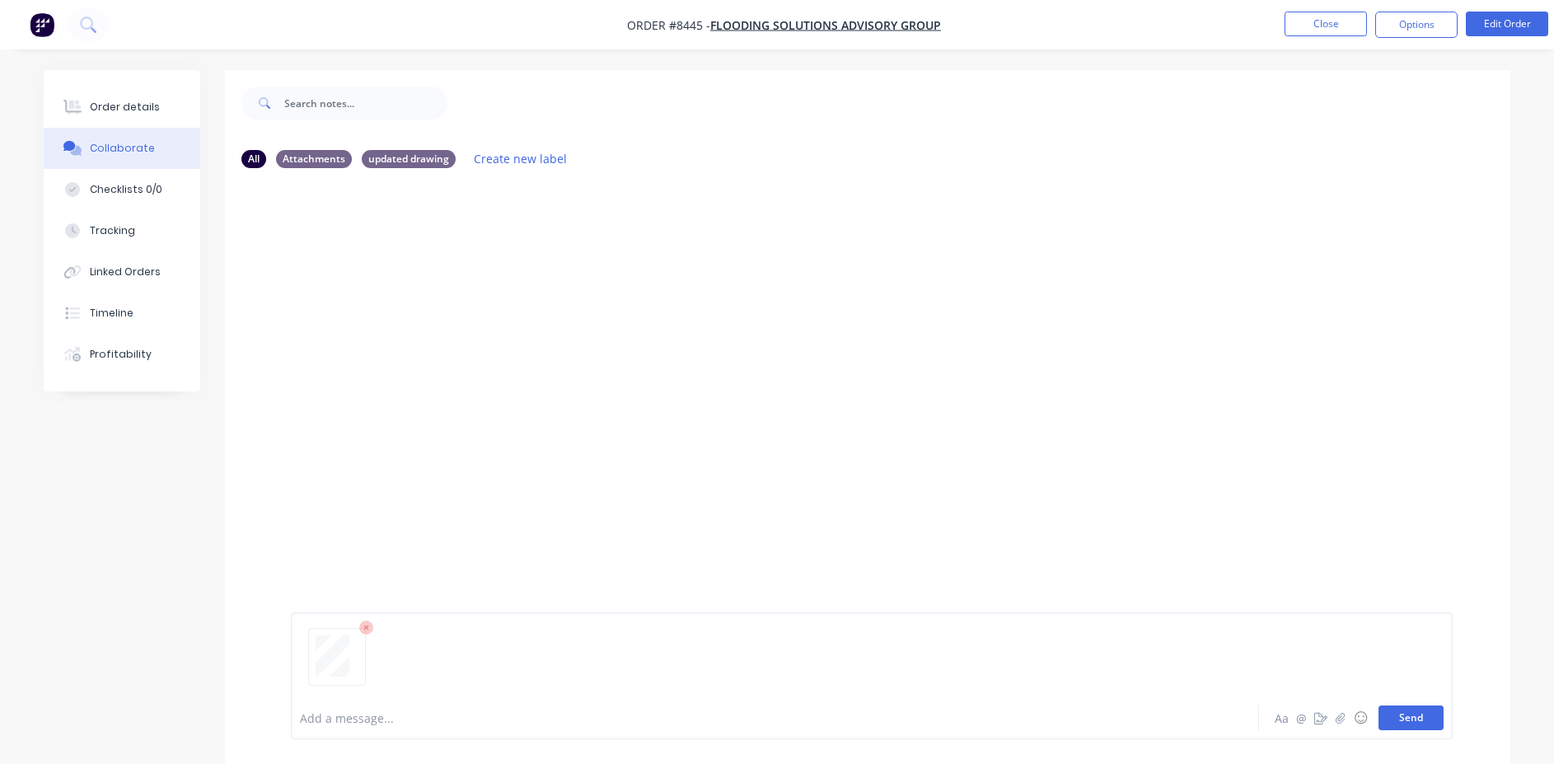
click at [1414, 716] on button "Send" at bounding box center [1411, 717] width 65 height 25
click at [1335, 23] on button "Close" at bounding box center [1326, 24] width 82 height 25
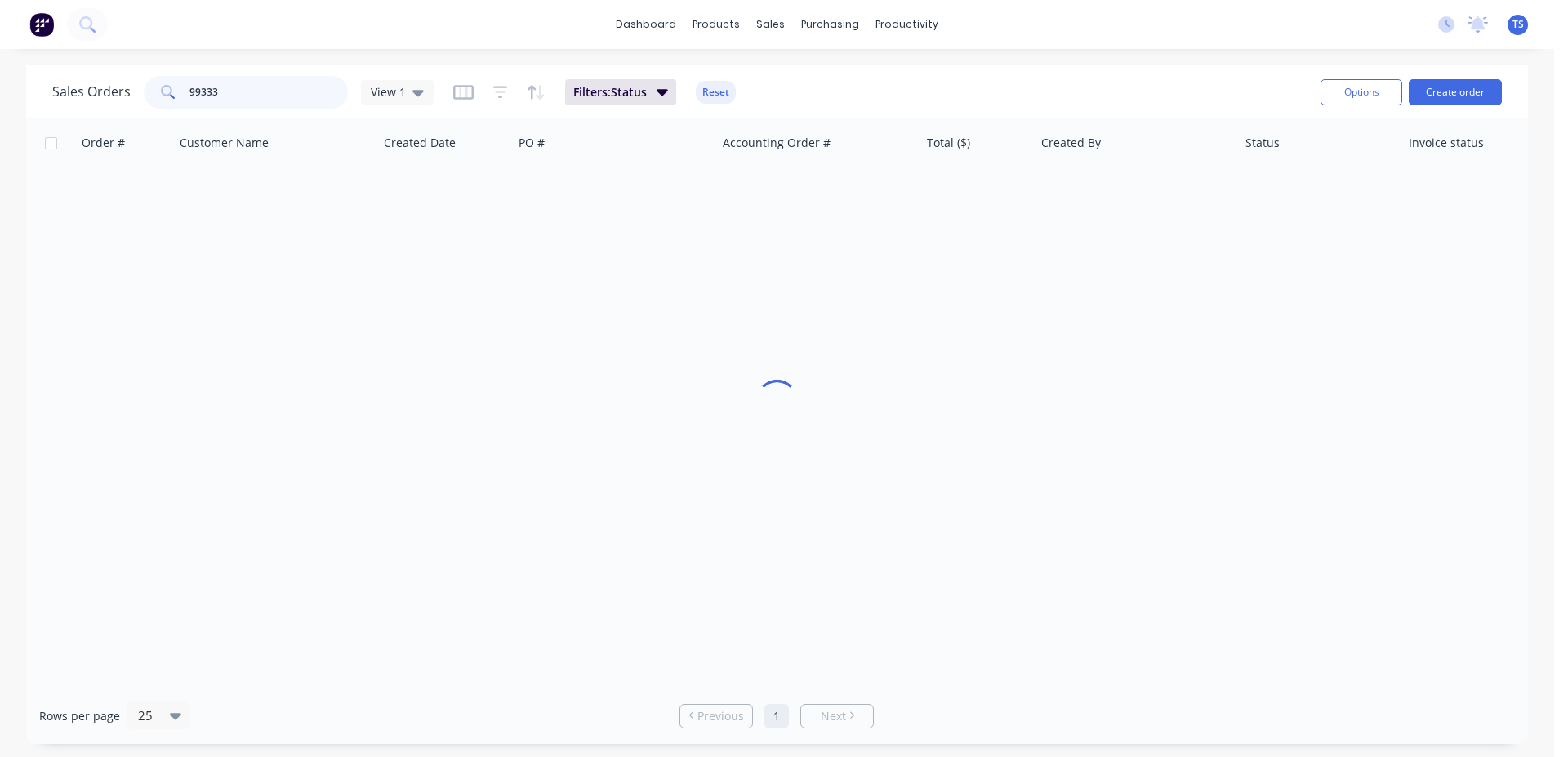
click at [224, 102] on input "99333" at bounding box center [269, 92] width 159 height 32
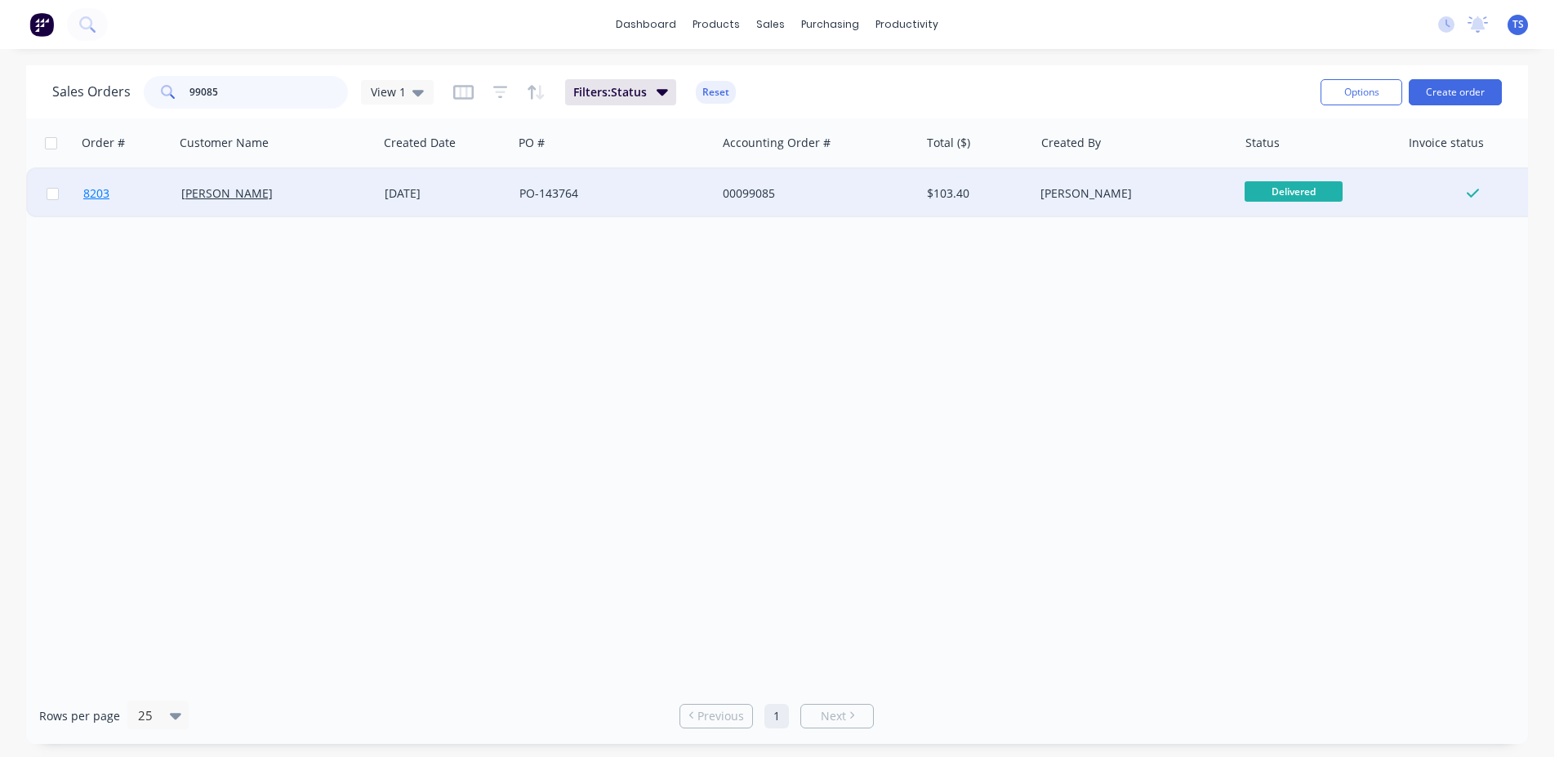
type input "99085"
click at [108, 199] on span "8203" at bounding box center [96, 193] width 26 height 17
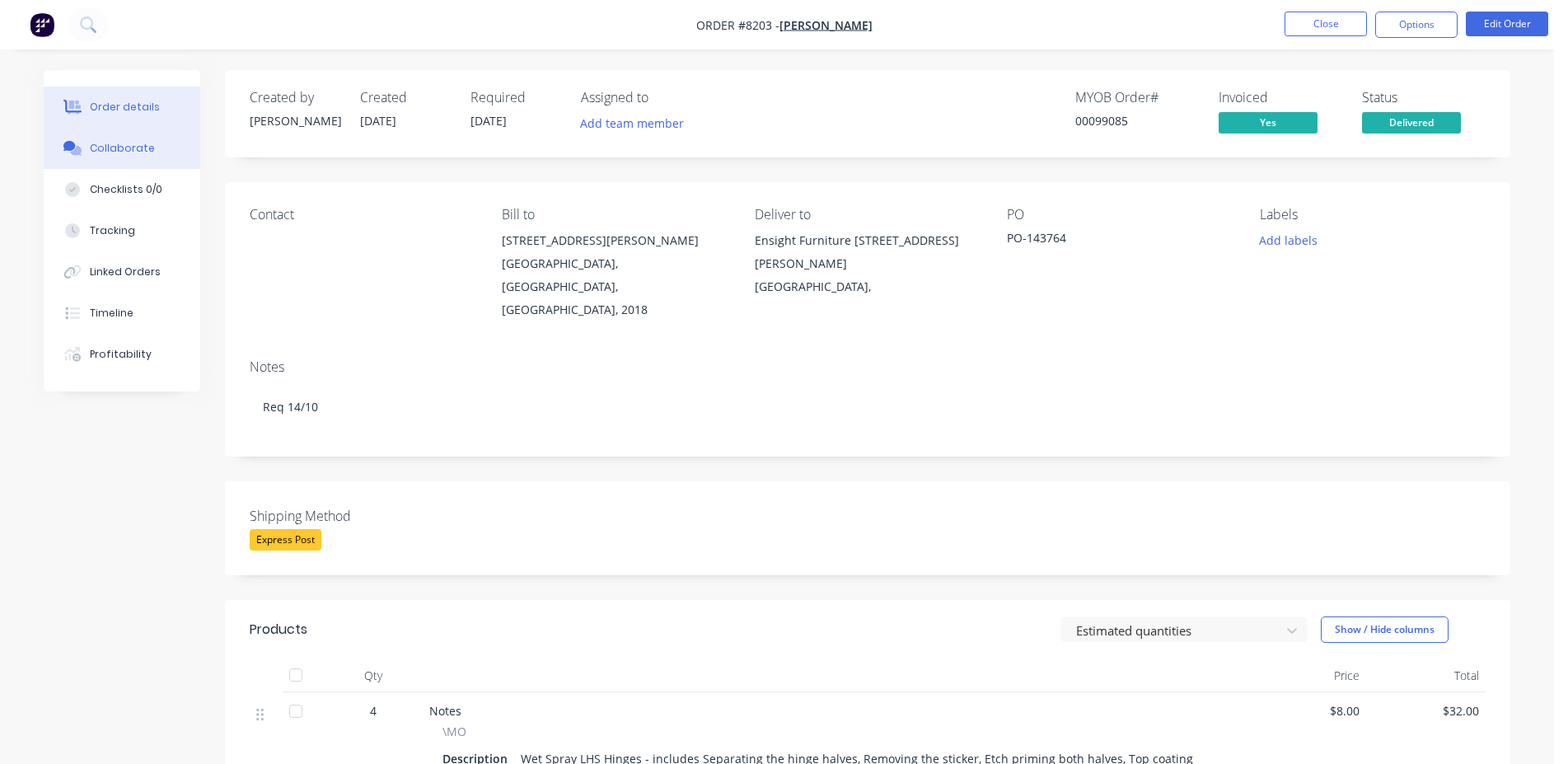
click at [179, 159] on button "Collaborate" at bounding box center [123, 148] width 157 height 41
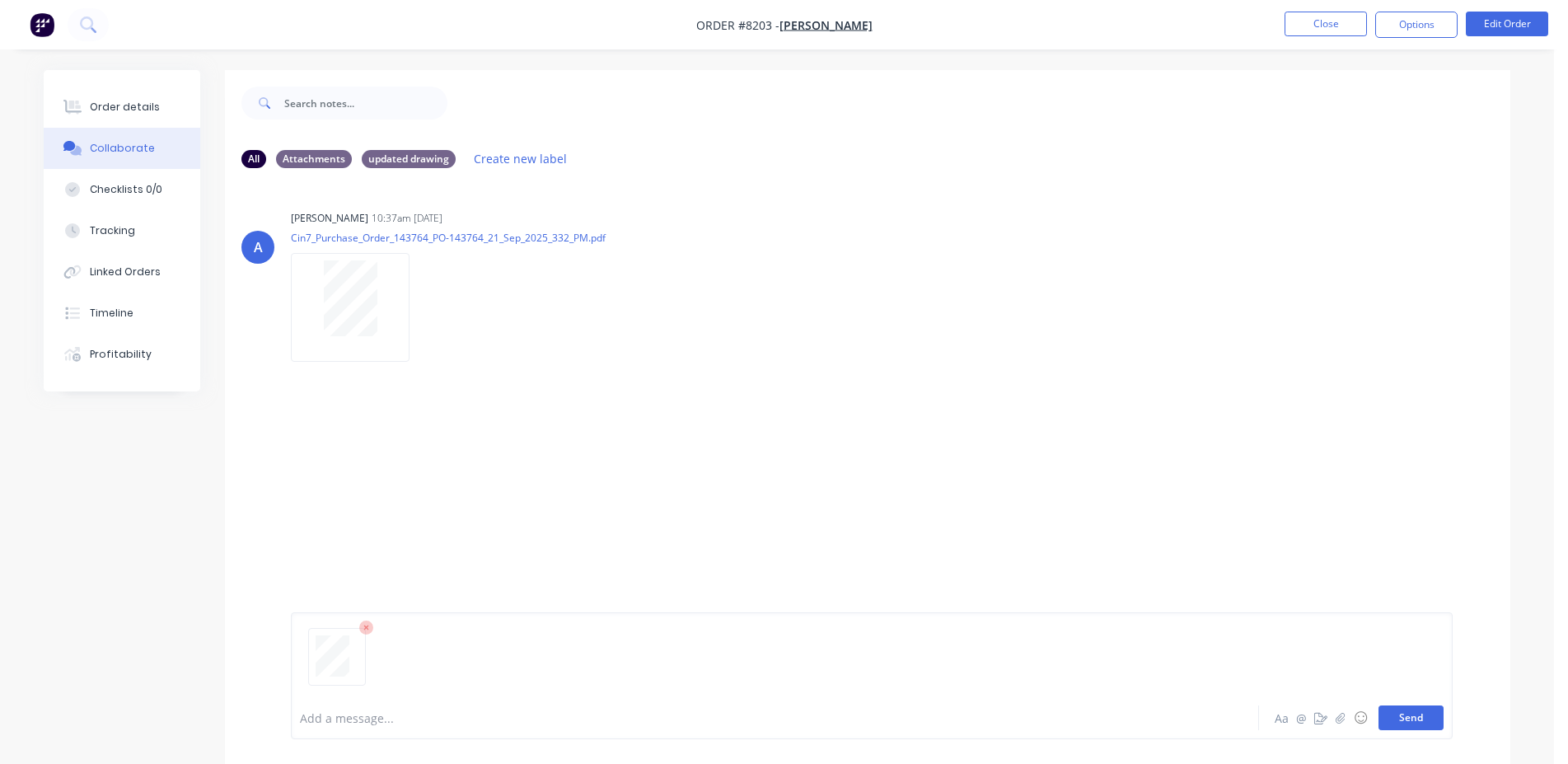
click at [1386, 716] on button "Send" at bounding box center [1411, 717] width 65 height 25
click at [1286, 30] on button "Close" at bounding box center [1326, 24] width 82 height 25
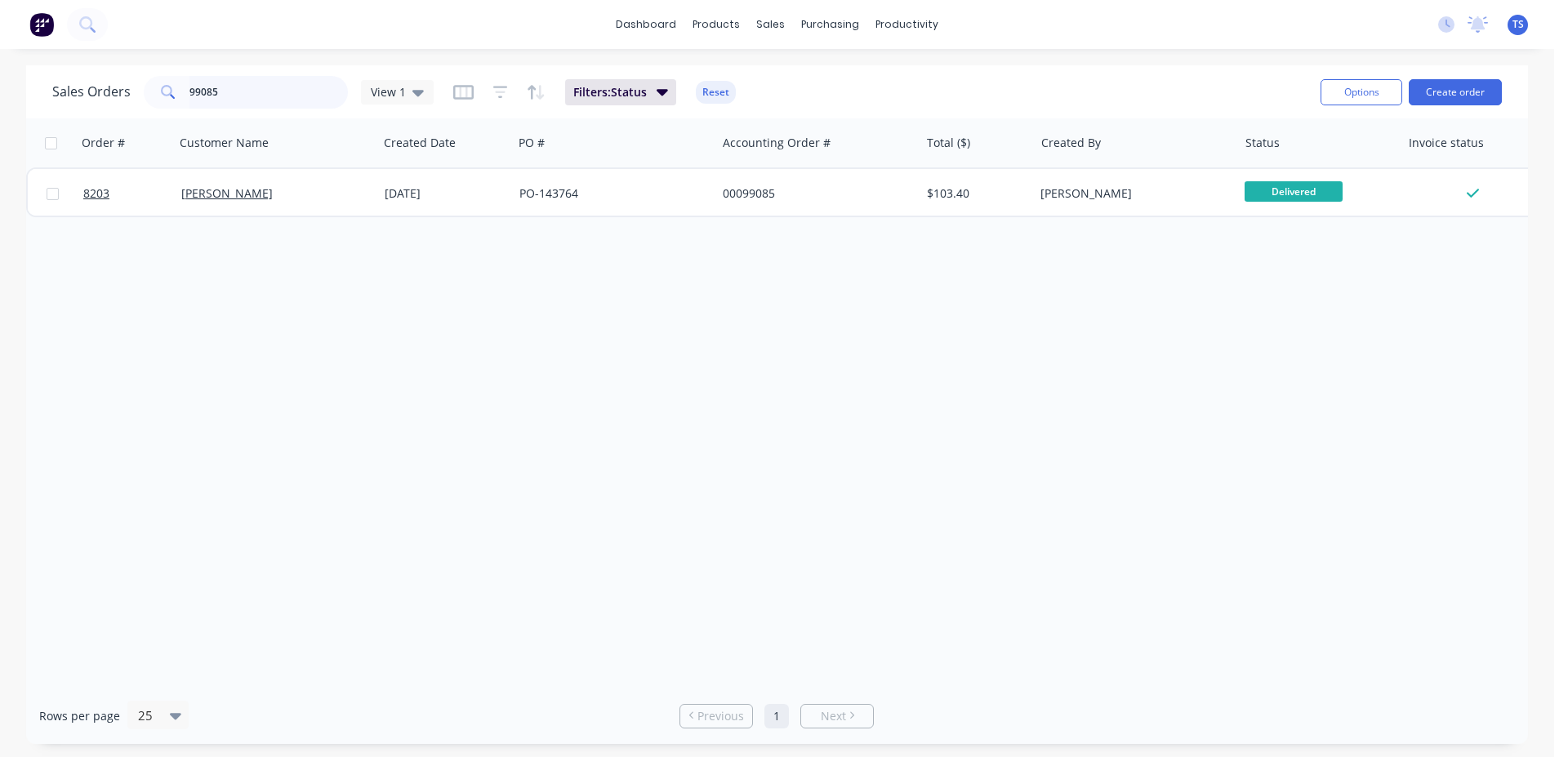
click at [262, 102] on input "99085" at bounding box center [269, 92] width 159 height 32
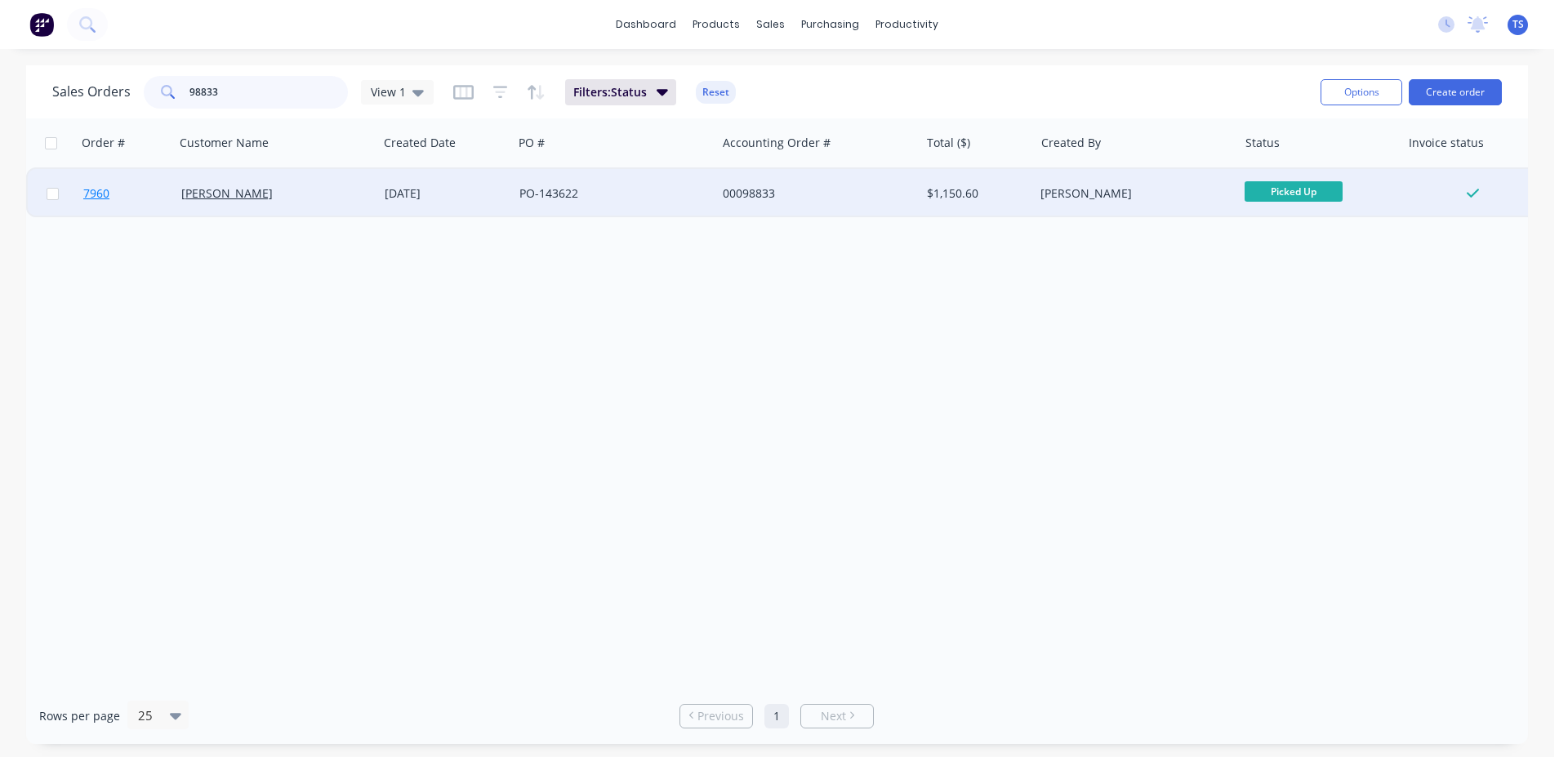
type input "98833"
click at [137, 191] on link "7960" at bounding box center [132, 194] width 98 height 49
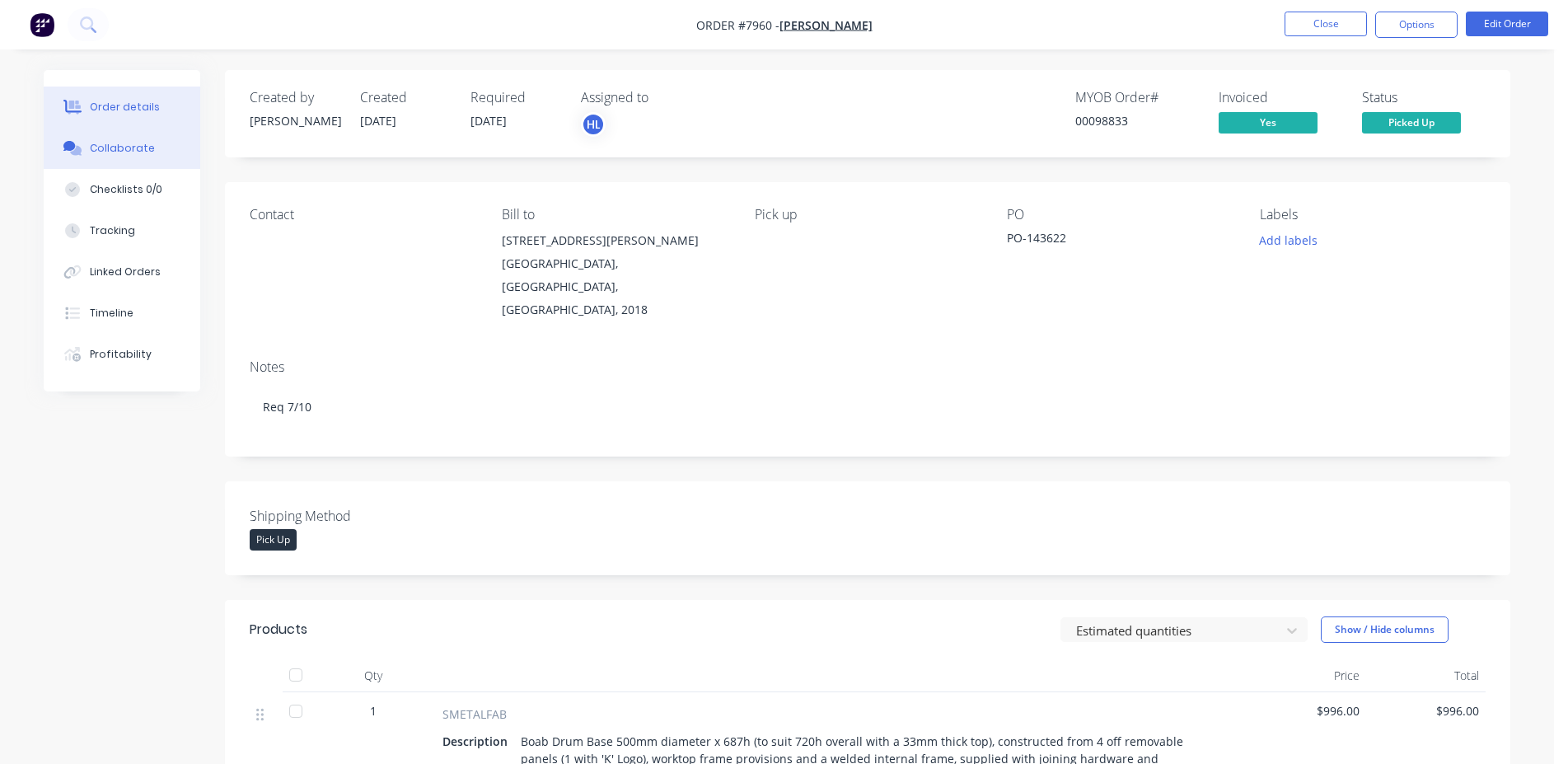
click at [143, 134] on button "Collaborate" at bounding box center [123, 148] width 157 height 41
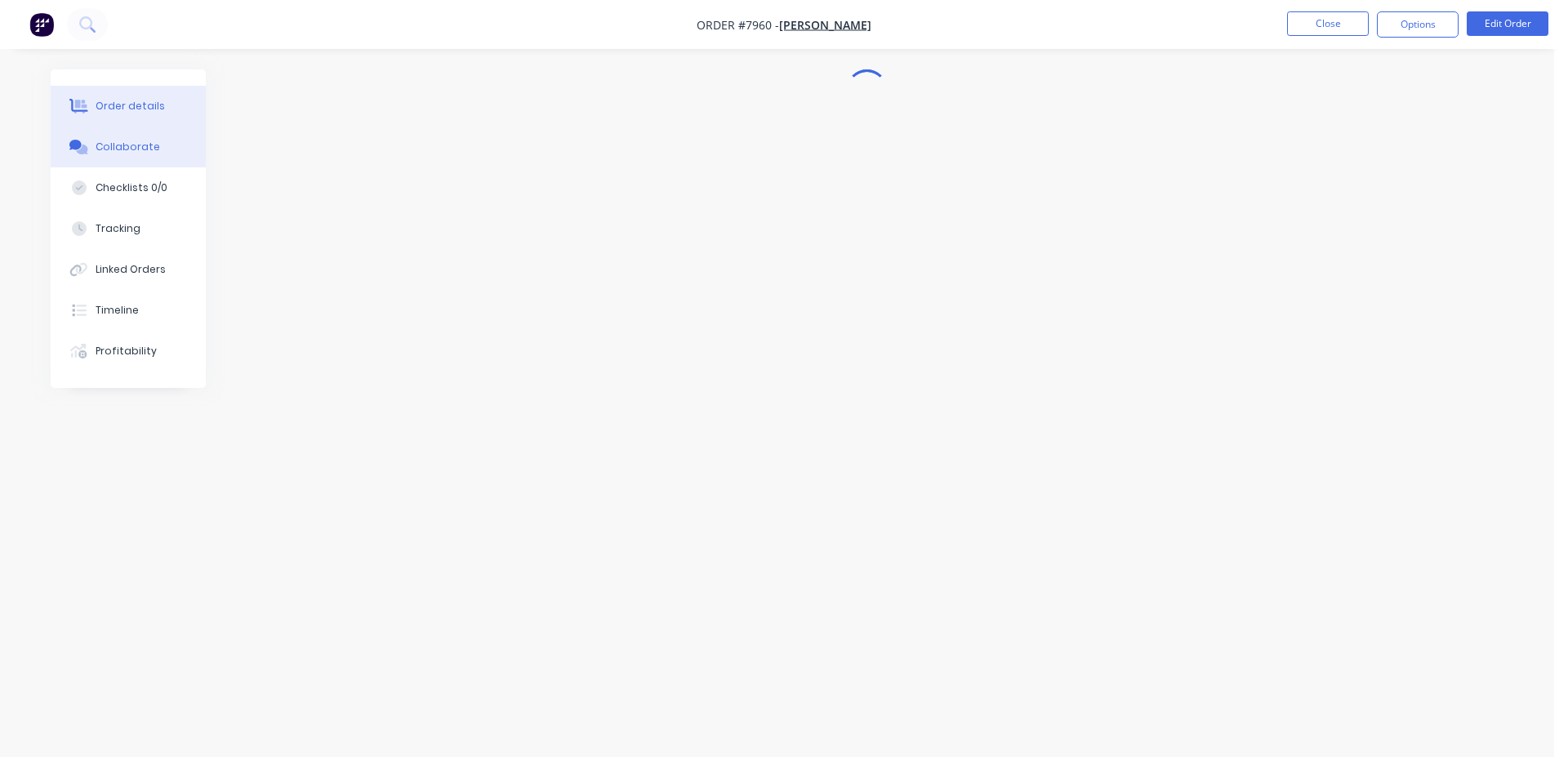
click at [173, 101] on button "Order details" at bounding box center [128, 106] width 155 height 41
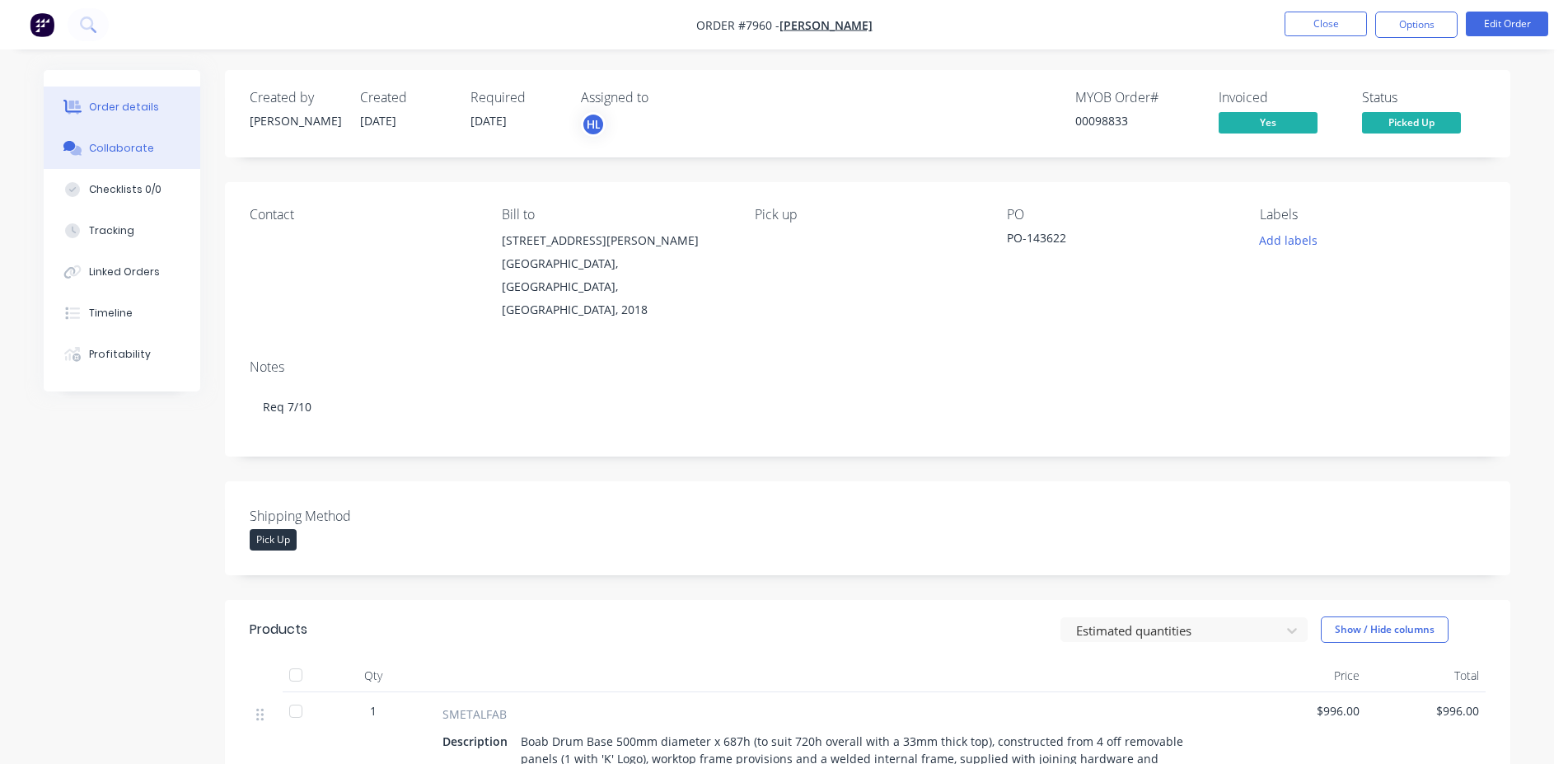
click at [159, 154] on button "Collaborate" at bounding box center [123, 148] width 157 height 41
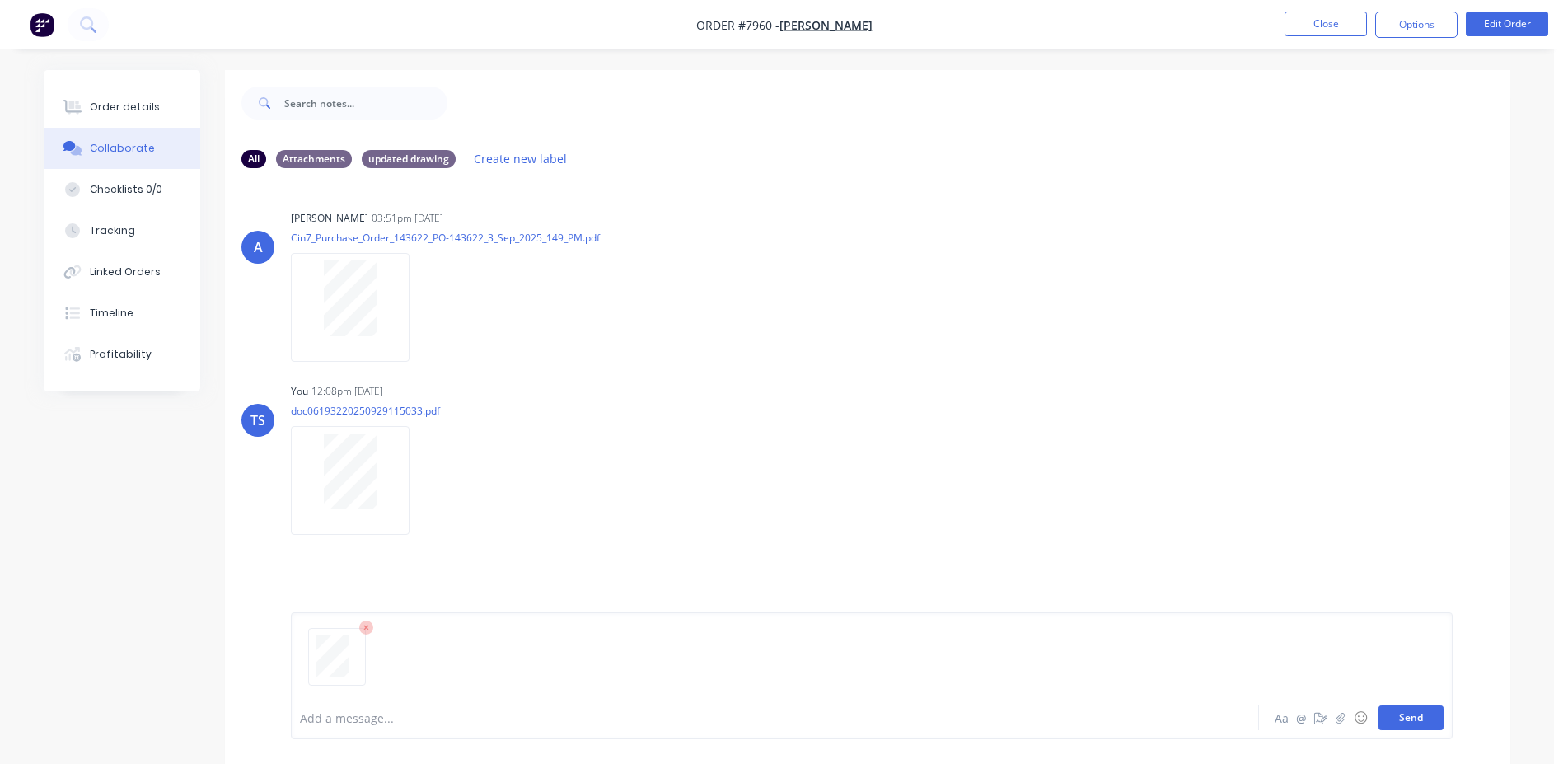
click at [1419, 723] on button "Send" at bounding box center [1411, 717] width 65 height 25
click at [1303, 19] on button "Close" at bounding box center [1326, 24] width 82 height 25
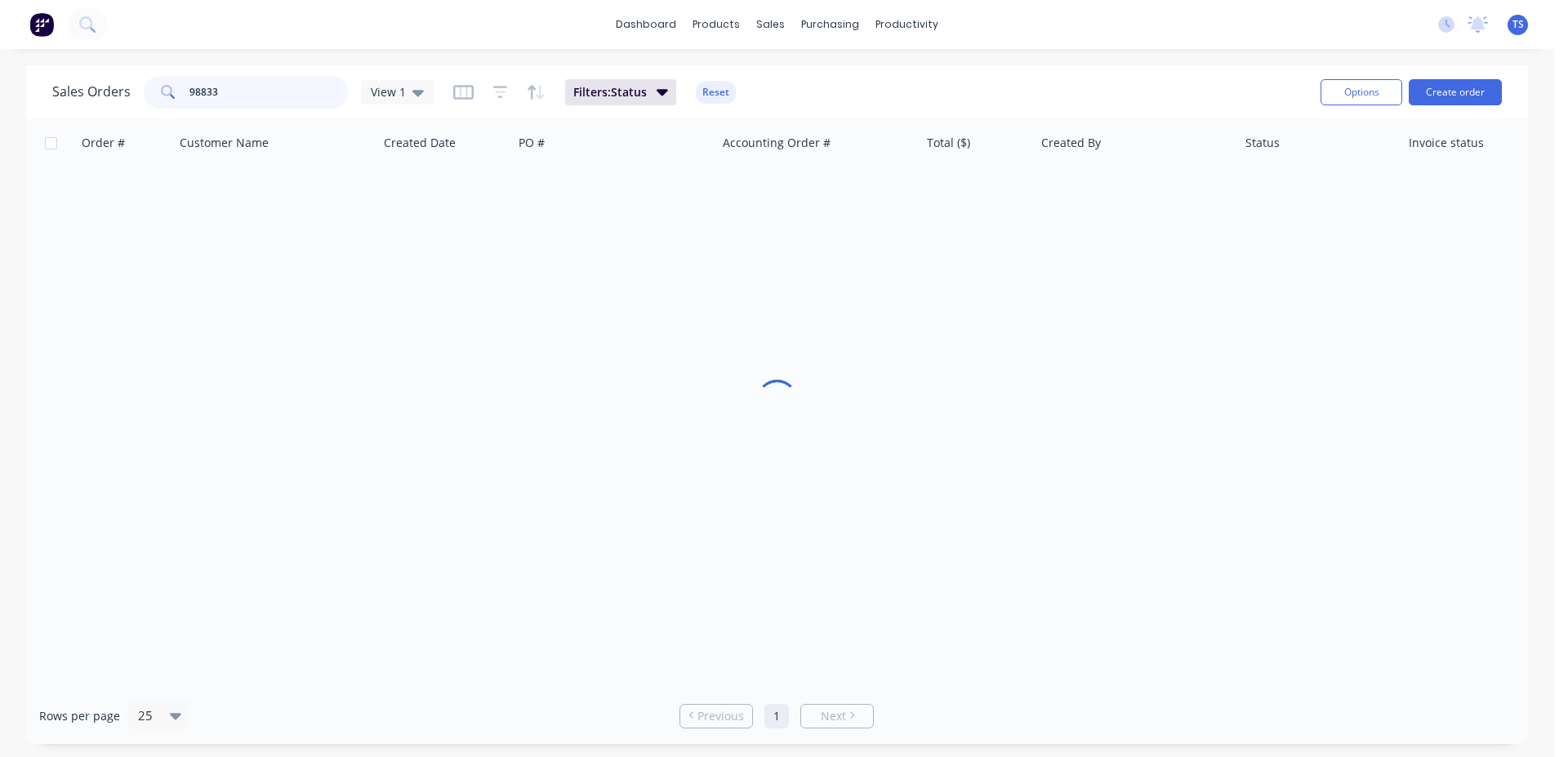
click at [268, 84] on input "98833" at bounding box center [269, 92] width 159 height 32
click at [249, 87] on input "98833" at bounding box center [269, 92] width 159 height 32
type input "97632"
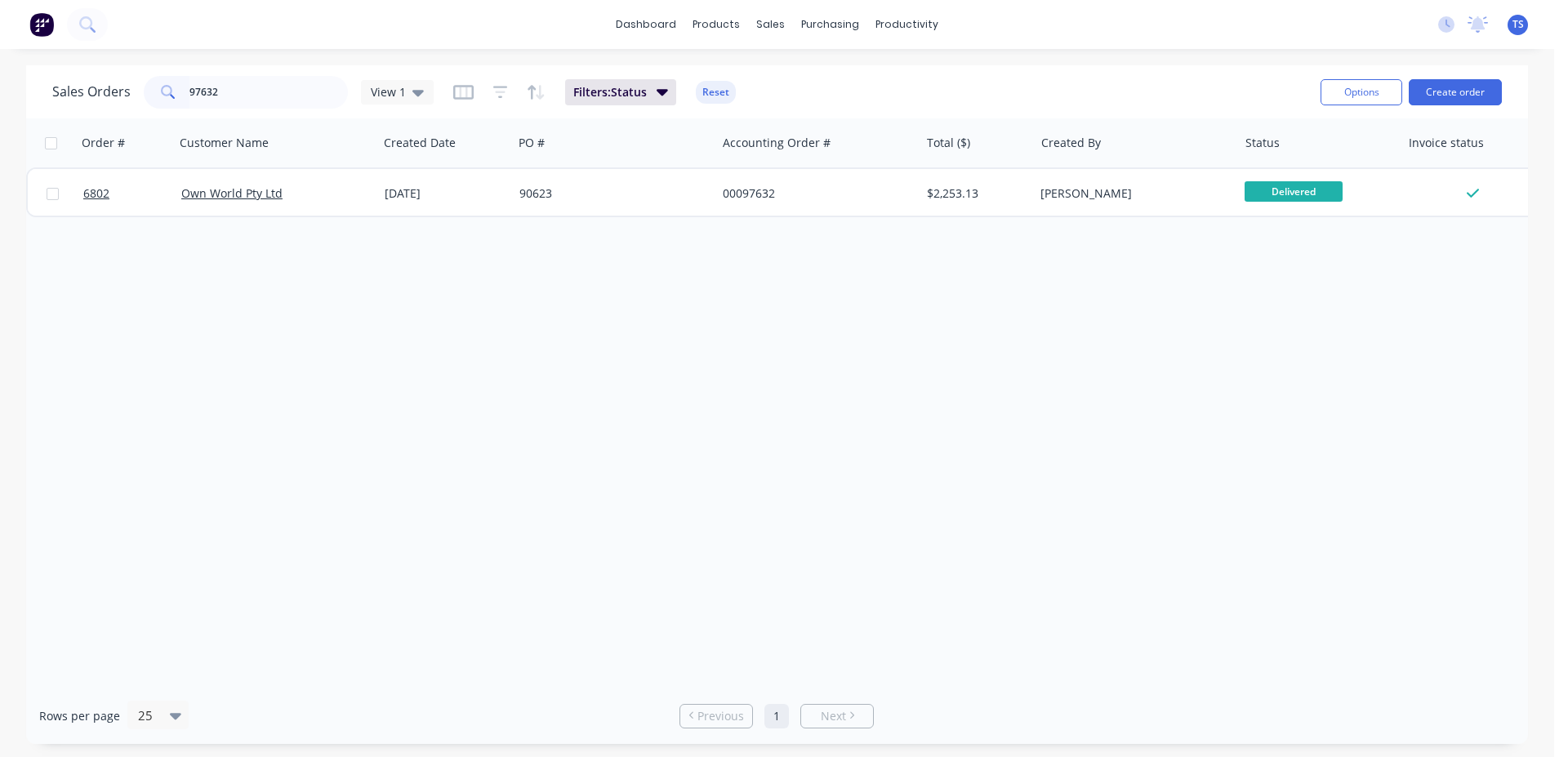
click at [112, 193] on link "6802" at bounding box center [132, 194] width 98 height 49
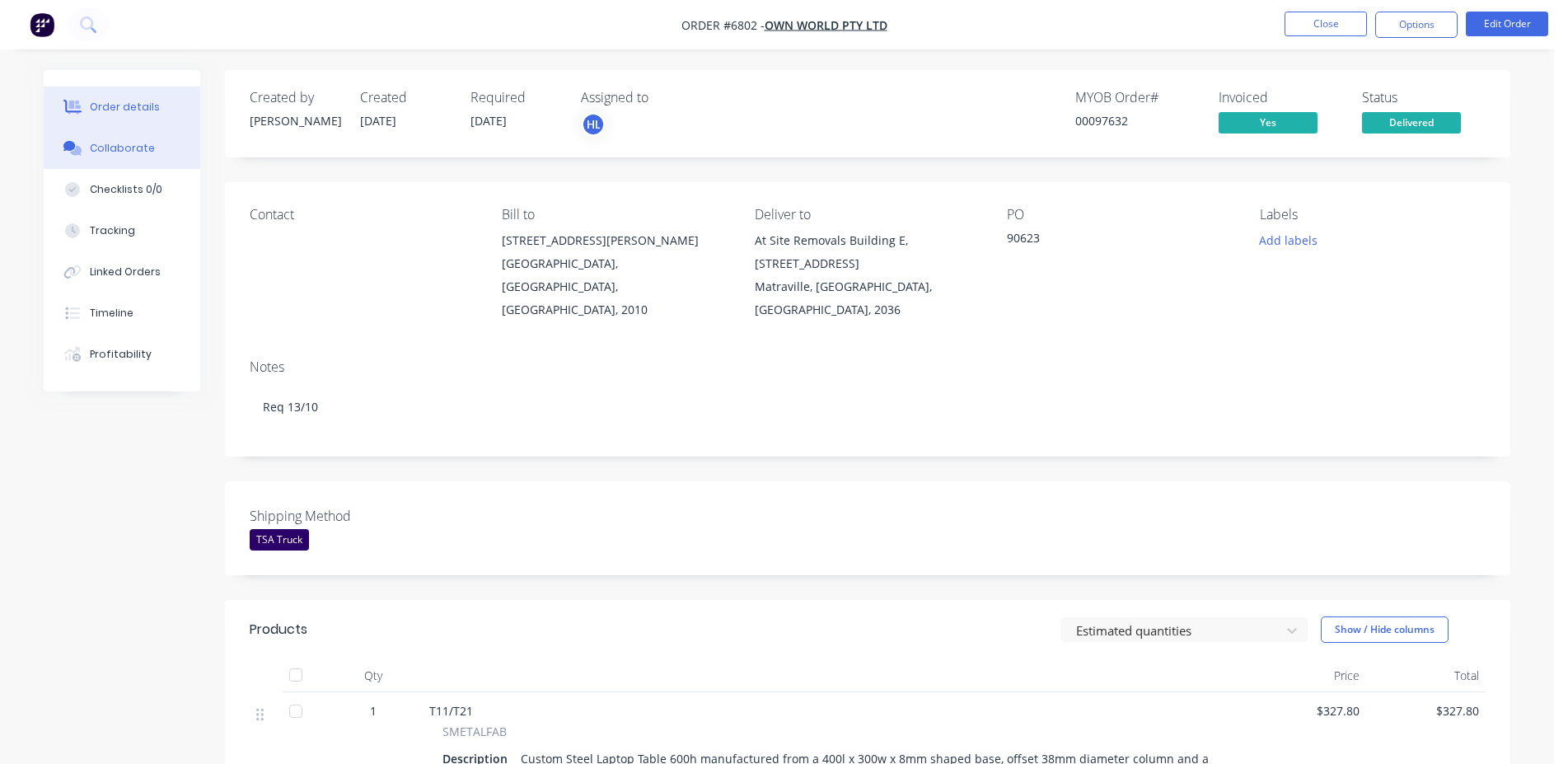
click at [125, 134] on button "Collaborate" at bounding box center [123, 148] width 157 height 41
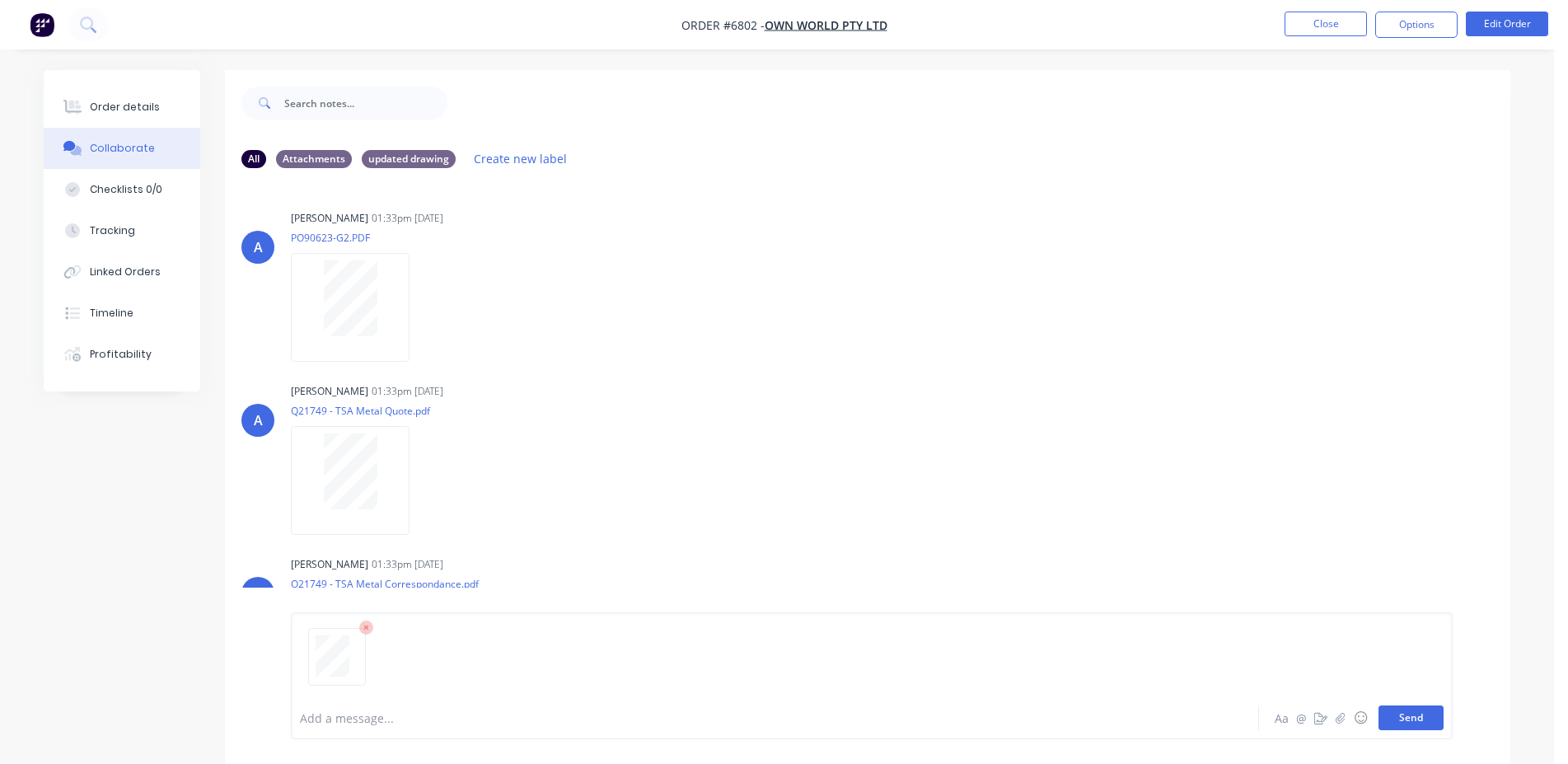
click at [1419, 722] on button "Send" at bounding box center [1411, 717] width 65 height 25
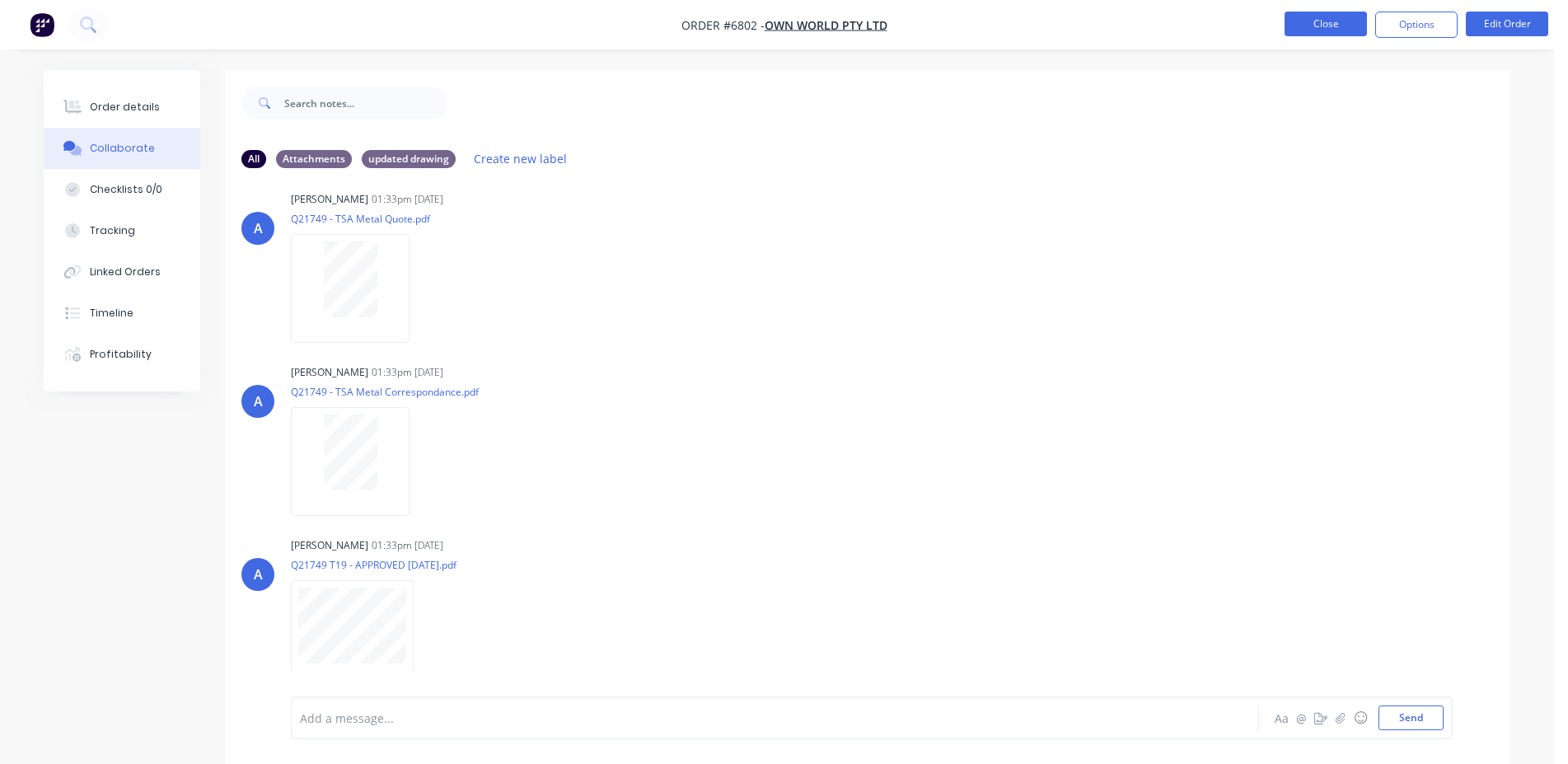
click at [1330, 27] on button "Close" at bounding box center [1326, 24] width 82 height 25
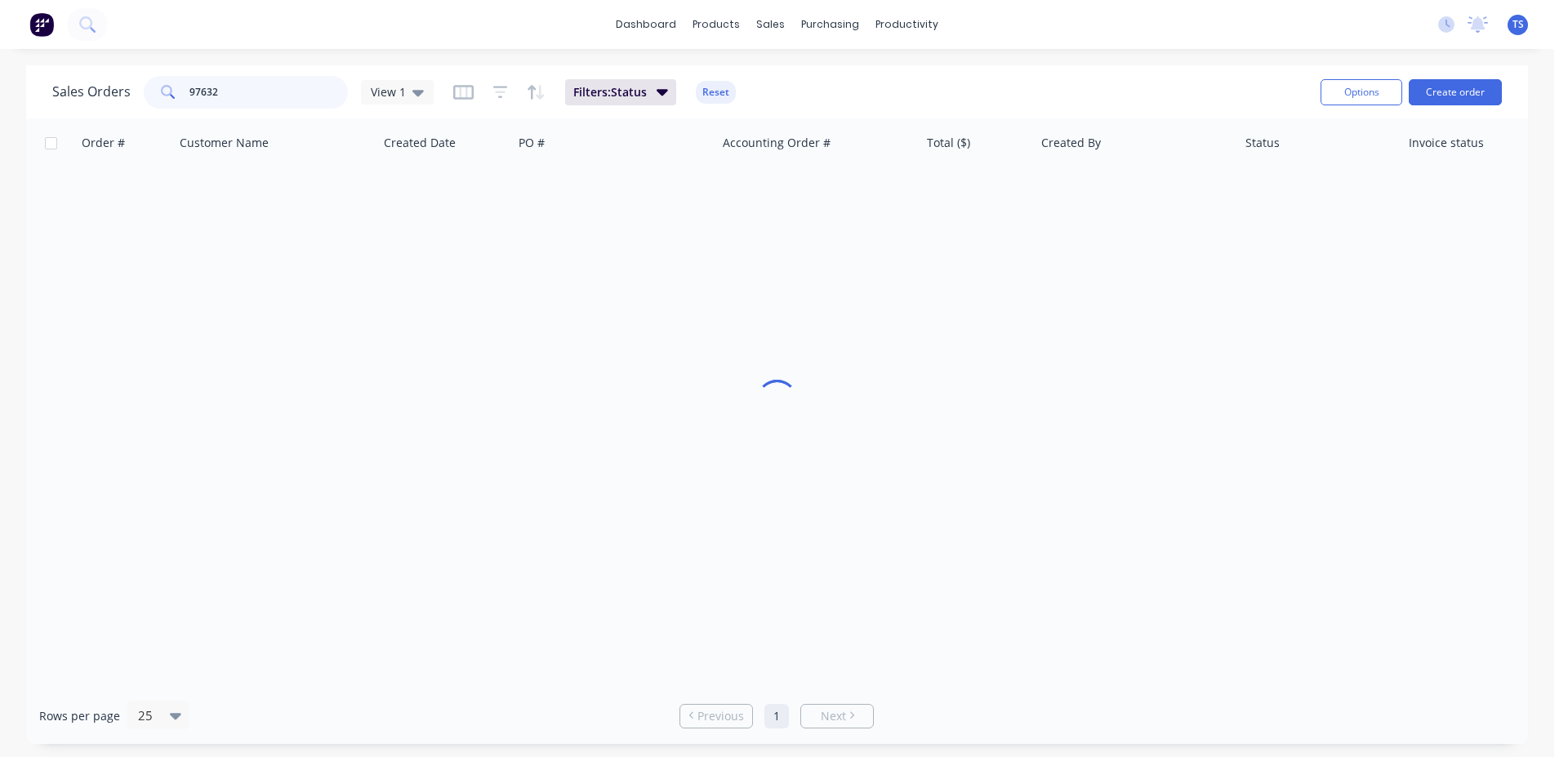
click at [299, 97] on input "97632" at bounding box center [269, 92] width 159 height 32
click at [299, 98] on input "97632" at bounding box center [269, 92] width 159 height 32
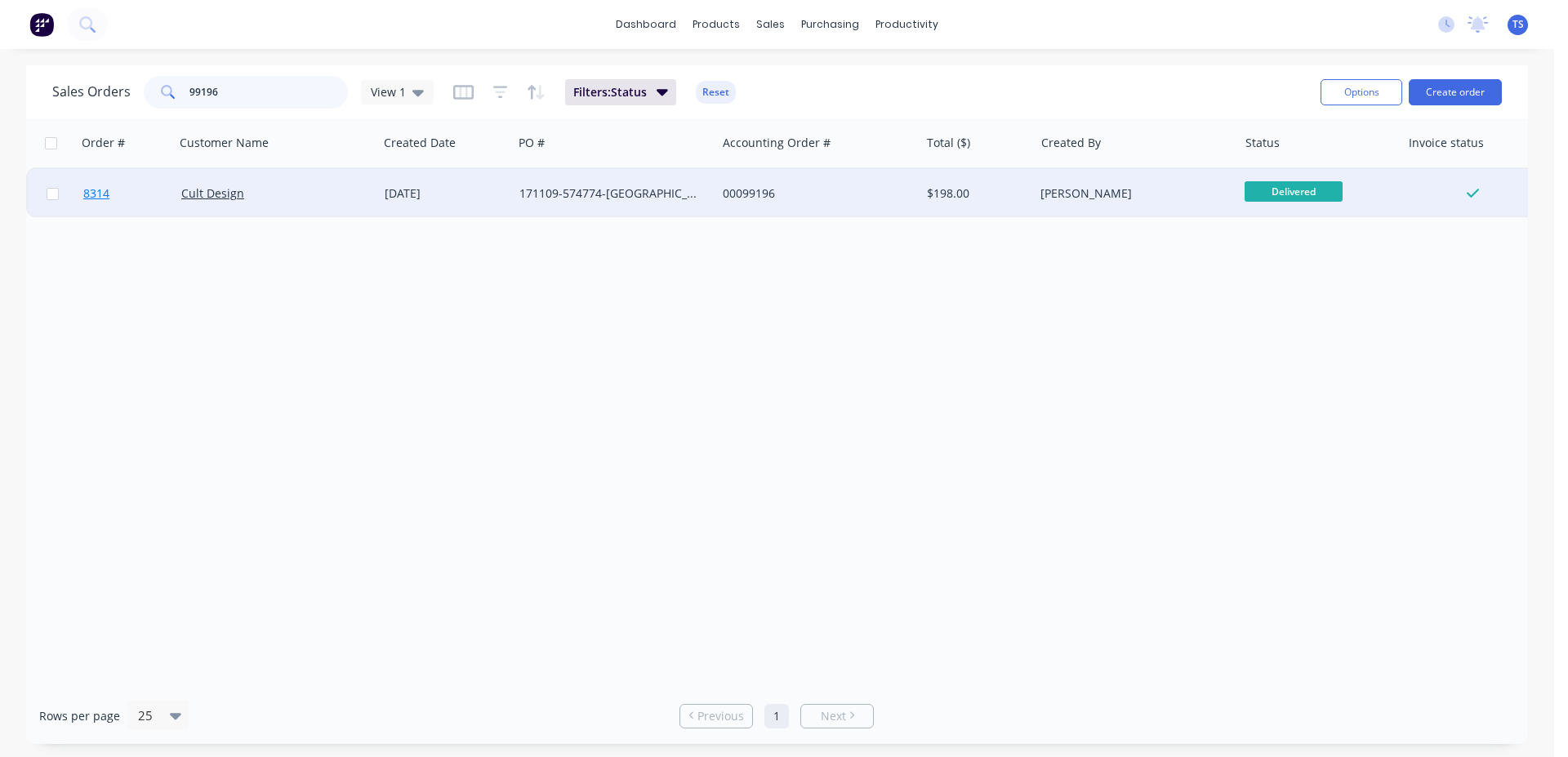
type input "99196"
click at [118, 204] on link "8314" at bounding box center [132, 194] width 98 height 49
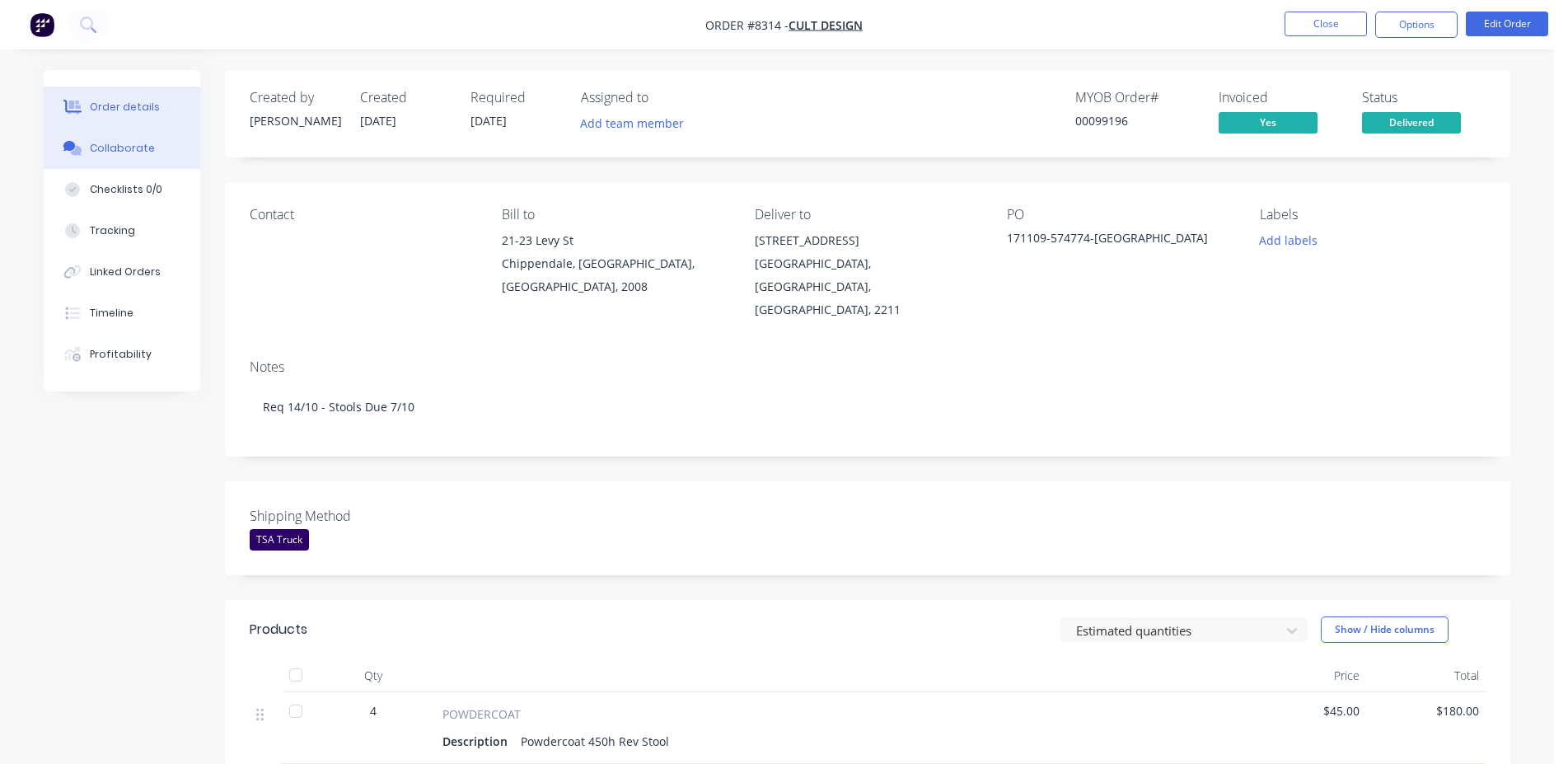
click at [128, 164] on button "Collaborate" at bounding box center [123, 148] width 157 height 41
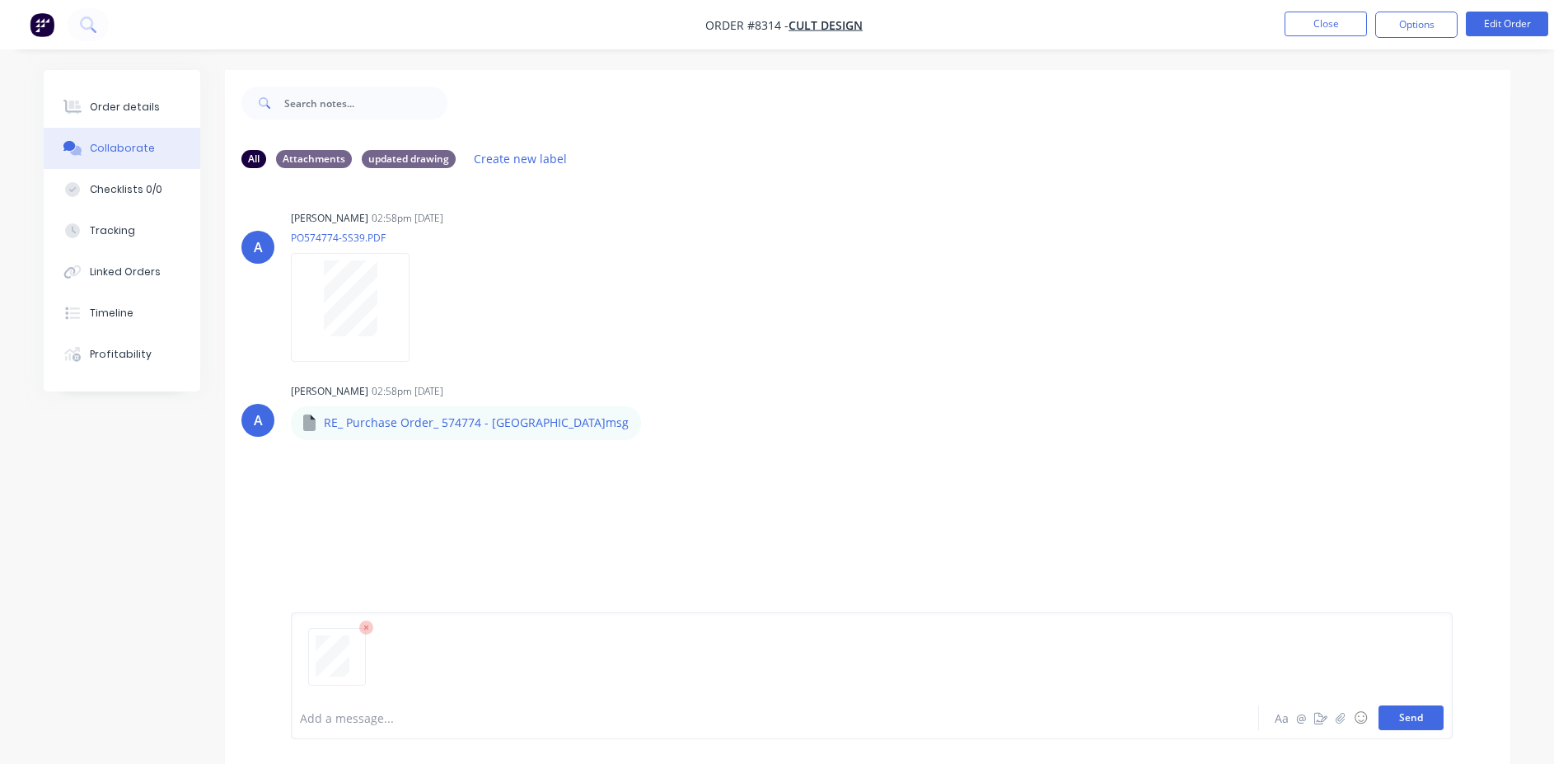
click at [1419, 711] on button "Send" at bounding box center [1411, 717] width 65 height 25
click at [1329, 12] on button "Close" at bounding box center [1326, 24] width 82 height 25
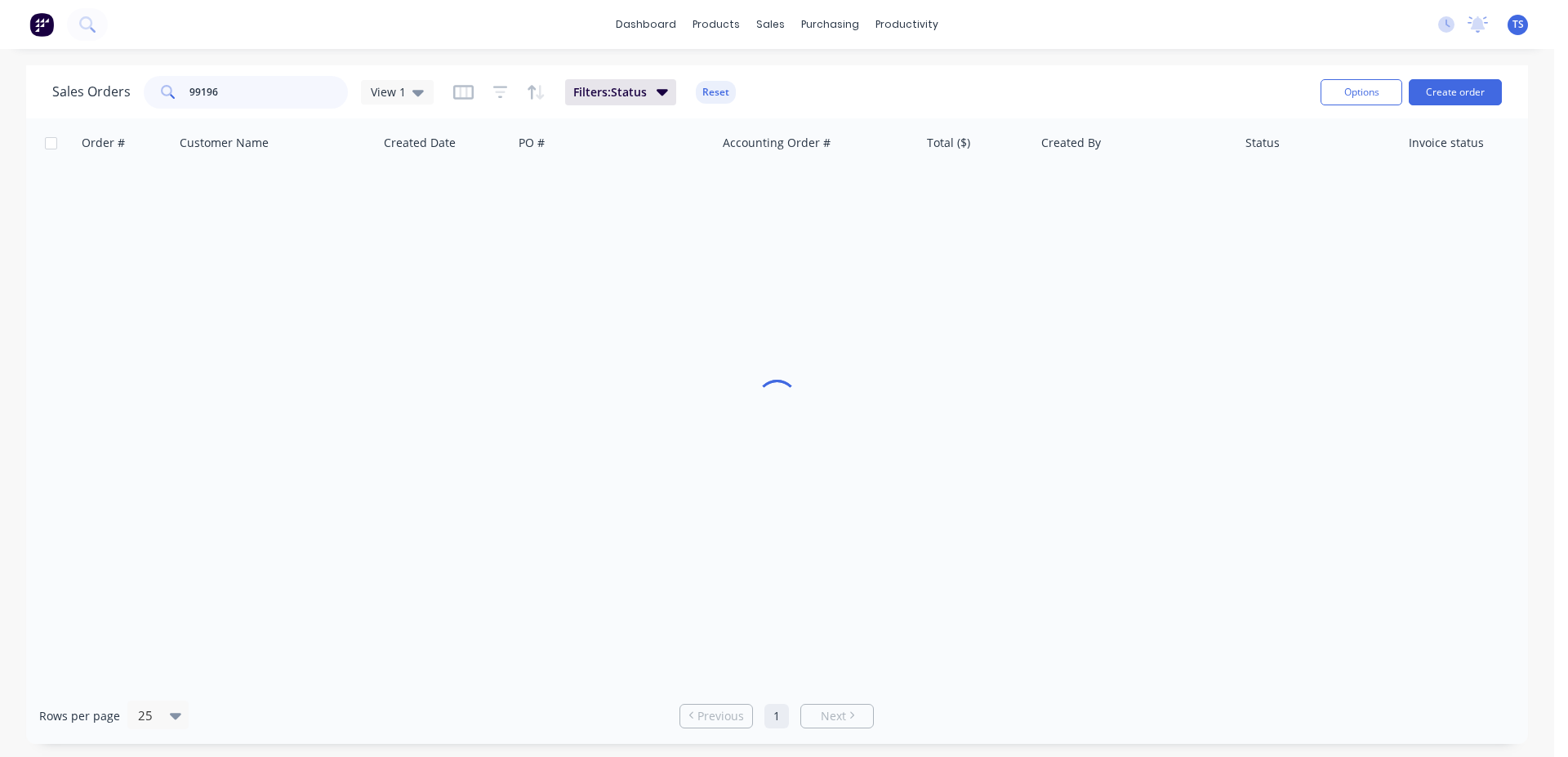
click at [278, 99] on input "99196" at bounding box center [269, 92] width 159 height 32
click at [278, 100] on input "99196" at bounding box center [269, 92] width 159 height 32
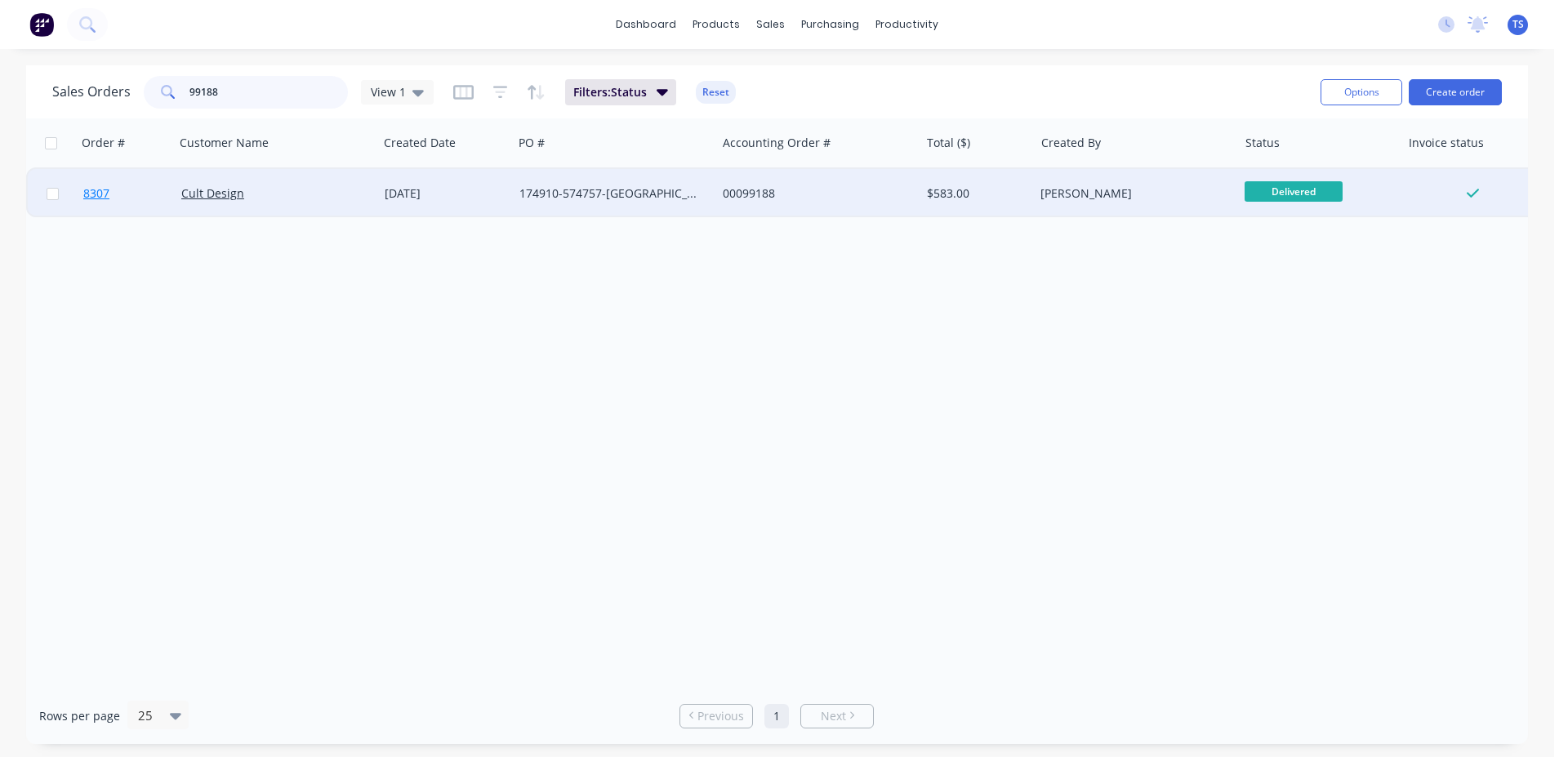
type input "99188"
click at [131, 203] on link "8307" at bounding box center [132, 194] width 98 height 49
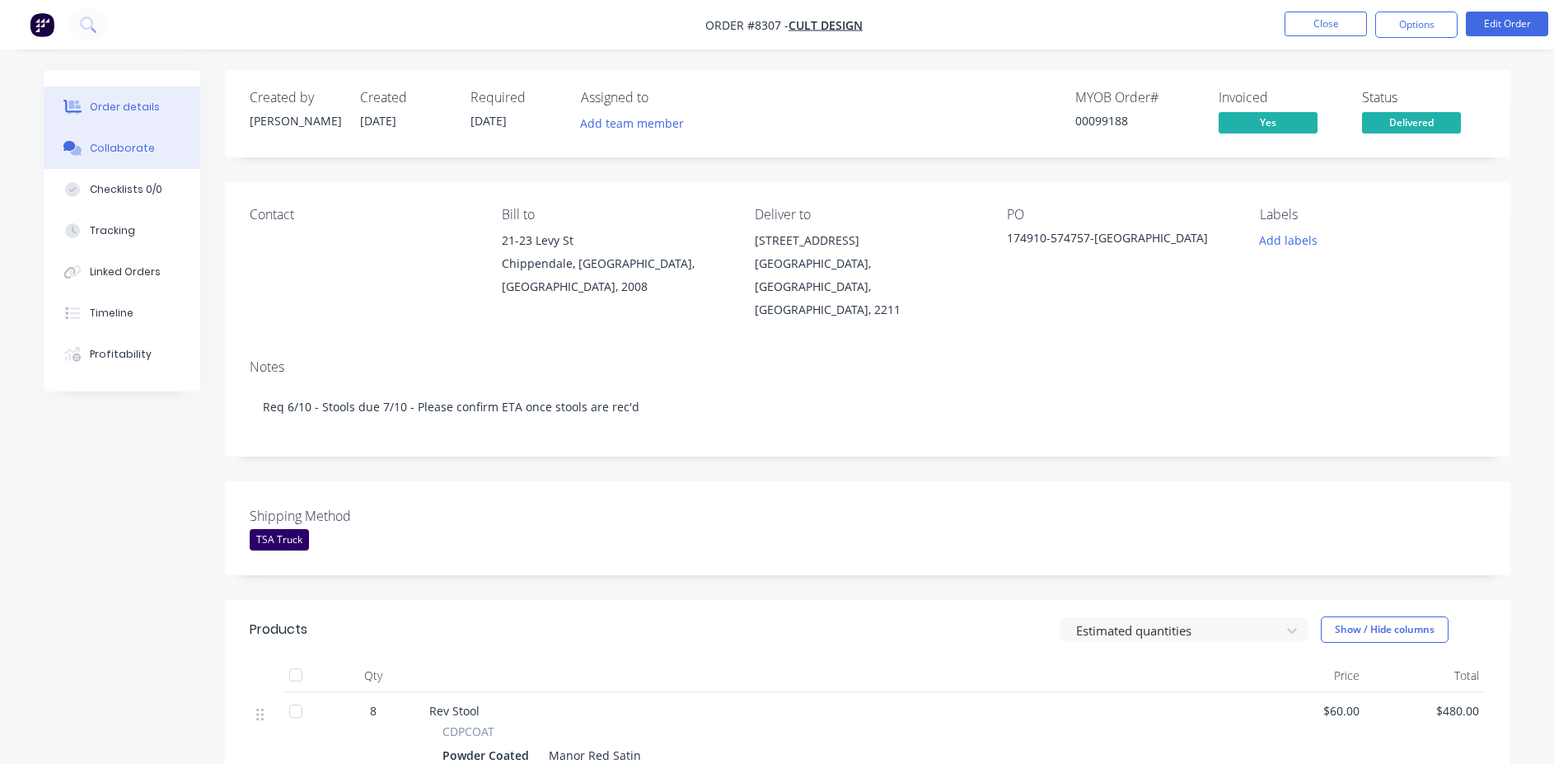
click at [87, 146] on button "Collaborate" at bounding box center [123, 148] width 157 height 41
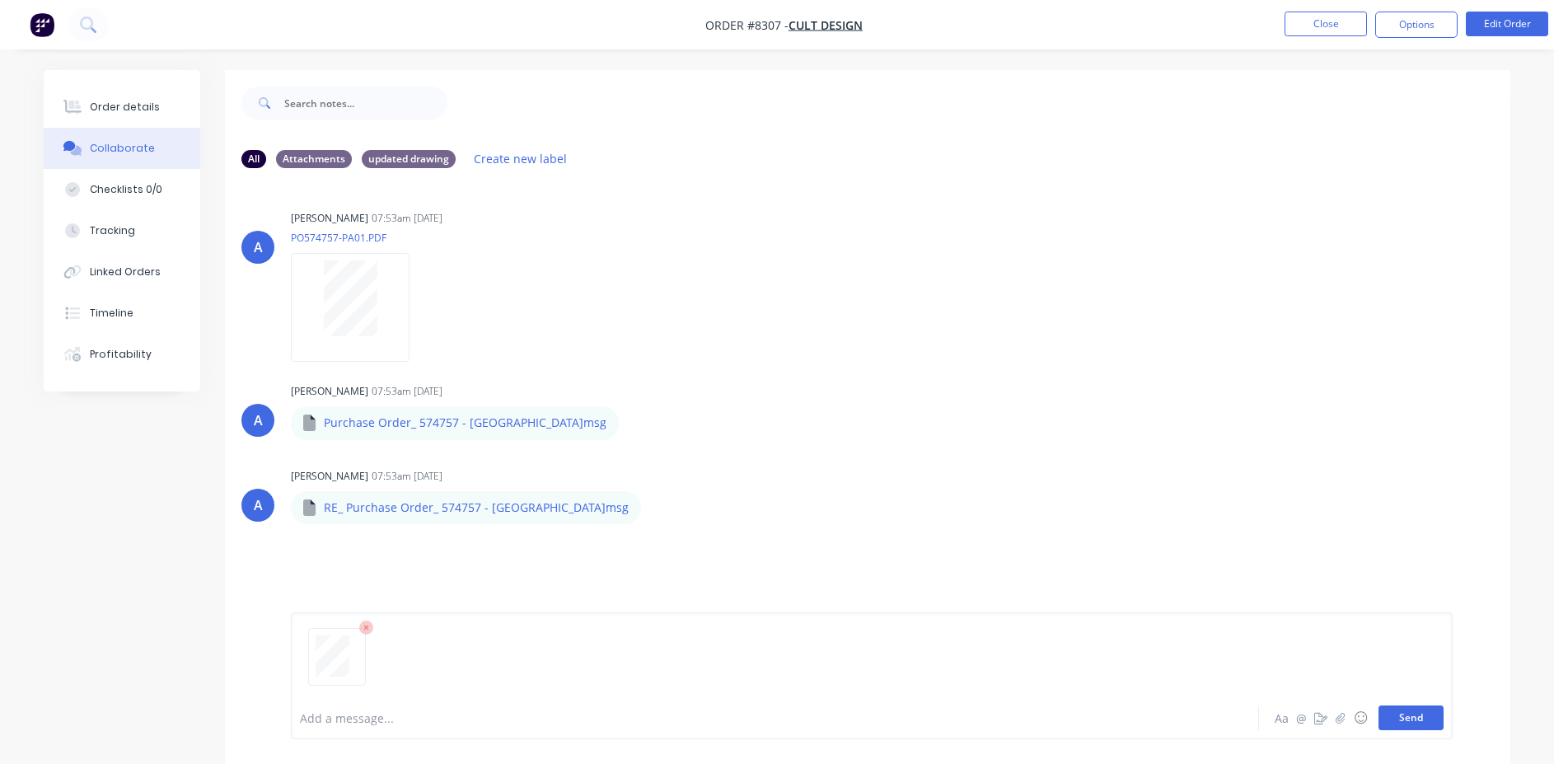
click at [1397, 725] on button "Send" at bounding box center [1411, 717] width 65 height 25
click at [1333, 26] on button "Close" at bounding box center [1326, 24] width 82 height 25
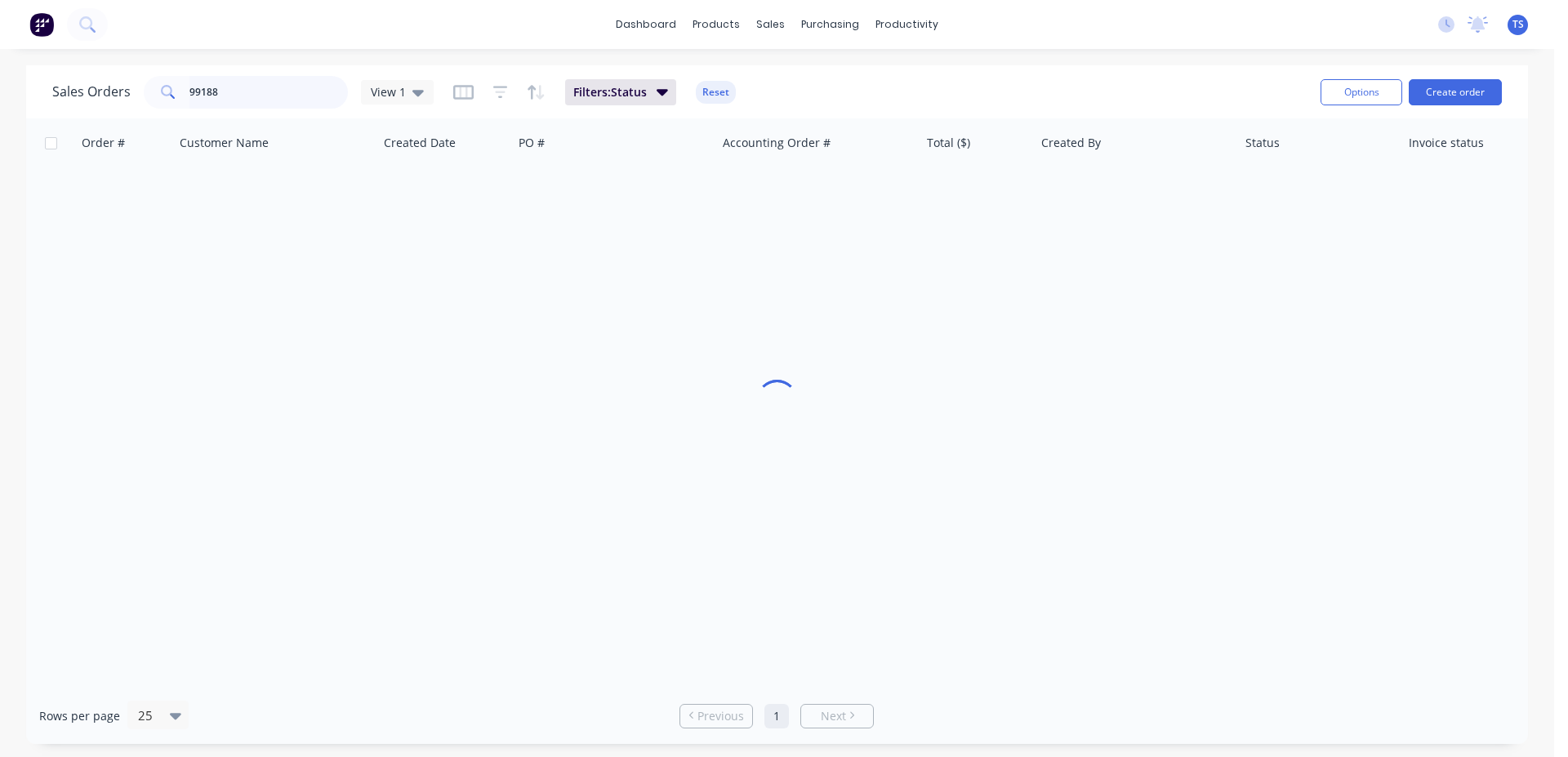
click at [267, 80] on input "99188" at bounding box center [269, 92] width 159 height 32
click at [267, 79] on input "99188" at bounding box center [269, 92] width 159 height 32
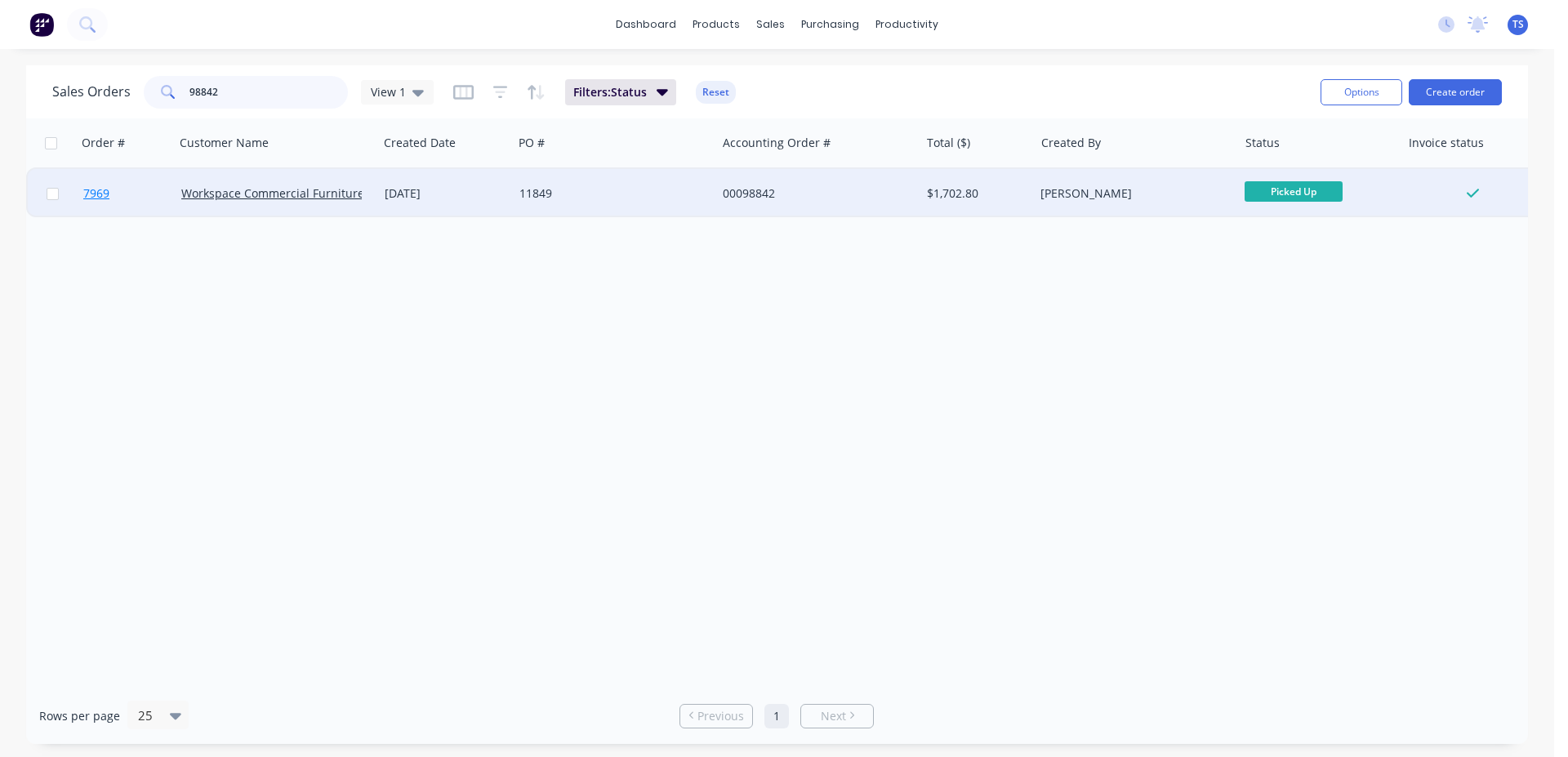
type input "98842"
click at [115, 210] on link "7969" at bounding box center [132, 194] width 98 height 49
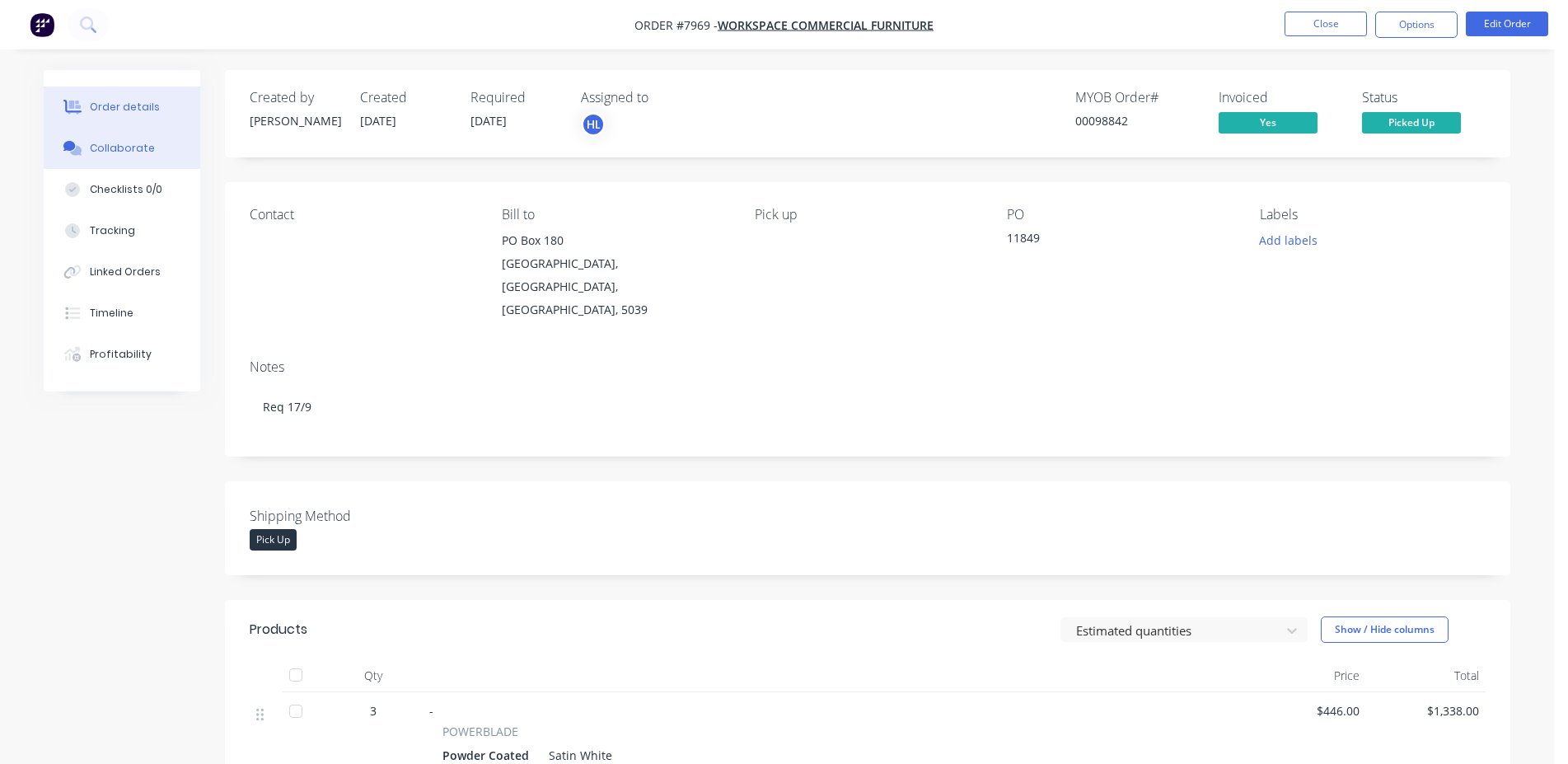
click at [137, 159] on button "Collaborate" at bounding box center [123, 148] width 157 height 41
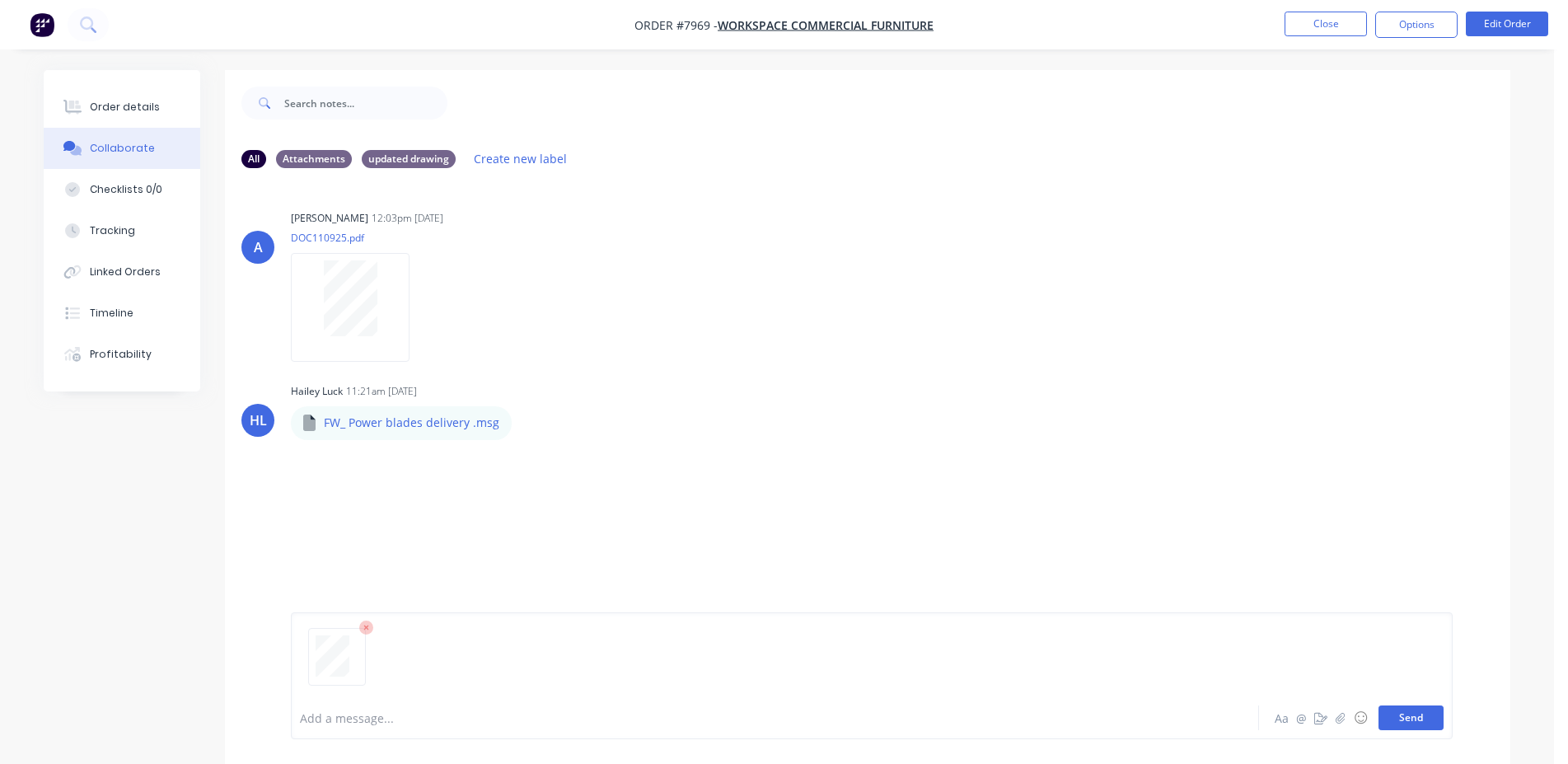
click at [1412, 715] on button "Send" at bounding box center [1411, 717] width 65 height 25
click at [1317, 20] on button "Close" at bounding box center [1326, 24] width 82 height 25
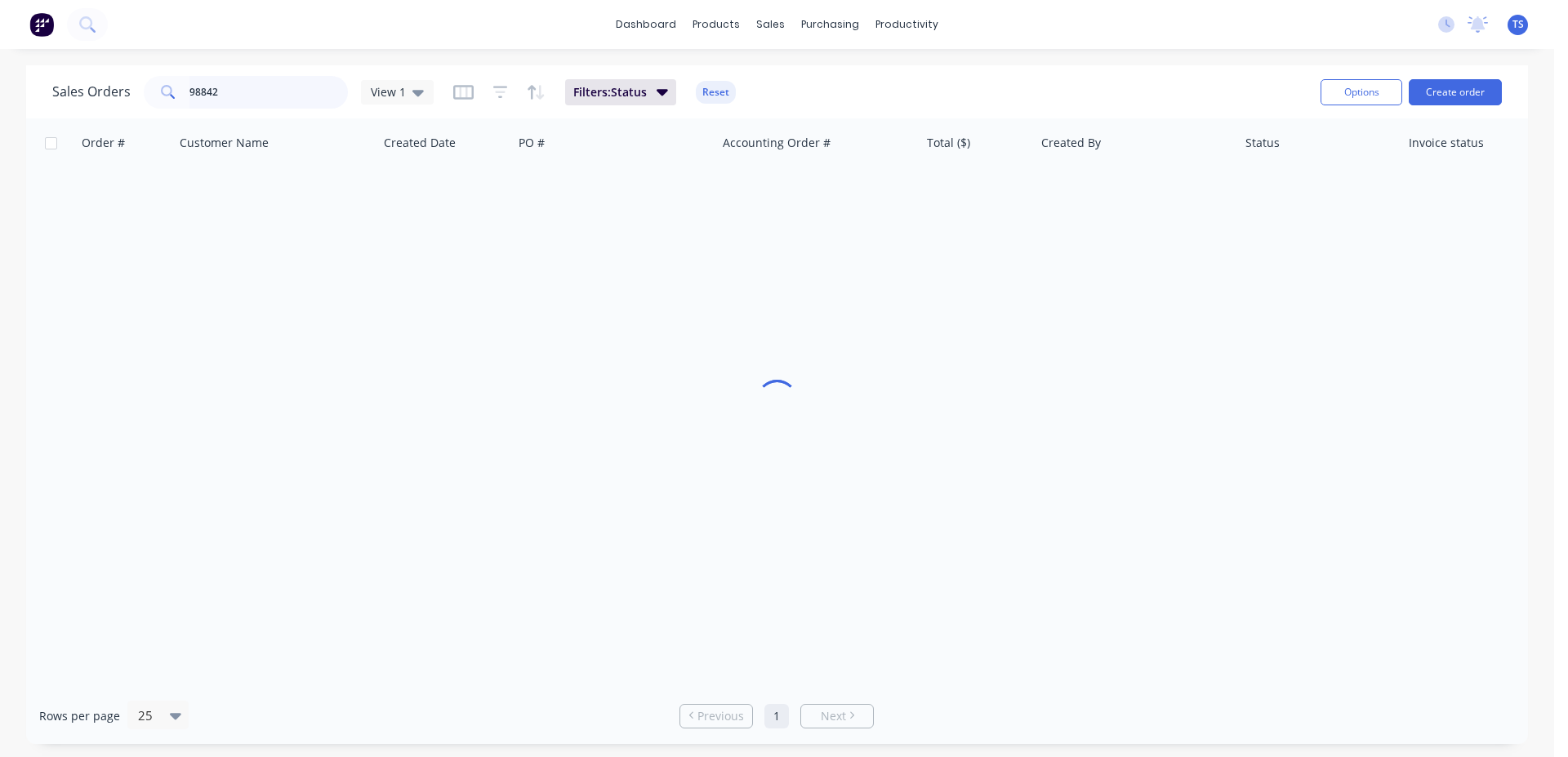
click at [292, 79] on input "98842" at bounding box center [269, 92] width 159 height 32
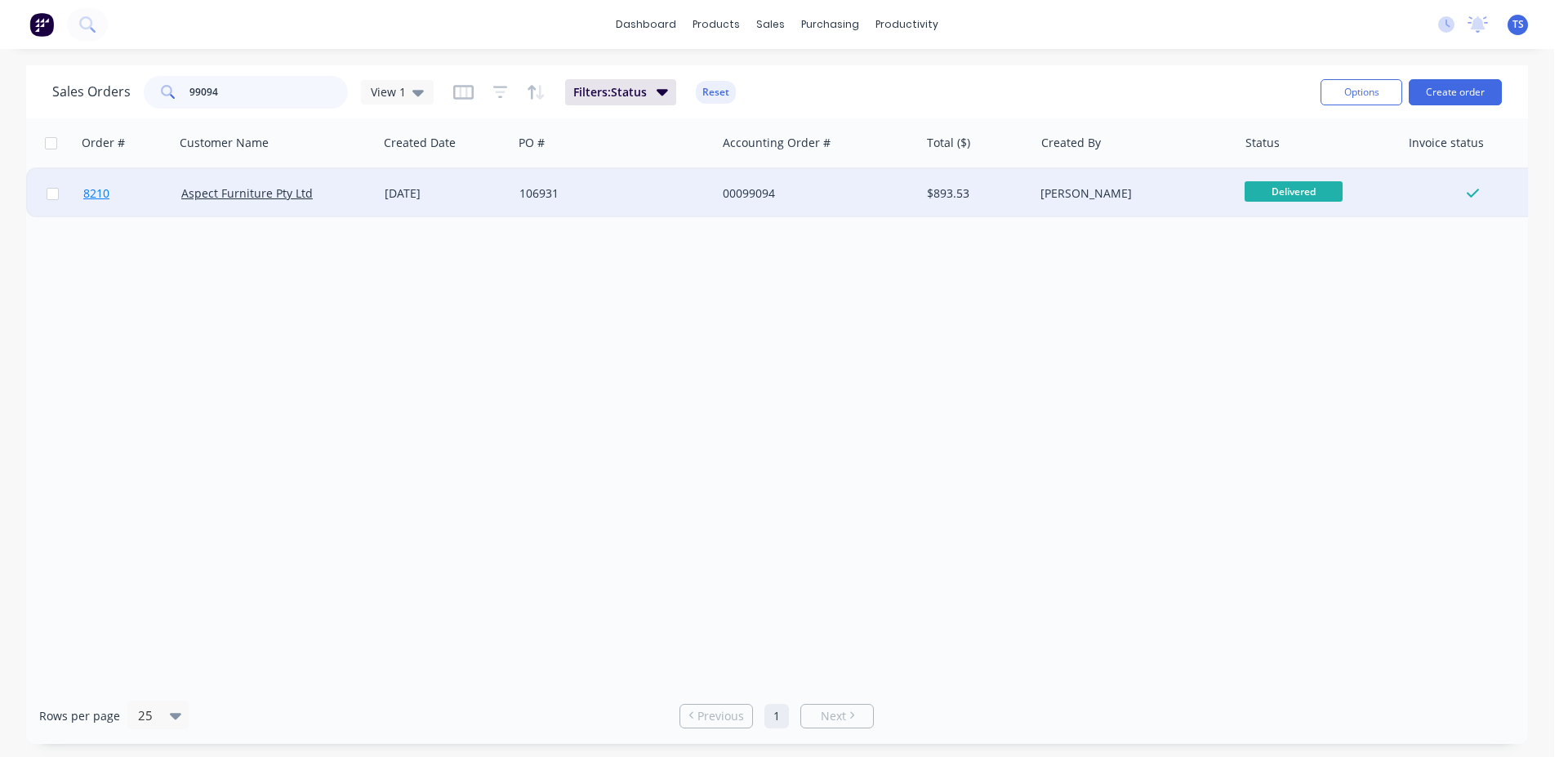
type input "99094"
click at [121, 203] on link "8210" at bounding box center [132, 194] width 98 height 49
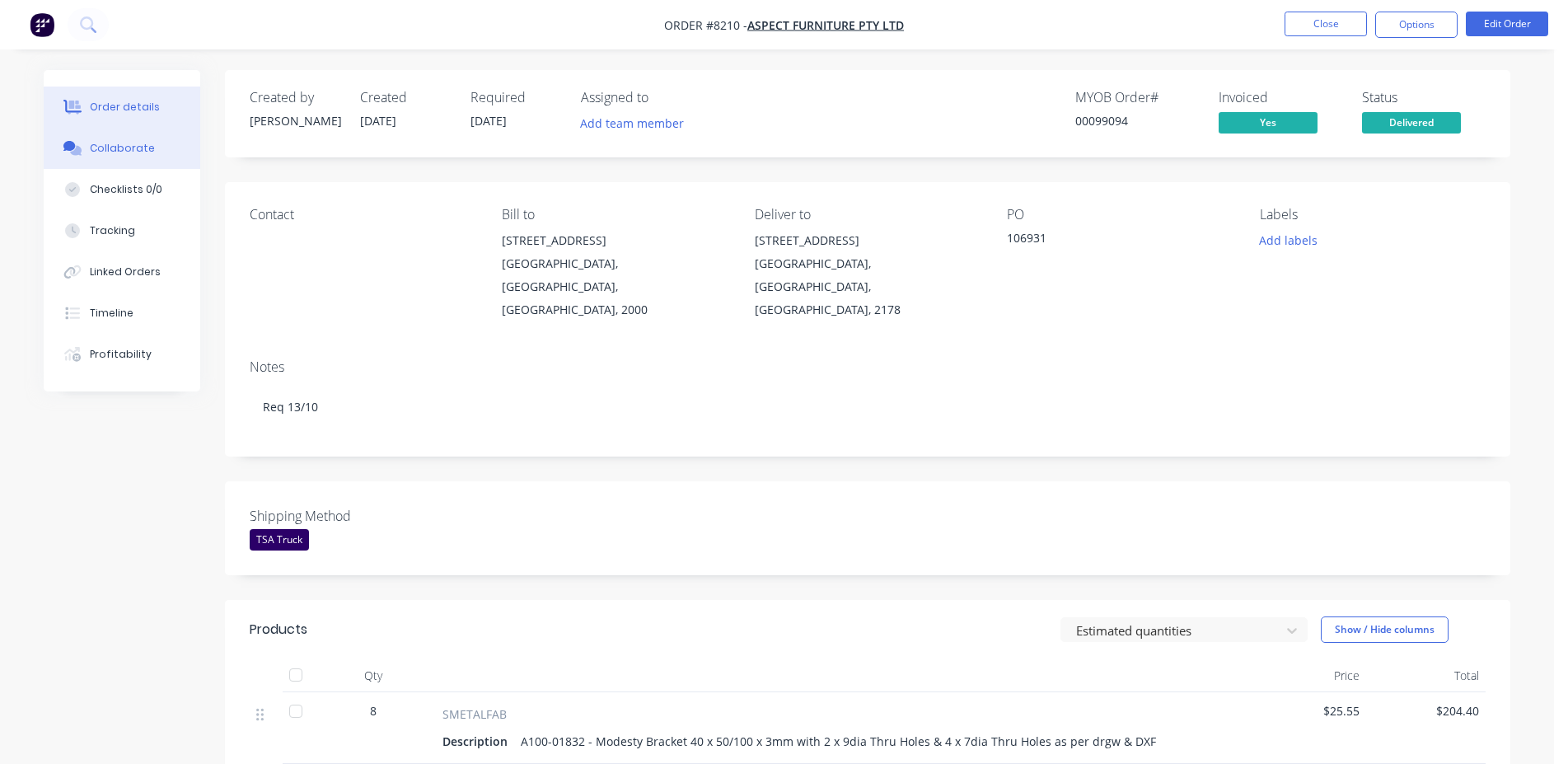
click at [139, 162] on button "Collaborate" at bounding box center [123, 148] width 157 height 41
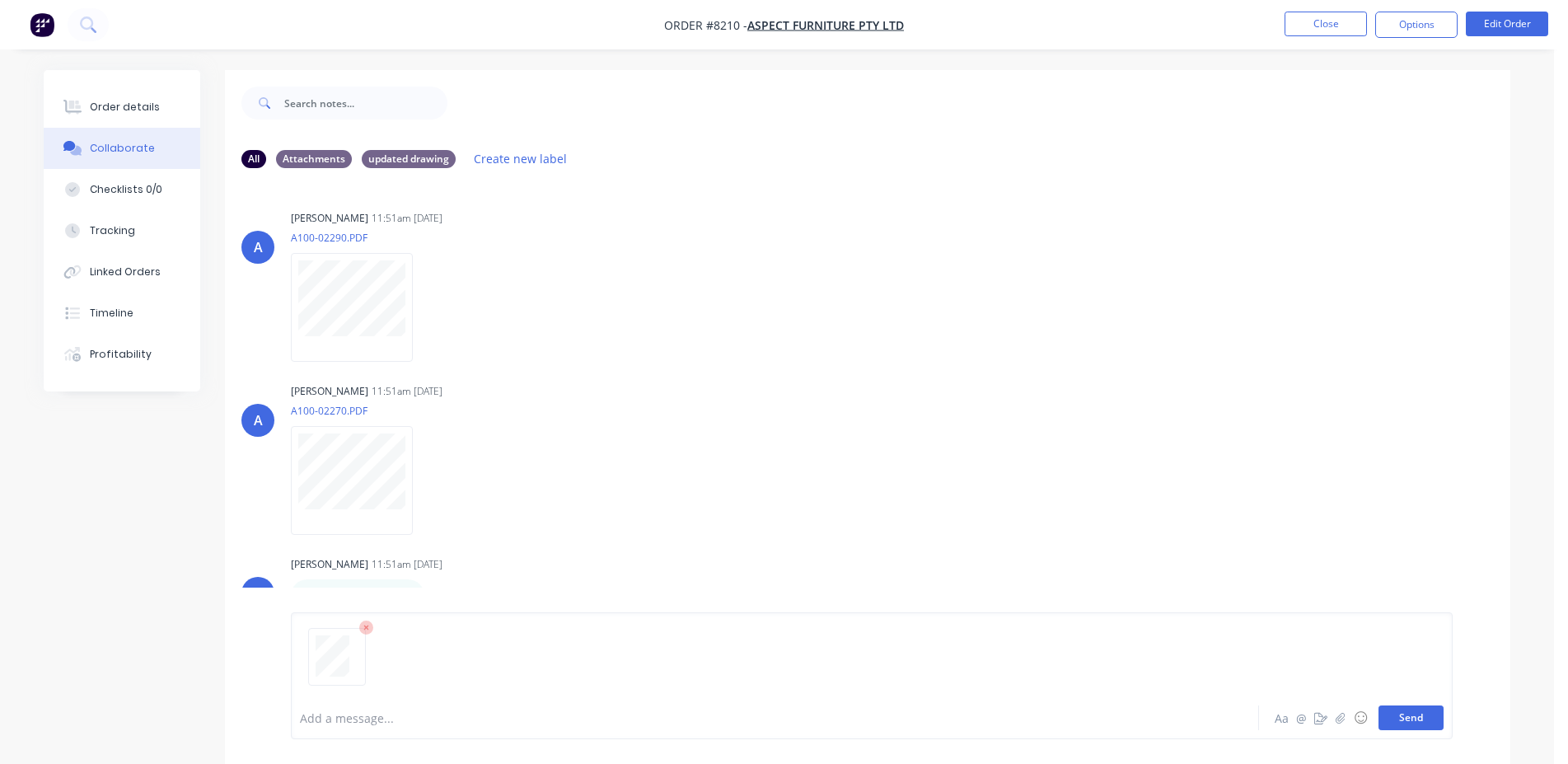
click at [1412, 718] on button "Send" at bounding box center [1411, 717] width 65 height 25
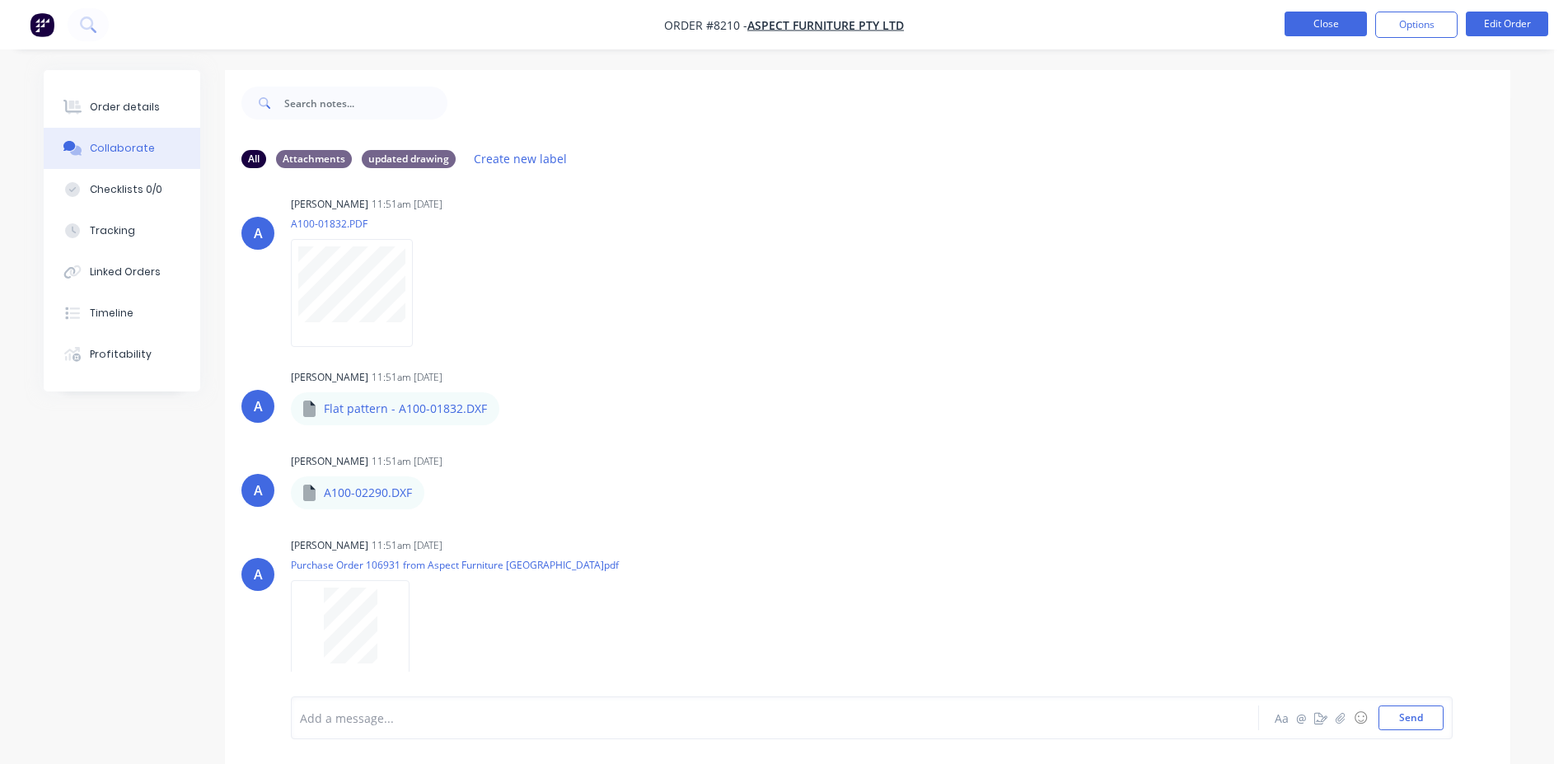
click at [1329, 35] on button "Close" at bounding box center [1326, 24] width 82 height 25
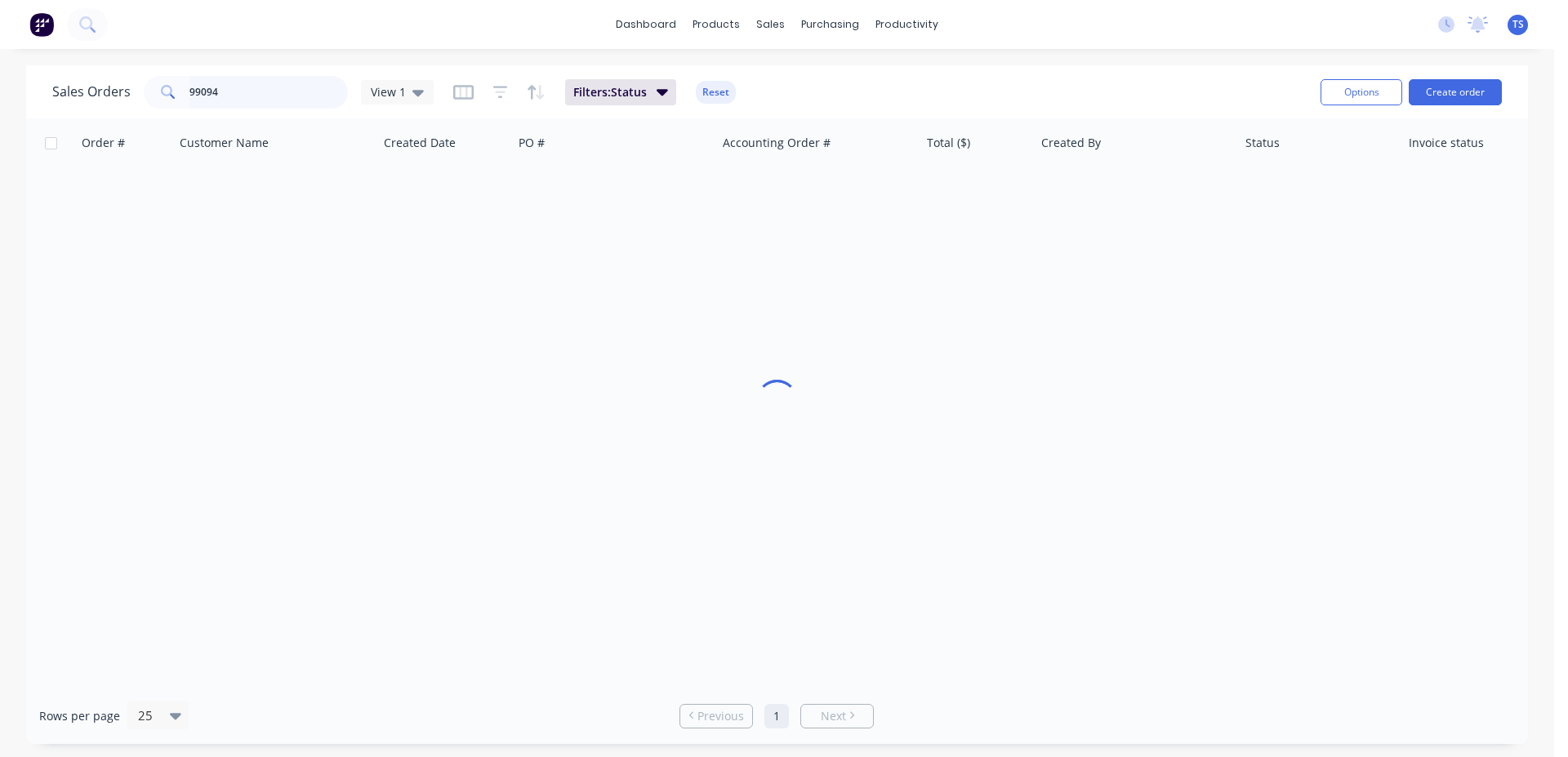
click at [297, 95] on input "99094" at bounding box center [269, 92] width 159 height 32
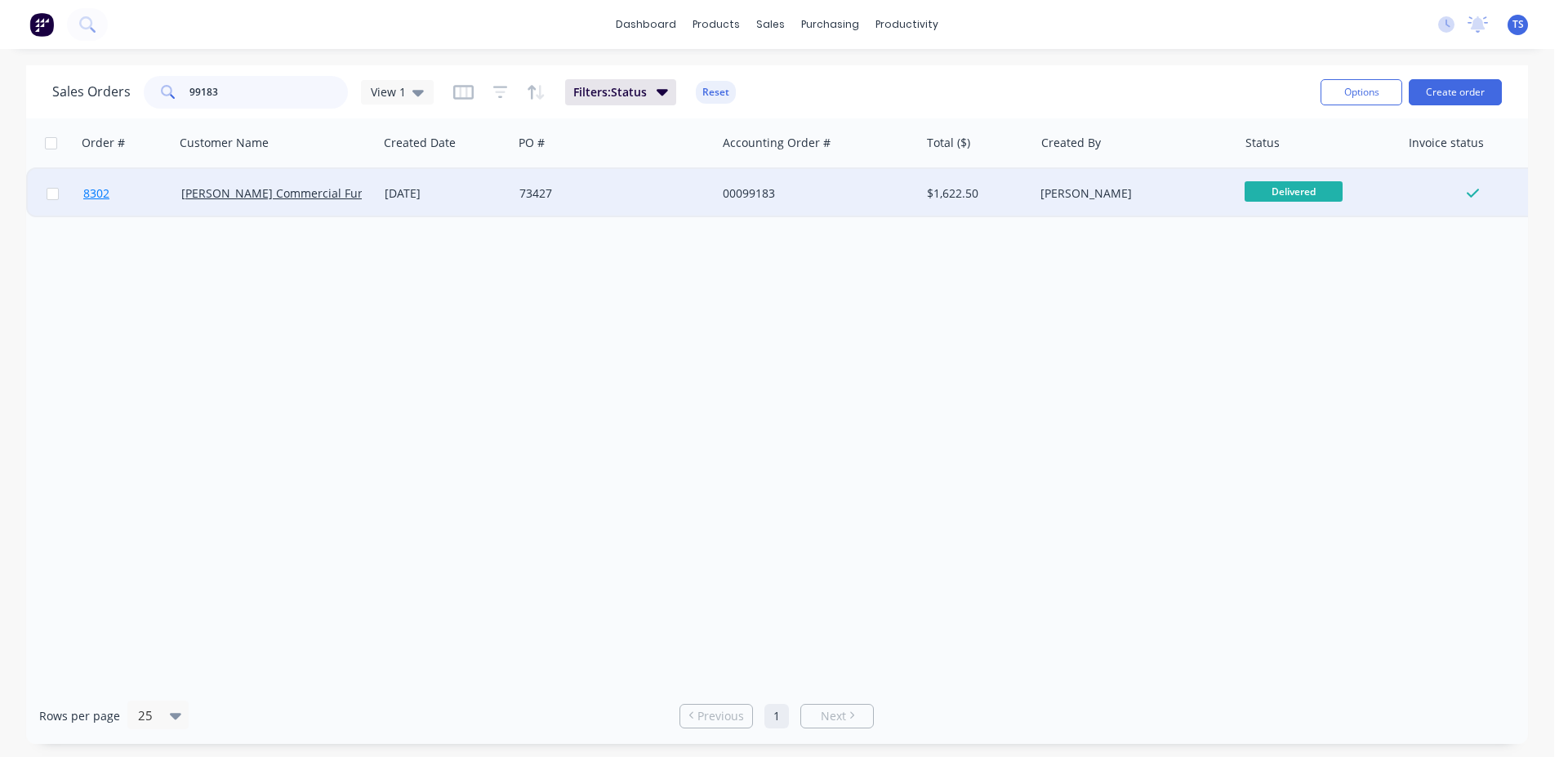
type input "99183"
click at [120, 190] on link "8302" at bounding box center [132, 194] width 98 height 49
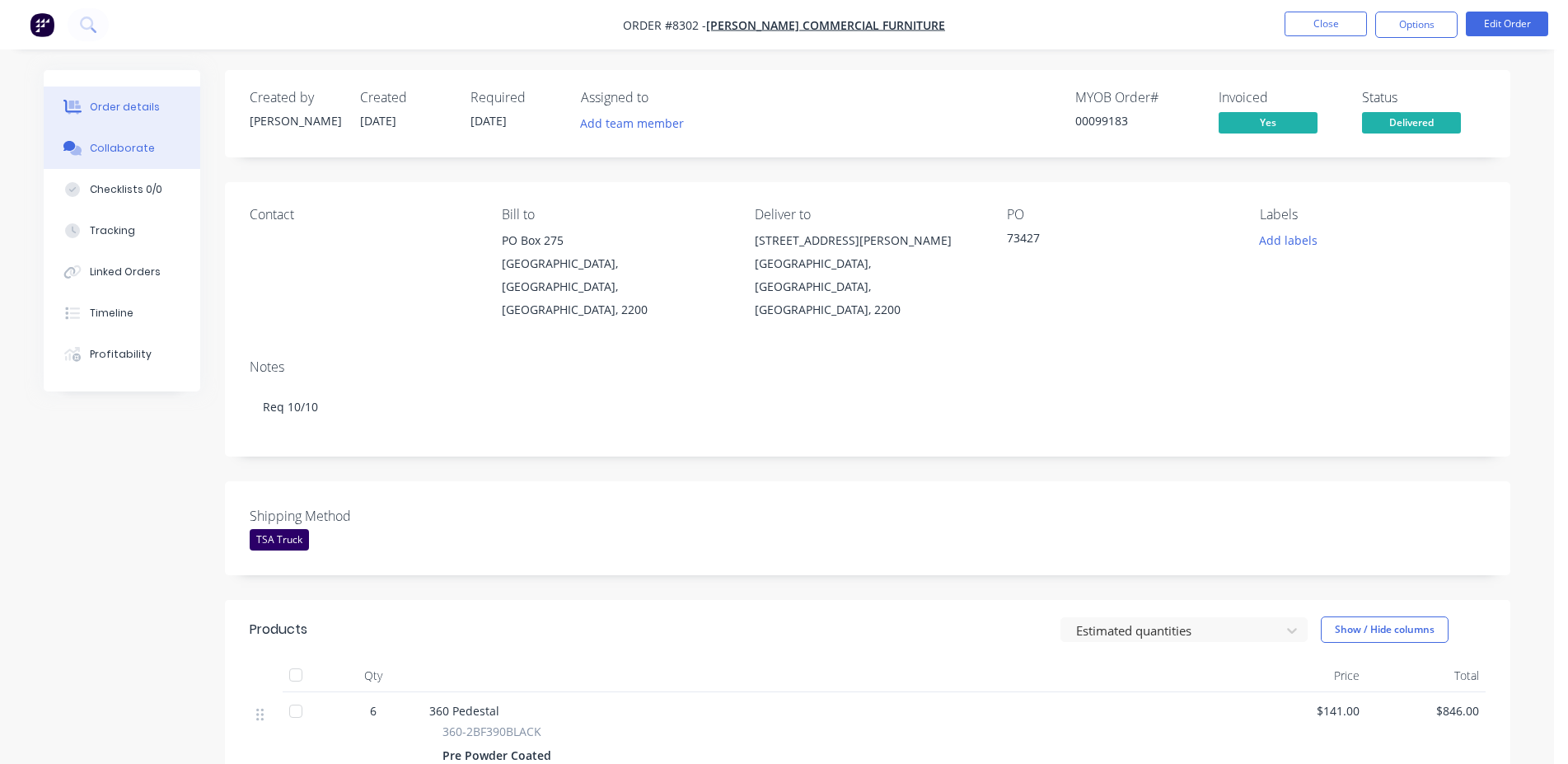
click at [109, 154] on div "Collaborate" at bounding box center [123, 148] width 65 height 15
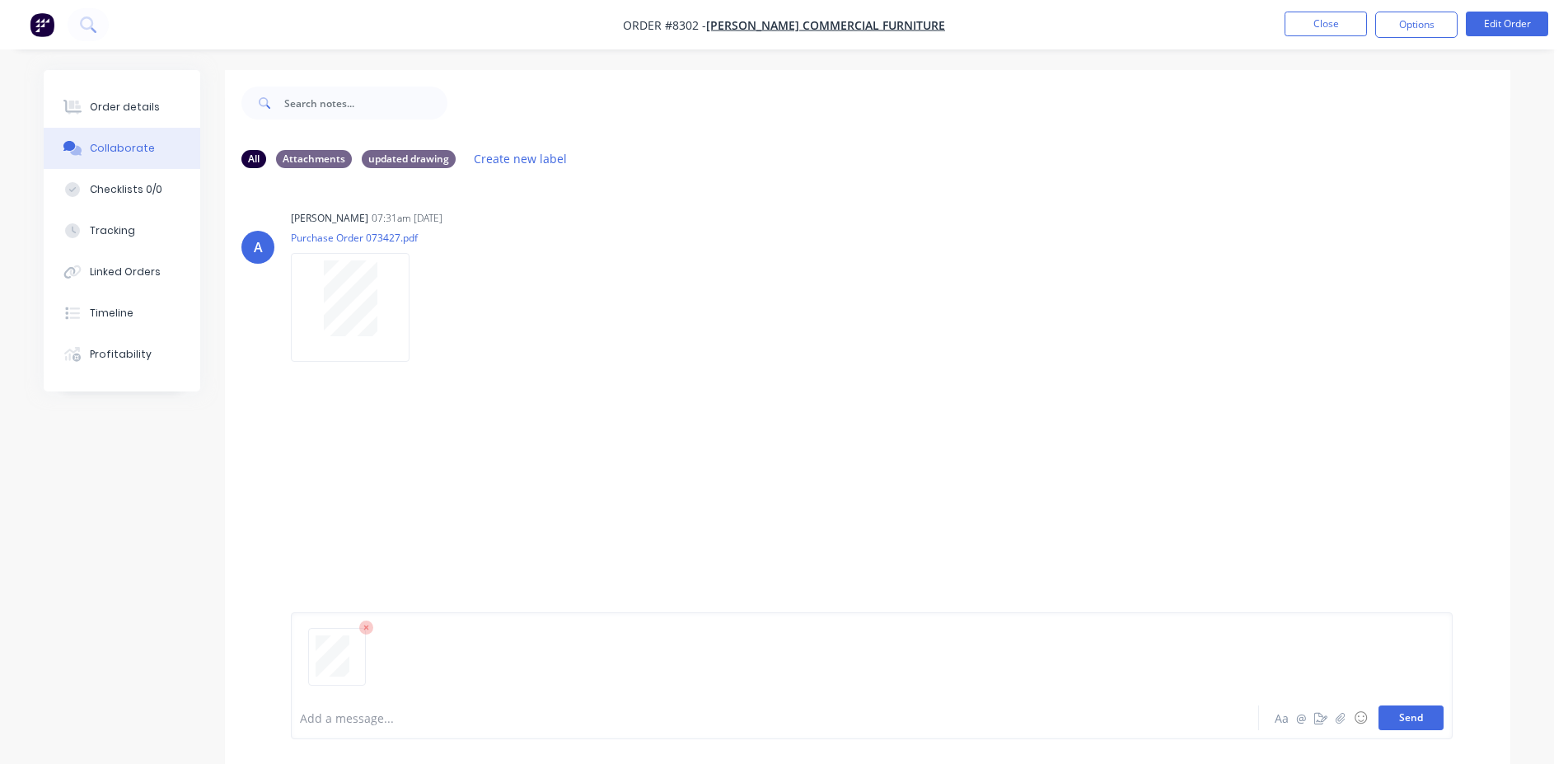
click at [1412, 702] on div at bounding box center [872, 663] width 1144 height 84
click at [1413, 708] on button "Send" at bounding box center [1411, 717] width 65 height 25
click at [1317, 33] on button "Close" at bounding box center [1326, 24] width 82 height 25
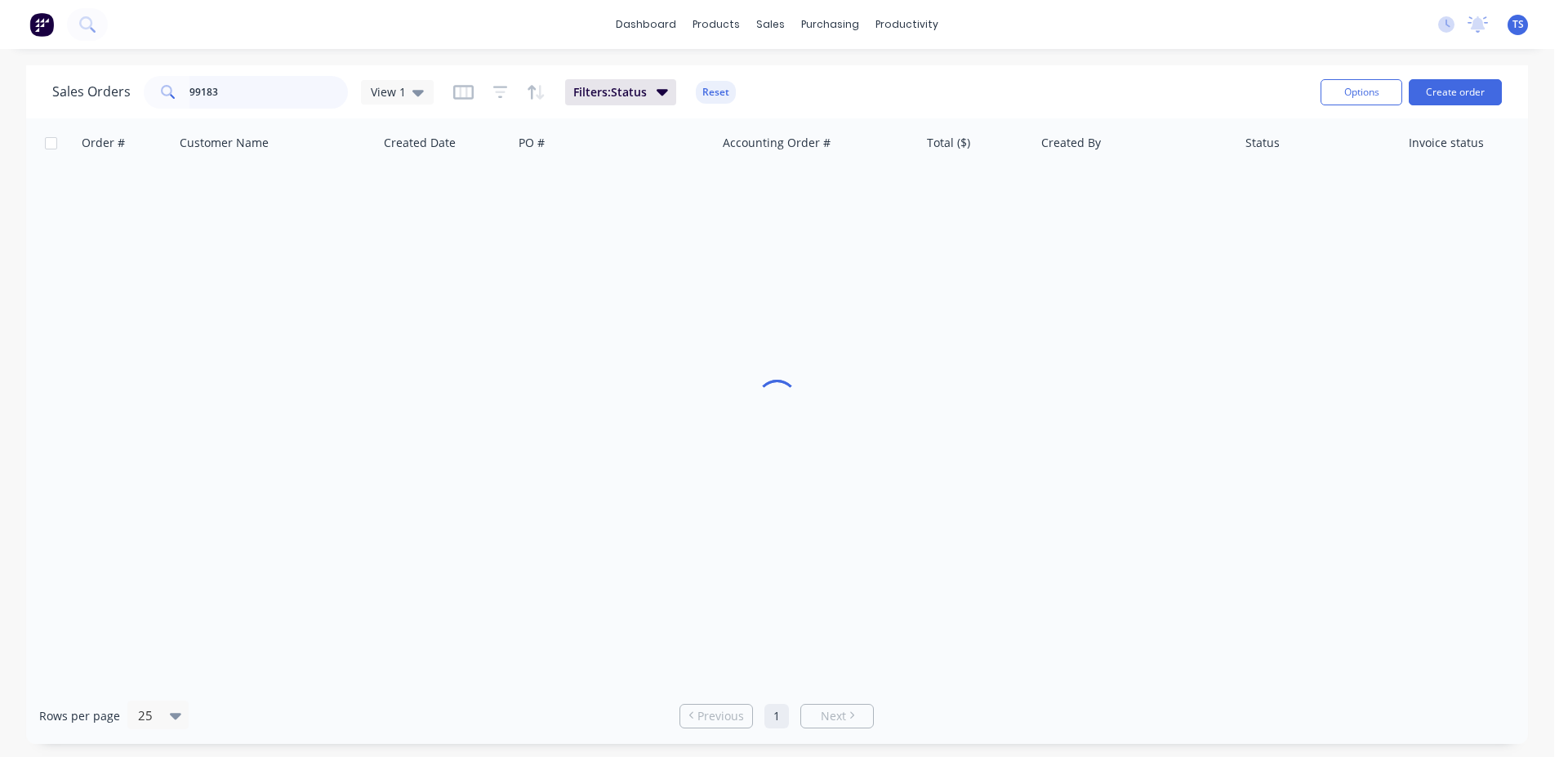
click at [238, 94] on input "99183" at bounding box center [269, 92] width 159 height 32
click at [239, 94] on input "99183" at bounding box center [269, 92] width 159 height 32
type input "98923"
click at [147, 196] on link "8049" at bounding box center [132, 194] width 98 height 49
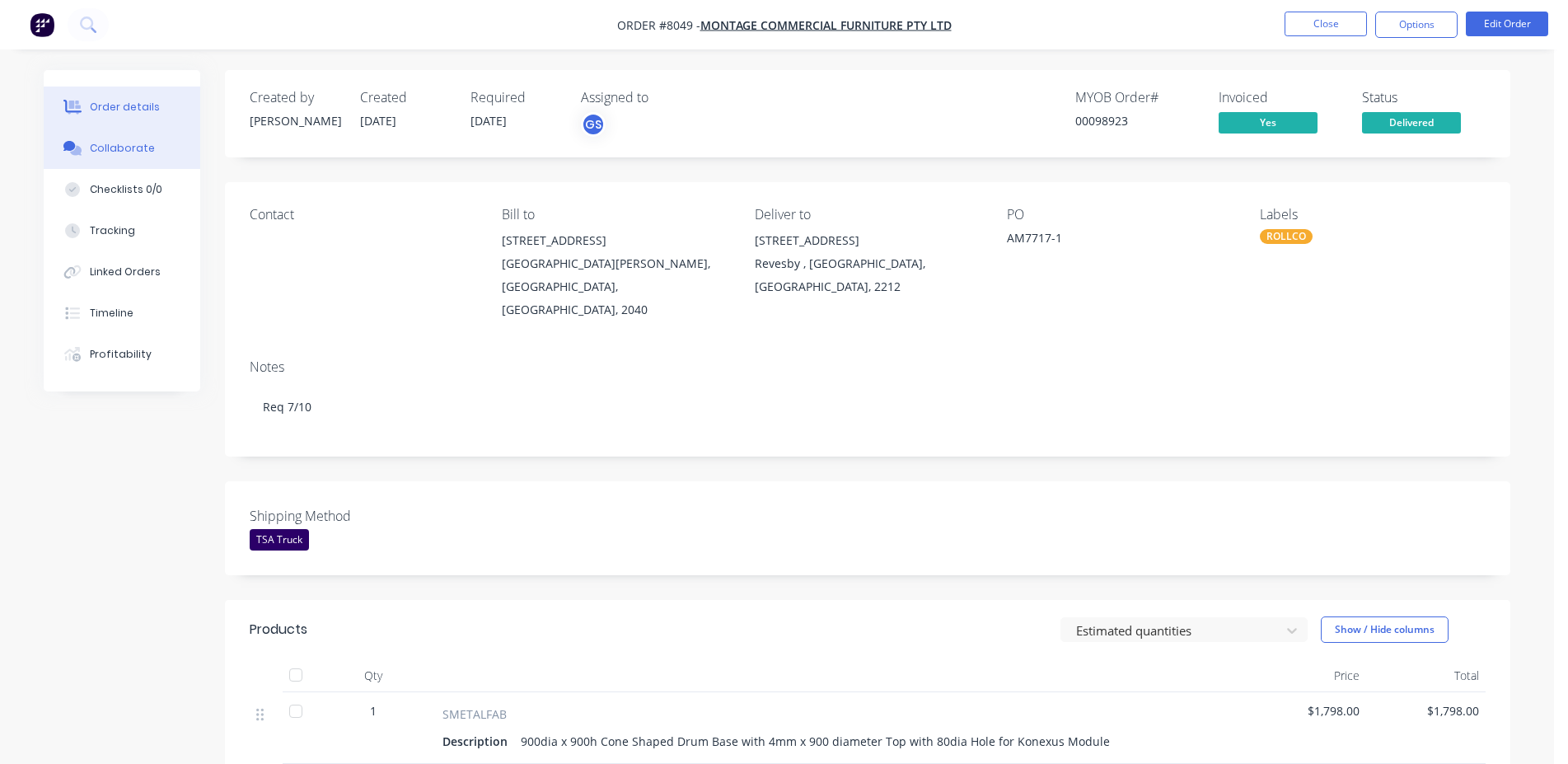
click at [152, 145] on button "Collaborate" at bounding box center [123, 148] width 157 height 41
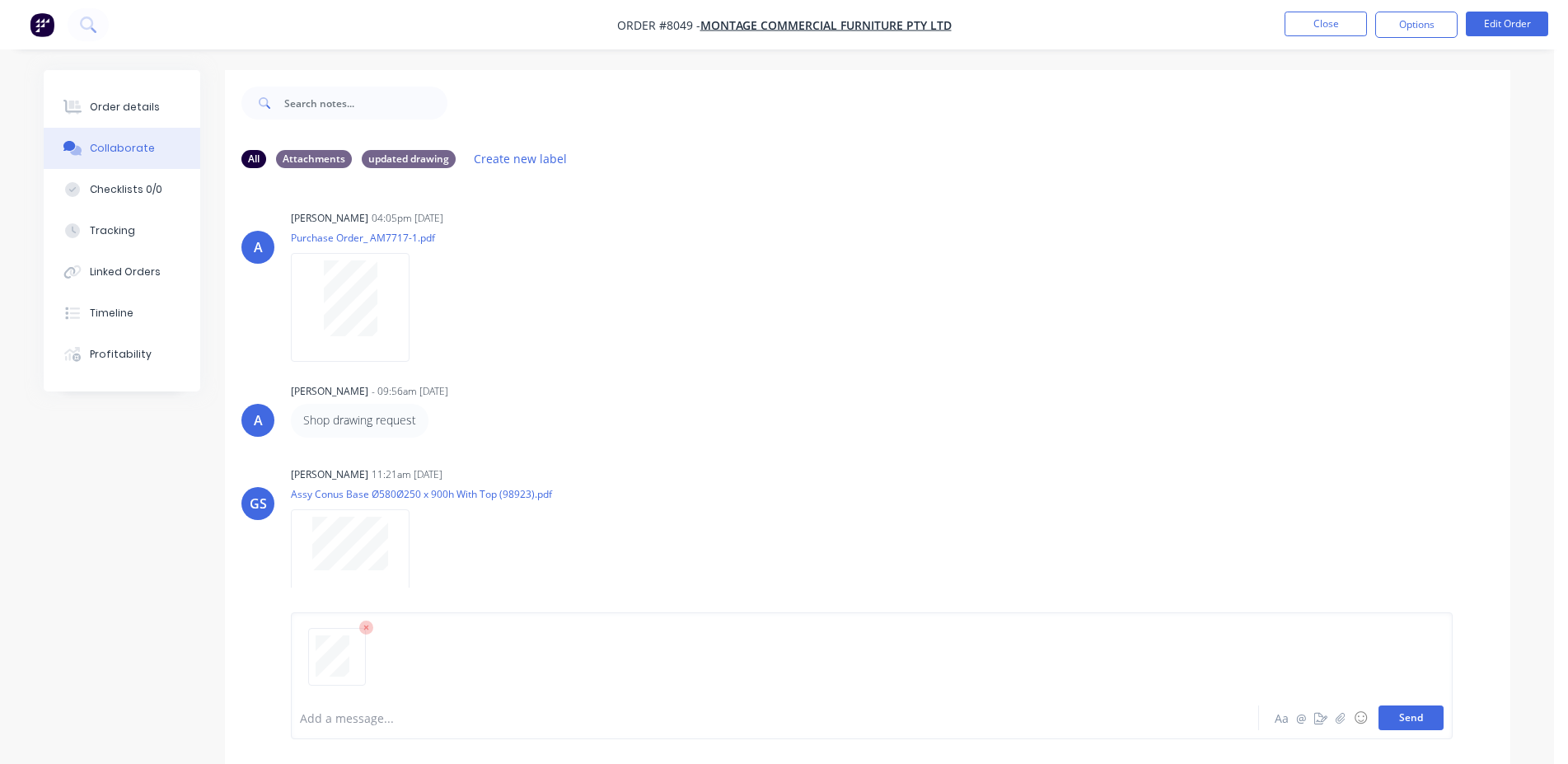
click at [1398, 717] on button "Send" at bounding box center [1411, 717] width 65 height 25
click at [1367, 19] on ul "Close Options Edit Order" at bounding box center [1416, 25] width 303 height 26
click at [1336, 22] on button "Close" at bounding box center [1326, 24] width 82 height 25
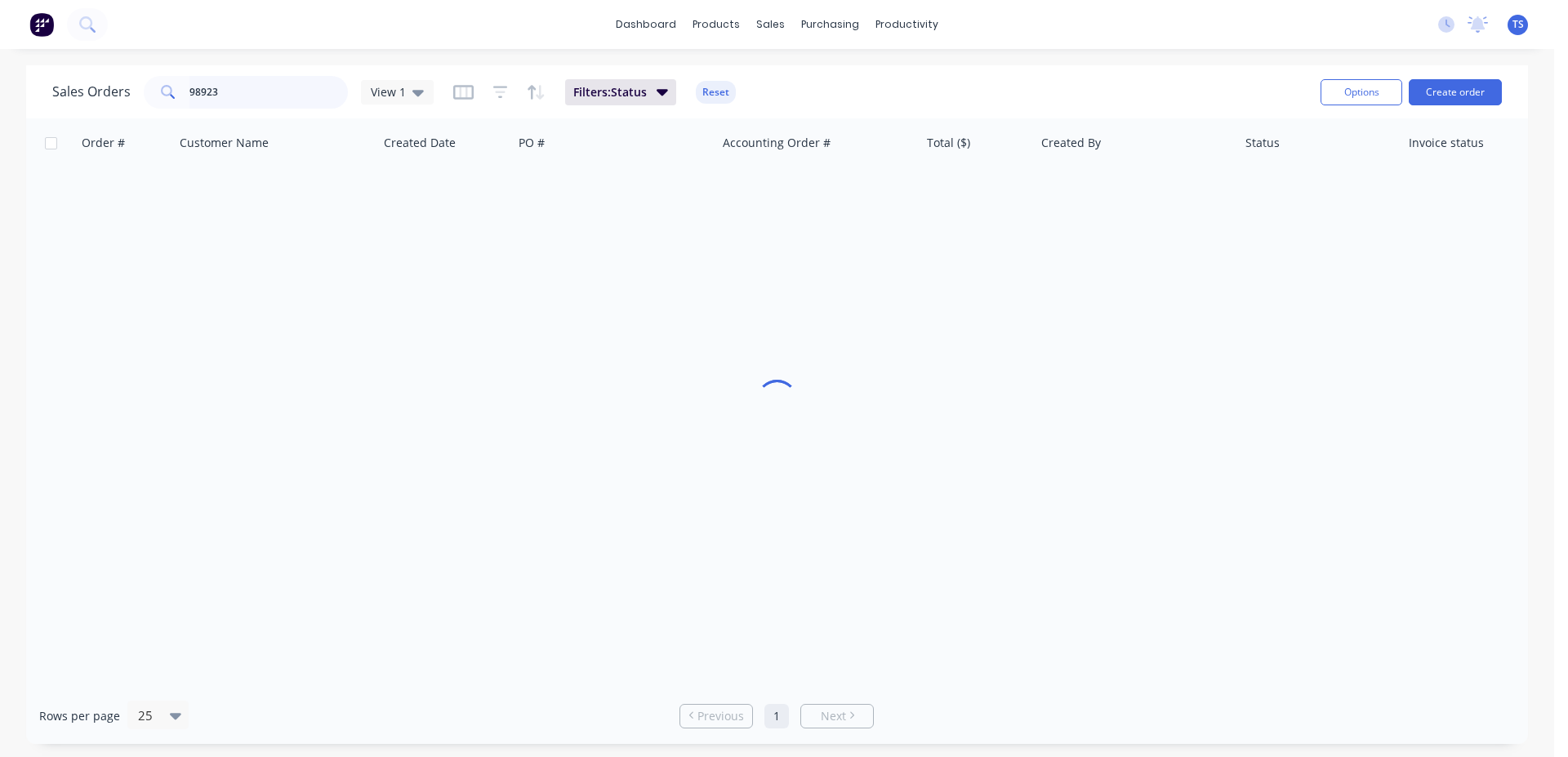
click at [245, 86] on input "98923" at bounding box center [269, 92] width 159 height 32
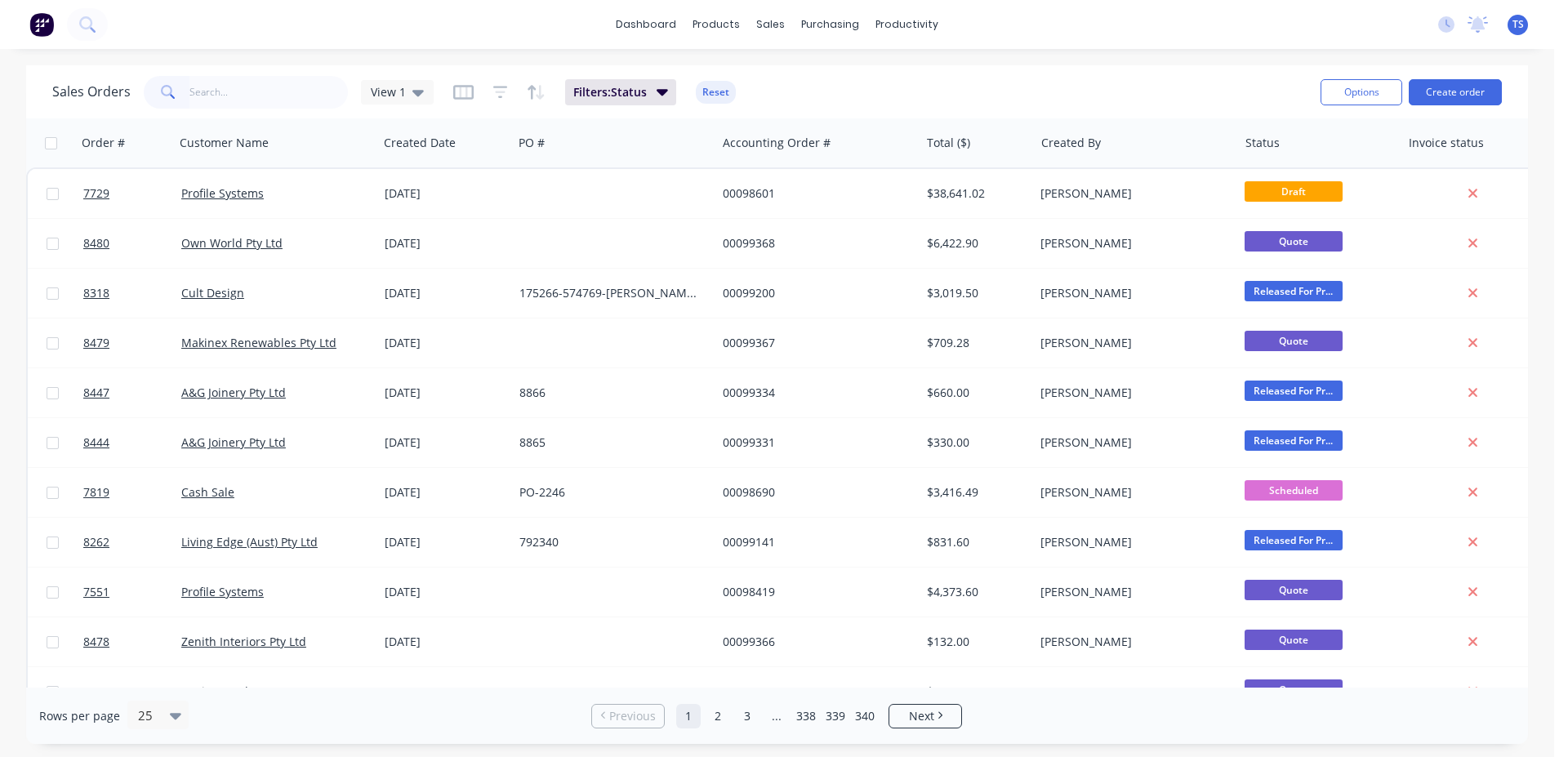
click at [956, 89] on div "Sales Orders View 1 Filters: Status Reset" at bounding box center [680, 92] width 1255 height 40
click at [1133, 80] on div "Sales Orders View 1 Filters: Status Reset" at bounding box center [680, 92] width 1255 height 40
click at [228, 99] on input "text" at bounding box center [269, 92] width 159 height 32
click at [271, 97] on input "text" at bounding box center [269, 92] width 159 height 32
click at [314, 82] on input "text" at bounding box center [269, 92] width 159 height 32
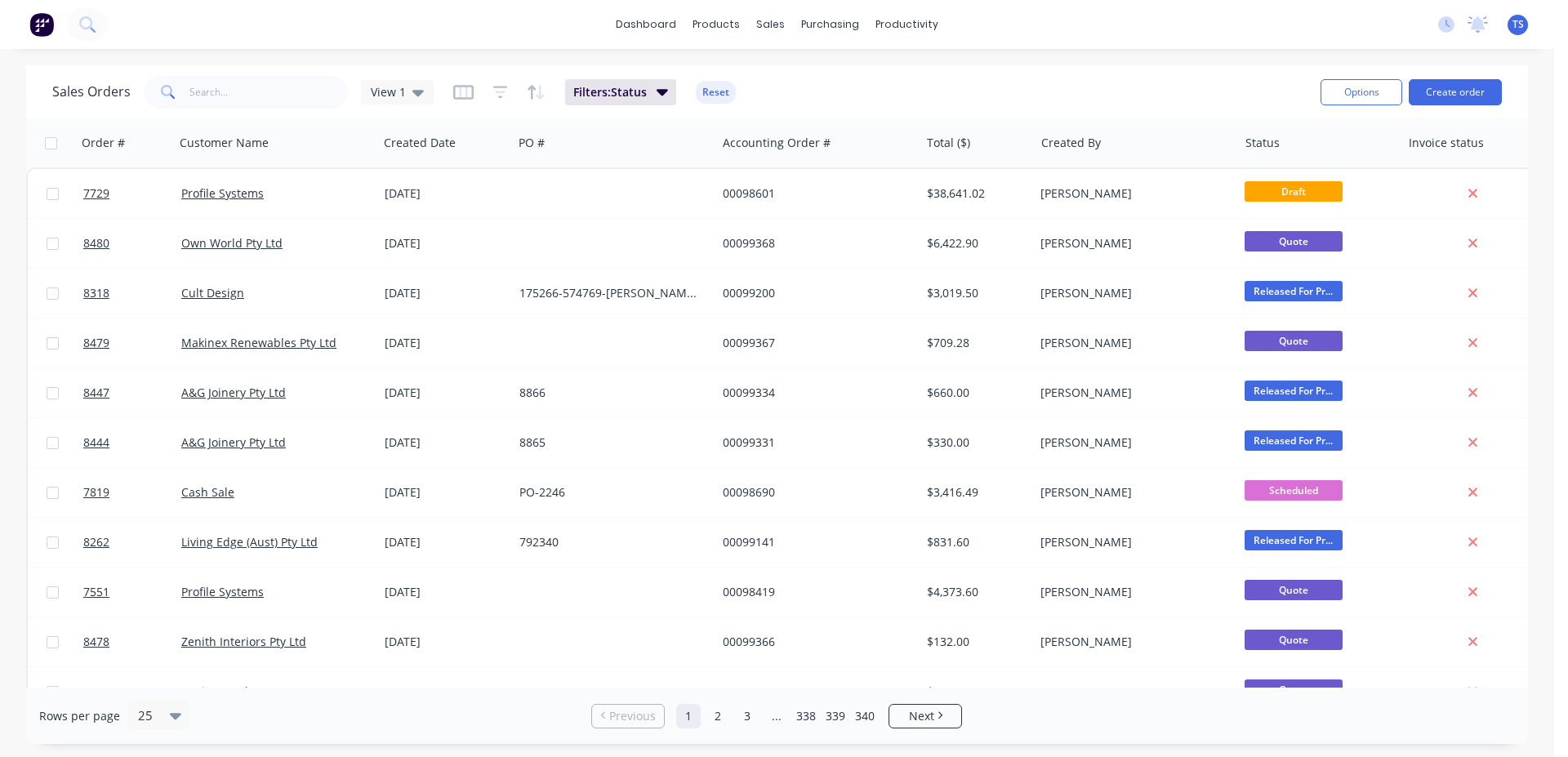
click at [288, 112] on div "Sales Orders View 1 Filters: Status Reset Options Create order" at bounding box center [777, 92] width 1502 height 53
click at [282, 109] on div "Sales Orders View 1 Filters: Status Reset" at bounding box center [680, 92] width 1255 height 40
click at [274, 103] on input "text" at bounding box center [269, 92] width 159 height 32
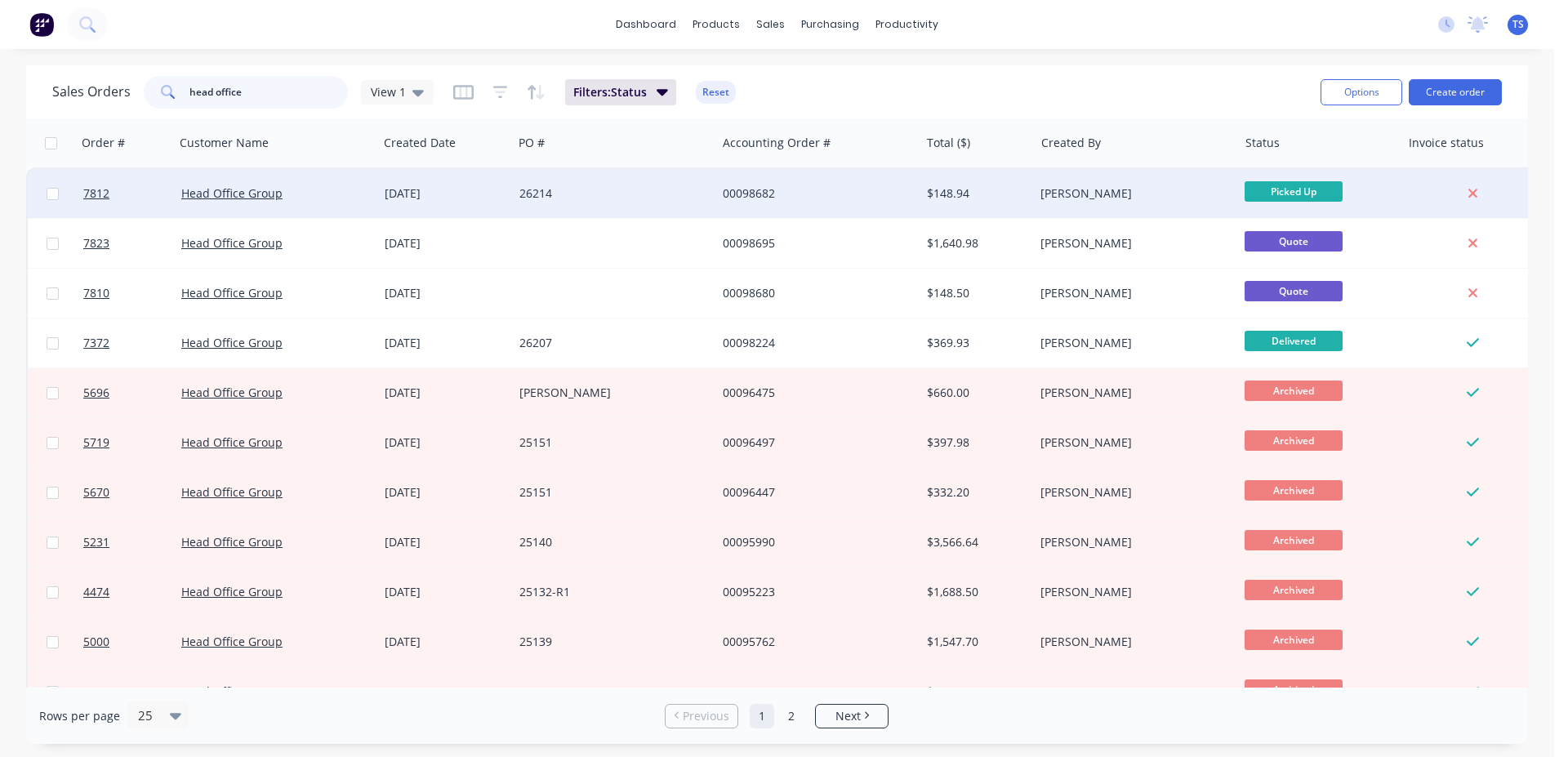
type input "head office"
click at [340, 202] on div "Head Office Group" at bounding box center [276, 194] width 204 height 49
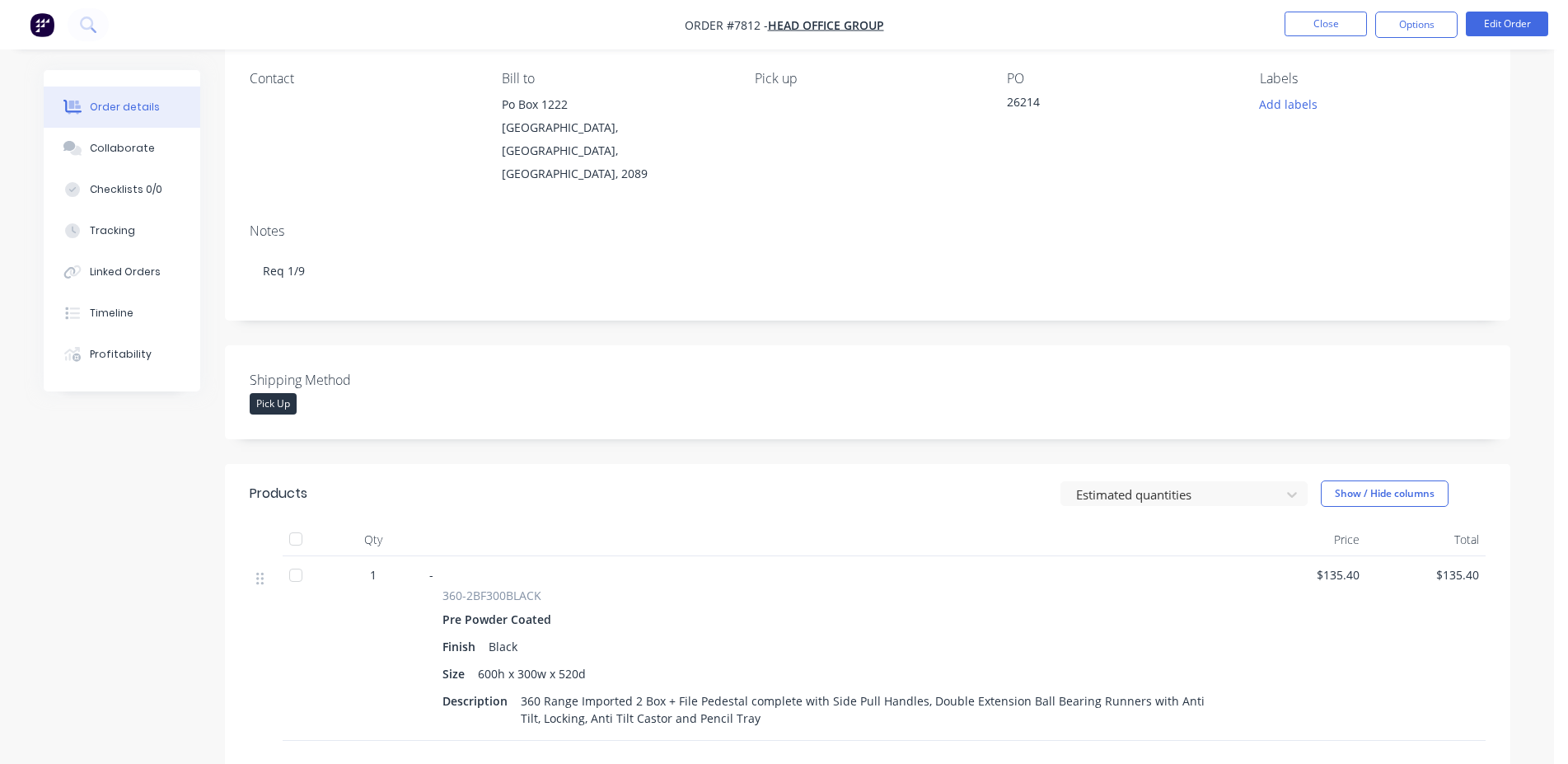
scroll to position [252, 0]
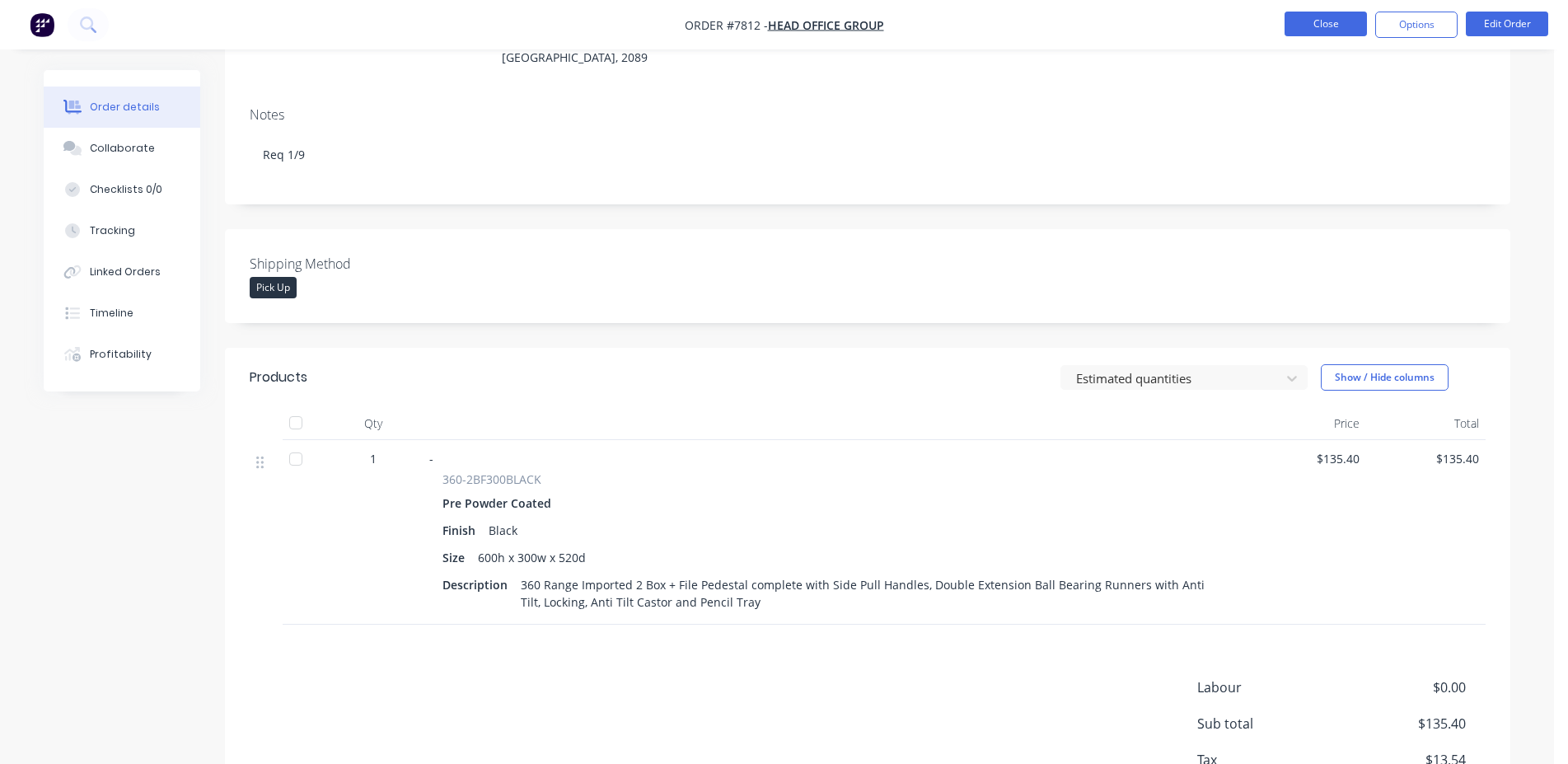
click at [1326, 18] on button "Close" at bounding box center [1326, 24] width 82 height 25
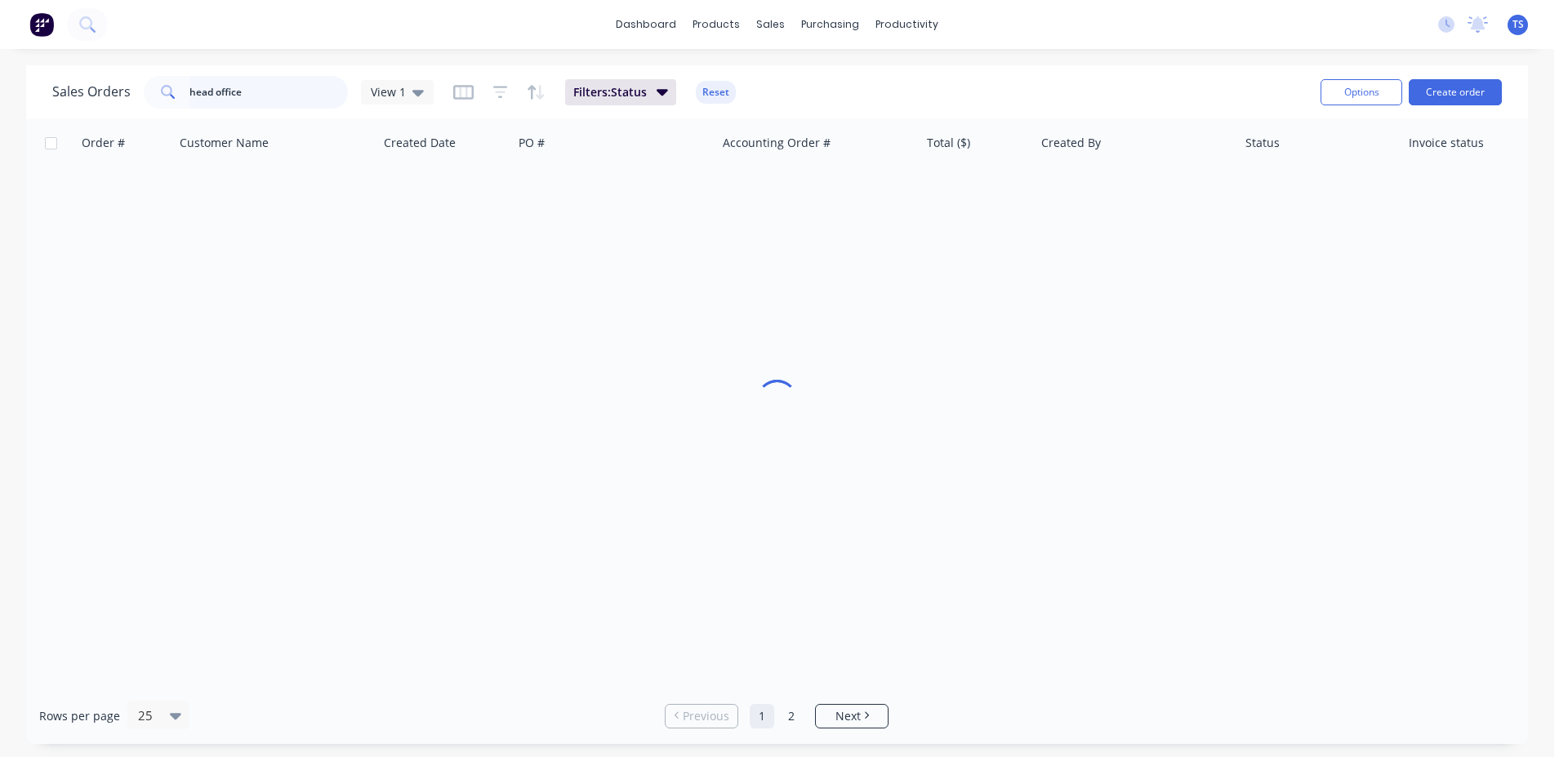
click at [245, 97] on input "head office" at bounding box center [269, 92] width 159 height 32
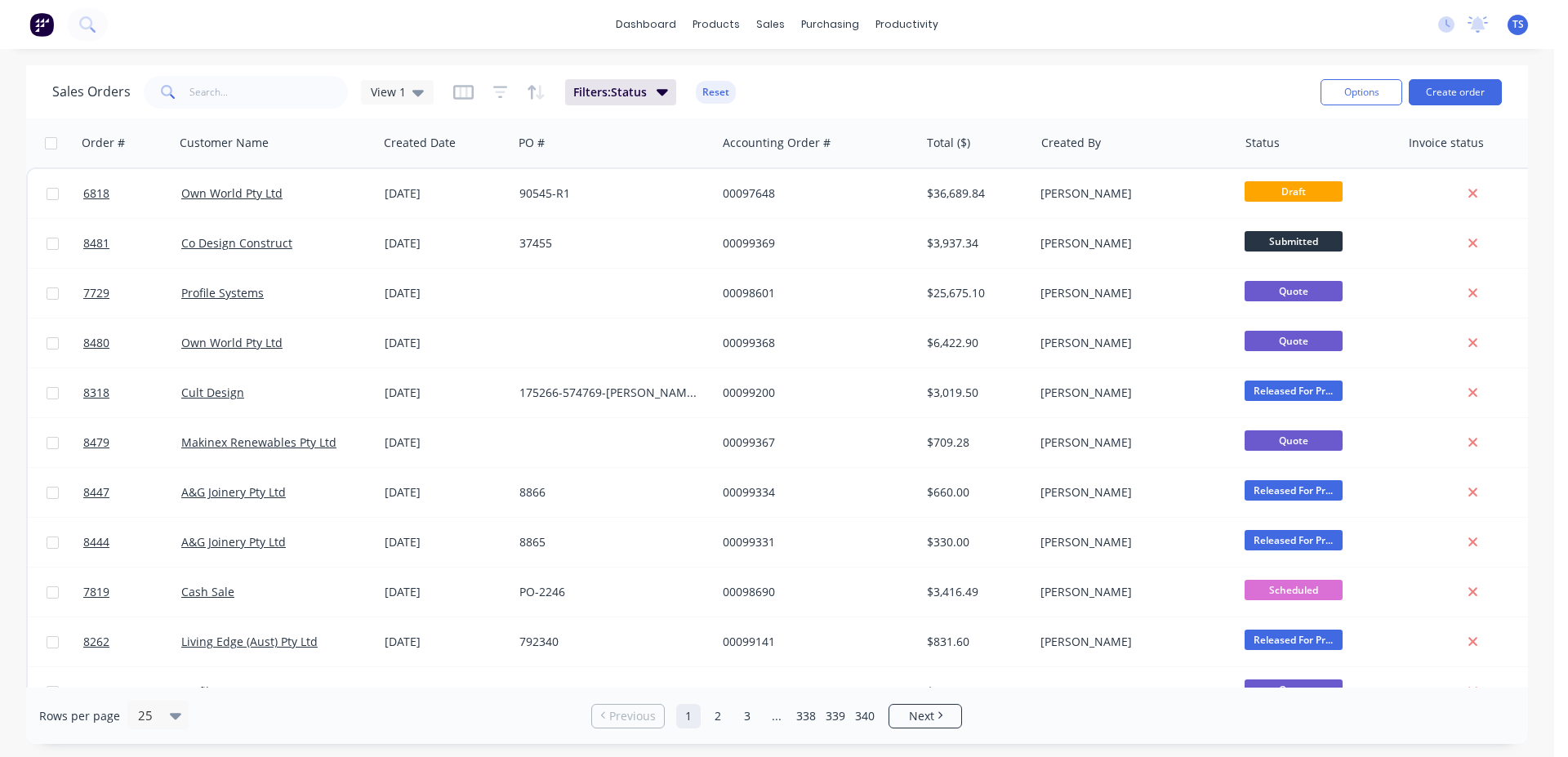
click at [245, 69] on div "Sales Orders View 1 Filters: Status Reset Options Create order" at bounding box center [777, 92] width 1502 height 53
click at [252, 81] on input "text" at bounding box center [269, 92] width 159 height 32
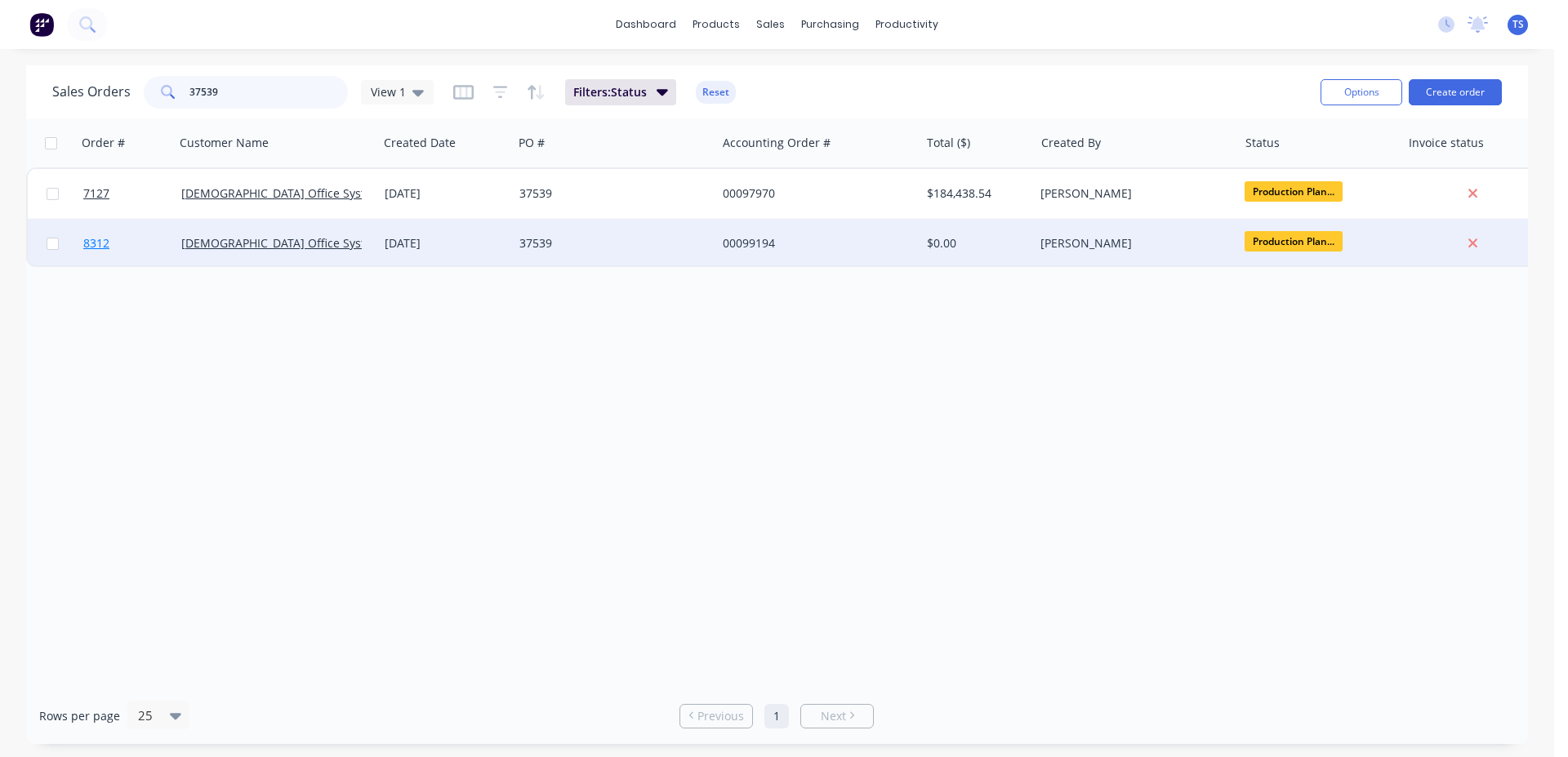
type input "37539"
click at [117, 231] on link "8312" at bounding box center [132, 244] width 98 height 49
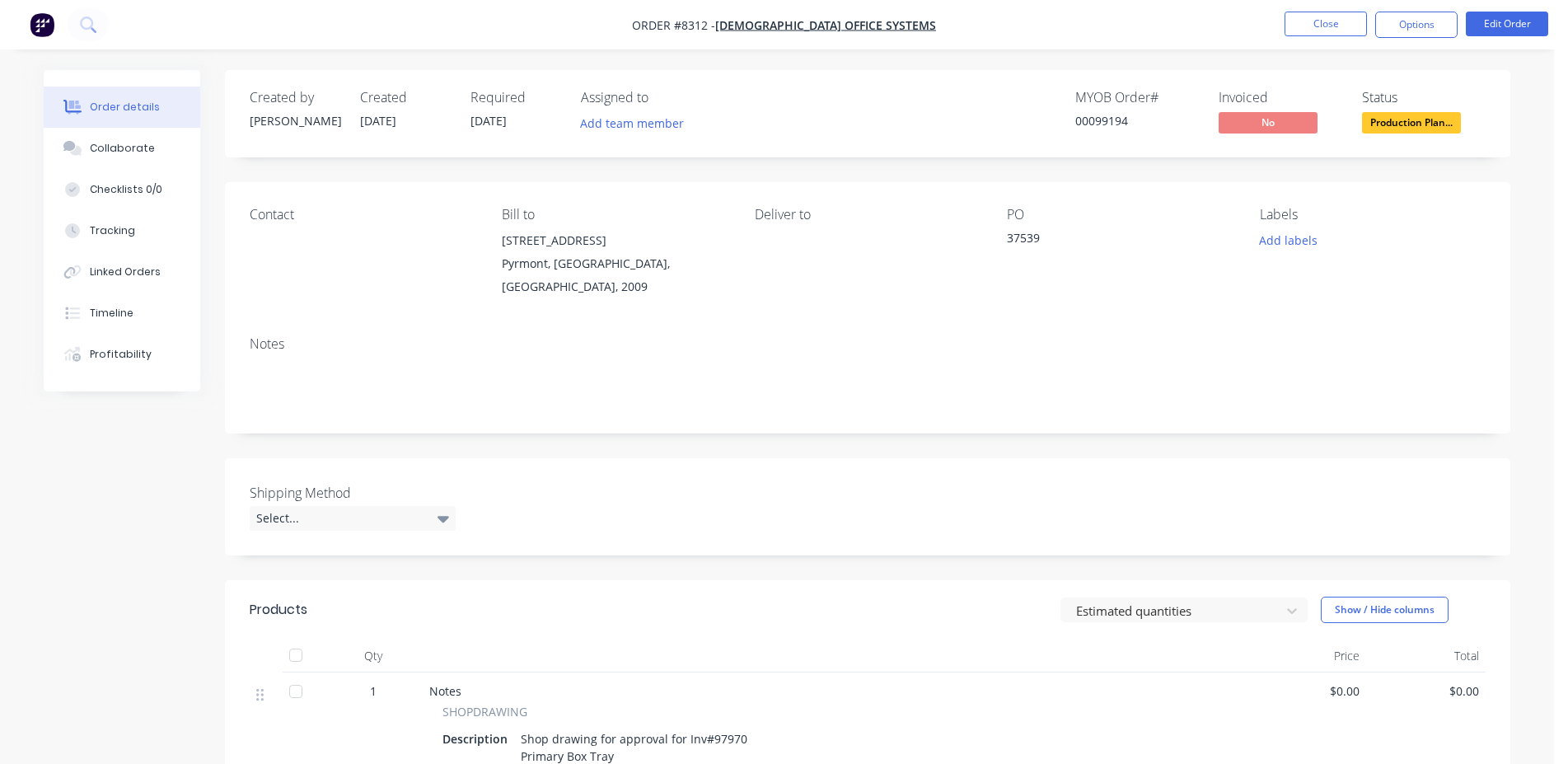
drag, startPoint x: 468, startPoint y: 117, endPoint x: 542, endPoint y: 132, distance: 75.5
click at [542, 132] on div "Created by [PERSON_NAME] Created [DATE] Required [DATE] Assigned to Add team me…" at bounding box center [497, 114] width 496 height 48
click at [588, 183] on div "Contact Bill to [STREET_ADDRESS], 2009 Deliver to PO 37539 Labels Add labels" at bounding box center [867, 253] width 1285 height 141
click at [1327, 12] on button "Close" at bounding box center [1326, 24] width 82 height 25
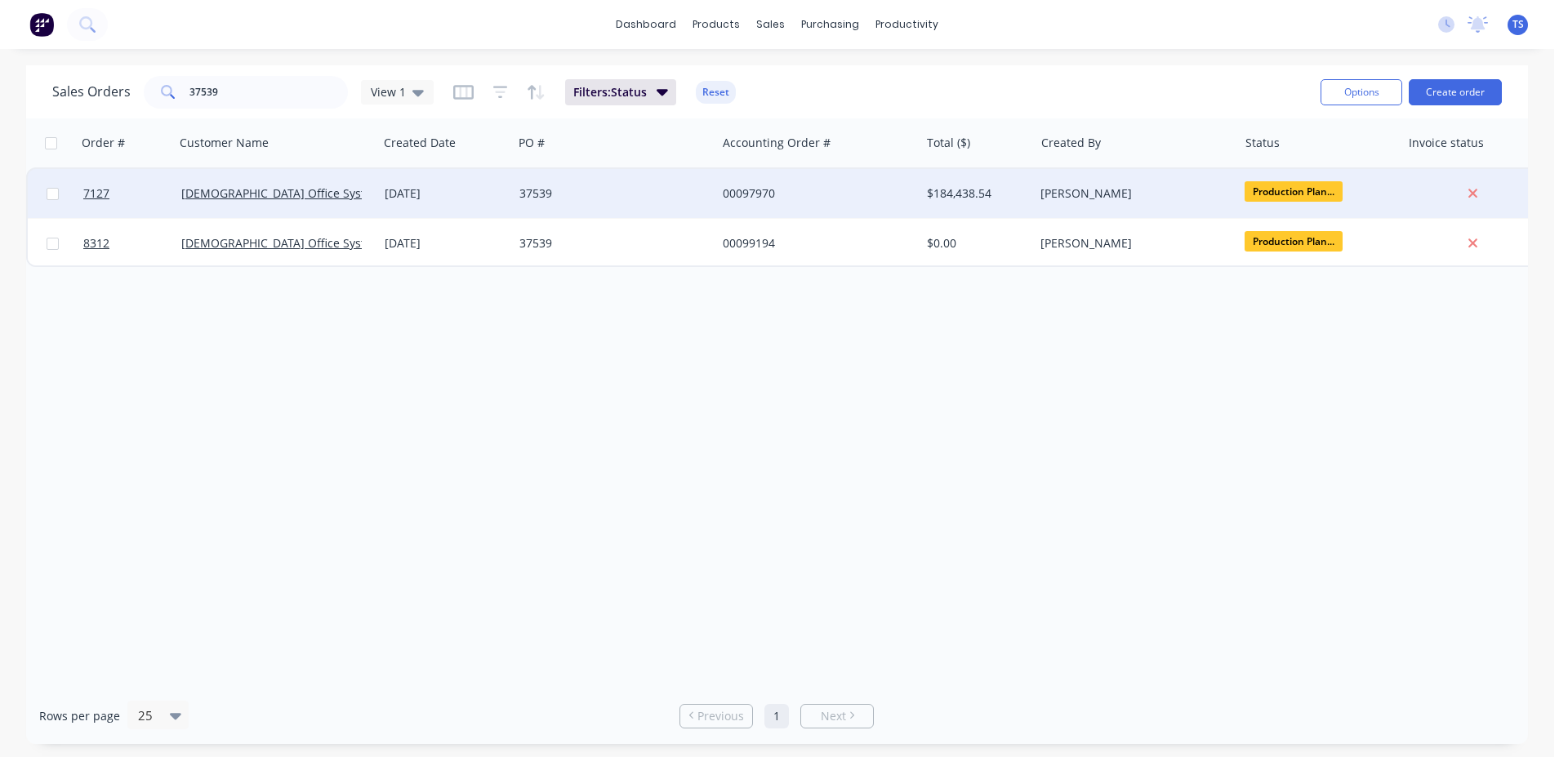
click at [624, 186] on div "37539" at bounding box center [611, 193] width 182 height 17
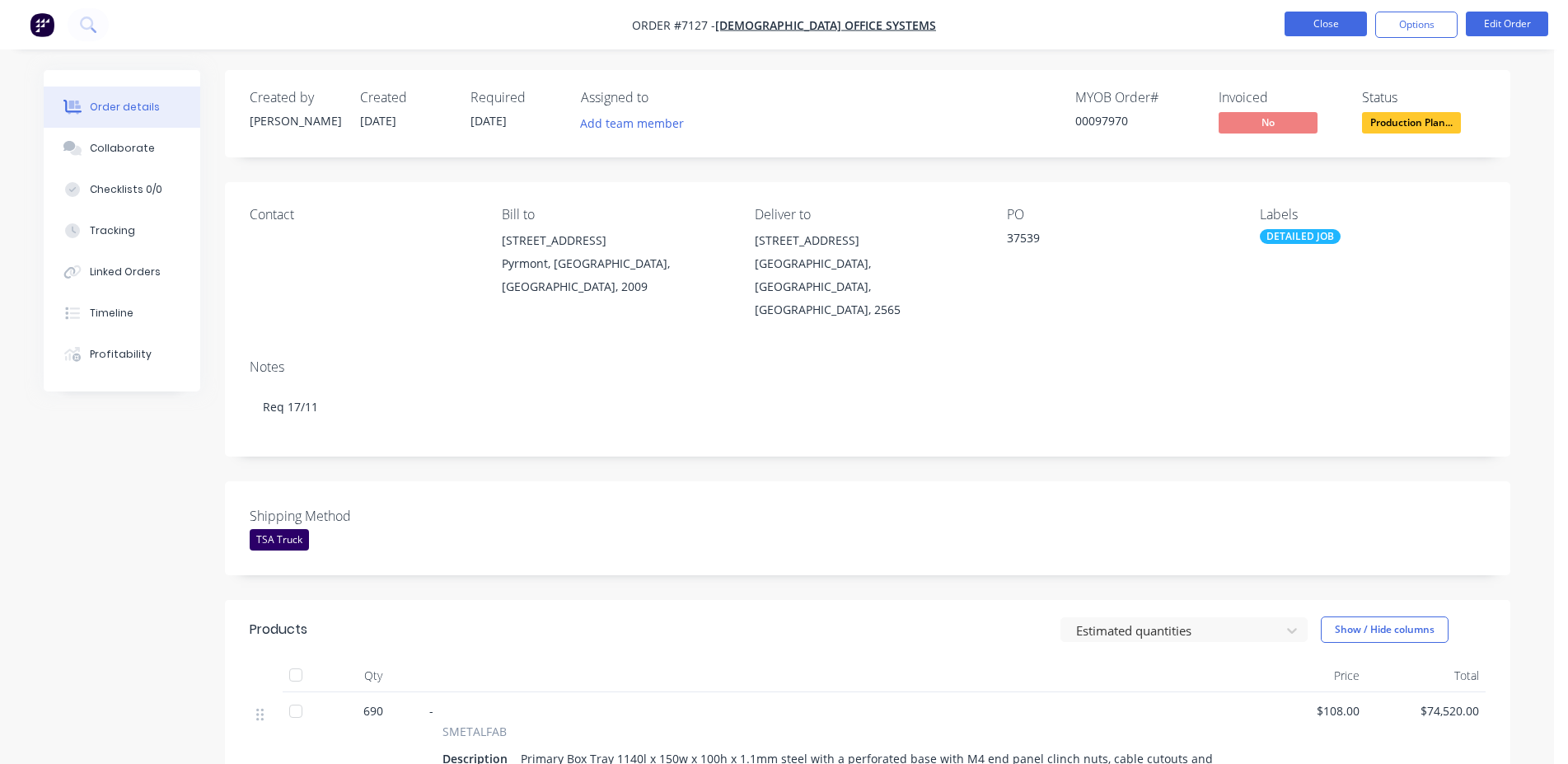
click at [1300, 25] on button "Close" at bounding box center [1326, 24] width 82 height 25
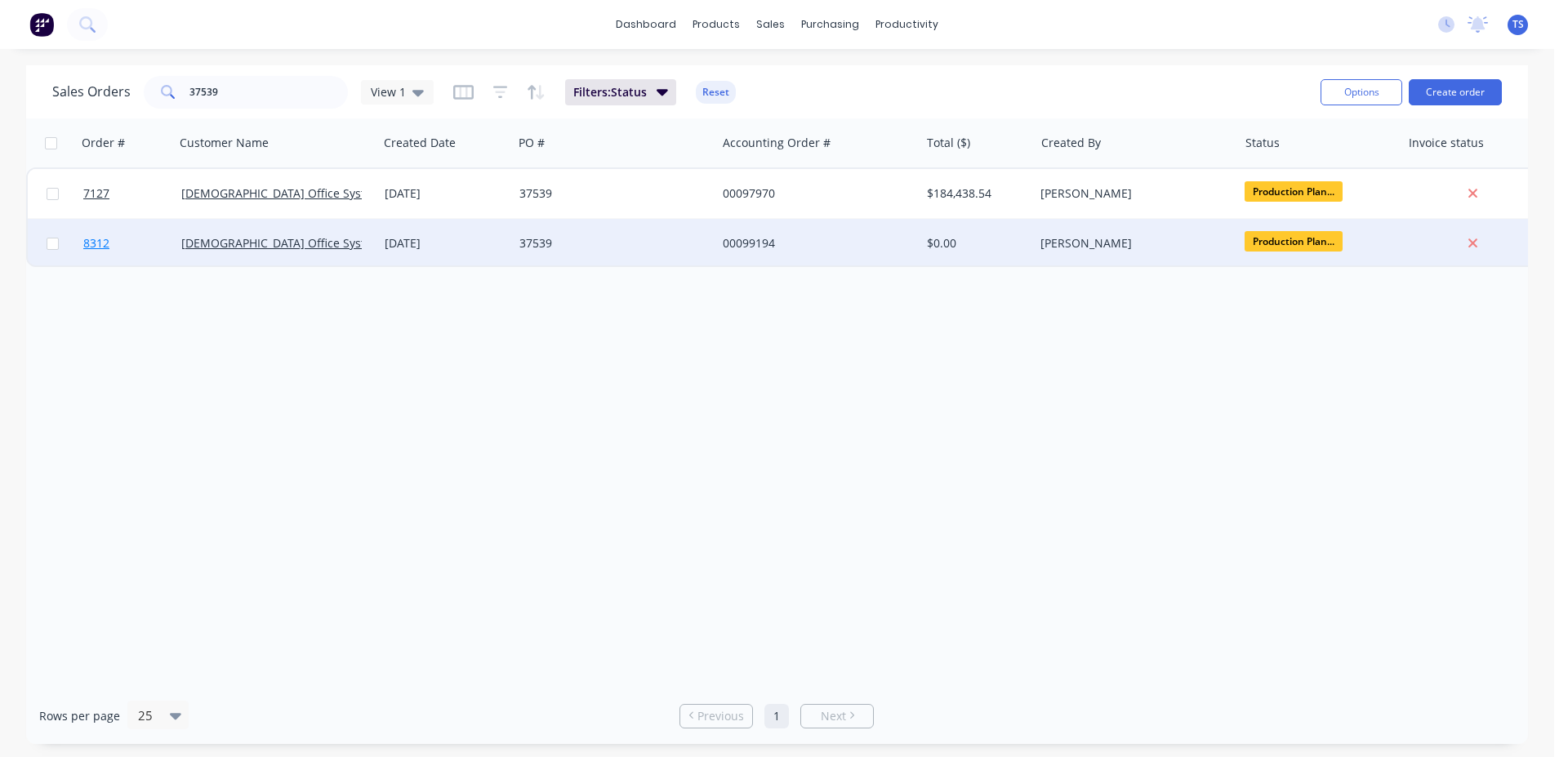
click at [173, 245] on link "8312" at bounding box center [132, 244] width 98 height 49
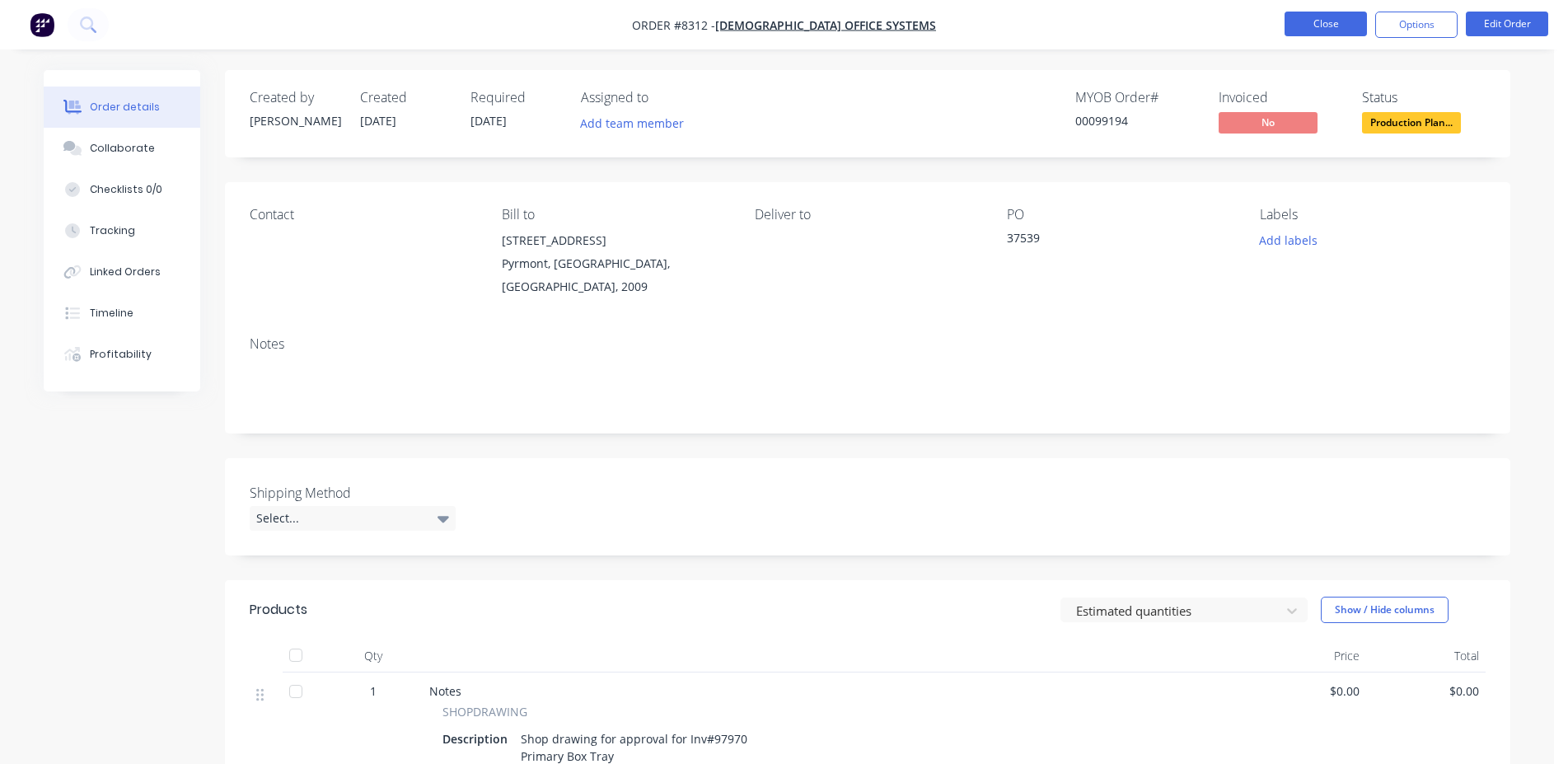
click at [1311, 27] on button "Close" at bounding box center [1326, 24] width 82 height 25
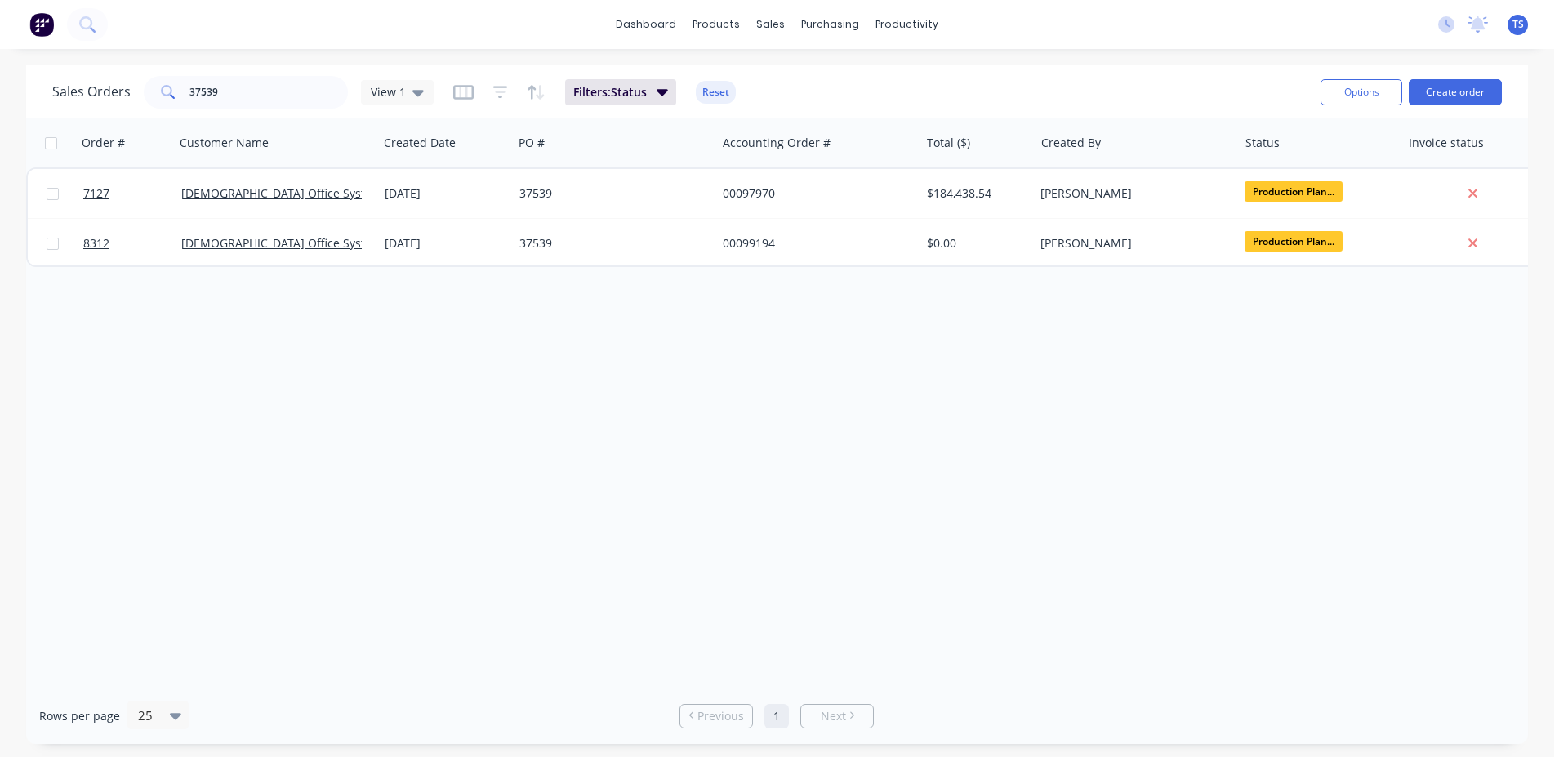
click at [369, 214] on div "[DEMOGRAPHIC_DATA] Office Systems" at bounding box center [276, 194] width 204 height 49
